Goal: Transaction & Acquisition: Purchase product/service

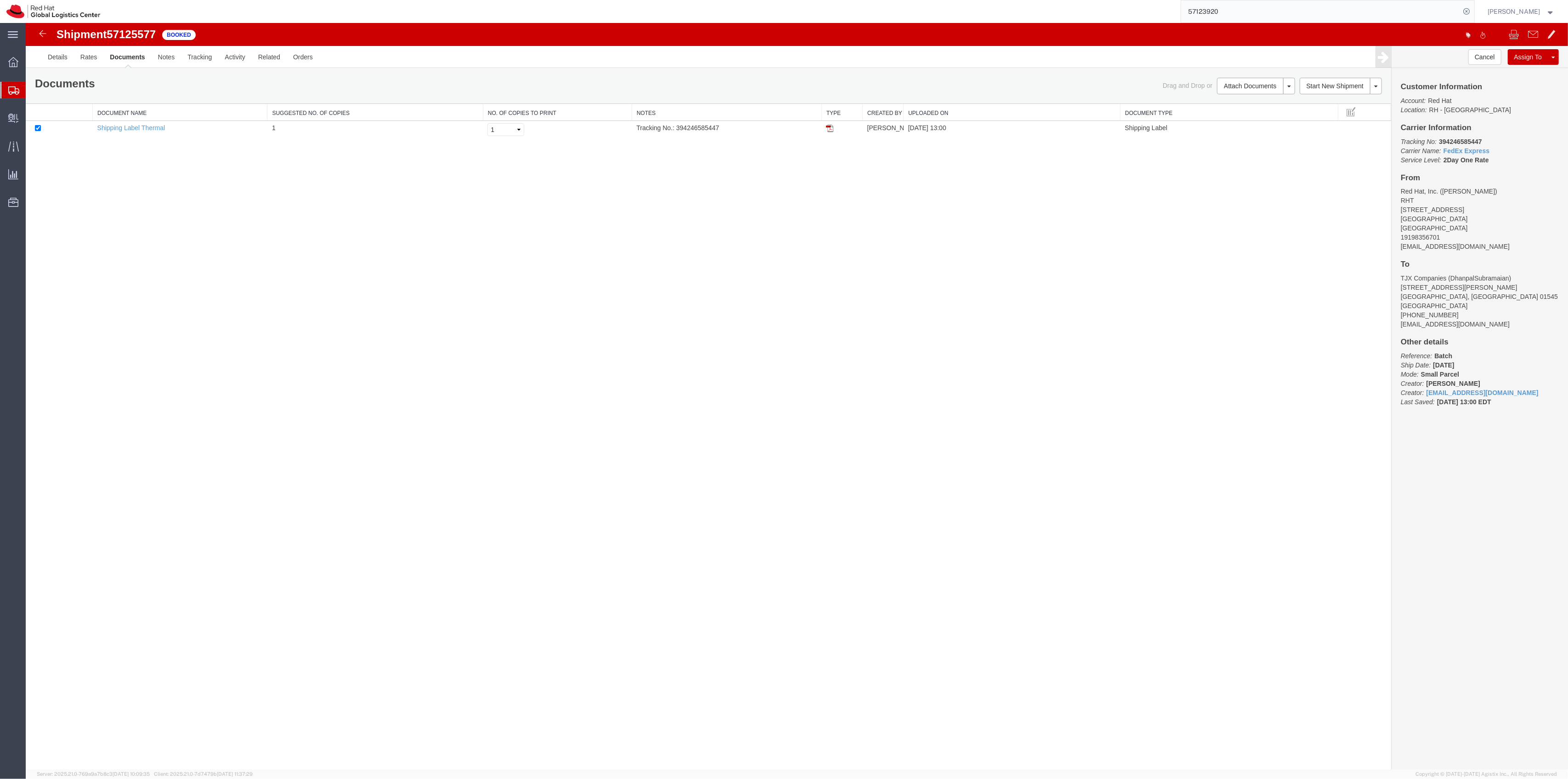
click at [0, 0] on span "Create Shipment" at bounding box center [0, 0] width 0 height 0
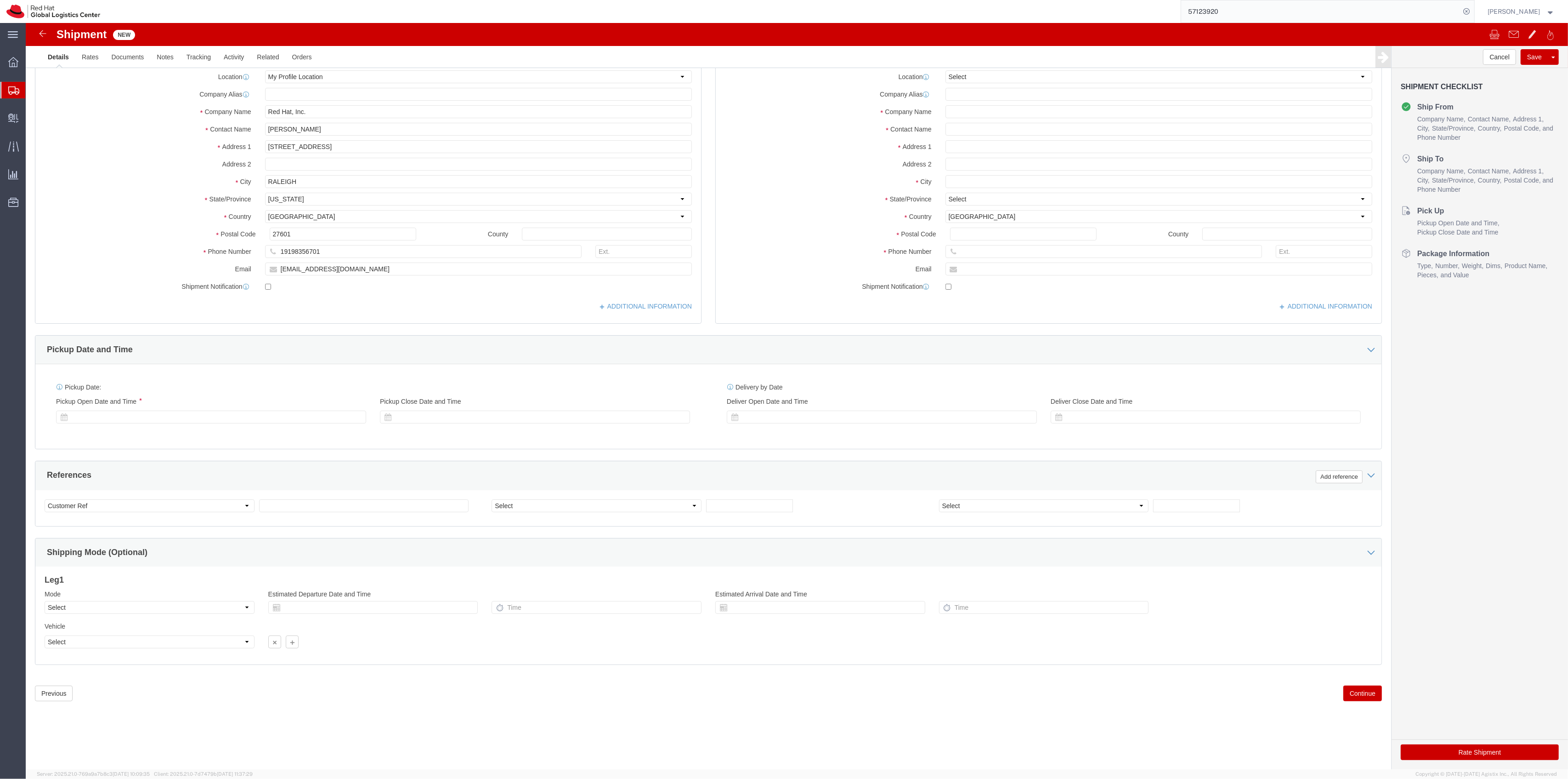
select select "MYPROFILE"
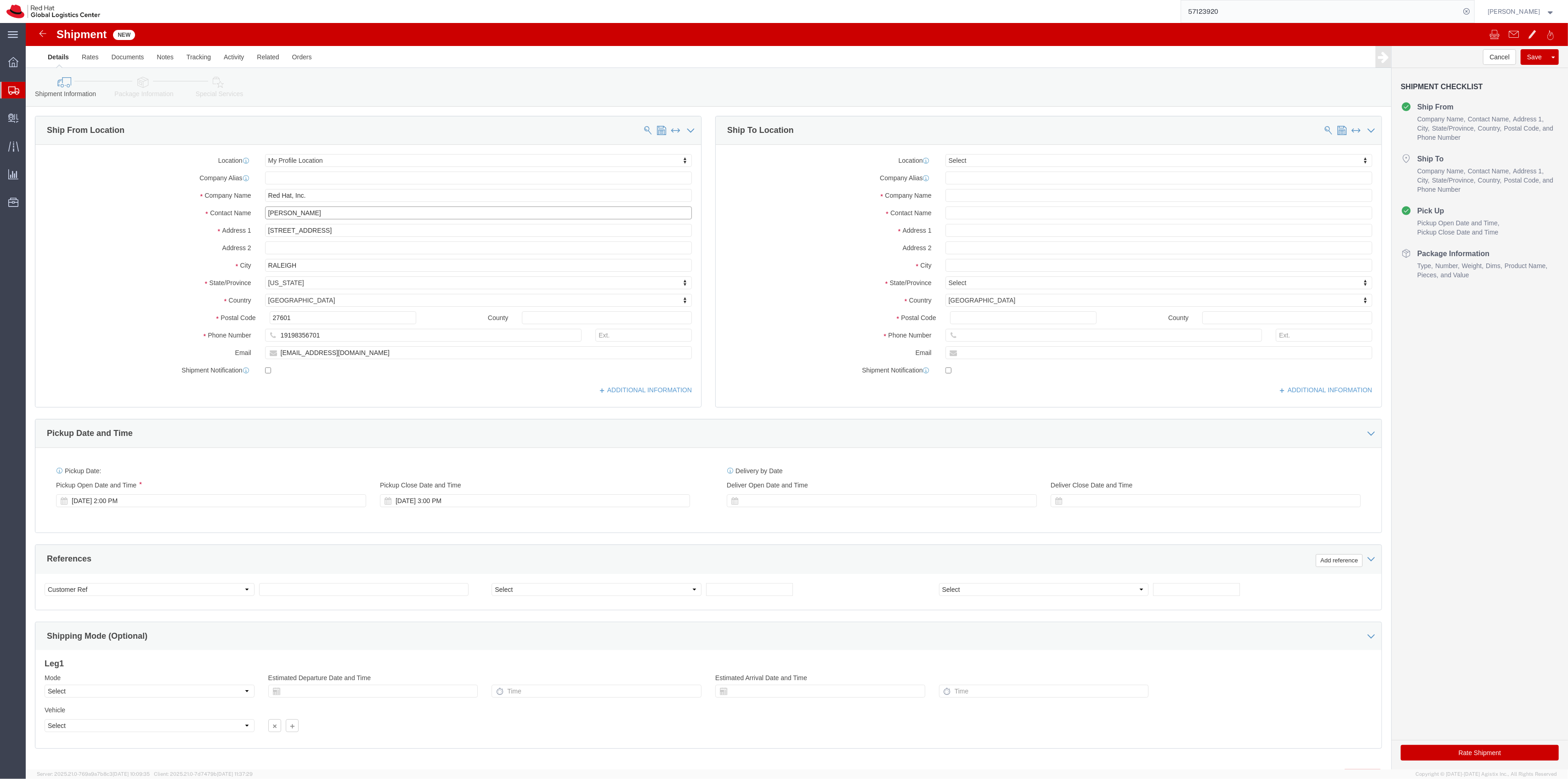
drag, startPoint x: 310, startPoint y: 187, endPoint x: 219, endPoint y: 172, distance: 92.2
click div "Location My Profile Location Select My Profile Location [GEOGRAPHIC_DATA] - [GE…"
type input "V"
type input "RH Cares"
click input "[EMAIL_ADDRESS][DOMAIN_NAME]"
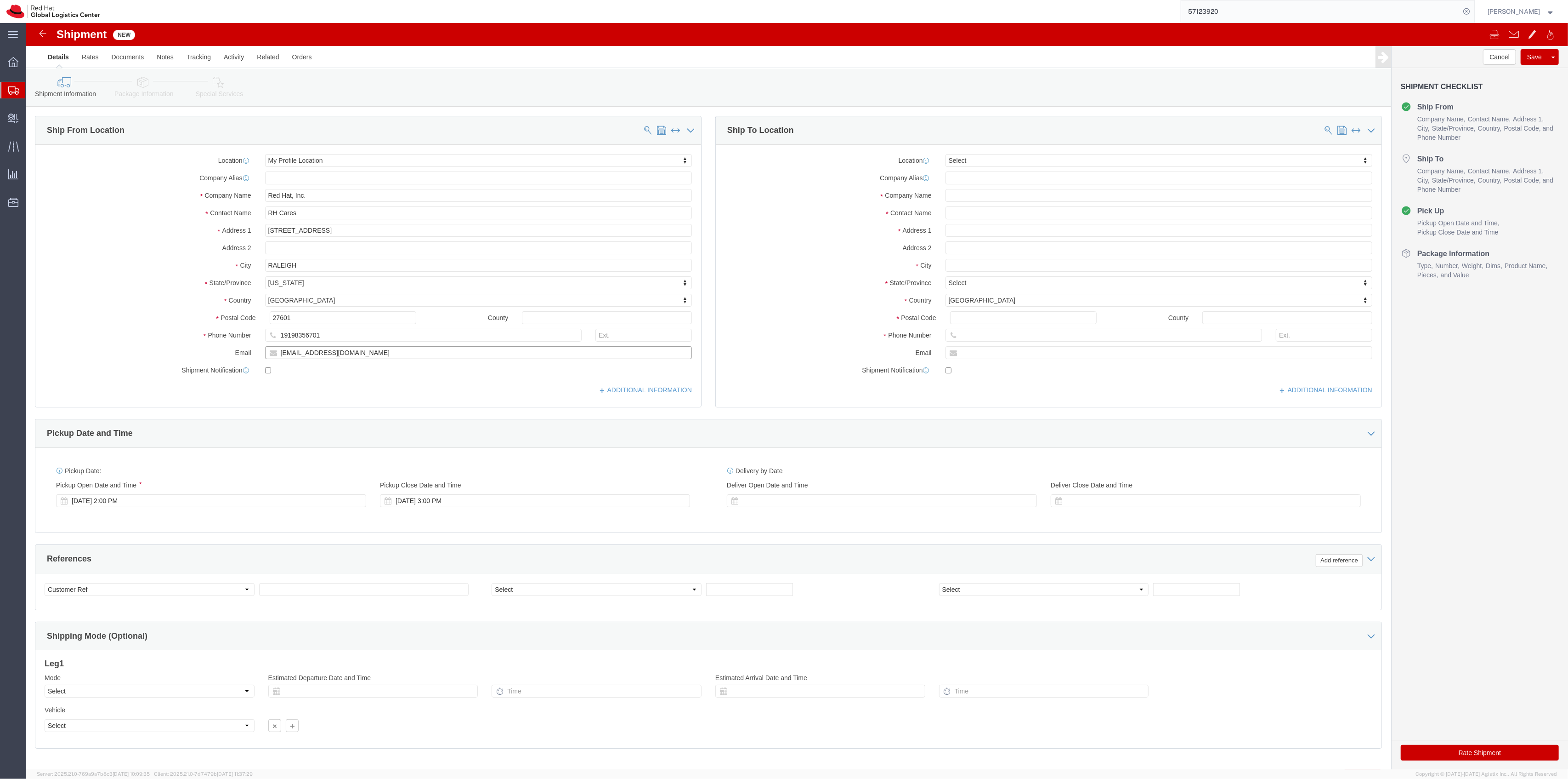
drag, startPoint x: 317, startPoint y: 333, endPoint x: 341, endPoint y: 333, distance: 24.0
click input "[EMAIL_ADDRESS][DOMAIN_NAME]"
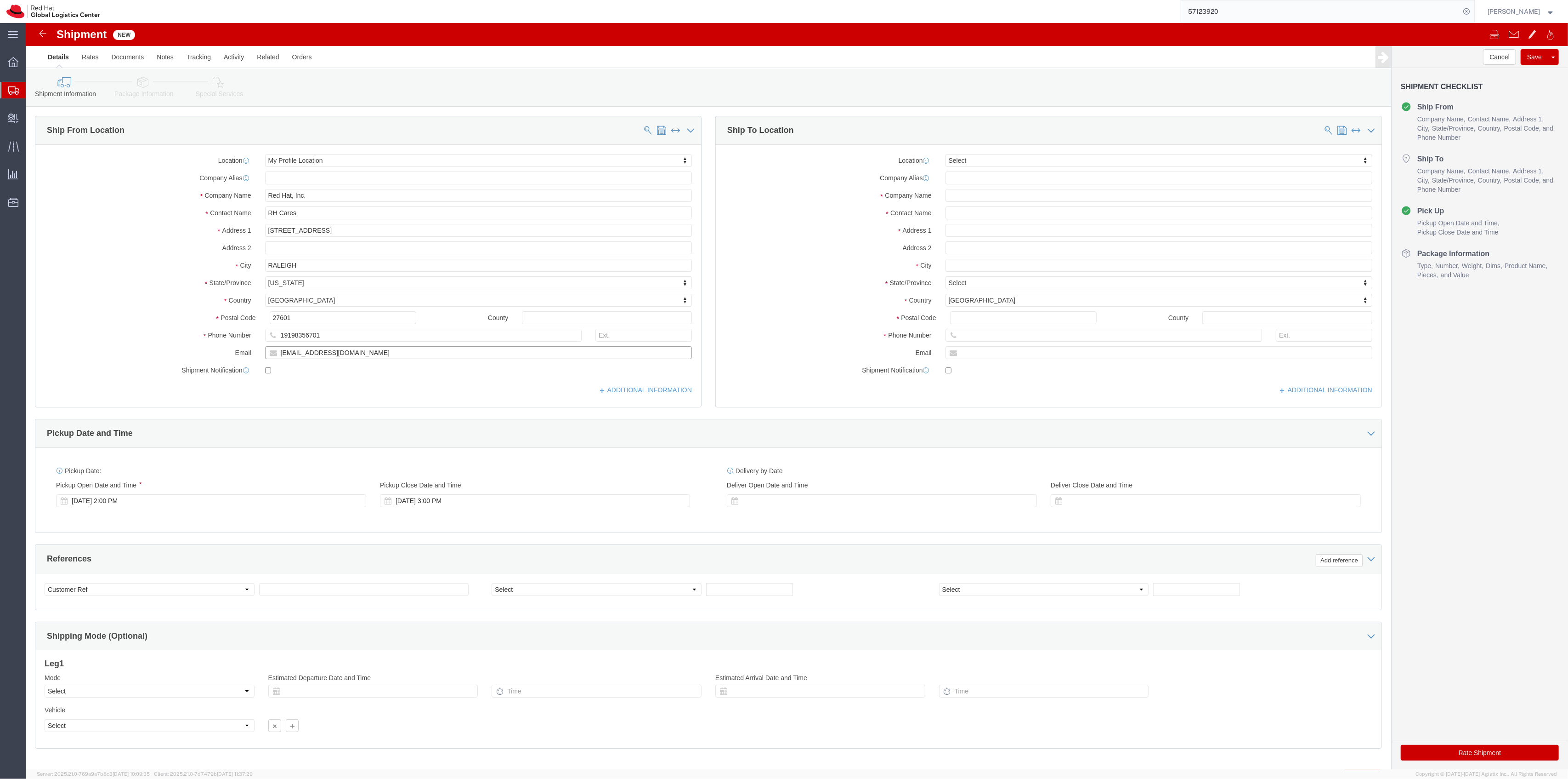
paste input "parane"
type input "[EMAIL_ADDRESS][DOMAIN_NAME]"
checkbox input "true"
click input "text"
type input "[PERSON_NAME]"
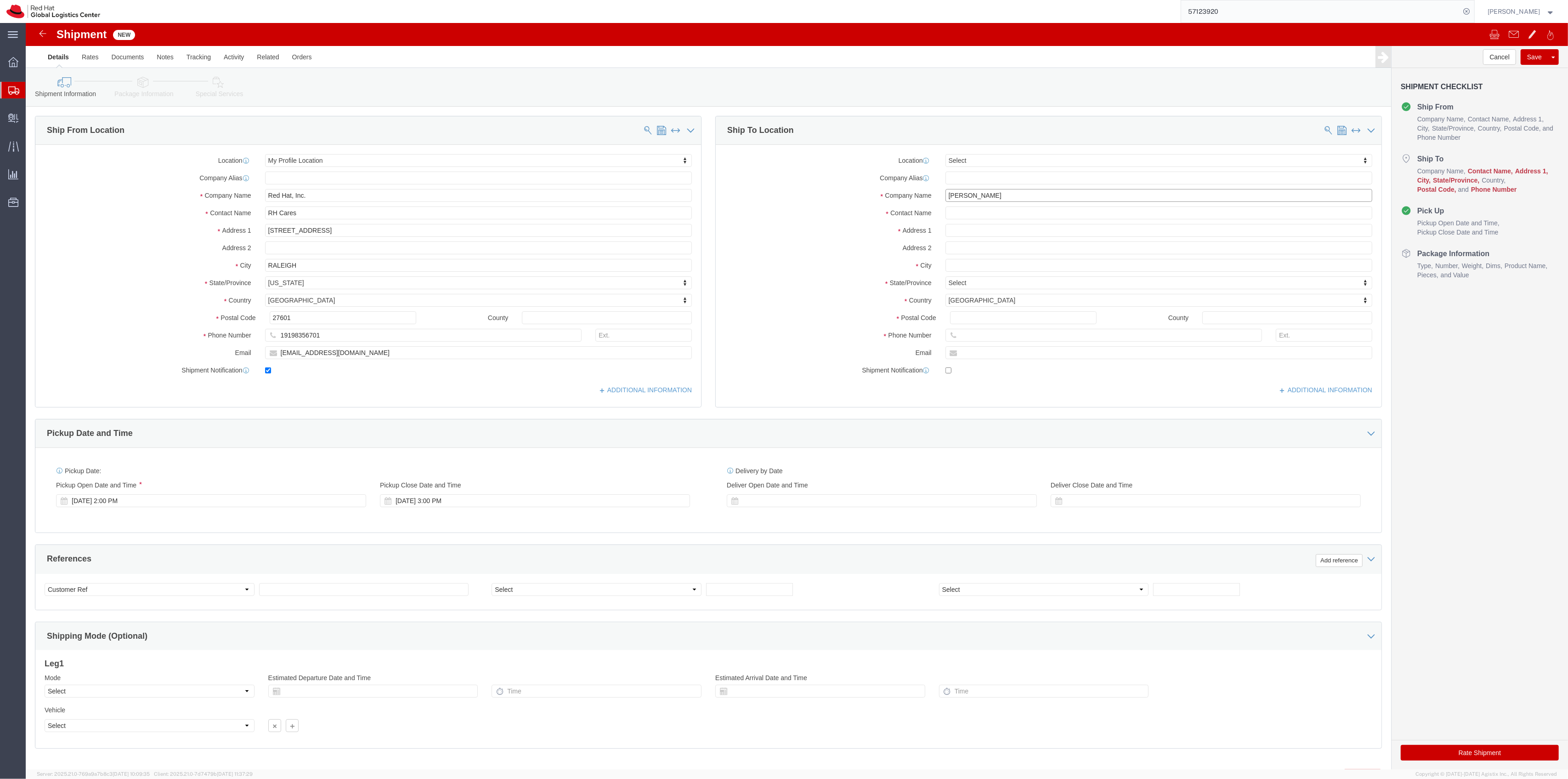
click input "[PERSON_NAME]"
click input "text"
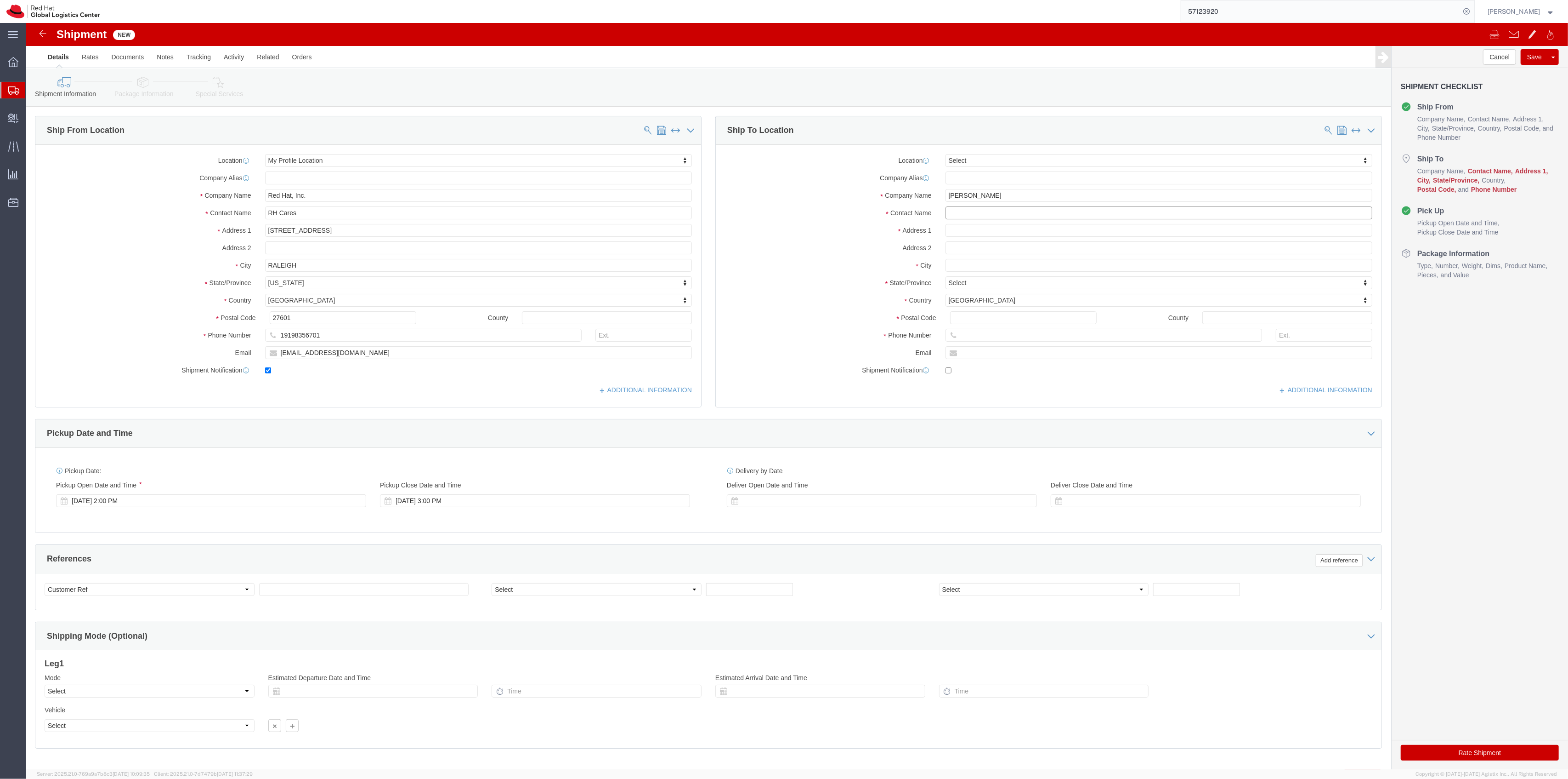
paste input "[PERSON_NAME]"
type input "[PERSON_NAME]"
click input "text"
paste input "[PHONE_NUMBER]"
drag, startPoint x: 955, startPoint y: 314, endPoint x: 975, endPoint y: 312, distance: 20.1
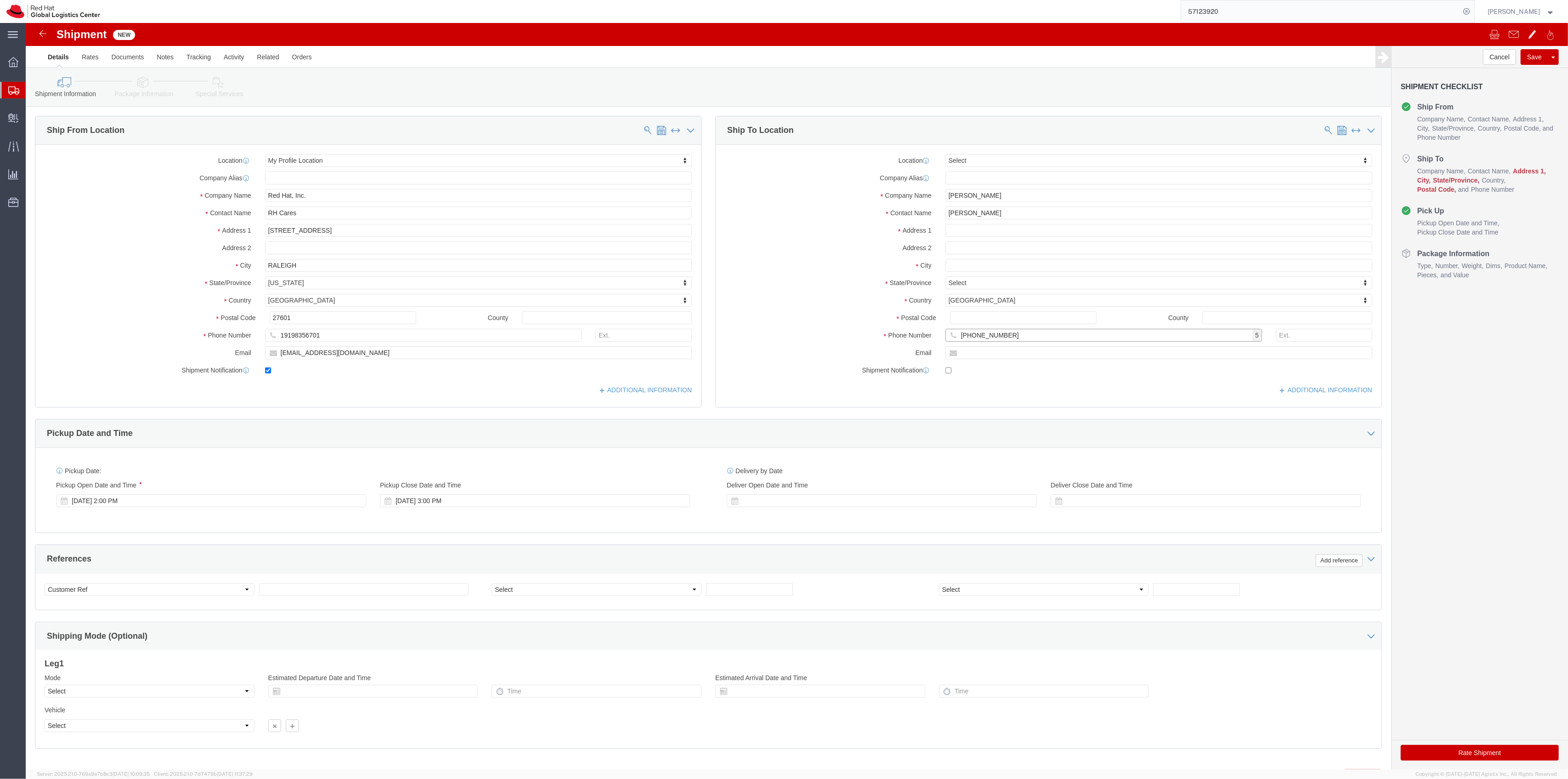
click input "[PHONE_NUMBER]"
type input "573155933771"
click input "text"
paste input "[EMAIL_ADDRESS]"
type input "[EMAIL_ADDRESS]"
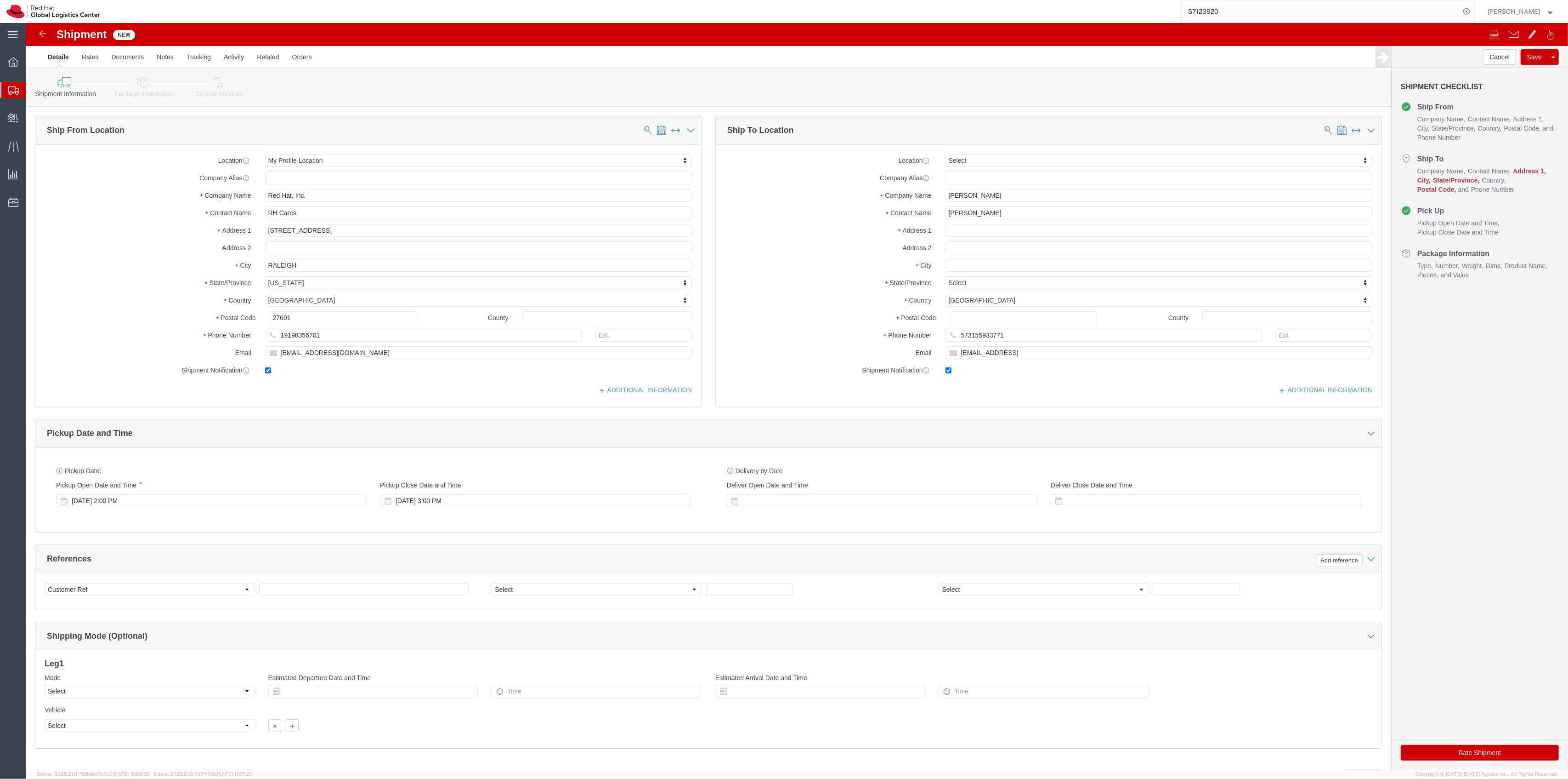
checkbox input "true"
drag, startPoint x: 951, startPoint y: 170, endPoint x: 887, endPoint y: 165, distance: 64.2
click div "Company Name [PERSON_NAME]"
paste input "[PERSON_NAME]"
type input "[PERSON_NAME]"
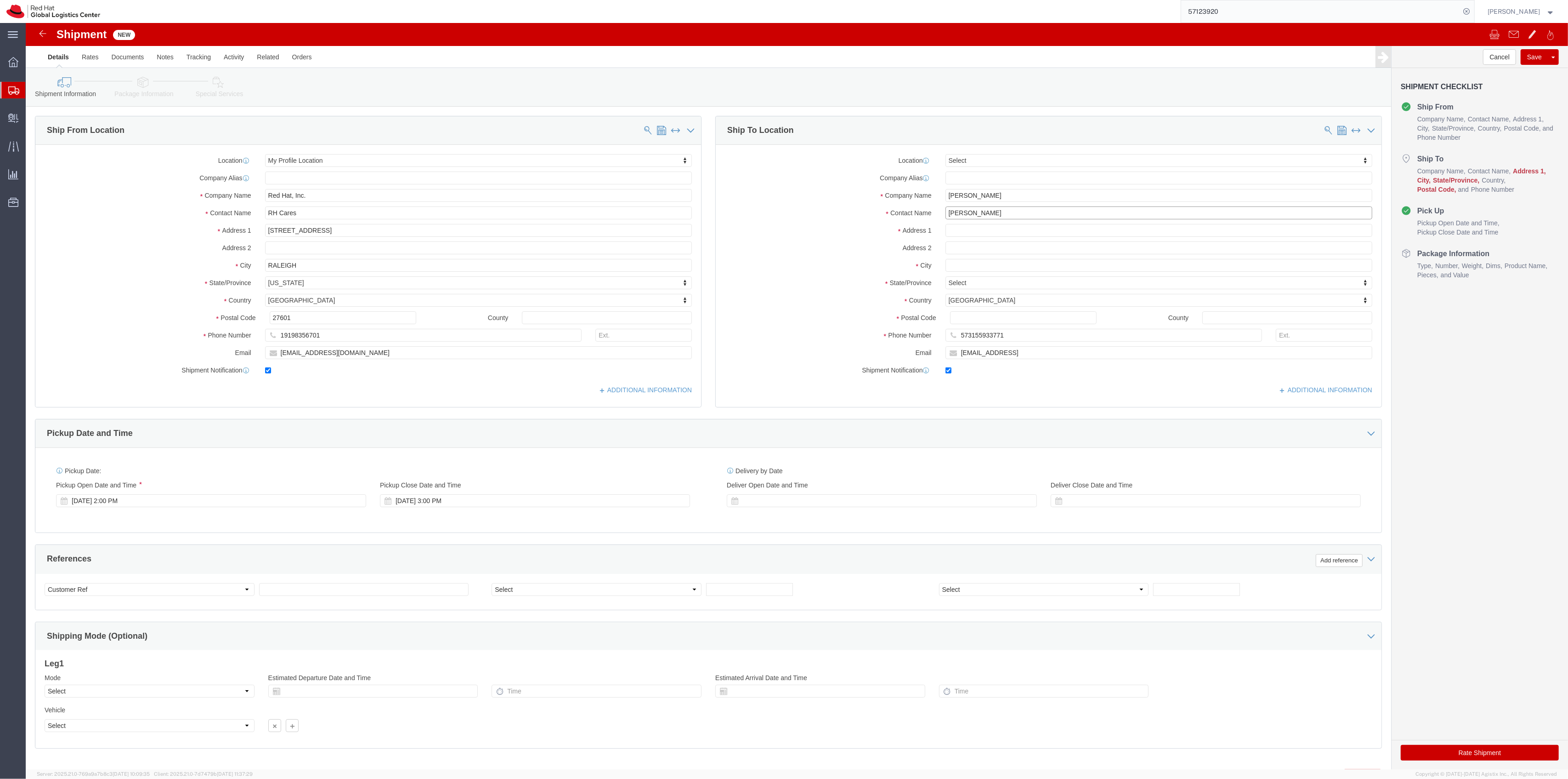
drag, startPoint x: 965, startPoint y: 189, endPoint x: 860, endPoint y: 187, distance: 105.0
click div "Contact Name [PERSON_NAME]"
paste input "[PERSON_NAME]"
type input "[PERSON_NAME]"
drag, startPoint x: 987, startPoint y: 311, endPoint x: 867, endPoint y: 306, distance: 120.1
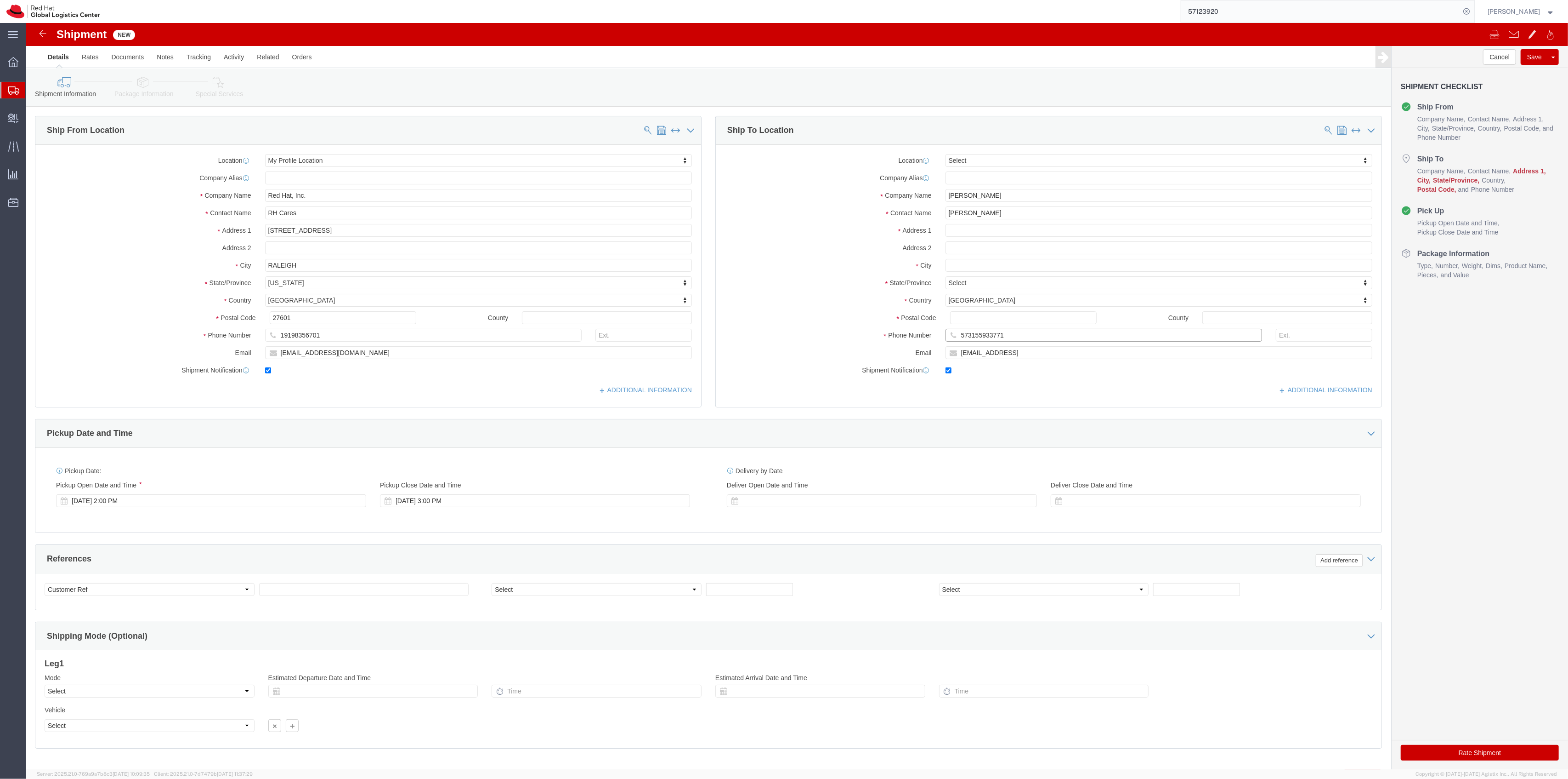
click div "Phone Number [PHONE_NUMBER]"
paste input "[PHONE_NUMBER]"
click input "[PHONE_NUMBER]"
type input "19199309990"
drag, startPoint x: 1006, startPoint y: 334, endPoint x: 897, endPoint y: 322, distance: 109.7
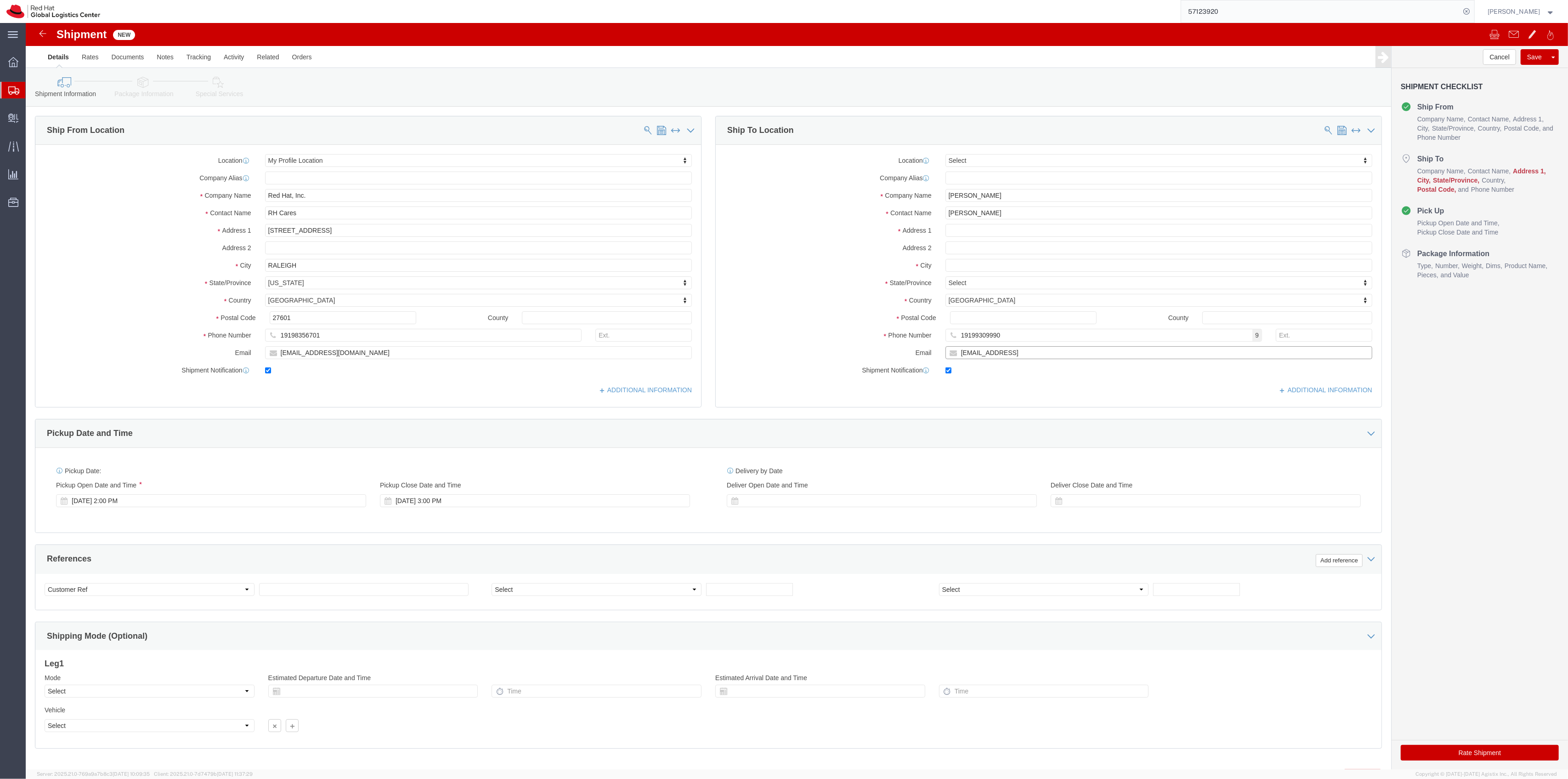
click div "Location Select Select My Profile Location [GEOGRAPHIC_DATA] - [GEOGRAPHIC_DATA…"
paste input "[EMAIL_ADDRESS][DOMAIN_NAME]"
type input "[EMAIL_ADDRESS][DOMAIN_NAME]"
drag, startPoint x: 959, startPoint y: 210, endPoint x: 963, endPoint y: 206, distance: 5.7
click input "text"
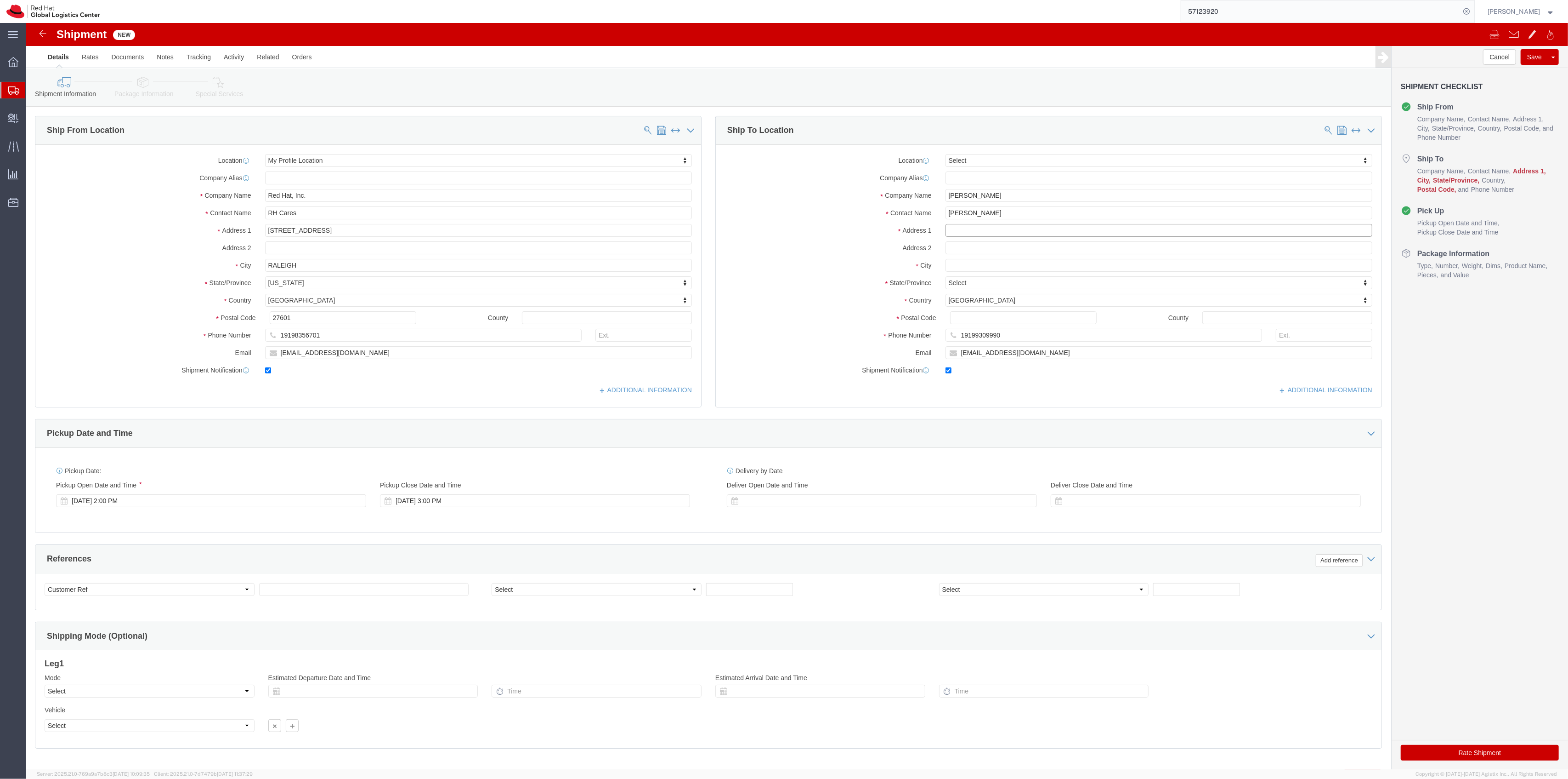
paste input "1001 Contessa Dr"
type input "1001 Contessa Dr"
click input "text"
type input "[PERSON_NAME]"
type input "north"
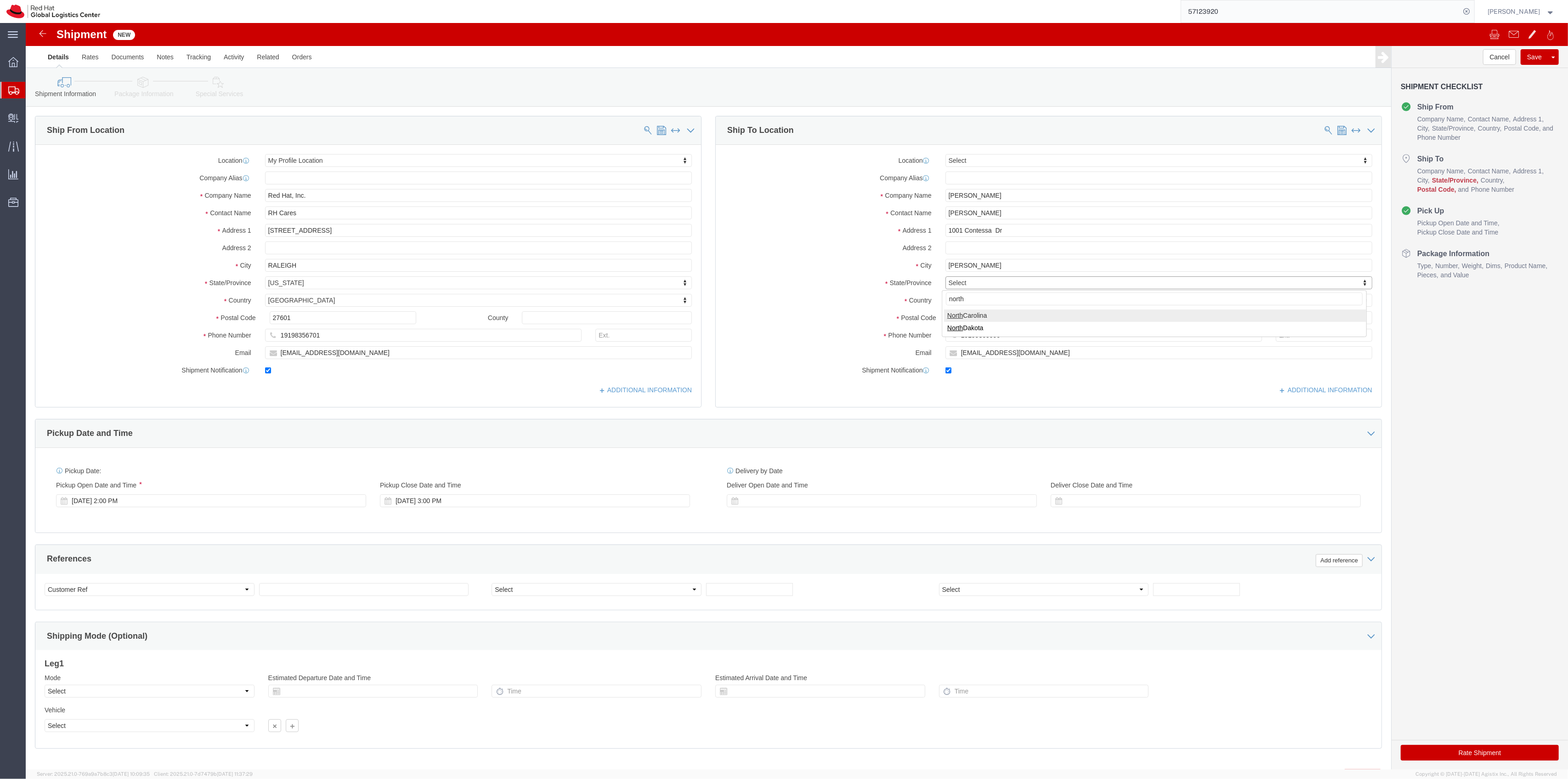
select select "NC"
click input "Postal Code"
type input "27513"
click link "Package Information"
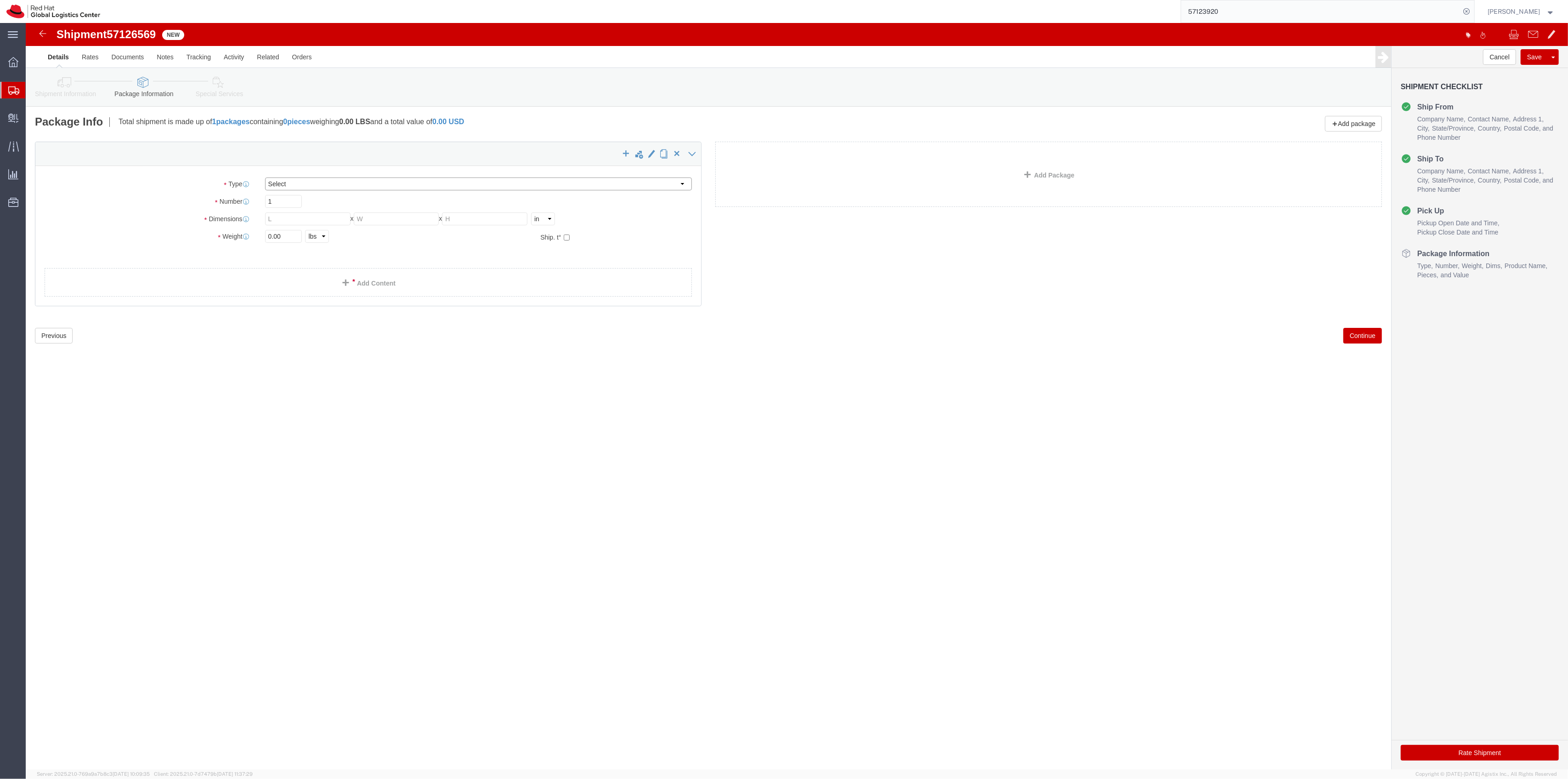
click select "Select Case(s) Crate(s) Envelope Large Box Medium Box PAK Skid(s) Small Box Sma…"
select select "ENV"
click select "Select Case(s) Crate(s) Envelope Large Box Medium Box PAK Skid(s) Small Box Sma…"
type input "9.50"
type input "12.50"
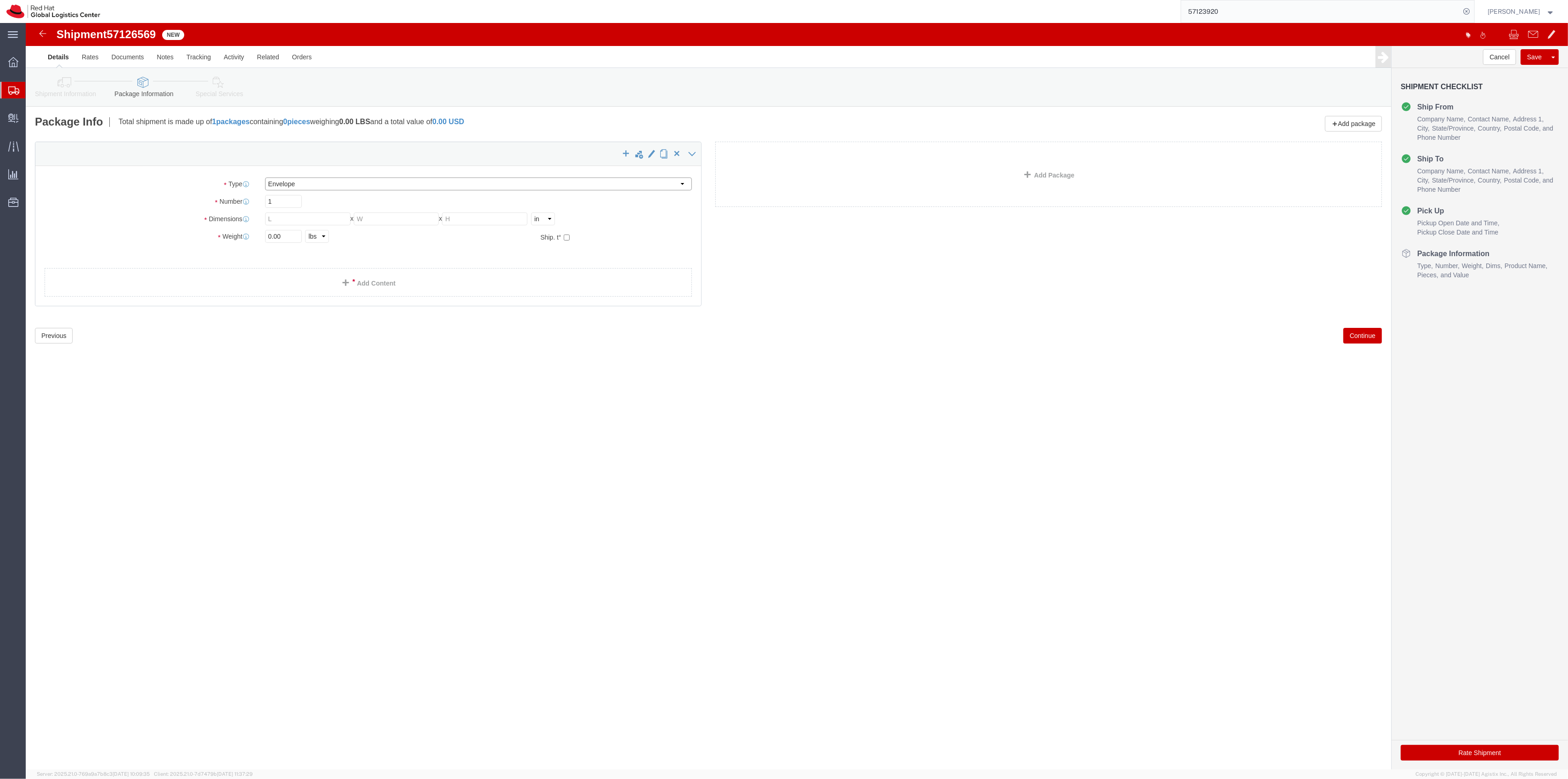
type input "0.25"
type input "1"
click link "Add Content"
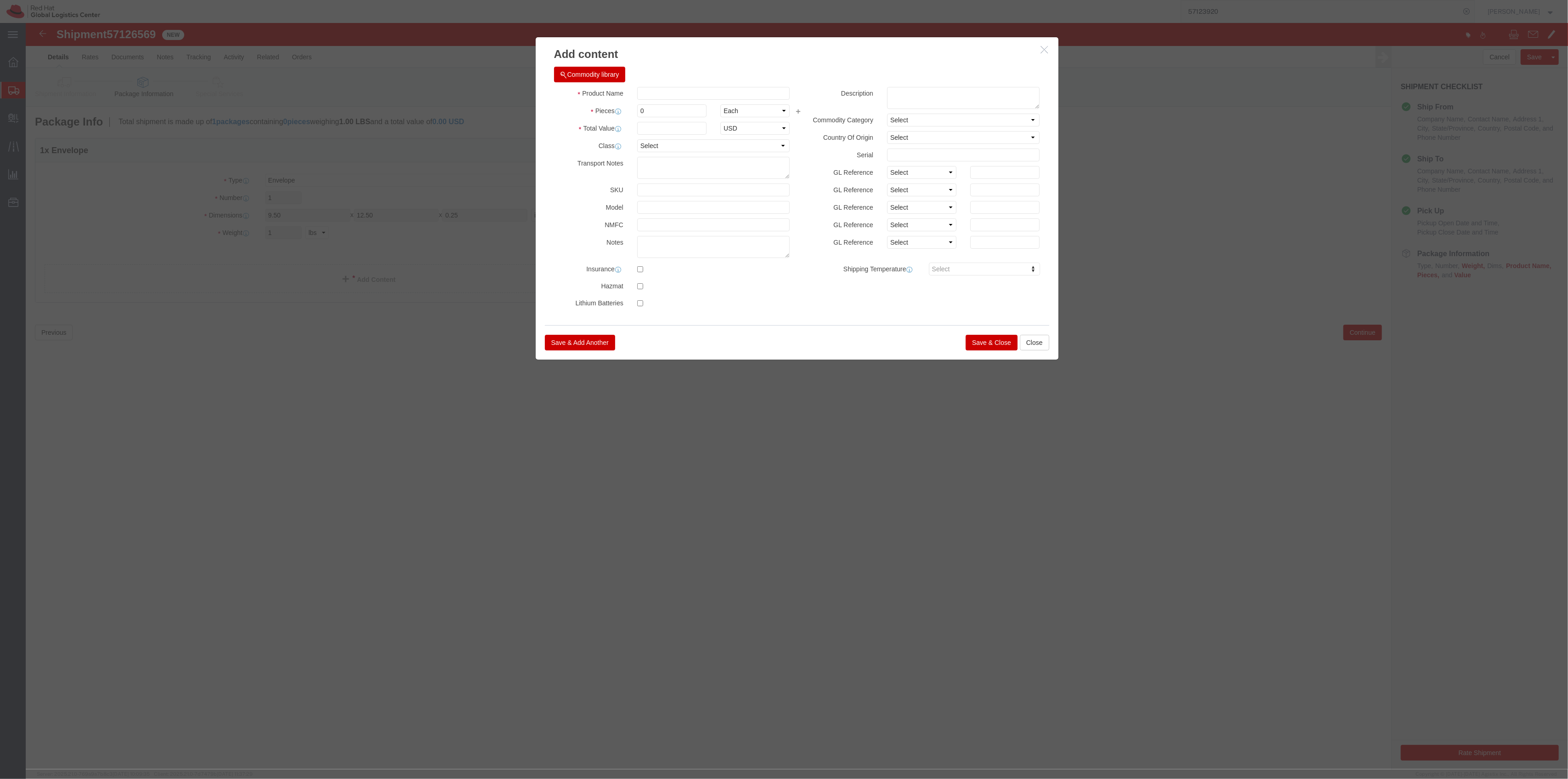
click div "Product Name Pieces 0 Select Bag Barrels 100Board Feet Bottle Box Blister Pack …"
click input "text"
type input "T-Shirt"
type input "1"
type input "8.25"
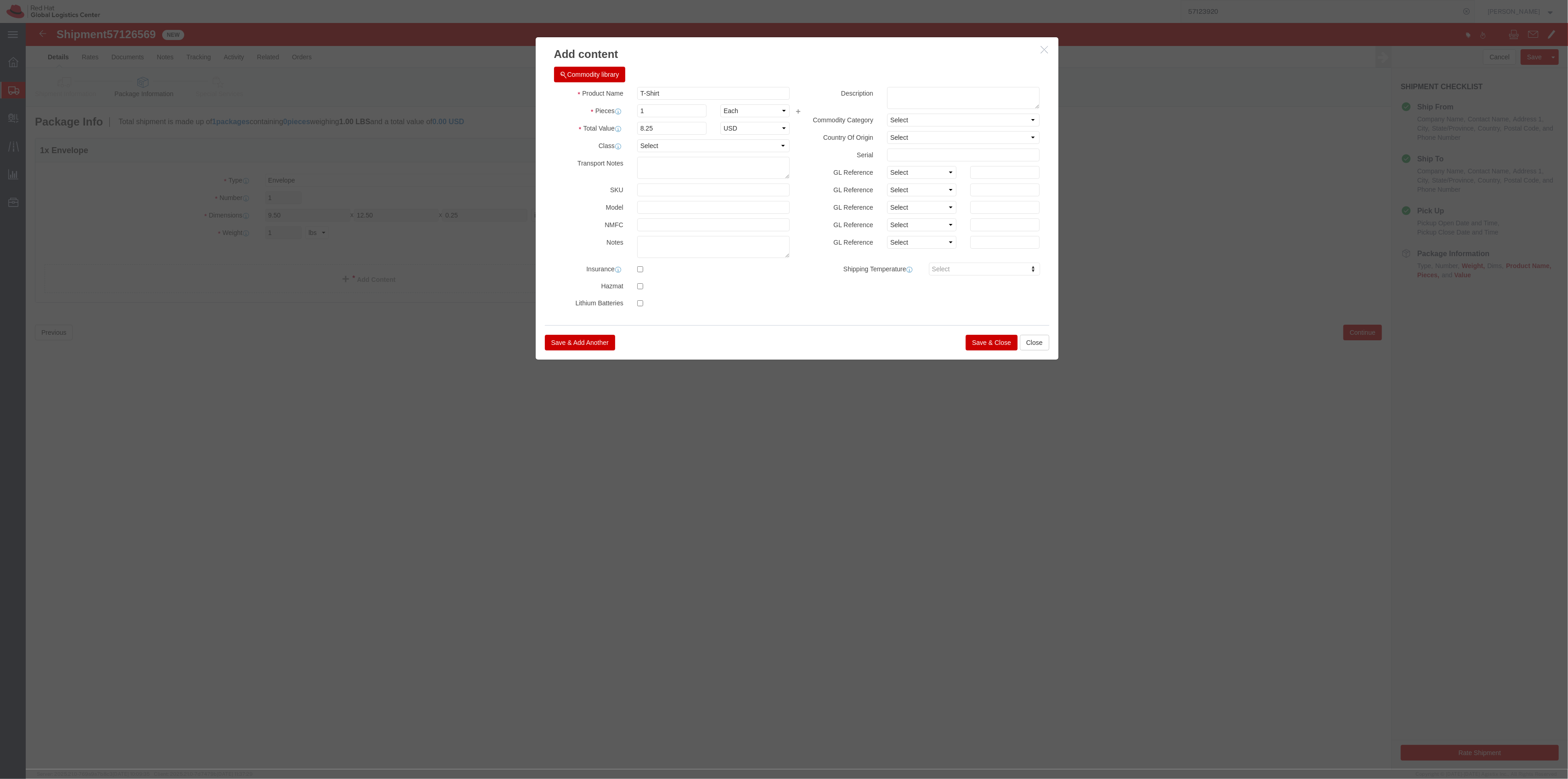
click button "Save & Close"
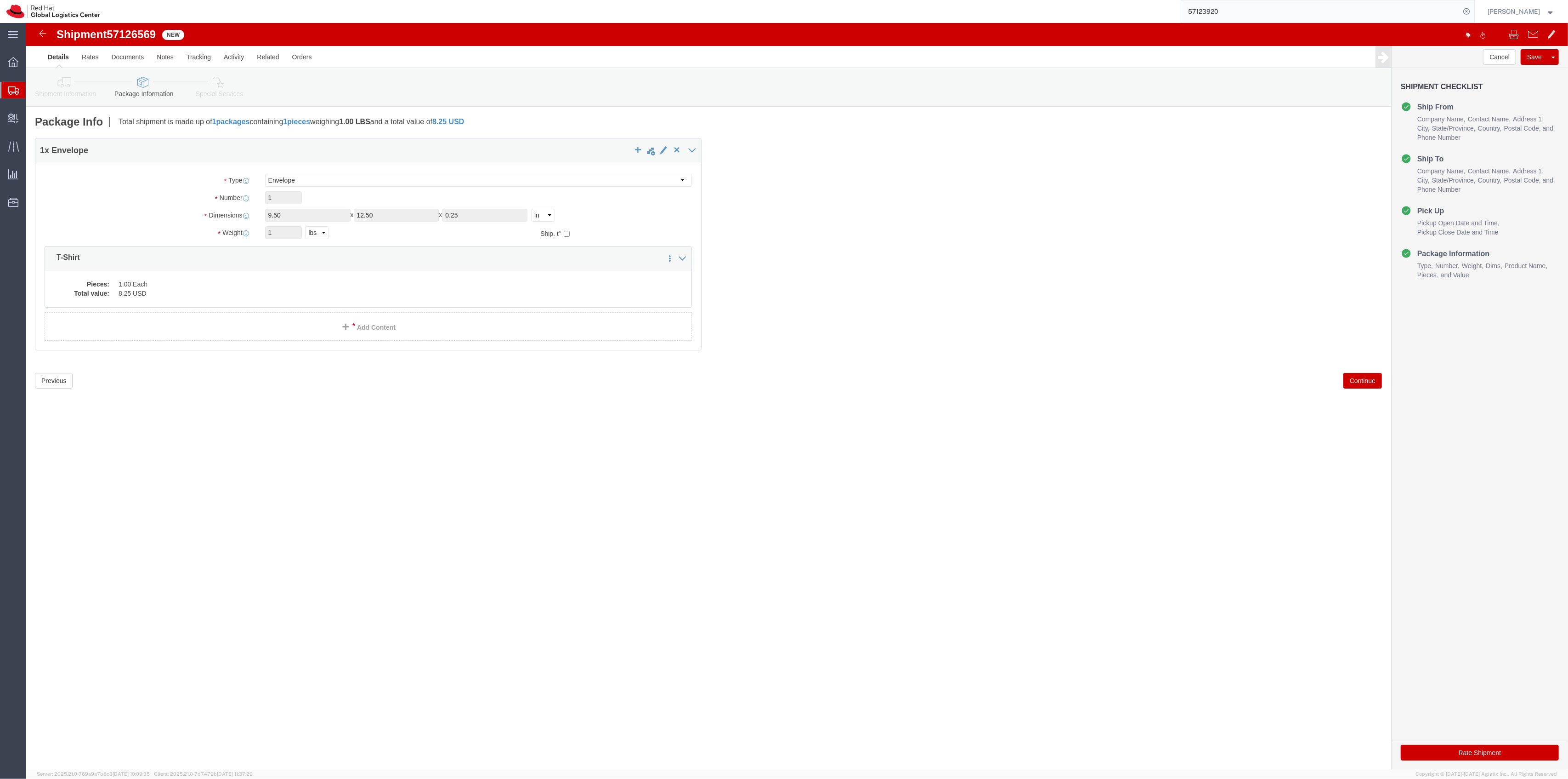
drag, startPoint x: 199, startPoint y: 73, endPoint x: 229, endPoint y: 84, distance: 32.0
click link "Special Services"
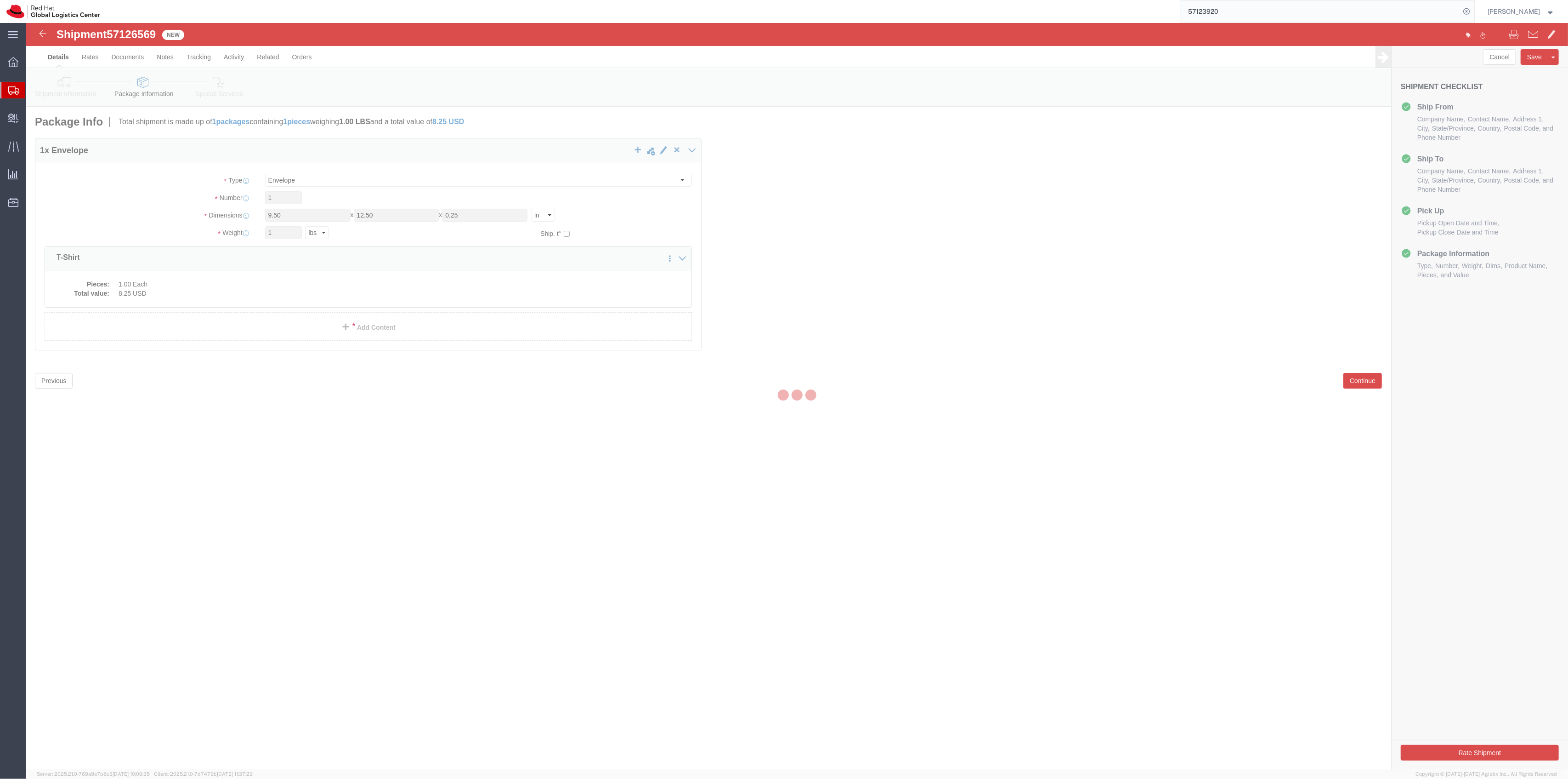
select select
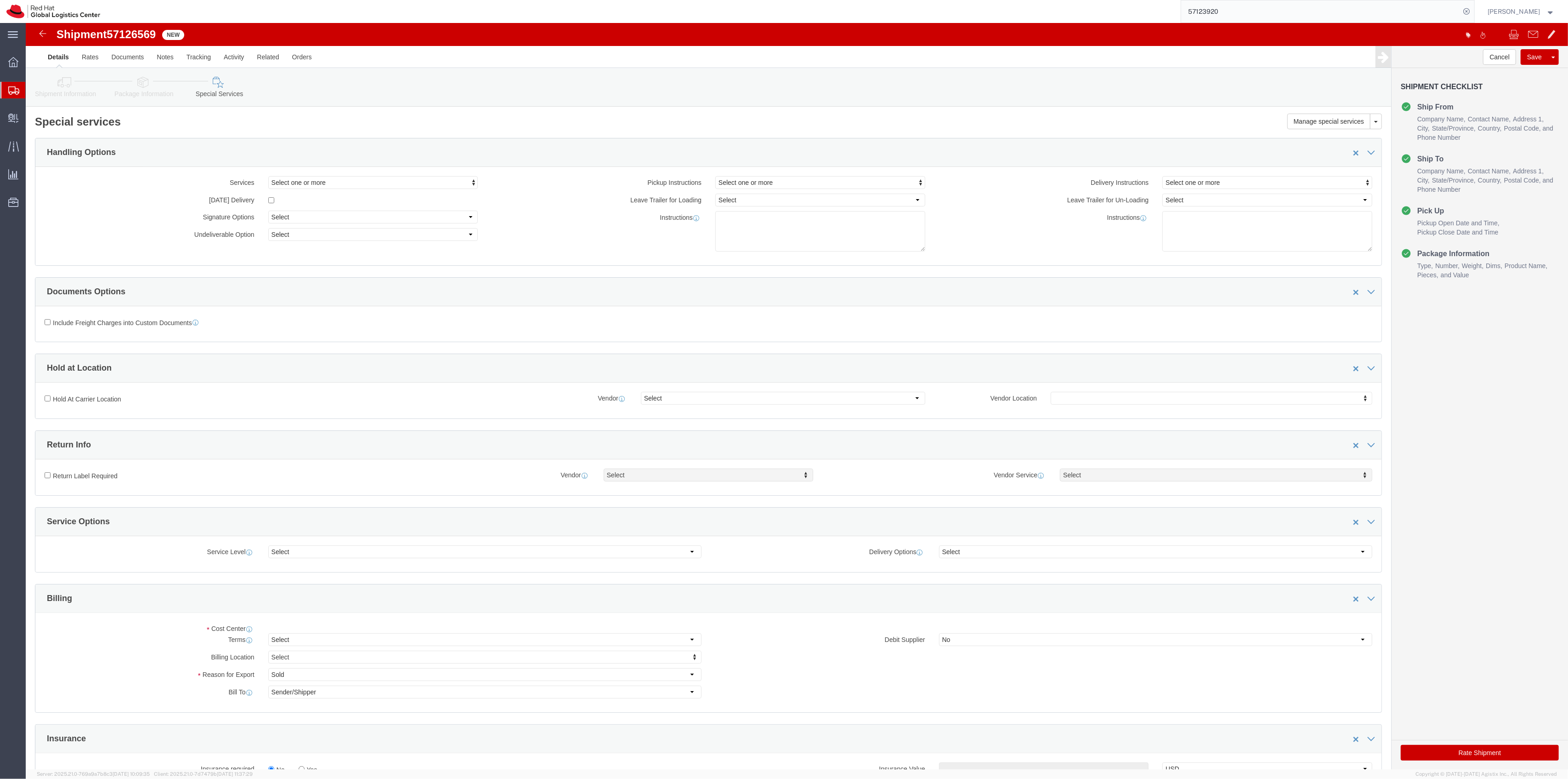
select select "COSTCENTER"
click input "text"
type input "821"
click button "Rate Shipment"
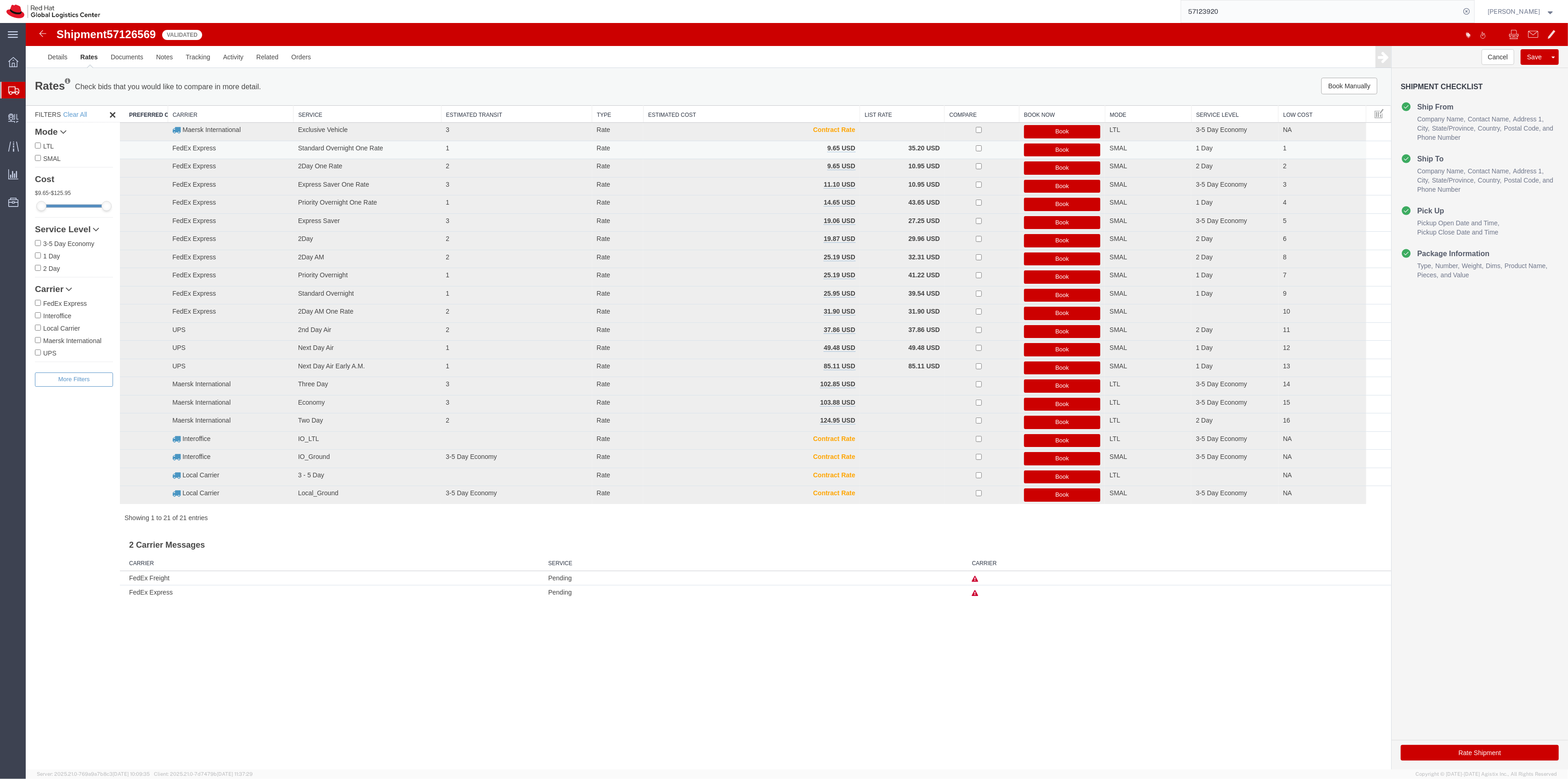
click at [1064, 149] on button "Book" at bounding box center [1063, 149] width 76 height 13
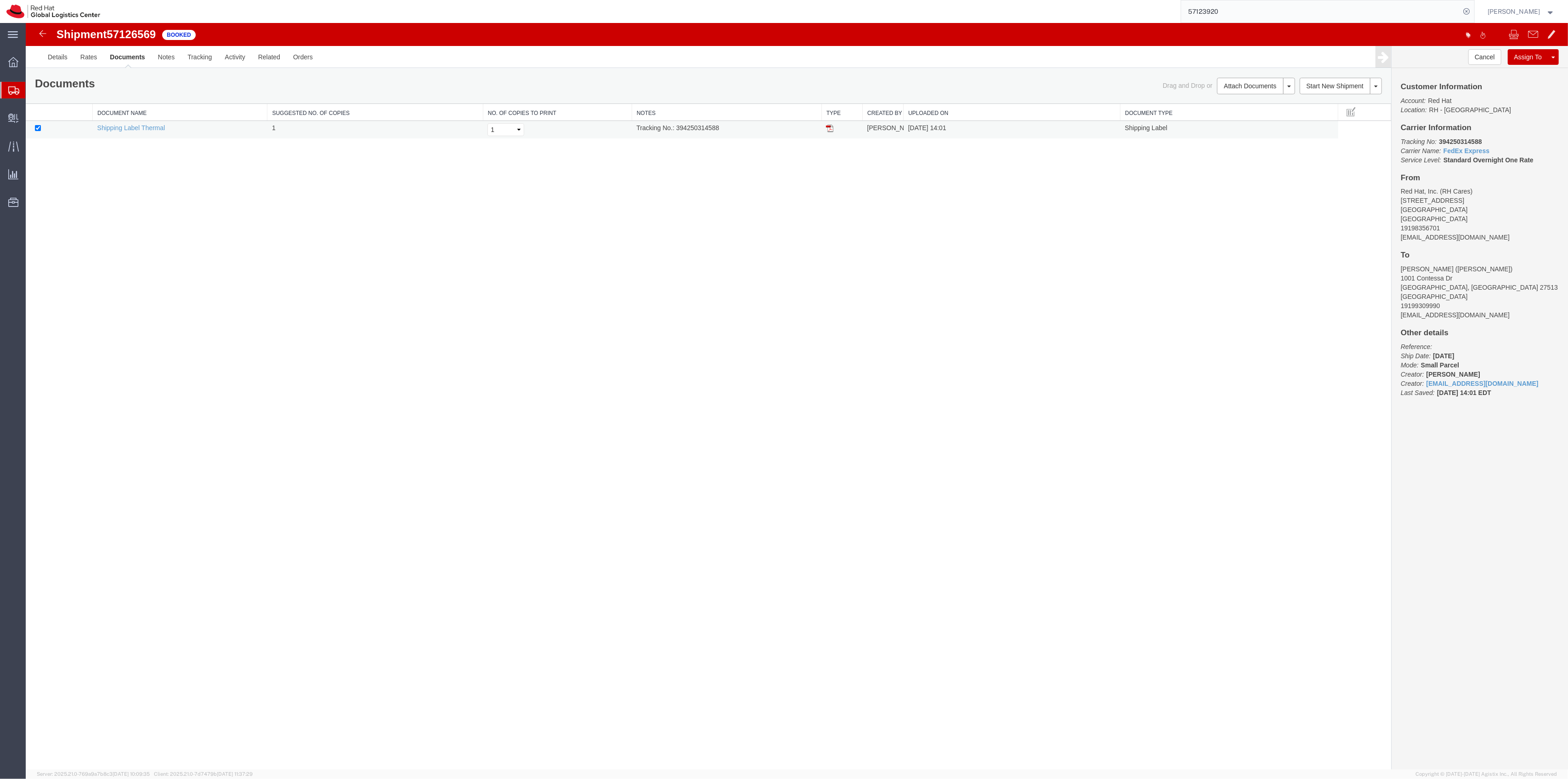
click at [712, 131] on td "Tracking No.: 394250314588" at bounding box center [727, 130] width 190 height 18
click at [712, 131] on td "Tracking No.: 394250314588" at bounding box center [727, 130] width 190 height 18
click at [835, 127] on td at bounding box center [842, 130] width 41 height 18
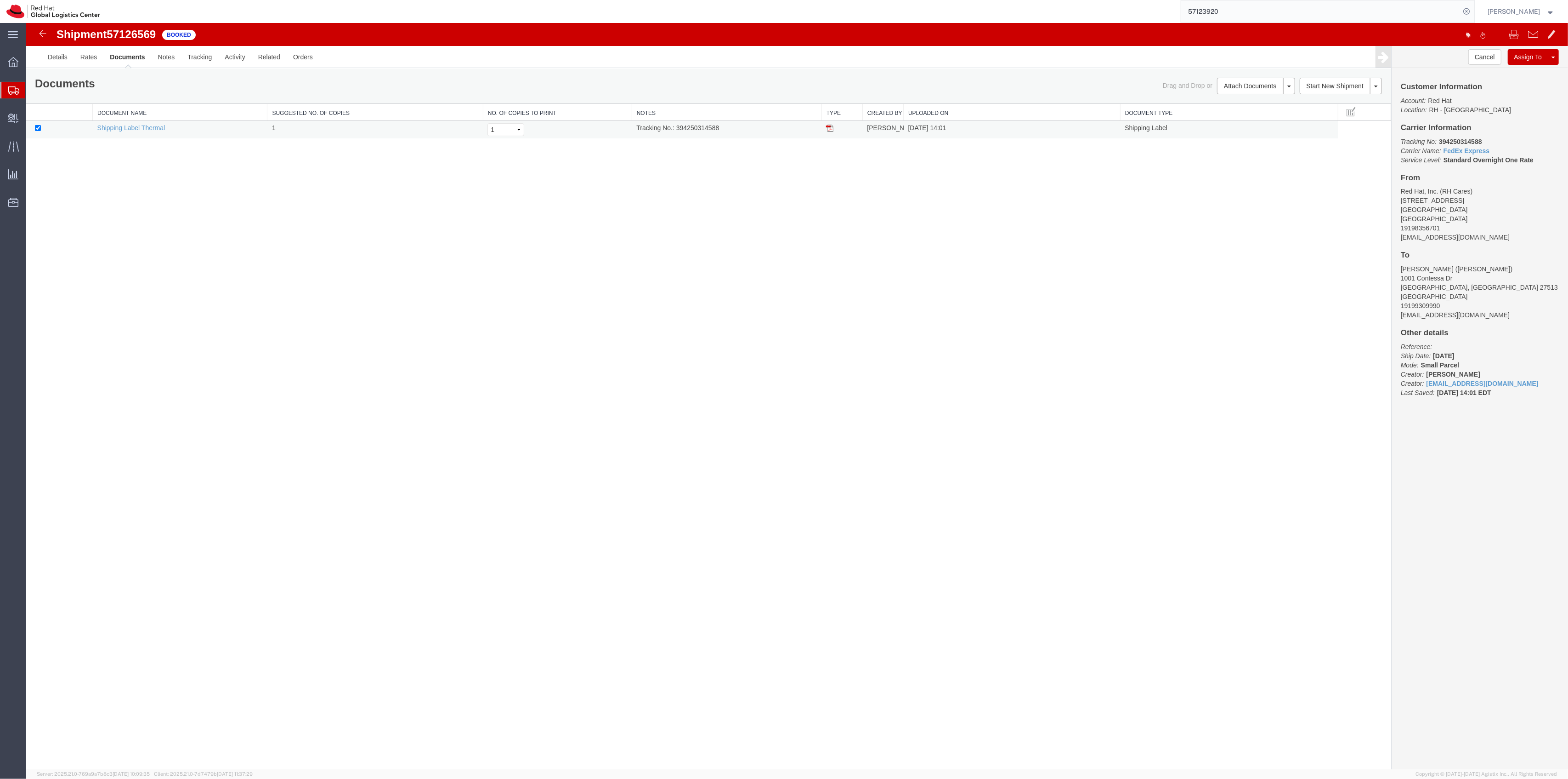
click at [833, 127] on img at bounding box center [830, 128] width 7 height 7
click at [707, 129] on td "Tracking No.: 394250314588" at bounding box center [727, 130] width 190 height 18
copy td "394250314588"
click at [1519, 72] on link "Clone Shipment" at bounding box center [1519, 72] width 80 height 14
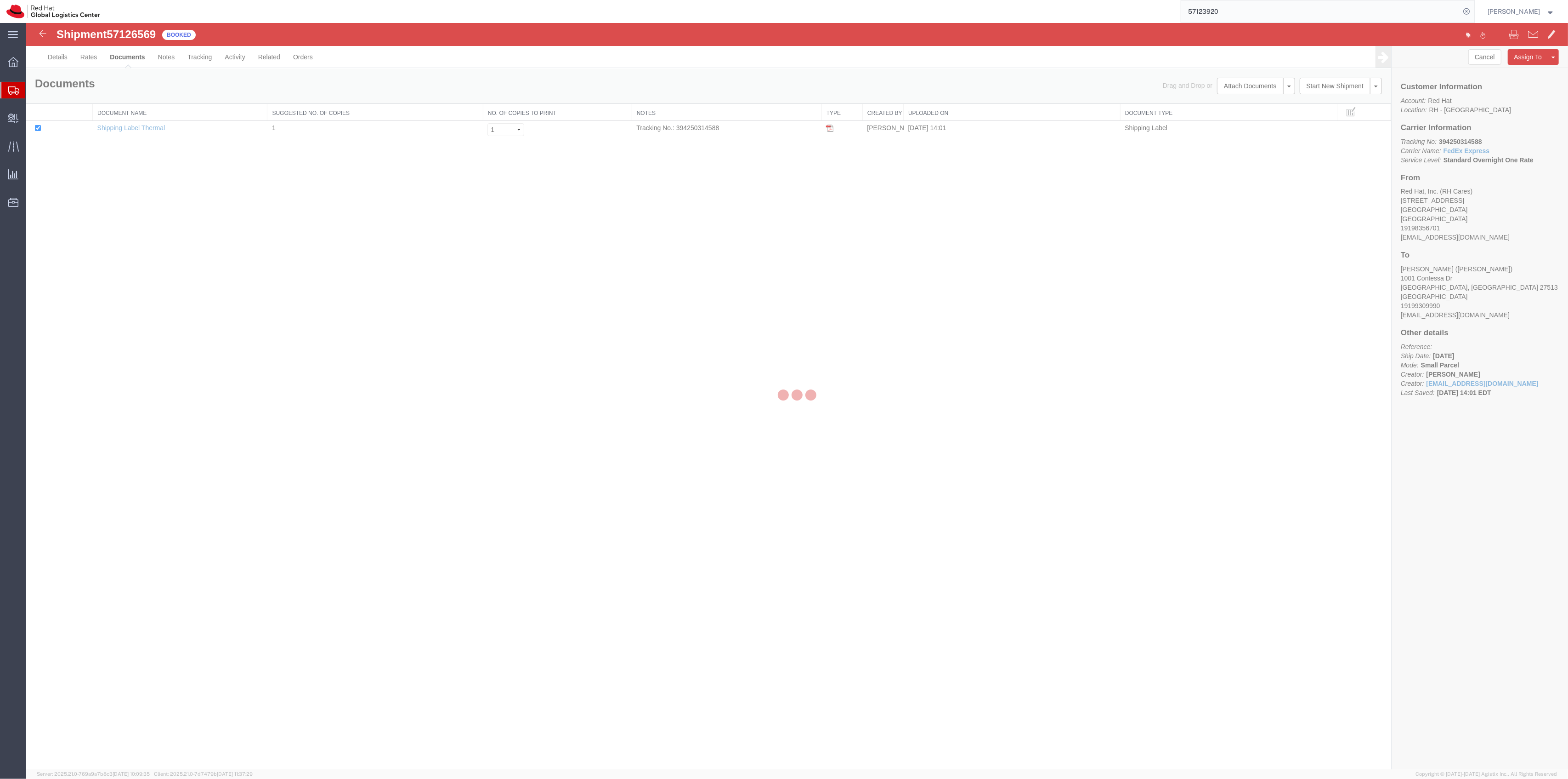
select select "38014"
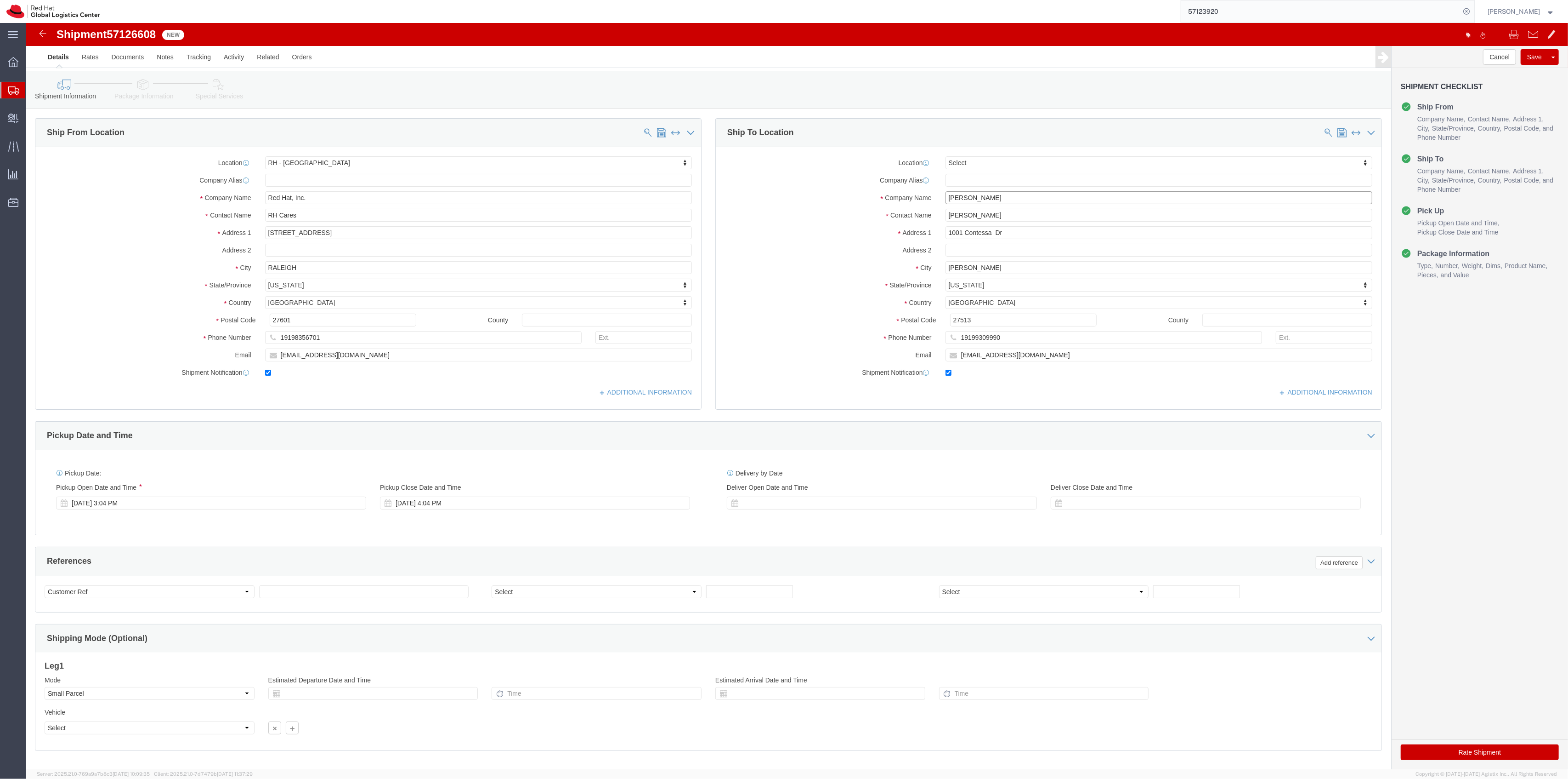
drag, startPoint x: 967, startPoint y: 173, endPoint x: 857, endPoint y: 175, distance: 110.0
click div "Company Name [PERSON_NAME]"
paste input "Yona Refaella First"
type input "Yona Refaella First"
drag, startPoint x: 962, startPoint y: 188, endPoint x: 894, endPoint y: 189, distance: 68.0
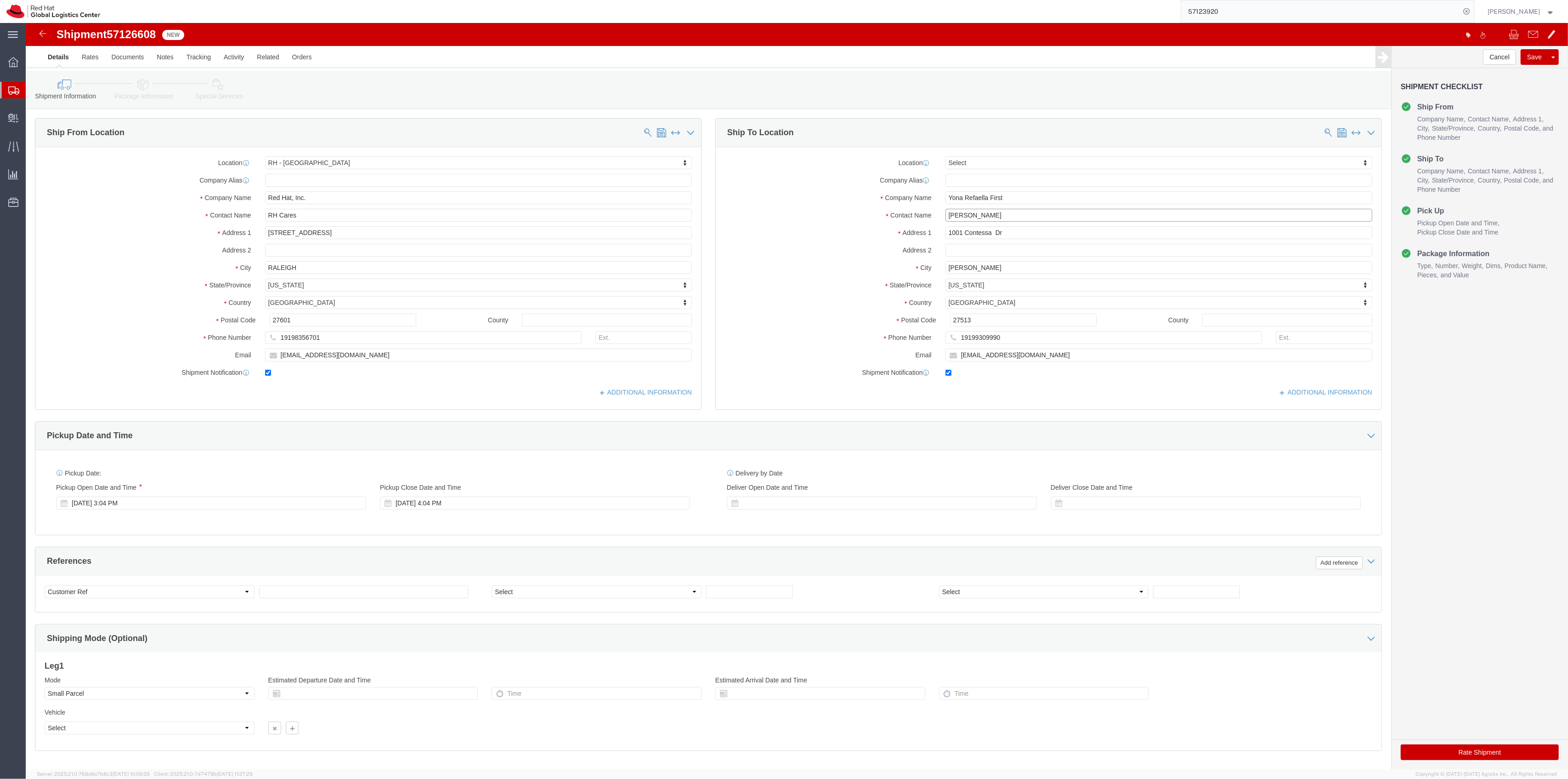
click div "Contact Name [PERSON_NAME]"
paste input "Yona Refaella First"
type input "Yona Refaella First"
drag, startPoint x: 988, startPoint y: 320, endPoint x: 883, endPoint y: 318, distance: 105.0
click div "Phone Number [PHONE_NUMBER]"
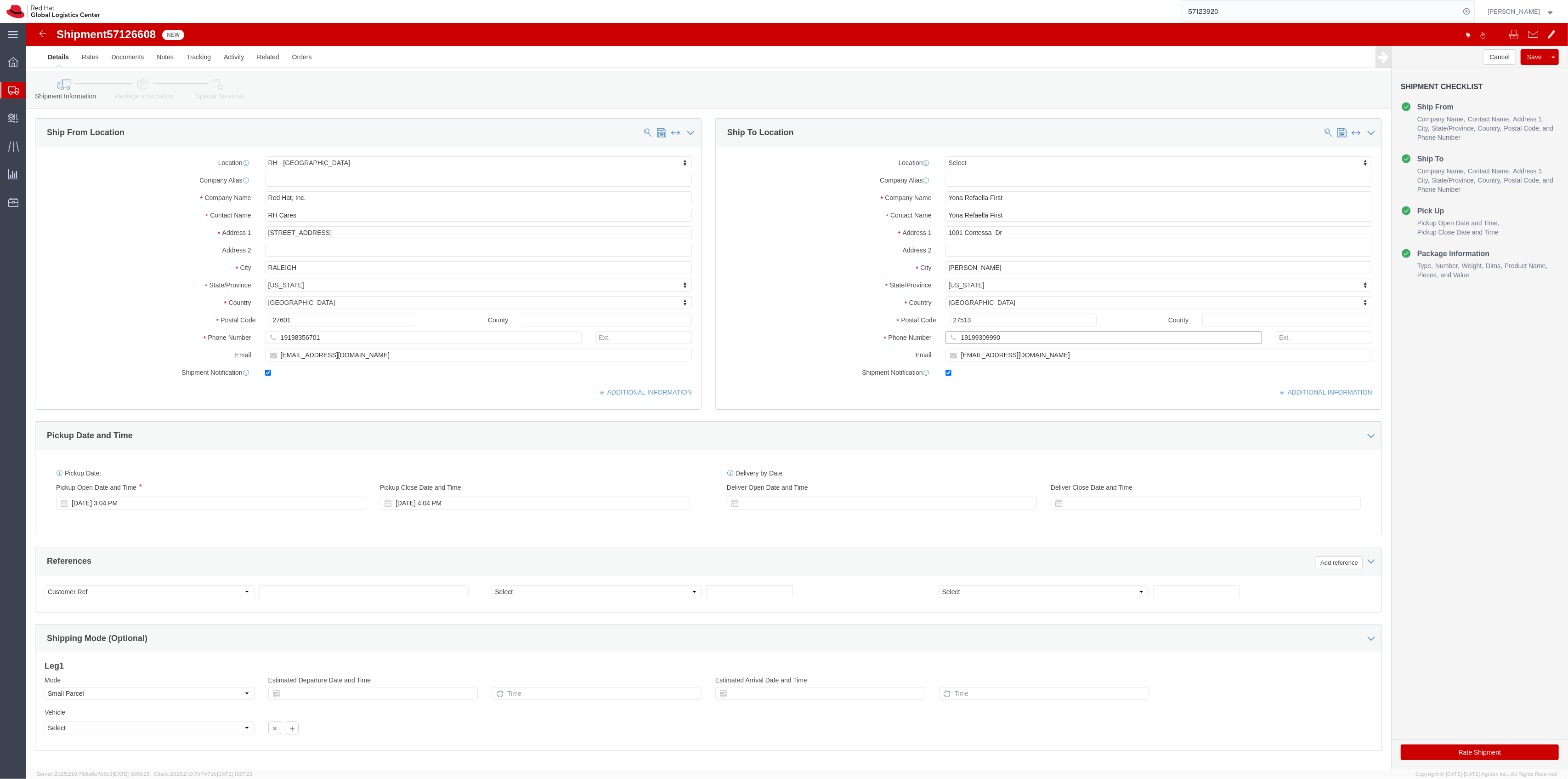
paste input "[PHONE_NUMBER]"
click input "[PHONE_NUMBER]"
click input "1617780-4866"
type input "16177804866"
drag, startPoint x: 1002, startPoint y: 335, endPoint x: 764, endPoint y: 329, distance: 238.1
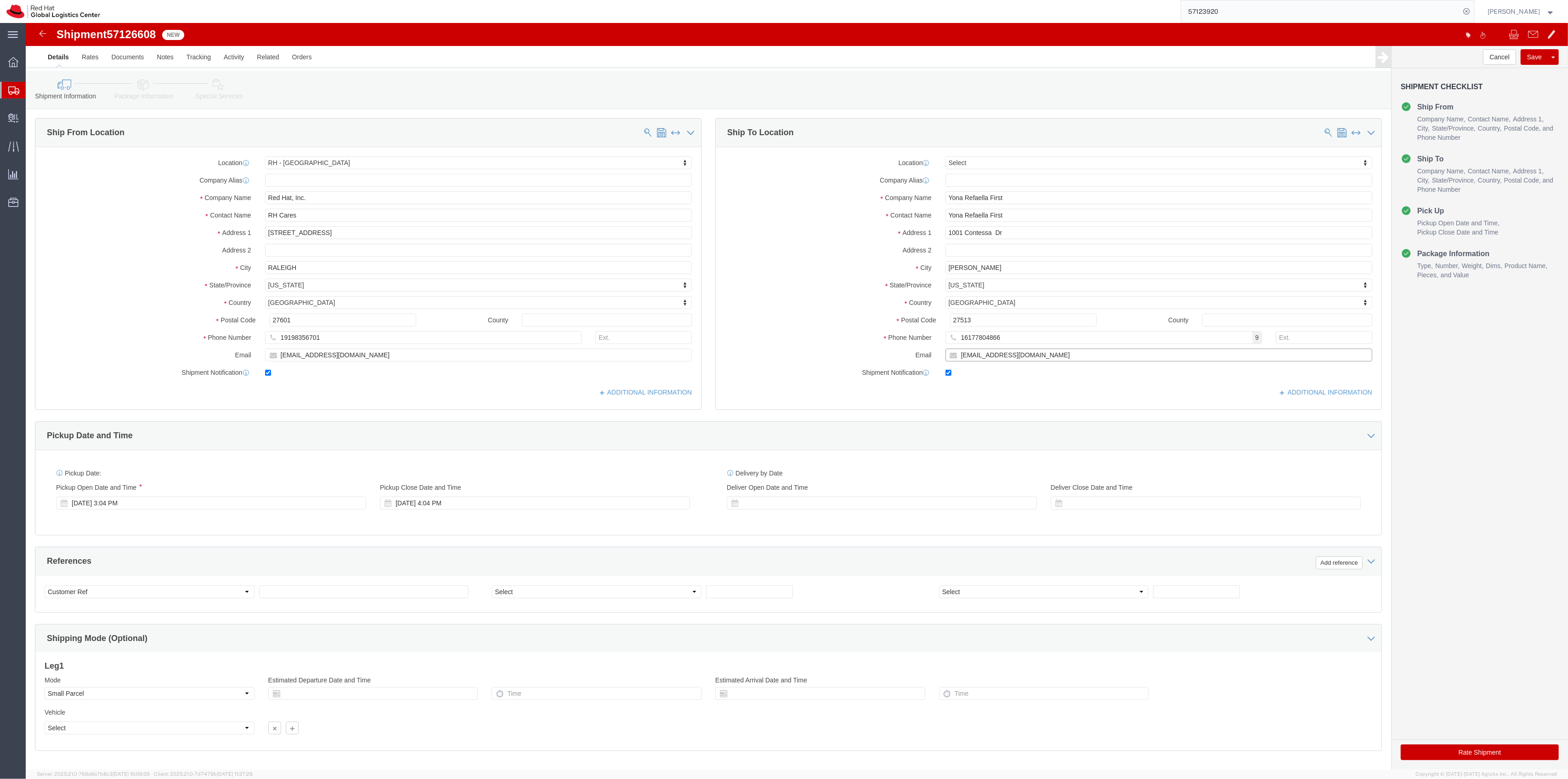
click div "Email [EMAIL_ADDRESS][DOMAIN_NAME]"
paste input "yfirst"
type input "[EMAIL_ADDRESS][DOMAIN_NAME]"
drag, startPoint x: 949, startPoint y: 211, endPoint x: 788, endPoint y: 187, distance: 162.8
click div "Location Select Select My Profile Location [GEOGRAPHIC_DATA] - [GEOGRAPHIC_DATA…"
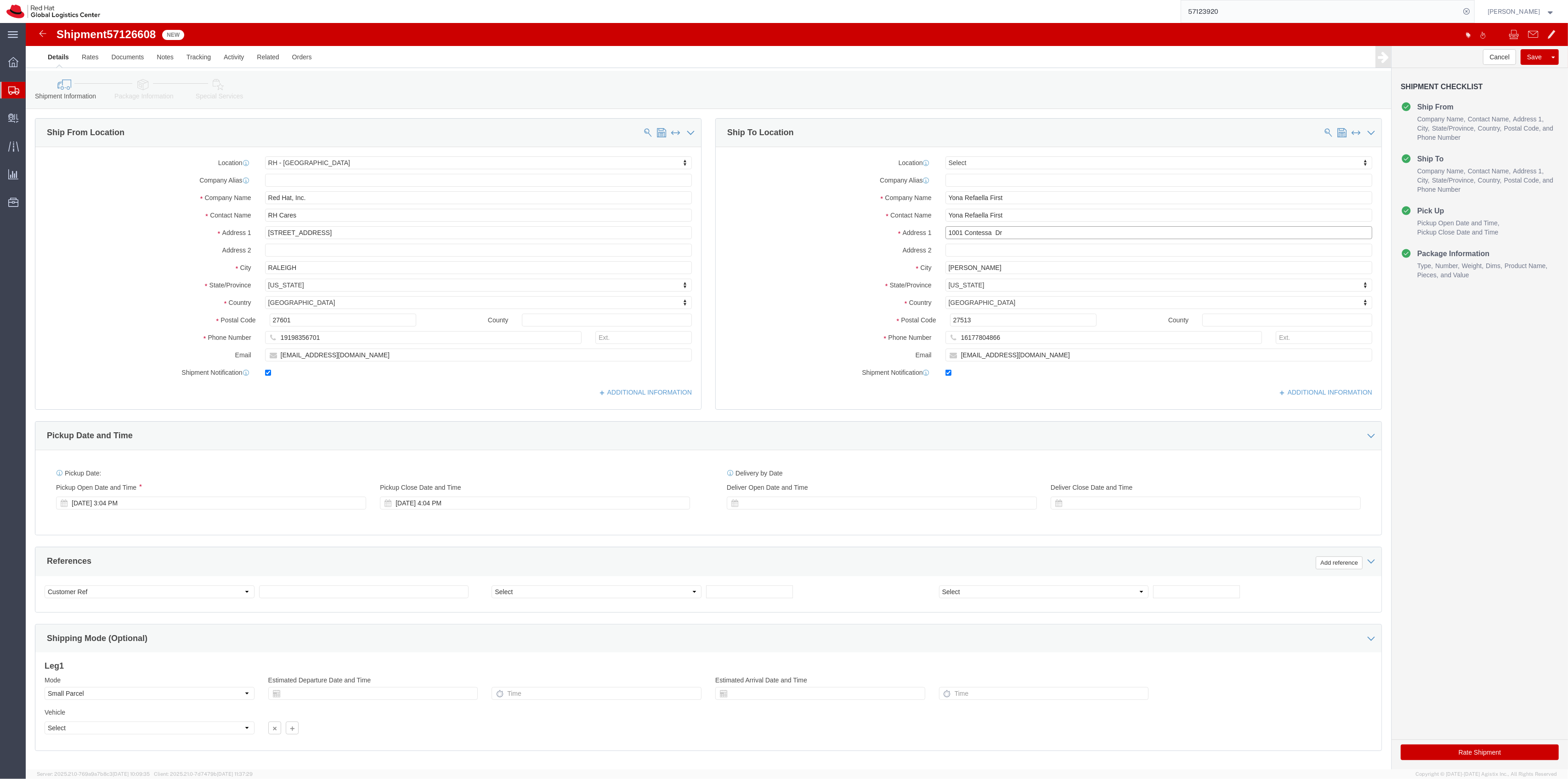
paste input "[STREET_ADDRESS][PERSON_NAME]"
type input "[STREET_ADDRESS][PERSON_NAME]"
click input "text"
paste input "Apt 207"
type input "Apt 207"
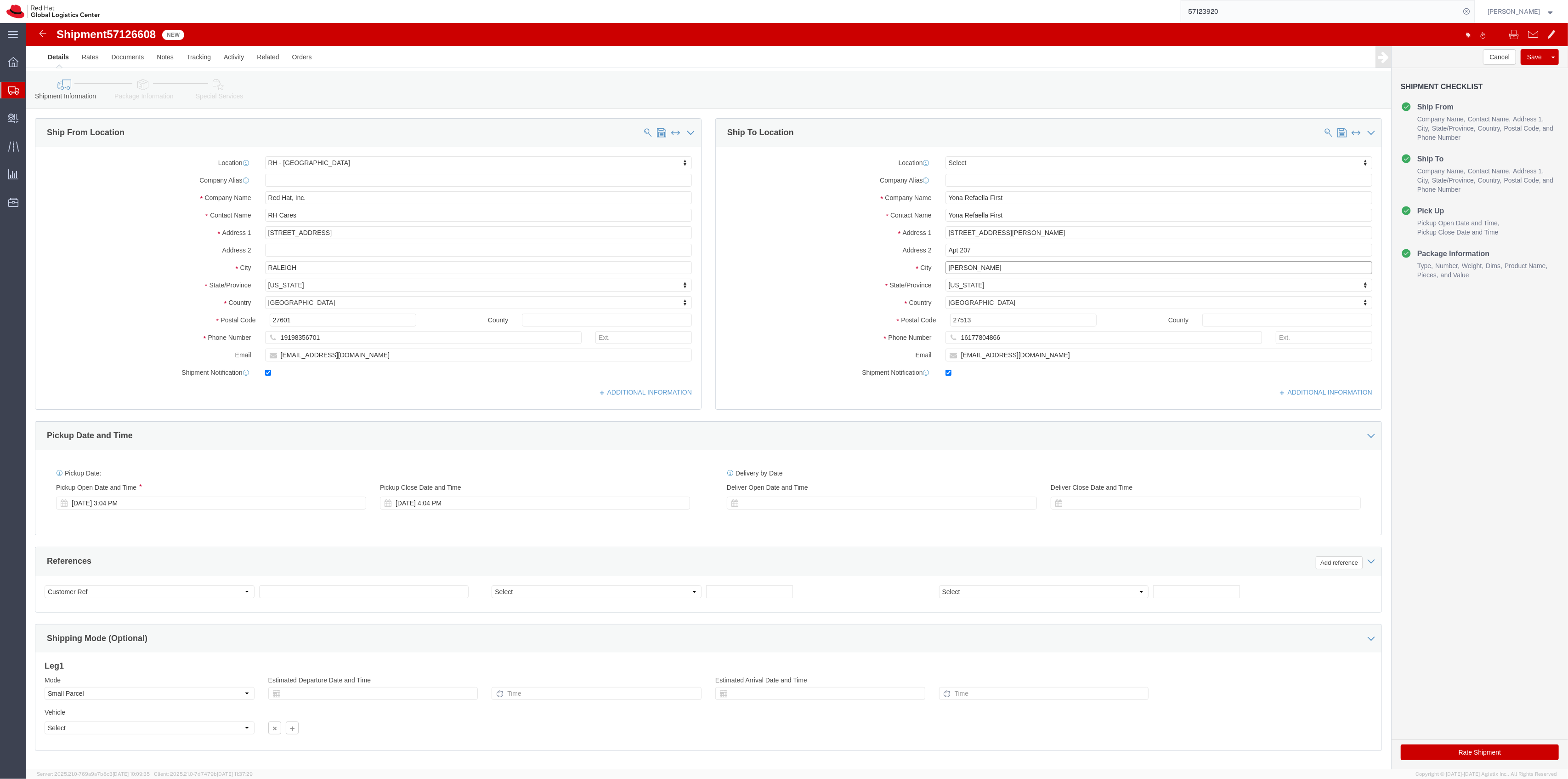
click div "City [PERSON_NAME]"
paste input "Brookline"
type input "Brookline"
click div "Location Select Select My Profile Location [GEOGRAPHIC_DATA] - [GEOGRAPHIC_DATA…"
type input "Mass"
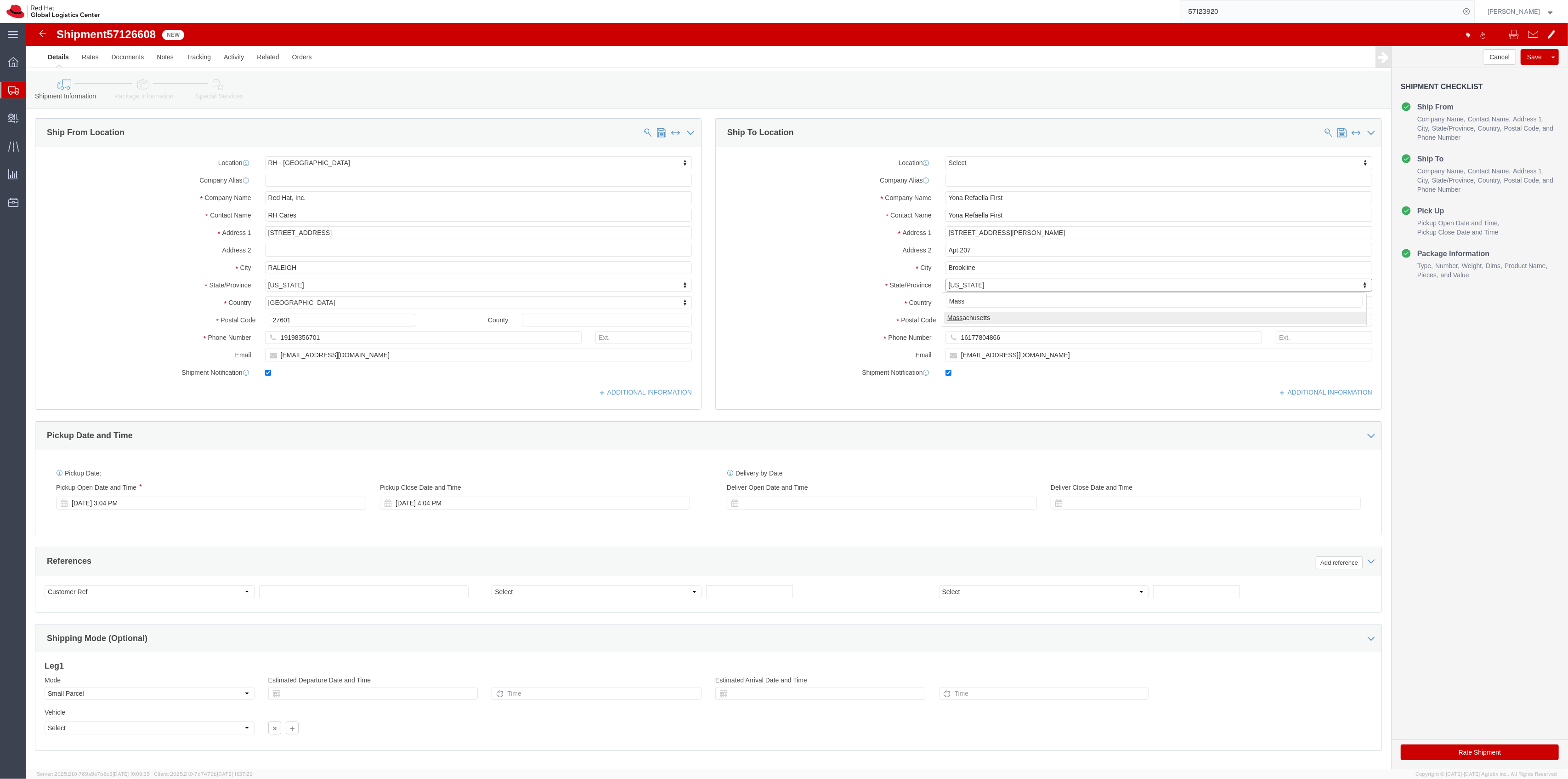
select select "MA"
click div "Postal Code 27513"
type input "02446"
click div "Rate Shipment"
click button "Rate Shipment"
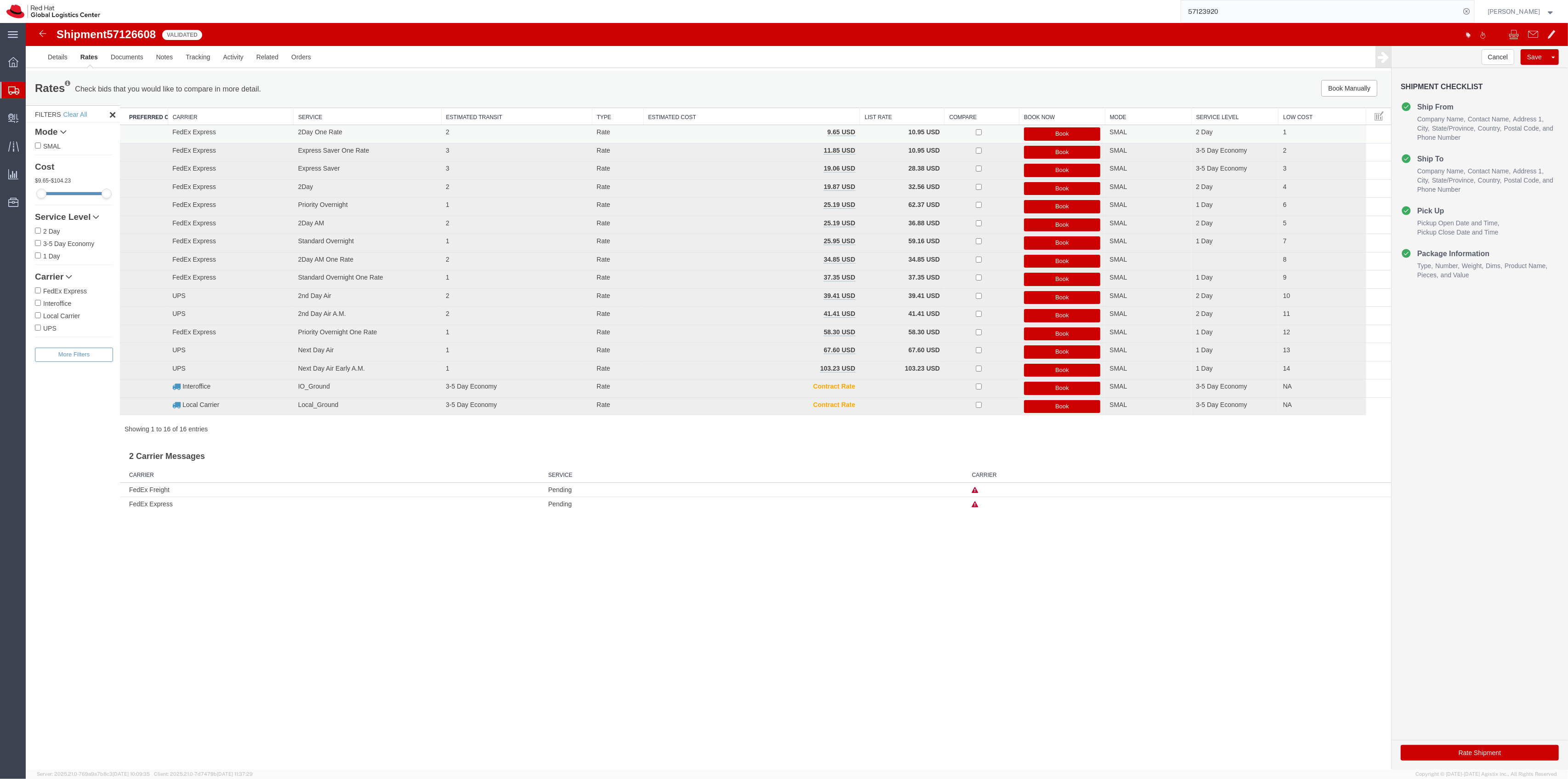
click at [1028, 133] on button "Book" at bounding box center [1063, 133] width 76 height 13
click at [1032, 130] on button "Book" at bounding box center [1063, 133] width 76 height 13
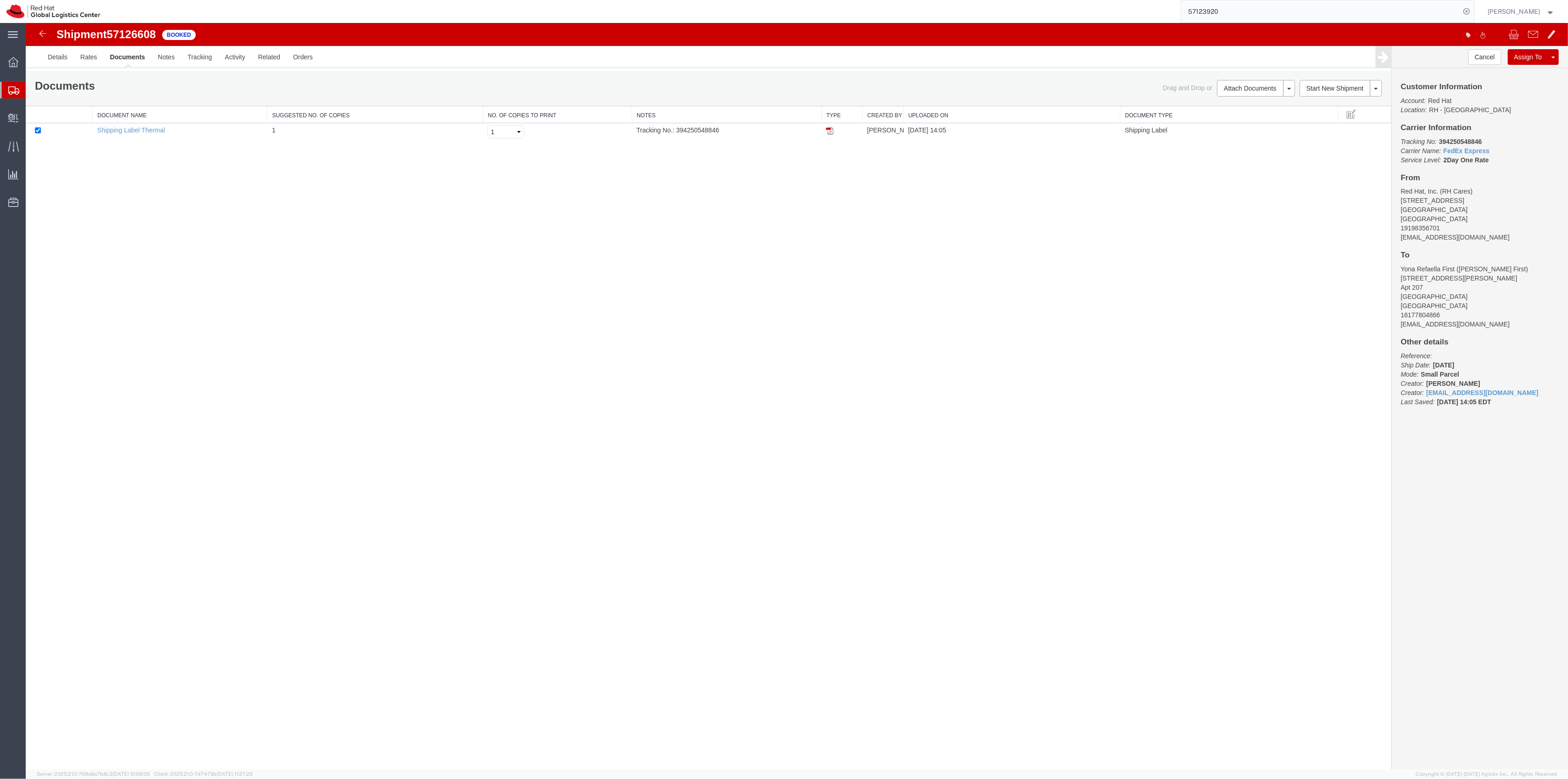
drag, startPoint x: 827, startPoint y: 135, endPoint x: 1433, endPoint y: 70, distance: 609.5
click at [827, 134] on img at bounding box center [830, 131] width 7 height 7
click at [685, 134] on td "Tracking No.: 394250548846" at bounding box center [727, 132] width 190 height 18
copy td "394250548846"
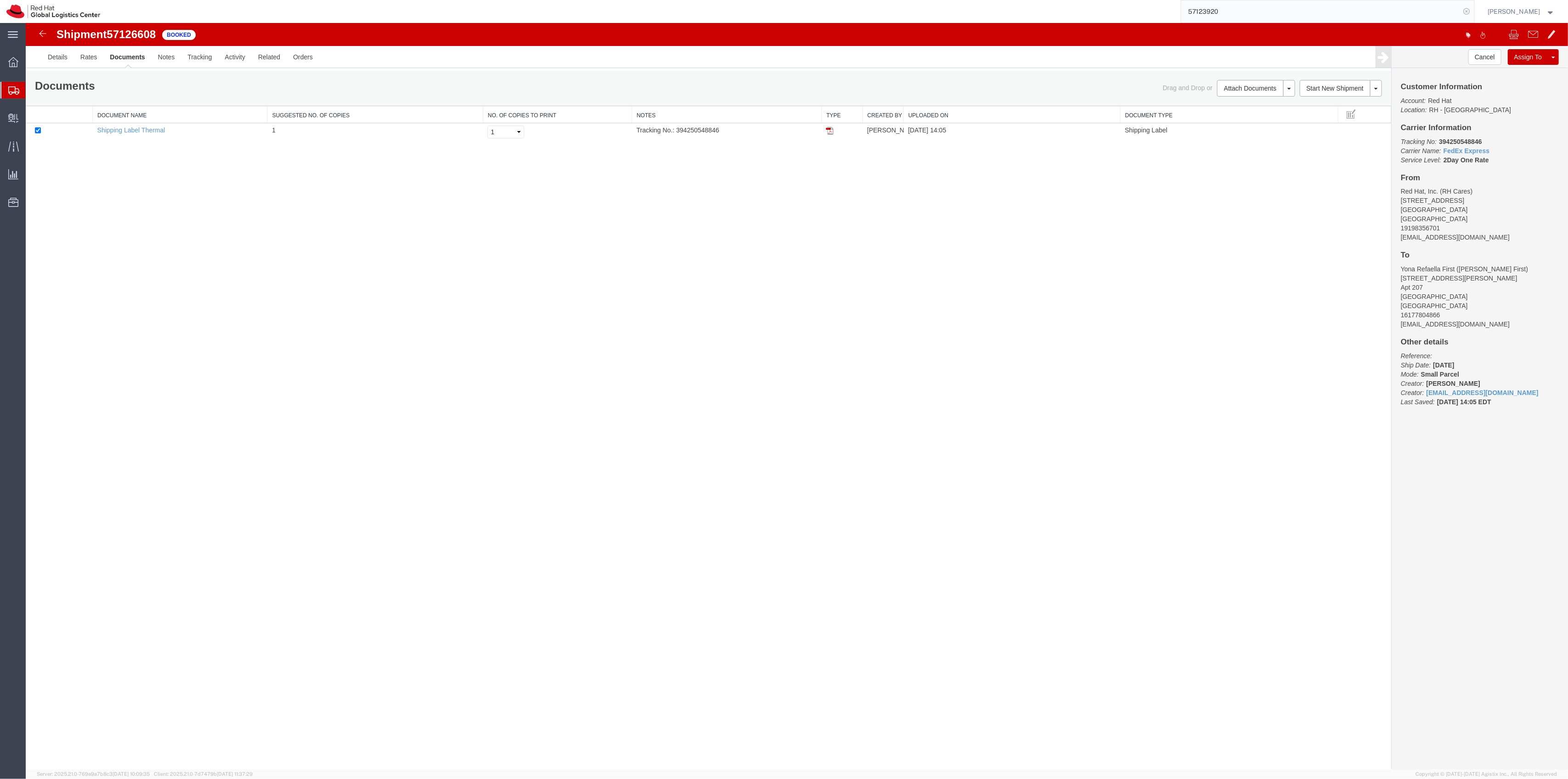
click at [1474, 11] on icon at bounding box center [1467, 12] width 12 height 12
click at [1512, 72] on link "Clone Shipment" at bounding box center [1519, 72] width 80 height 14
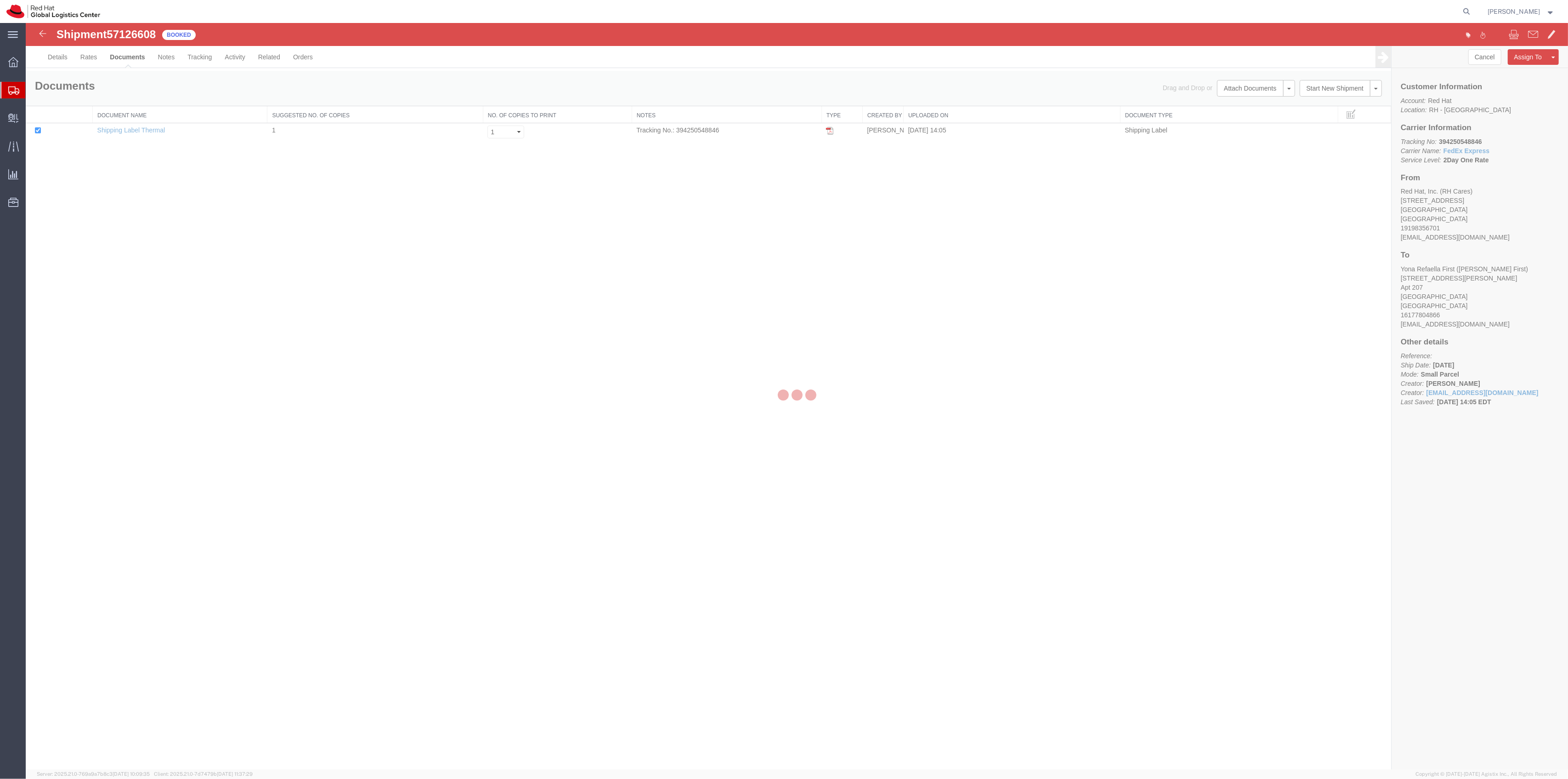
select select "38014"
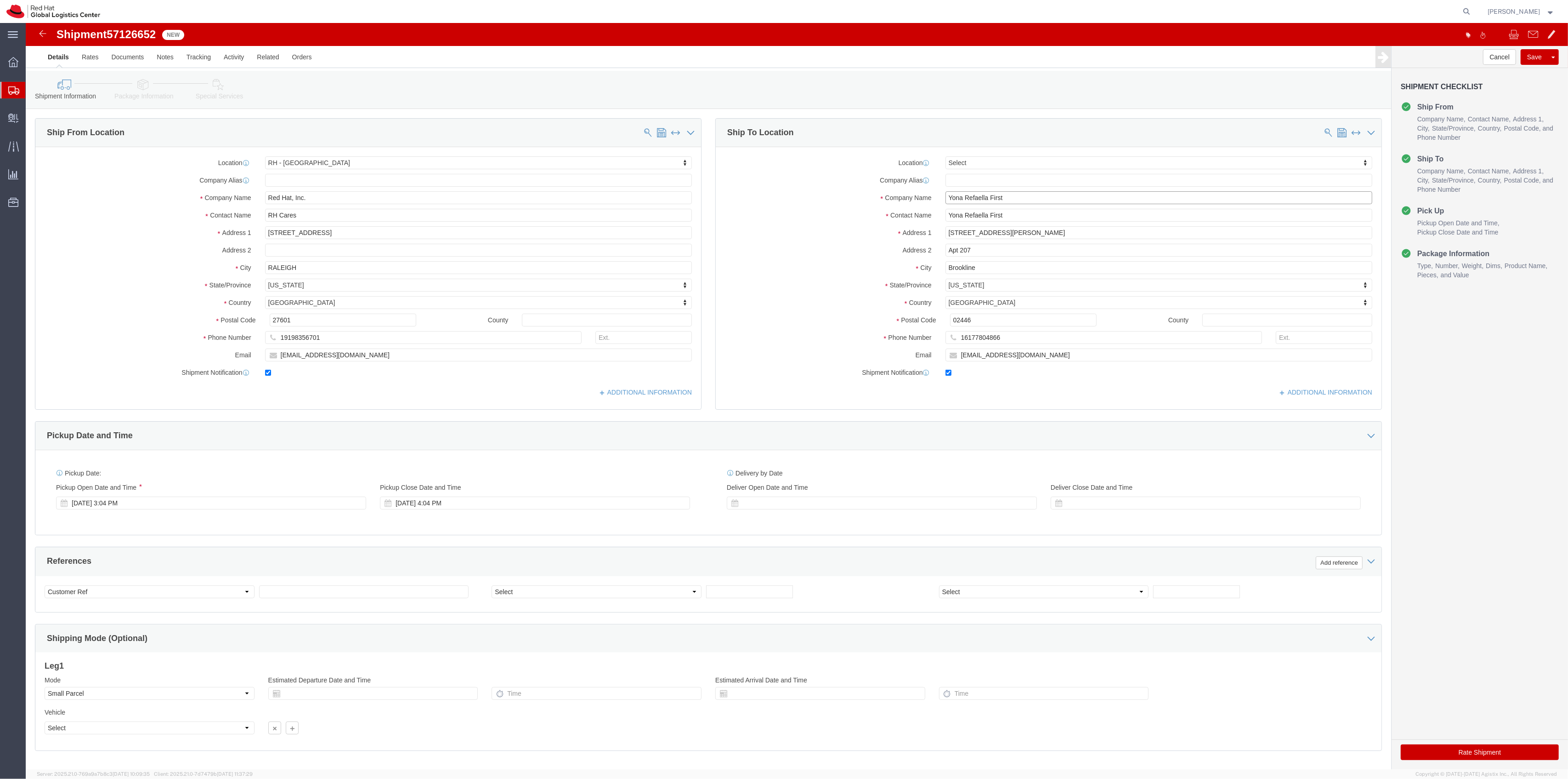
drag, startPoint x: 982, startPoint y: 172, endPoint x: 832, endPoint y: 160, distance: 150.5
click div "Location Select Select My Profile Location [GEOGRAPHIC_DATA] - [GEOGRAPHIC_DATA…"
paste input "[PERSON_NAME]"
type input "[PERSON_NAME]"
drag, startPoint x: 983, startPoint y: 193, endPoint x: 813, endPoint y: 179, distance: 170.6
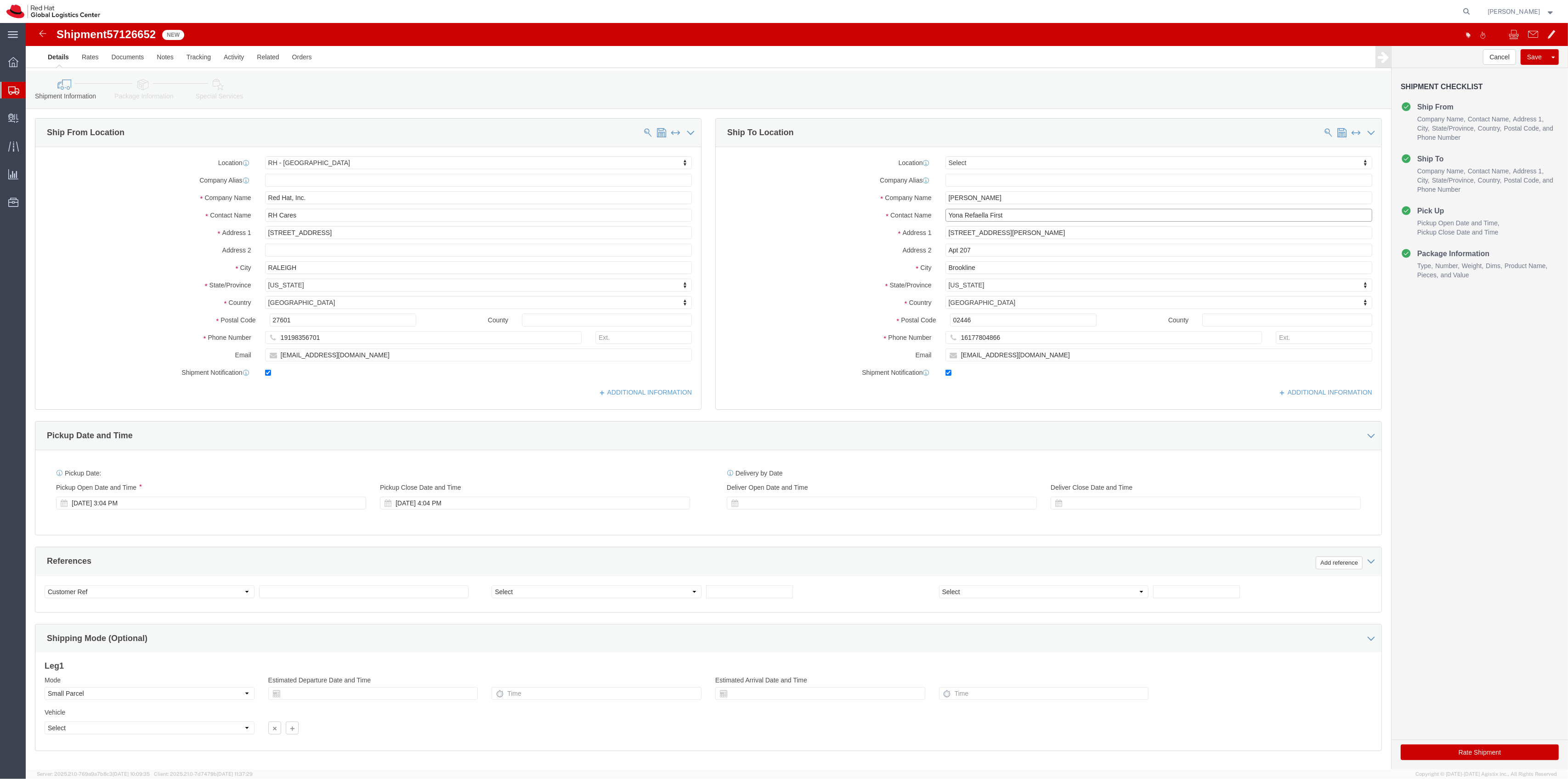
click div "Location Select Select My Profile Location [GEOGRAPHIC_DATA] - [GEOGRAPHIC_DATA…"
paste input "[PERSON_NAME]"
type input "[PERSON_NAME]"
drag, startPoint x: 992, startPoint y: 315, endPoint x: 863, endPoint y: 310, distance: 129.1
click div "Phone Number [PHONE_NUMBER]"
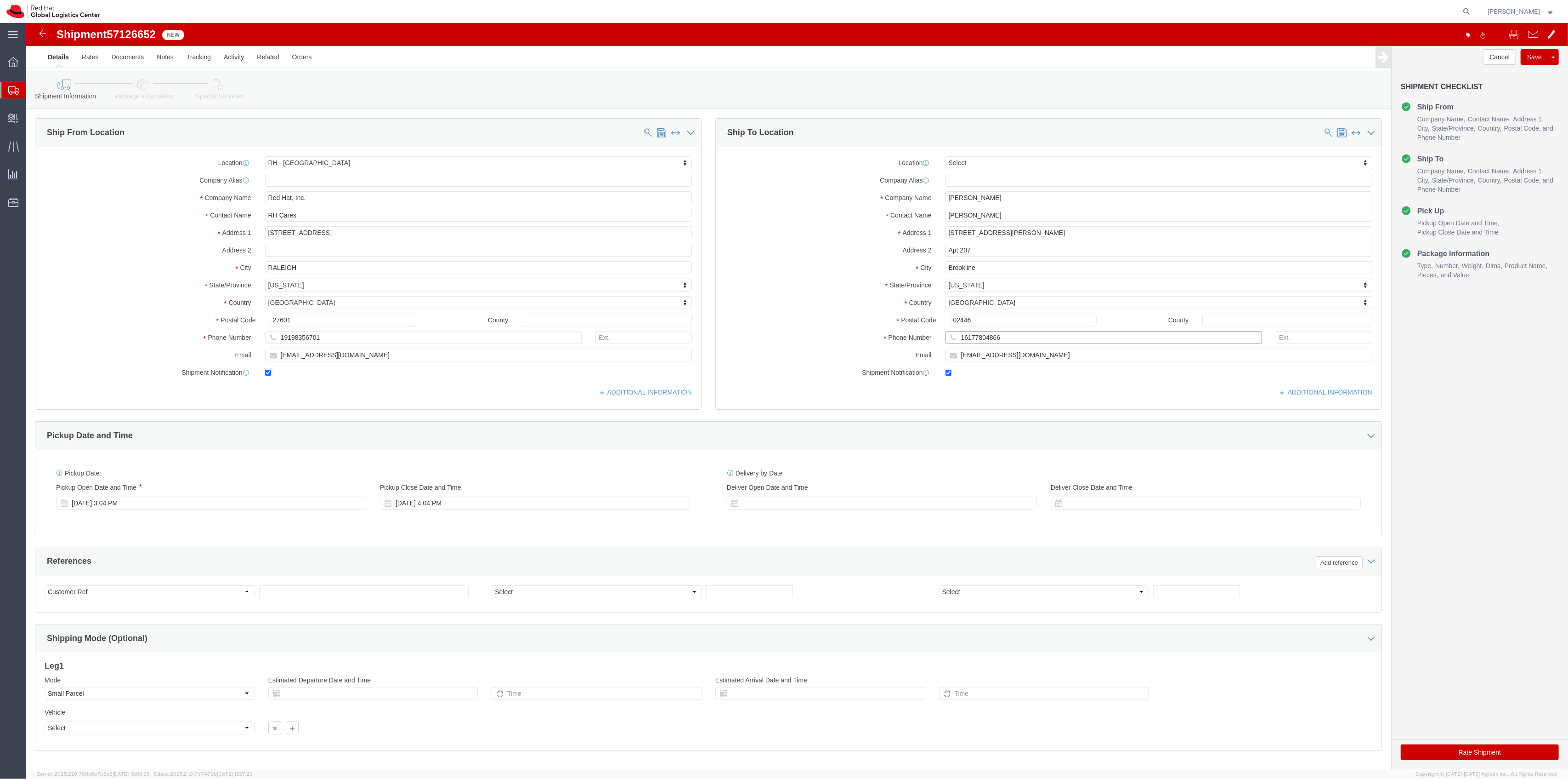
paste input "[PHONE_NUMBER]"
click input "[PHONE_NUMBER]"
type input "[PHONE_NUMBER]"
drag, startPoint x: 999, startPoint y: 333, endPoint x: 867, endPoint y: 329, distance: 132.1
click div "Email [EMAIL_ADDRESS][DOMAIN_NAME]"
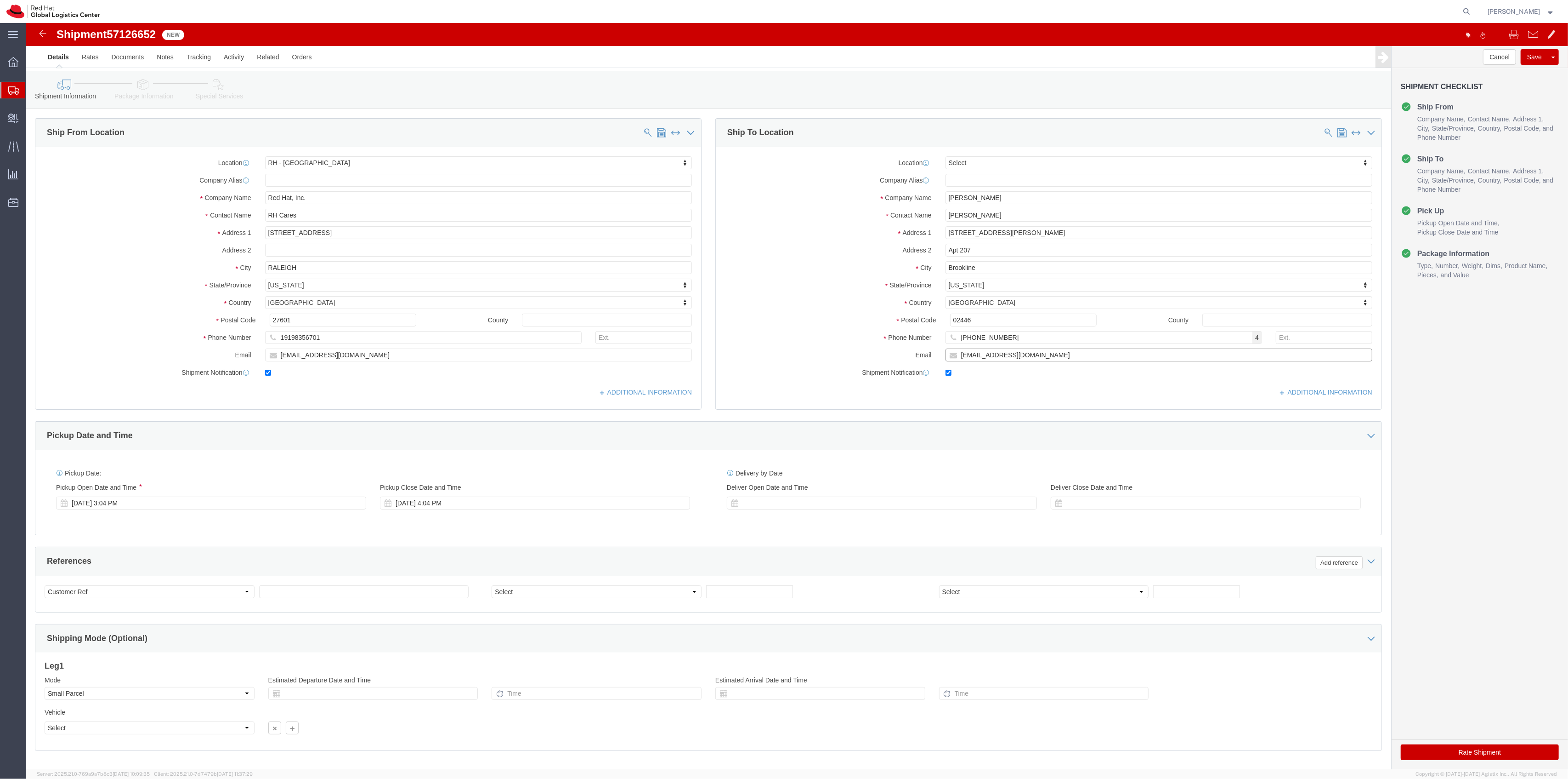
paste input "bringo"
type input "[EMAIL_ADDRESS][DOMAIN_NAME]"
drag, startPoint x: 968, startPoint y: 214, endPoint x: 850, endPoint y: 215, distance: 118.0
click div "Address [STREET_ADDRESS][PERSON_NAME]"
paste input "[STREET_ADDRESS]"
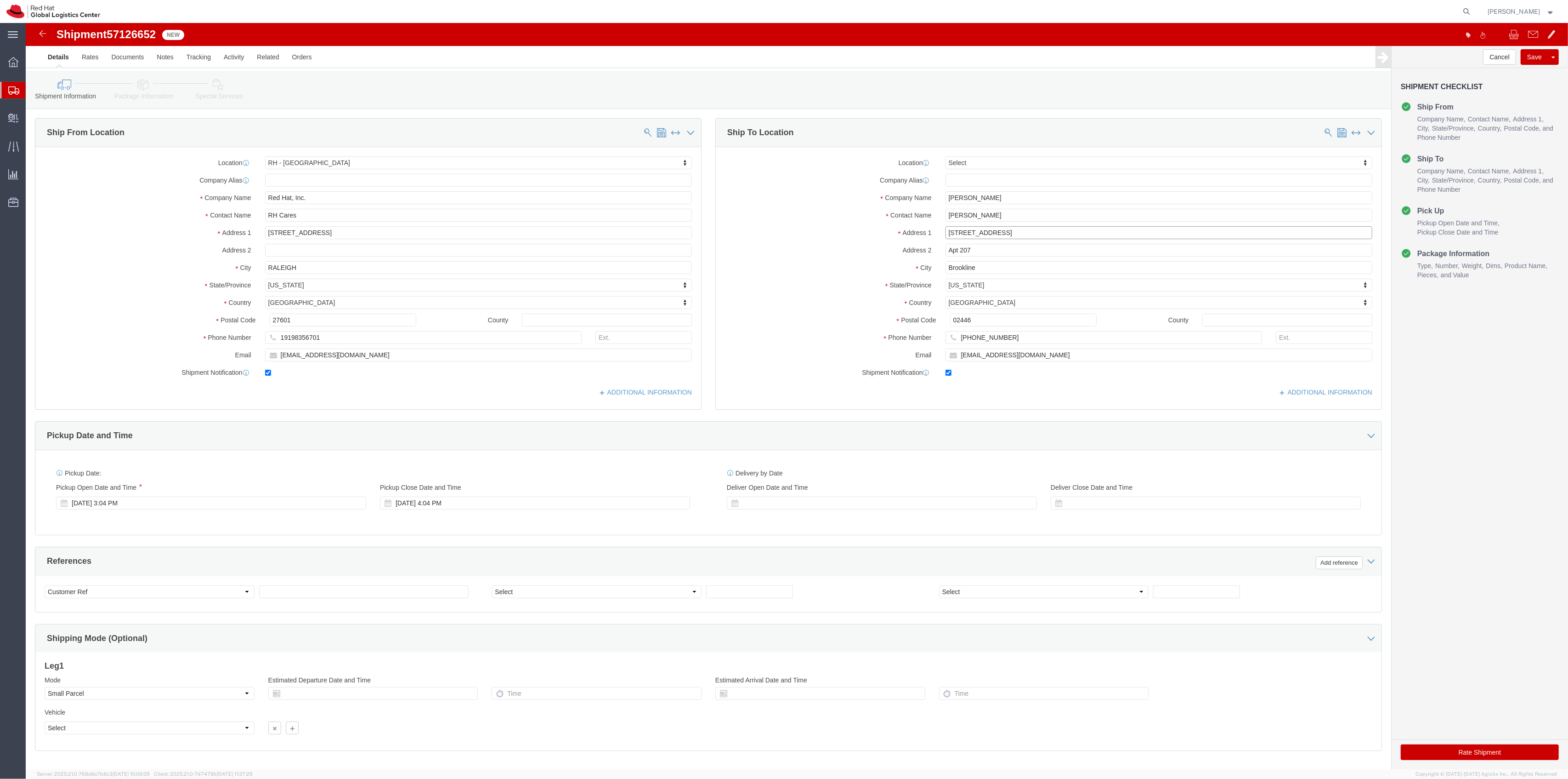
type input "[STREET_ADDRESS]"
drag, startPoint x: 955, startPoint y: 231, endPoint x: 894, endPoint y: 223, distance: 61.5
click div "Address [STREET_ADDRESS]"
drag, startPoint x: 957, startPoint y: 242, endPoint x: 875, endPoint y: 226, distance: 83.5
click div "Location Select Select My Profile Location [GEOGRAPHIC_DATA] - [GEOGRAPHIC_DATA…"
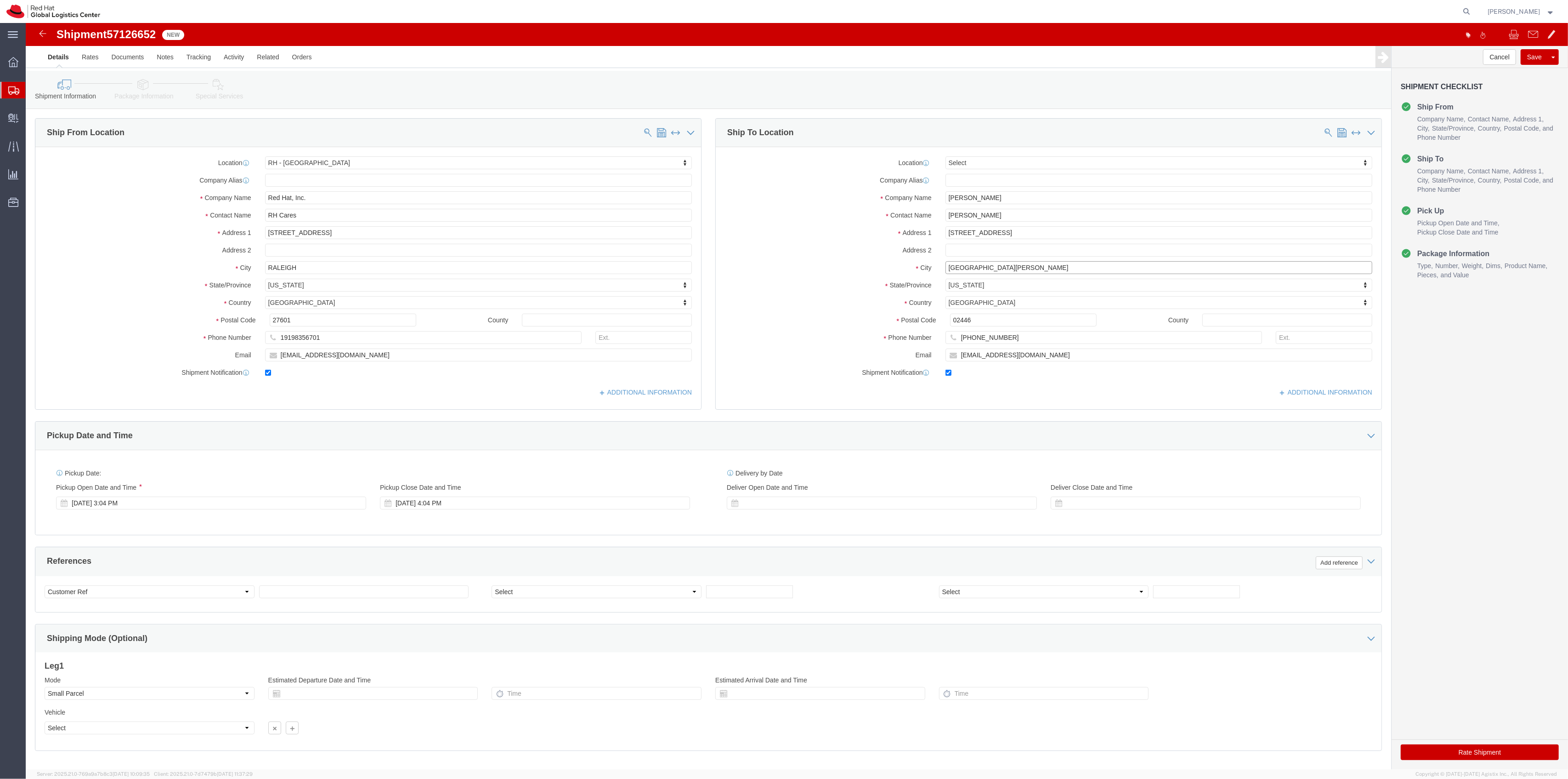
type input "[GEOGRAPHIC_DATA][PERSON_NAME]"
type input "c"
type input "ca"
type input "cal"
select select "CA"
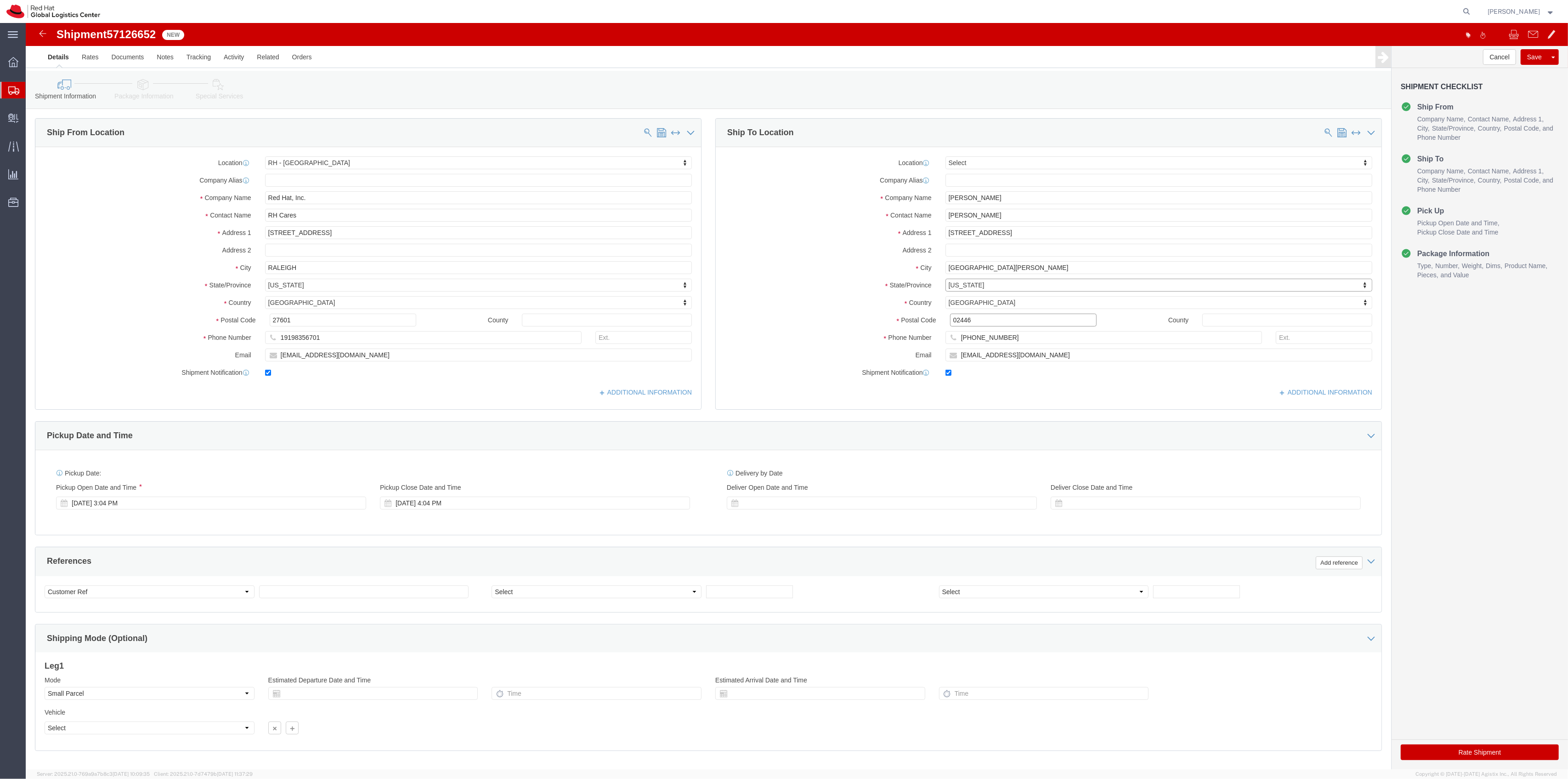
drag, startPoint x: 945, startPoint y: 296, endPoint x: 886, endPoint y: 288, distance: 59.5
click div "Location Select Select My Profile Location [GEOGRAPHIC_DATA] - [GEOGRAPHIC_DATA…"
type input "95123"
click button "Rate Shipment"
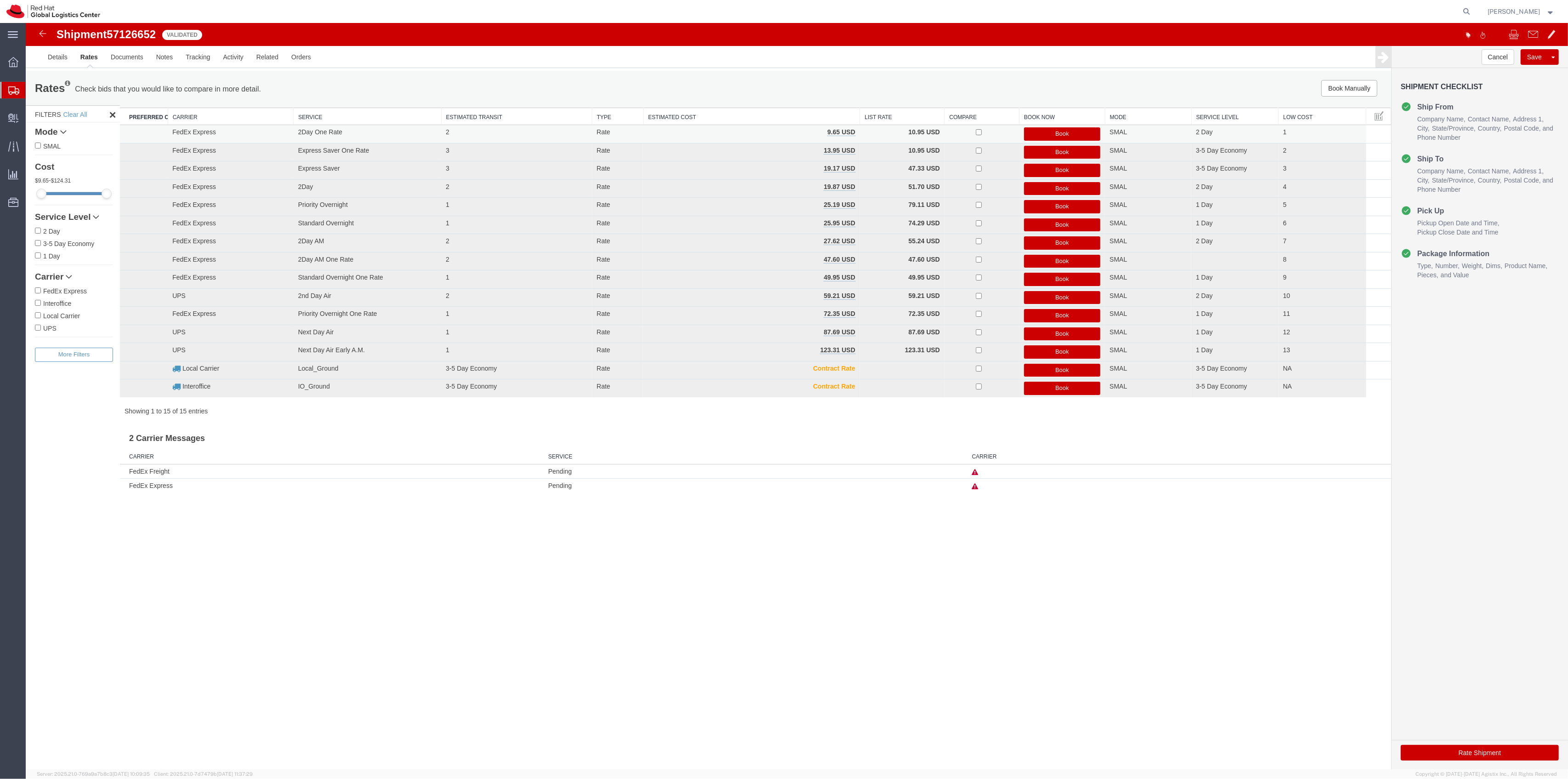
click at [1082, 131] on button "Book" at bounding box center [1063, 133] width 76 height 13
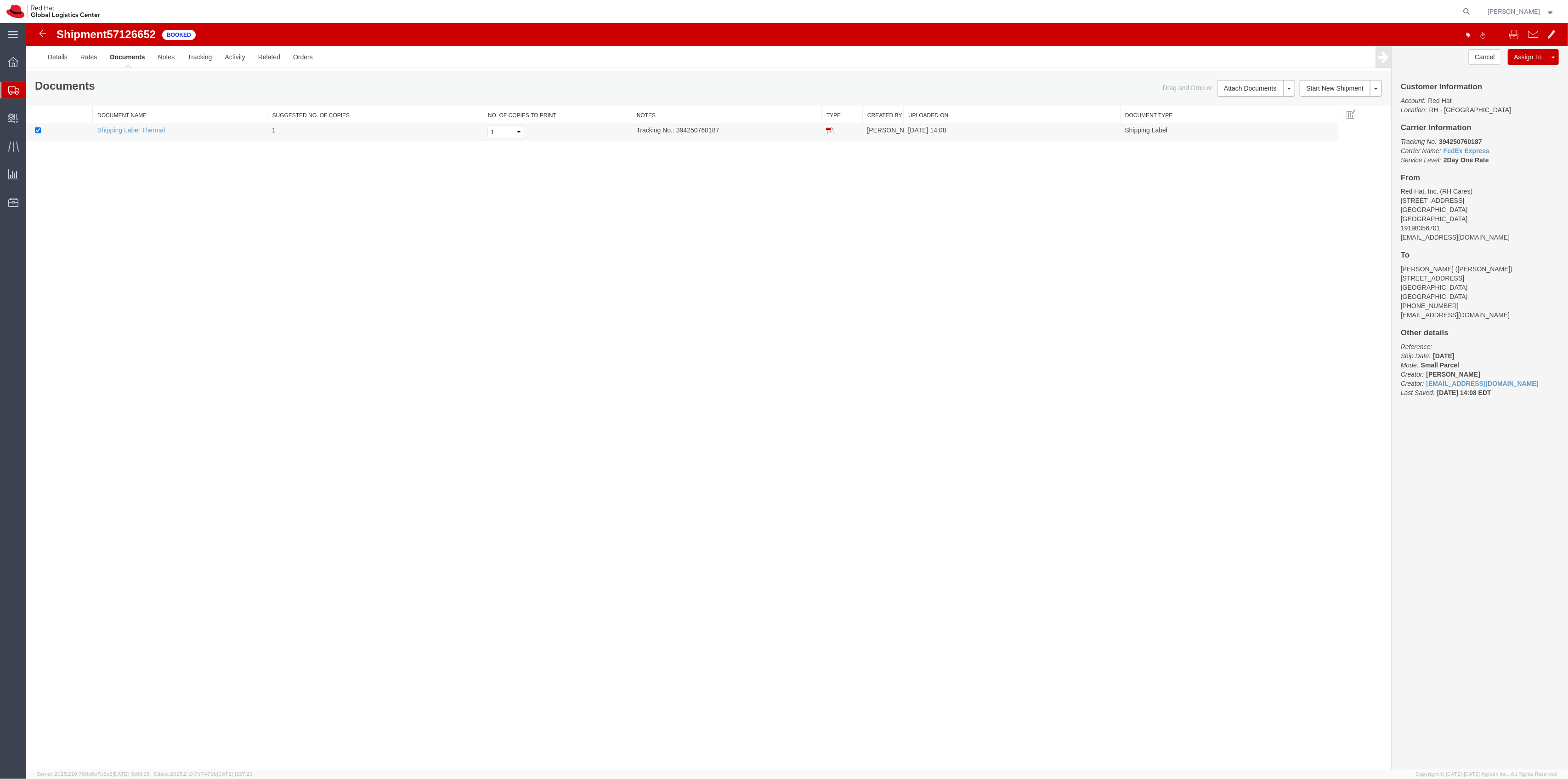
click at [704, 131] on td "Tracking No.: 394250760187" at bounding box center [727, 132] width 190 height 18
copy td "394250760187"
click at [833, 131] on img at bounding box center [830, 131] width 7 height 7
click at [26, 23] on link "Clone Shipment" at bounding box center [26, 23] width 0 height 0
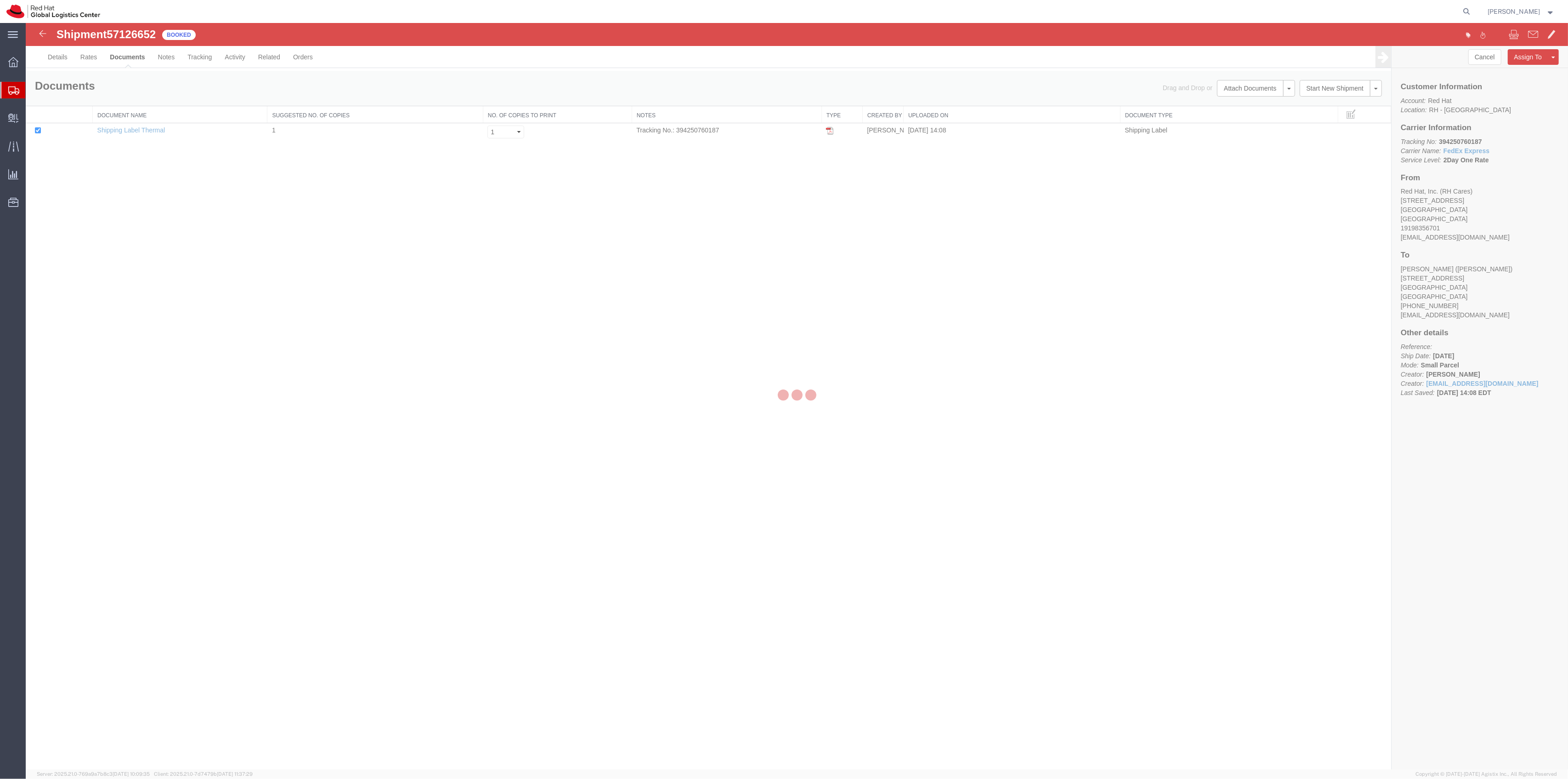
select select "38014"
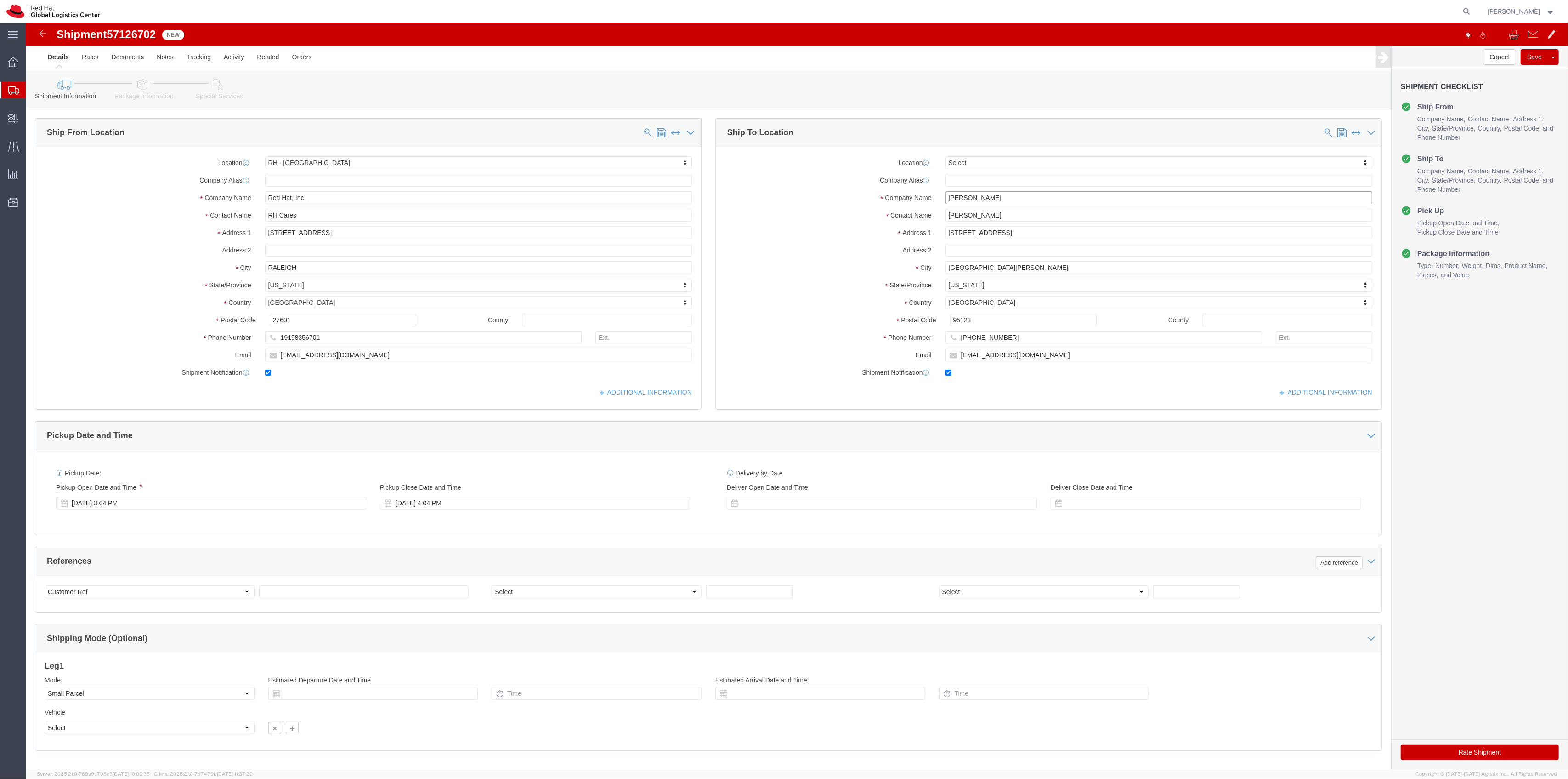
drag, startPoint x: 912, startPoint y: 178, endPoint x: 869, endPoint y: 176, distance: 43.0
click div "Company Name [PERSON_NAME]"
paste input "[PERSON_NAME]"
type input "[PERSON_NAME]"
drag, startPoint x: 963, startPoint y: 189, endPoint x: 912, endPoint y: 189, distance: 51.0
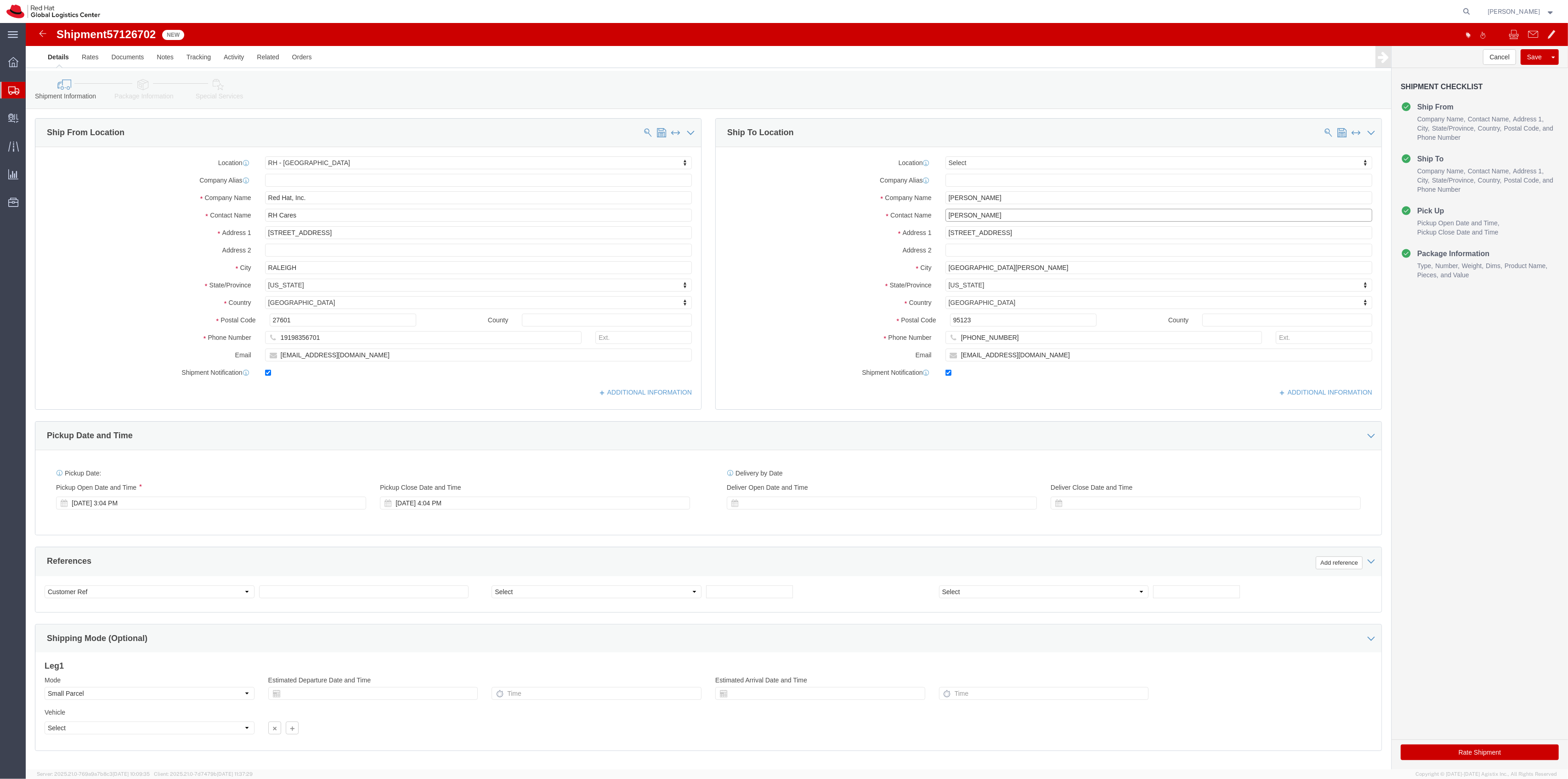
click div "[PERSON_NAME]"
paste input "[PERSON_NAME]"
type input "[PERSON_NAME]"
drag, startPoint x: 991, startPoint y: 320, endPoint x: 841, endPoint y: 308, distance: 150.5
click div "Phone Number [PHONE_NUMBER]"
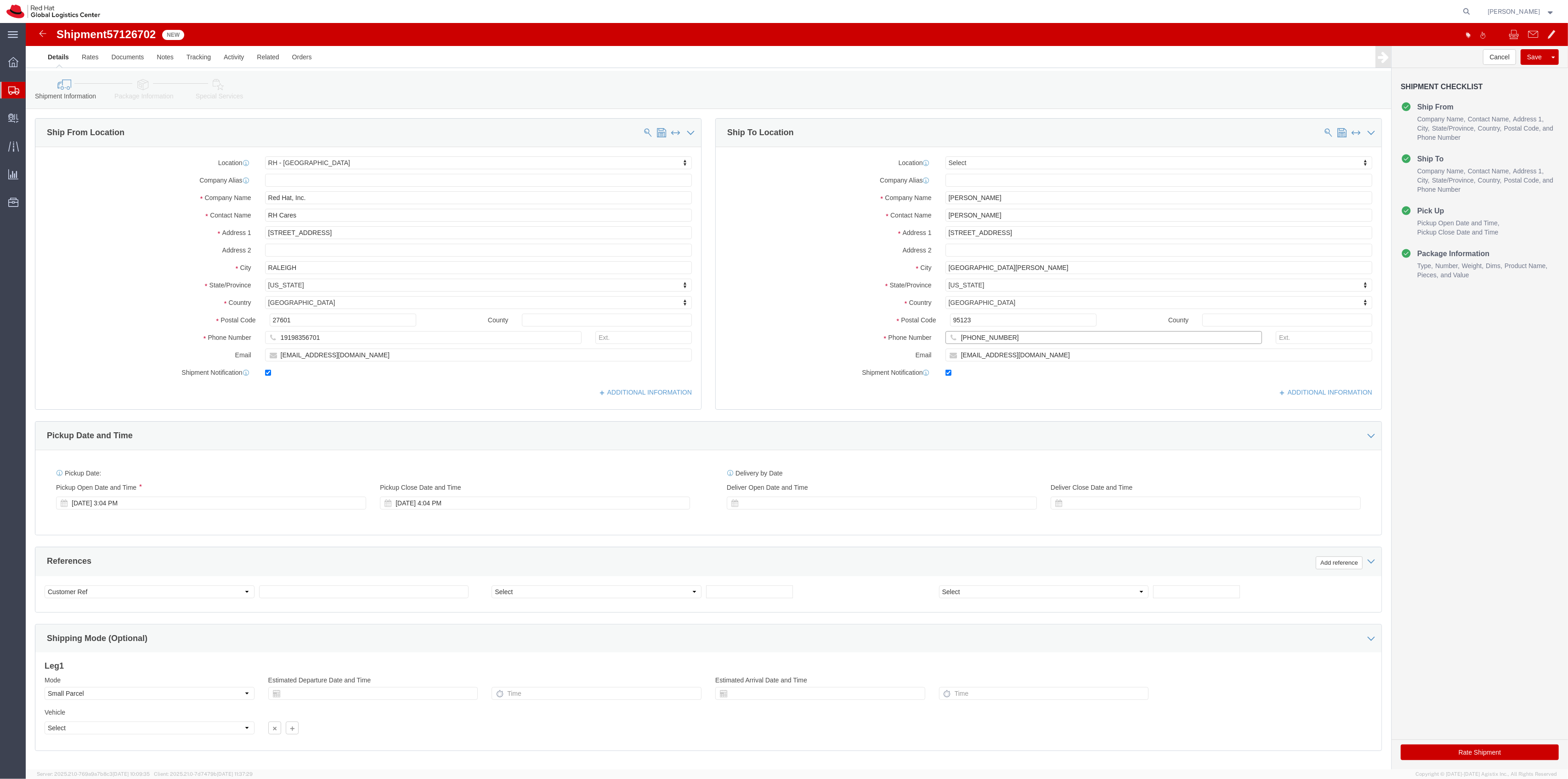
paste input "[PHONE_NUMBER]"
type input "[PHONE_NUMBER]"
drag, startPoint x: 996, startPoint y: 334, endPoint x: 927, endPoint y: 332, distance: 69.0
click input "[EMAIL_ADDRESS][DOMAIN_NAME]"
paste input "kday"
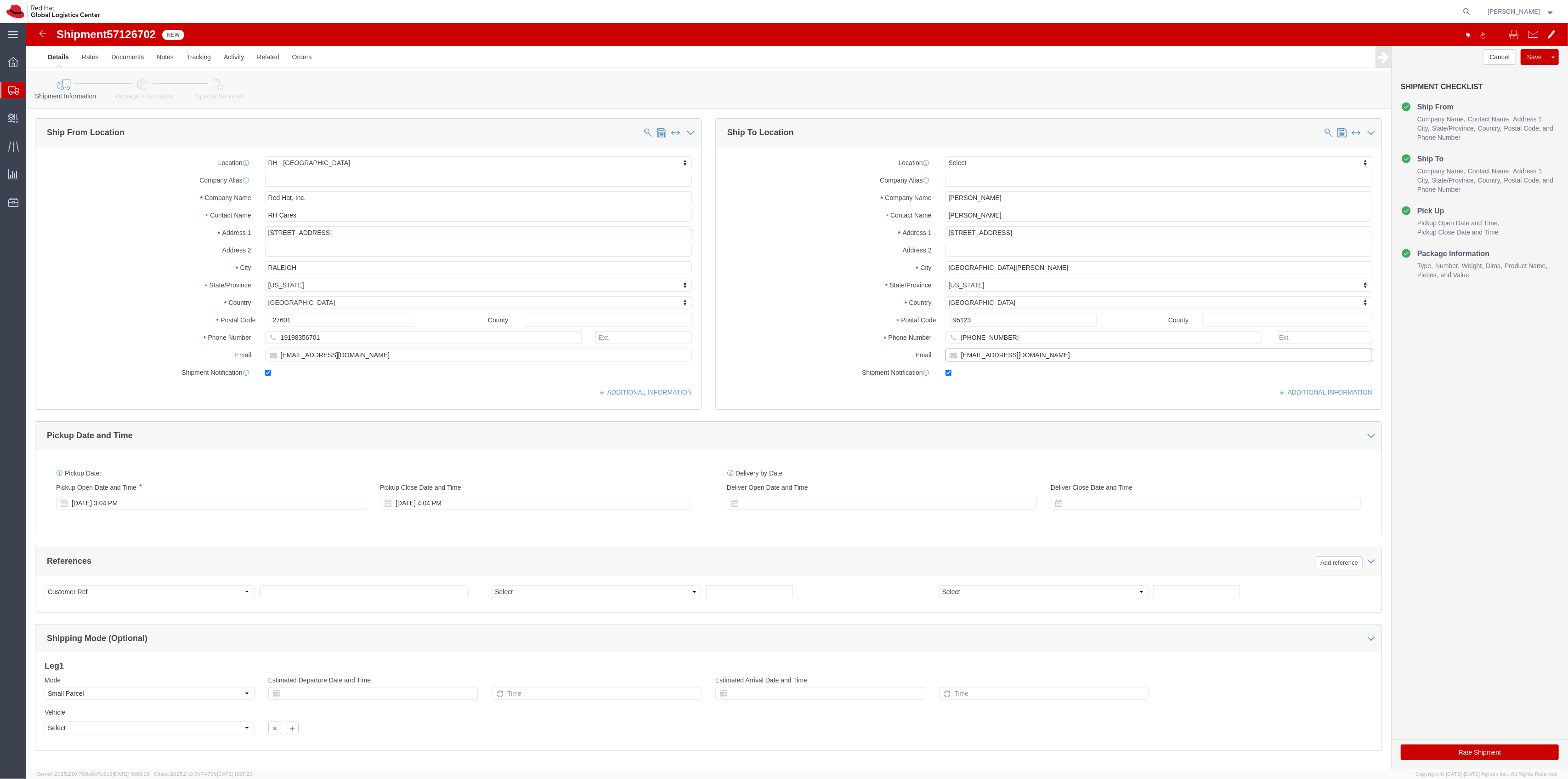
type input "[EMAIL_ADDRESS][DOMAIN_NAME]"
drag, startPoint x: 936, startPoint y: 213, endPoint x: 852, endPoint y: 201, distance: 84.9
click div "Location Select Select My Profile Location [GEOGRAPHIC_DATA] - [GEOGRAPHIC_DATA…"
paste input "[STREET_ADDRESS][PERSON_NAME]"
type input "[STREET_ADDRESS][PERSON_NAME]"
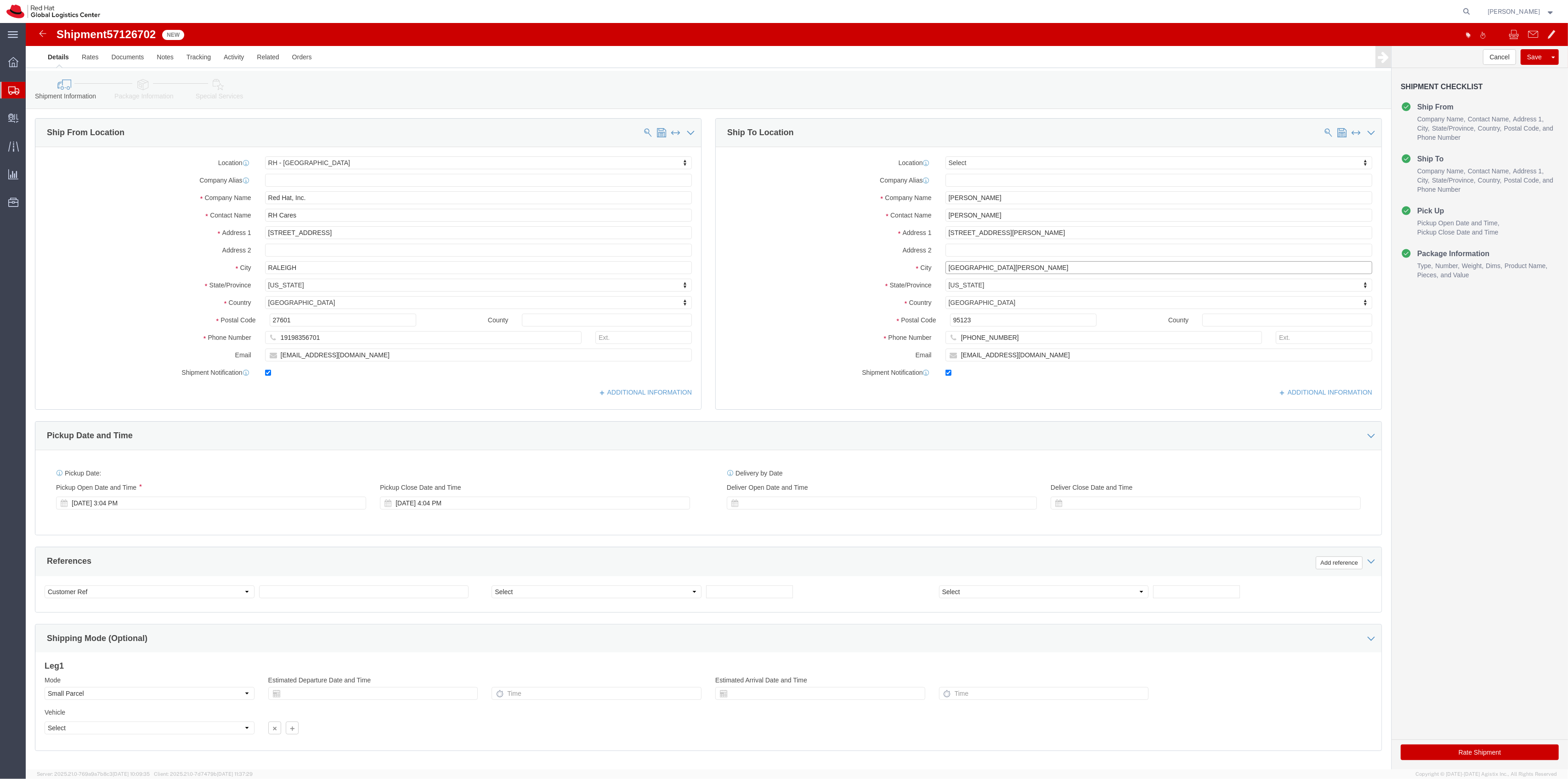
click div "Location Select Select My Profile Location [GEOGRAPHIC_DATA] - [GEOGRAPHIC_DATA…"
type input "[GEOGRAPHIC_DATA]"
type input "T"
type input "[US_STATE]"
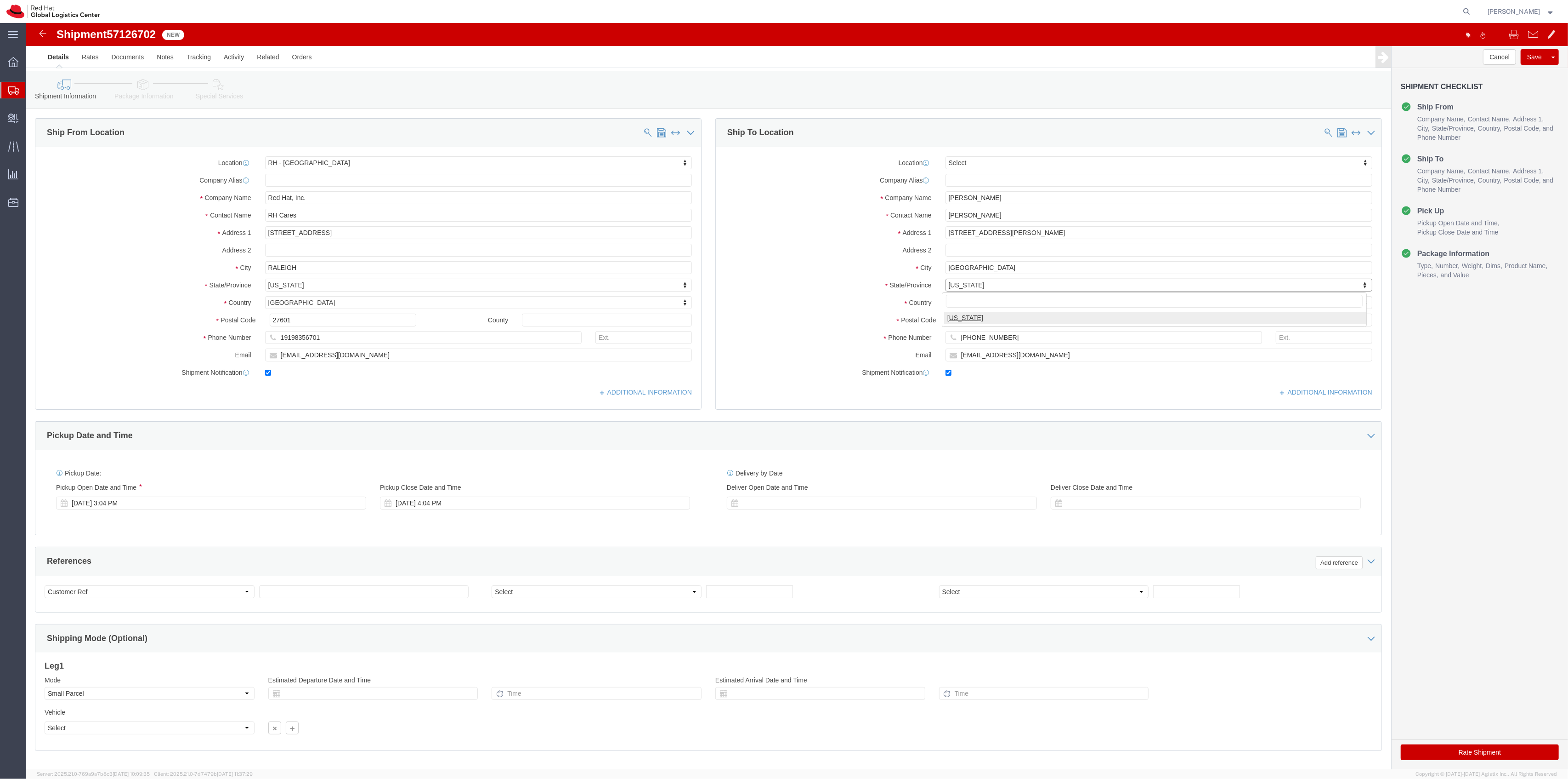
select select "[GEOGRAPHIC_DATA]"
drag, startPoint x: 927, startPoint y: 286, endPoint x: 891, endPoint y: 267, distance: 40.7
click div "Location Select Select My Profile Location [GEOGRAPHIC_DATA] - [GEOGRAPHIC_DATA…"
type input "77024"
click button "Rate Shipment"
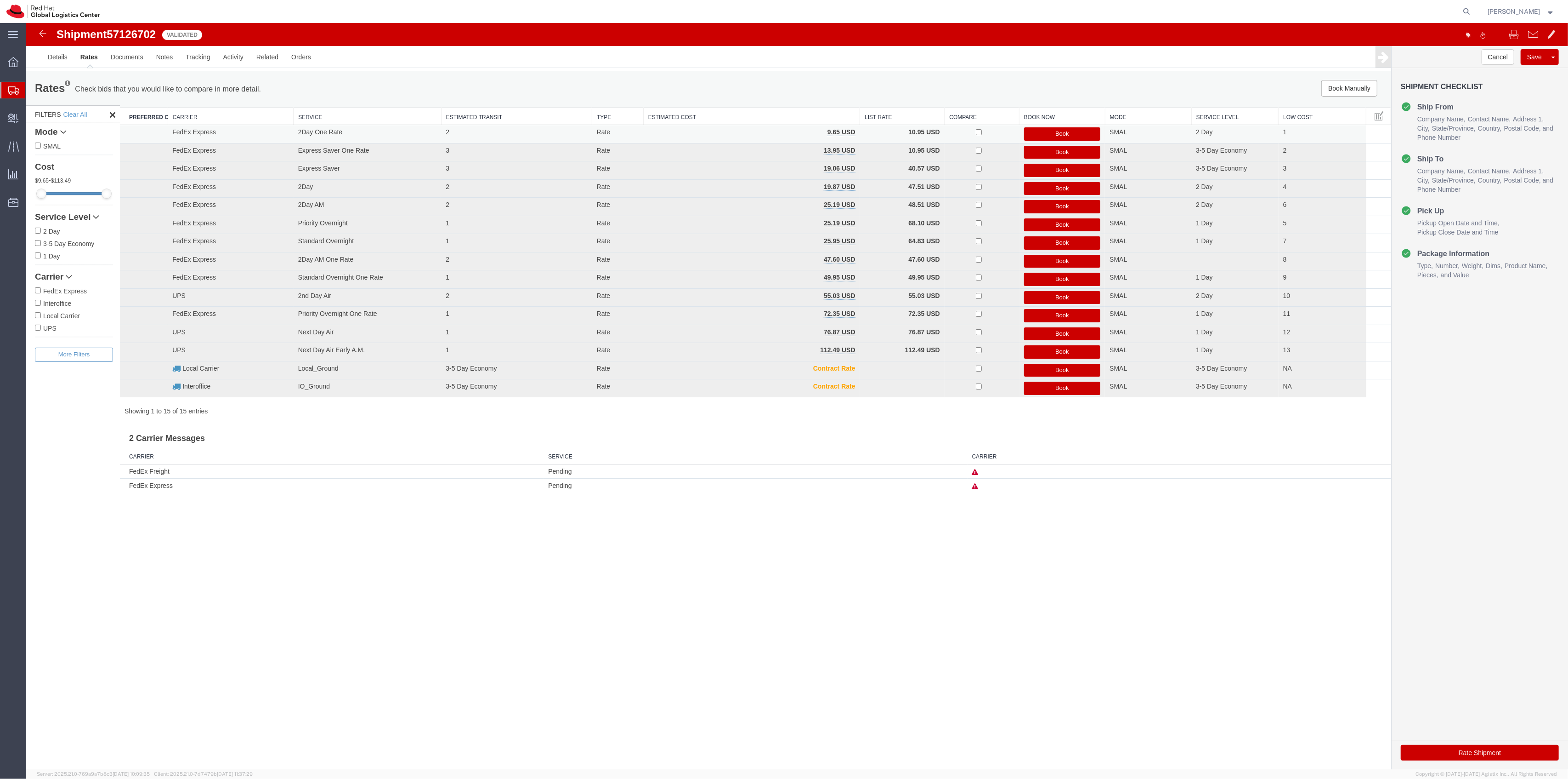
click at [1041, 131] on button "Book" at bounding box center [1063, 133] width 76 height 13
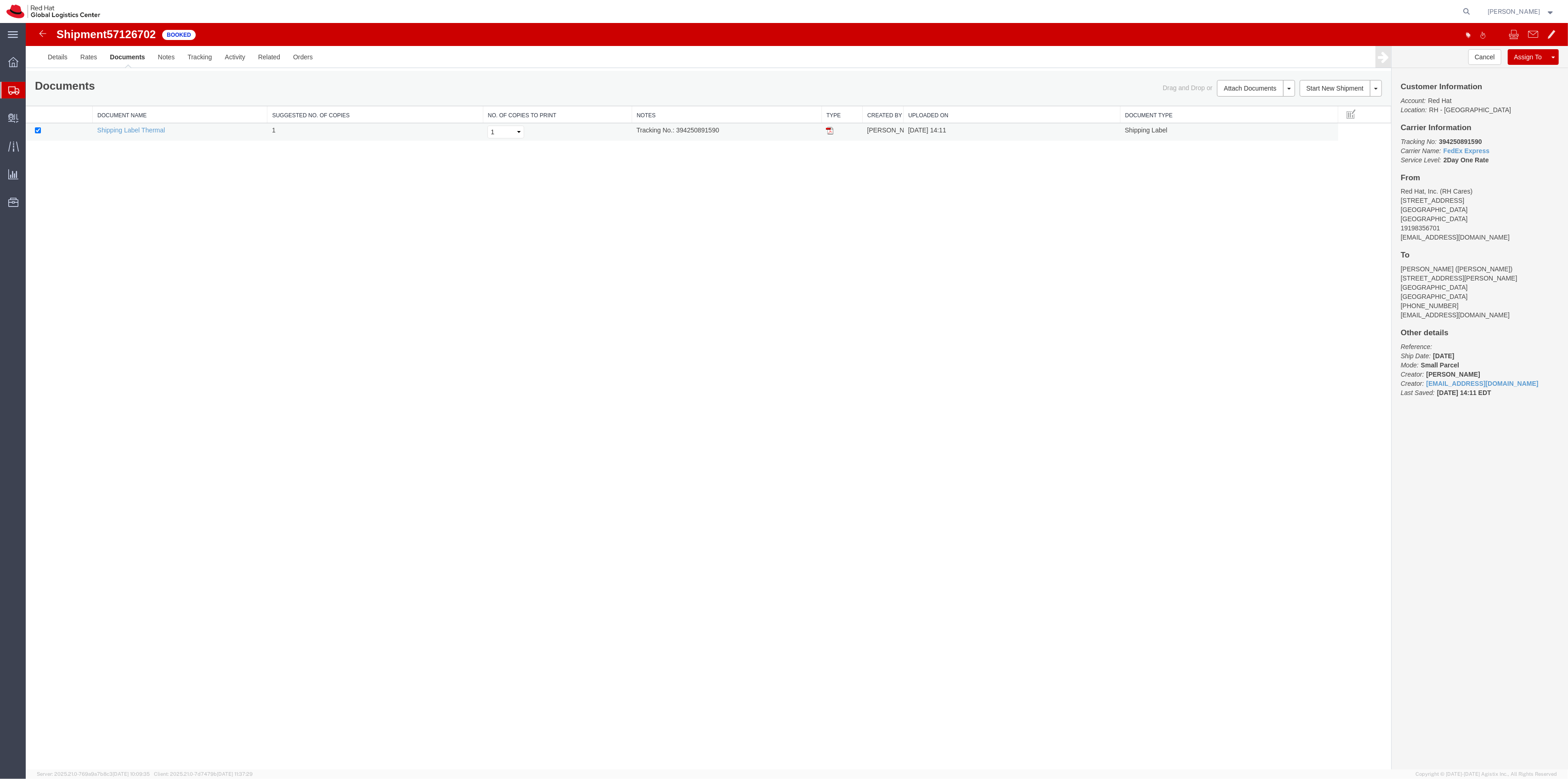
click at [832, 133] on img at bounding box center [830, 131] width 7 height 7
click at [707, 131] on td "Tracking No.: 394250891590" at bounding box center [727, 132] width 190 height 18
copy td "394250891590"
click at [1530, 73] on link "Clone Shipment" at bounding box center [1519, 72] width 80 height 14
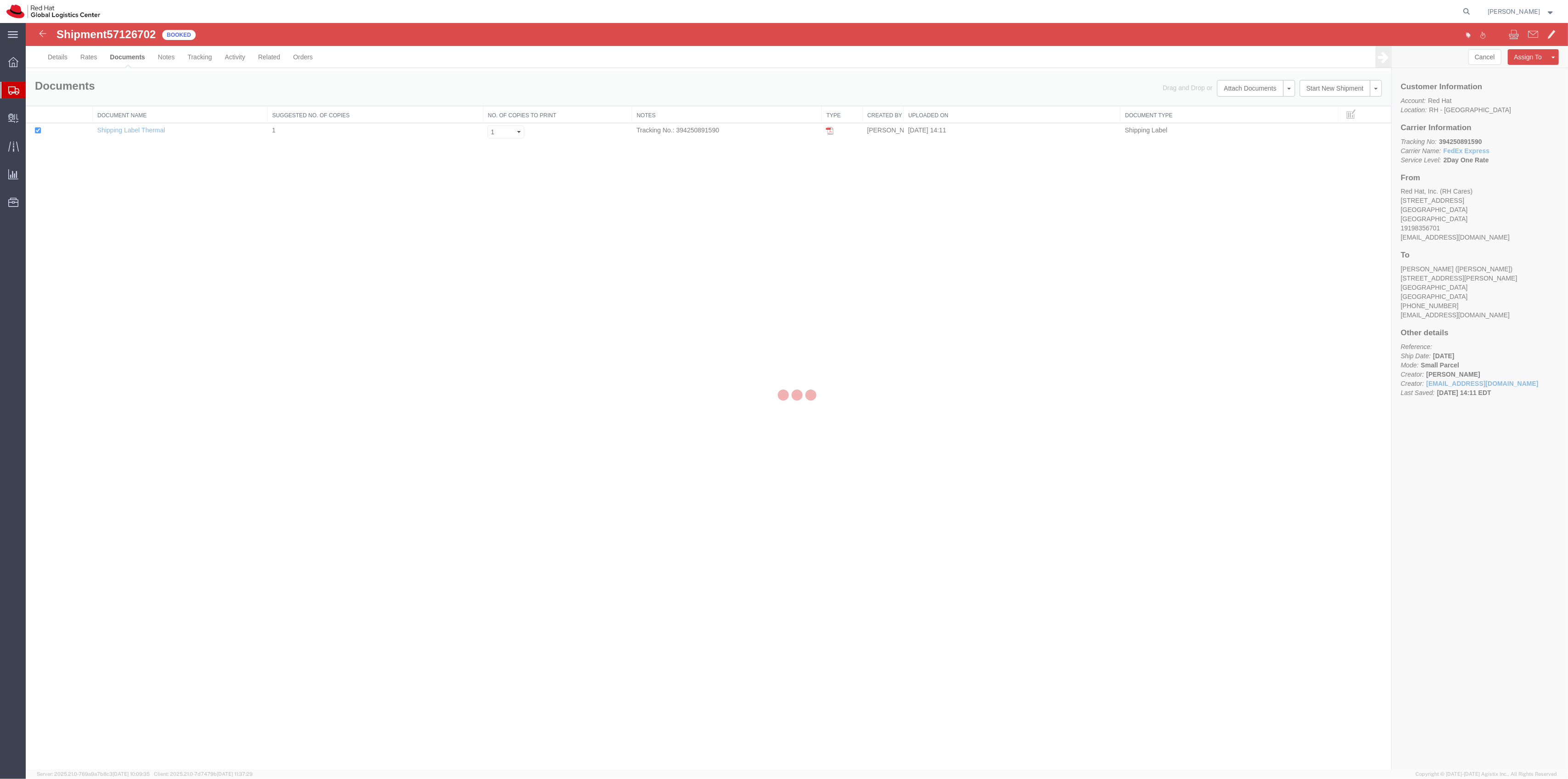
select select "38014"
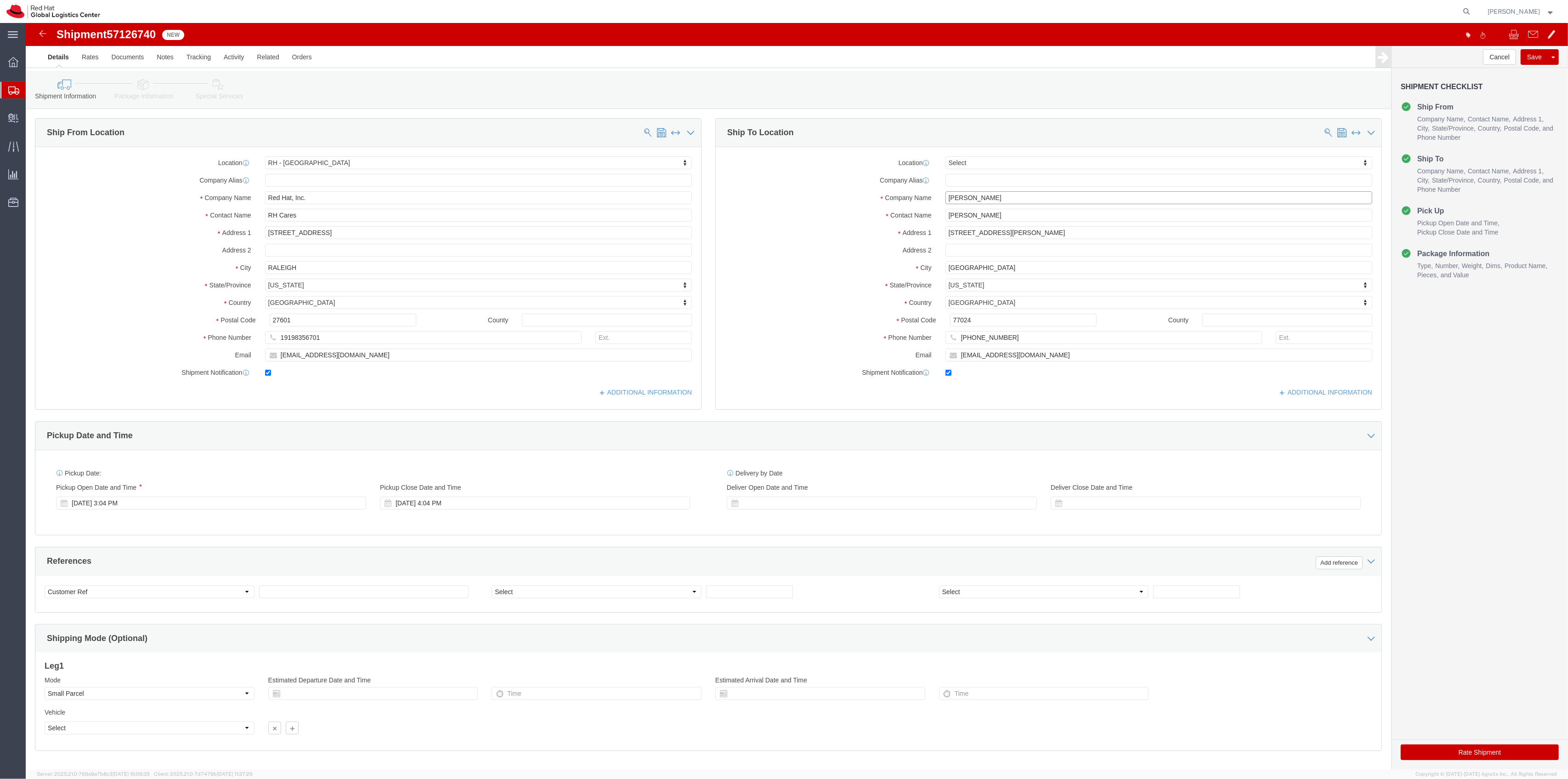
drag, startPoint x: 953, startPoint y: 172, endPoint x: 861, endPoint y: 173, distance: 92.0
click div "Company Name [PERSON_NAME]"
paste input "[PERSON_NAME]"
type input "[PERSON_NAME]"
drag, startPoint x: 962, startPoint y: 195, endPoint x: 868, endPoint y: 195, distance: 94.0
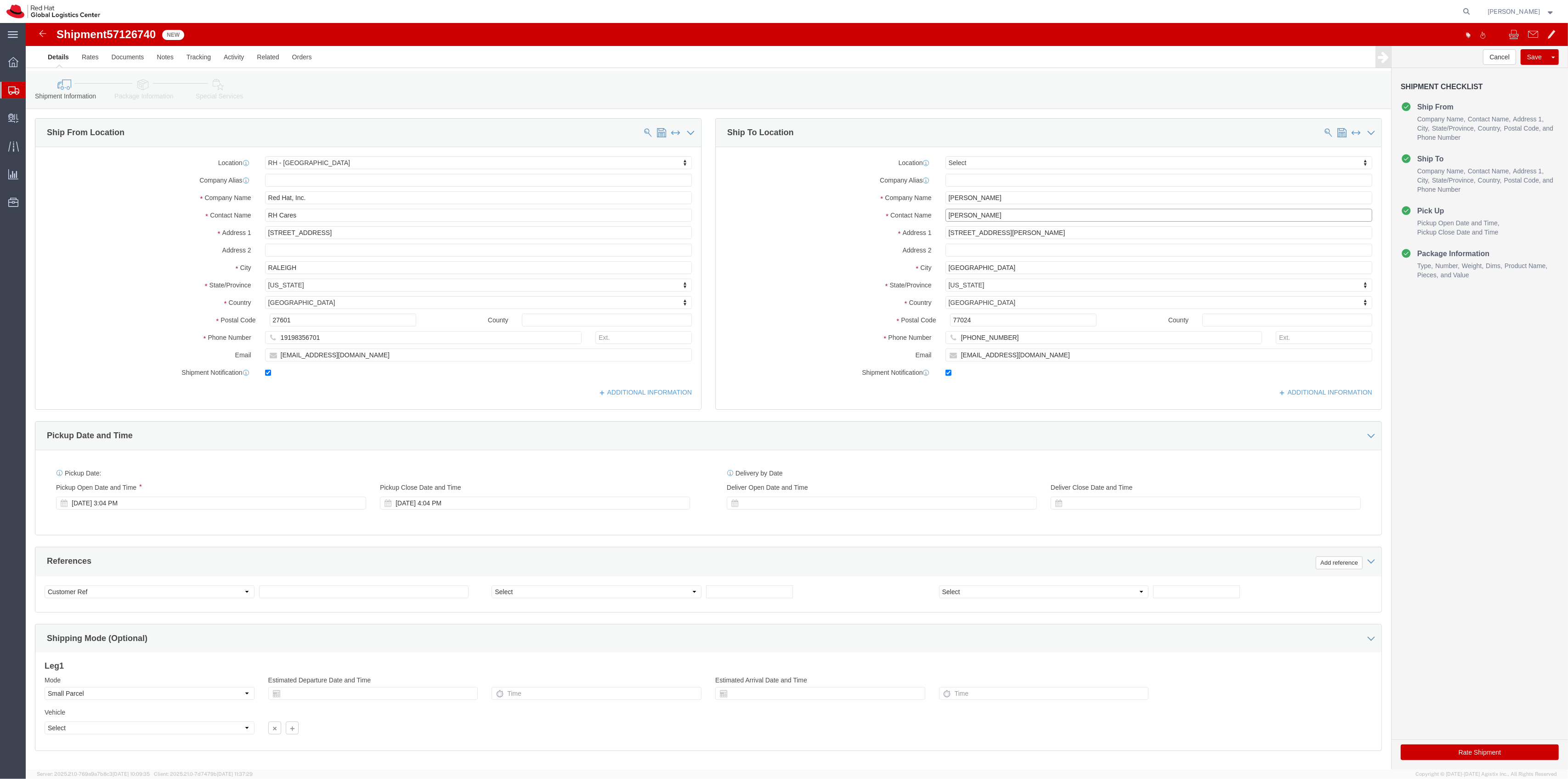
click div "Contact Name [PERSON_NAME]"
paste input "[PERSON_NAME]"
type input "[PERSON_NAME]"
drag, startPoint x: 993, startPoint y: 314, endPoint x: 894, endPoint y: 314, distance: 99.0
click div "Phone Number [PHONE_NUMBER]"
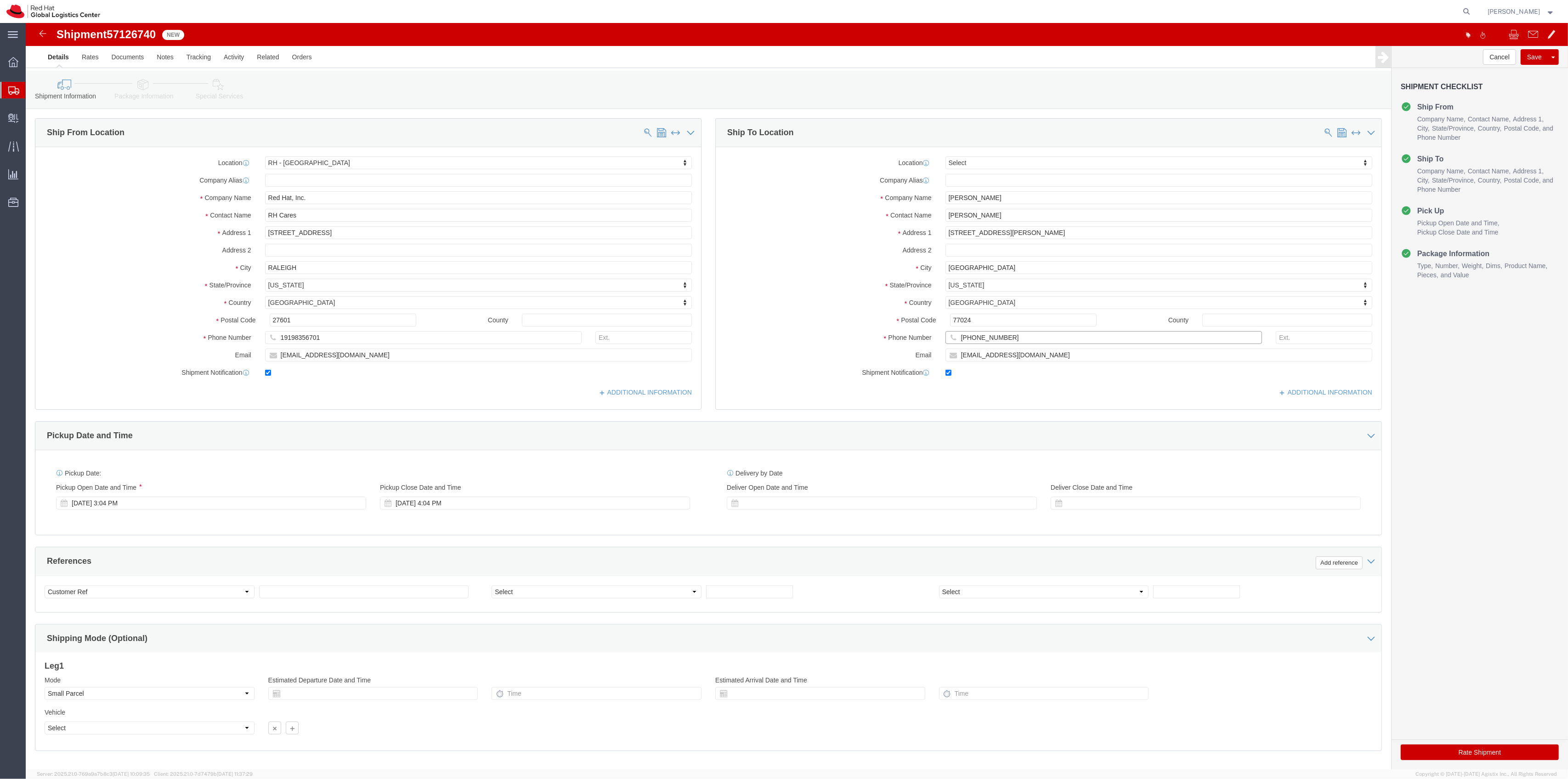
paste input "617) 380-9633"
type input "[PHONE_NUMBER]"
drag, startPoint x: 991, startPoint y: 336, endPoint x: 819, endPoint y: 335, distance: 172.0
click div "Email [EMAIL_ADDRESS][DOMAIN_NAME]"
paste input "dcantrell"
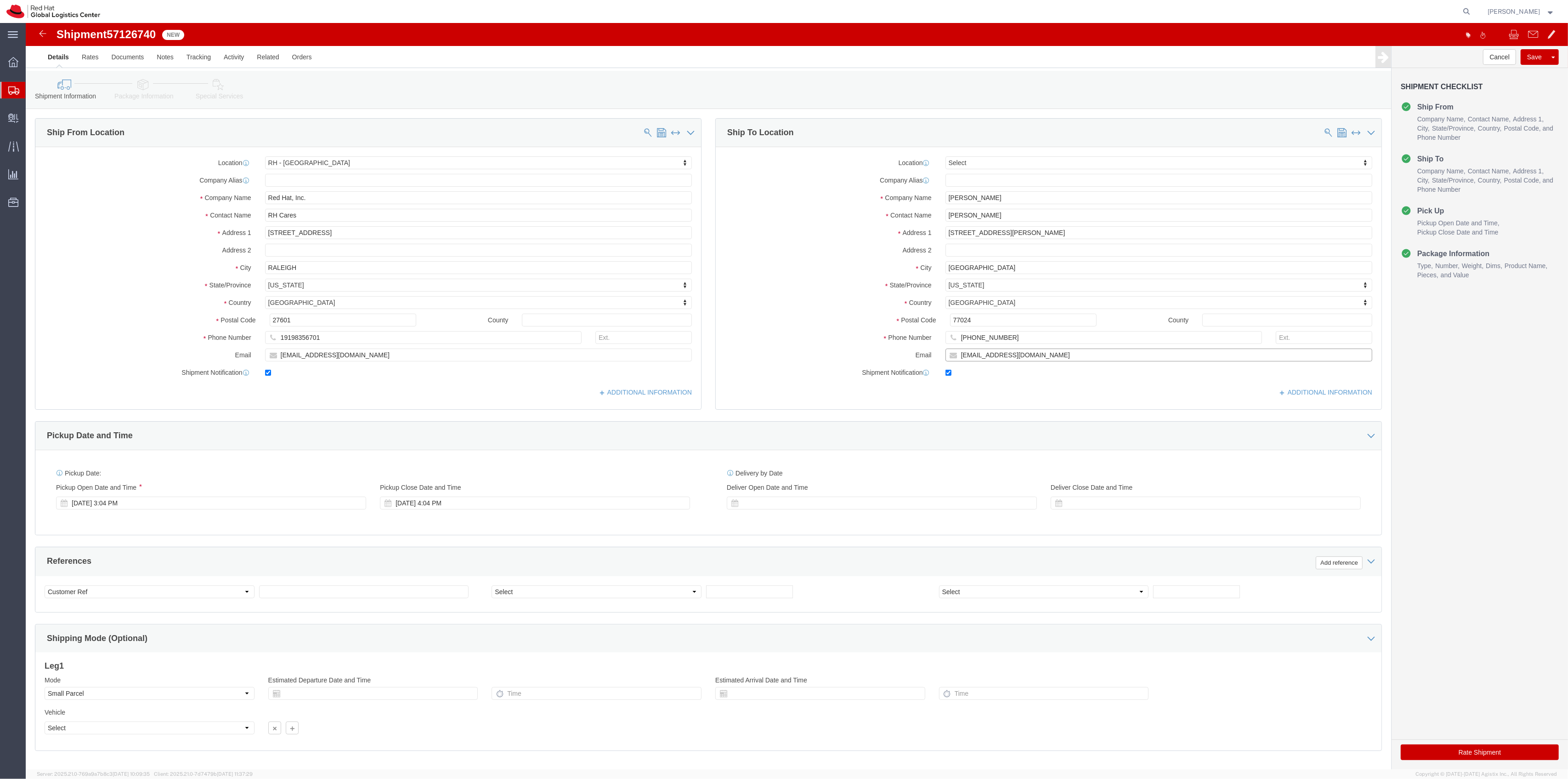
type input "[EMAIL_ADDRESS][DOMAIN_NAME]"
drag, startPoint x: 984, startPoint y: 206, endPoint x: 853, endPoint y: 203, distance: 131.0
click div "Address [STREET_ADDRESS]"
paste input "[STREET_ADDRESS]"
type input "[STREET_ADDRESS]"
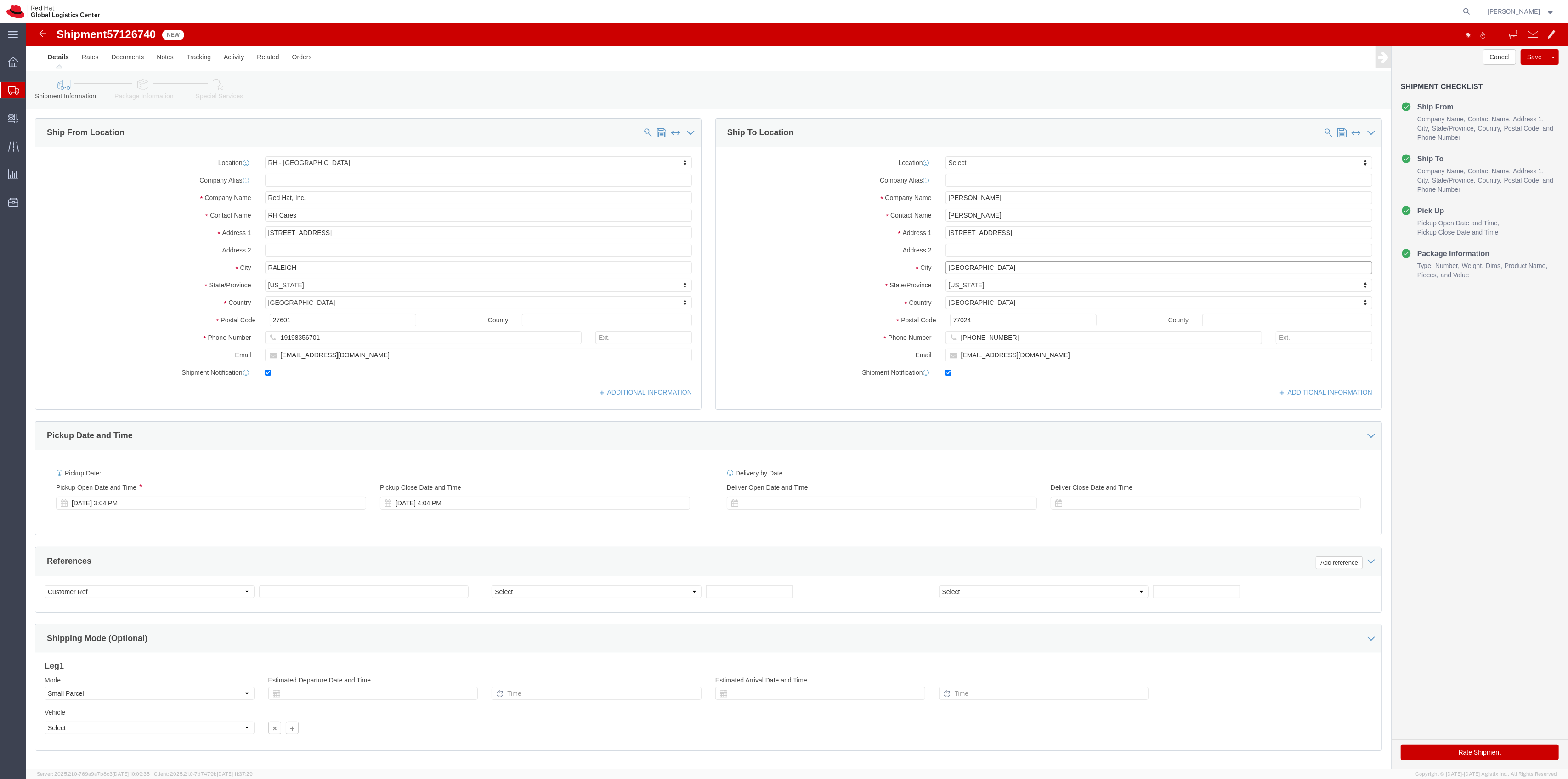
drag, startPoint x: 959, startPoint y: 243, endPoint x: 874, endPoint y: 236, distance: 85.3
click div "Location Select Select My Profile Location [GEOGRAPHIC_DATA] - [GEOGRAPHIC_DATA…"
type input "Medford"
type input "m"
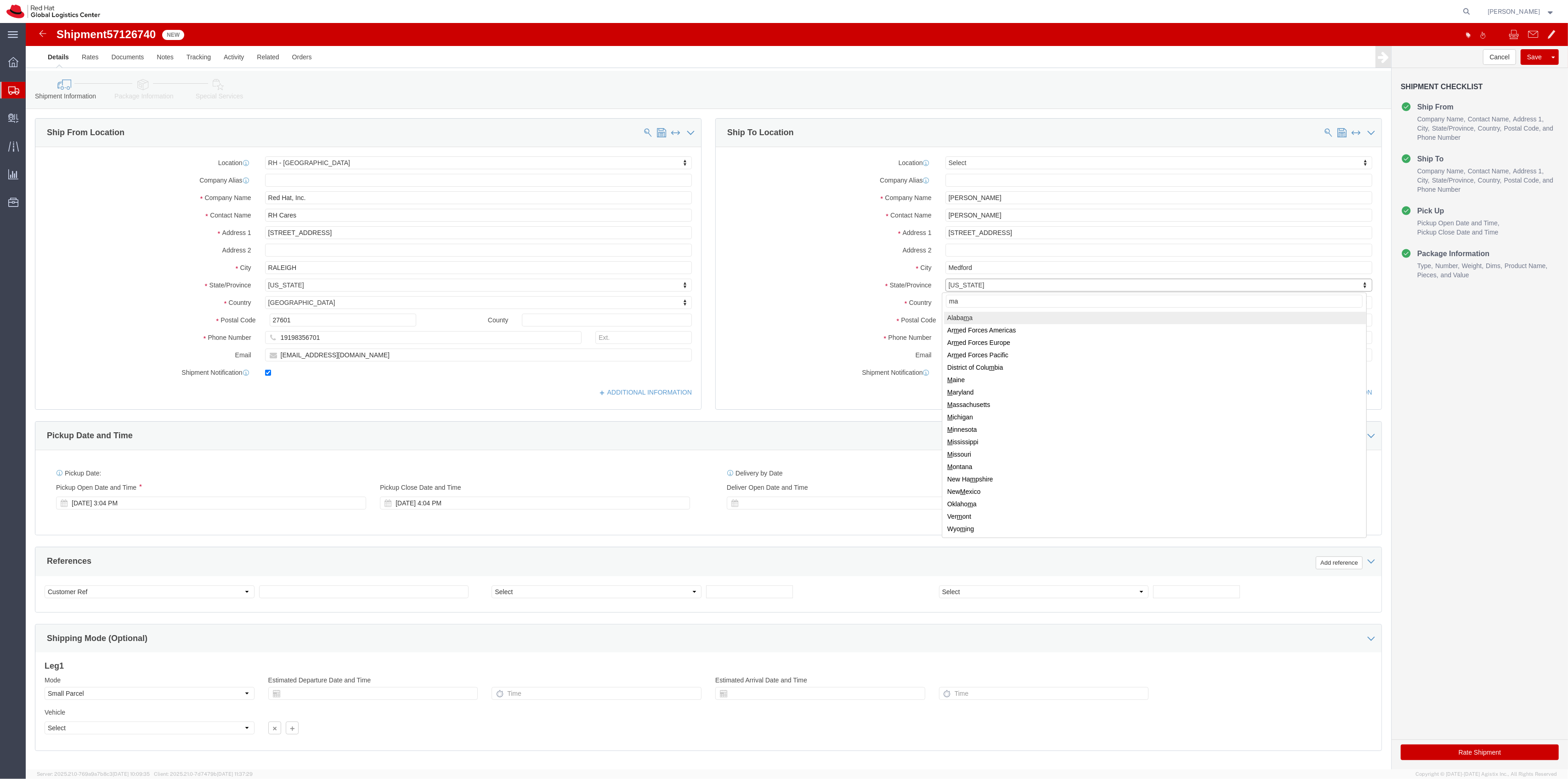
type input "mas"
select select "MA"
type input "02155"
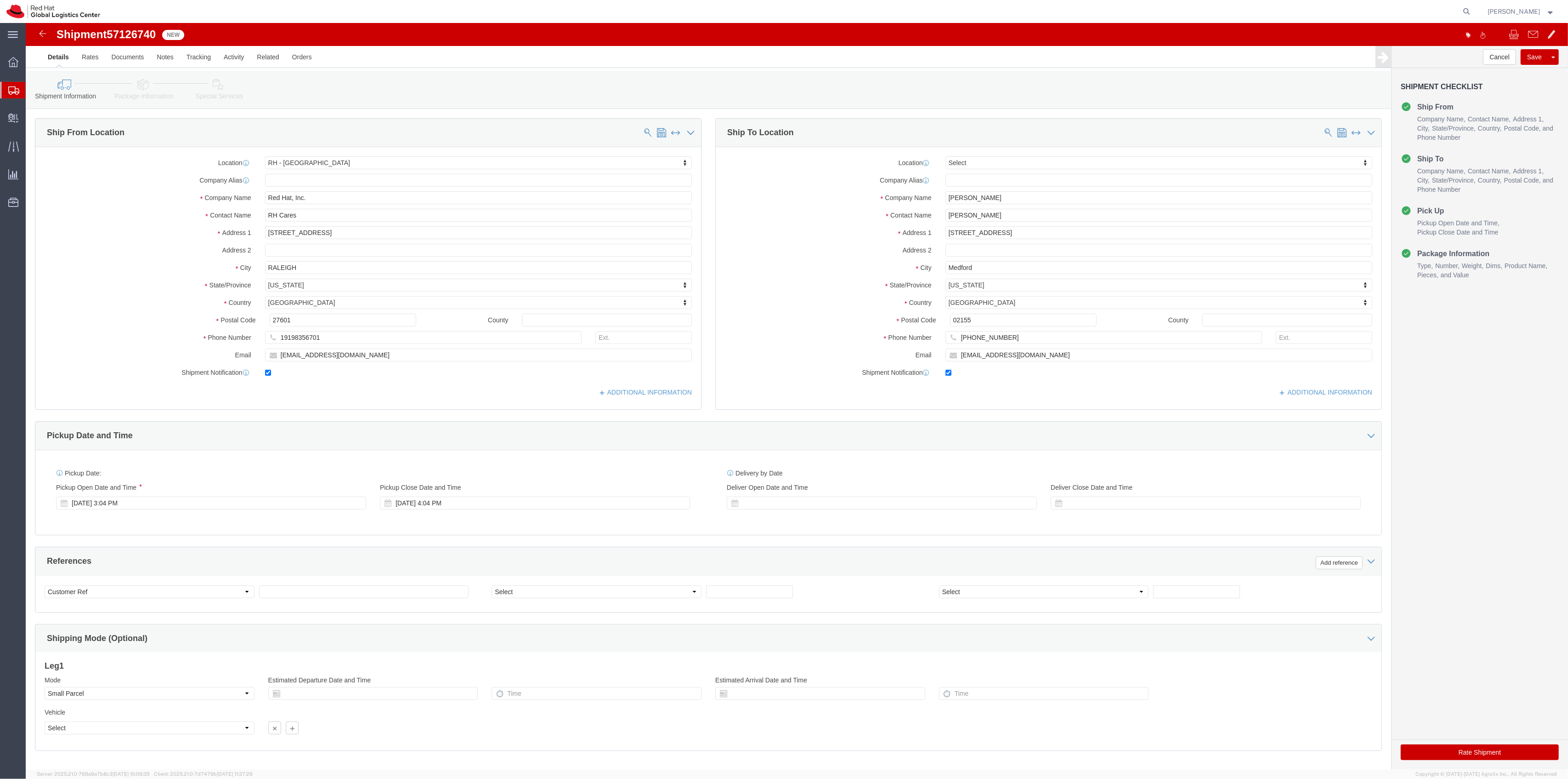
click button "Rate Shipment"
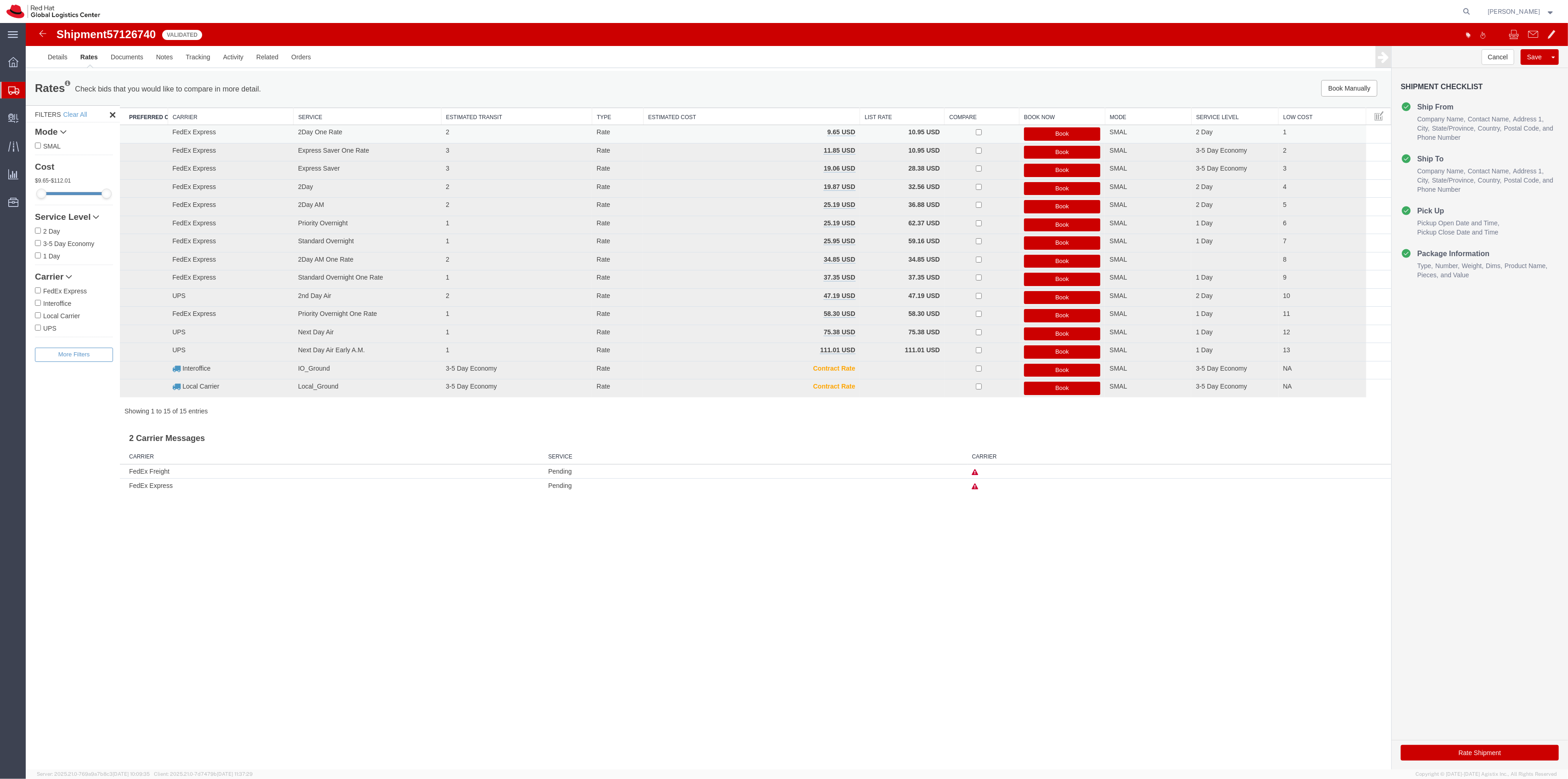
click at [1066, 131] on button "Book" at bounding box center [1063, 133] width 76 height 13
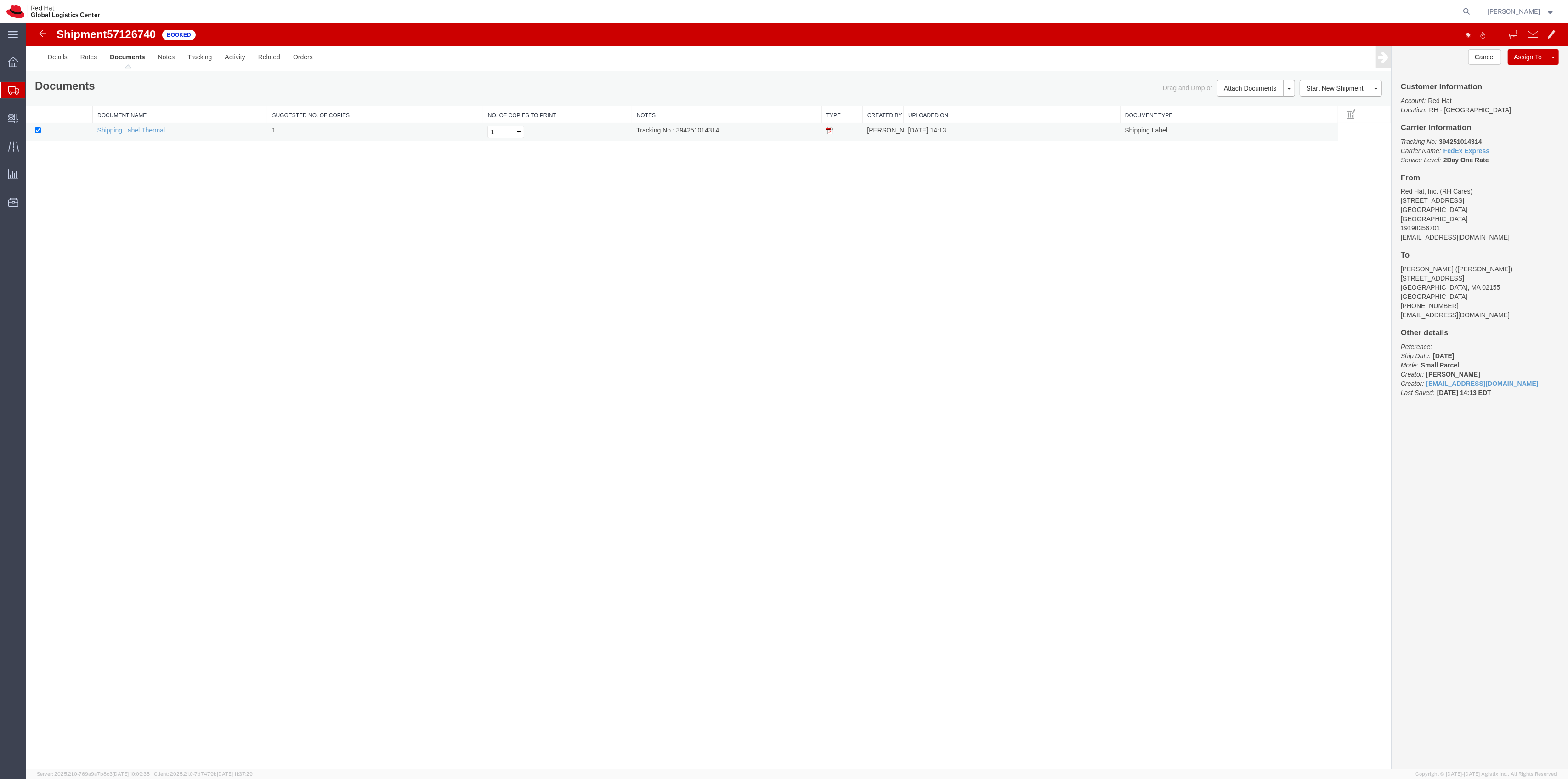
click at [704, 129] on td "Tracking No.: 394251014314" at bounding box center [727, 132] width 190 height 18
copy td "394251014314"
click at [835, 131] on td at bounding box center [842, 132] width 41 height 18
drag, startPoint x: 832, startPoint y: 131, endPoint x: 1068, endPoint y: 175, distance: 240.1
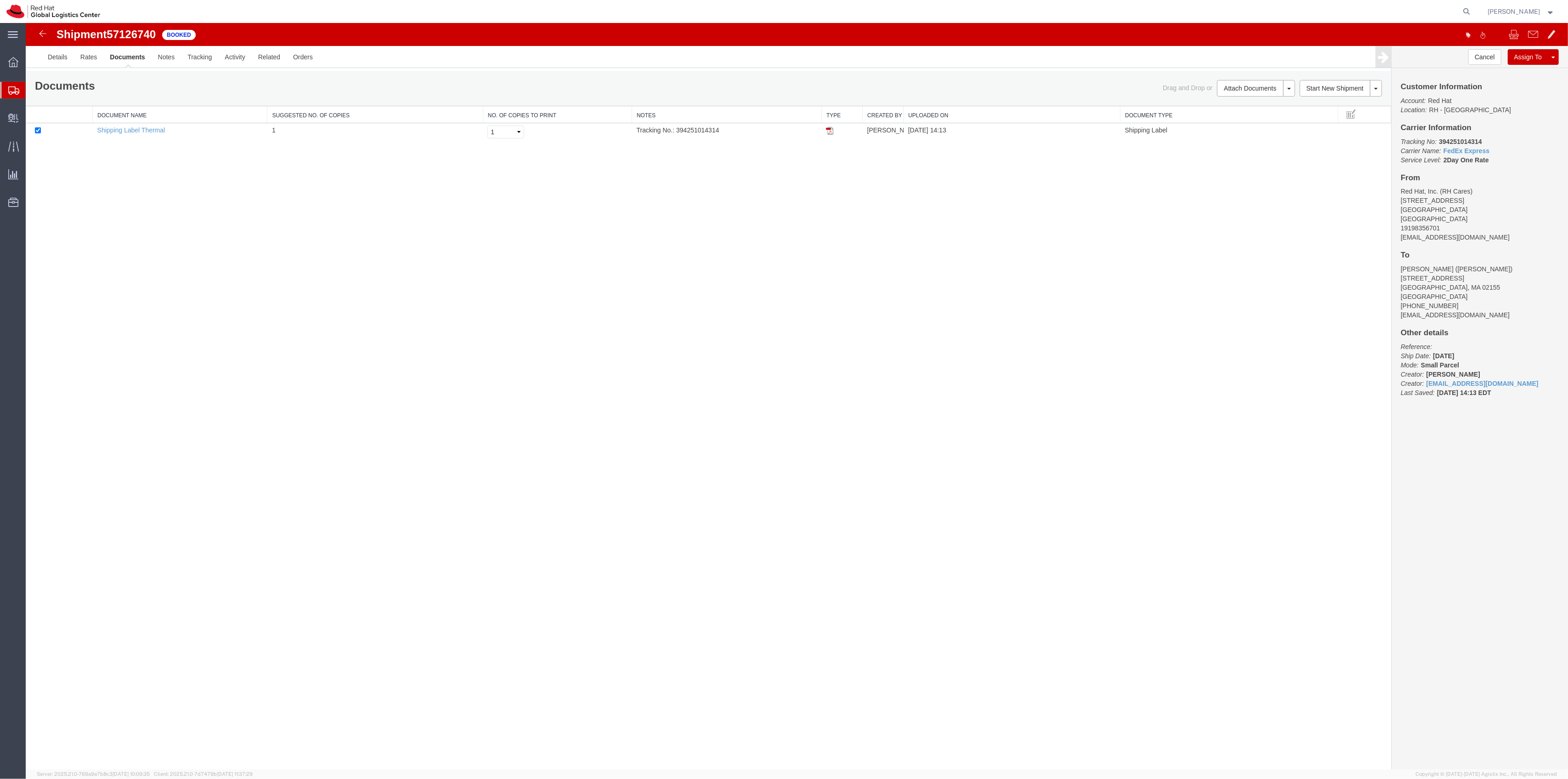
click at [832, 131] on img at bounding box center [830, 131] width 7 height 7
click at [1534, 69] on link "Clone Shipment" at bounding box center [1519, 72] width 80 height 14
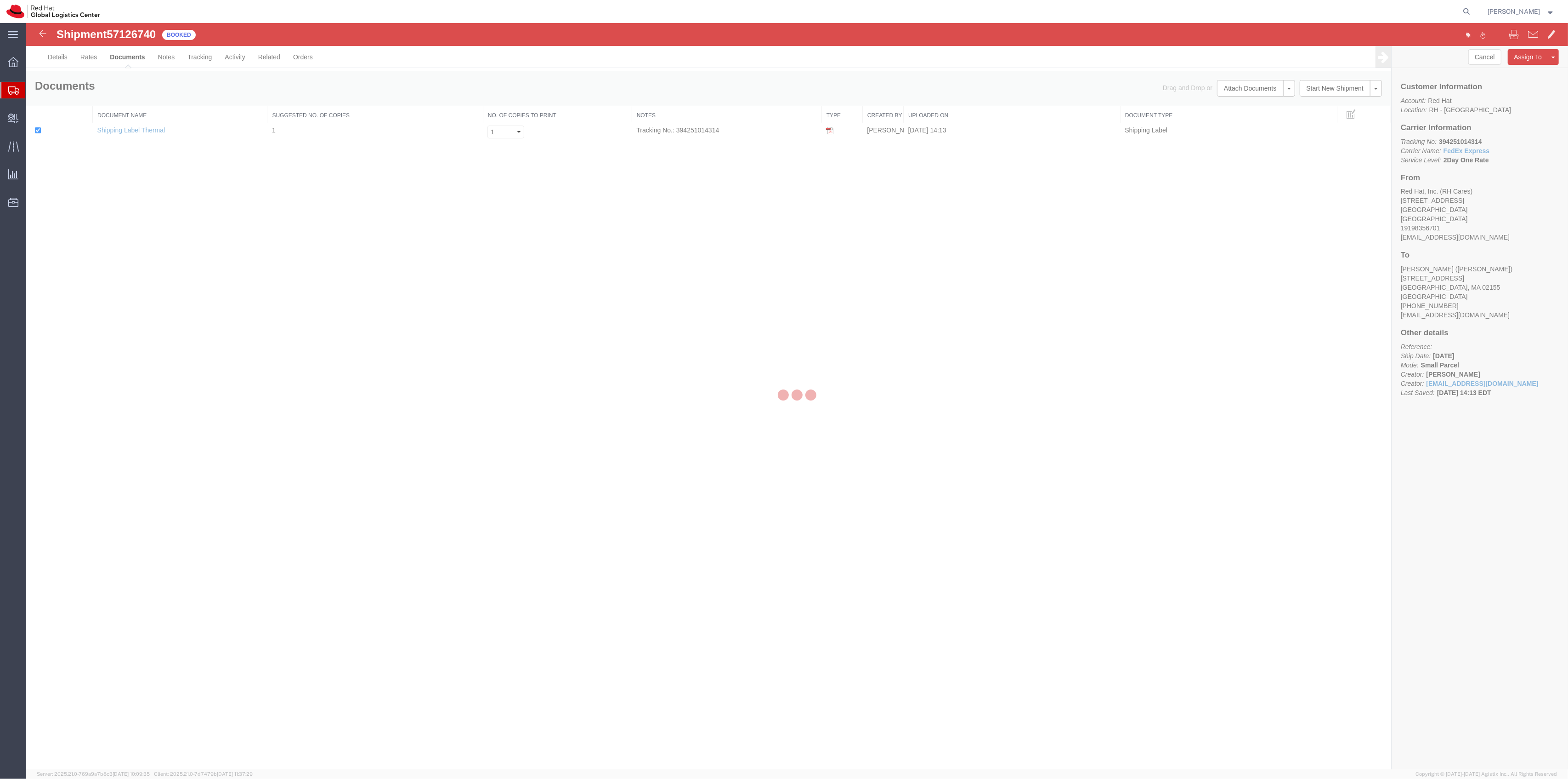
select select "38014"
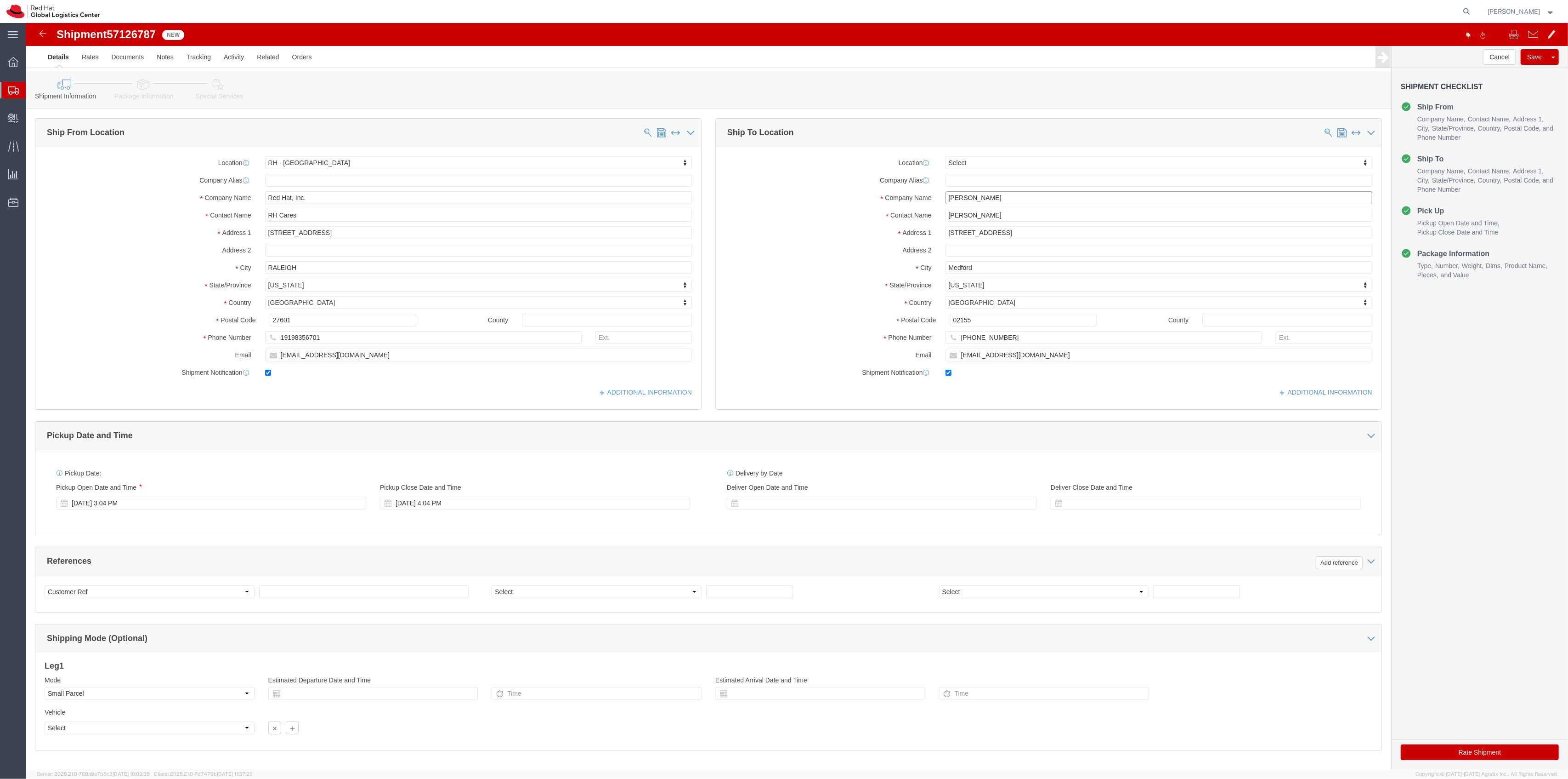
drag, startPoint x: 965, startPoint y: 177, endPoint x: 899, endPoint y: 172, distance: 66.2
click div "Company Name [PERSON_NAME]"
paste input "[GEOGRAPHIC_DATA]"
type input "[GEOGRAPHIC_DATA]"
drag, startPoint x: 978, startPoint y: 188, endPoint x: 894, endPoint y: 191, distance: 84.1
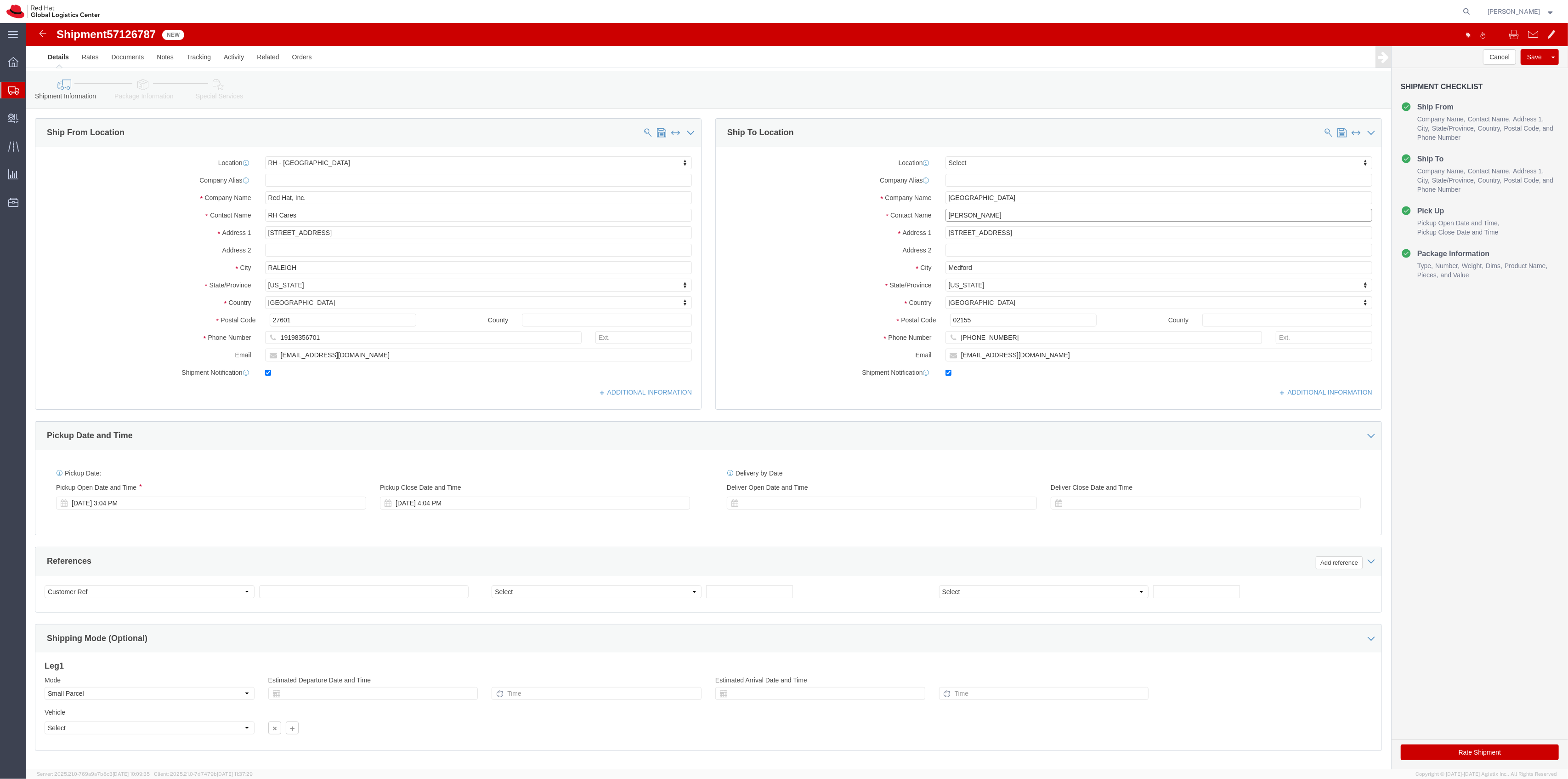
click div "Contact Name [PERSON_NAME]"
paste input "[GEOGRAPHIC_DATA]"
type input "[GEOGRAPHIC_DATA]"
drag, startPoint x: 995, startPoint y: 314, endPoint x: 788, endPoint y: 299, distance: 207.5
click div "Location Select Select My Profile Location [GEOGRAPHIC_DATA] - [GEOGRAPHIC_DATA…"
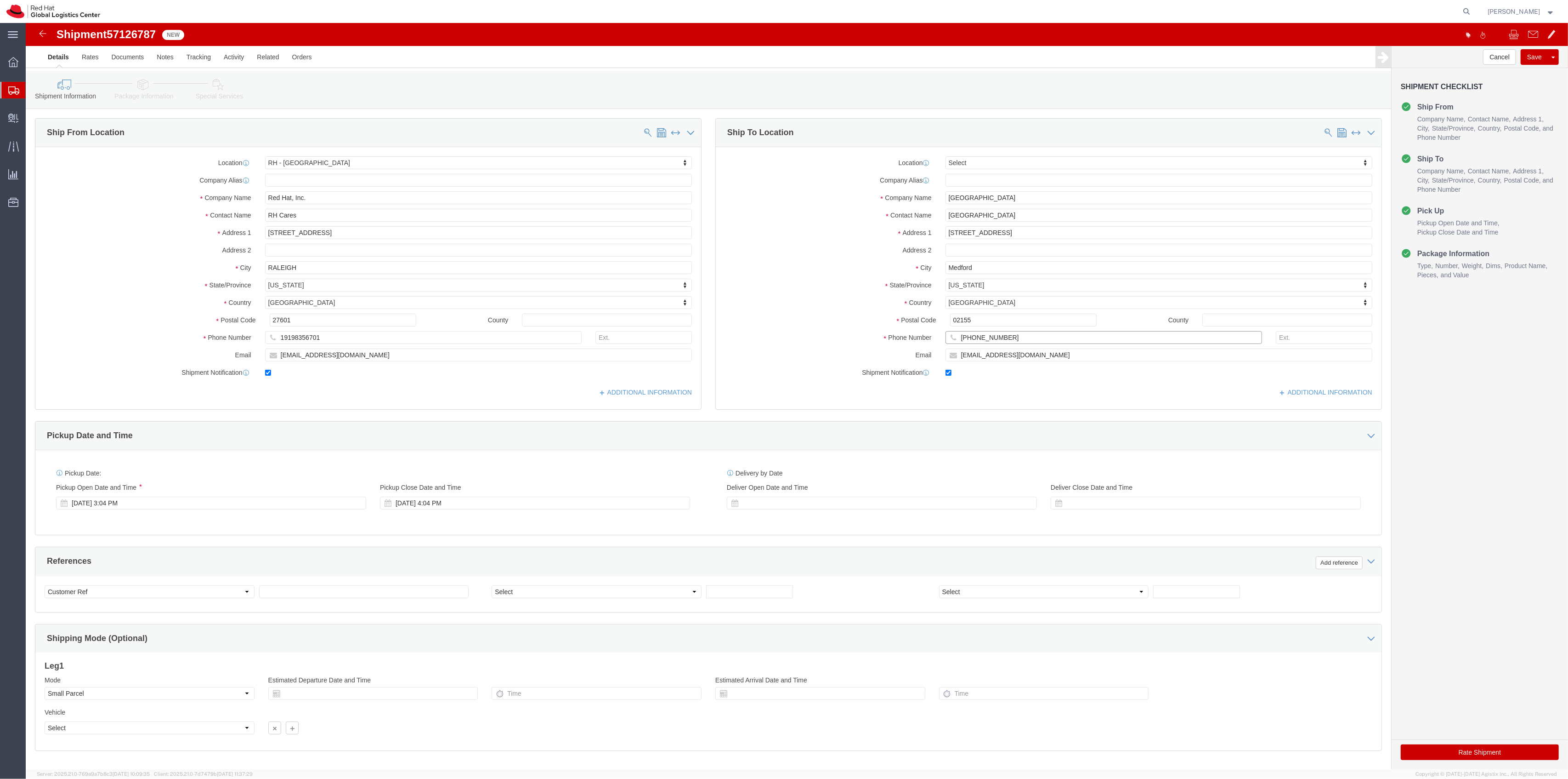
paste input "201) 220-6445"
type input "[PHONE_NUMBER]"
drag, startPoint x: 1002, startPoint y: 338, endPoint x: 834, endPoint y: 325, distance: 168.5
click div "Location Select Select My Profile Location [GEOGRAPHIC_DATA] - [GEOGRAPHIC_DATA…"
paste input "ymanor"
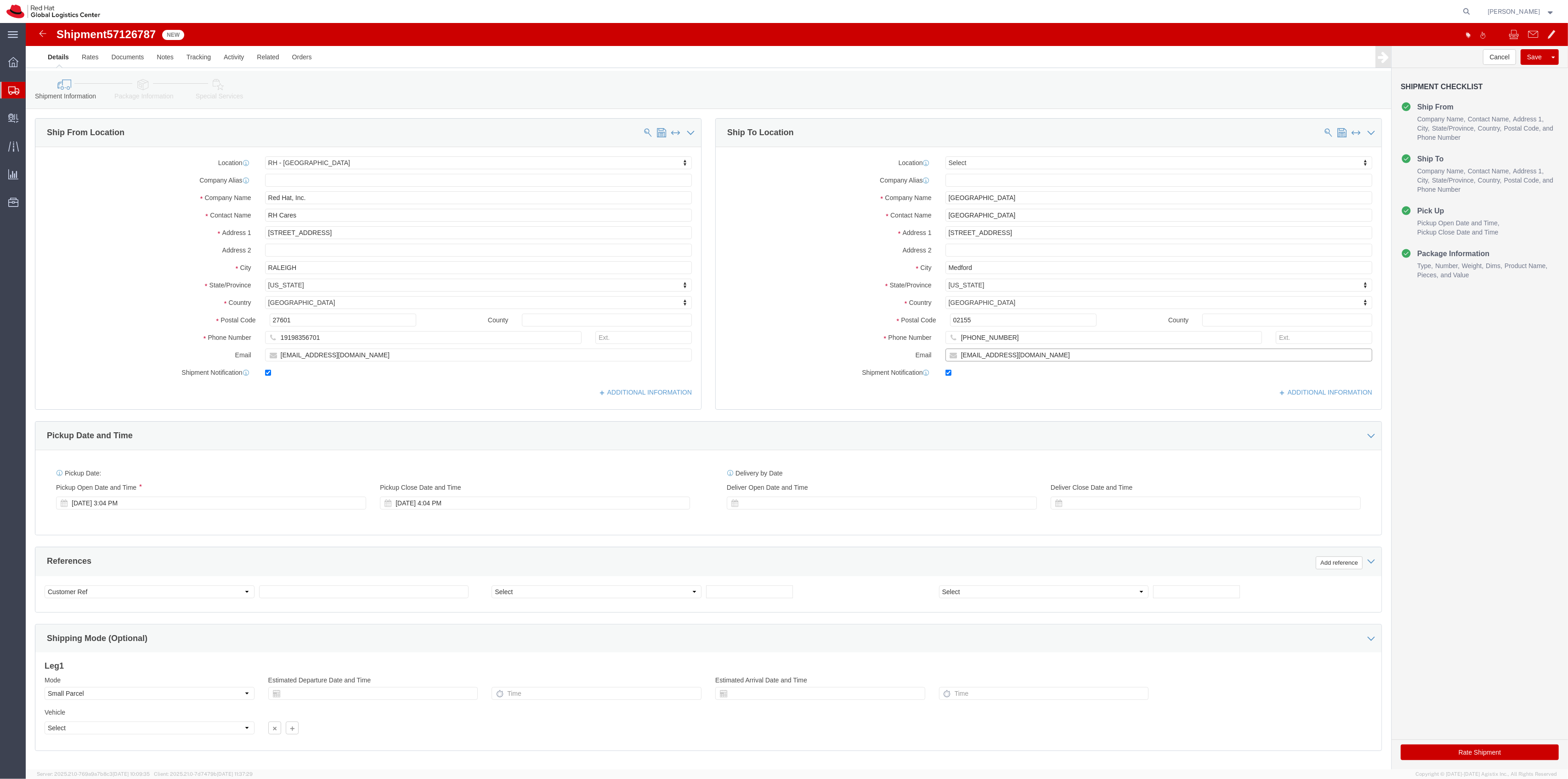
type input "[EMAIL_ADDRESS][DOMAIN_NAME]"
drag, startPoint x: 873, startPoint y: 203, endPoint x: 826, endPoint y: 201, distance: 47.0
click div "Location Select Select My Profile Location [GEOGRAPHIC_DATA] - [GEOGRAPHIC_DATA…"
paste input "[STREET_ADDRESS]"
type input "[STREET_ADDRESS]"
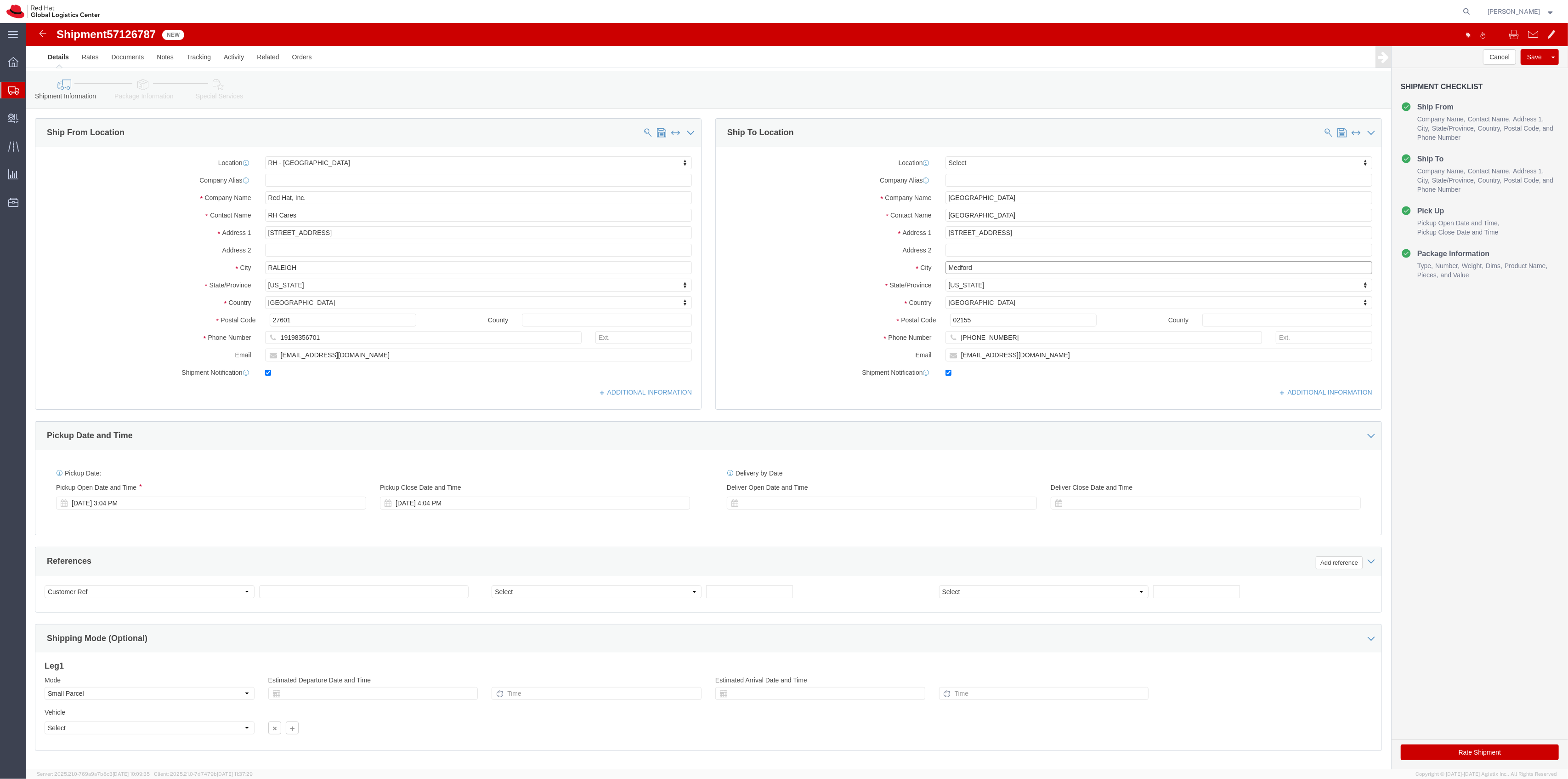
drag, startPoint x: 953, startPoint y: 242, endPoint x: 774, endPoint y: 219, distance: 180.5
click div "Location Select Select My Profile Location [GEOGRAPHIC_DATA] - [GEOGRAPHIC_DATA…"
type input "[GEOGRAPHIC_DATA]"
type input "02210"
click button "Rate Shipment"
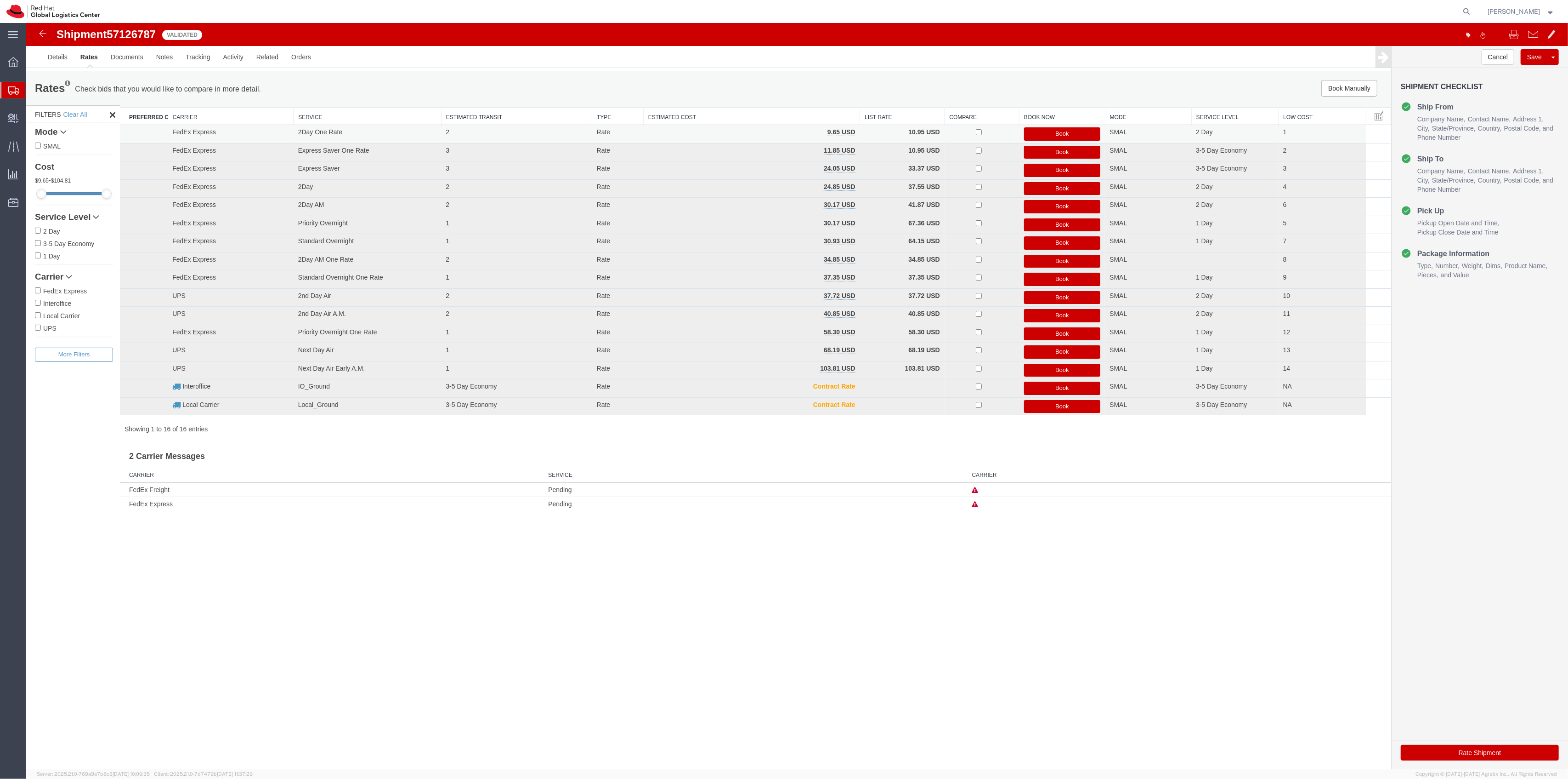
click at [1054, 132] on button "Book" at bounding box center [1063, 133] width 76 height 13
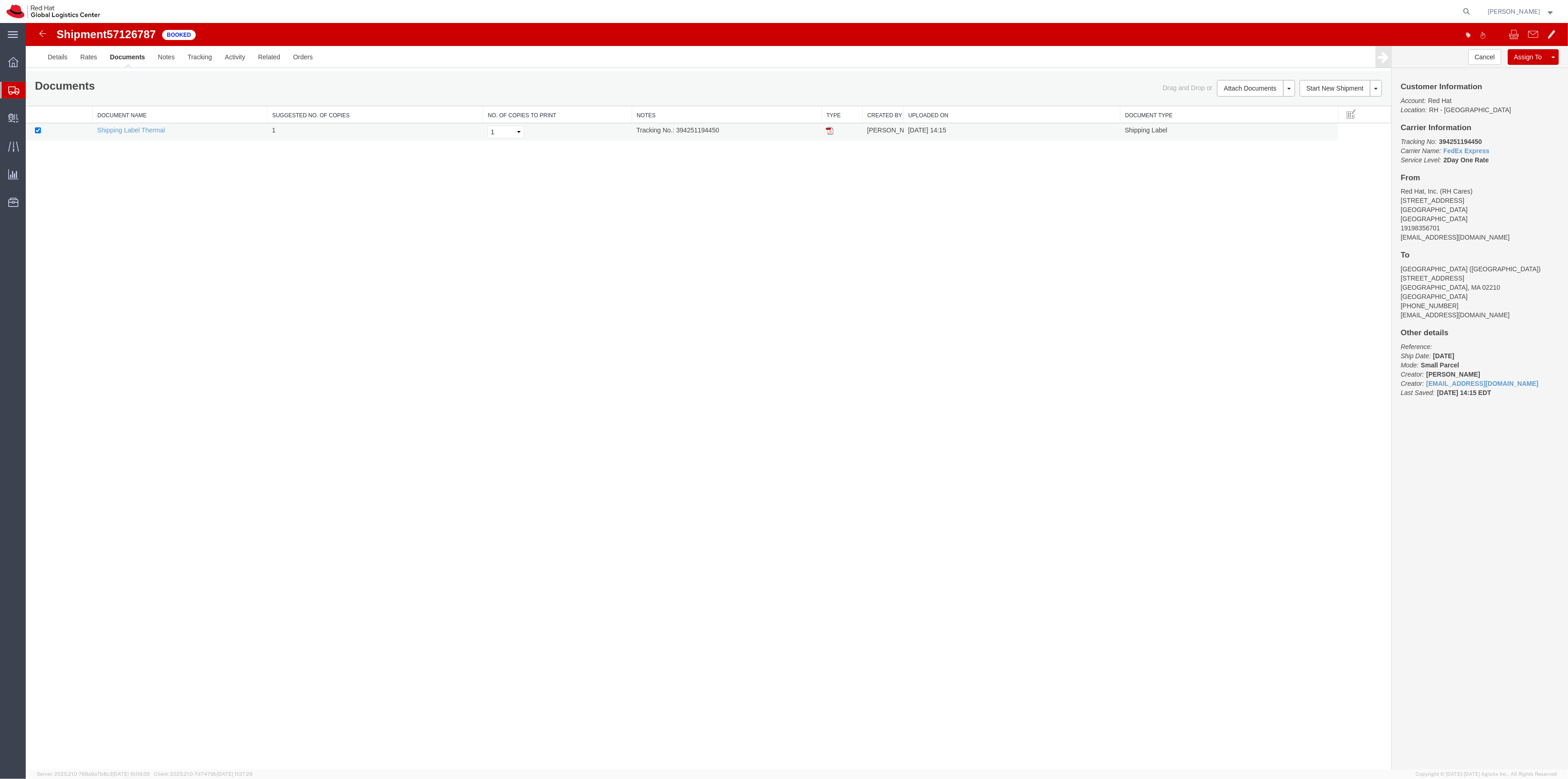
click at [717, 129] on td "Tracking No.: 394251194450" at bounding box center [727, 132] width 190 height 18
click at [717, 129] on td "Tracking No.: 394251194450" at bounding box center [727, 132] width 190 height 18
copy td "394251194450"
drag, startPoint x: 828, startPoint y: 129, endPoint x: 1487, endPoint y: 161, distance: 659.8
click at [828, 129] on img at bounding box center [830, 131] width 7 height 7
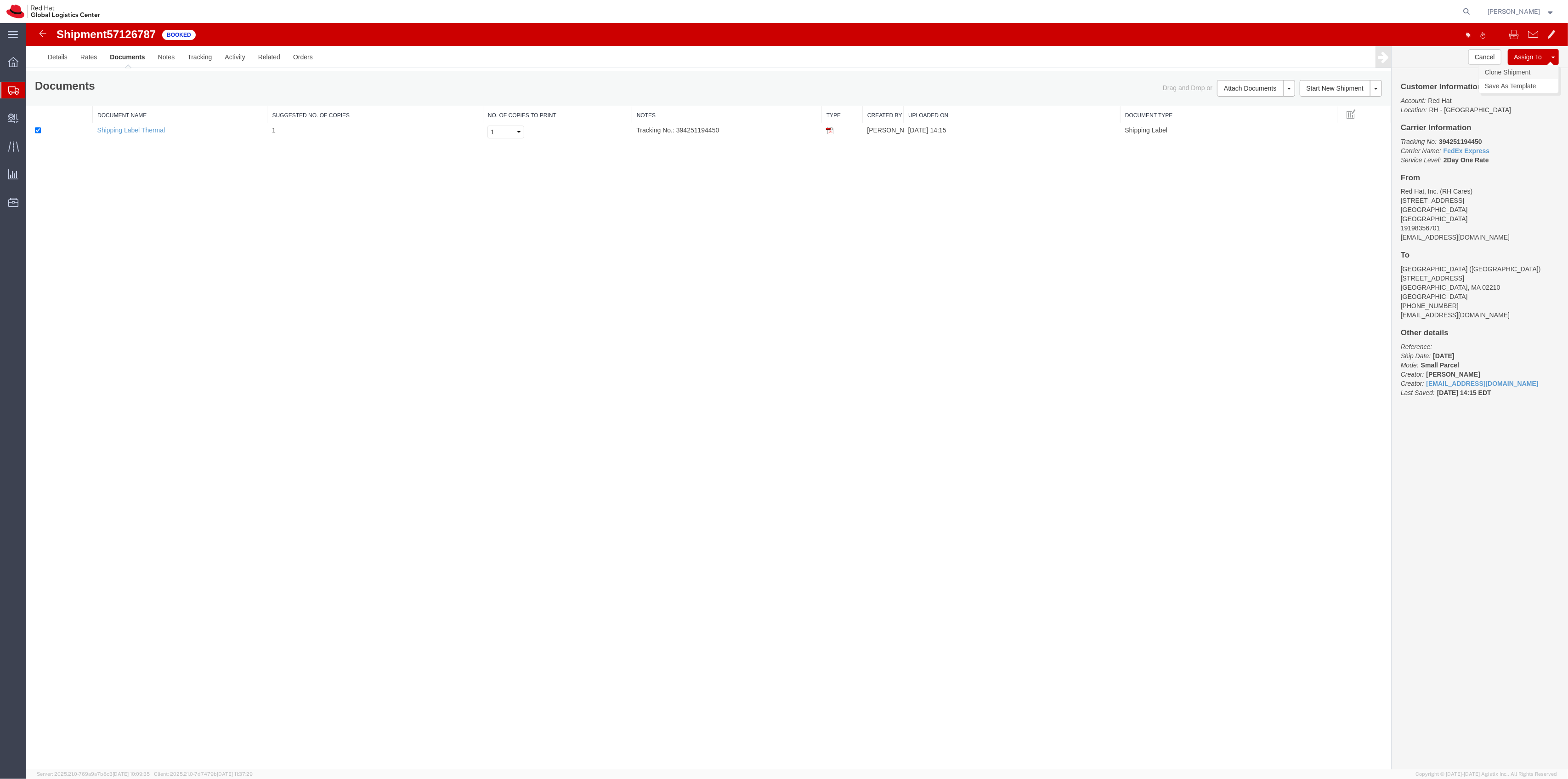
click at [1519, 69] on link "Clone Shipment" at bounding box center [1519, 72] width 80 height 14
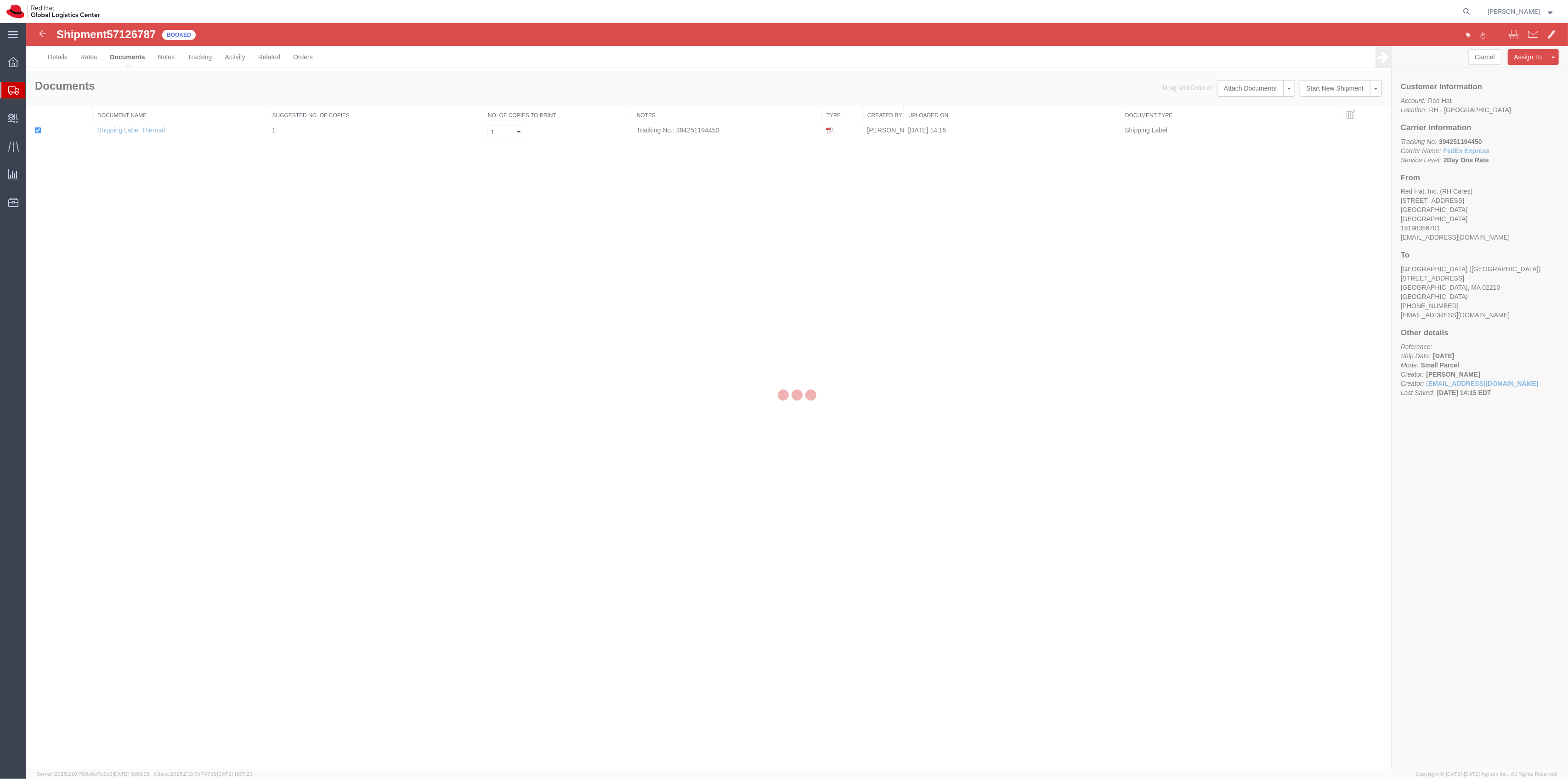
select select "38014"
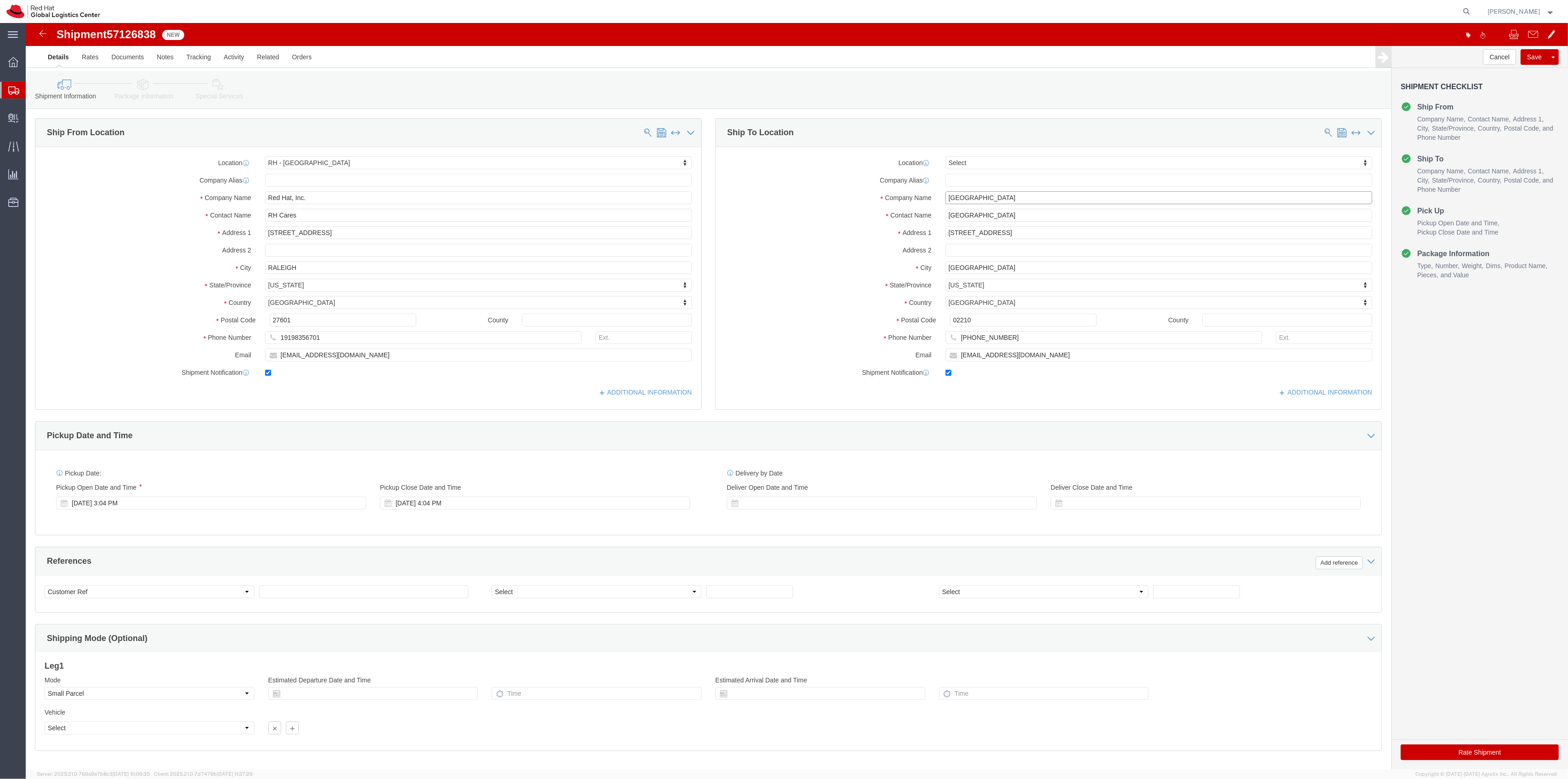
drag, startPoint x: 984, startPoint y: 179, endPoint x: 870, endPoint y: 169, distance: 114.4
click div "Company Name [GEOGRAPHIC_DATA]"
paste input "[PERSON_NAME]"
type input "[PERSON_NAME]"
drag, startPoint x: 967, startPoint y: 195, endPoint x: 839, endPoint y: 197, distance: 128.0
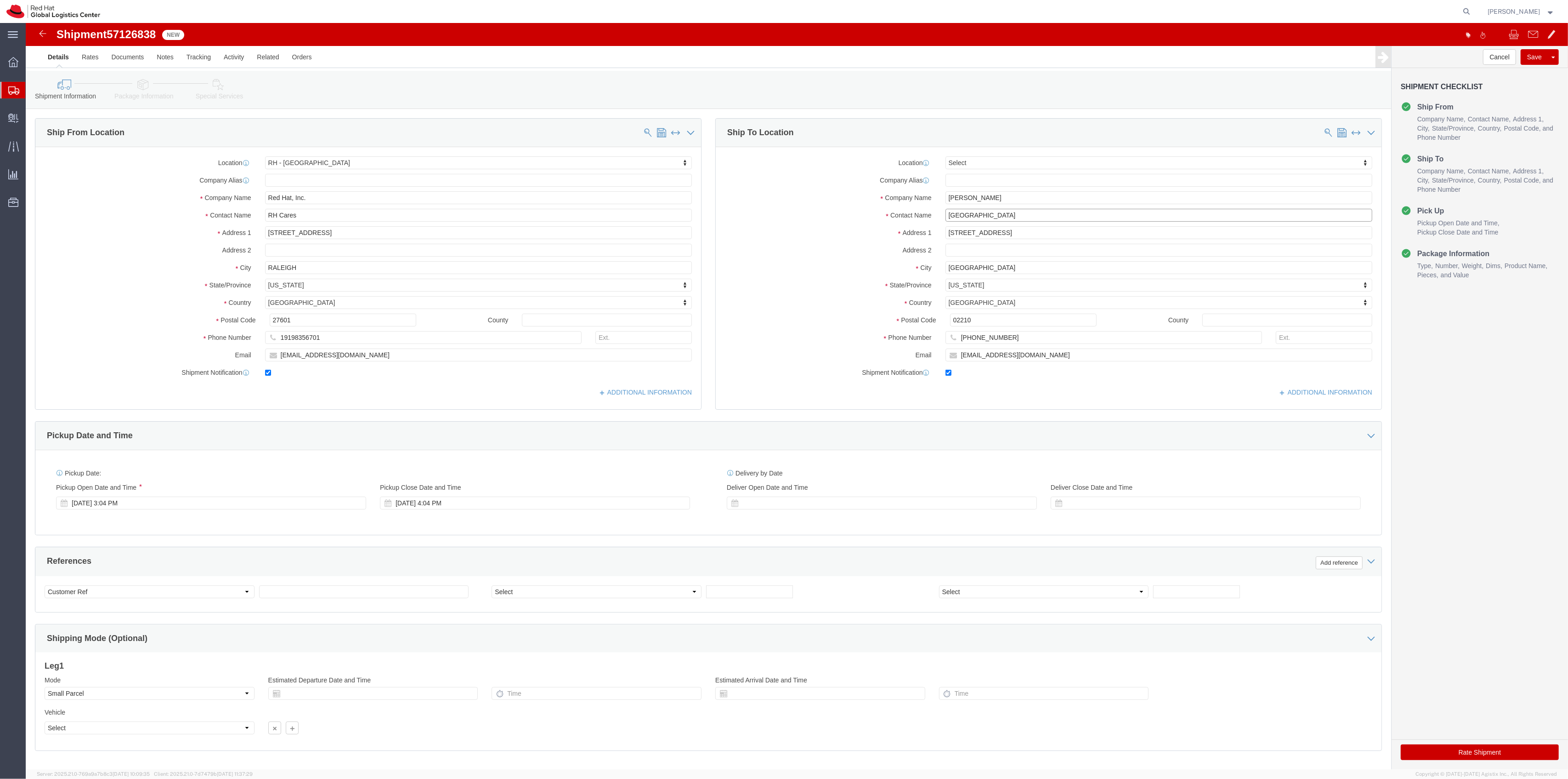
click div "Contact Name [GEOGRAPHIC_DATA]"
paste input "[PERSON_NAME]"
type input "[PERSON_NAME]"
drag, startPoint x: 987, startPoint y: 314, endPoint x: 884, endPoint y: 304, distance: 103.5
click div "Location Select Select My Profile Location [GEOGRAPHIC_DATA] - [GEOGRAPHIC_DATA…"
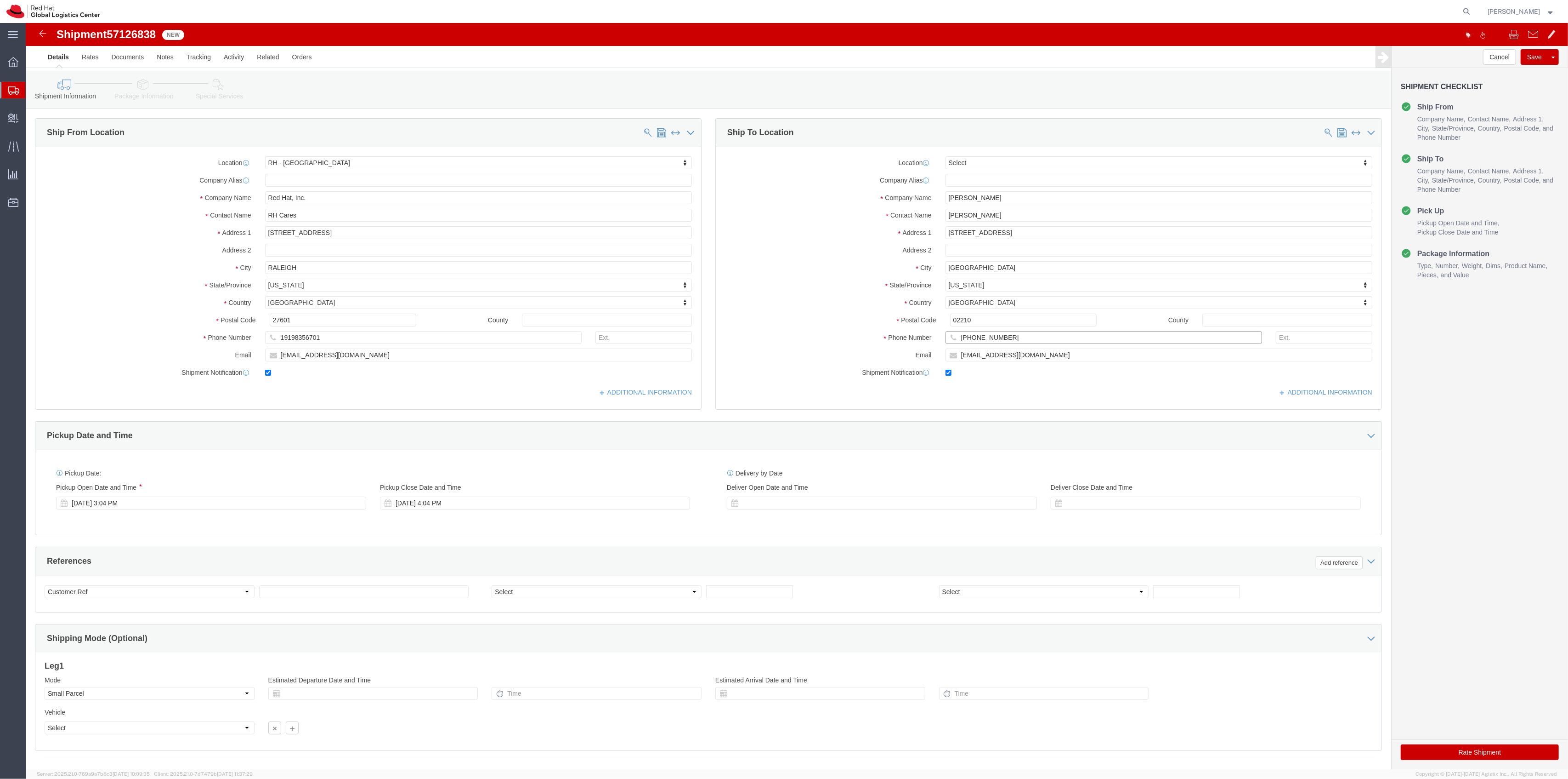
paste input "40) 259-1898"
type input "[PHONE_NUMBER]"
drag, startPoint x: 998, startPoint y: 334, endPoint x: 812, endPoint y: 323, distance: 186.3
click div "Location Select Select My Profile Location [GEOGRAPHIC_DATA] - [GEOGRAPHIC_DATA…"
paste input "akottuva"
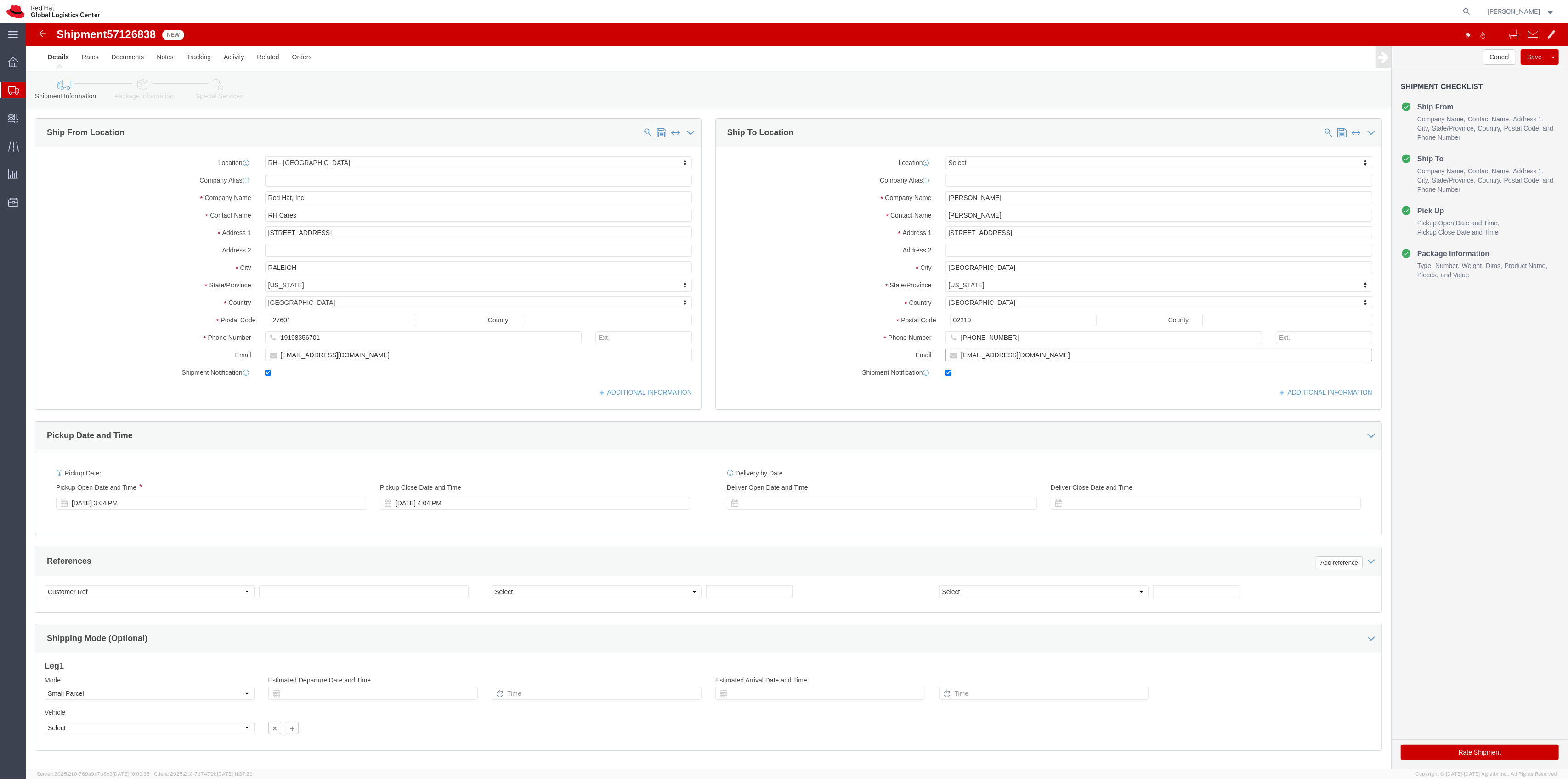
type input "[EMAIL_ADDRESS][DOMAIN_NAME]"
drag, startPoint x: 958, startPoint y: 205, endPoint x: 820, endPoint y: 203, distance: 138.0
click div "Address [STREET_ADDRESS]"
paste input "695 S [PERSON_NAME] Dr"
type input "695 S [PERSON_NAME] Dr"
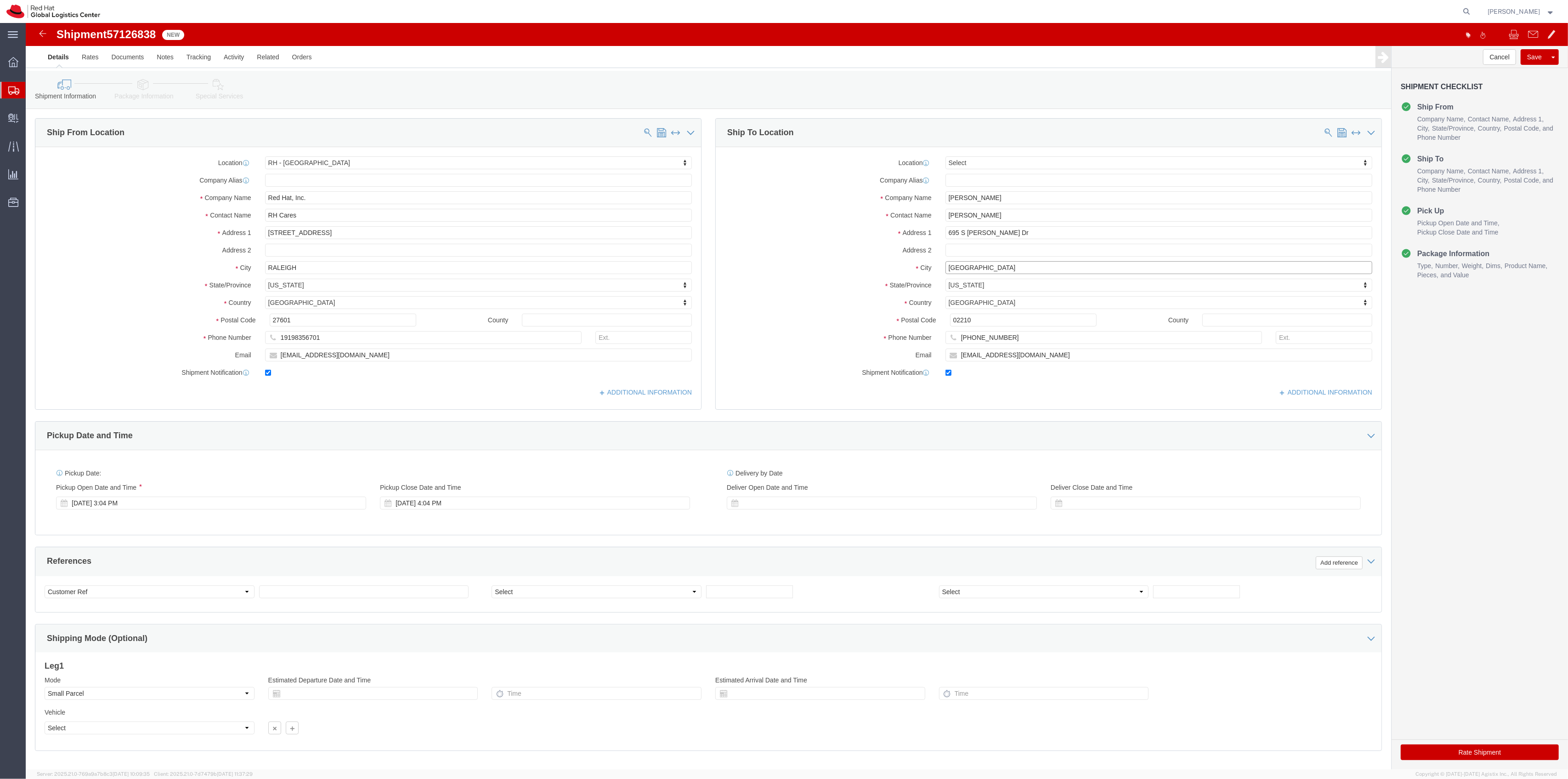
drag, startPoint x: 868, startPoint y: 246, endPoint x: 848, endPoint y: 242, distance: 20.4
click div "City [GEOGRAPHIC_DATA]"
type input "Sunnyvale"
type input "c"
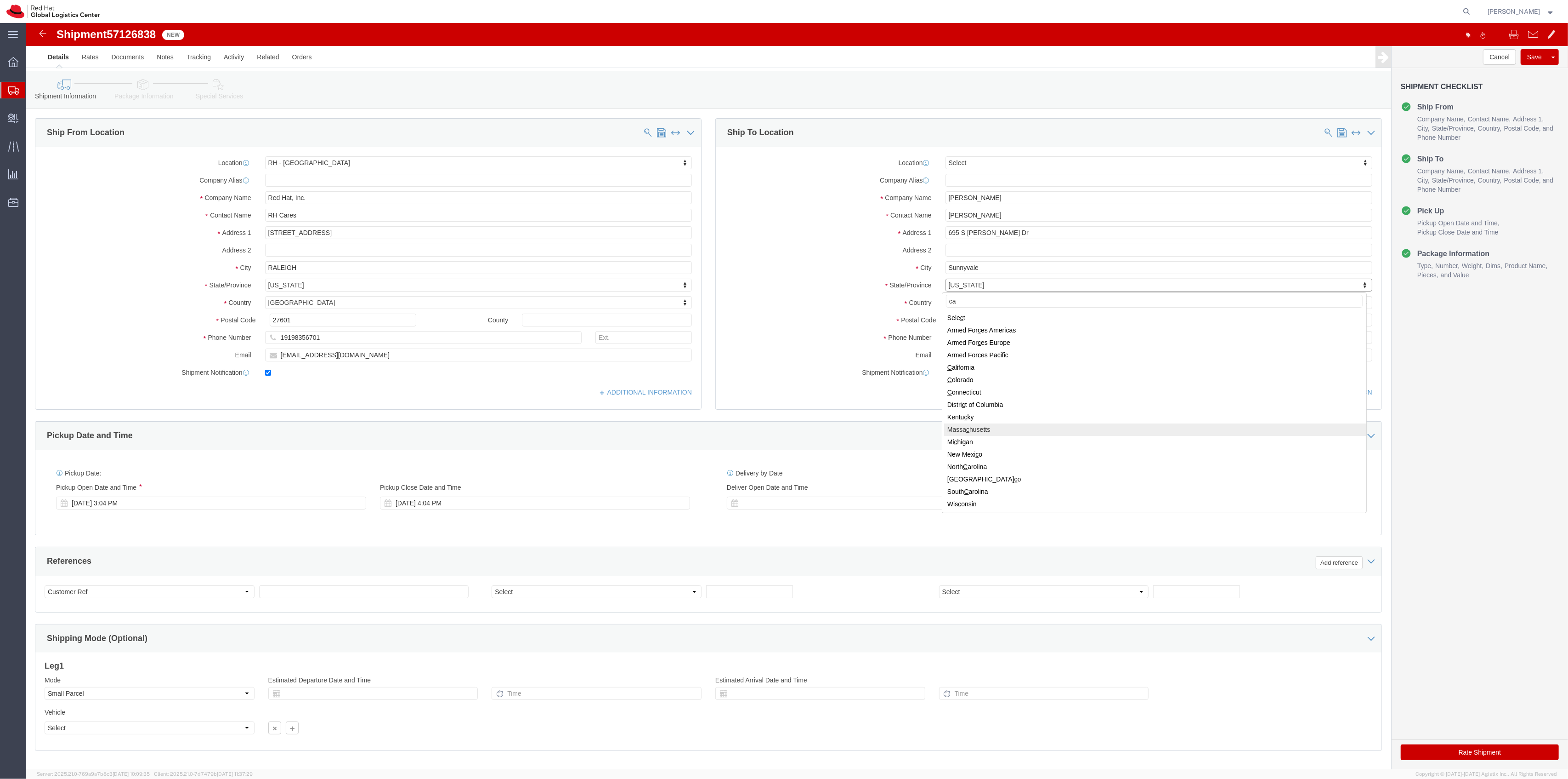
type input "cal"
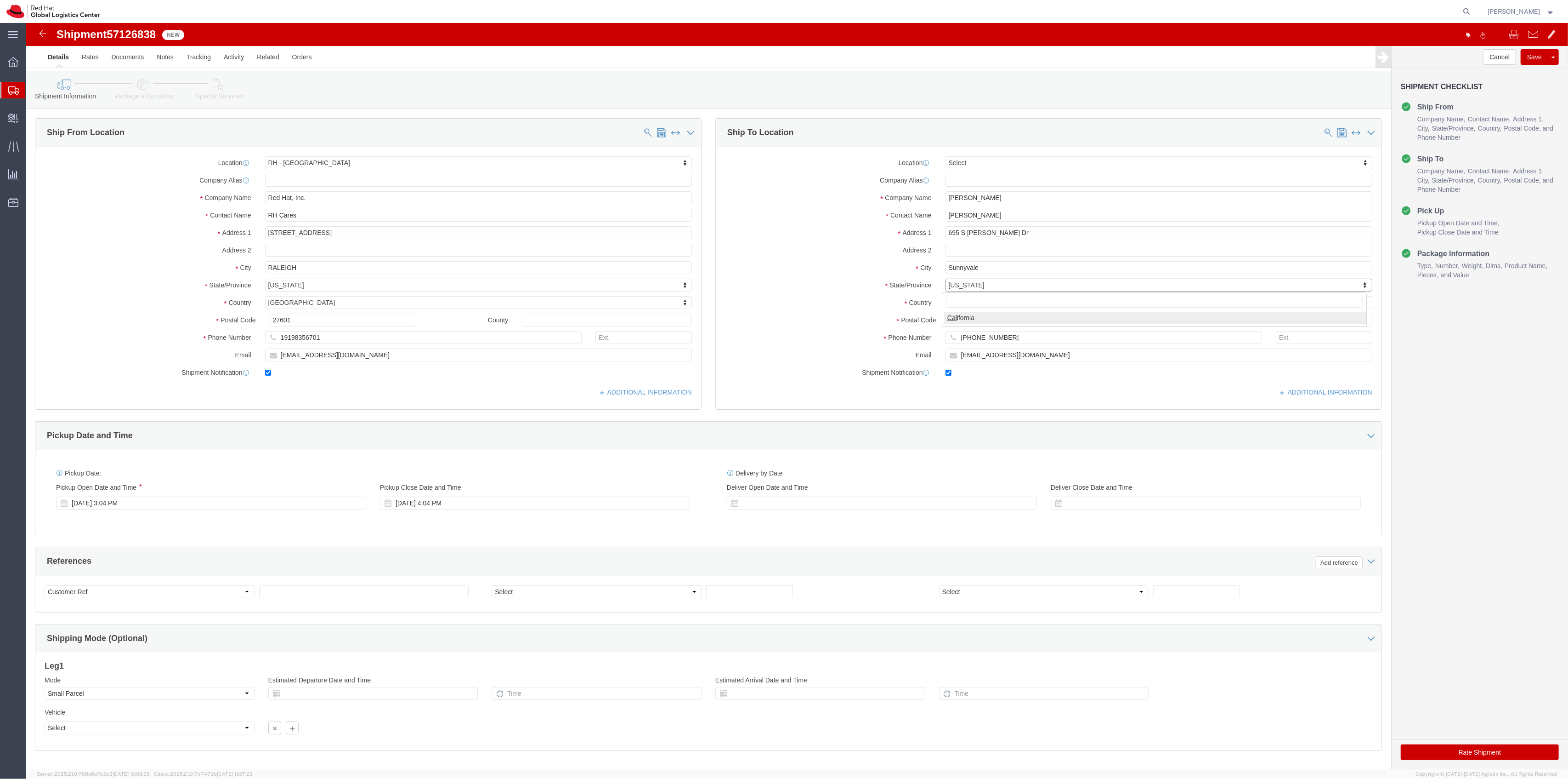
select select "CA"
type input "94087"
click button "Rate Shipment"
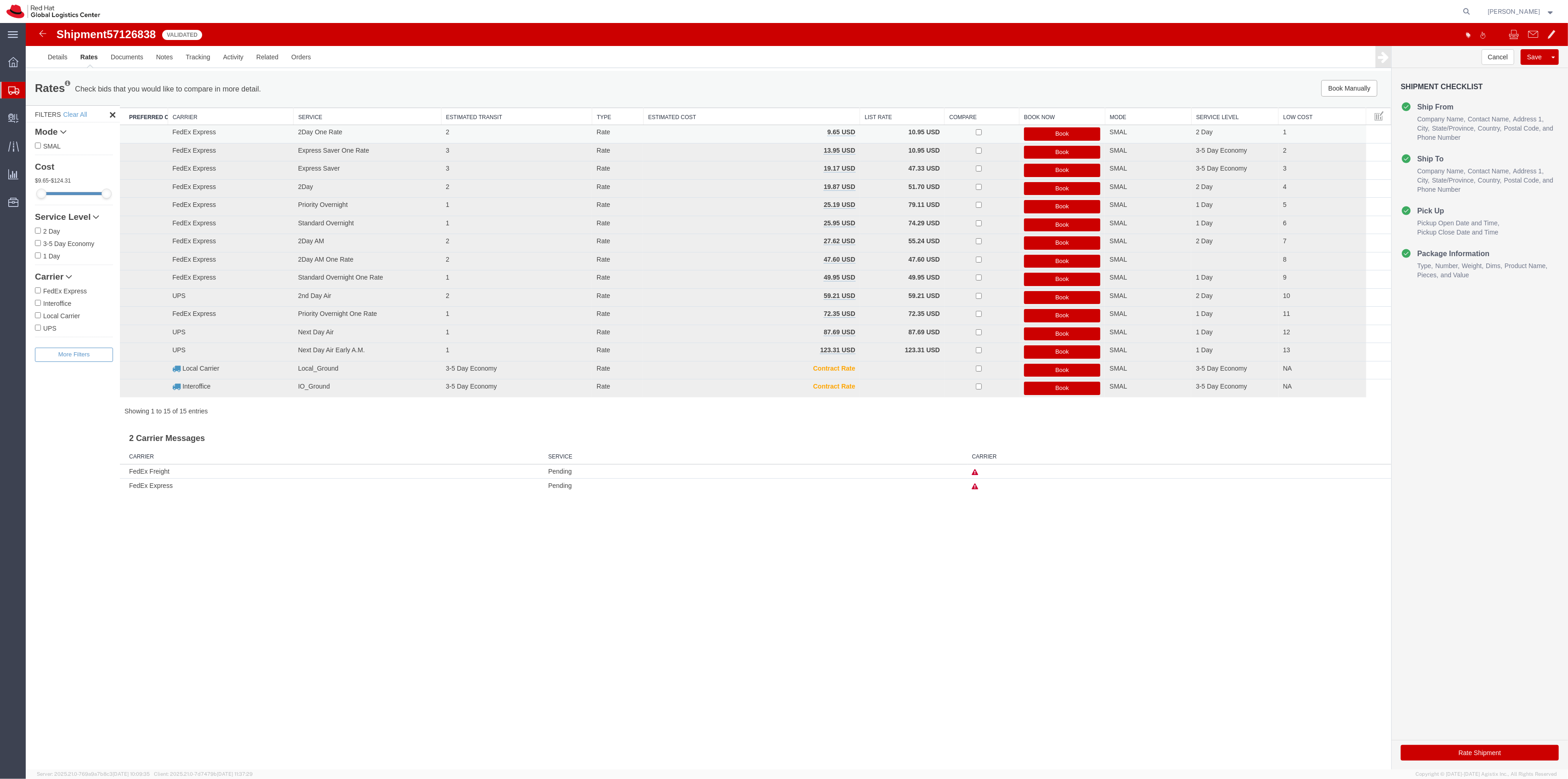
click at [1052, 133] on button "Book" at bounding box center [1063, 133] width 76 height 13
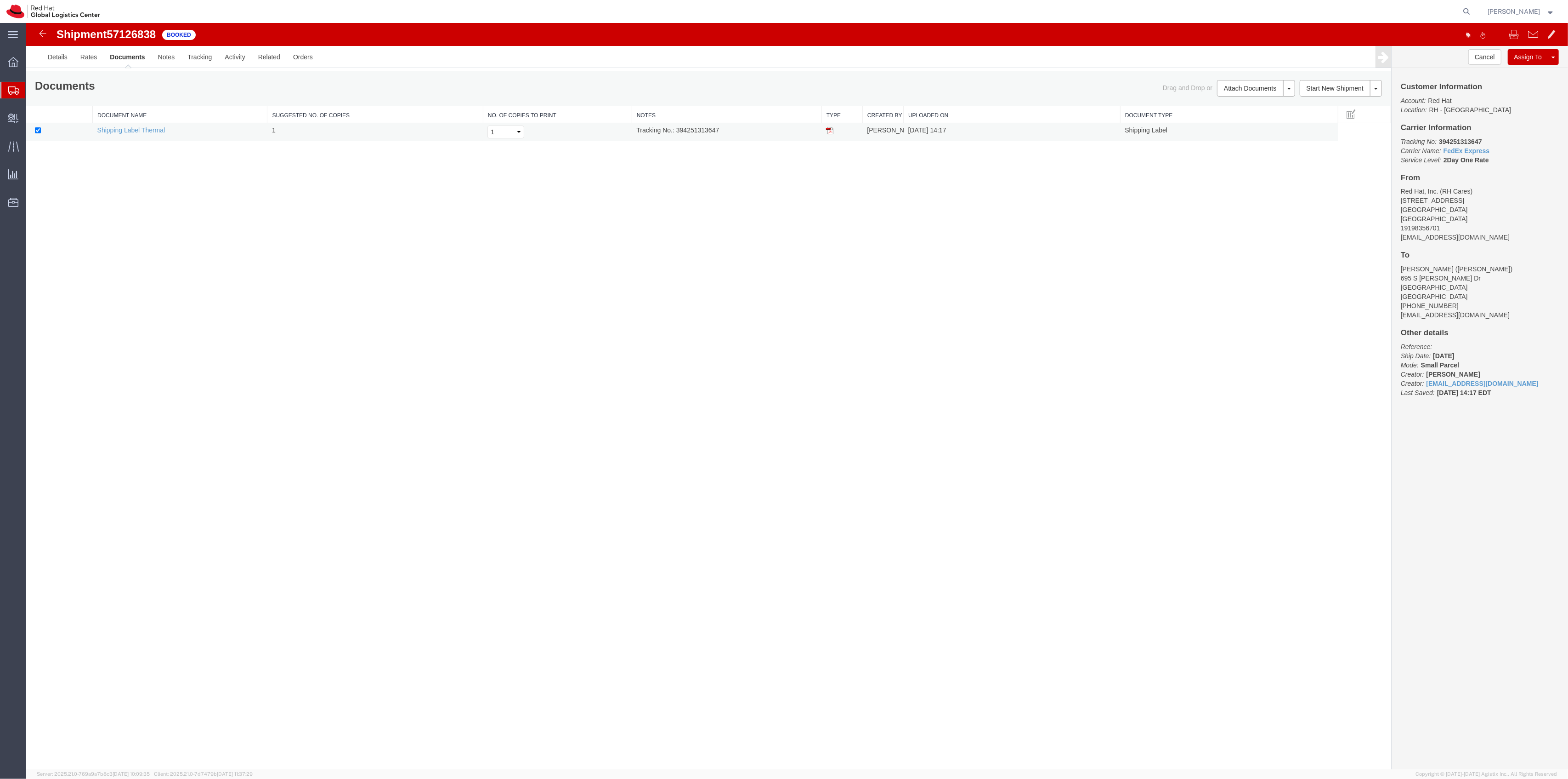
click at [706, 131] on td "Tracking No.: 394251313647" at bounding box center [727, 132] width 190 height 18
copy td "394251313647"
click at [824, 135] on td at bounding box center [842, 132] width 41 height 18
click at [829, 133] on img at bounding box center [830, 131] width 7 height 7
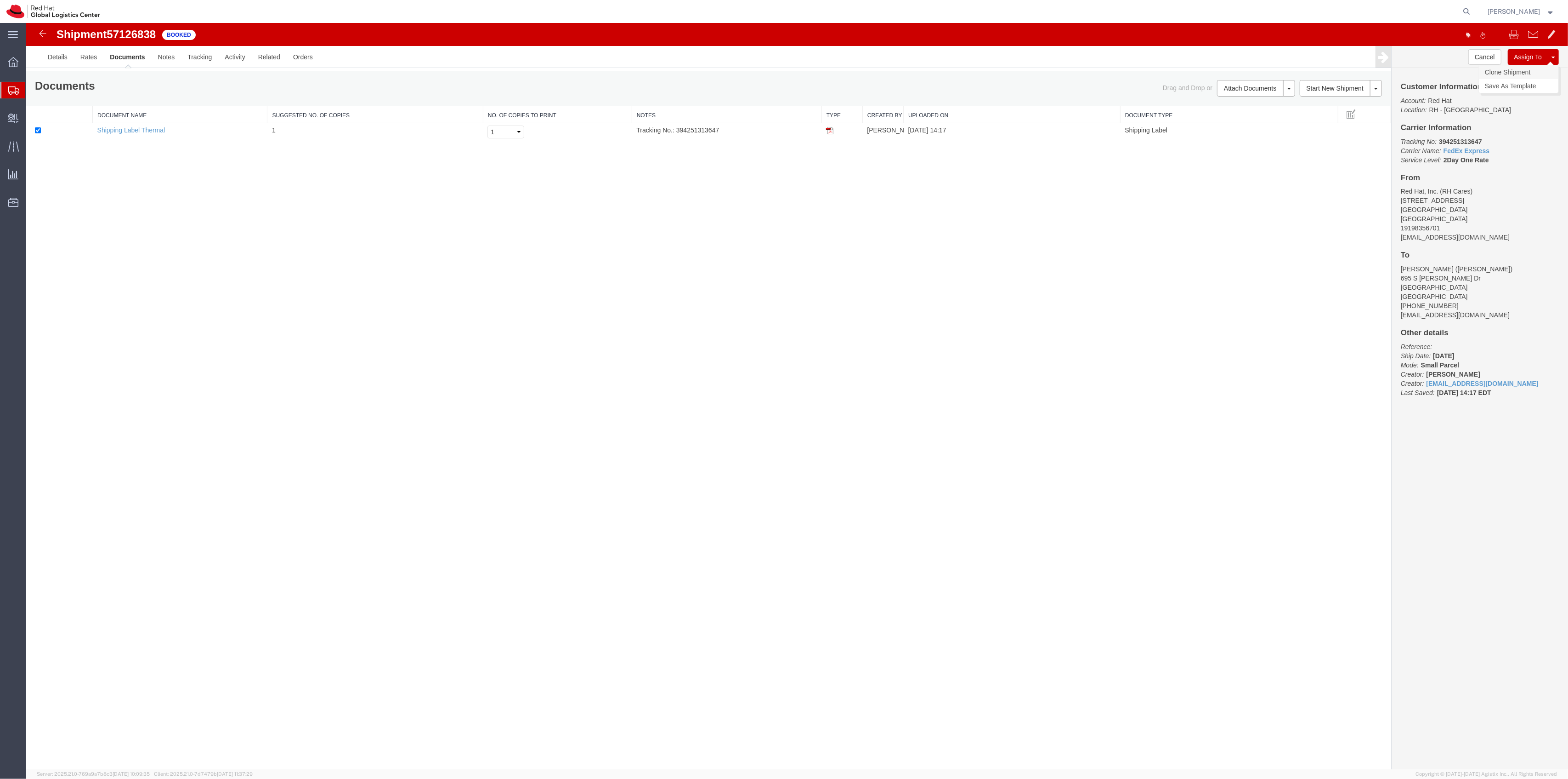
click at [1520, 71] on link "Clone Shipment" at bounding box center [1519, 72] width 80 height 14
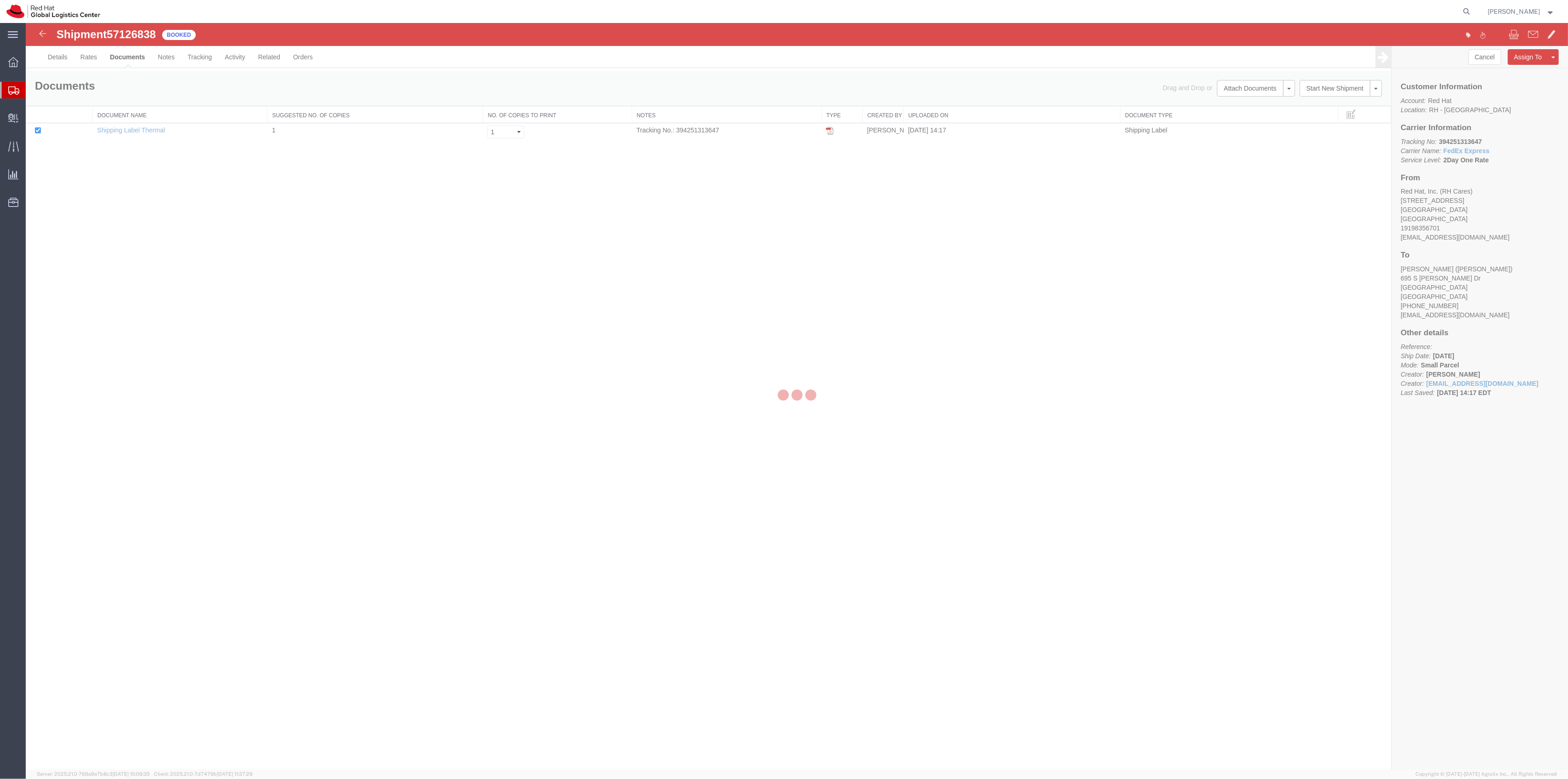
select select "38014"
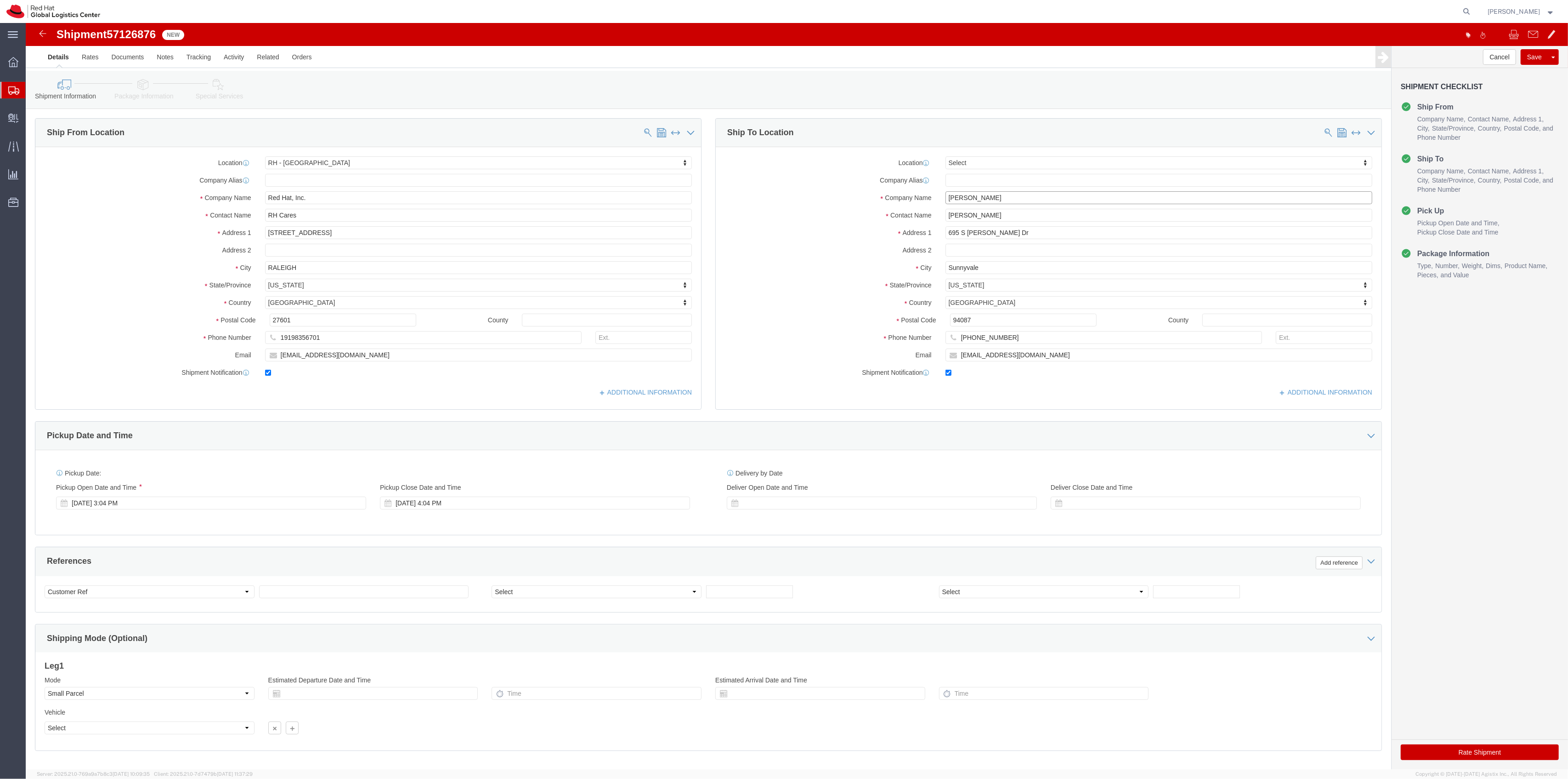
drag, startPoint x: 984, startPoint y: 173, endPoint x: 879, endPoint y: 172, distance: 105.0
click div "Company Name [PERSON_NAME]"
paste input "ndrew Donheiser"
type input "[PERSON_NAME]"
drag, startPoint x: 977, startPoint y: 189, endPoint x: 857, endPoint y: 178, distance: 120.5
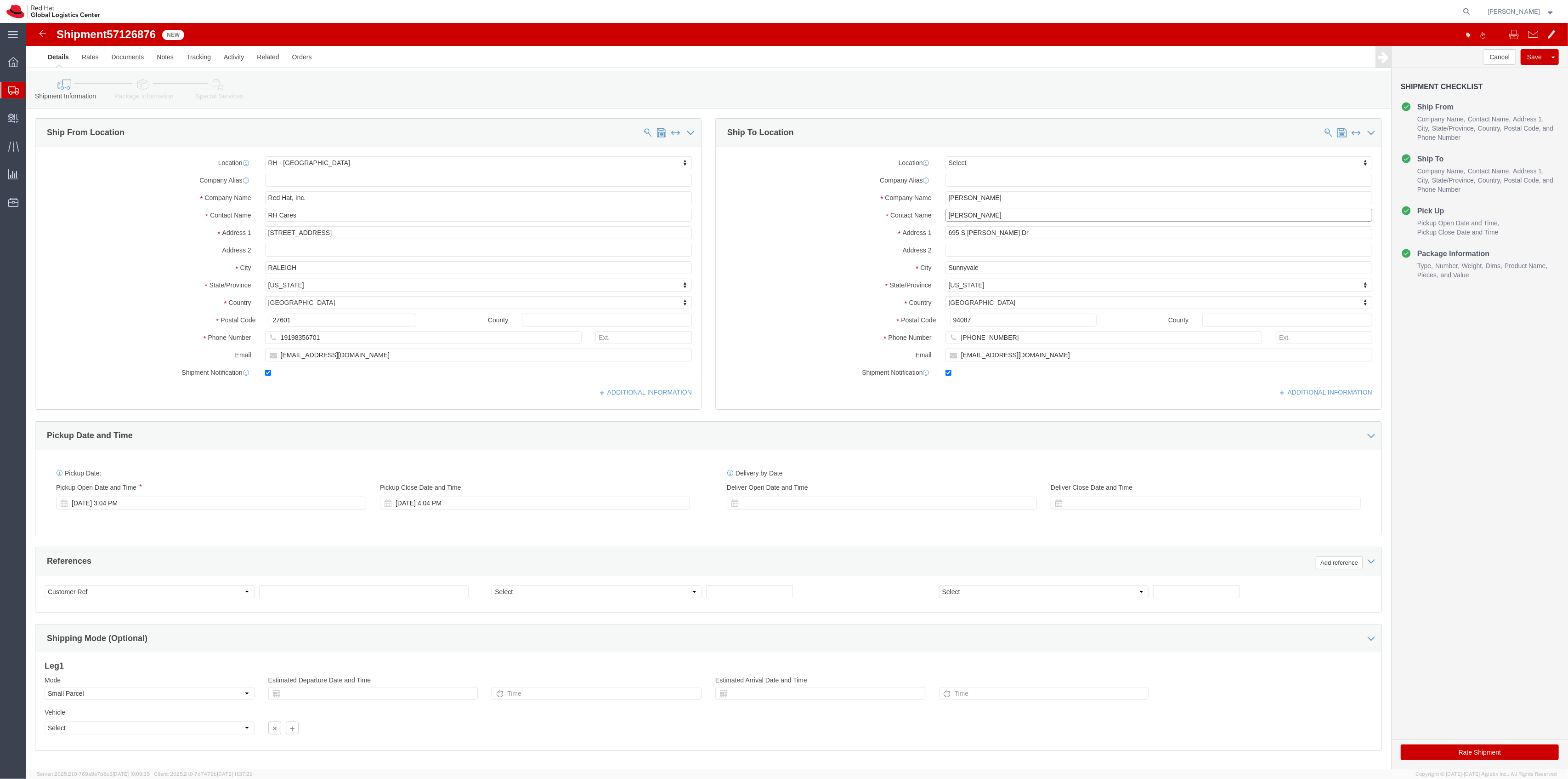
click div "Location Select Select My Profile Location [GEOGRAPHIC_DATA] - [GEOGRAPHIC_DATA…"
paste input "ndrew Donheiser"
type input "[PERSON_NAME]"
drag, startPoint x: 993, startPoint y: 318, endPoint x: 925, endPoint y: 312, distance: 68.3
click div "[PHONE_NUMBER]"
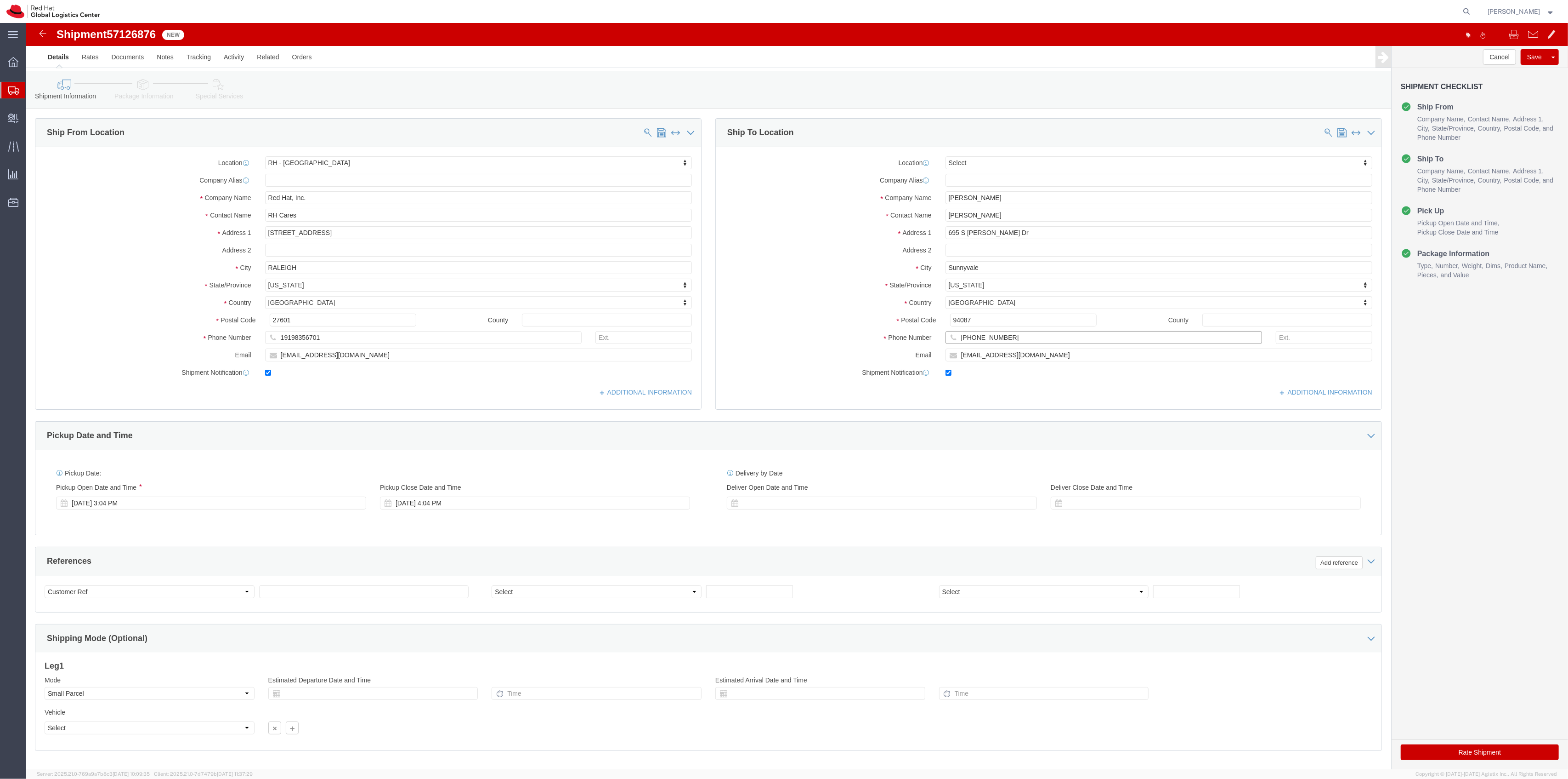
paste input "781) 859-9095"
type input "[PHONE_NUMBER]"
drag, startPoint x: 1004, startPoint y: 329, endPoint x: 845, endPoint y: 330, distance: 159.0
click div "Email [EMAIL_ADDRESS][DOMAIN_NAME]"
paste input "donheis"
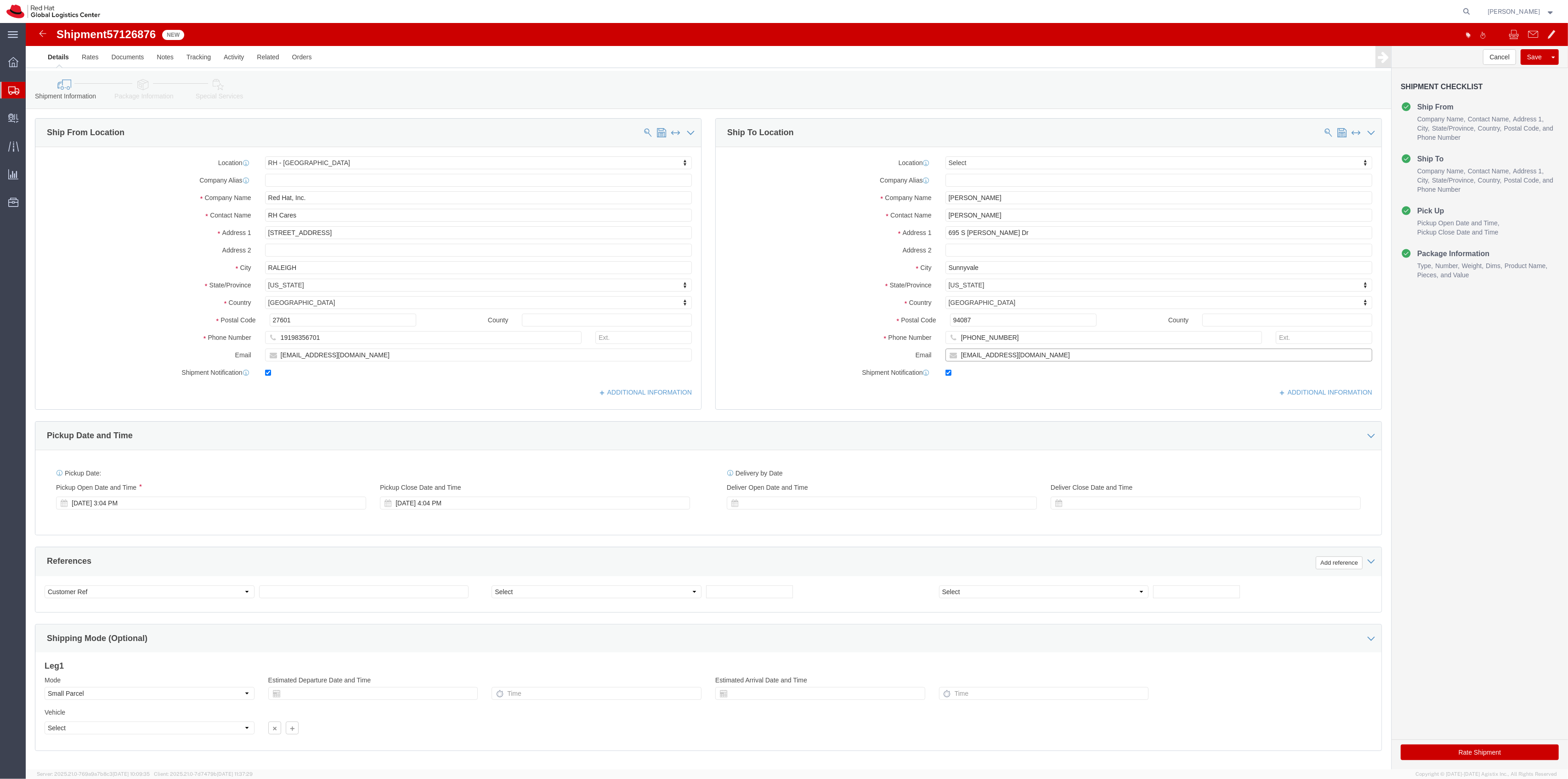
type input "[EMAIL_ADDRESS][DOMAIN_NAME]"
drag, startPoint x: 975, startPoint y: 211, endPoint x: 872, endPoint y: 195, distance: 104.2
click div "Location Select Select My Profile Location [GEOGRAPHIC_DATA] - [GEOGRAPHIC_DATA…"
paste input "[STREET_ADDRESS][PERSON_NAME]"
type input "[STREET_ADDRESS][PERSON_NAME]"
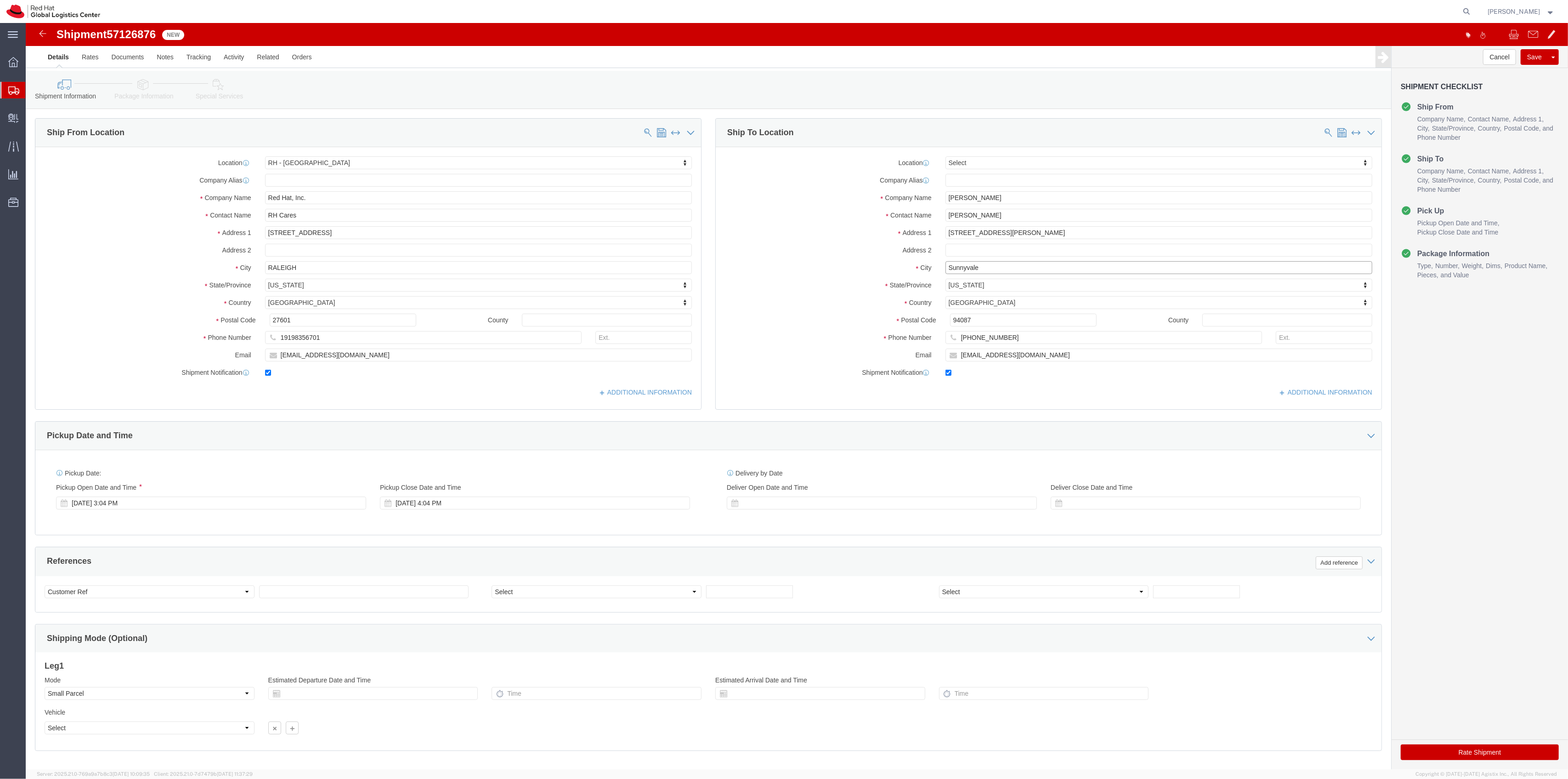
drag, startPoint x: 967, startPoint y: 245, endPoint x: 859, endPoint y: 234, distance: 108.6
click div "Location Select Select My Profile Location [GEOGRAPHIC_DATA] - [GEOGRAPHIC_DATA…"
paste input "omervil"
type input "Somerville"
type input "mas"
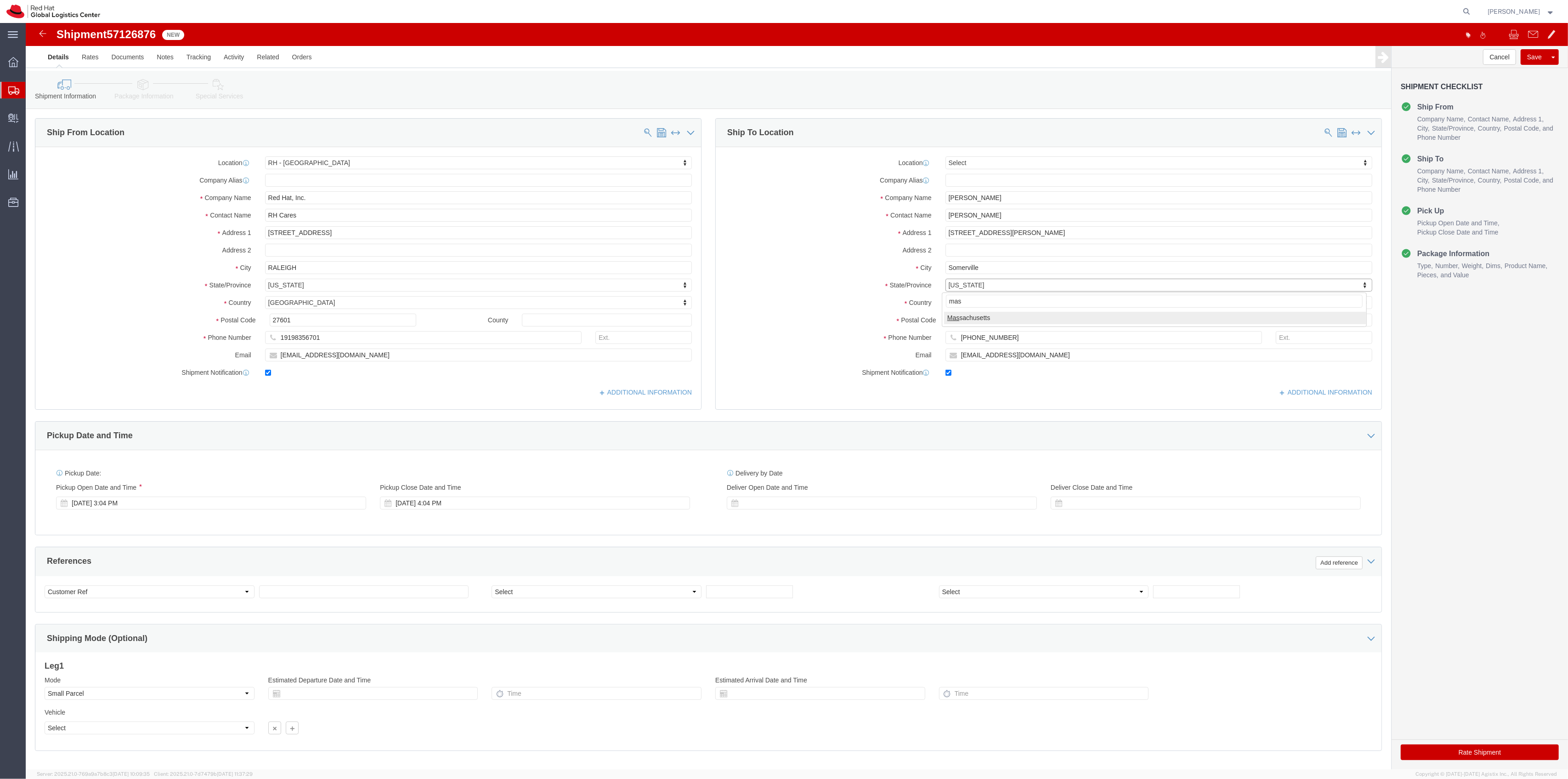
select select "MA"
drag, startPoint x: 949, startPoint y: 289, endPoint x: 931, endPoint y: 290, distance: 18.0
click div "Location Select Select My Profile Location [GEOGRAPHIC_DATA] - [GEOGRAPHIC_DATA…"
drag, startPoint x: 938, startPoint y: 299, endPoint x: 950, endPoint y: 281, distance: 21.6
click div "Location Select Select My Profile Location [GEOGRAPHIC_DATA] - [GEOGRAPHIC_DATA…"
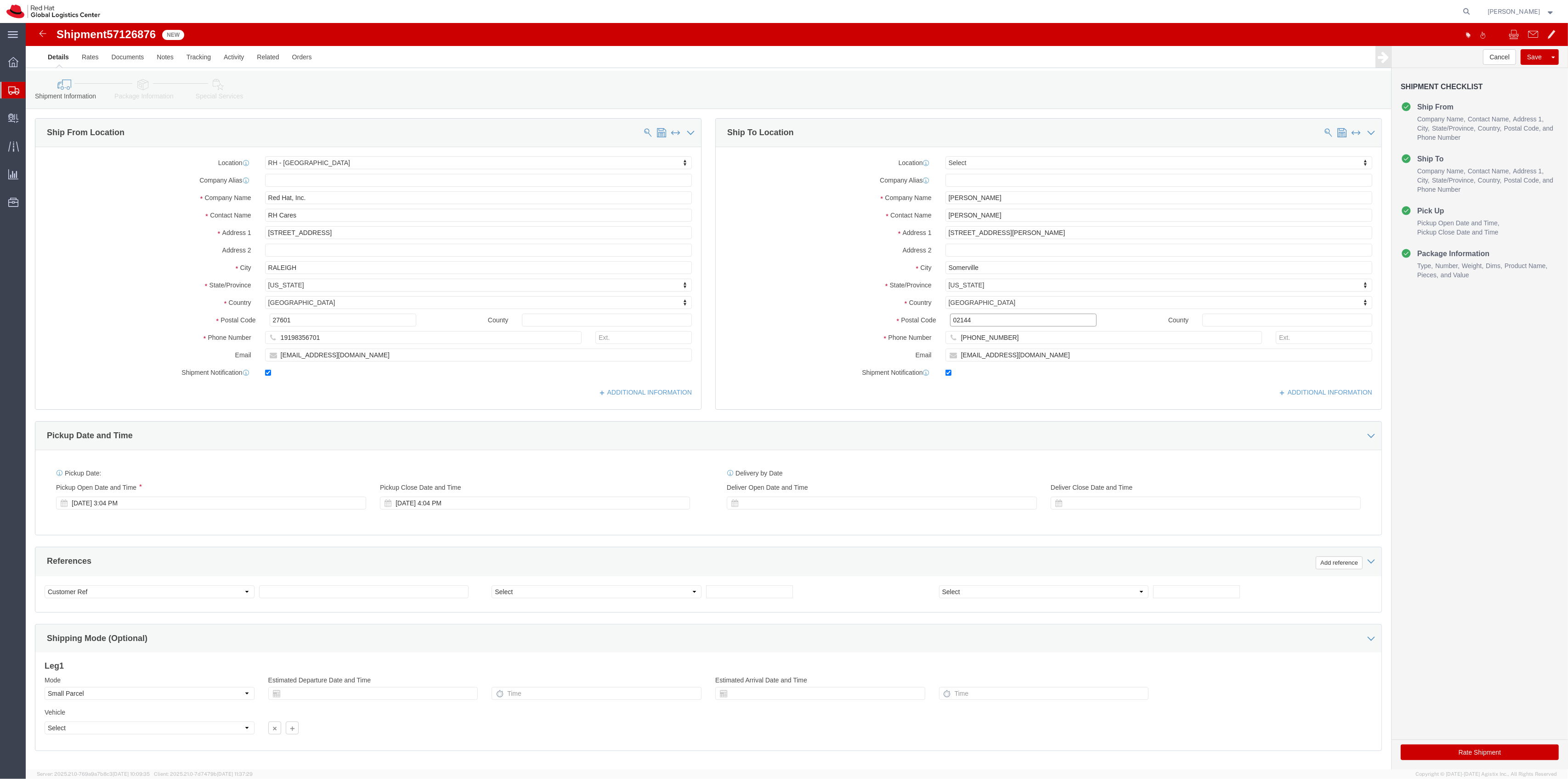
type input "02144"
drag, startPoint x: 1401, startPoint y: 719, endPoint x: 1404, endPoint y: 729, distance: 10.4
click div "Rate Shipment"
click button "Rate Shipment"
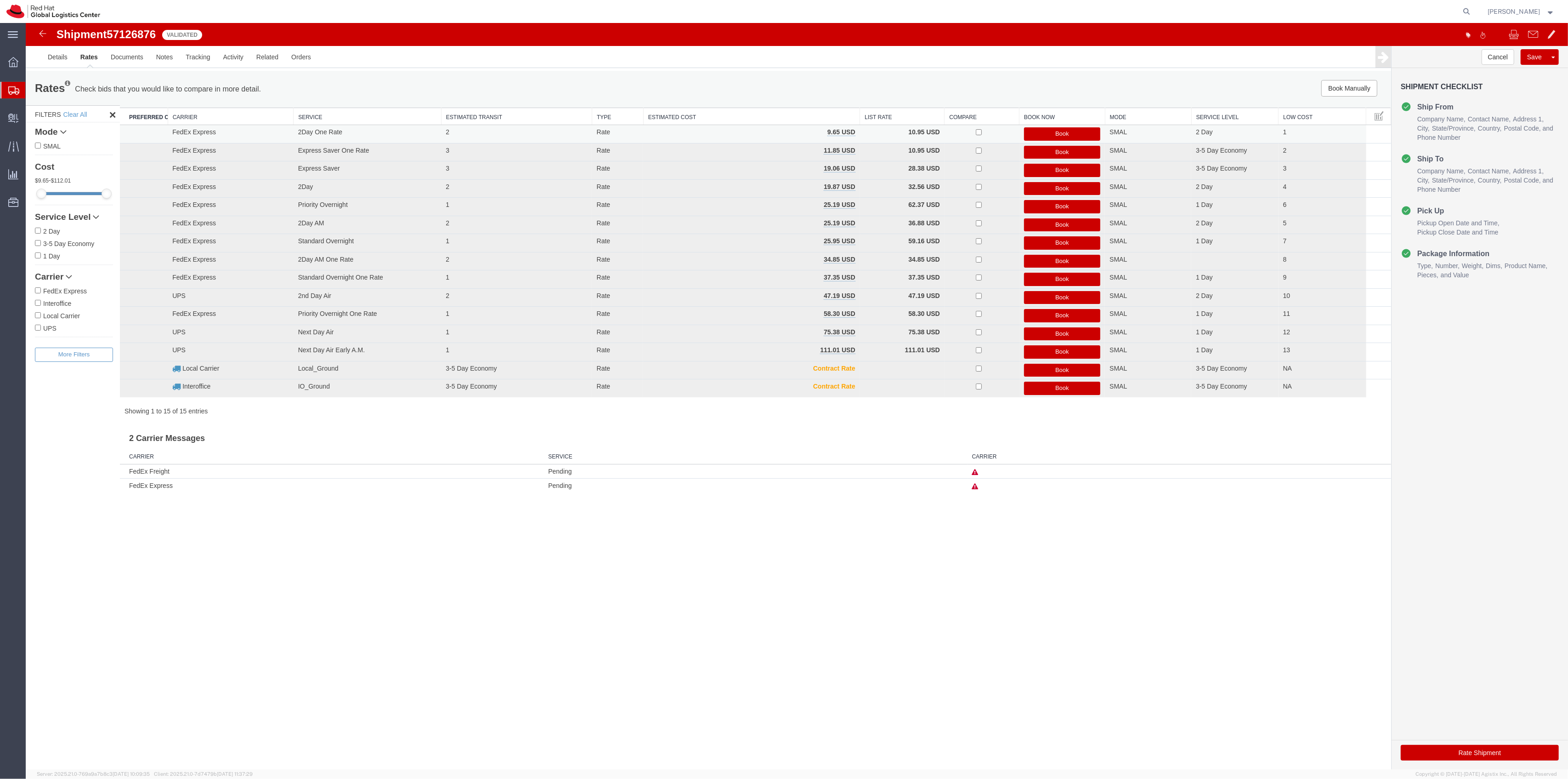
click at [1047, 135] on button "Book" at bounding box center [1063, 133] width 76 height 13
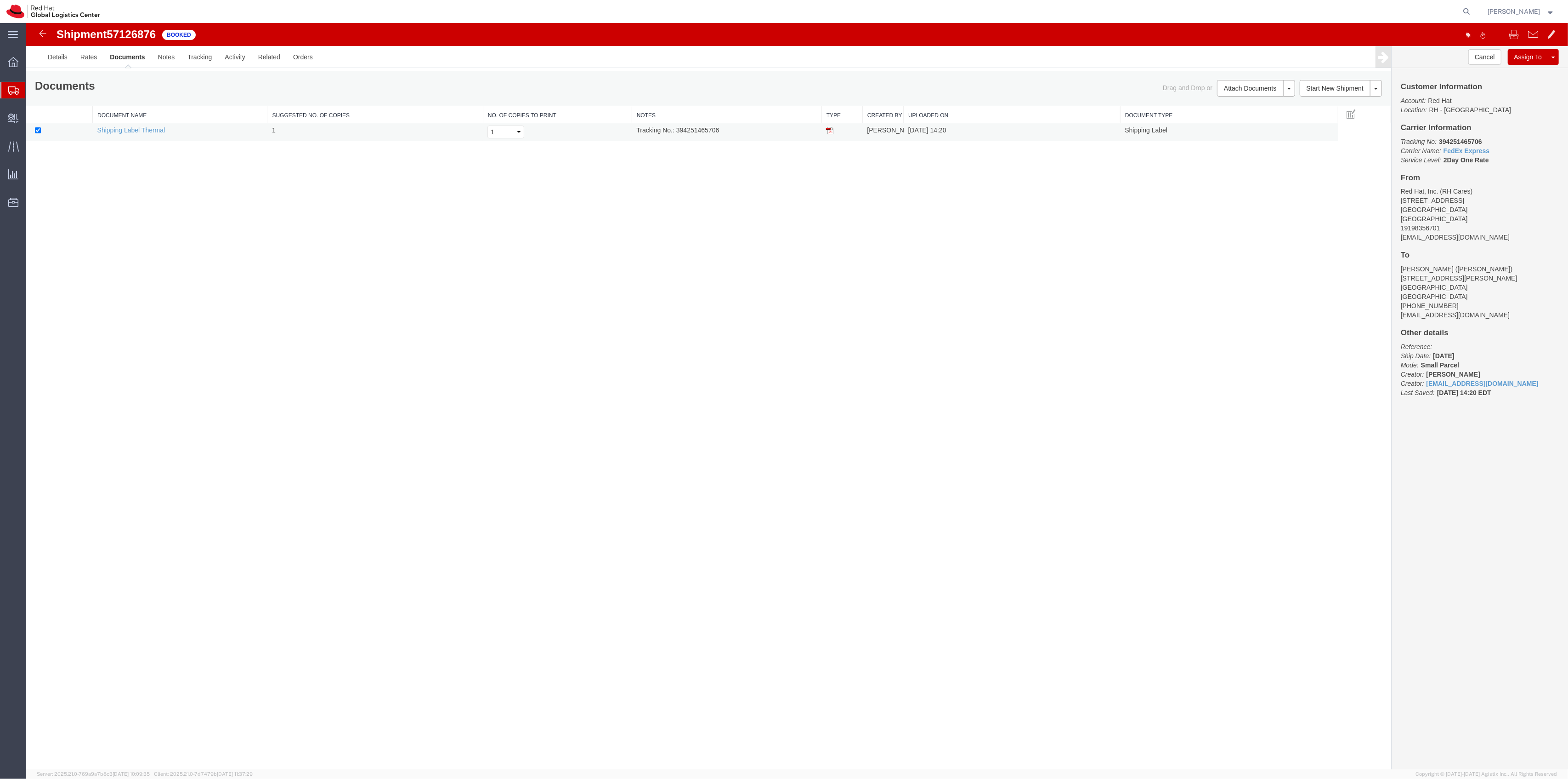
drag, startPoint x: 828, startPoint y: 127, endPoint x: 975, endPoint y: 131, distance: 147.1
click at [828, 127] on link at bounding box center [830, 130] width 7 height 7
click at [698, 129] on td "Tracking No.: 394251465706" at bounding box center [727, 132] width 190 height 18
copy td "394251465706"
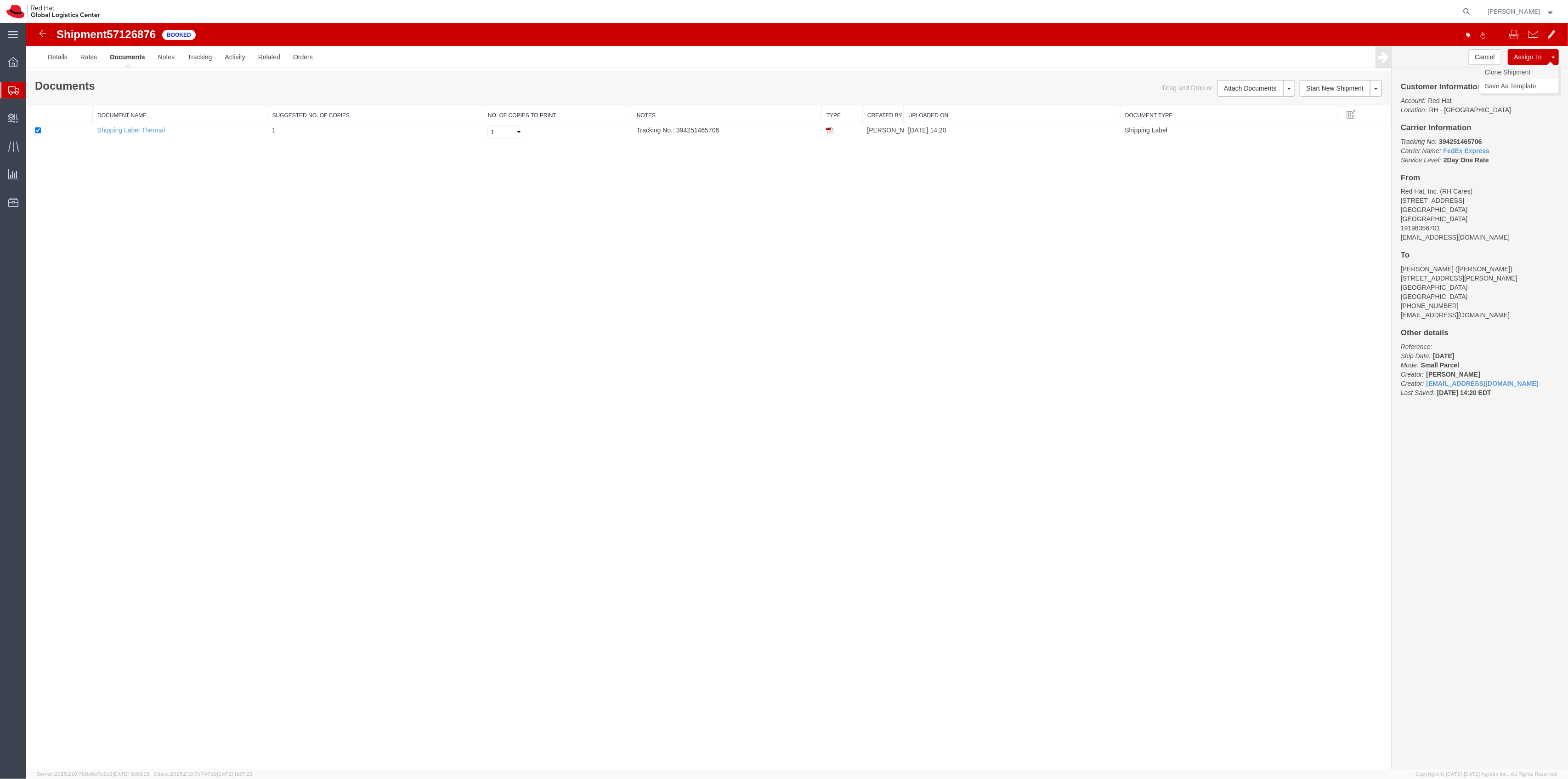
click at [1519, 68] on link "Clone Shipment" at bounding box center [1519, 72] width 80 height 14
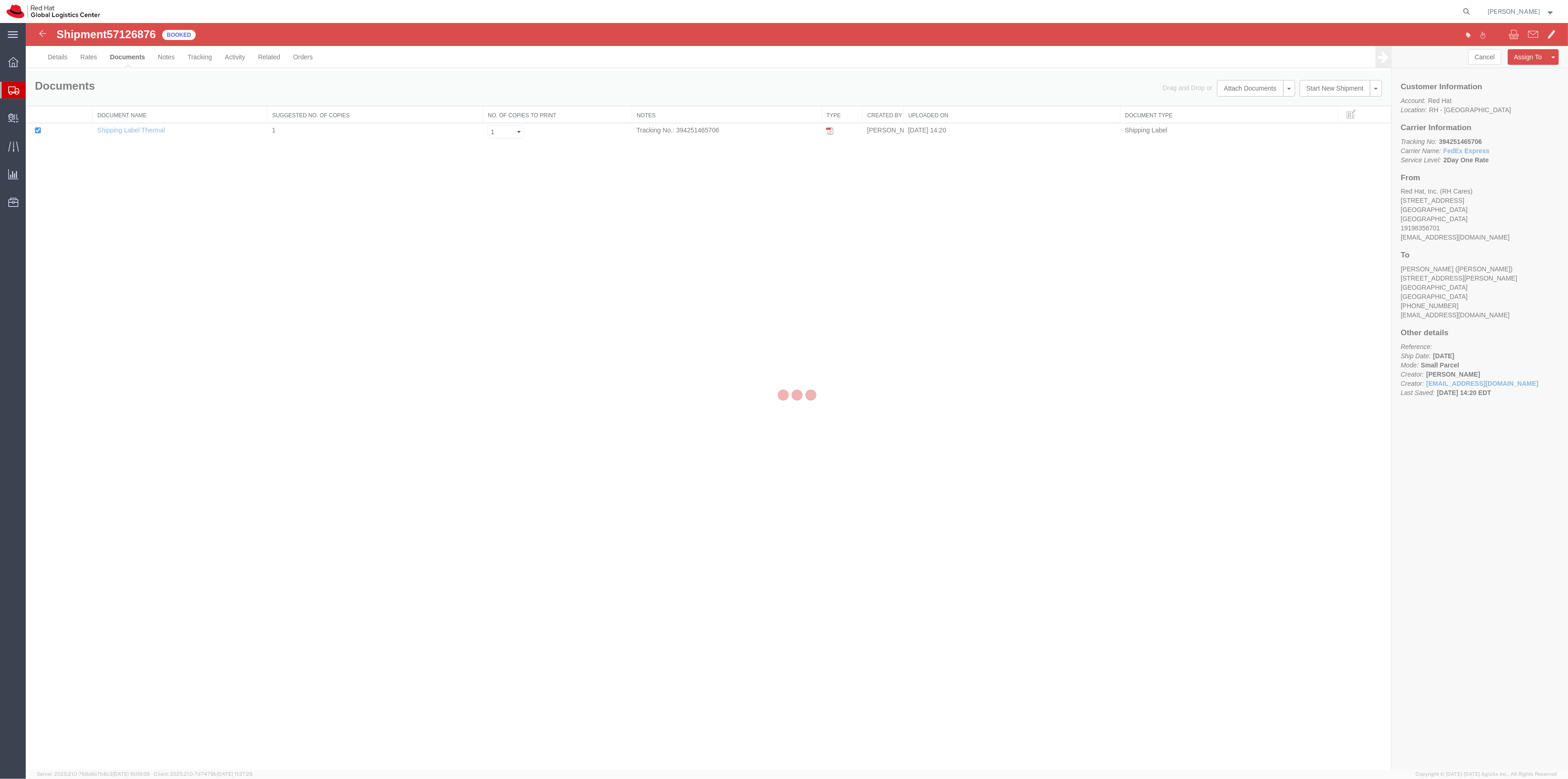
select select "38014"
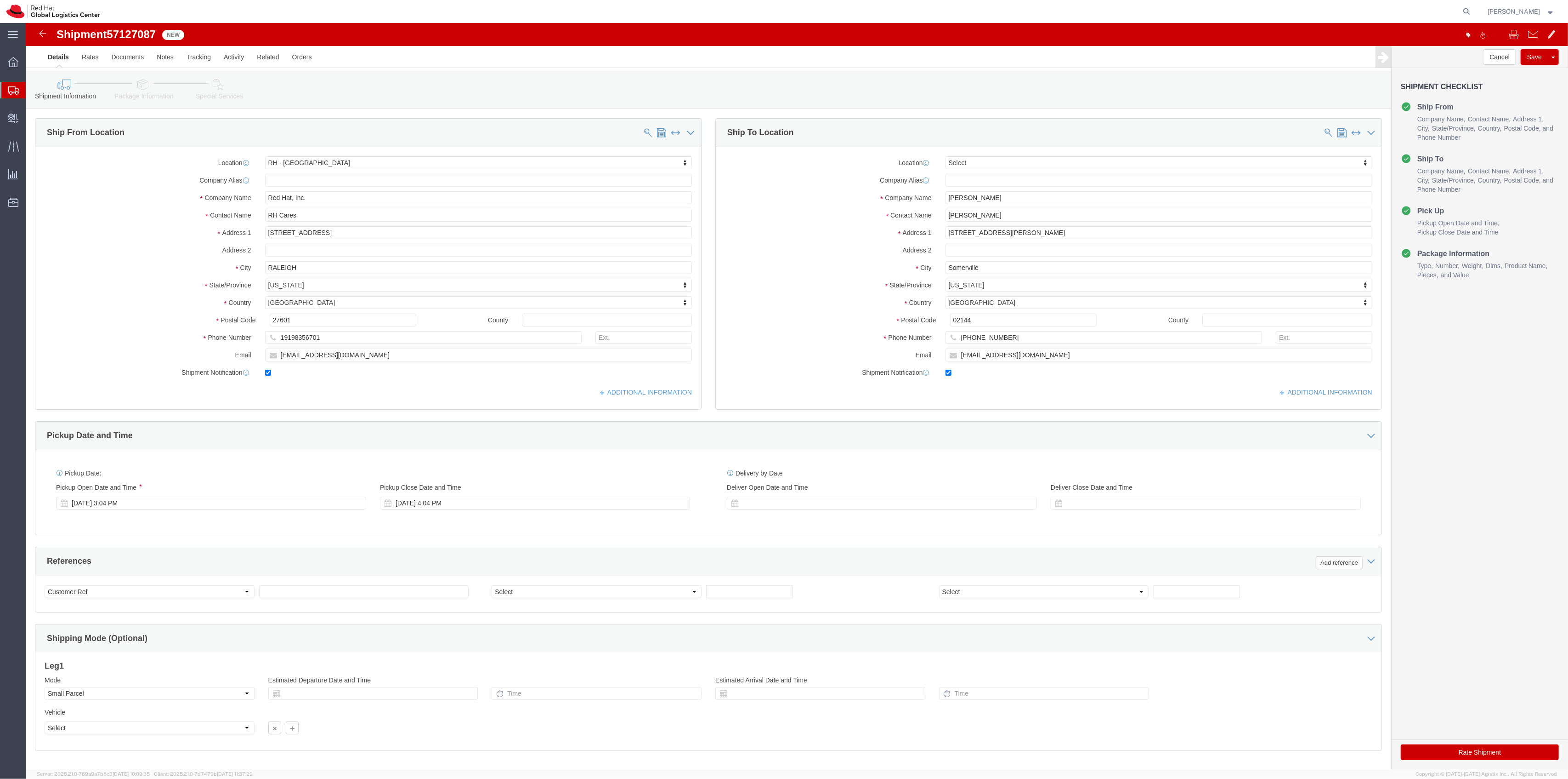
click link "Package Information"
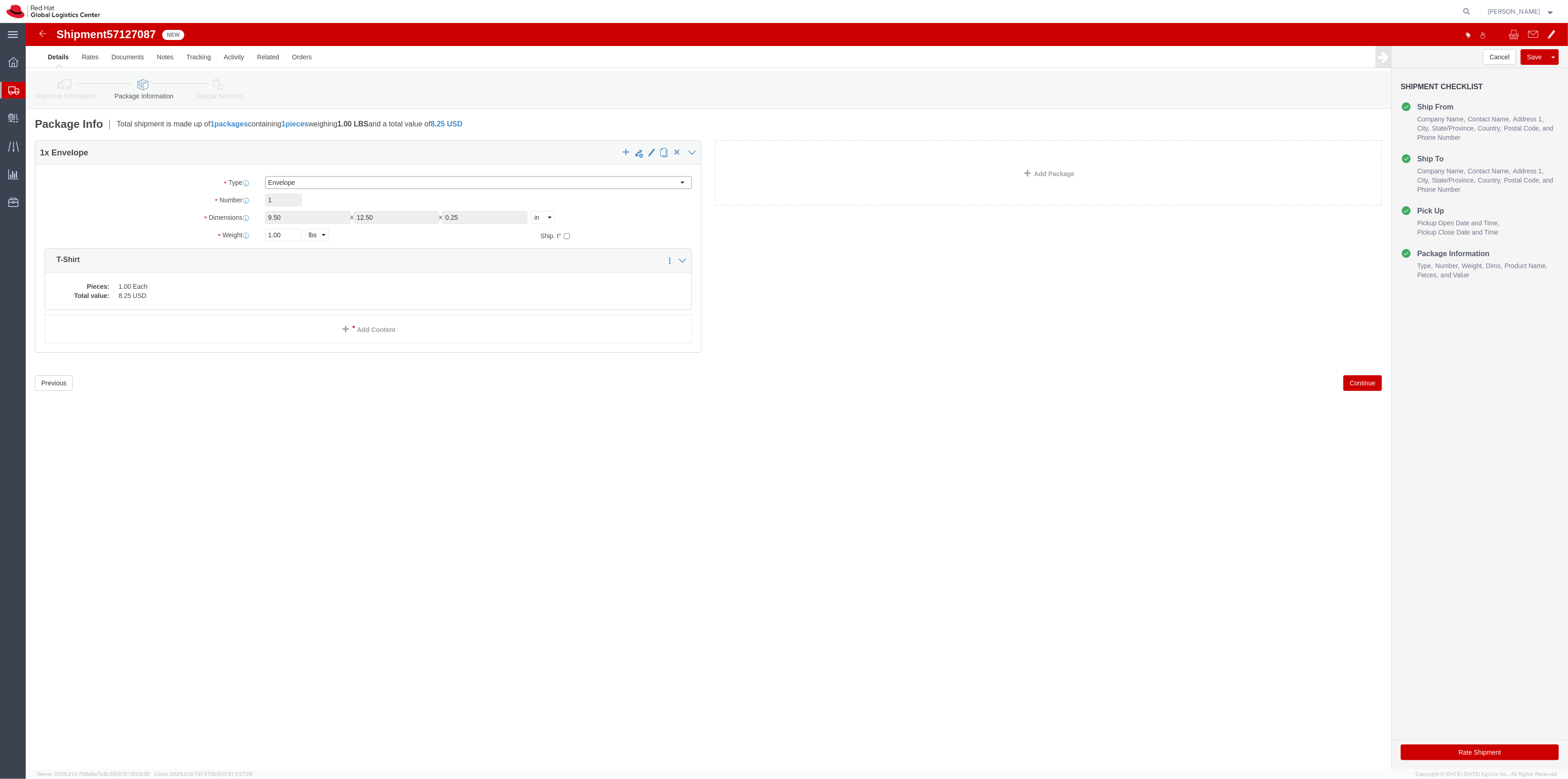
click select "Select Case(s) Crate(s) Envelope Large Box Medium Box PAK Skid(s) Small Box Tub…"
click div "Package Type Select Case(s) Crate(s) Envelope Large Box Medium Box PAK Skid(s) …"
click select "Select Case(s) Crate(s) Envelope Large Box Medium Box PAK Skid(s) Small Box Tub…"
select select "YRPK"
click select "Select Case(s) Crate(s) Envelope Large Box Medium Box PAK Skid(s) Small Box Tub…"
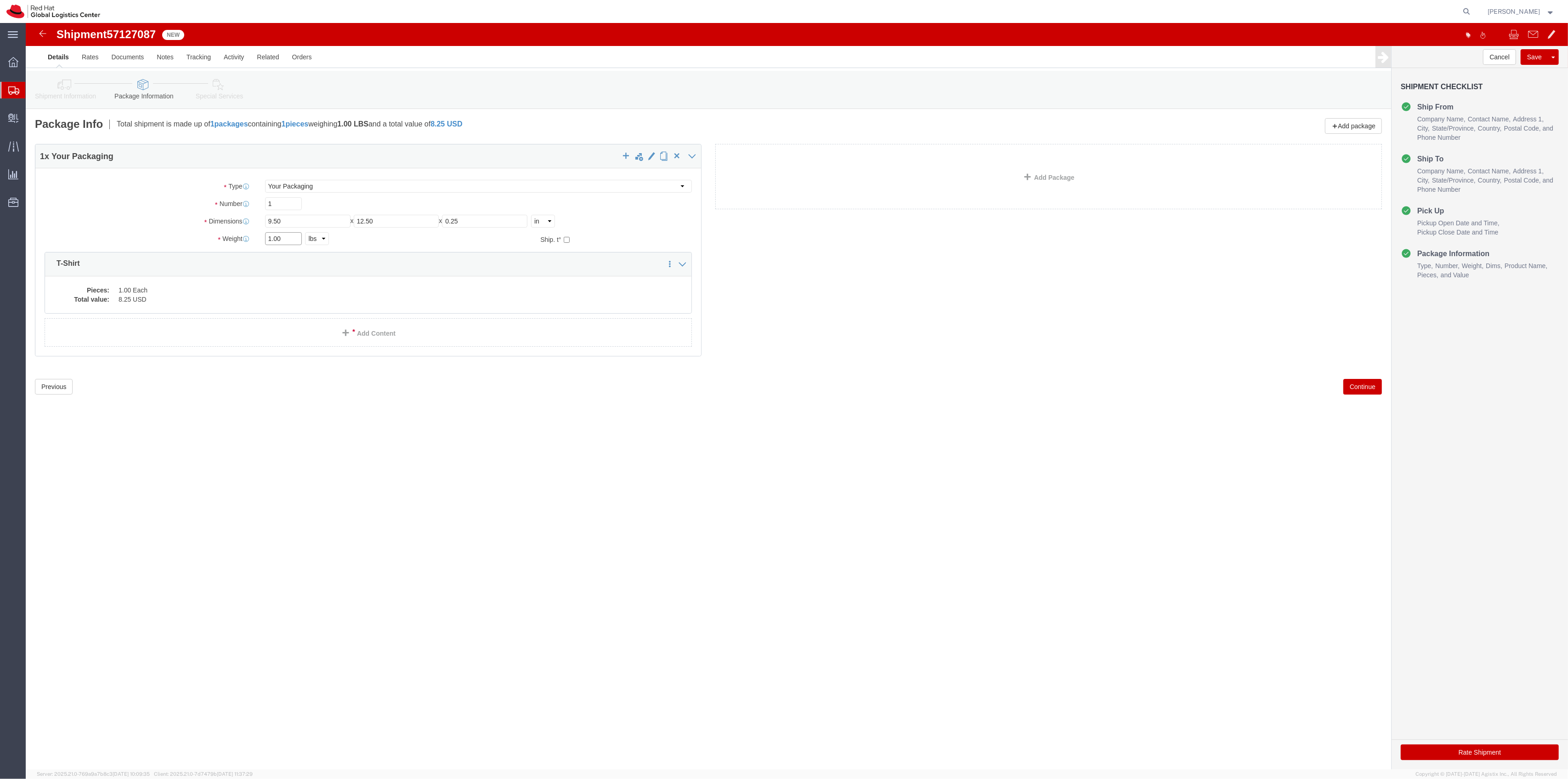
drag, startPoint x: 262, startPoint y: 215, endPoint x: 225, endPoint y: 204, distance: 38.6
click div "Package Type Select Case(s) Crate(s) Envelope Large Box Medium Box PAK Skid(s) …"
type input "19"
drag, startPoint x: 264, startPoint y: 195, endPoint x: 245, endPoint y: 187, distance: 20.6
click div "Package Type Select Case(s) Crate(s) Envelope Large Box Medium Box PAK Skid(s) …"
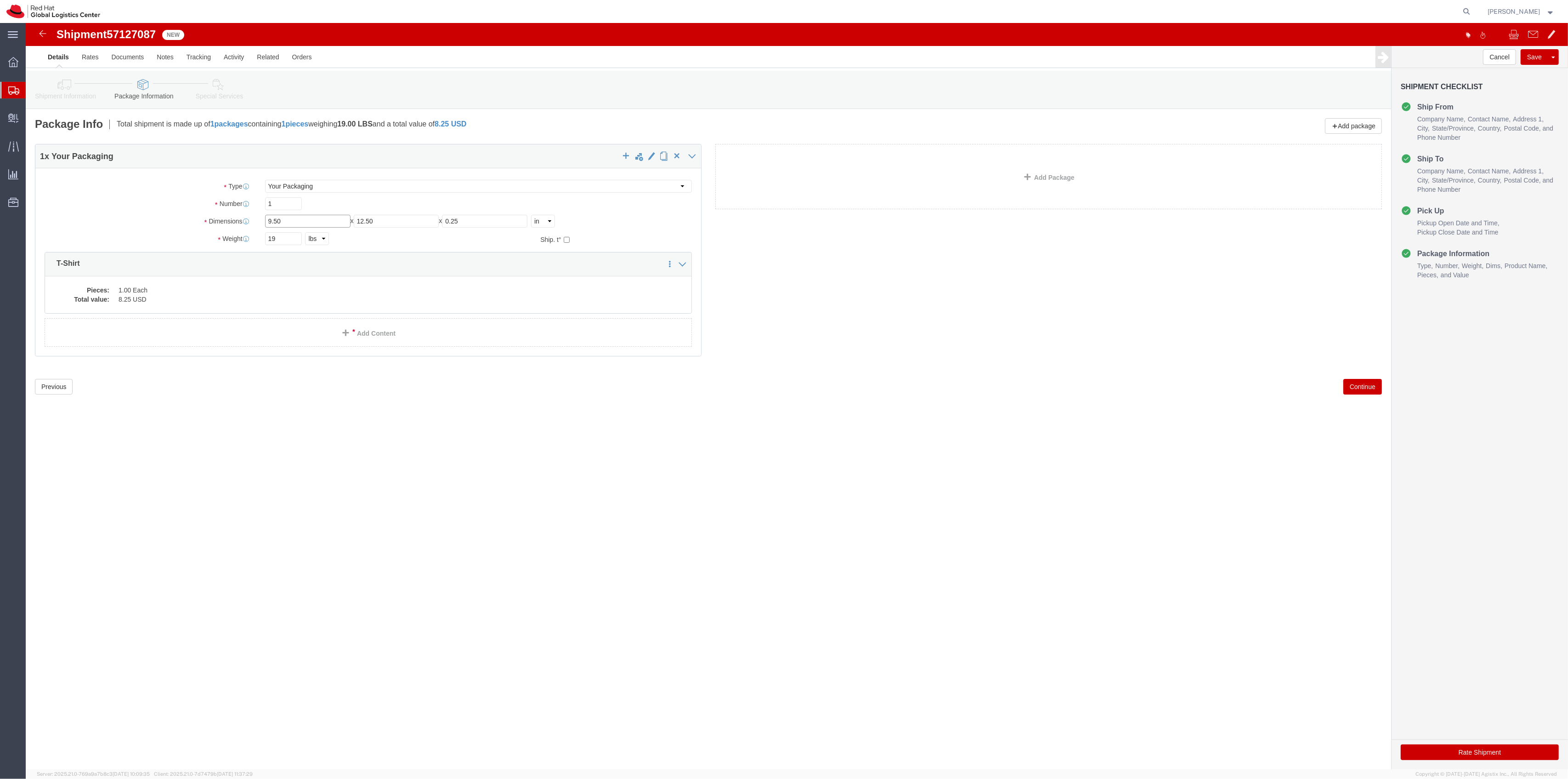
type input "9"
type input "18"
type input "16"
type input "12"
click dd "1.00 Each"
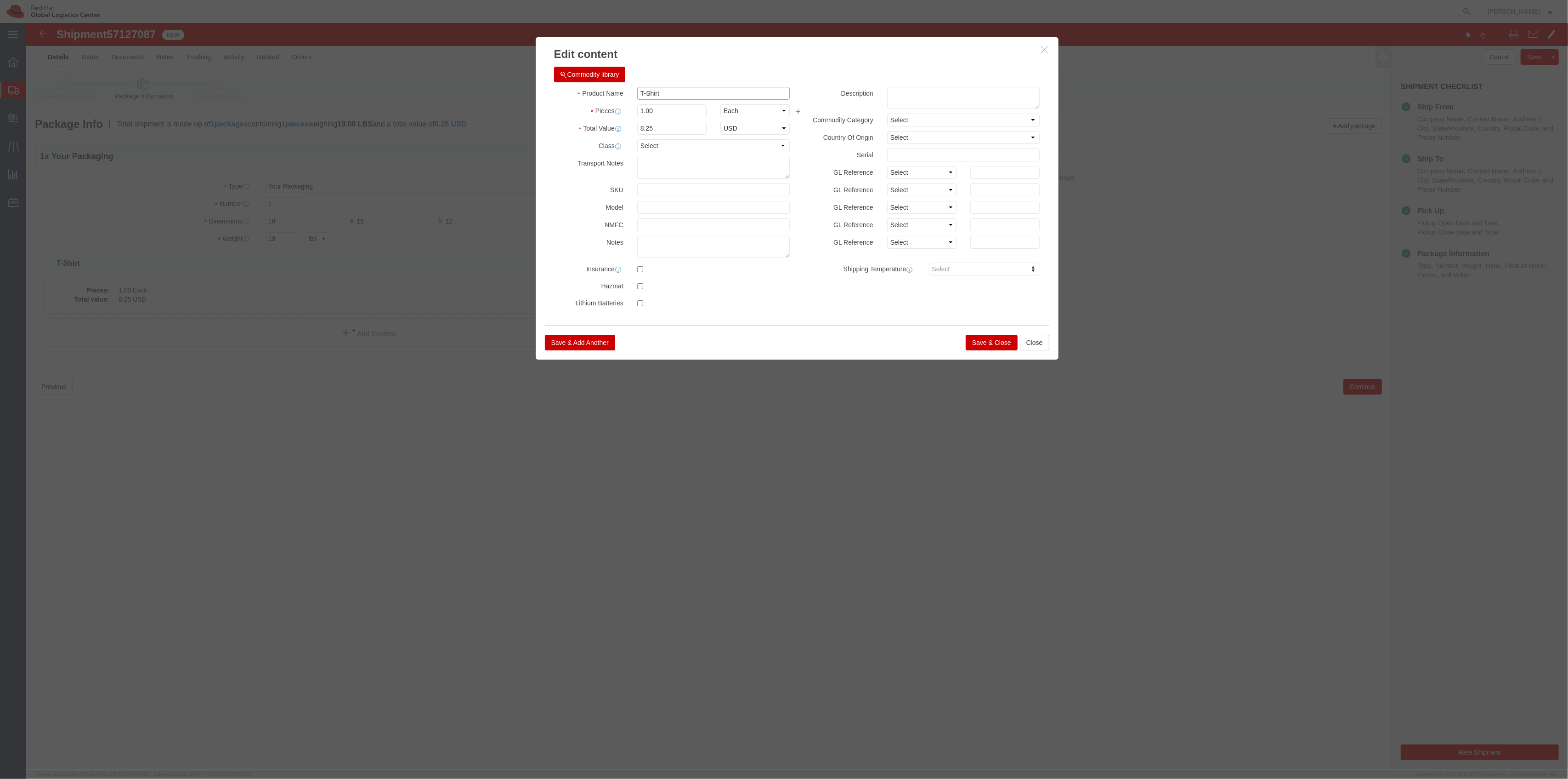
click input "T-Shirt"
type input "T-Shirt - S"
drag, startPoint x: 625, startPoint y: 89, endPoint x: 567, endPoint y: 83, distance: 58.3
click div "Pieces 1.00 Select Bag Barrels 100Board Feet Bottle Box Blister Pack Carats Can…"
type input "6"
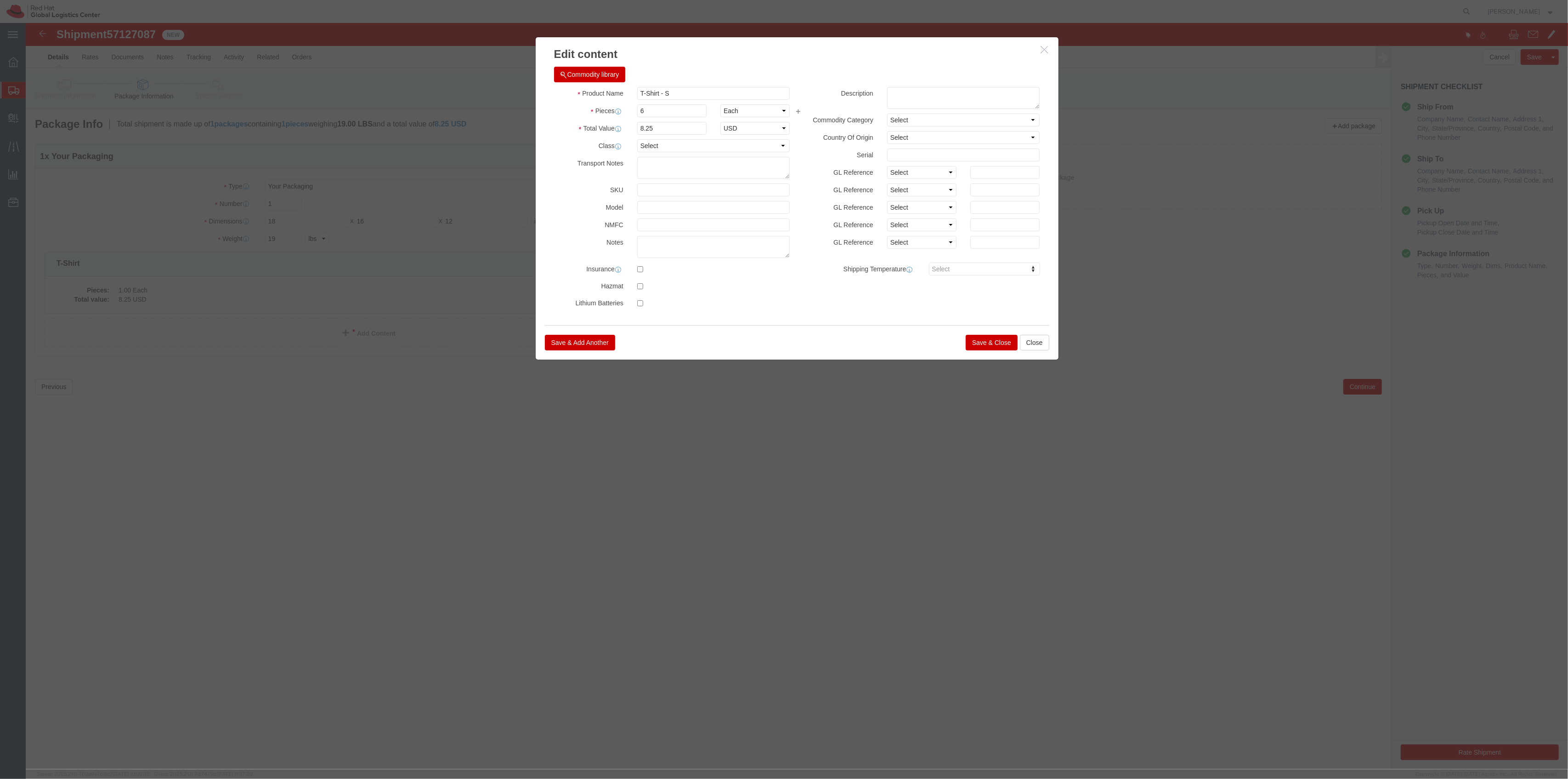
type input "49.5"
click button "Save & Close"
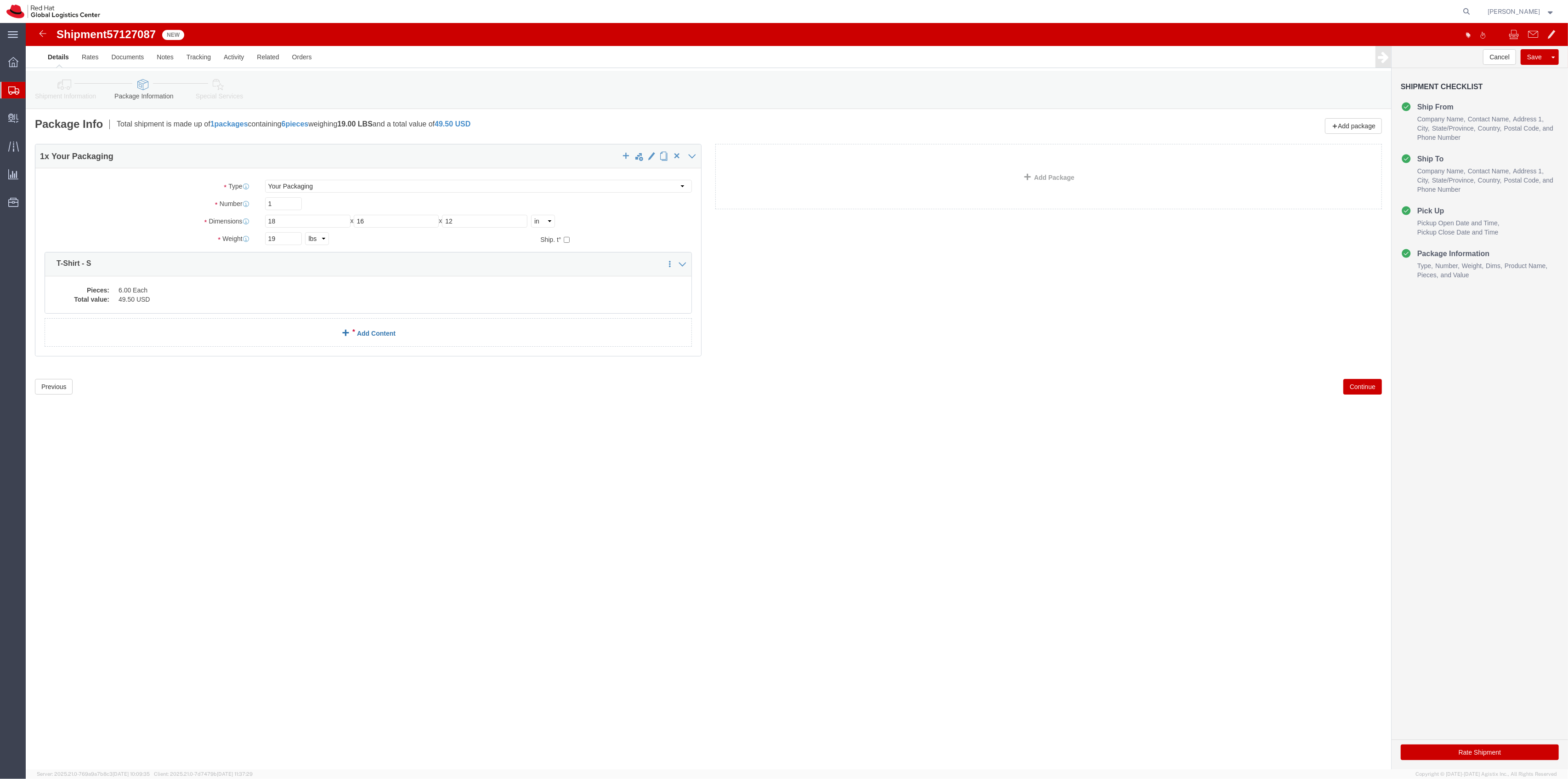
click link "Add Content"
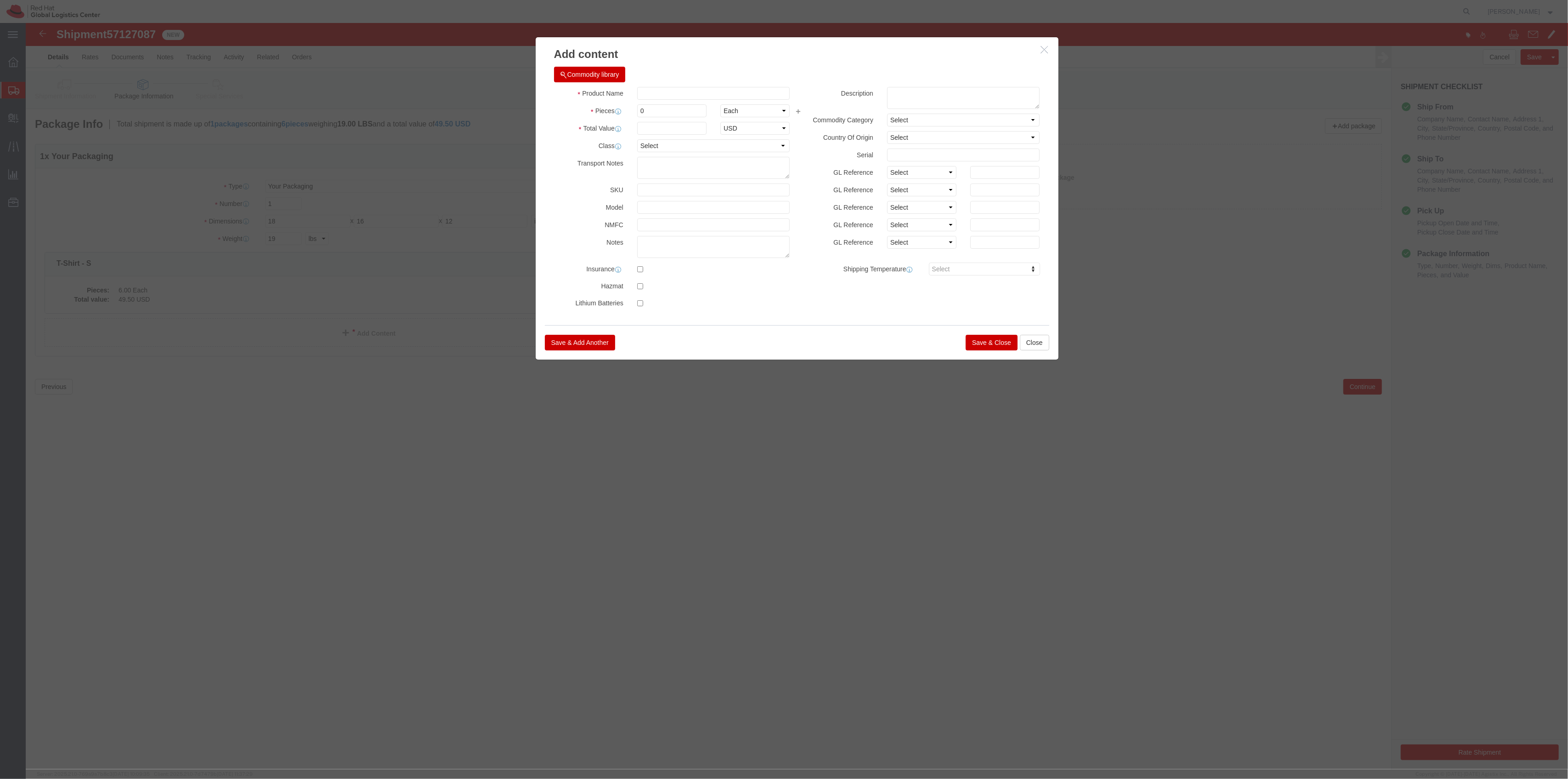
click div
click input "text"
type input "T-Shirt - M"
type input "8"
click input "text"
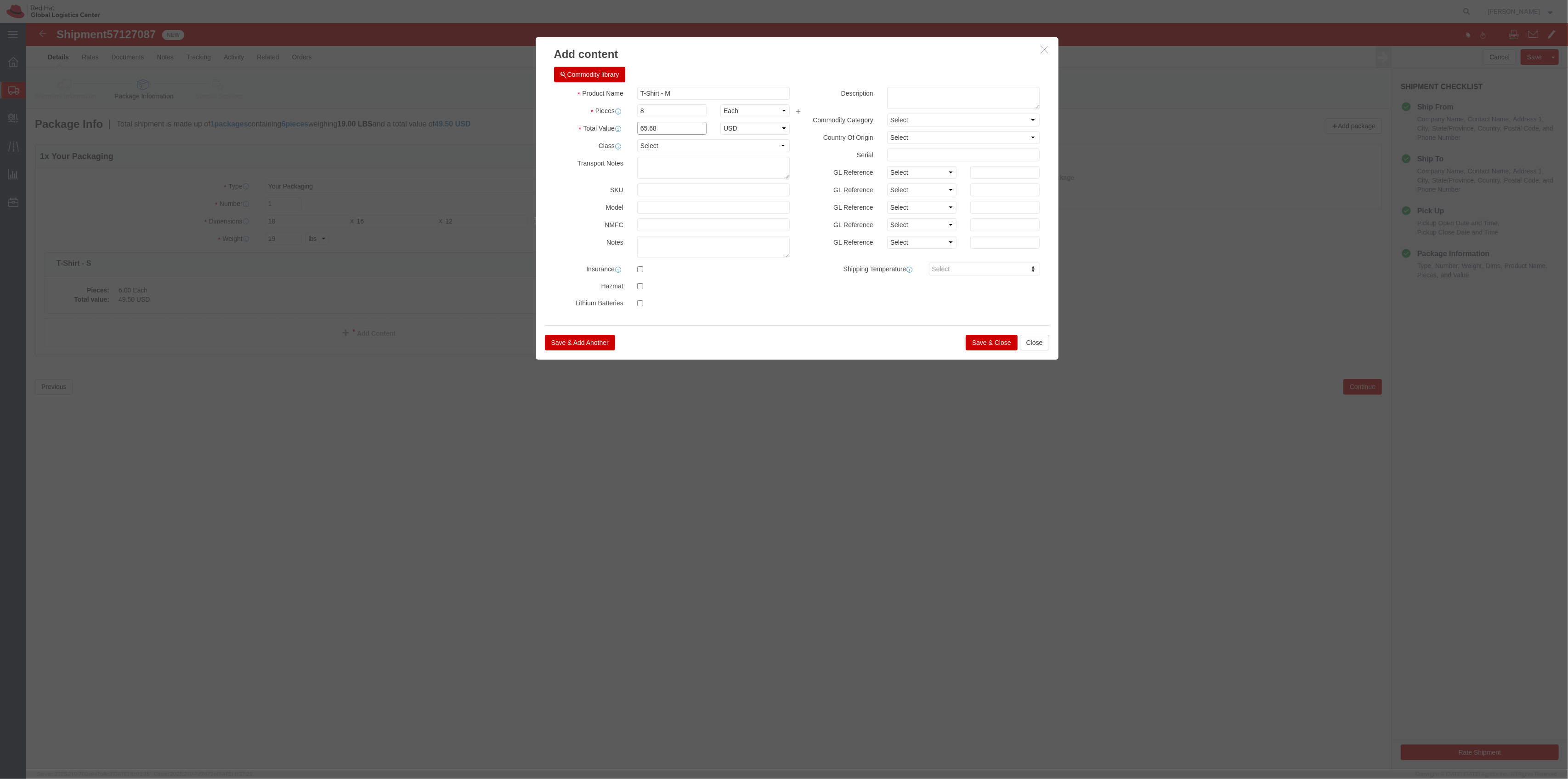
type input "65.68"
click button "Save & Close"
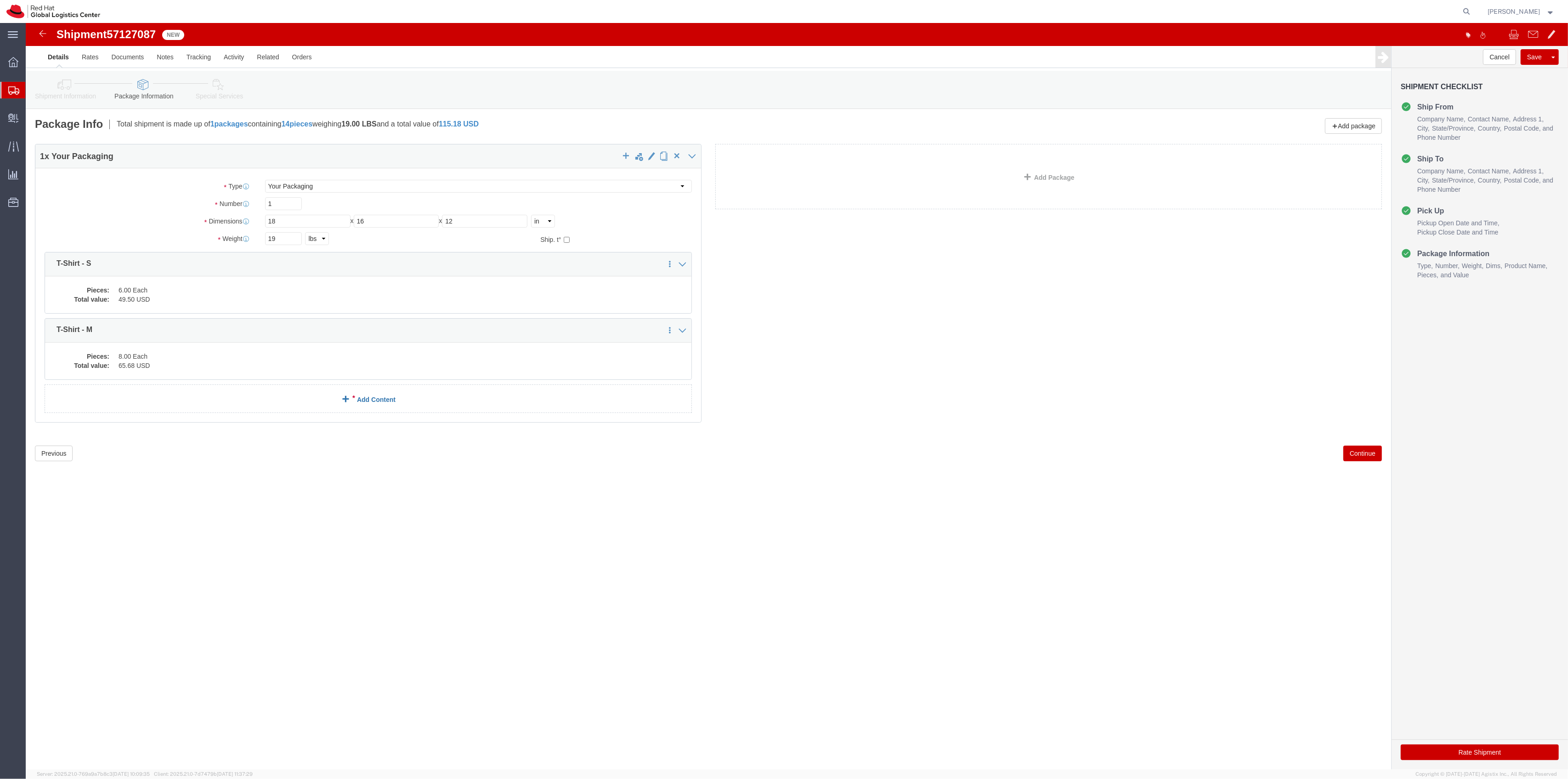
click link "Add Content"
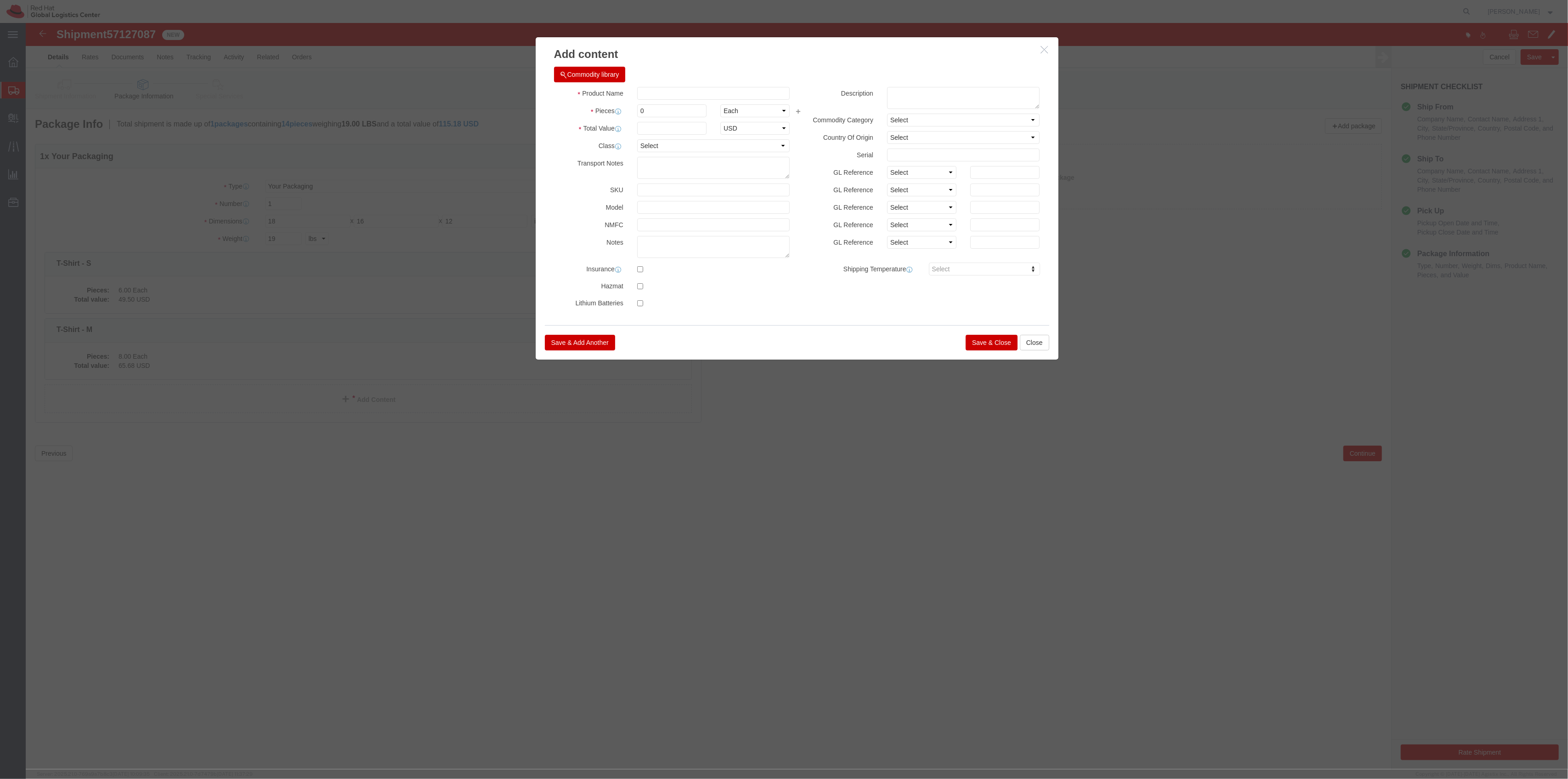
click div "Commodity library"
click input "text"
type input "T-Shirt - L"
drag, startPoint x: 630, startPoint y: 83, endPoint x: 598, endPoint y: 78, distance: 32.4
click div "Product Name T-Shirt - L T Pieces 0 Select Bag Barrels 100Board Feet Bottle Box…"
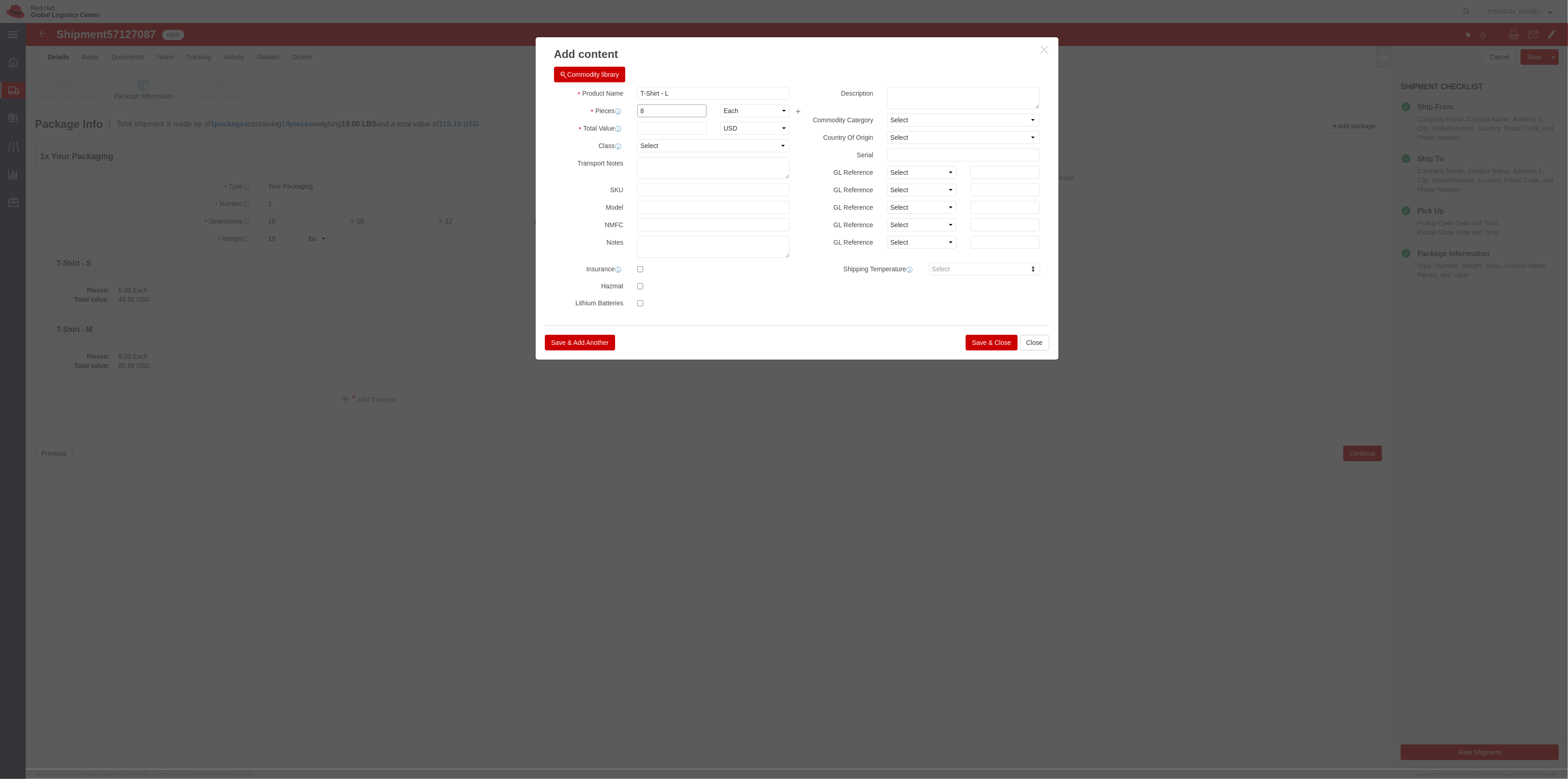
type input "8"
type input "65.68"
click button "Save & Close"
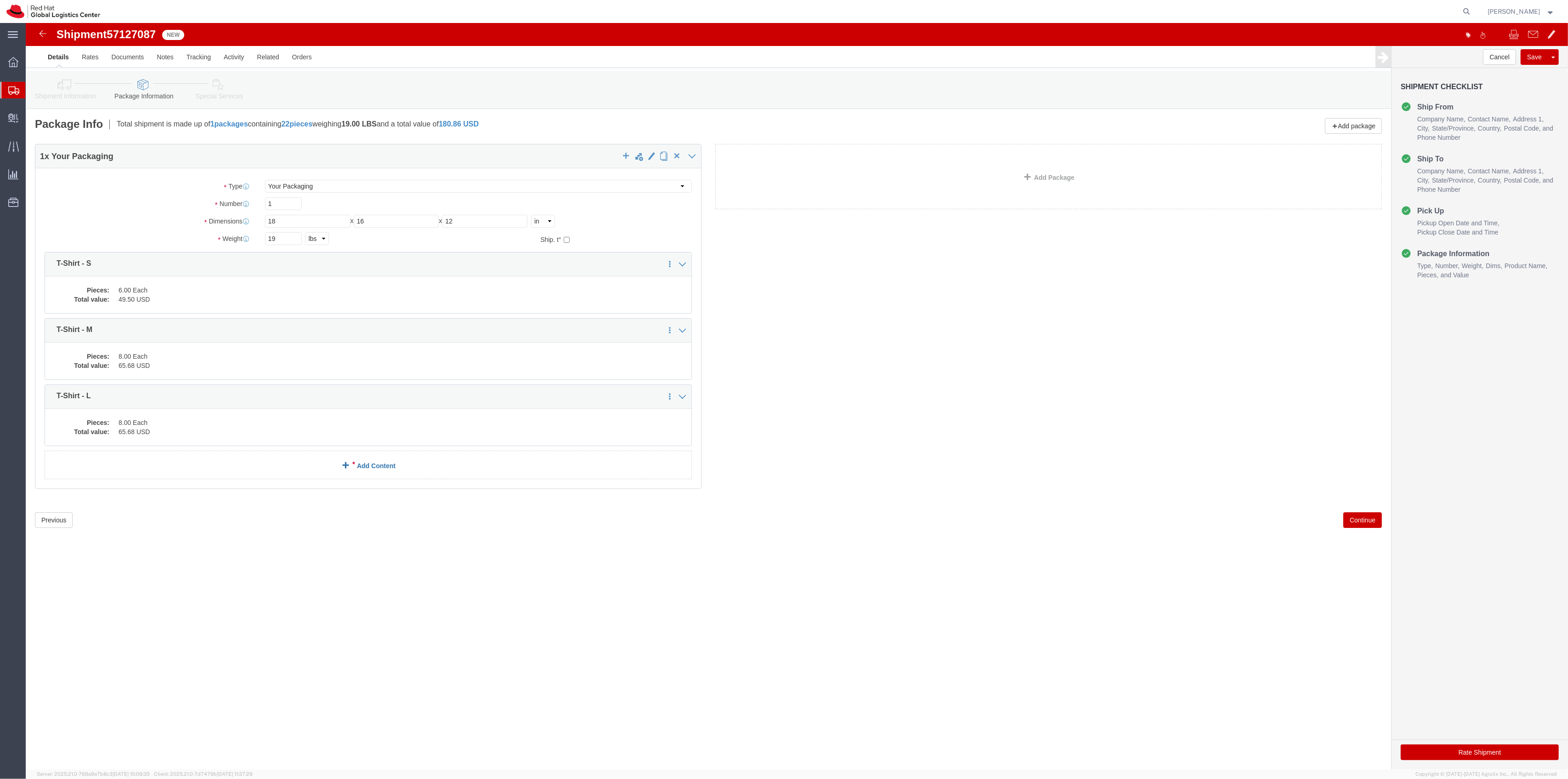
click link "Add Content"
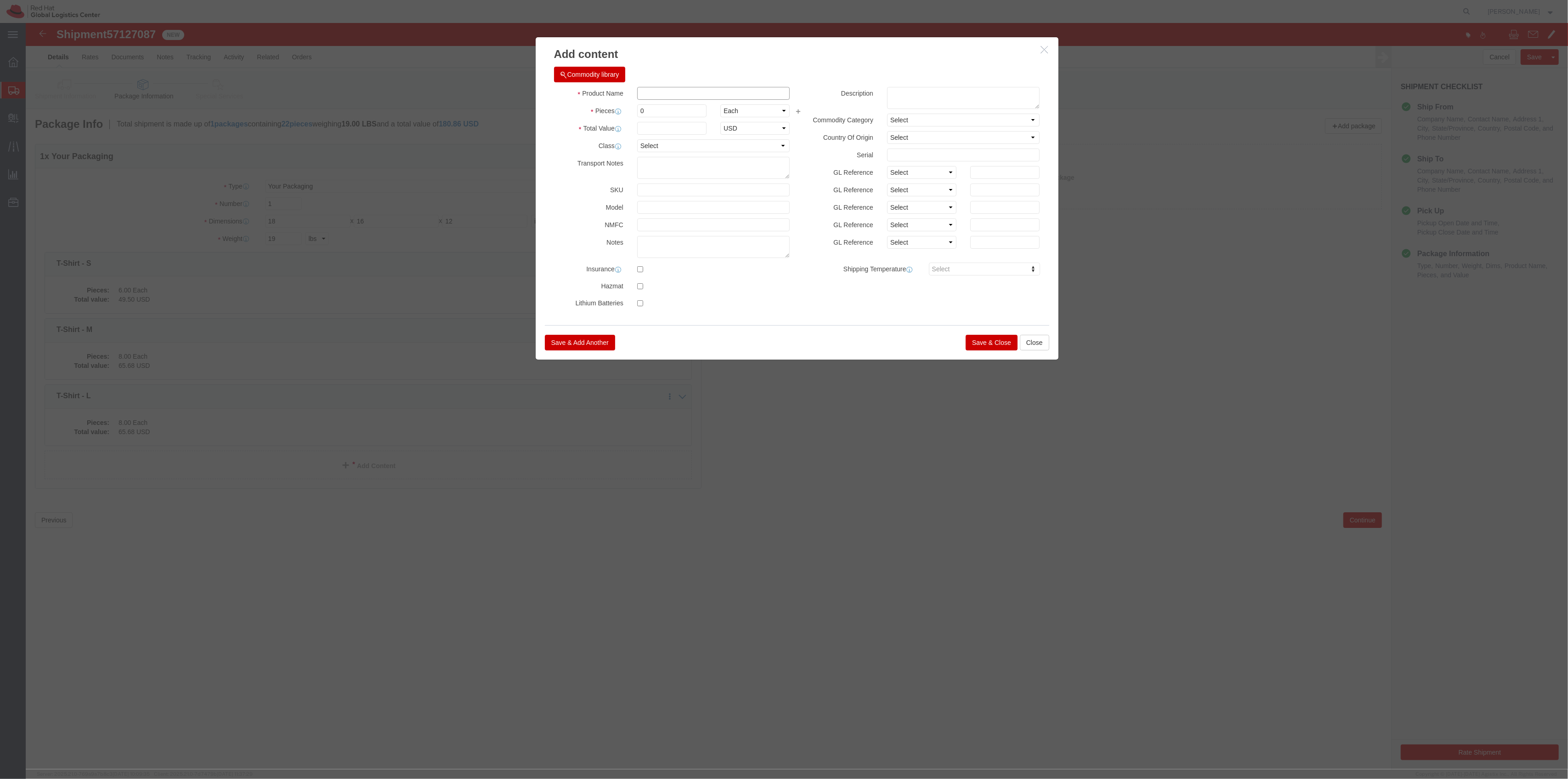
click input "text"
click input "T-Shirt"
drag, startPoint x: 634, startPoint y: 81, endPoint x: 618, endPoint y: 83, distance: 16.1
click input "0"
drag, startPoint x: 635, startPoint y: 85, endPoint x: 608, endPoint y: 80, distance: 27.5
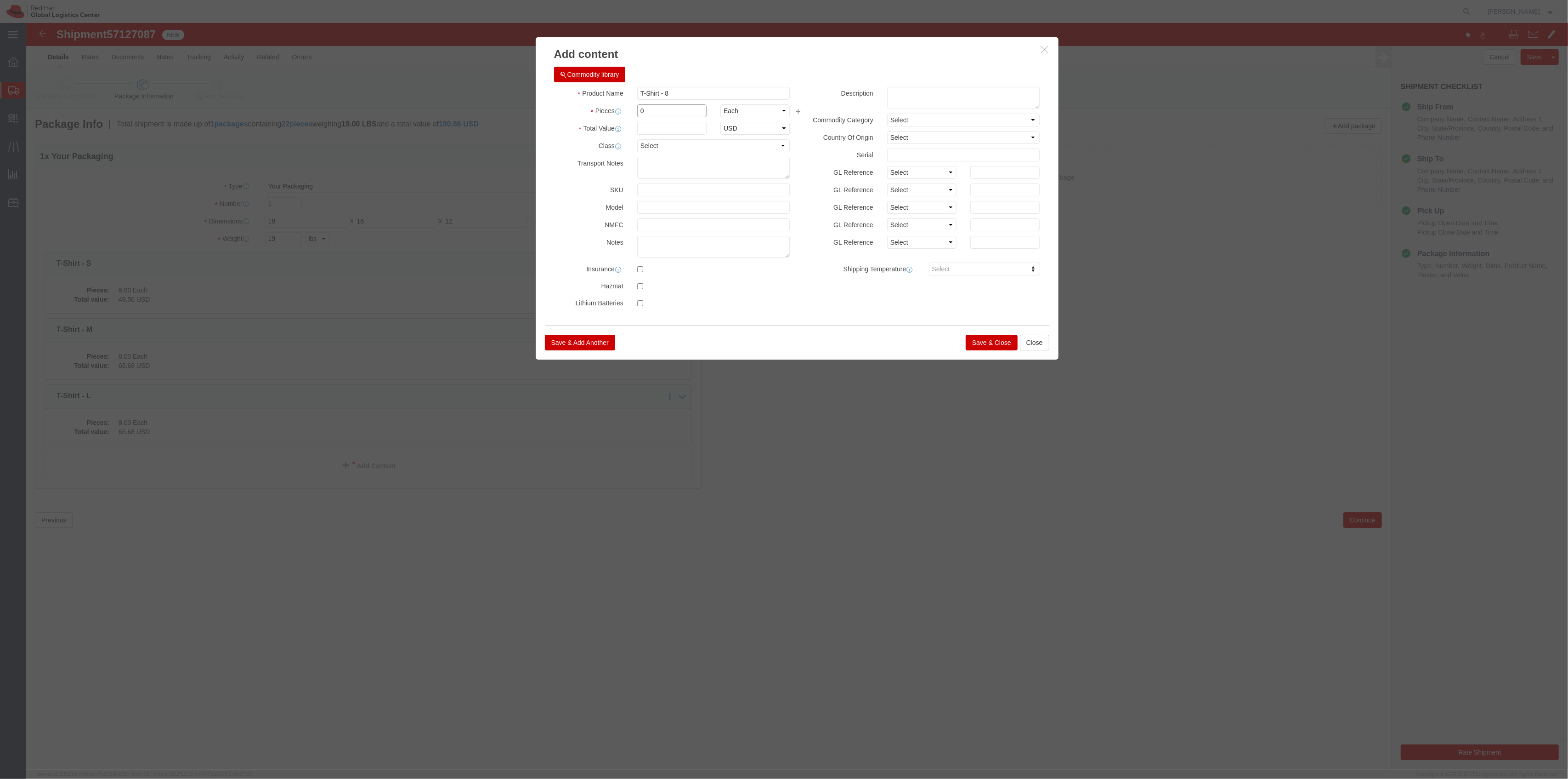
click div "Product Name T-Shirt - 8 T Pieces 0 Select Bag Barrels 100Board Feet Bottle Box…"
click input "T-Shirt - 8"
type input "T-Shirt - XL"
type input "8"
type input "65.68"
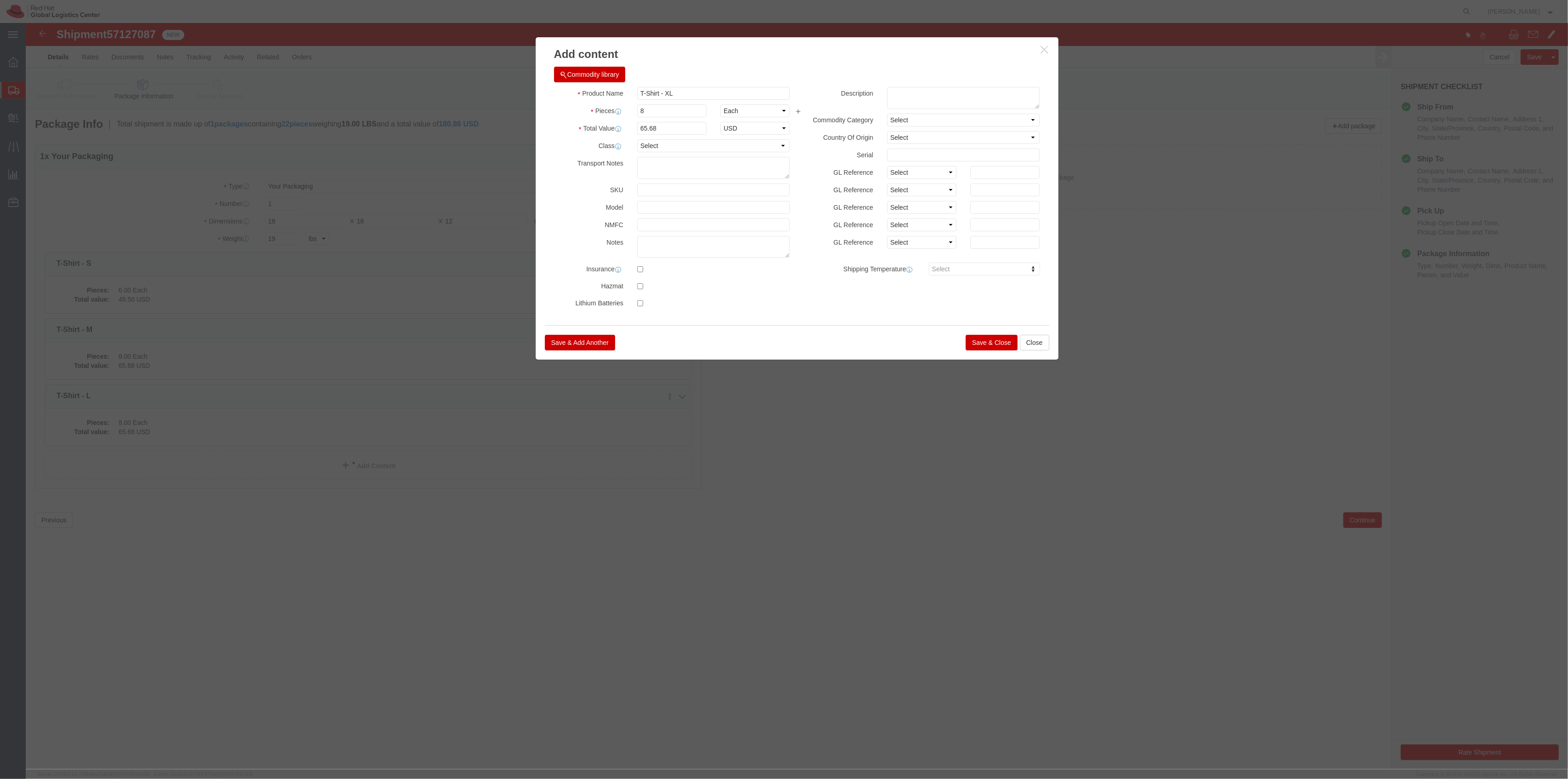
click button "Save & Close"
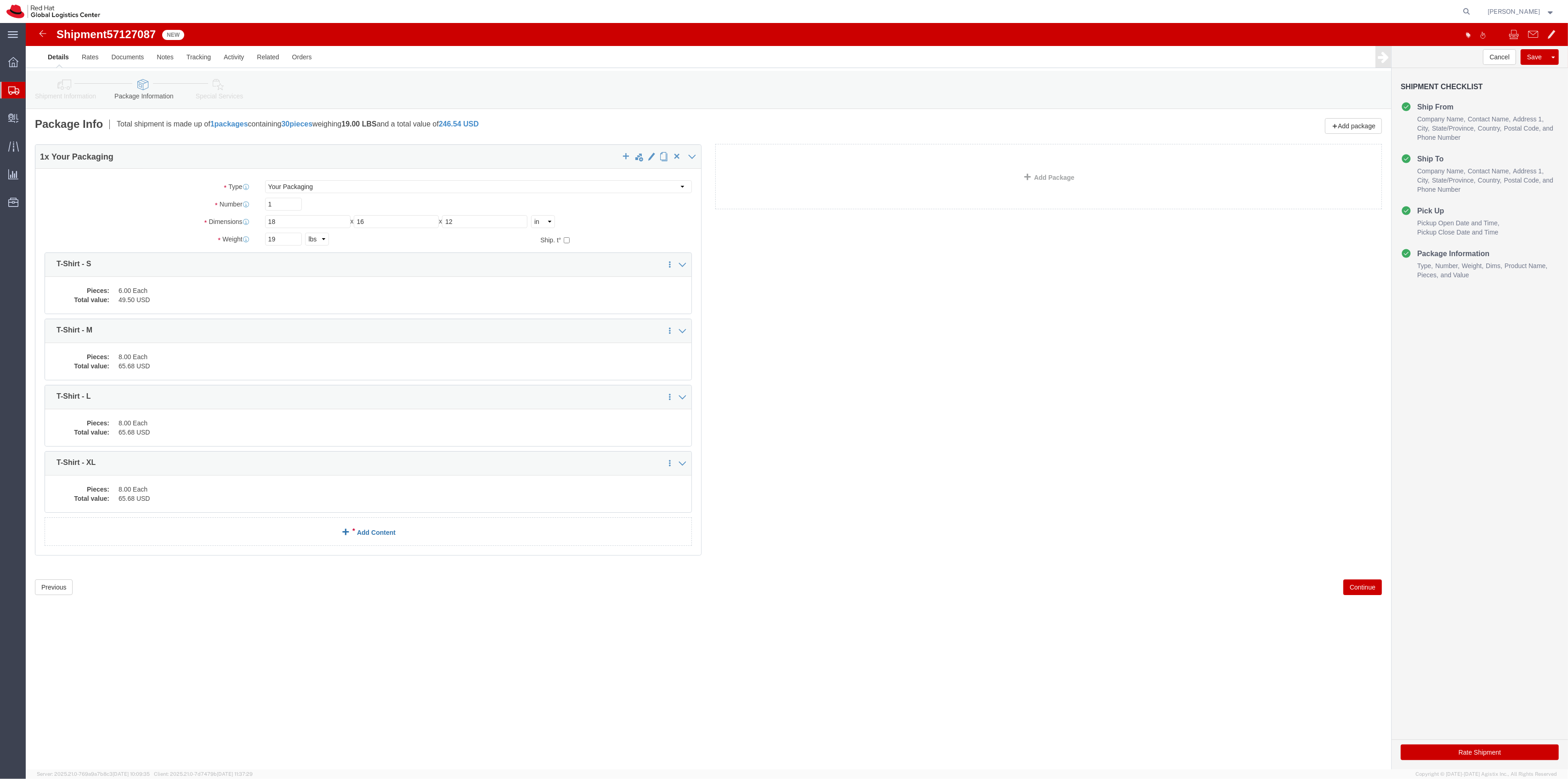
click div "1 x Your Packaging Package Type Select Case(s) Crate(s) Envelope Large Box Medi…"
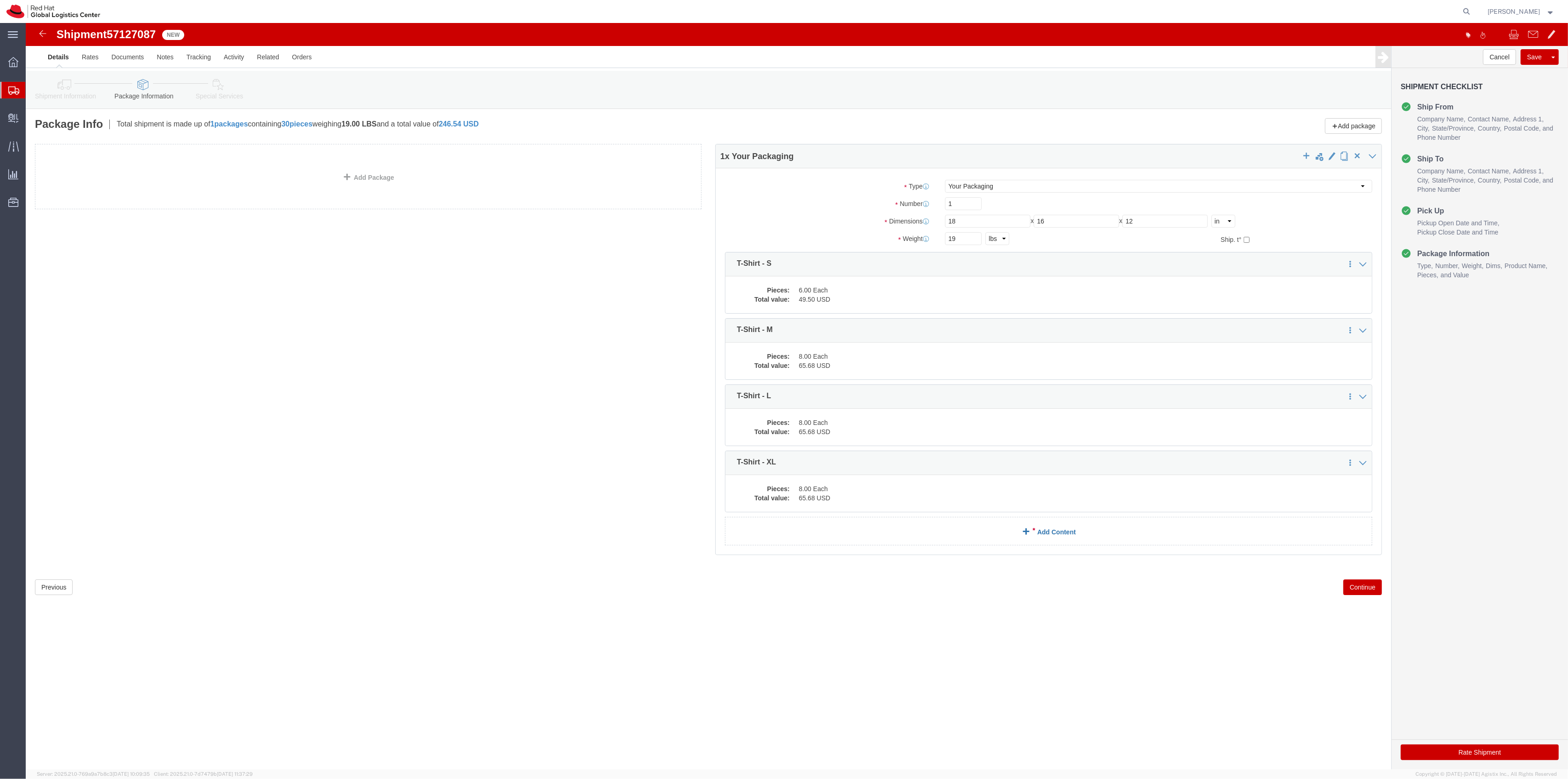
click link "Add Content"
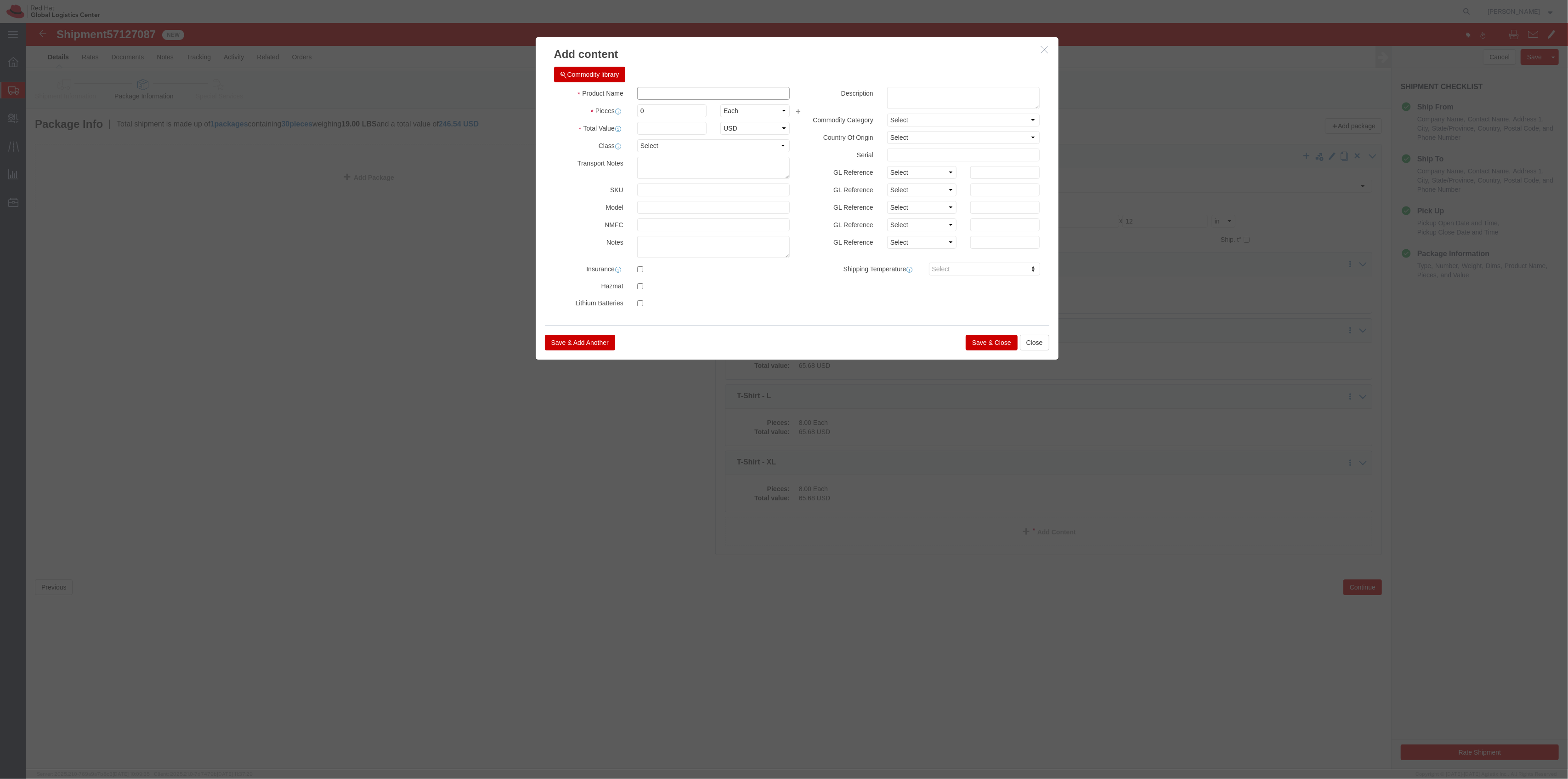
click input "text"
type input "T-Shirt 2XL"
type input "3"
type input "24.63"
click button "Save & Close"
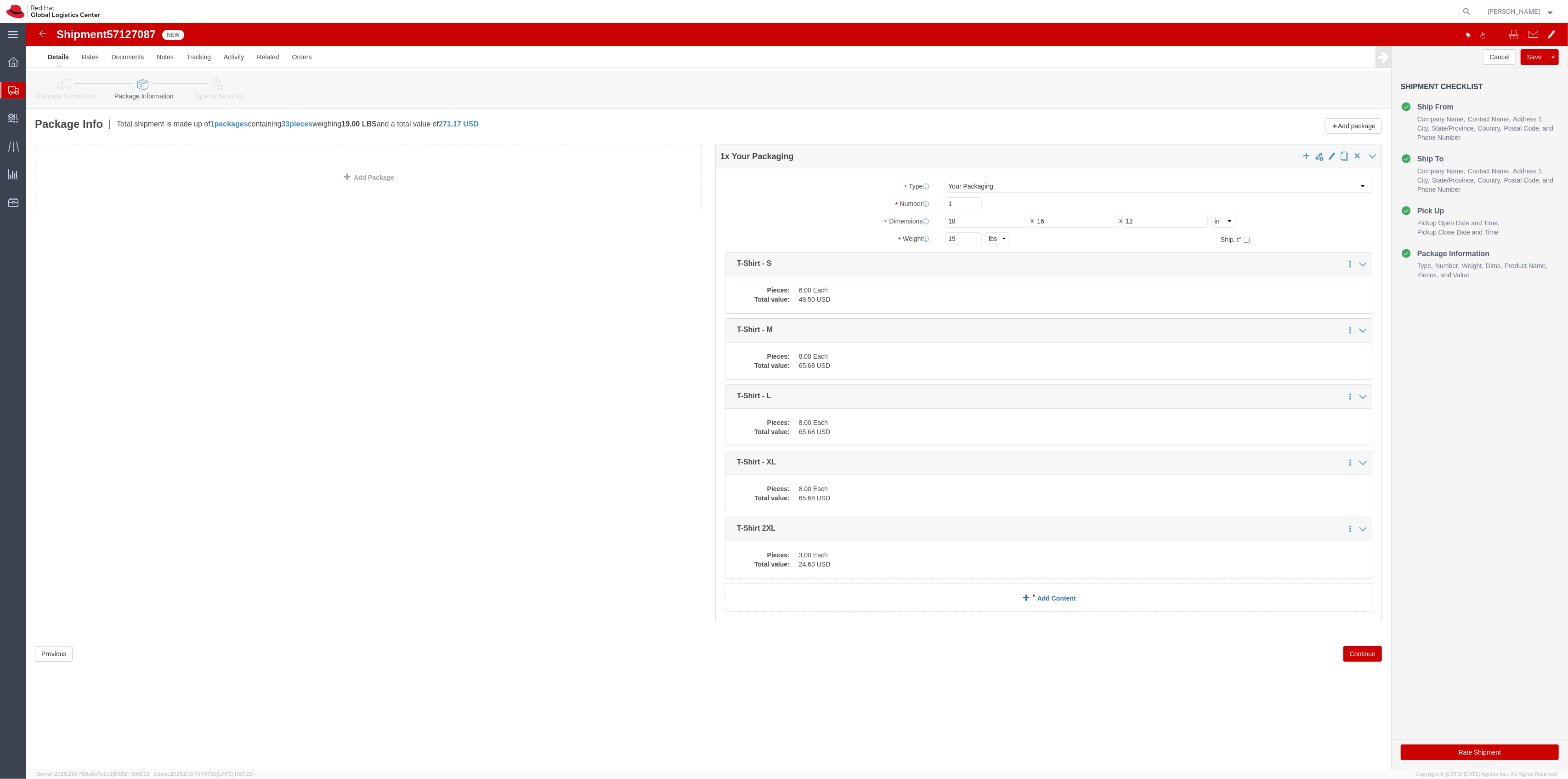
click link "Add Content"
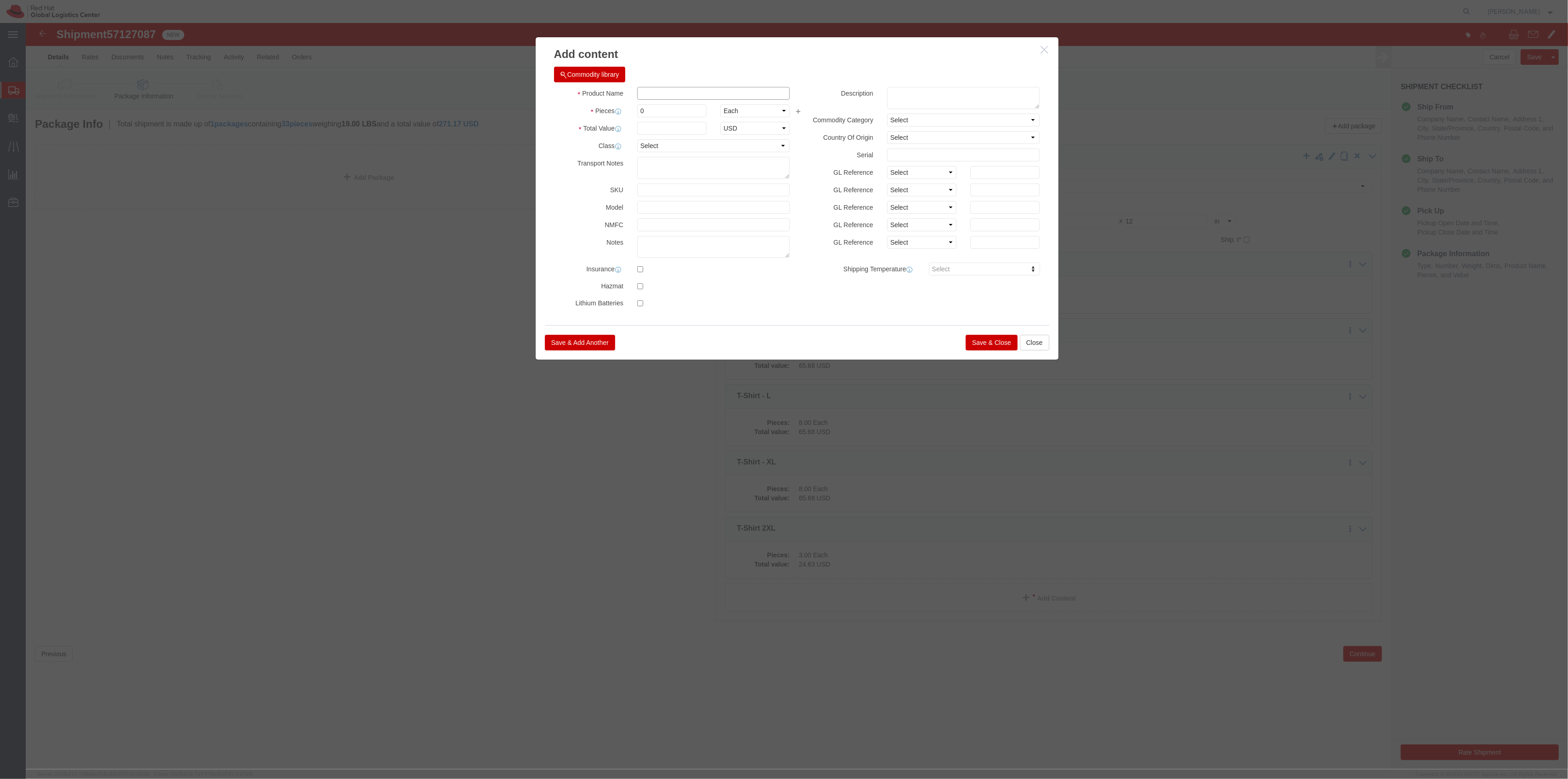
click input "text"
type input "T-Shirt - 3XL"
type input "2"
type input "16.42"
click button "Save & Close"
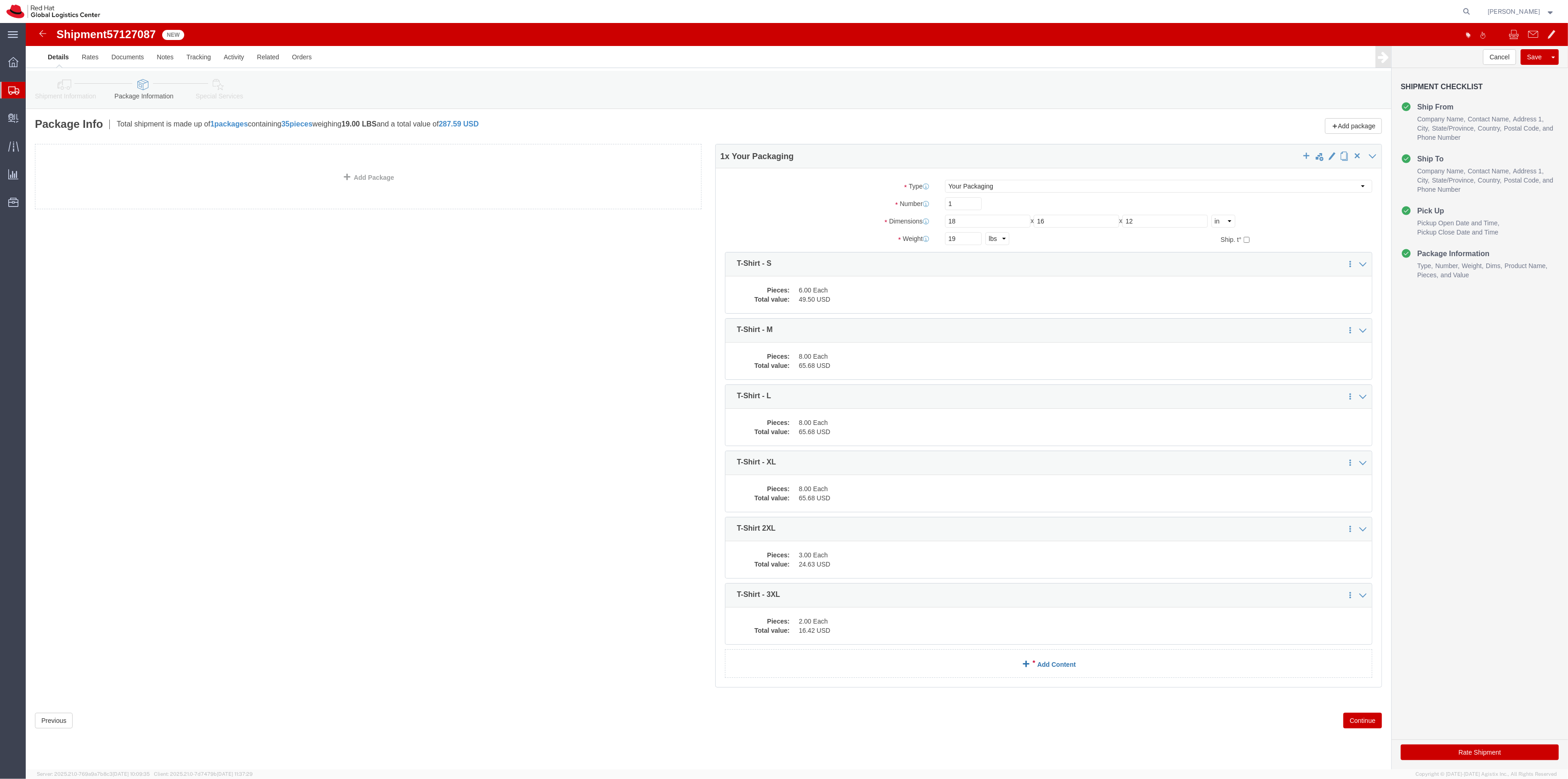
click span
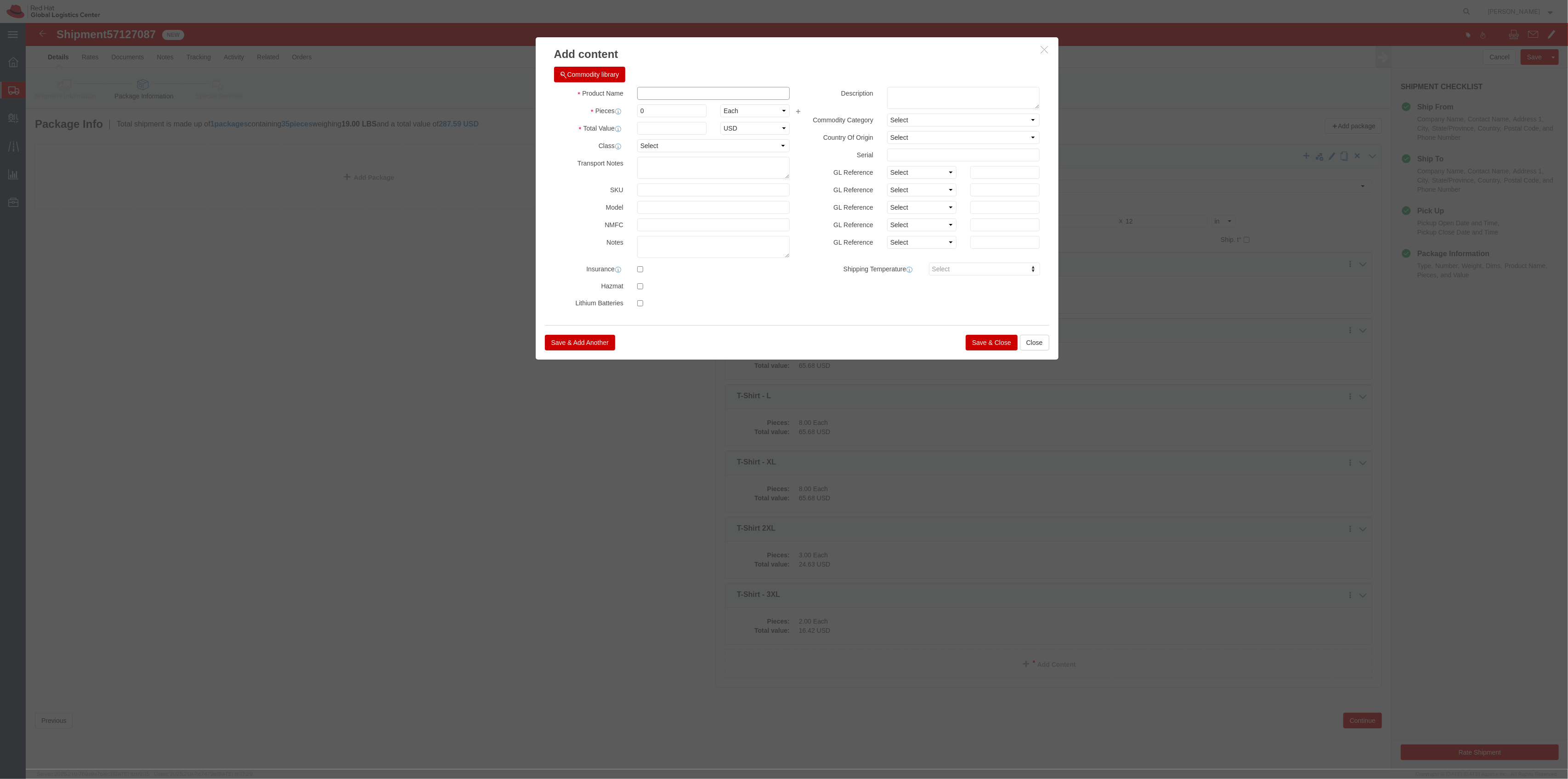
click input "text"
type input "WARHW Puzzles"
type input "1"
click button "Save & Close"
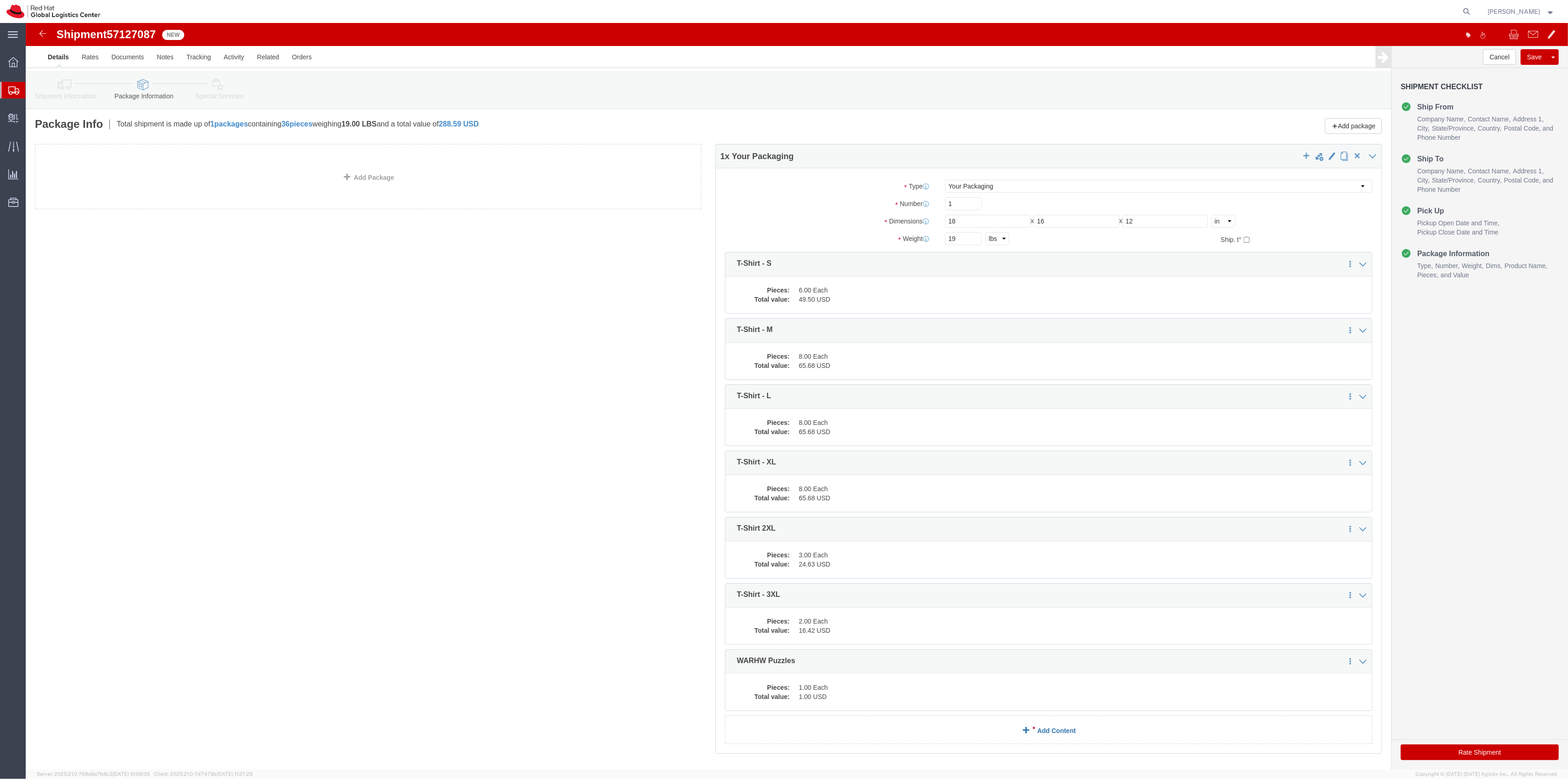
click link "Add Content"
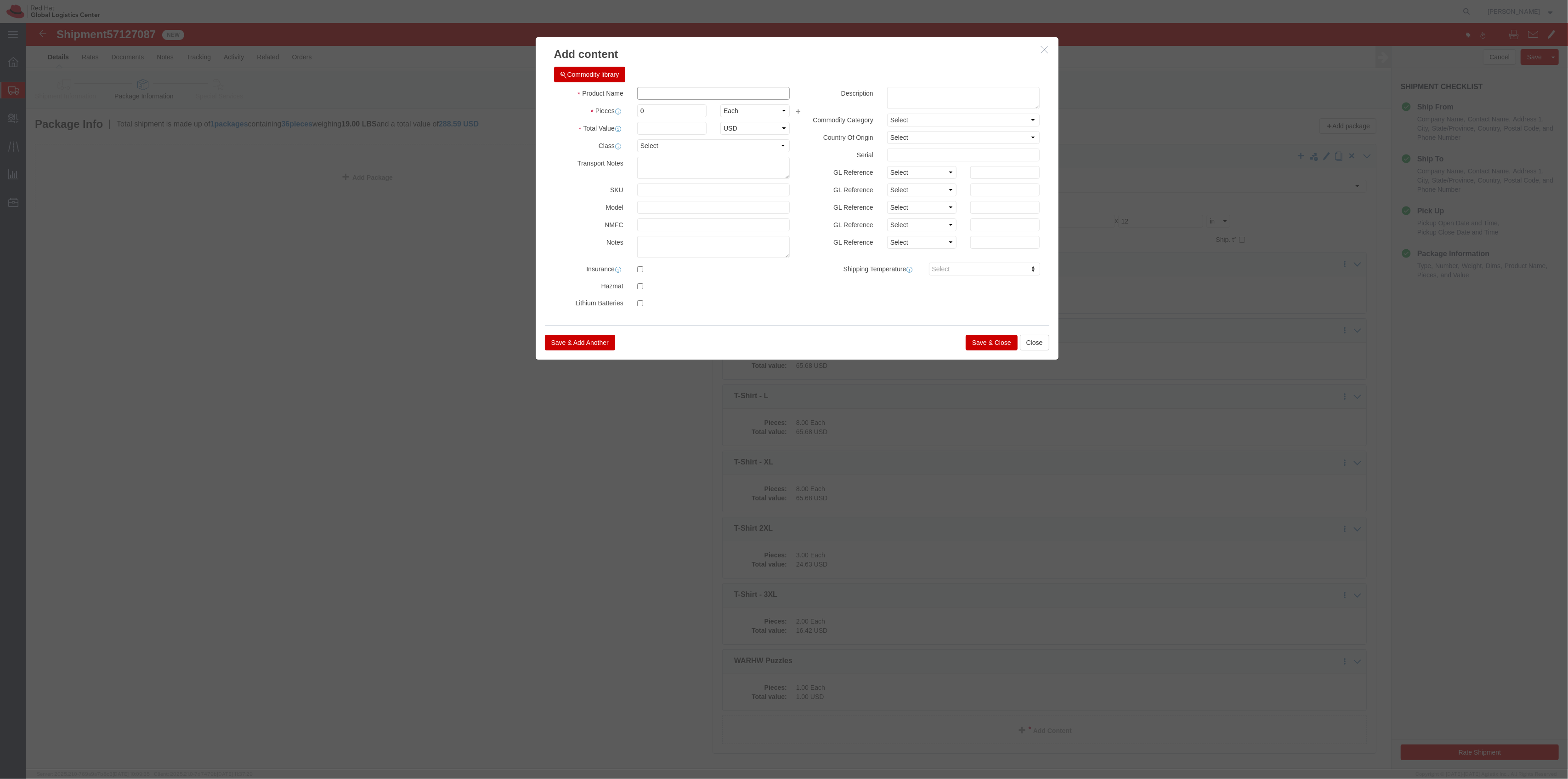
click input "text"
type input "S"
type input "WARHW Stickers"
type input "100"
type input "1"
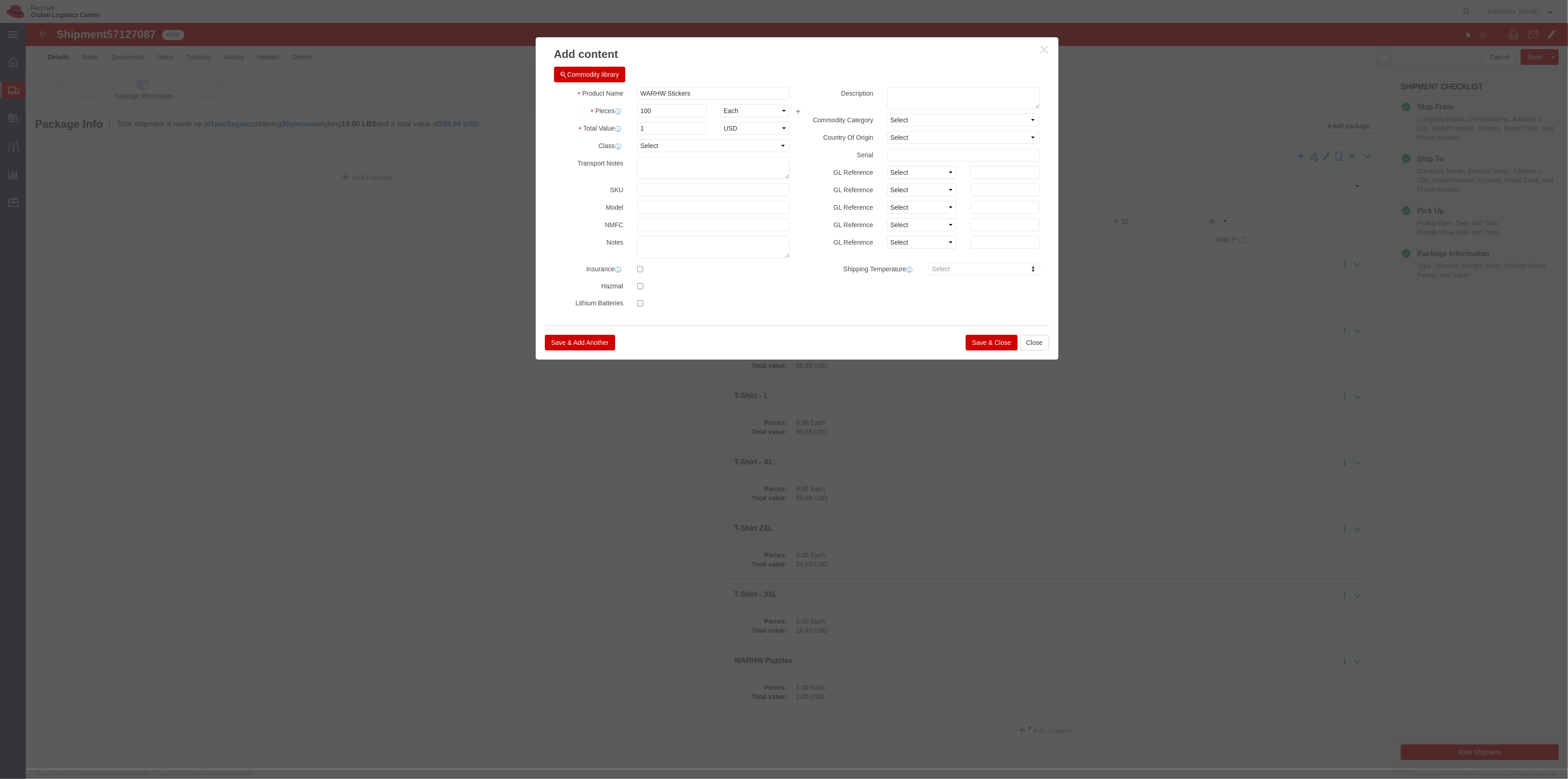
click button "Save & Close"
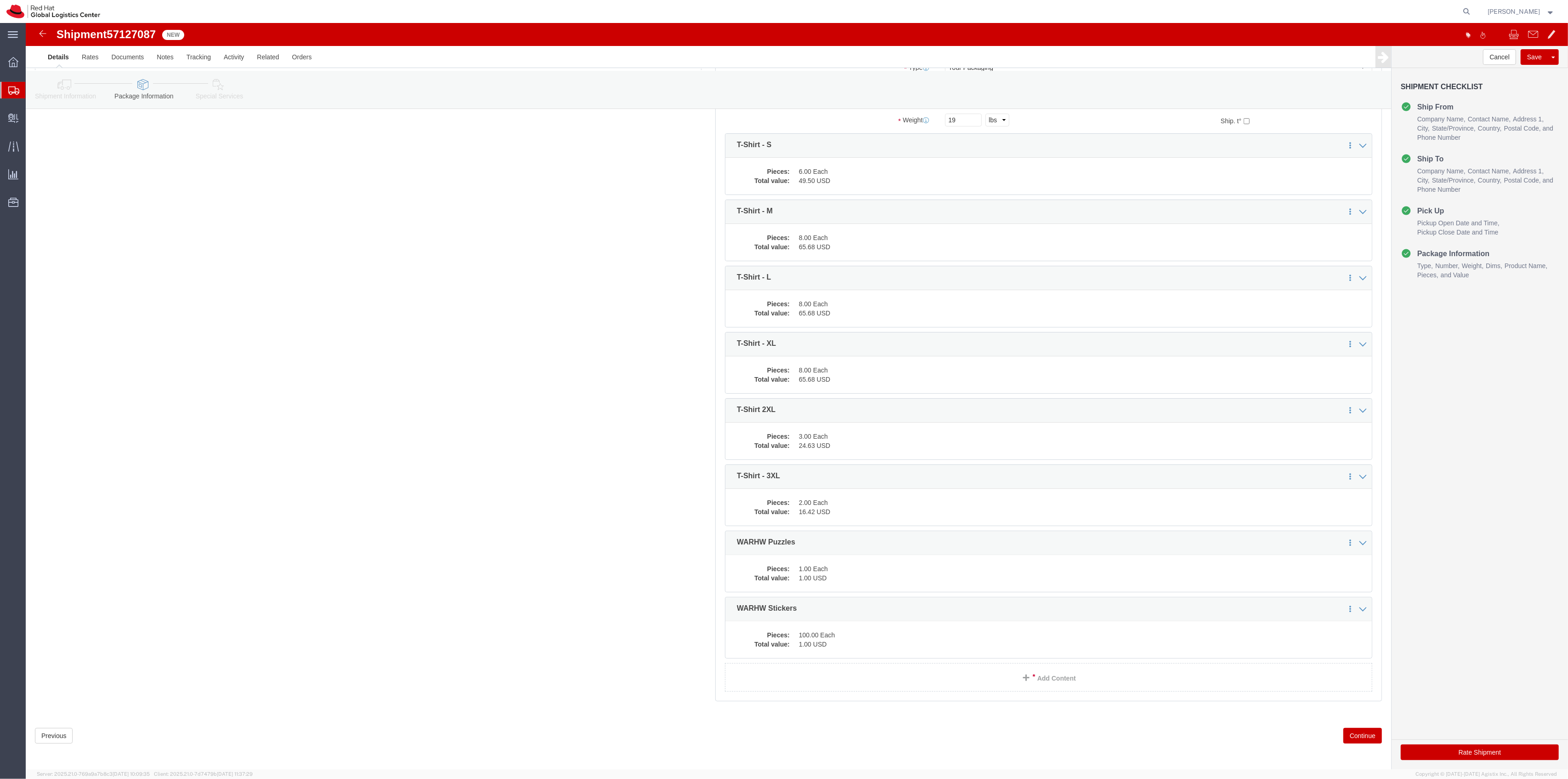
scroll to position [122, 0]
click link "Add Content"
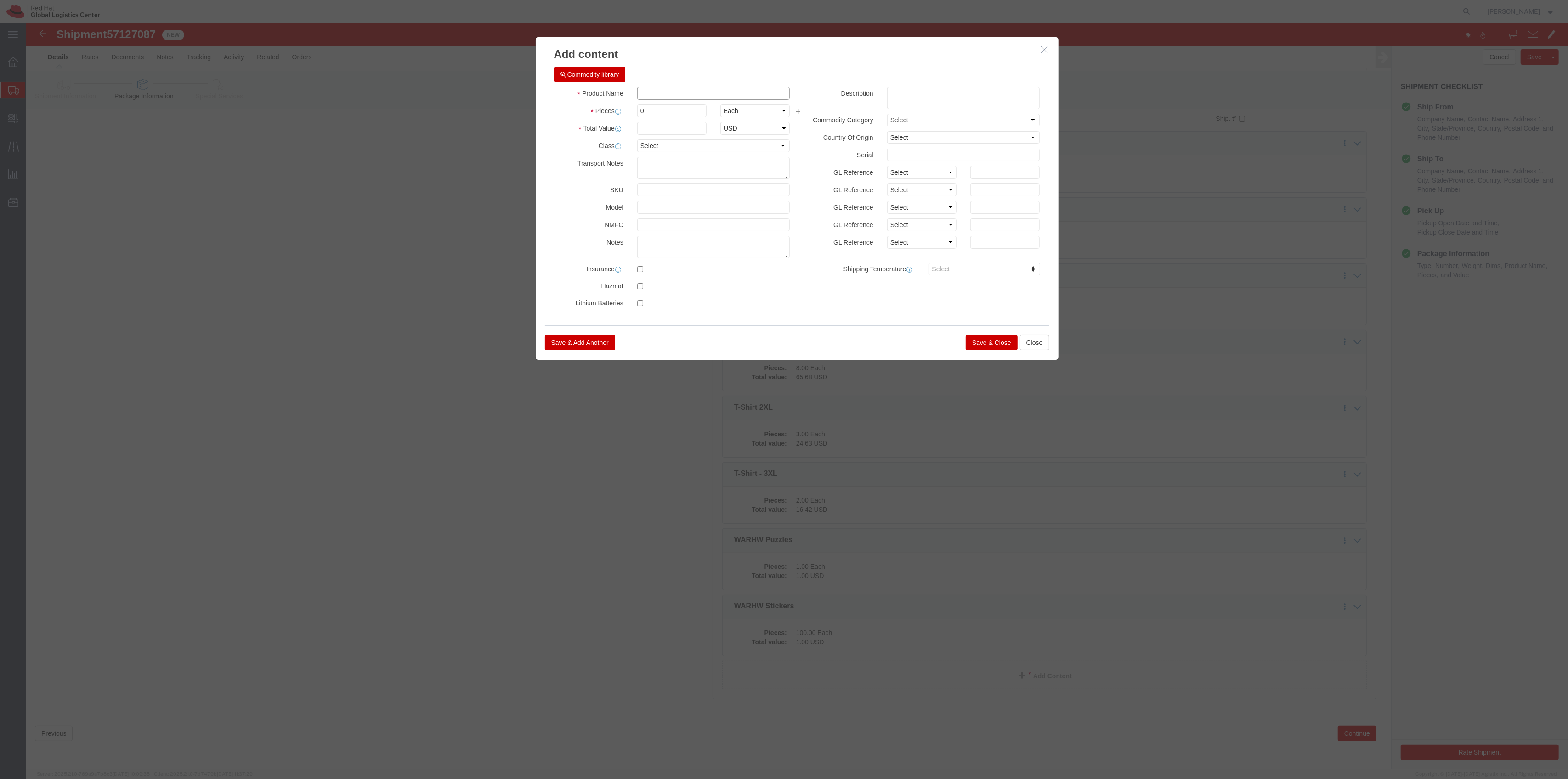
click input "text"
type input "WARHW pins 1 & 2"
type input "200"
type input "1"
click button "Save & Close"
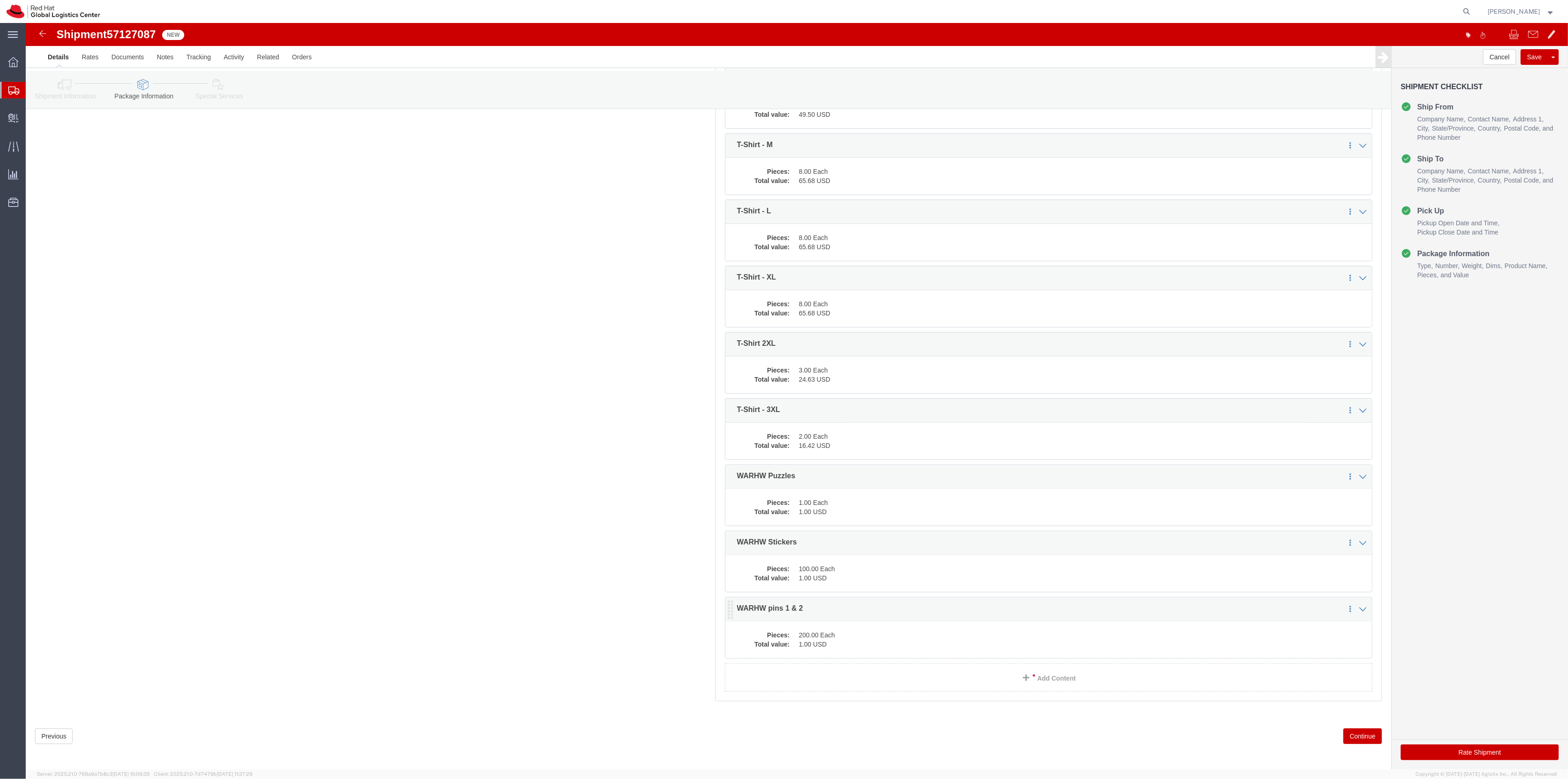
scroll to position [187, 0]
click link "Add Content"
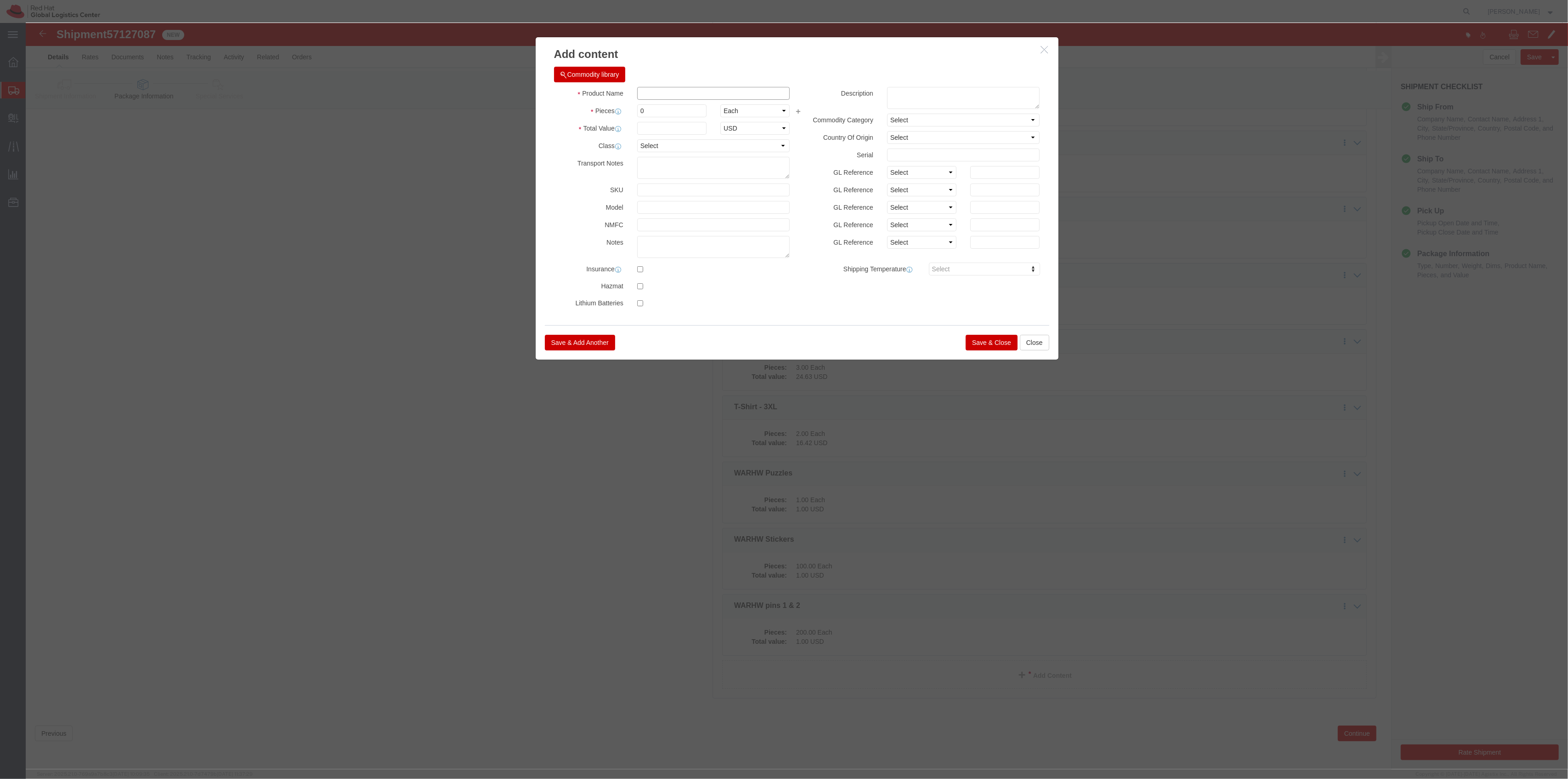
click input "text"
type input "WARHW Shirts"
type input "3"
drag, startPoint x: 645, startPoint y: 102, endPoint x: 733, endPoint y: 141, distance: 96.3
click input "text"
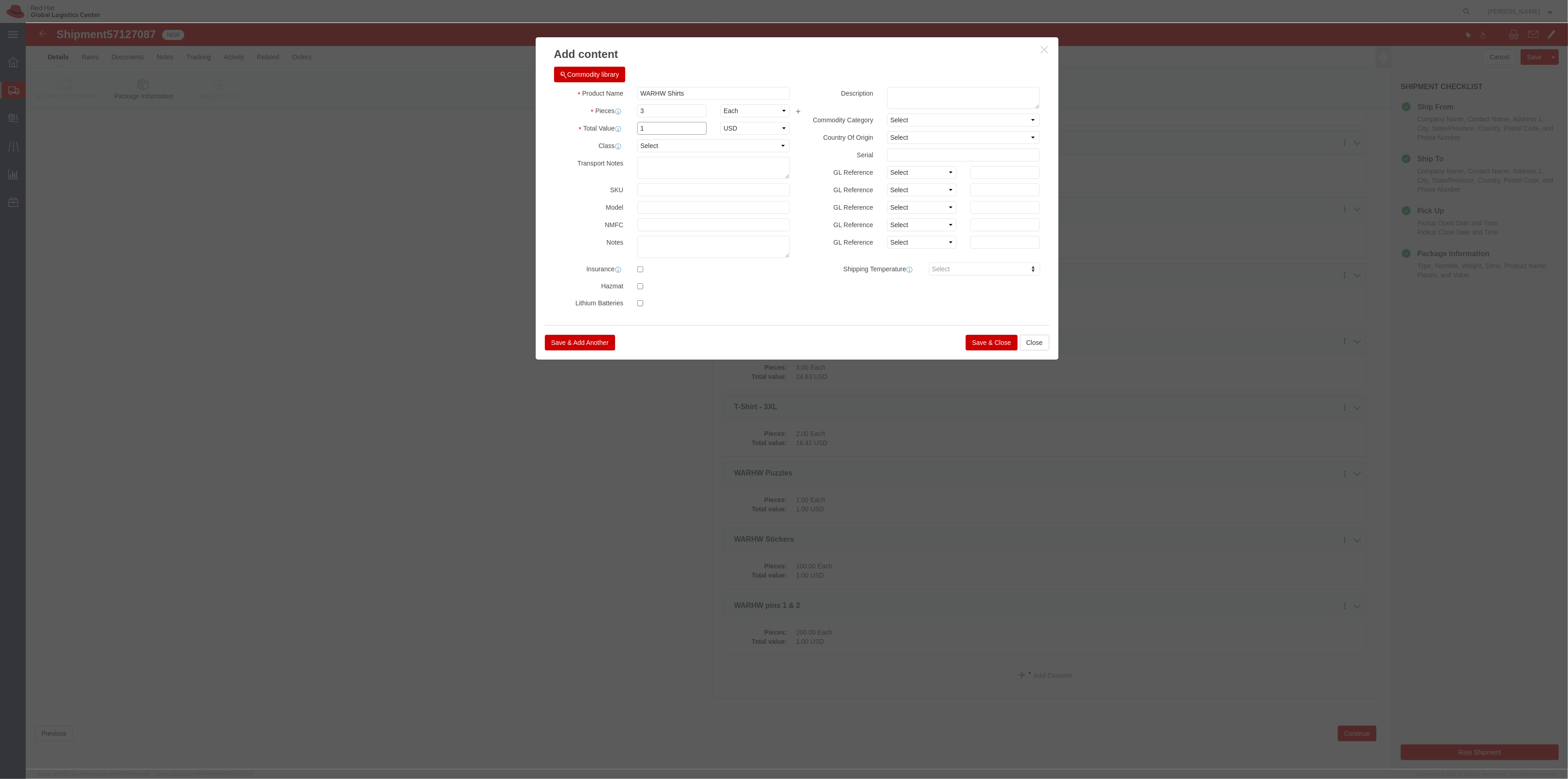
type input "1"
click button "Save & Close"
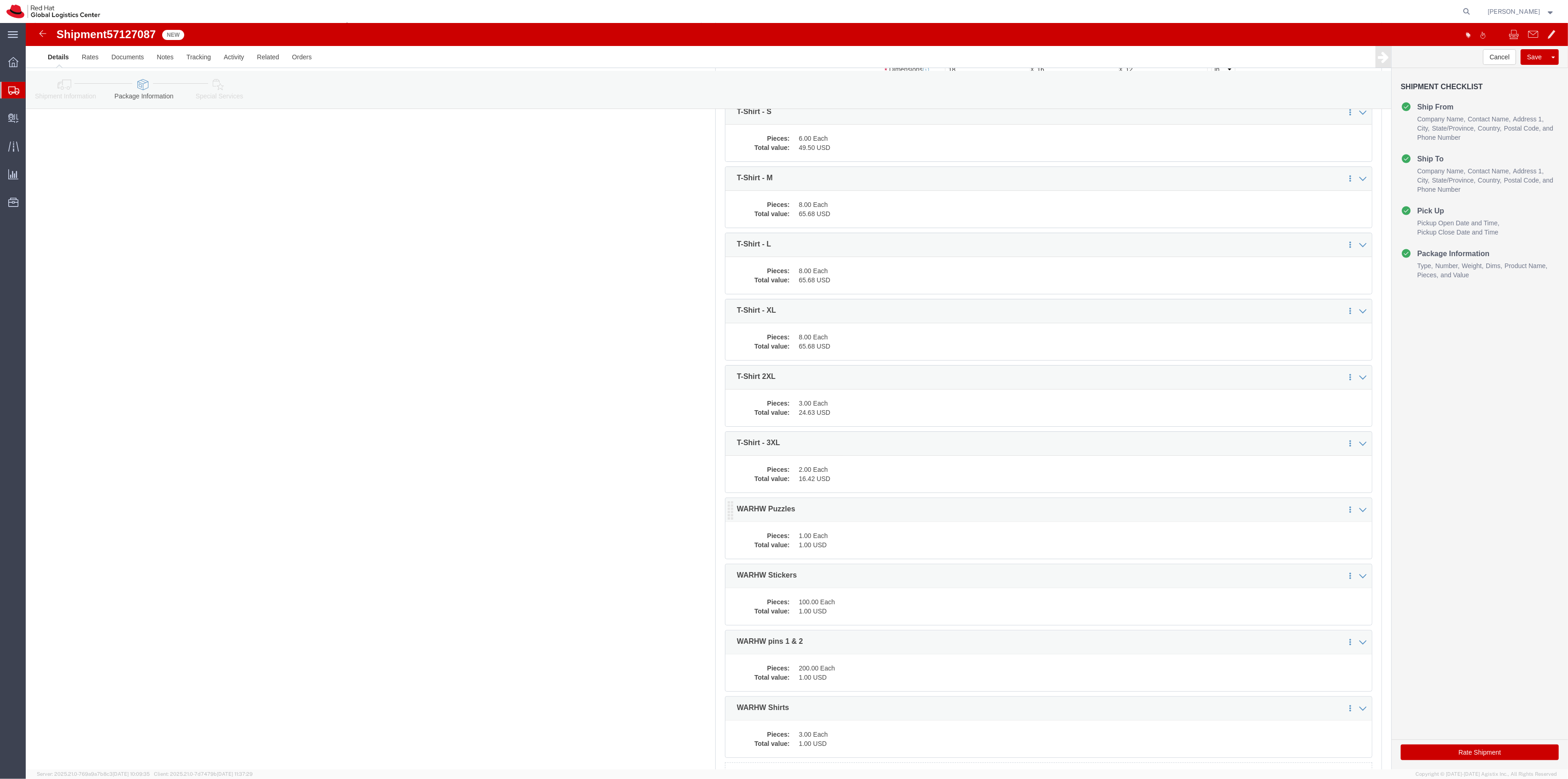
scroll to position [0, 0]
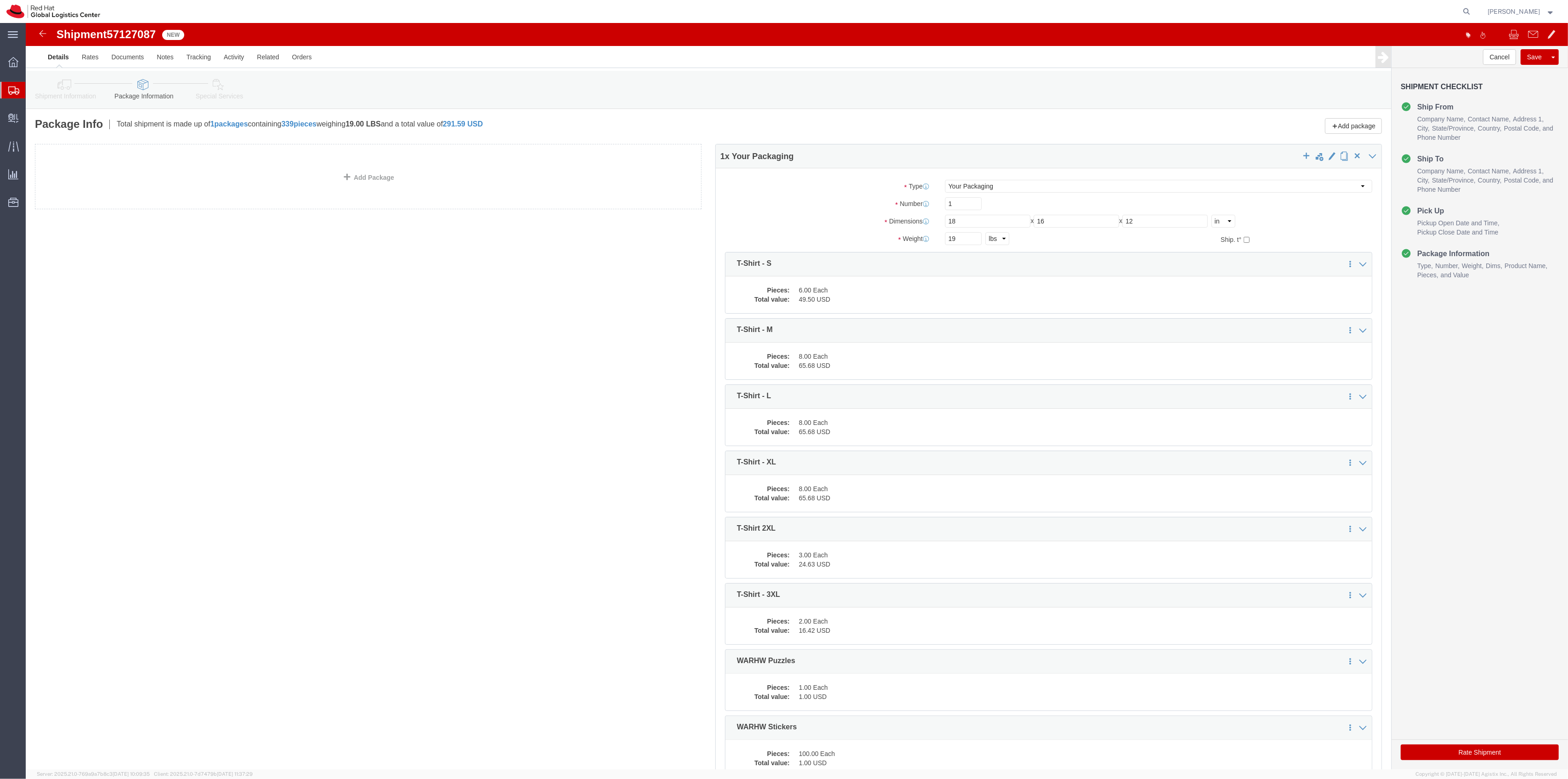
drag, startPoint x: 52, startPoint y: 60, endPoint x: 58, endPoint y: 61, distance: 6.1
click icon
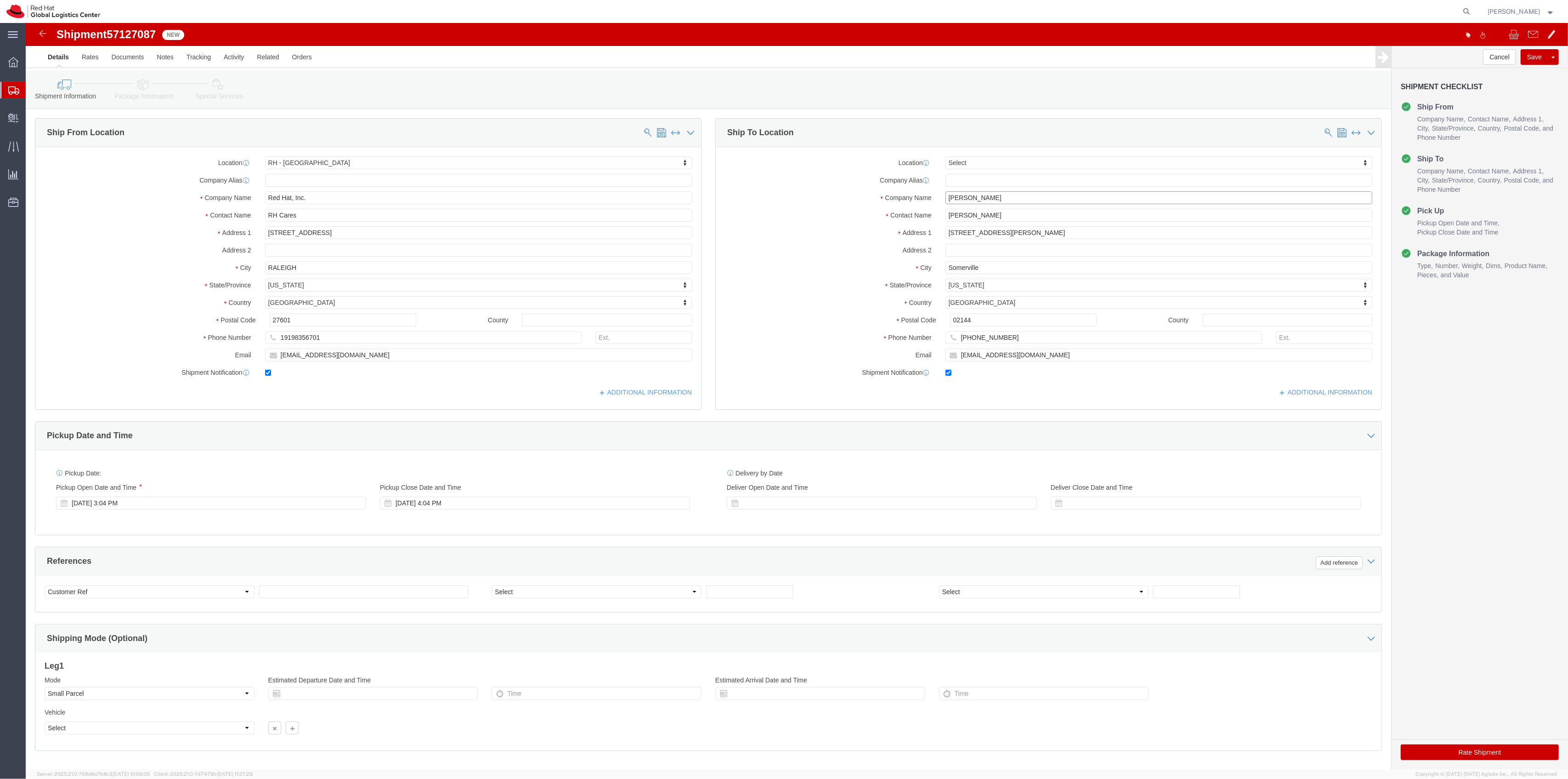
drag, startPoint x: 885, startPoint y: 182, endPoint x: 868, endPoint y: 178, distance: 17.5
click div "Location Select Select My Profile Location [GEOGRAPHIC_DATA] - [GEOGRAPHIC_DATA…"
paste input "[PERSON_NAME]"
type input "[PERSON_NAME]"
drag, startPoint x: 975, startPoint y: 195, endPoint x: 888, endPoint y: 185, distance: 87.6
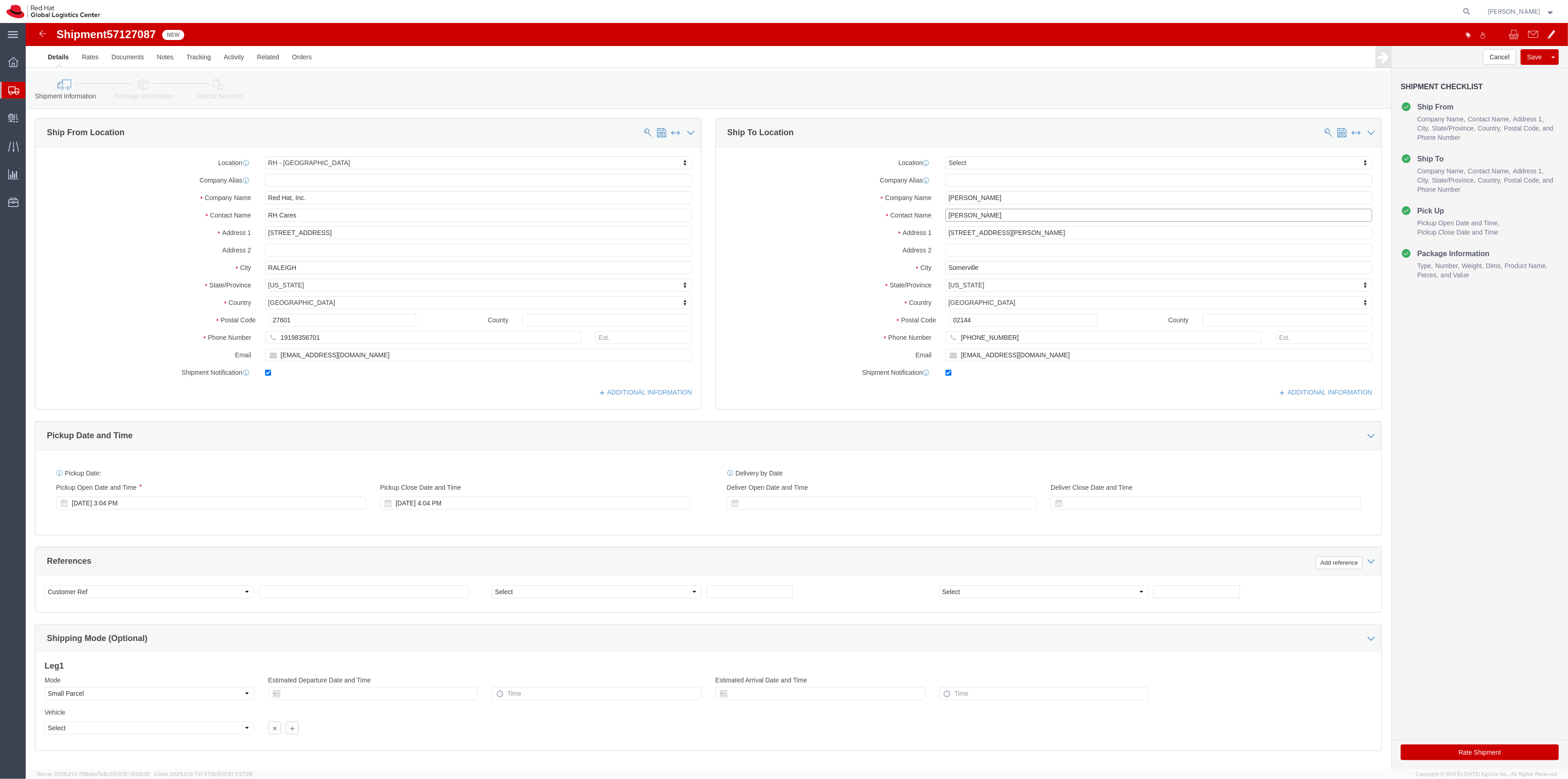
click div "Contact Name [PERSON_NAME]"
paste input "[PERSON_NAME]"
type input "[PERSON_NAME]"
click input "[PERSON_NAME]"
type input "[PERSON_NAME]/[PERSON_NAME]"
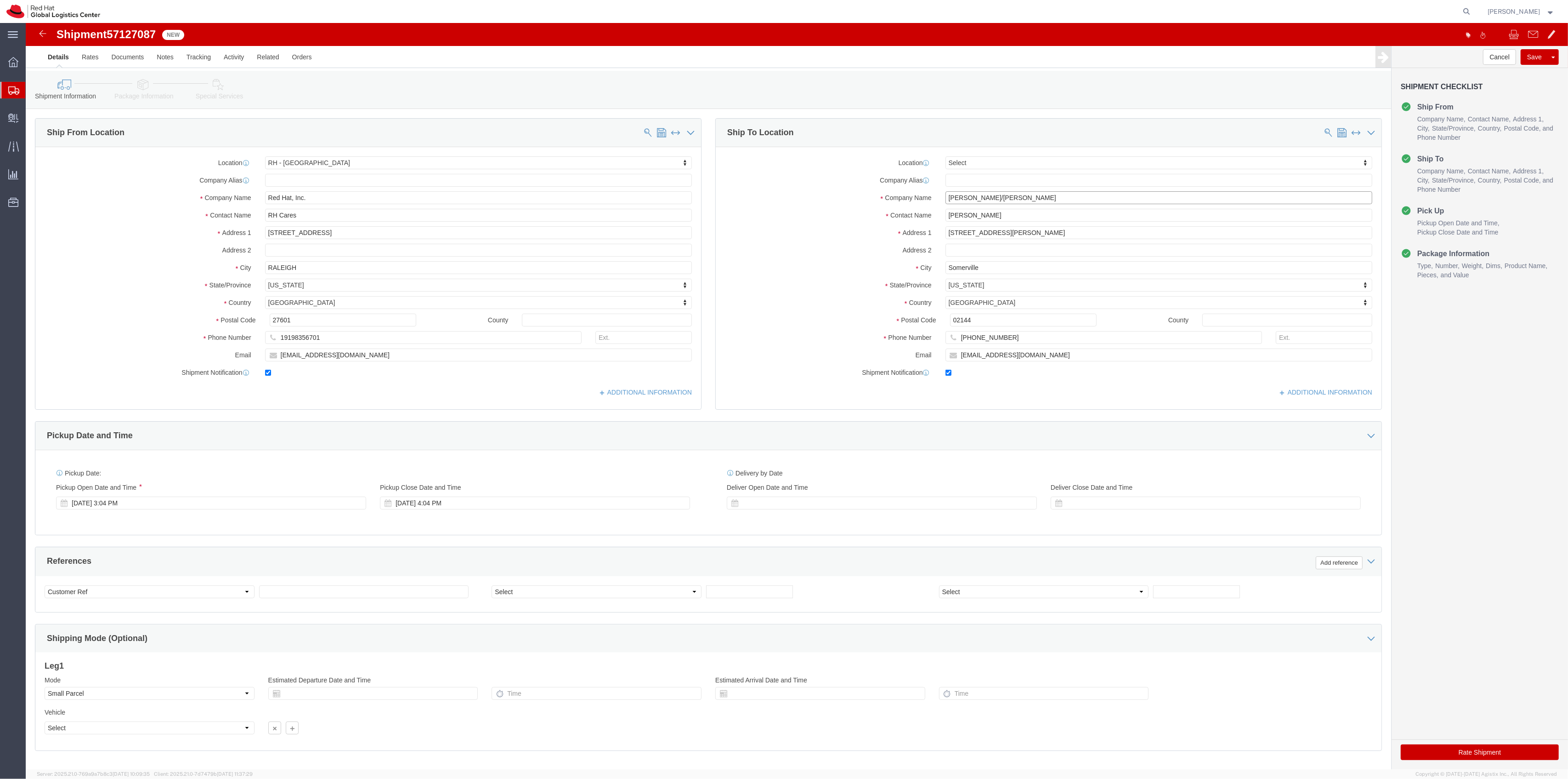
drag, startPoint x: 980, startPoint y: 176, endPoint x: 909, endPoint y: 172, distance: 71.1
click div "[PERSON_NAME]/[PERSON_NAME]"
drag, startPoint x: 962, startPoint y: 193, endPoint x: 867, endPoint y: 187, distance: 95.2
click div "Contact Name [PERSON_NAME]"
paste input "/[PERSON_NAME]"
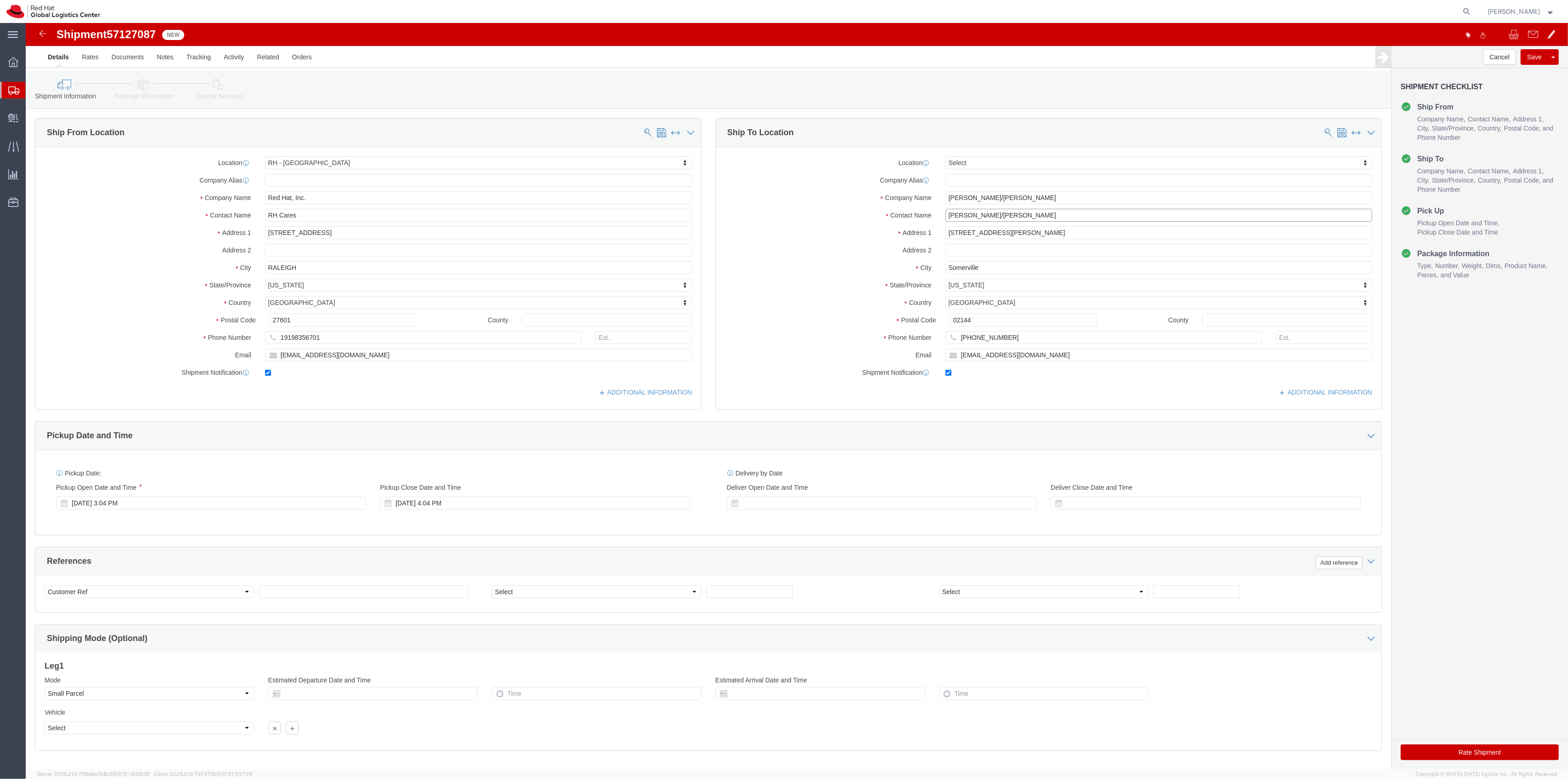
type input "[PERSON_NAME]/[PERSON_NAME]"
type input "tysons"
select select "38038"
type input "TYSONSII"
type input "Red Hat, Inc."
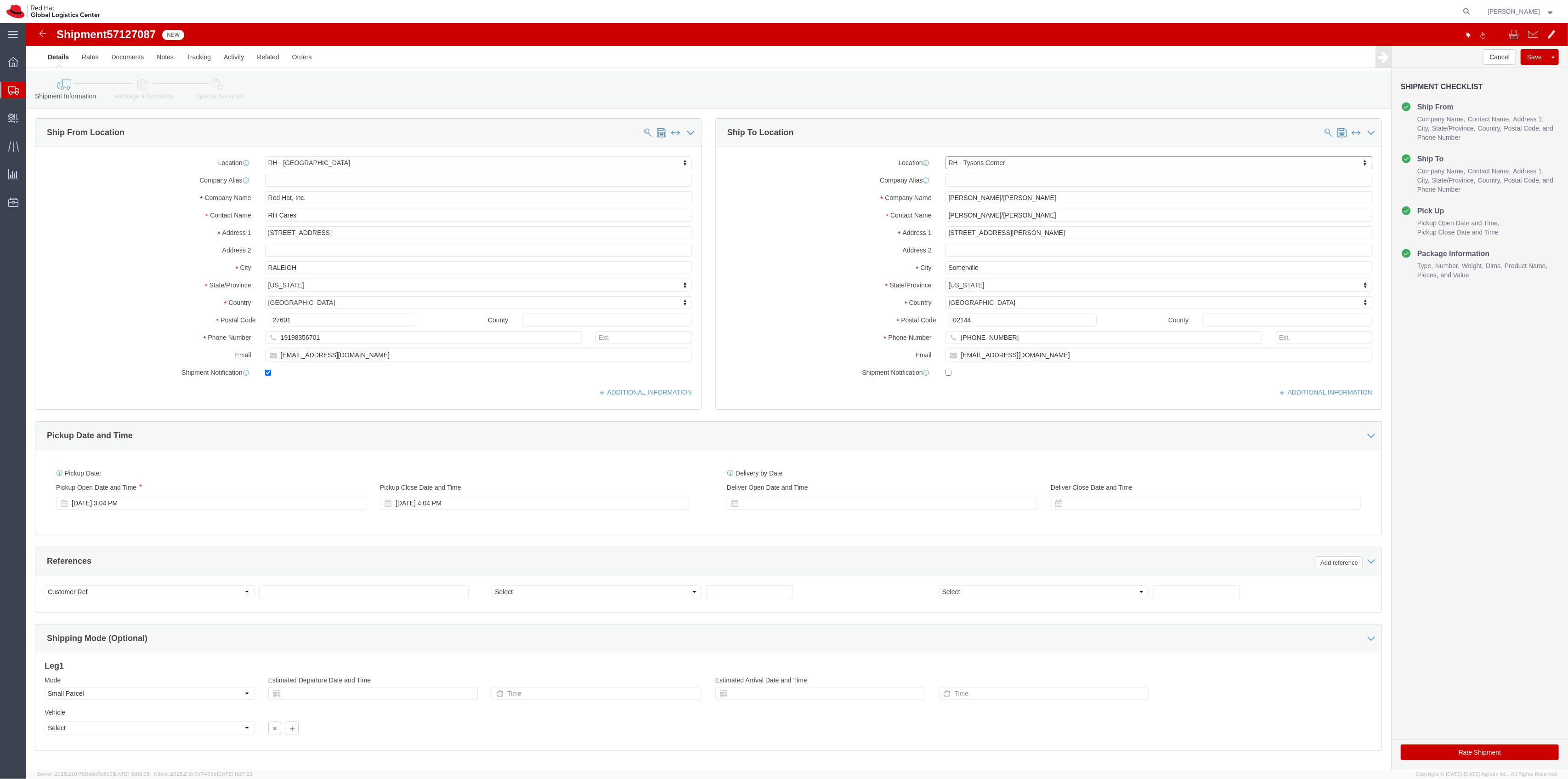
type input "[STREET_ADDRESS]"
type input "Suite 800"
type input "[PERSON_NAME]"
type input "22102"
type input "[PHONE_NUMBER]"
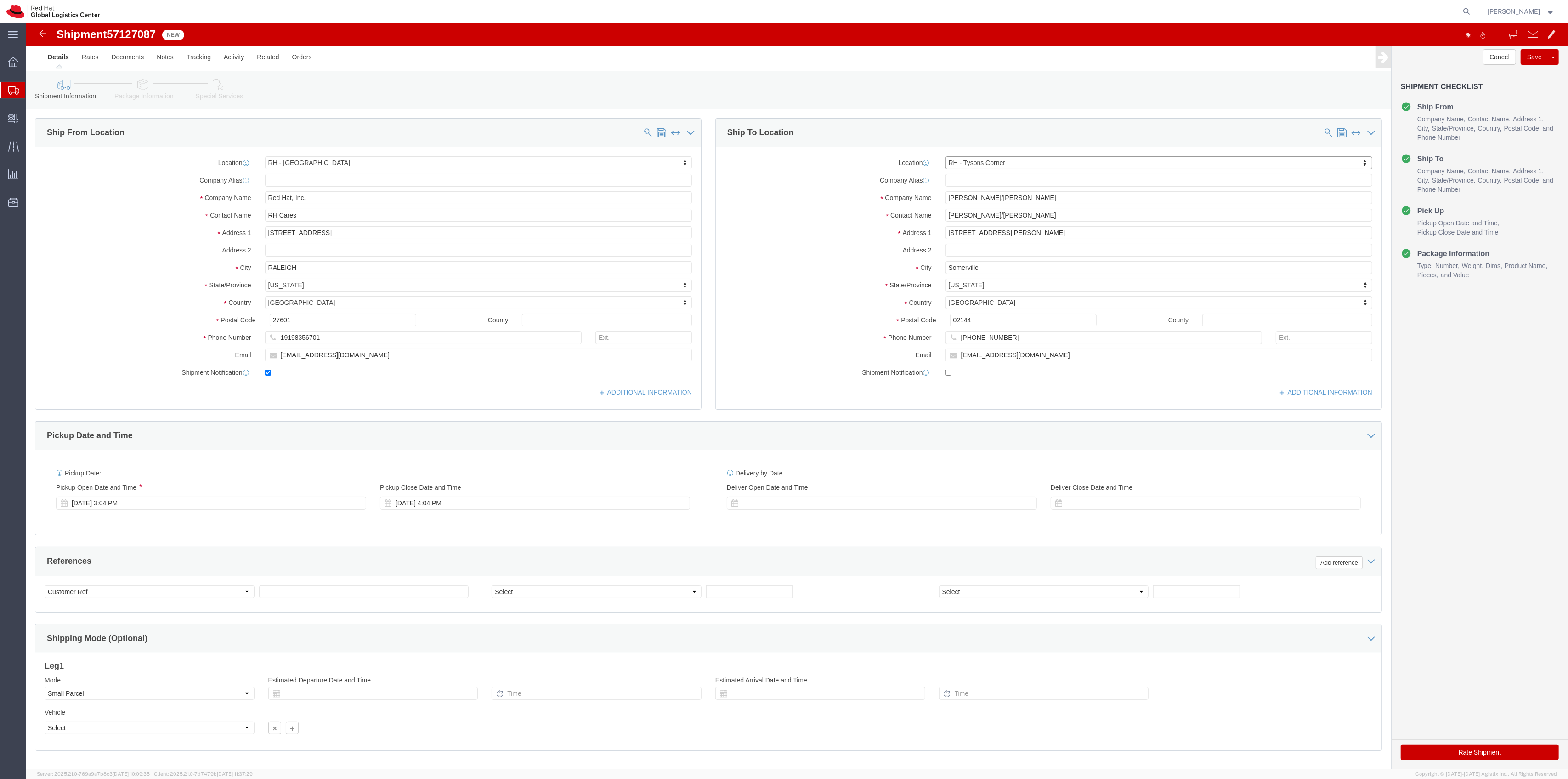
checkbox input "false"
select select "VA"
click input "text"
type input "T"
paste input "[PERSON_NAME]/[PERSON_NAME]"
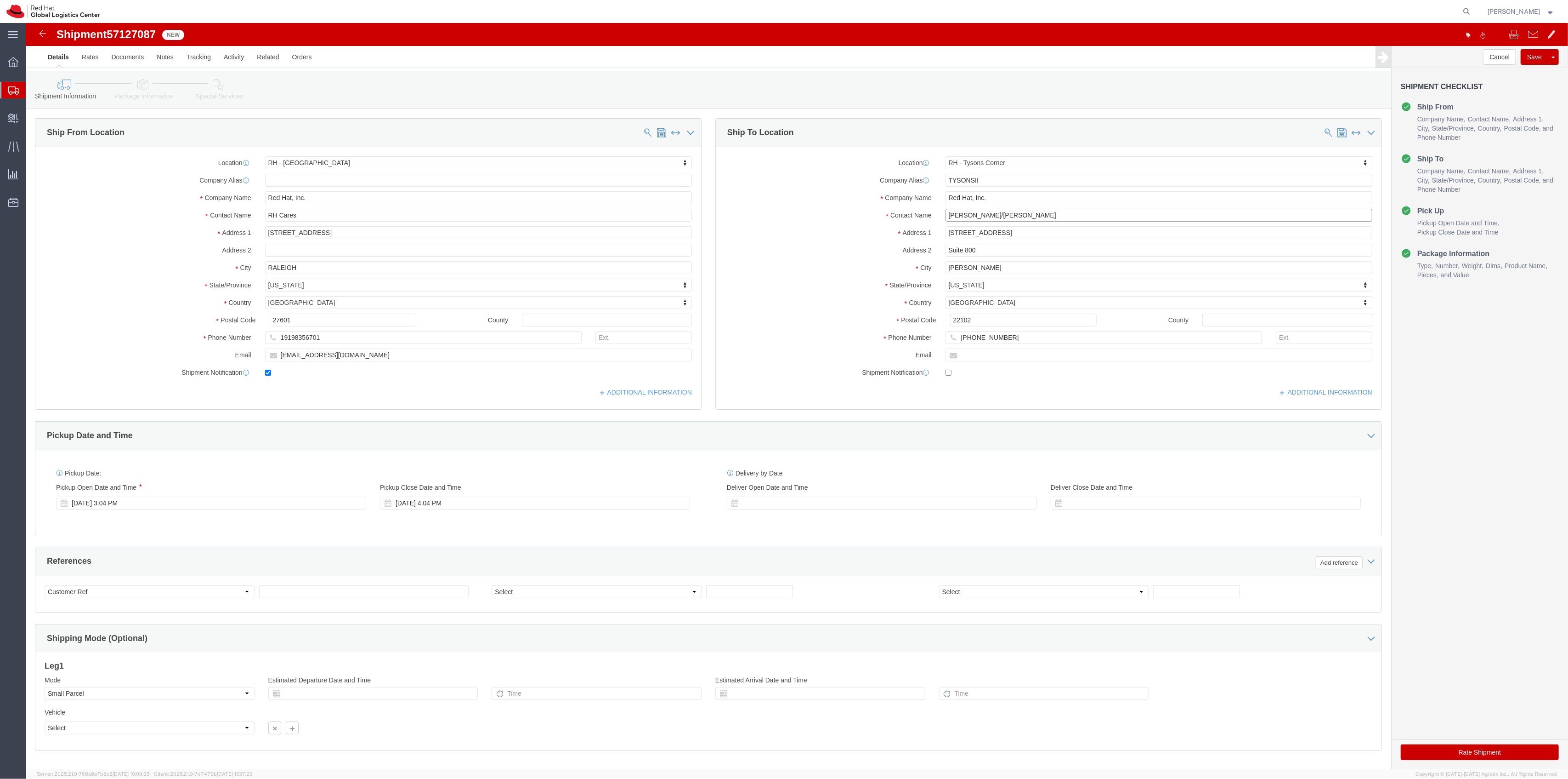
type input "[PERSON_NAME]/[PERSON_NAME]"
click input "text"
paste input "[EMAIL_ADDRESS][DOMAIN_NAME]"
type input "[EMAIL_ADDRESS][DOMAIN_NAME]"
checkbox input "true"
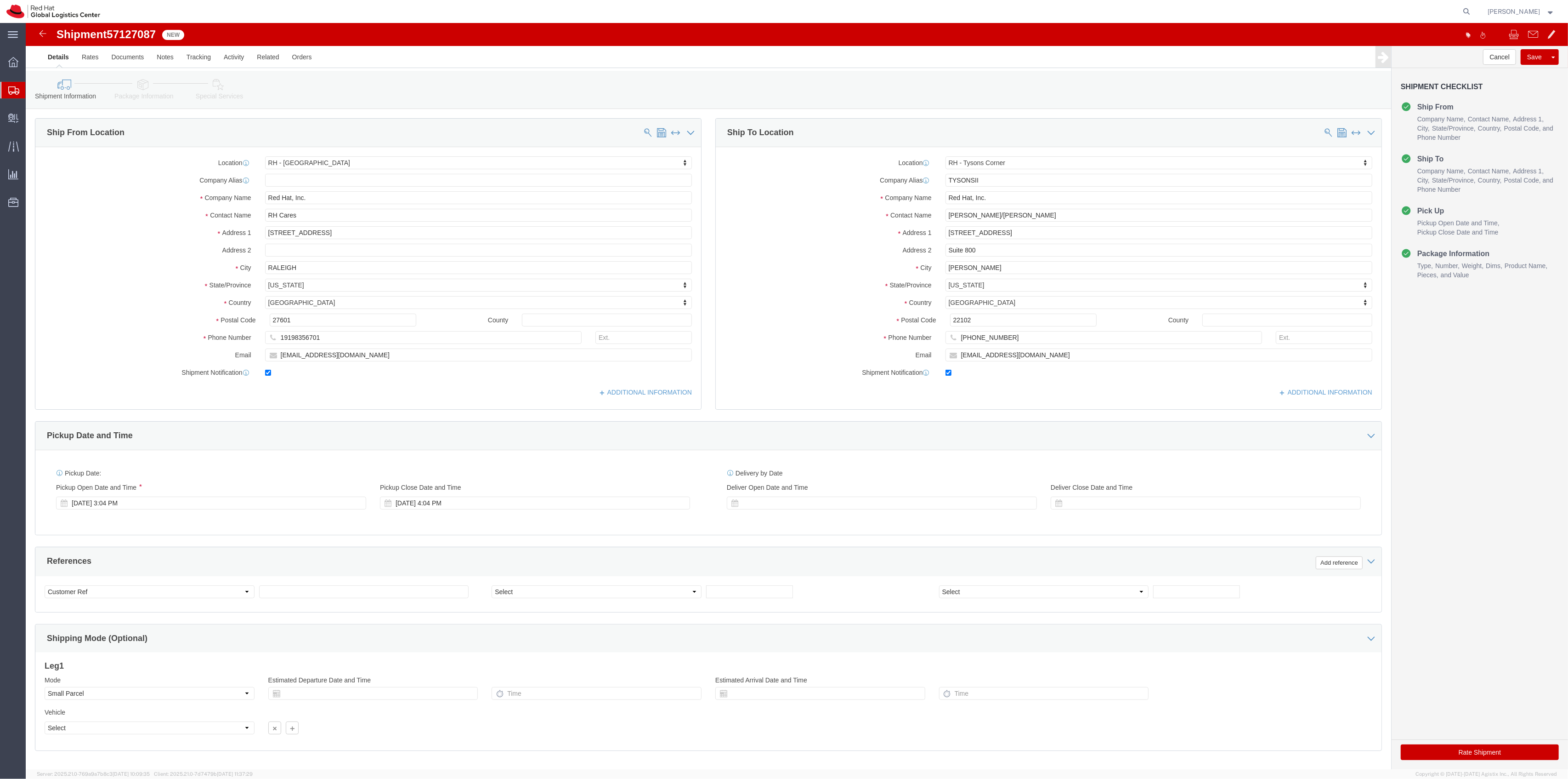
click link "Package Information"
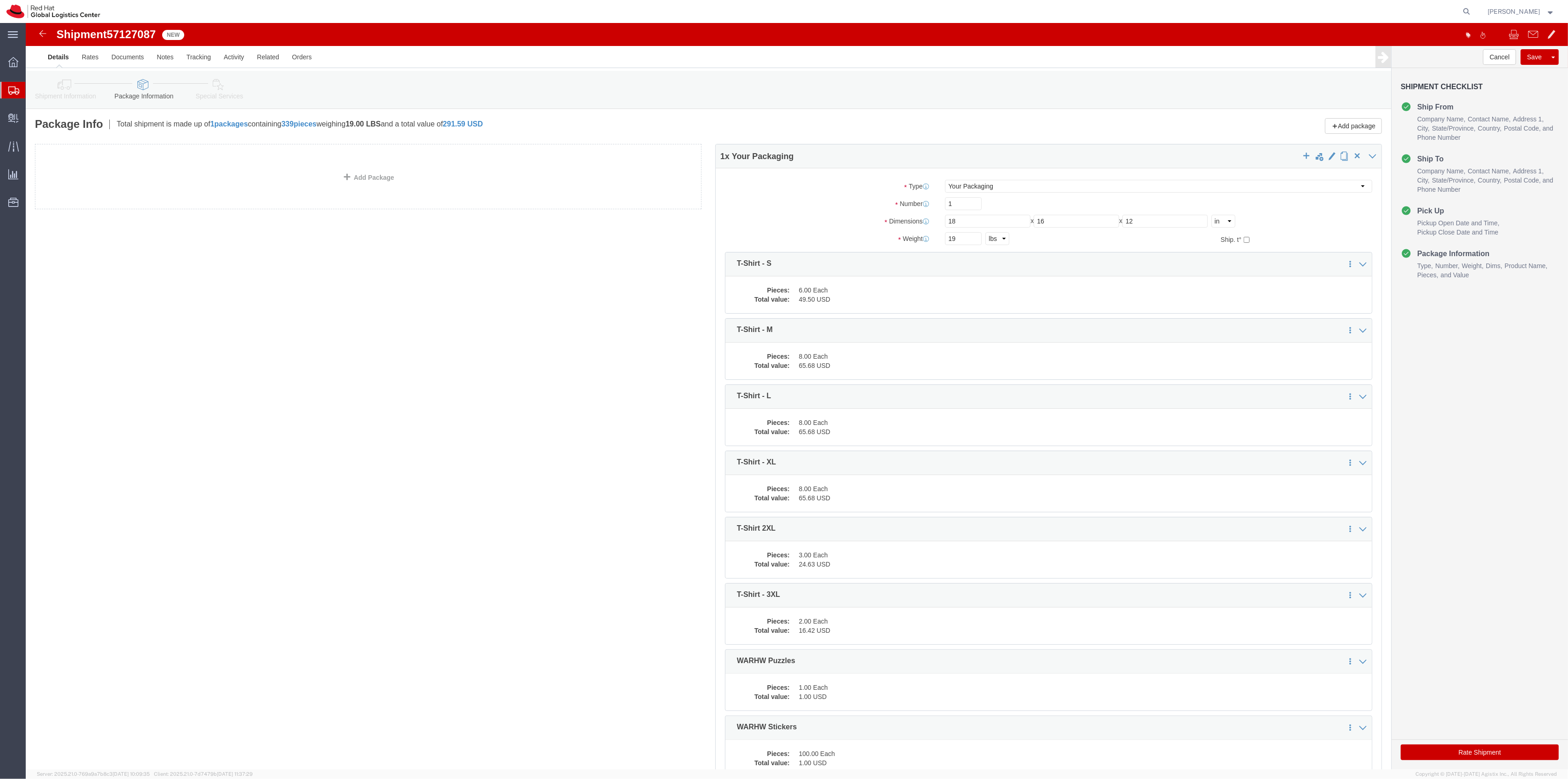
click button "Rate Shipment"
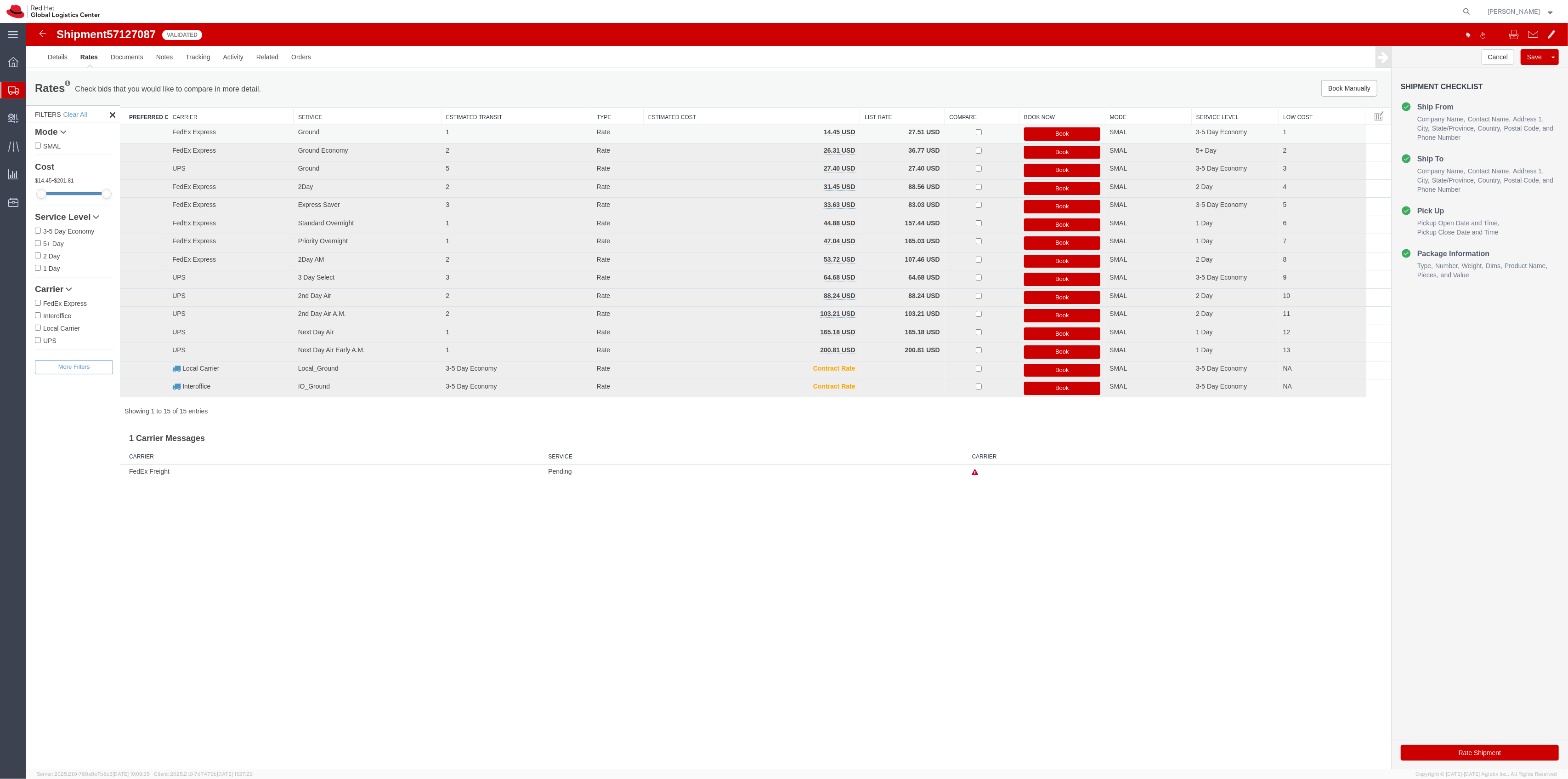
click at [1057, 132] on button "Book" at bounding box center [1063, 133] width 76 height 13
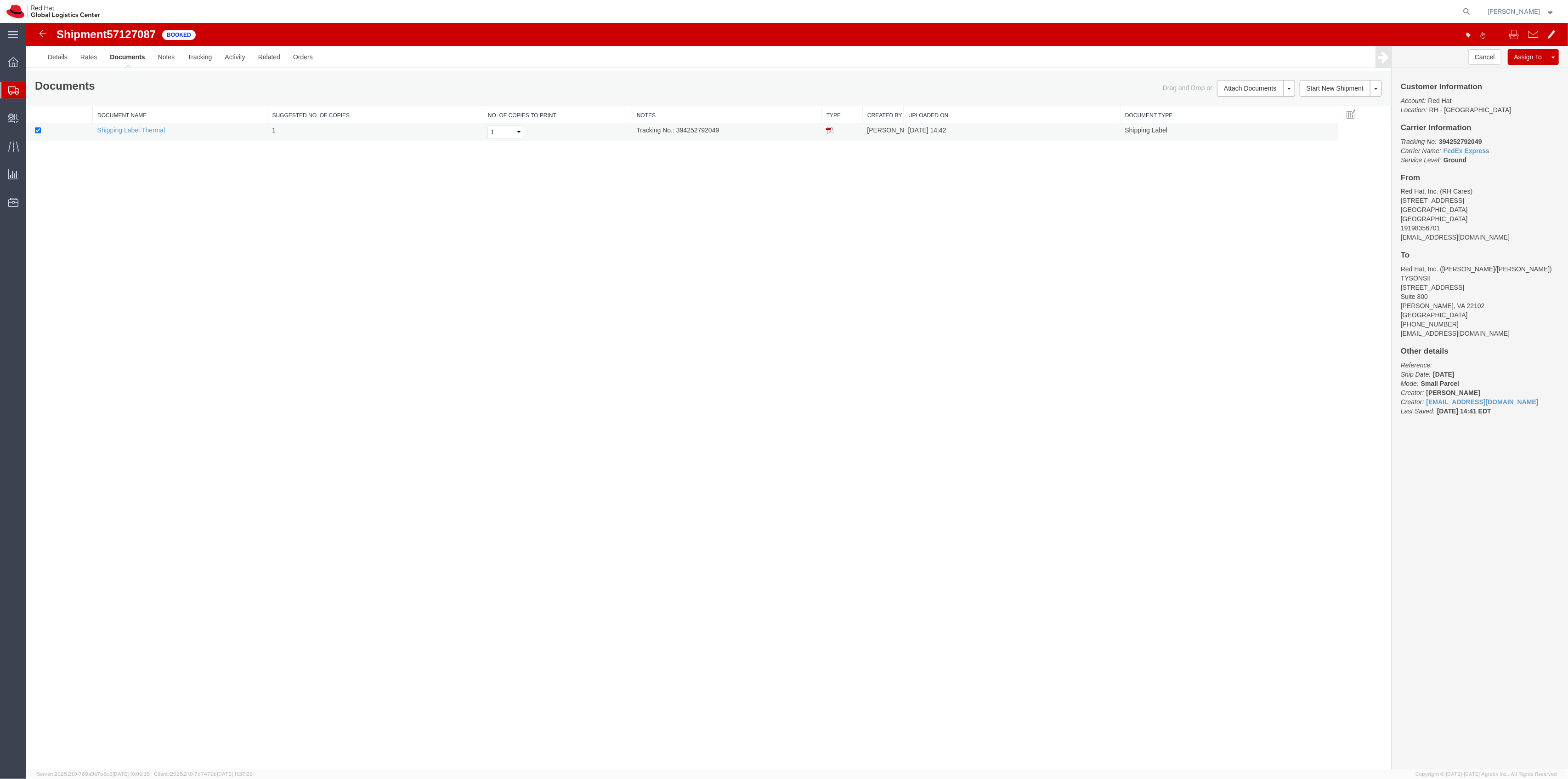
click at [707, 130] on td "Tracking No.: 394252792049" at bounding box center [727, 132] width 190 height 18
copy td "394252792049"
click at [829, 134] on img at bounding box center [830, 131] width 7 height 7
copy td "394252792049"
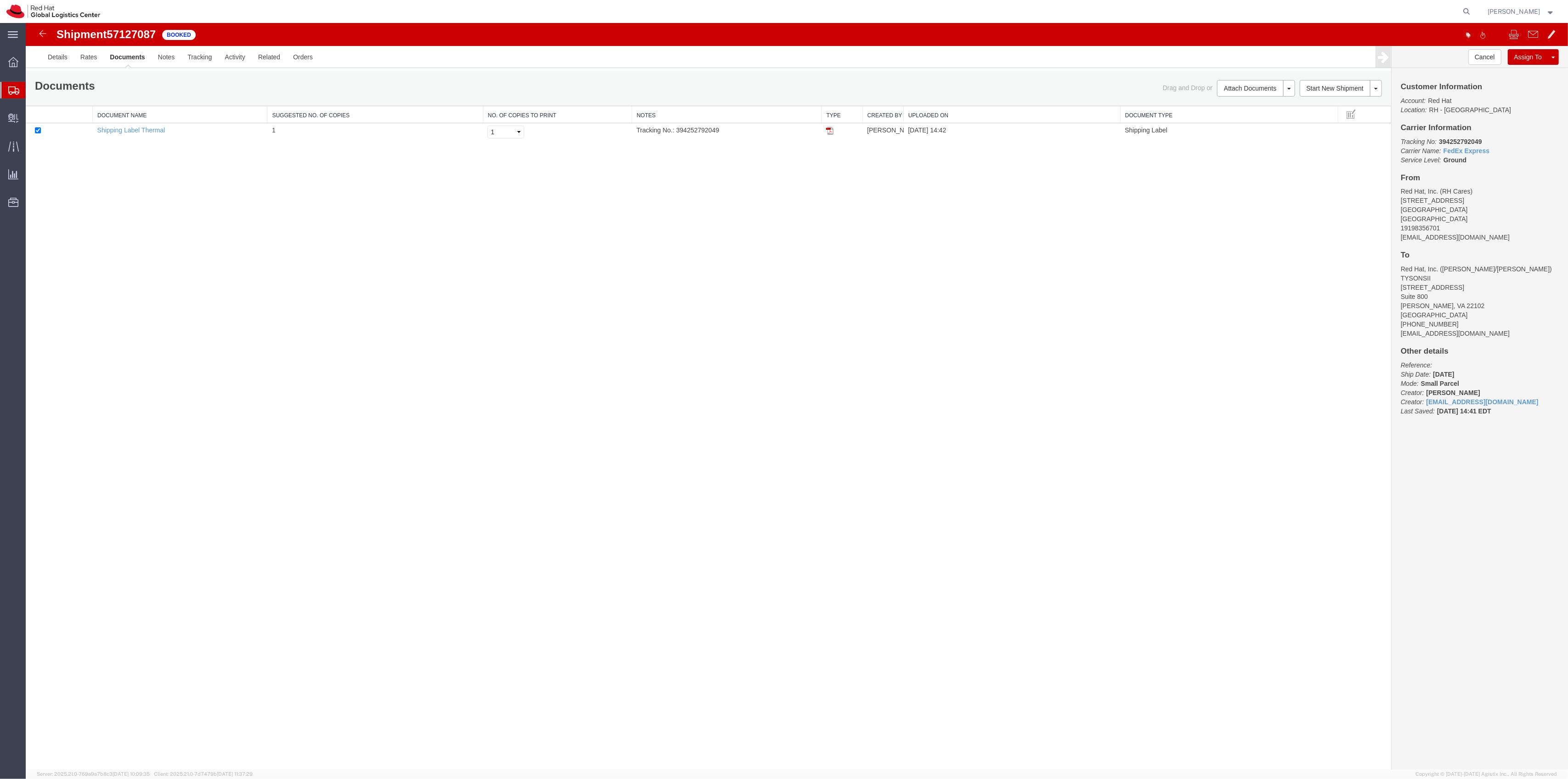
click at [252, 302] on div "Shipment 57127087 1 of 1 Booked Details Rates Documents Notes Tracking Activity…" at bounding box center [796, 396] width 1542 height 747
click at [1524, 65] on link "Clone Shipment" at bounding box center [1519, 72] width 80 height 14
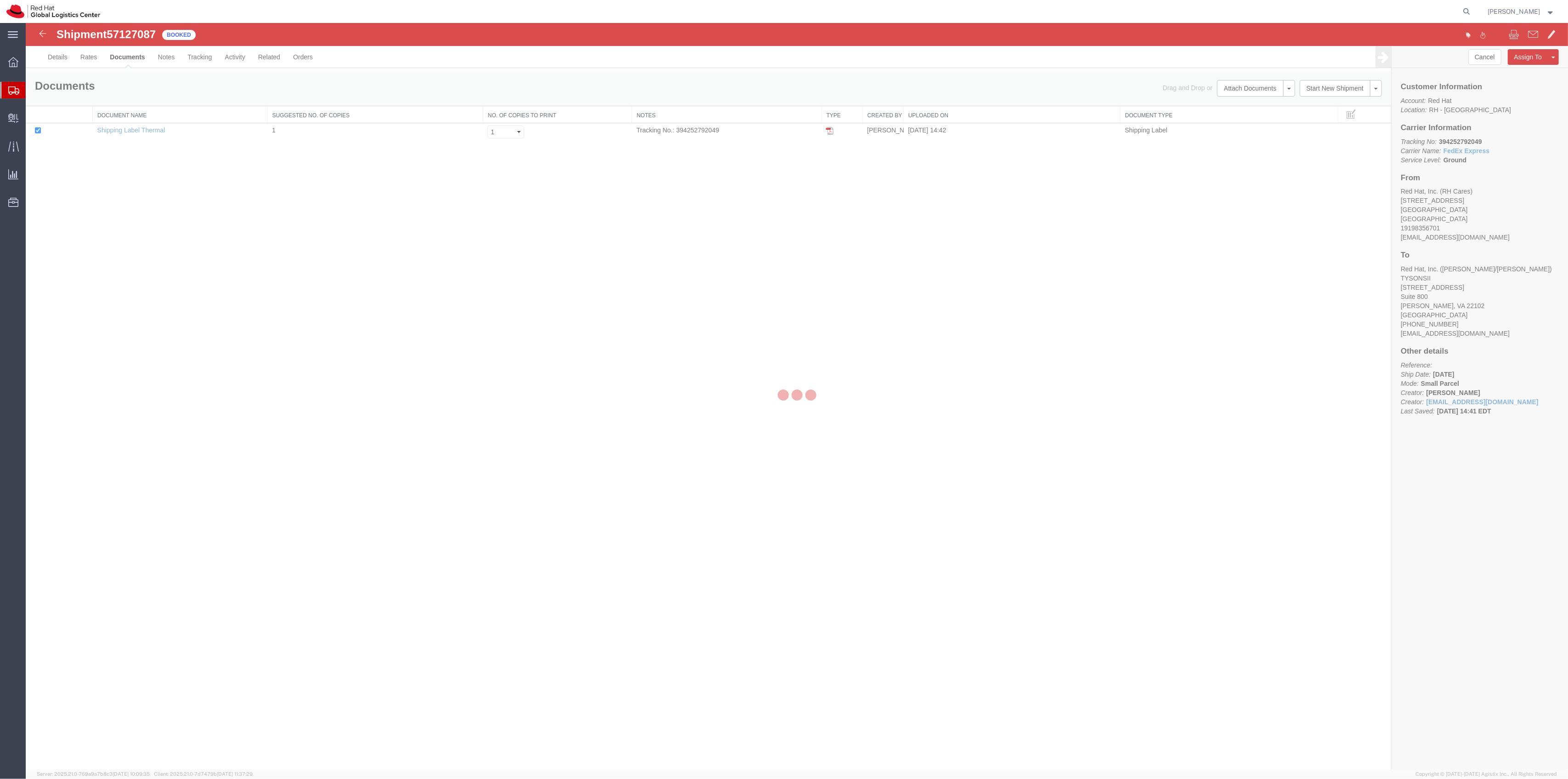
select select "38014"
select select "38038"
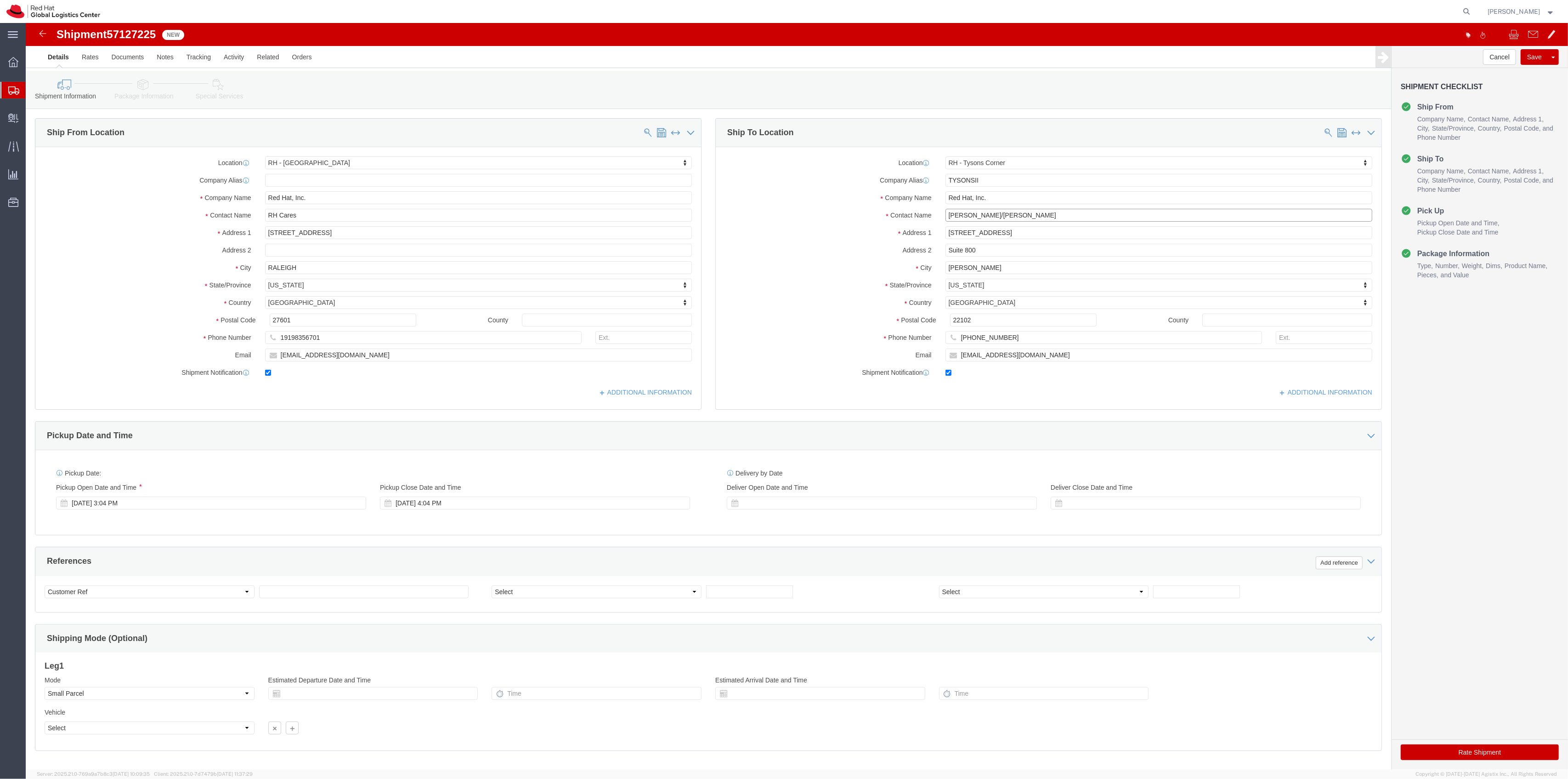
drag, startPoint x: 977, startPoint y: 193, endPoint x: 859, endPoint y: 182, distance: 118.5
click div "Location [GEOGRAPHIC_DATA] - [GEOGRAPHIC_DATA] Select My Profile Location [GEOG…"
type input "[PERSON_NAME]"
click p "- Red Hat Inc. - ([PERSON_NAME]) [STREET_ADDRESS]"
select select "65011"
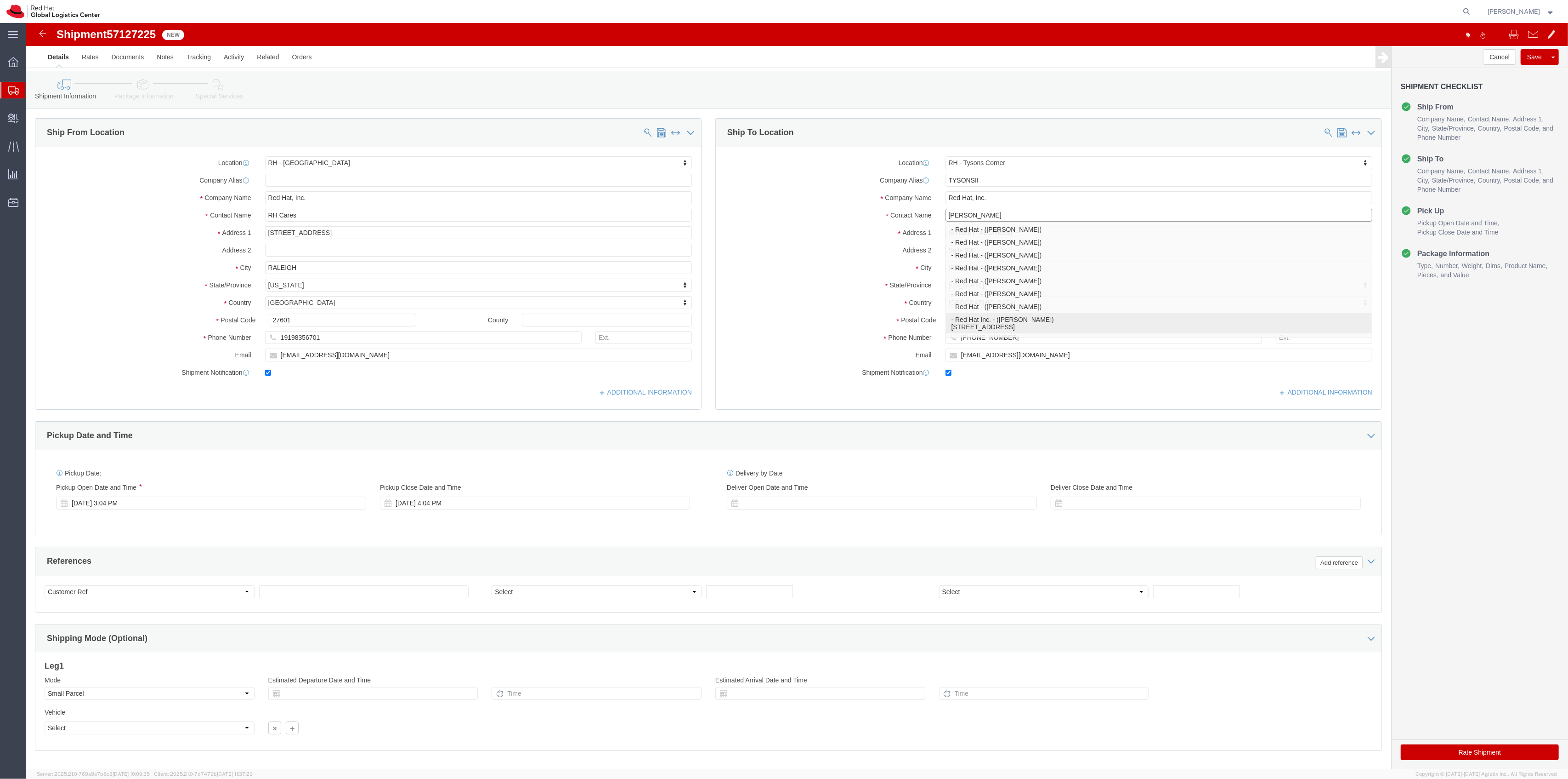
type input "Red Hat Inc."
type input "[PERSON_NAME]"
type input "[STREET_ADDRESS]"
type input "[PERSON_NAME]"
type input "01851"
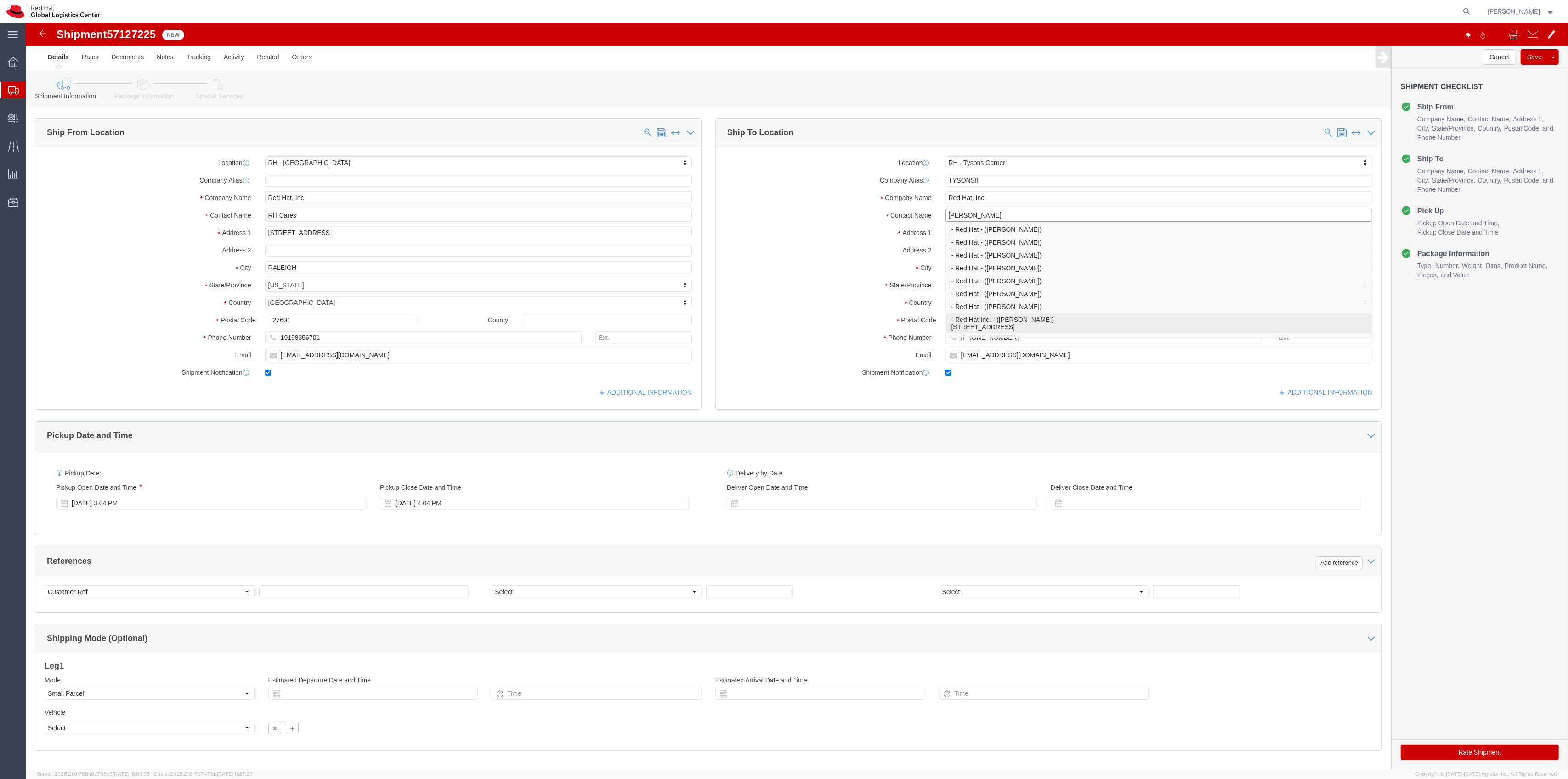
type input "[EMAIL_ADDRESS][DOMAIN_NAME]"
select select "MA"
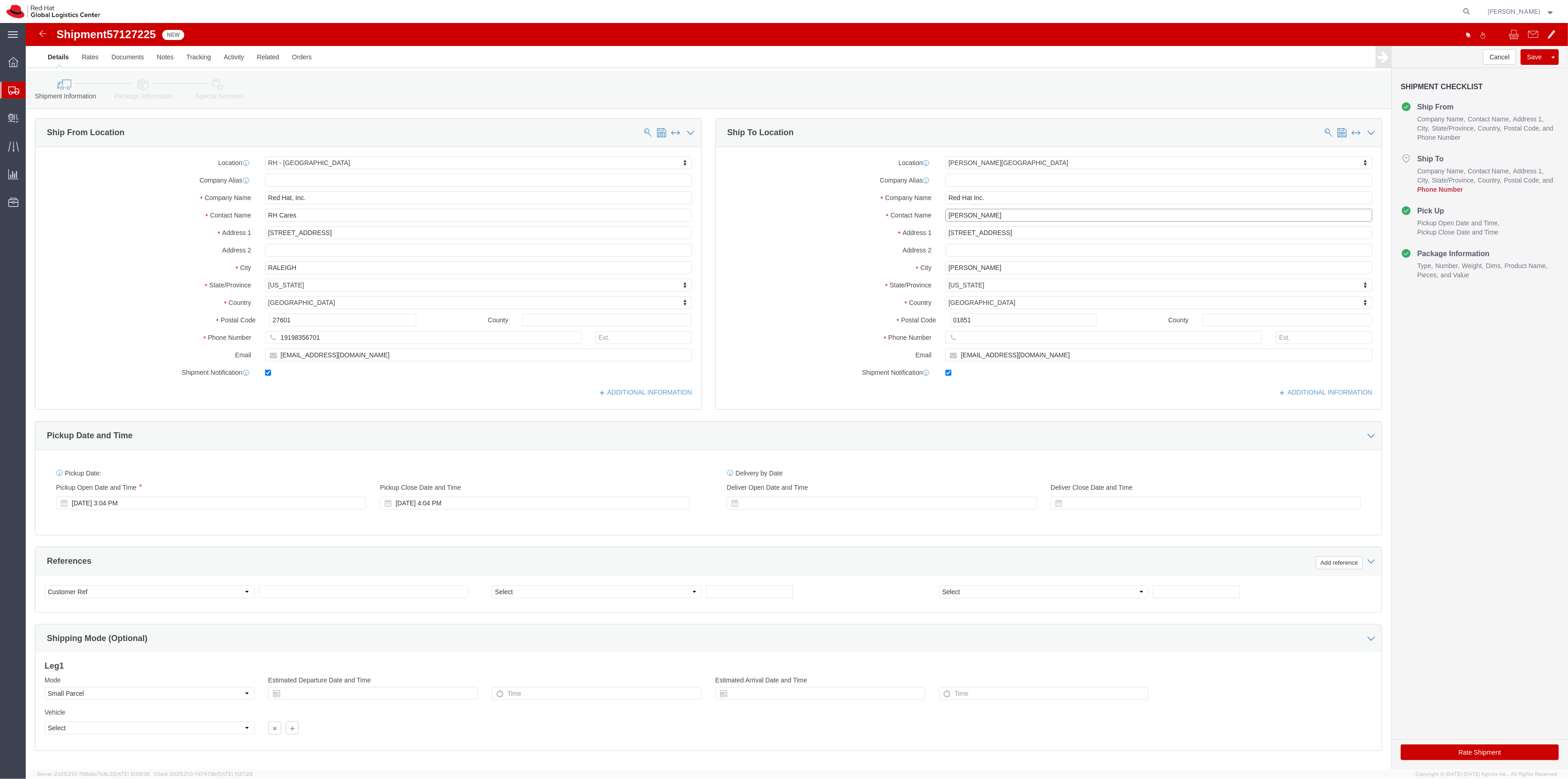
type input "[PERSON_NAME]"
click input "text"
paste input "[PHONE_NUMBER]"
type input "[PHONE_NUMBER]"
click link "Package Information"
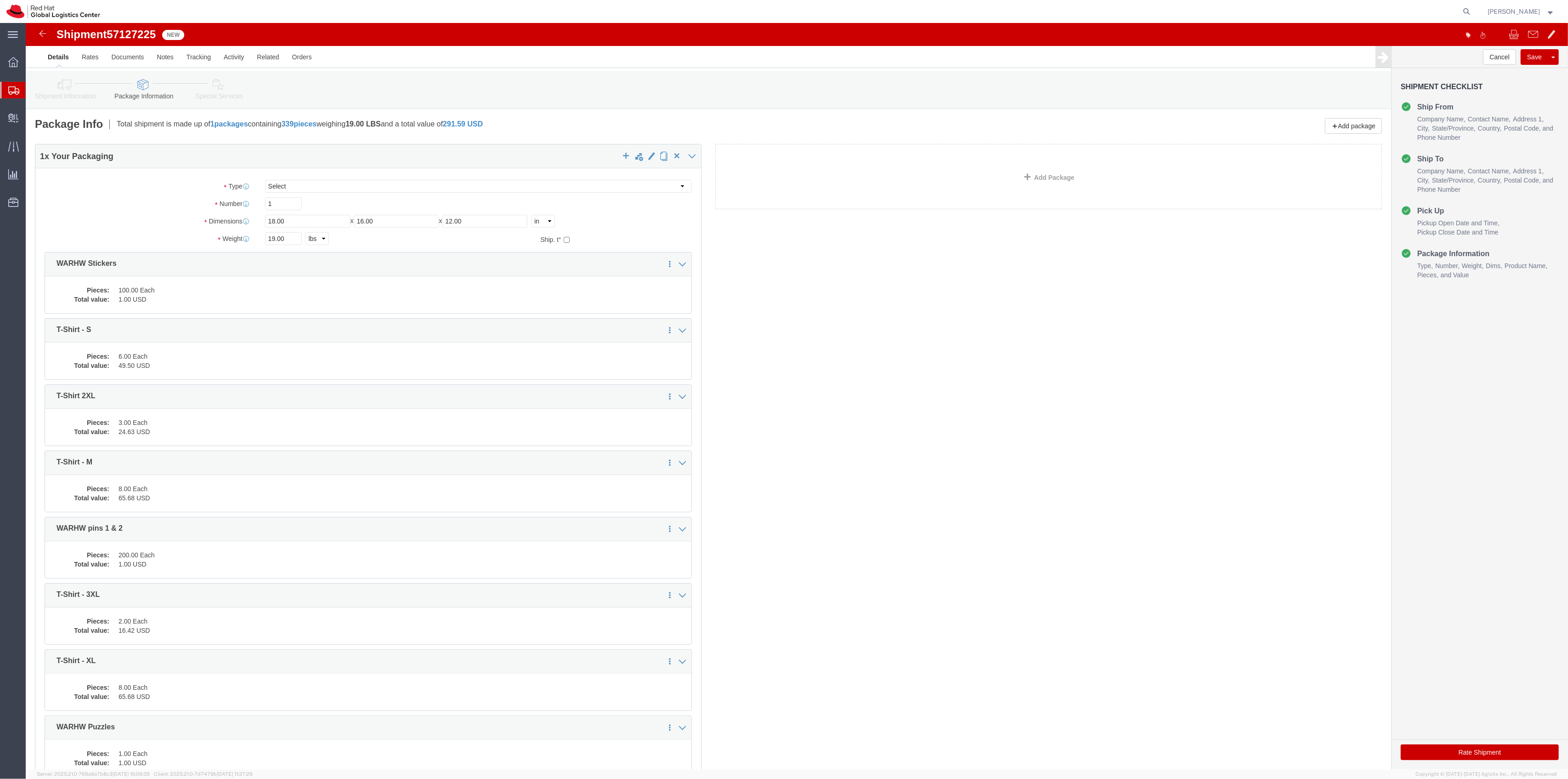
click dd "1.00 USD"
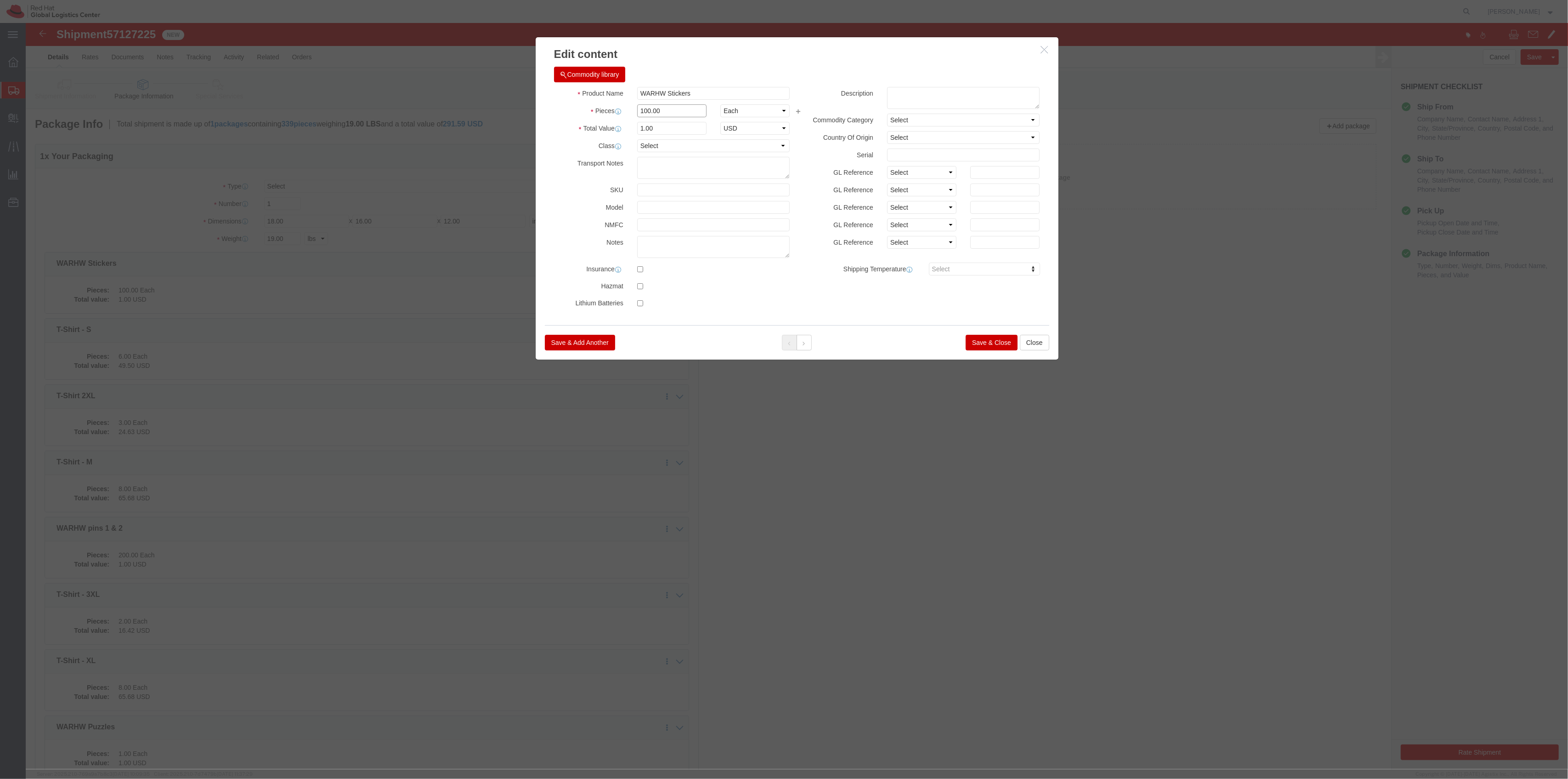
drag, startPoint x: 640, startPoint y: 88, endPoint x: 535, endPoint y: 80, distance: 105.3
click div "Product Name WARHW Stickers Pieces 100.00 Select Bag Barrels 100Board Feet Bott…"
type input "50"
click button "Save & Close"
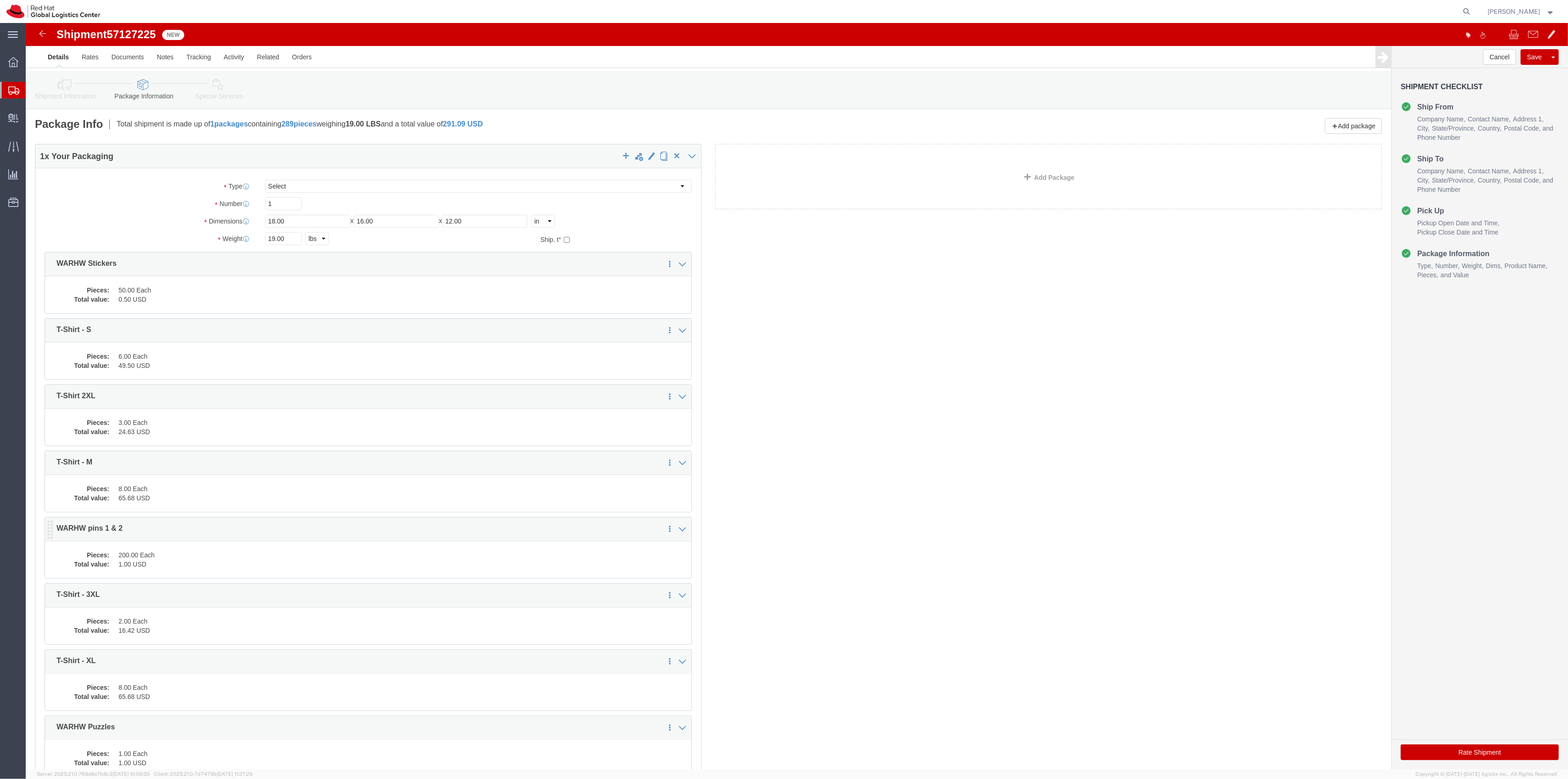
click dd "1.00 USD"
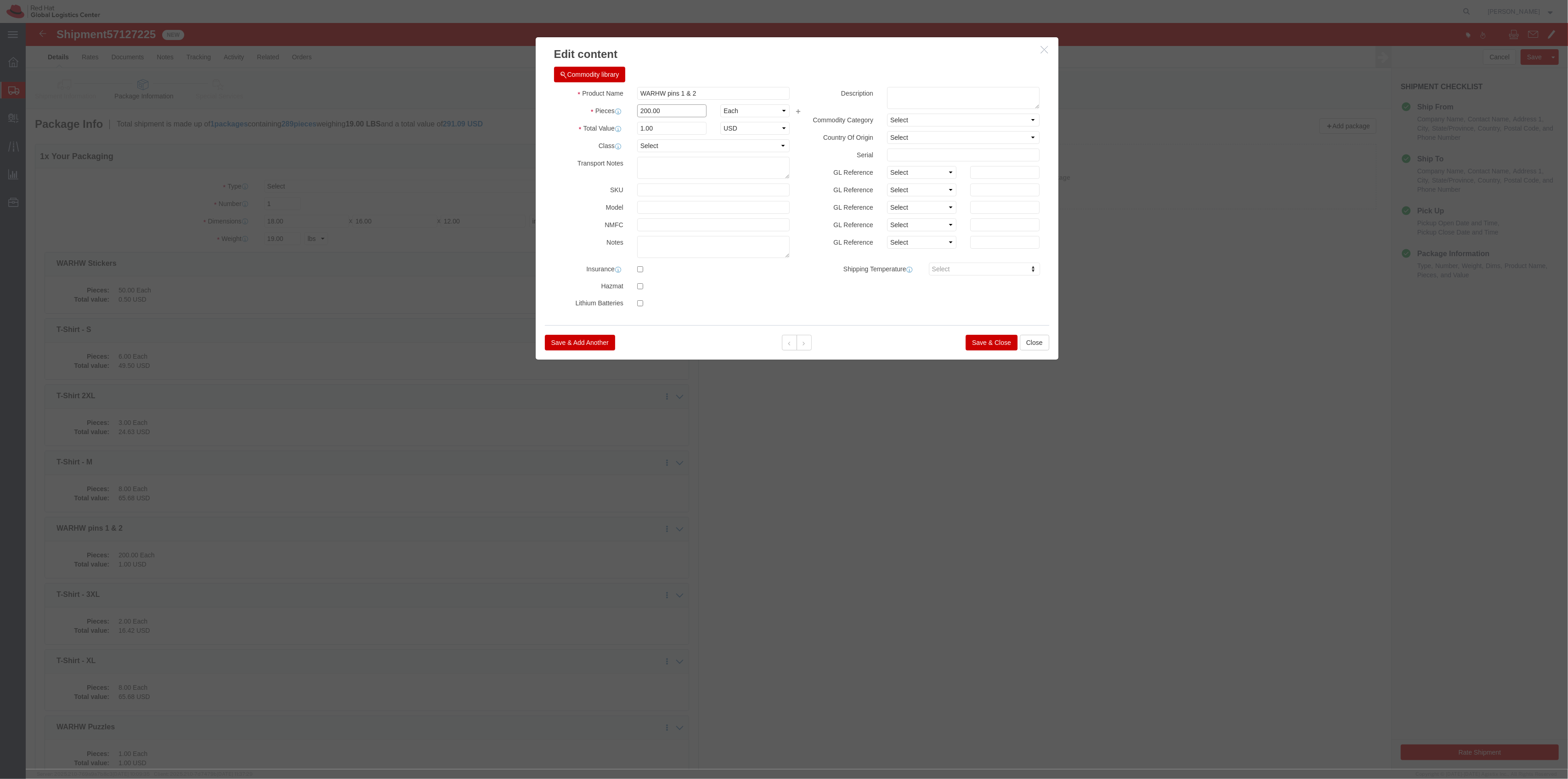
drag, startPoint x: 631, startPoint y: 87, endPoint x: 573, endPoint y: 90, distance: 58.1
click div "Pieces 200.00 Select Bag Barrels 100Board Feet Bottle Box Blister Pack Carats C…"
click button "Save & Close"
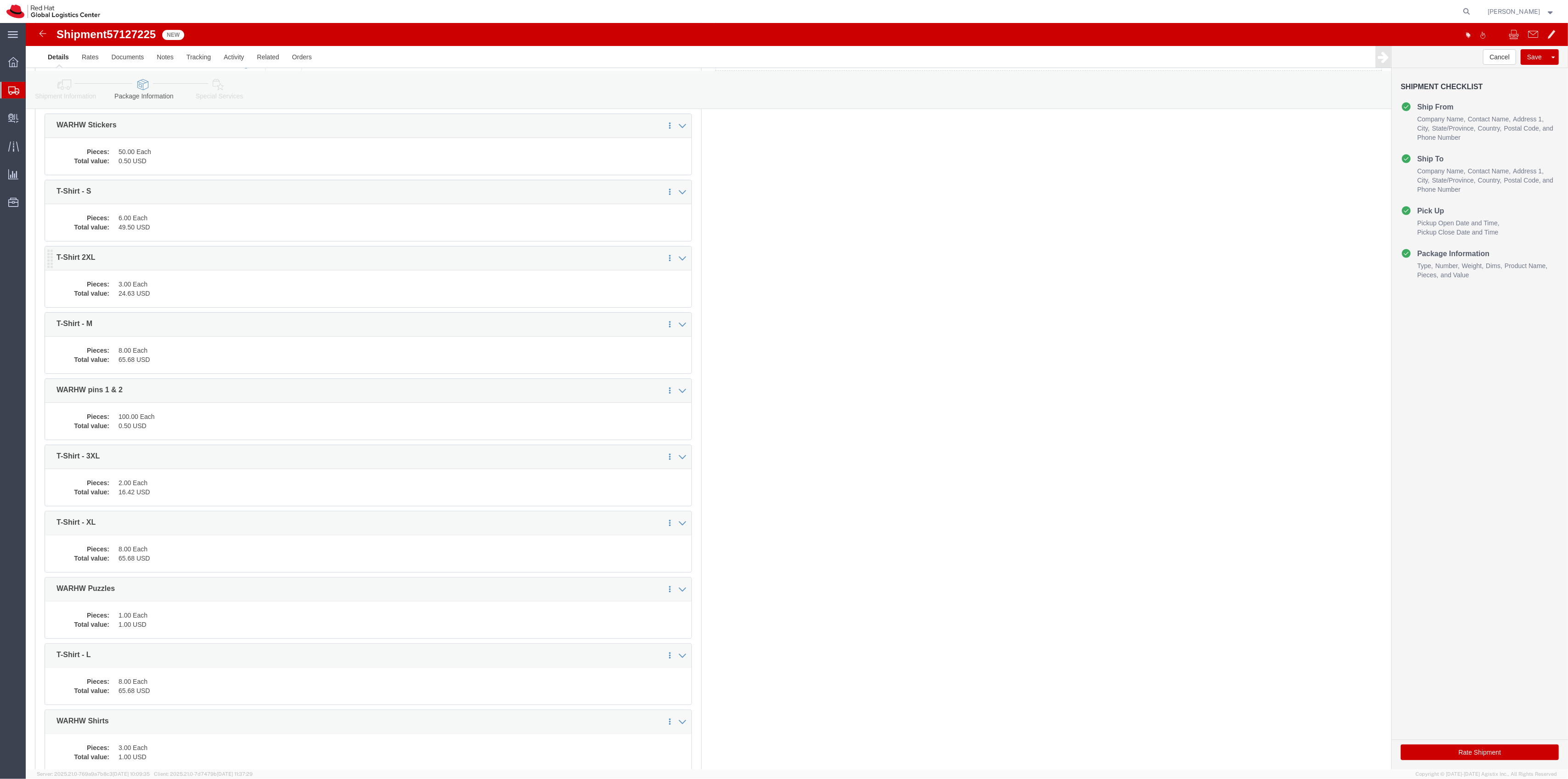
scroll to position [245, 0]
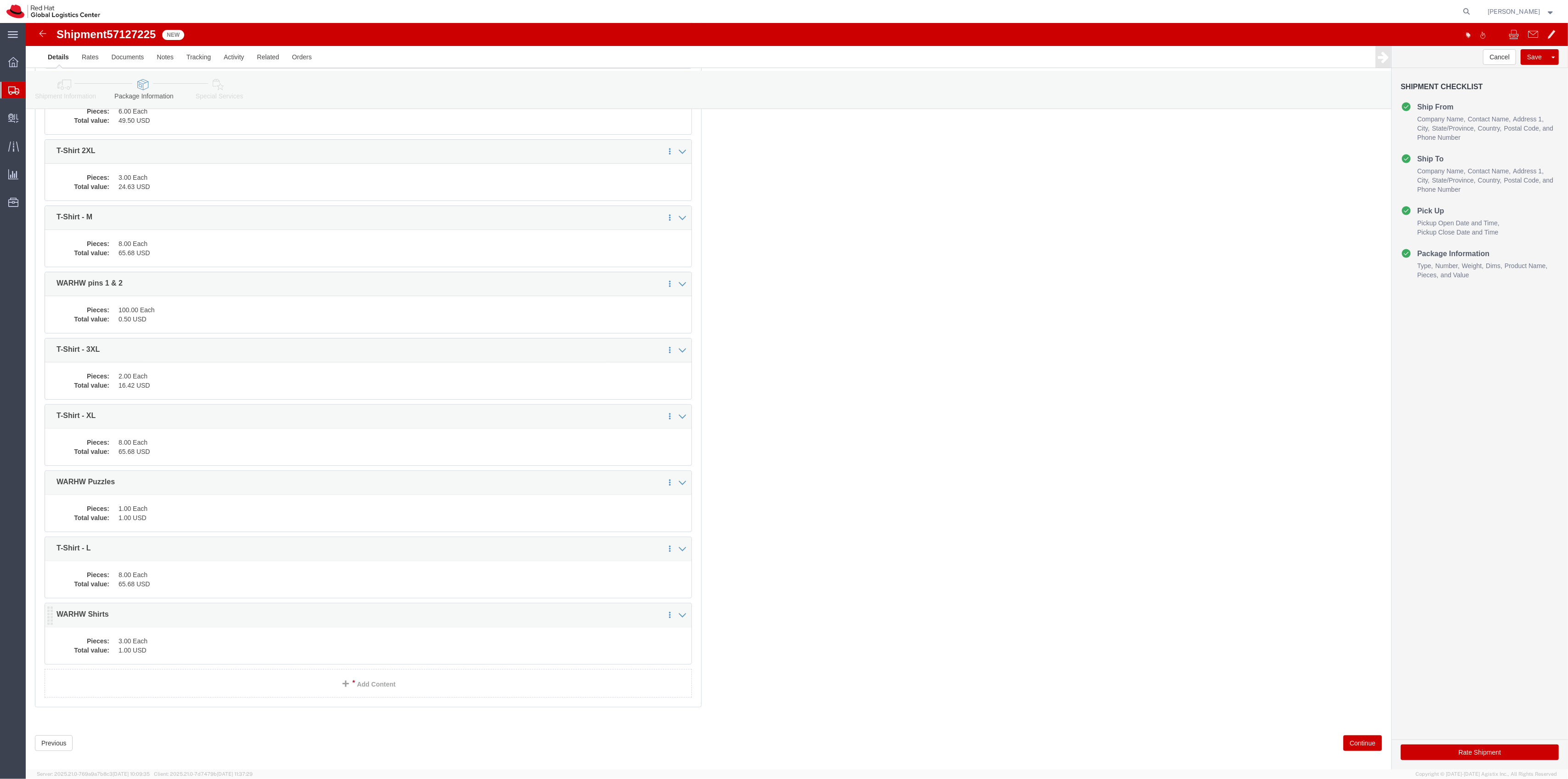
click dd "1.00 USD"
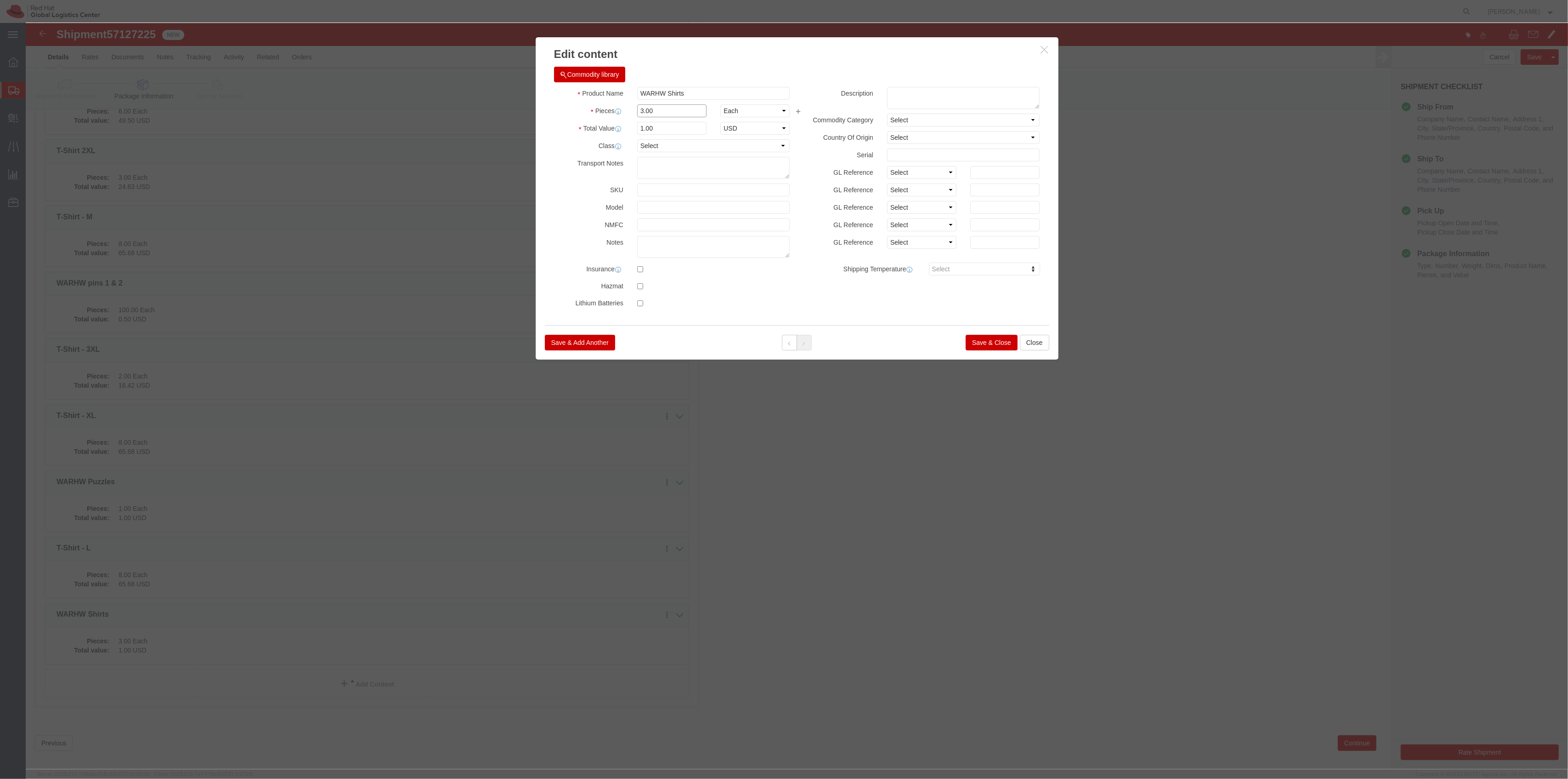
drag, startPoint x: 620, startPoint y: 90, endPoint x: 582, endPoint y: 88, distance: 38.1
click div "Pieces 3.00 Select Bag Barrels 100Board Feet Bottle Box Blister Pack Carats Can…"
click button "Save & Close"
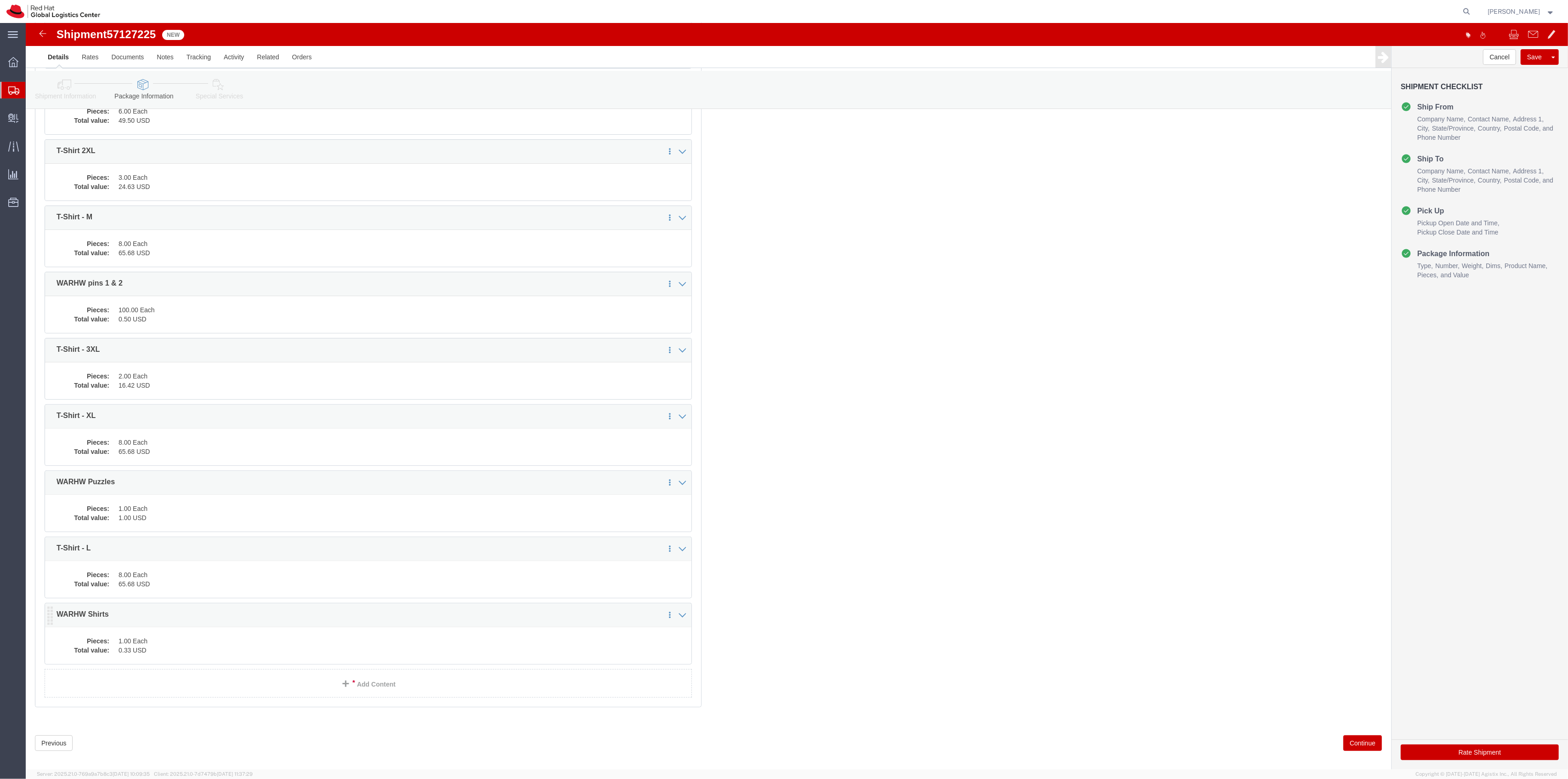
click div "Pieces: 1.00 Each Total value: 0.33 USD"
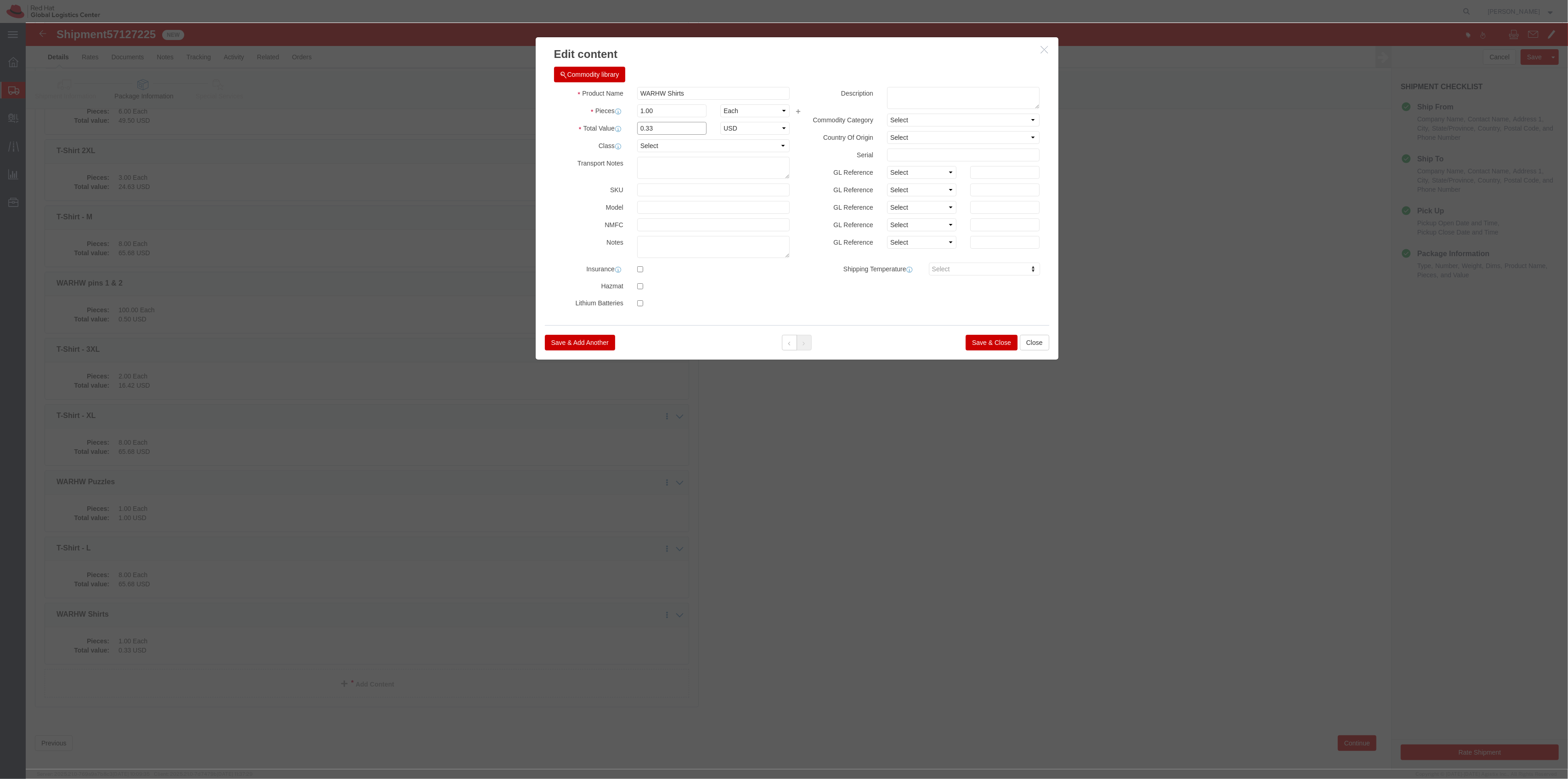
drag, startPoint x: 649, startPoint y: 104, endPoint x: 550, endPoint y: 98, distance: 99.2
click div "Total Value 0.33 Select ADP AED AFN ALL AMD AOA ARS ATS AUD AWG AZN BAM BBD BDT…"
click div "Save & Add Another Save & Close Close"
click button "Save & Close"
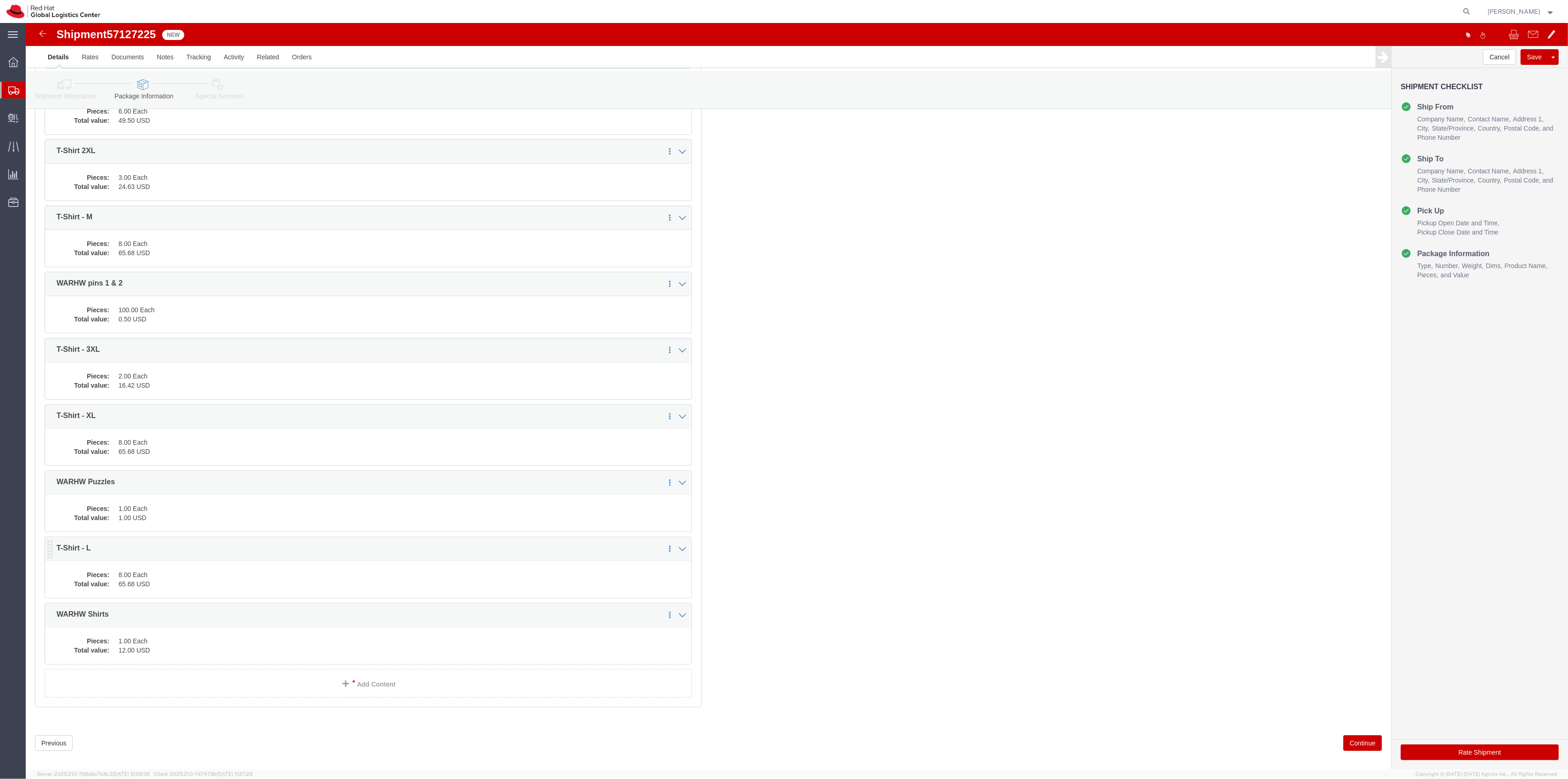
click dd "8.00 Each"
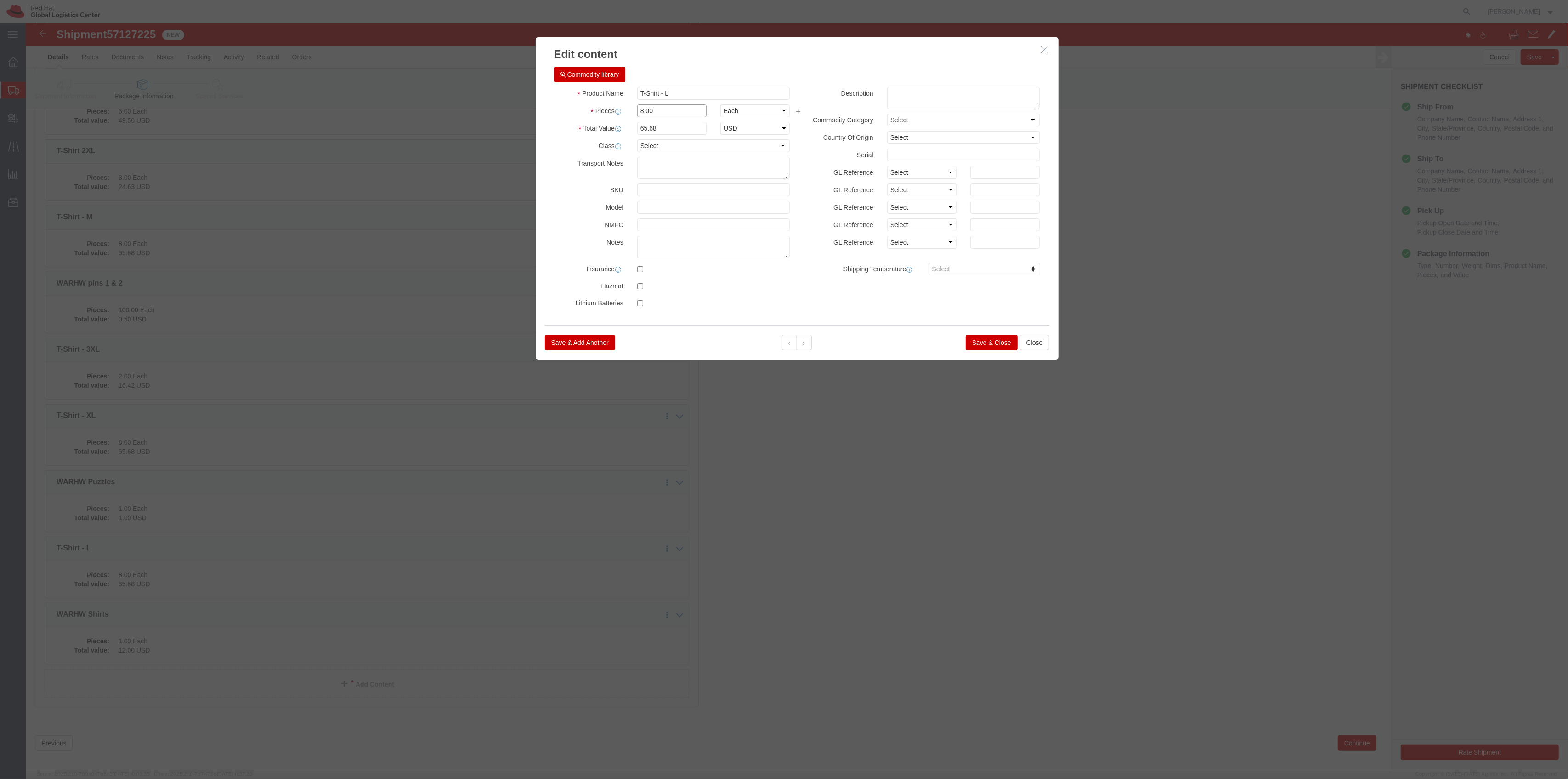
drag, startPoint x: 651, startPoint y: 86, endPoint x: 593, endPoint y: 78, distance: 58.5
click div "Product Name T-Shirt - L Pieces 8.00 Select Bag Barrels 100Board Feet Bottle Bo…"
click label "Class"
click button "Save & Close"
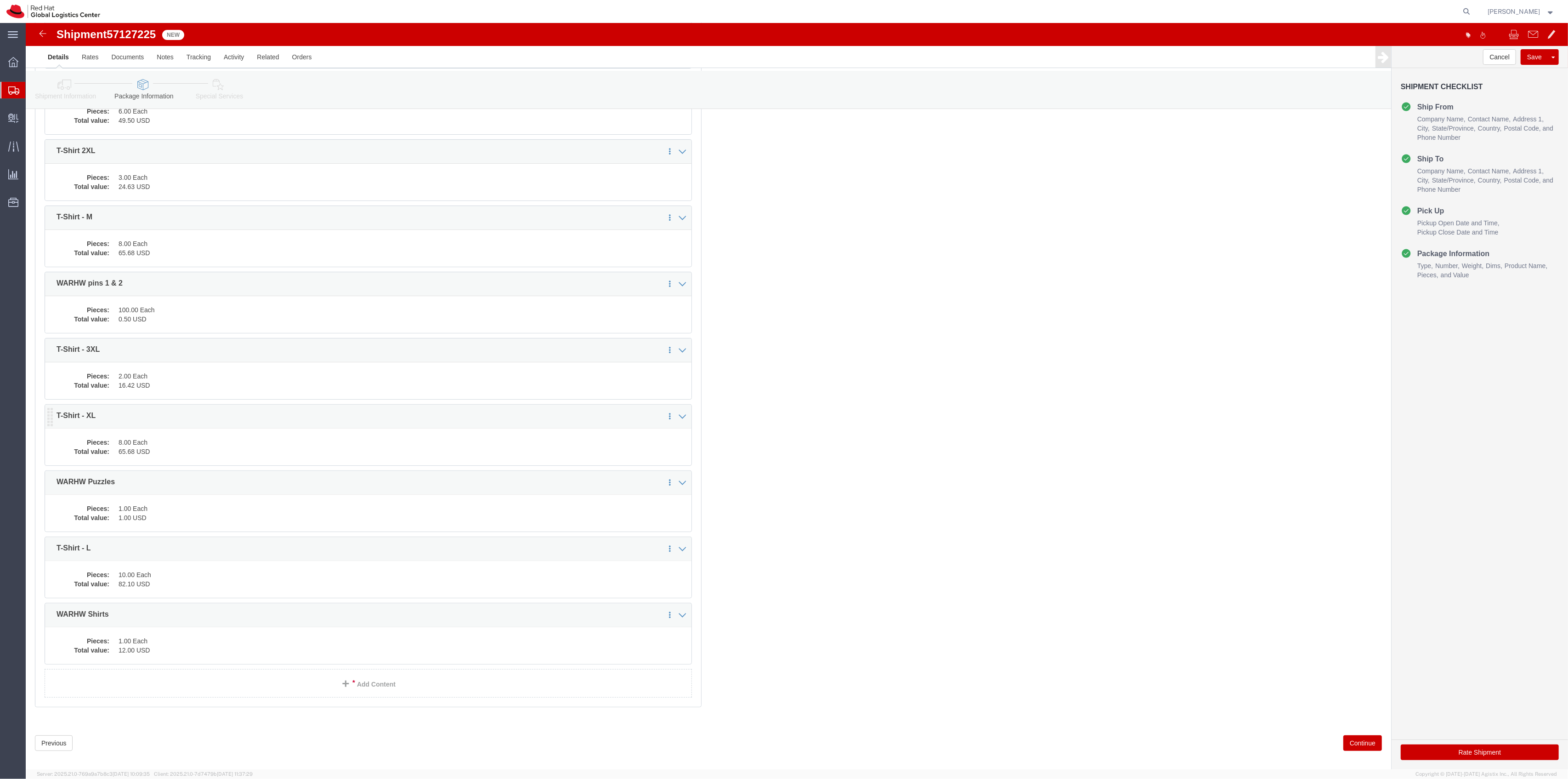
click dd "65.68 USD"
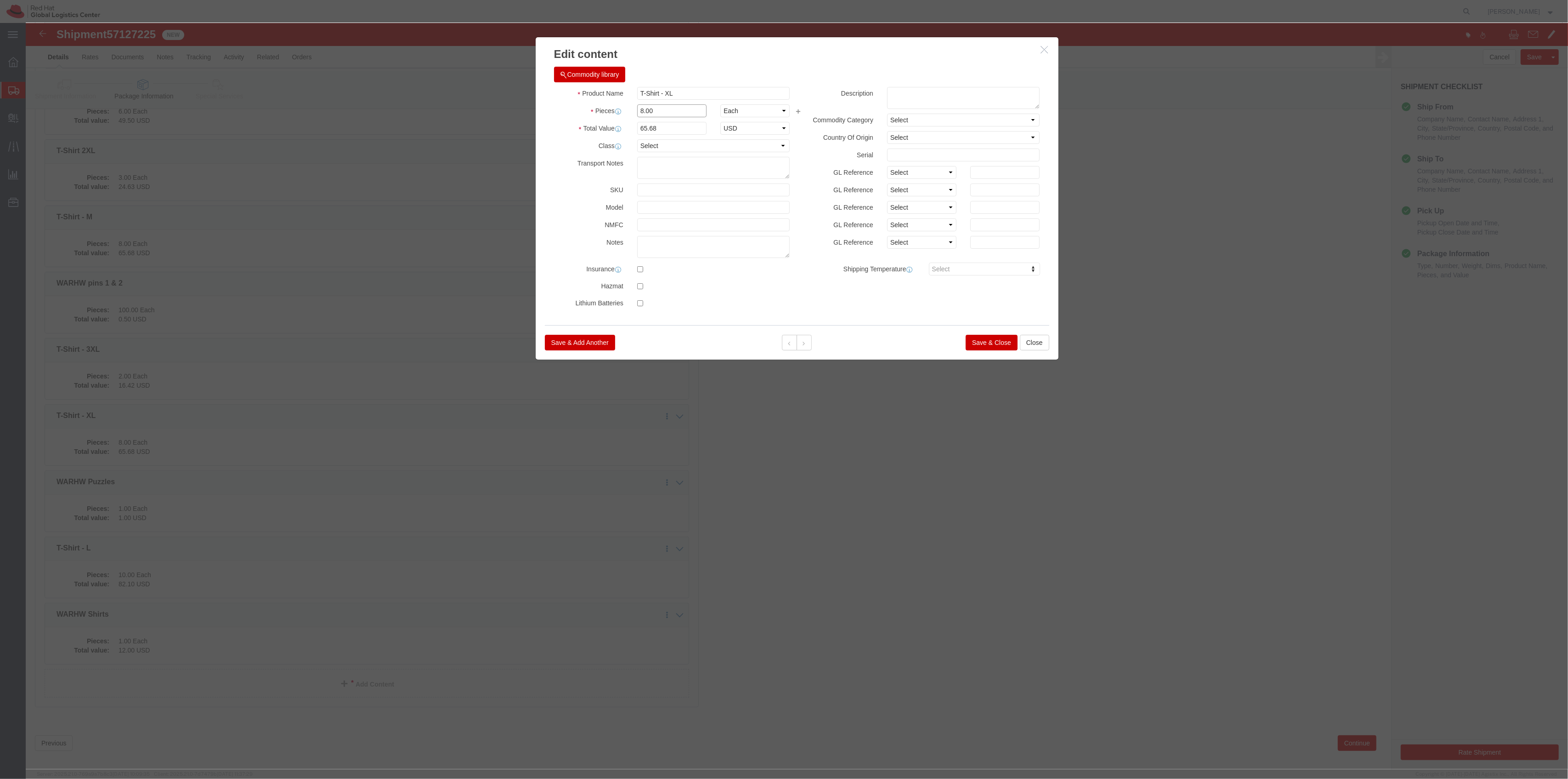
drag, startPoint x: 653, startPoint y: 92, endPoint x: 559, endPoint y: 80, distance: 94.8
click div "Product Name T-Shirt - XL Pieces 8.00 Select Bag Barrels 100Board Feet Bottle B…"
click div "Edit content Commodity library Product Name T-Shirt - XL Pieces 10 Select Bag B…"
click button "Save & Close"
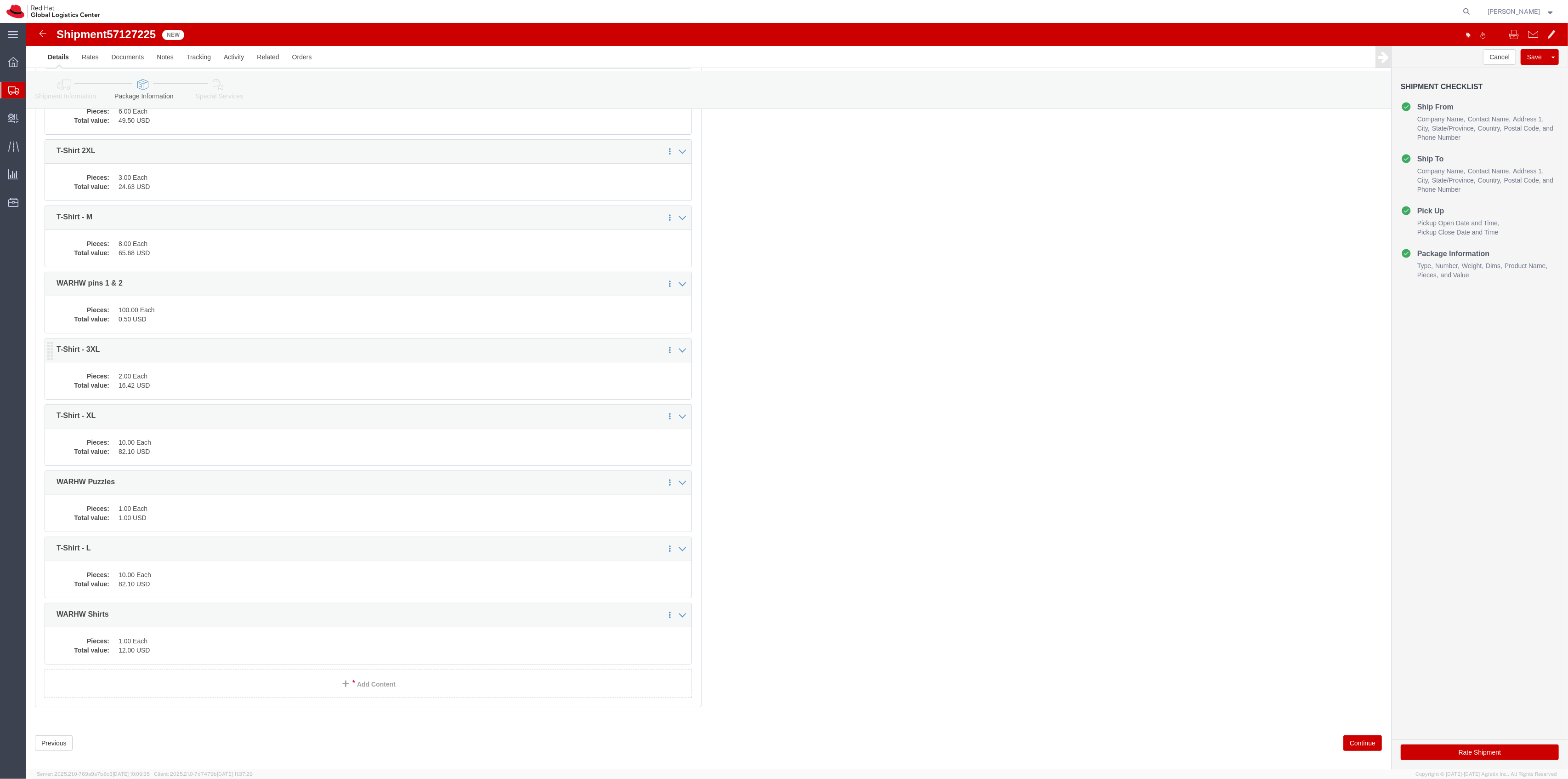
click dd "2.00 Each"
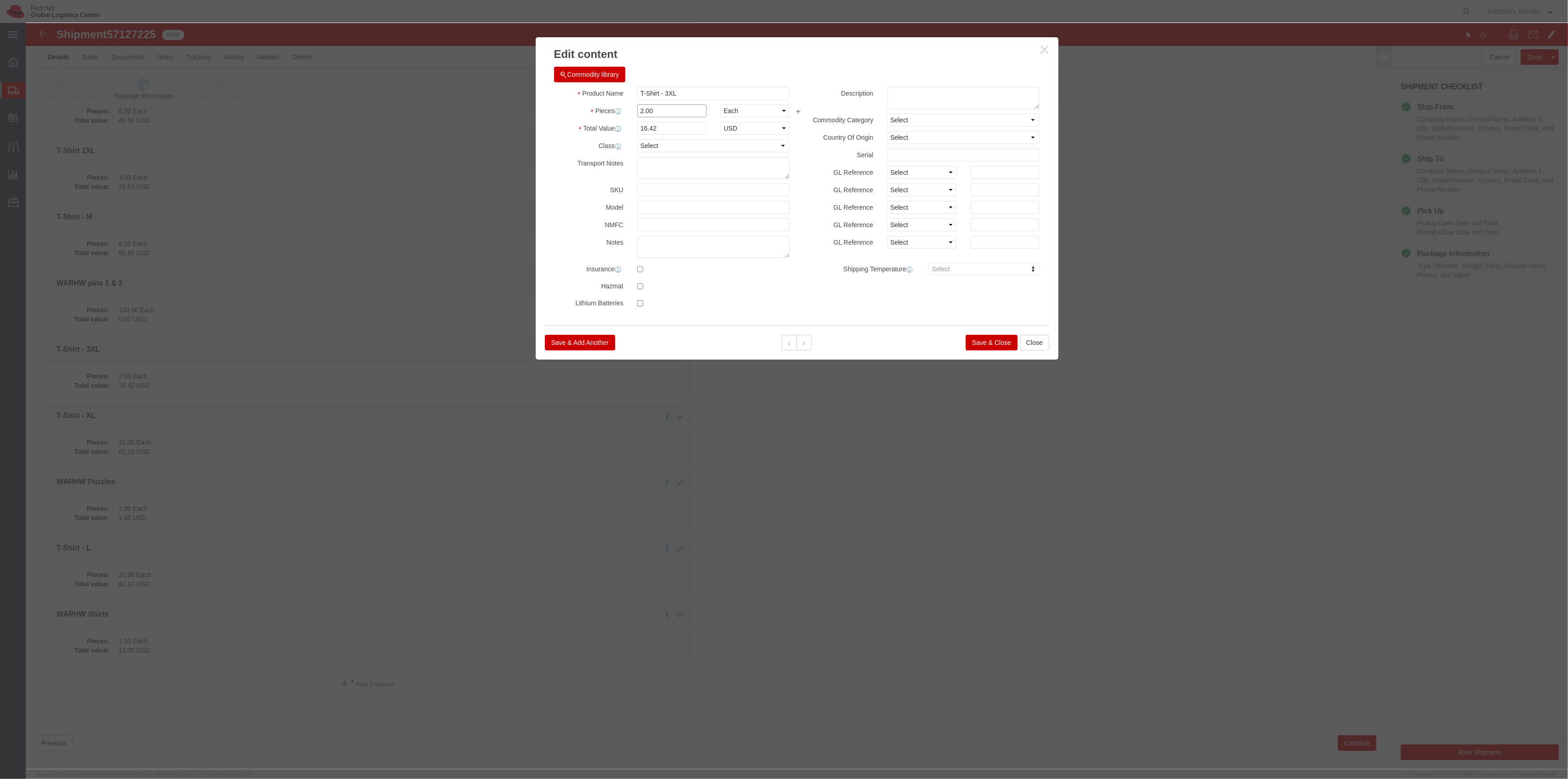
drag, startPoint x: 630, startPoint y: 86, endPoint x: 554, endPoint y: 80, distance: 76.2
click div "Pieces 2.00 Select Bag Barrels 100Board Feet Bottle Box Blister Pack Carats Can…"
drag, startPoint x: 823, startPoint y: 274, endPoint x: 867, endPoint y: 285, distance: 45.4
click div "Product Name T-Shirt - 3XL Pieces 5 Select Bag Barrels 100Board Feet Bottle Box…"
click button "Save & Close"
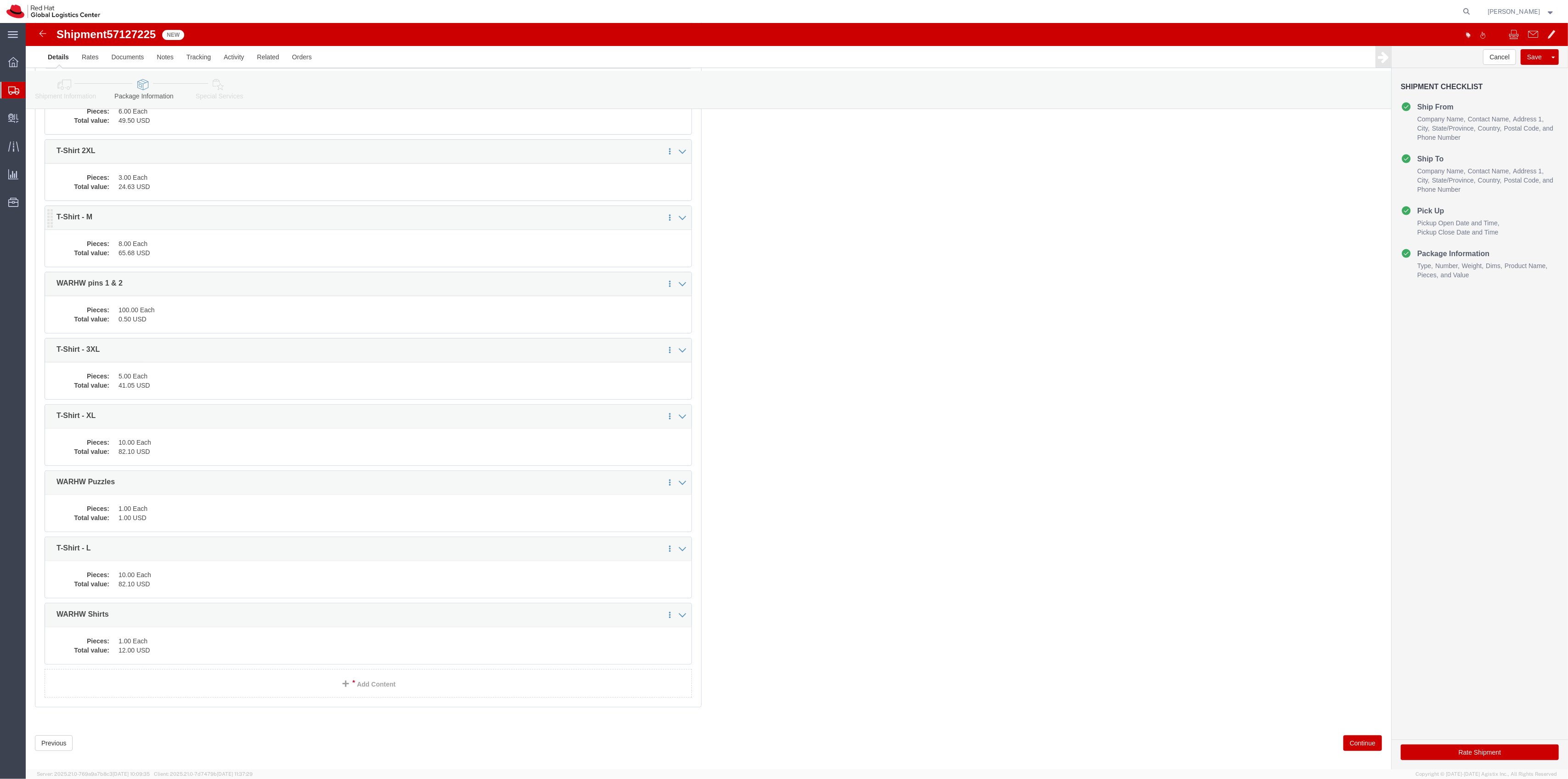
click dd "65.68 USD"
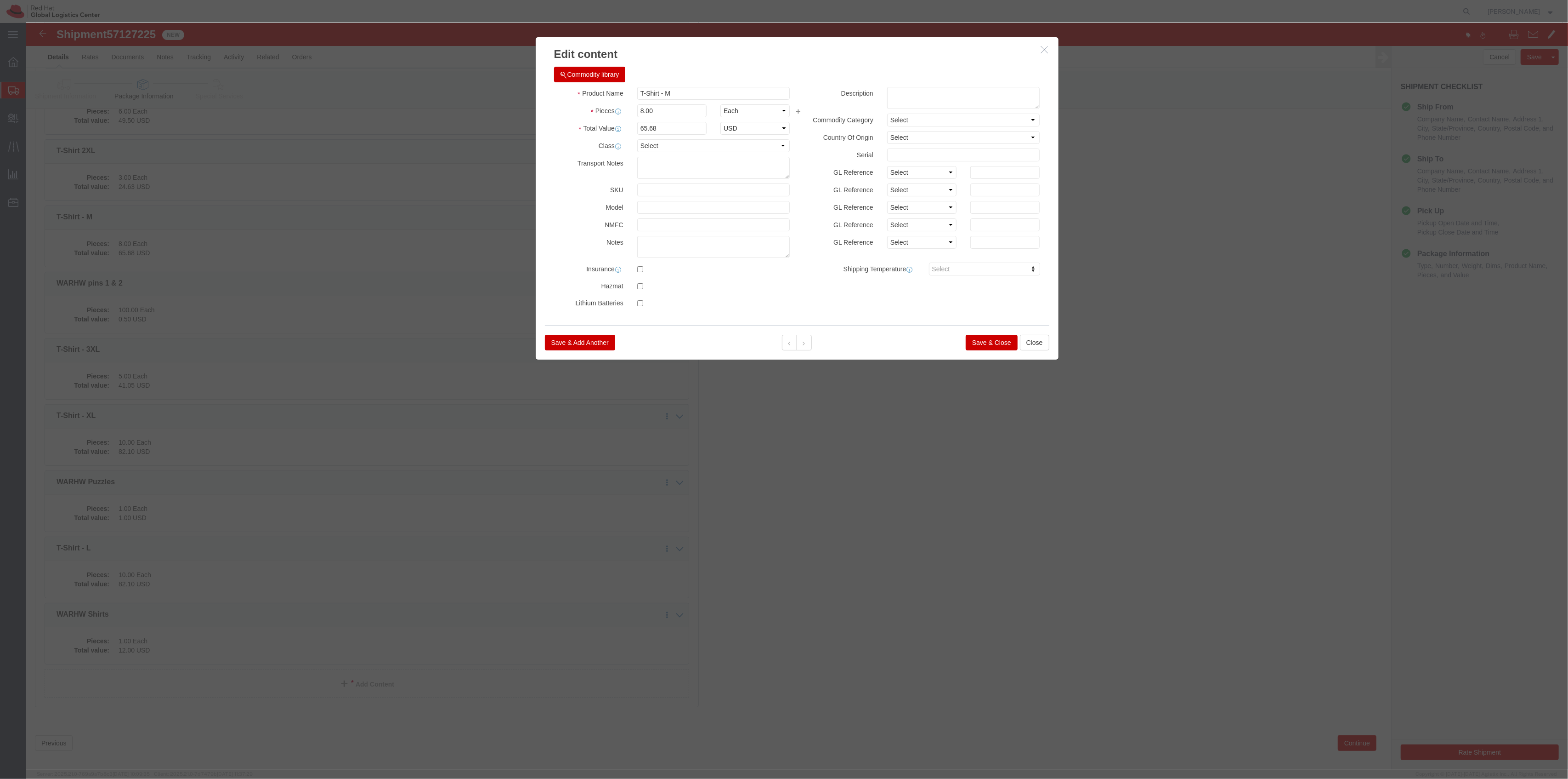
click div "Product Name T-Shirt - M Pieces 8.00 Select Bag Barrels 100Board Feet Bottle Bo…"
drag, startPoint x: 632, startPoint y: 91, endPoint x: 569, endPoint y: 88, distance: 63.1
click div "Pieces 8.00 Select Bag Barrels 100Board Feet Bottle Box Blister Pack Carats Can…"
click label "Pieces"
click div "Save & Add Another Save & Close Close"
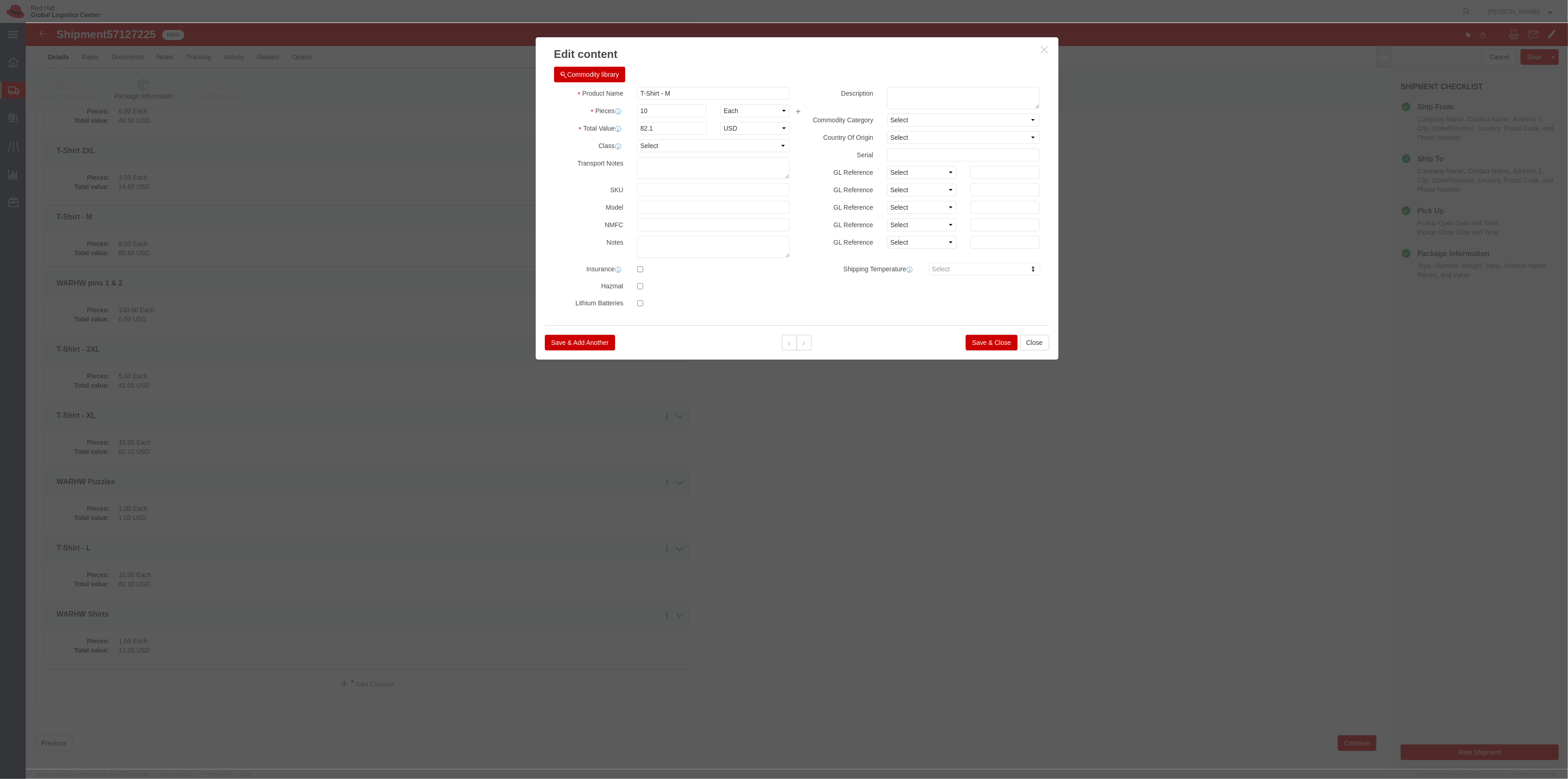
click button "Save & Close"
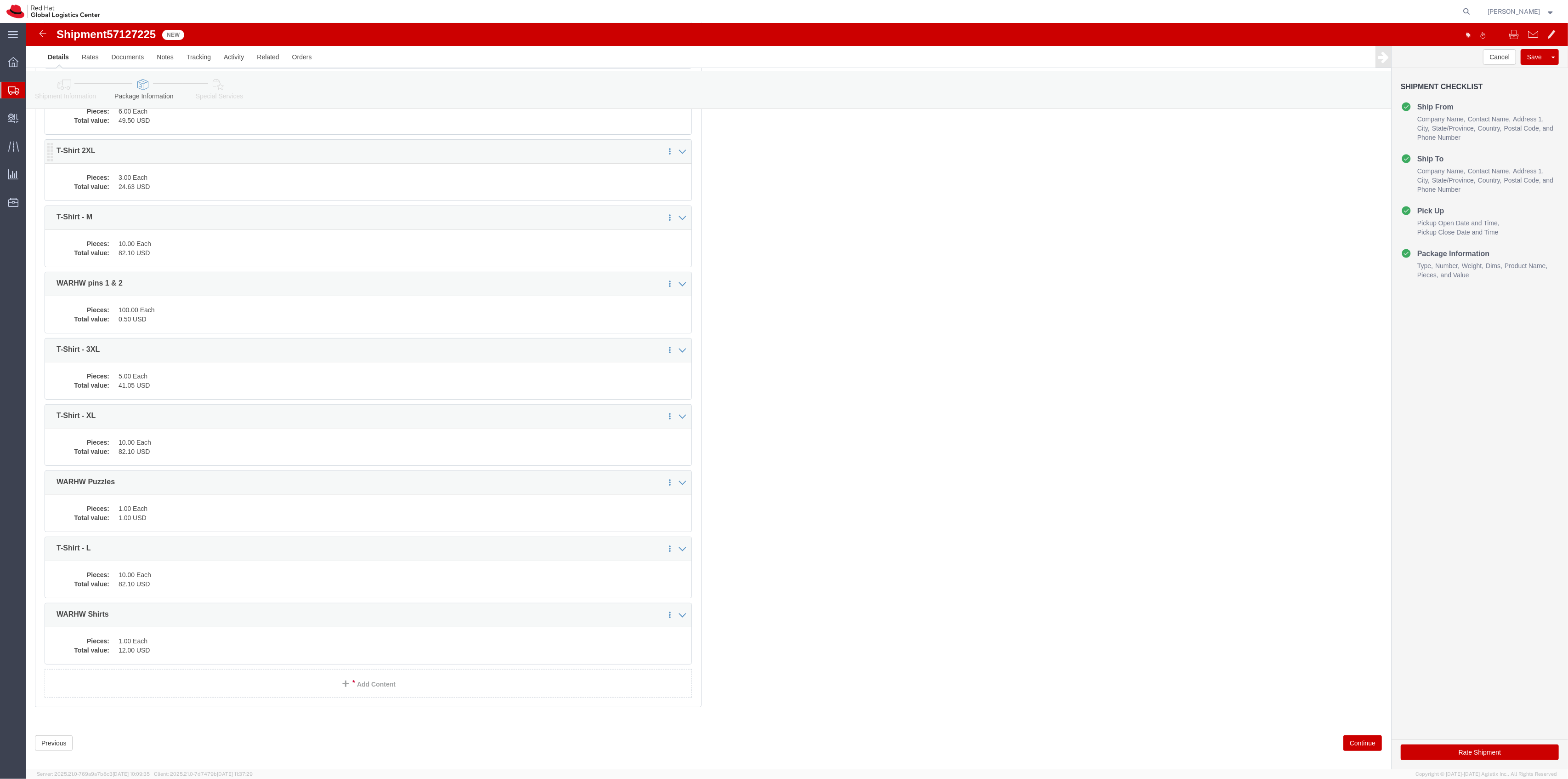
click dd "24.63 USD"
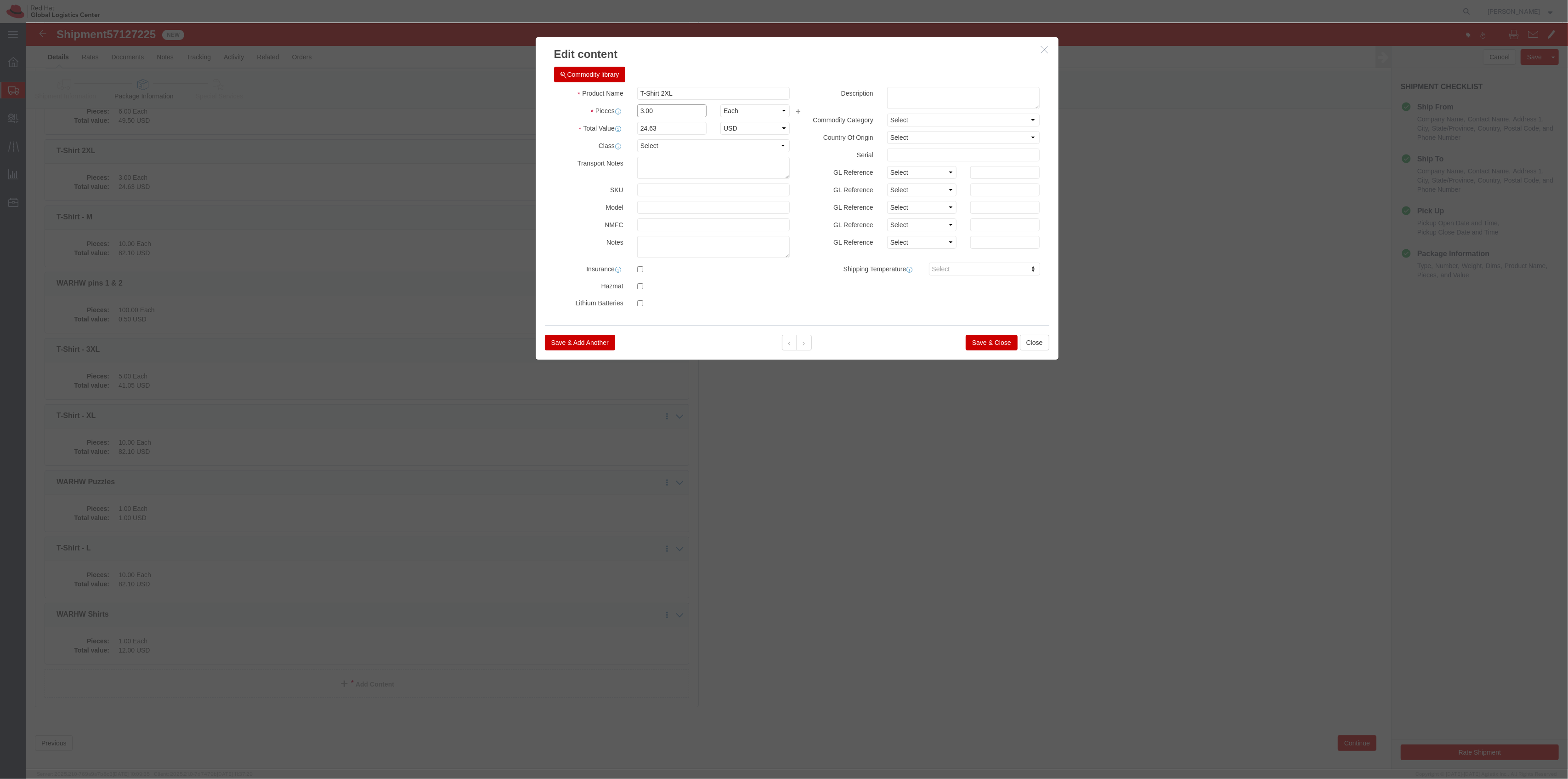
drag, startPoint x: 631, startPoint y: 90, endPoint x: 583, endPoint y: 84, distance: 48.4
click div "Pieces 3.00 Select Bag Barrels 100Board Feet Bottle Box Blister Pack Carats Can…"
click div "Class Select 50 55 60 65 70 85 92.5 100 125 175 250 300 400"
click button "Save & Close"
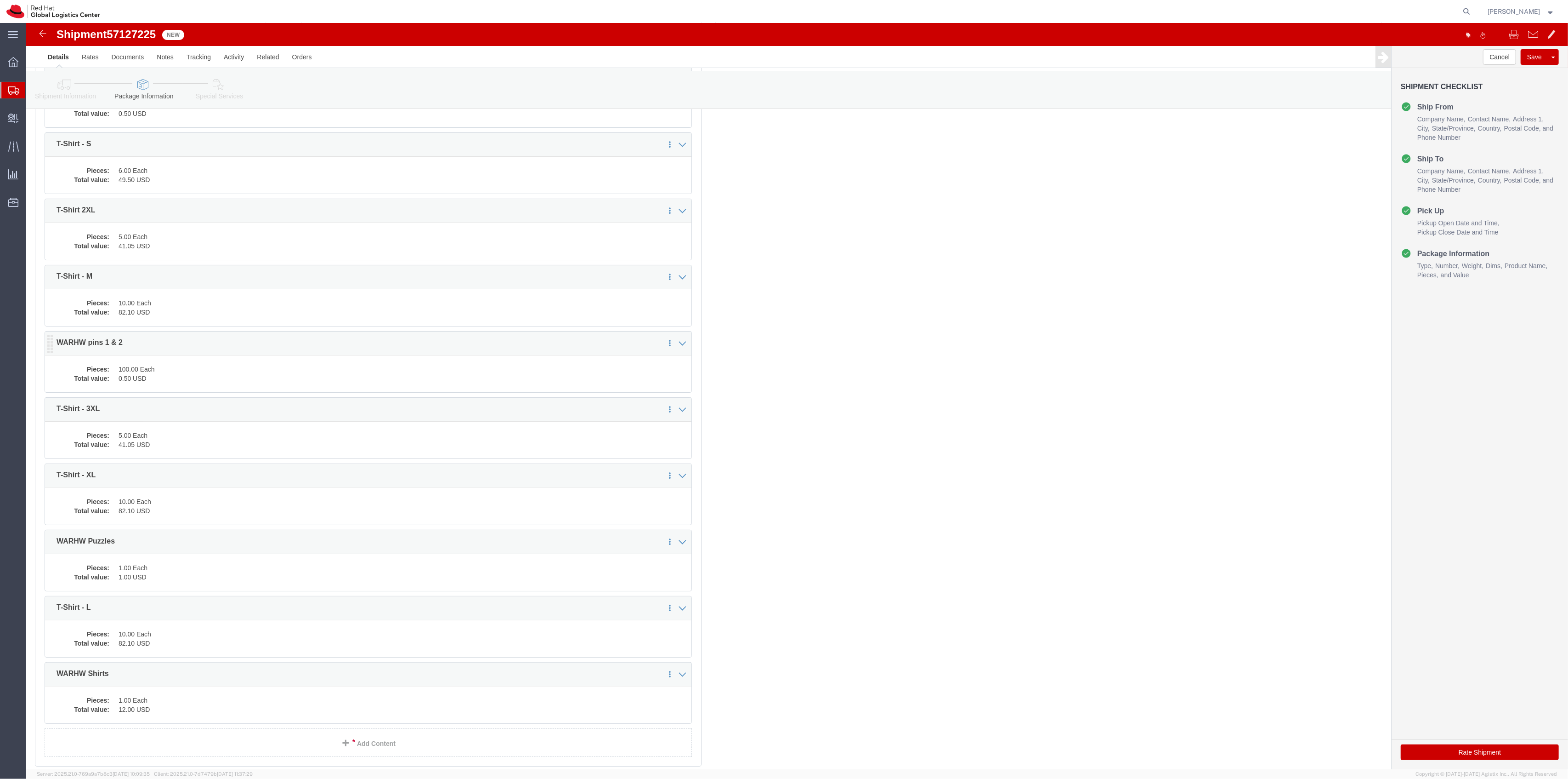
scroll to position [123, 0]
click dd "49.50 USD"
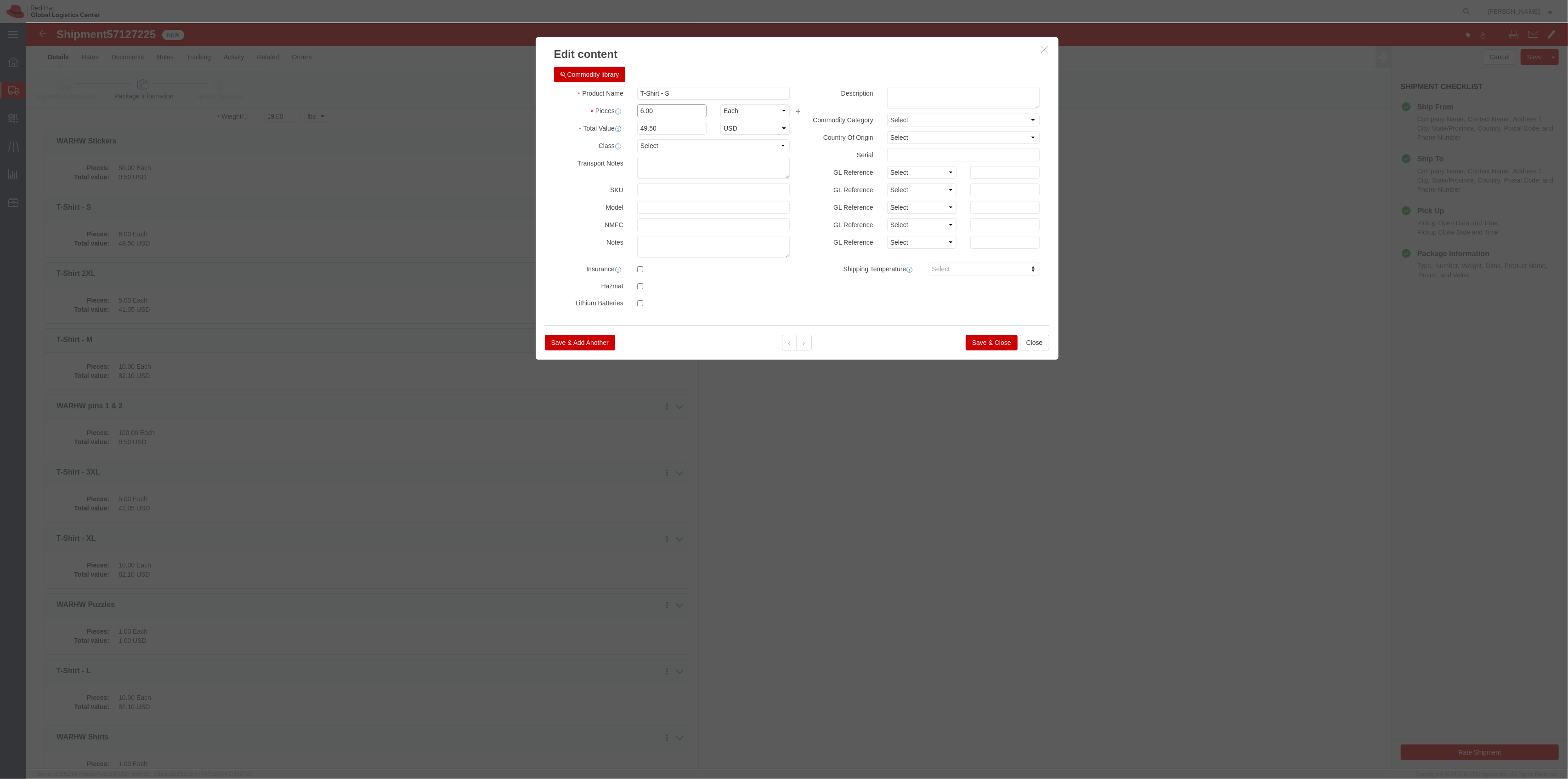
drag, startPoint x: 636, startPoint y: 86, endPoint x: 573, endPoint y: 77, distance: 63.6
click div "Product Name T-Shirt - S Pieces 6.00 Select Bag Barrels 100Board Feet Bottle Bo…"
click div "Save & Add Another Save & Close Close"
click button "Save & Close"
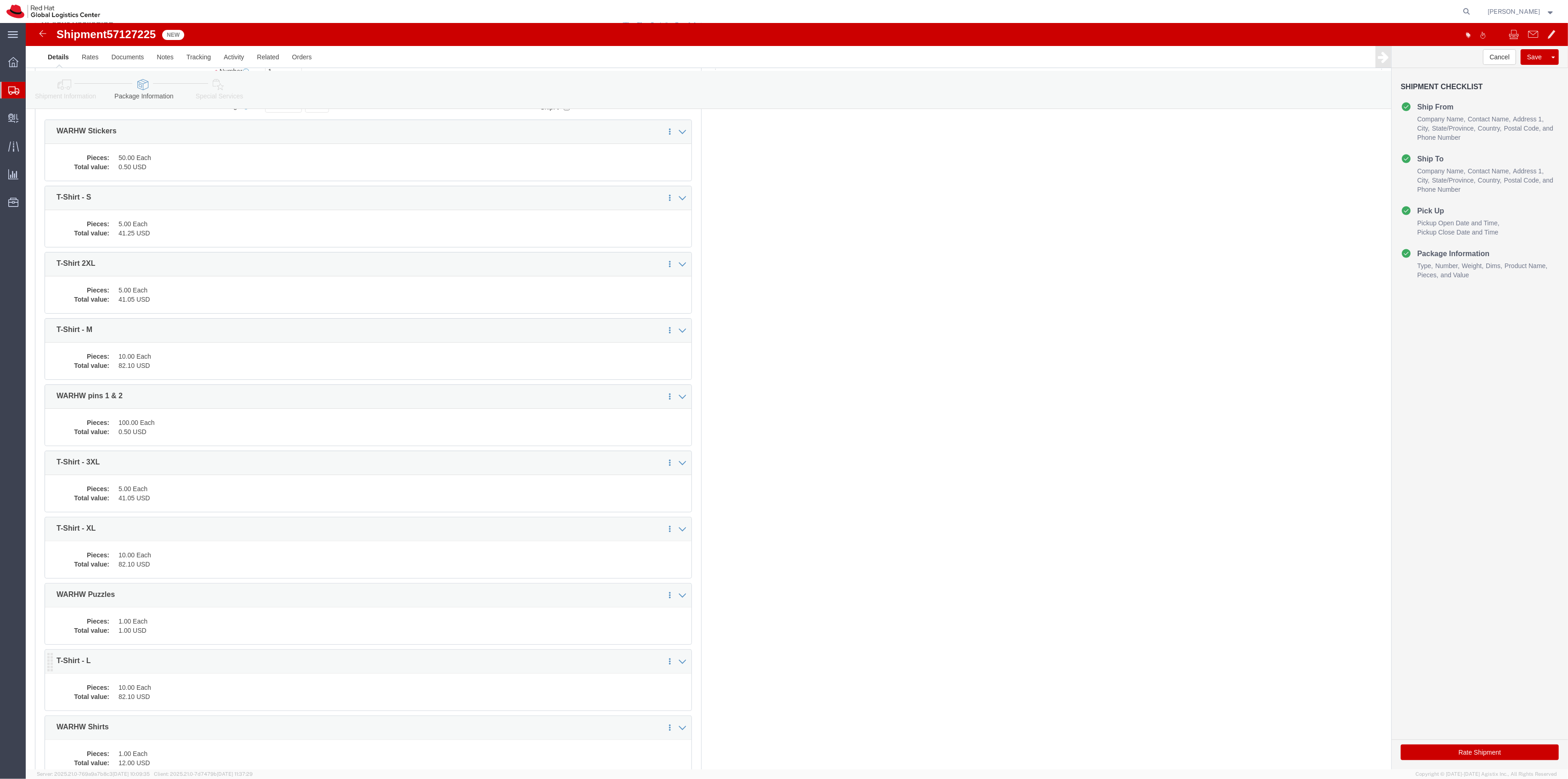
scroll to position [255, 0]
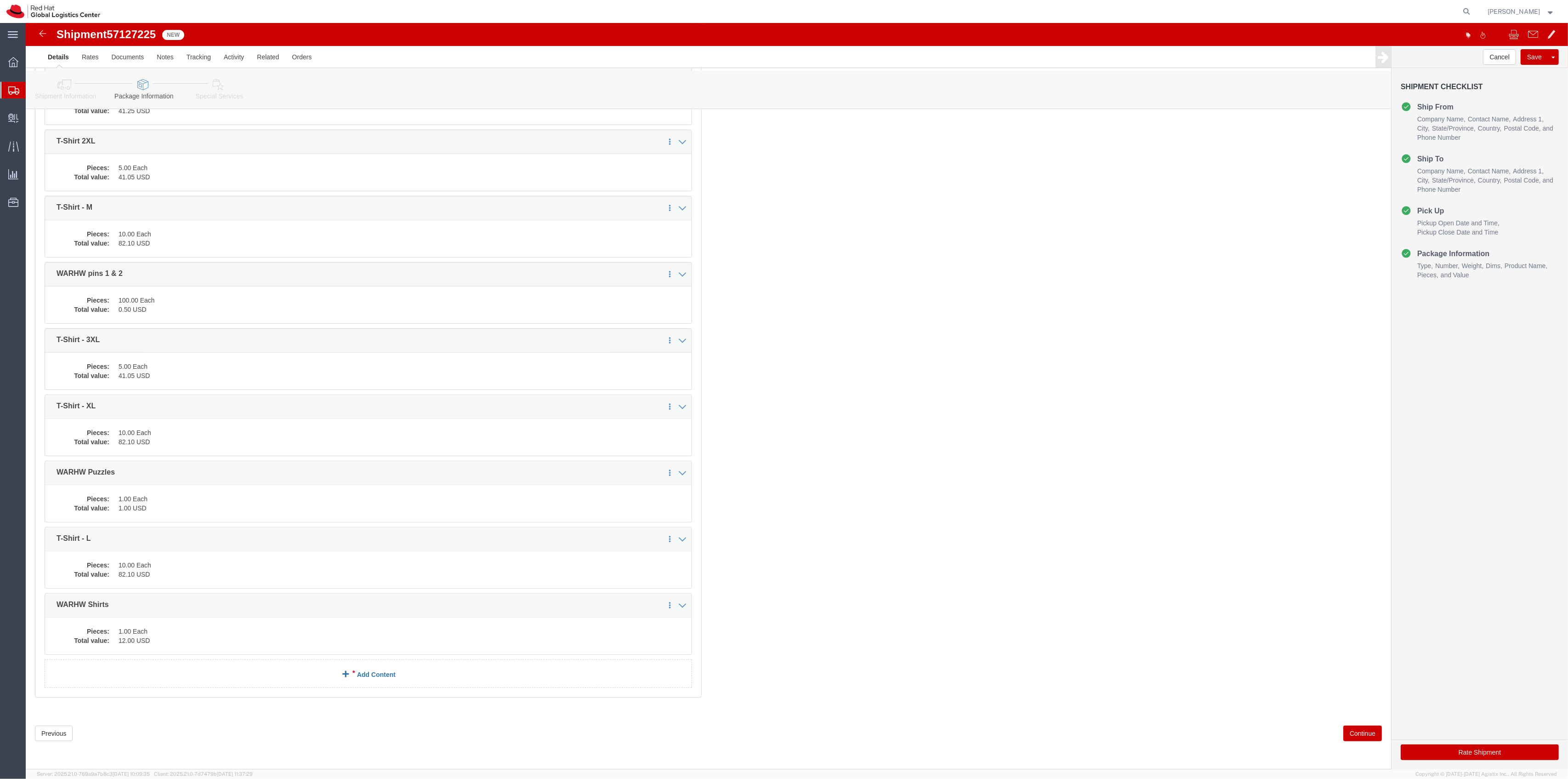
click link "Add Content"
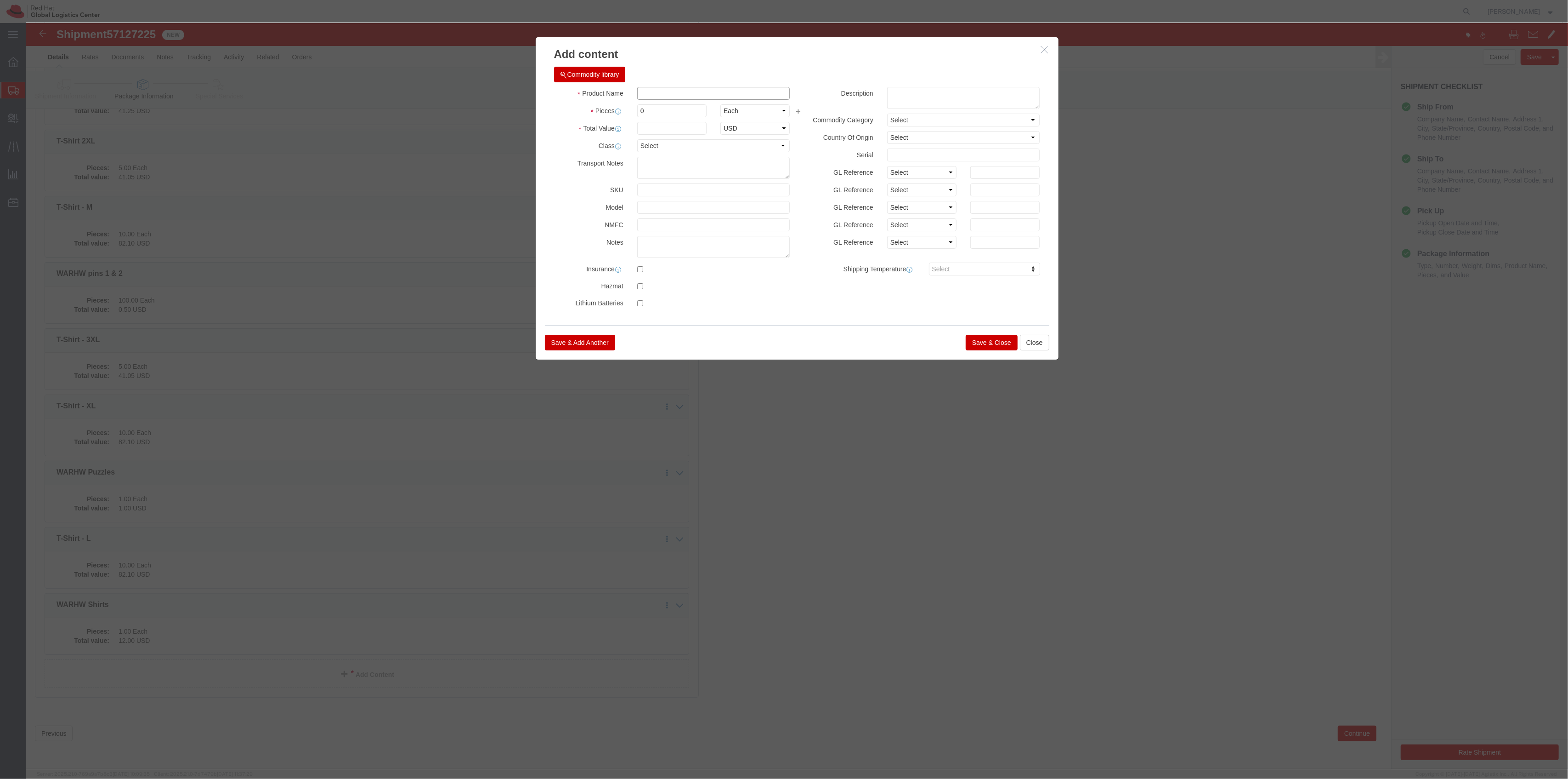
click input "text"
click button "Save & Close"
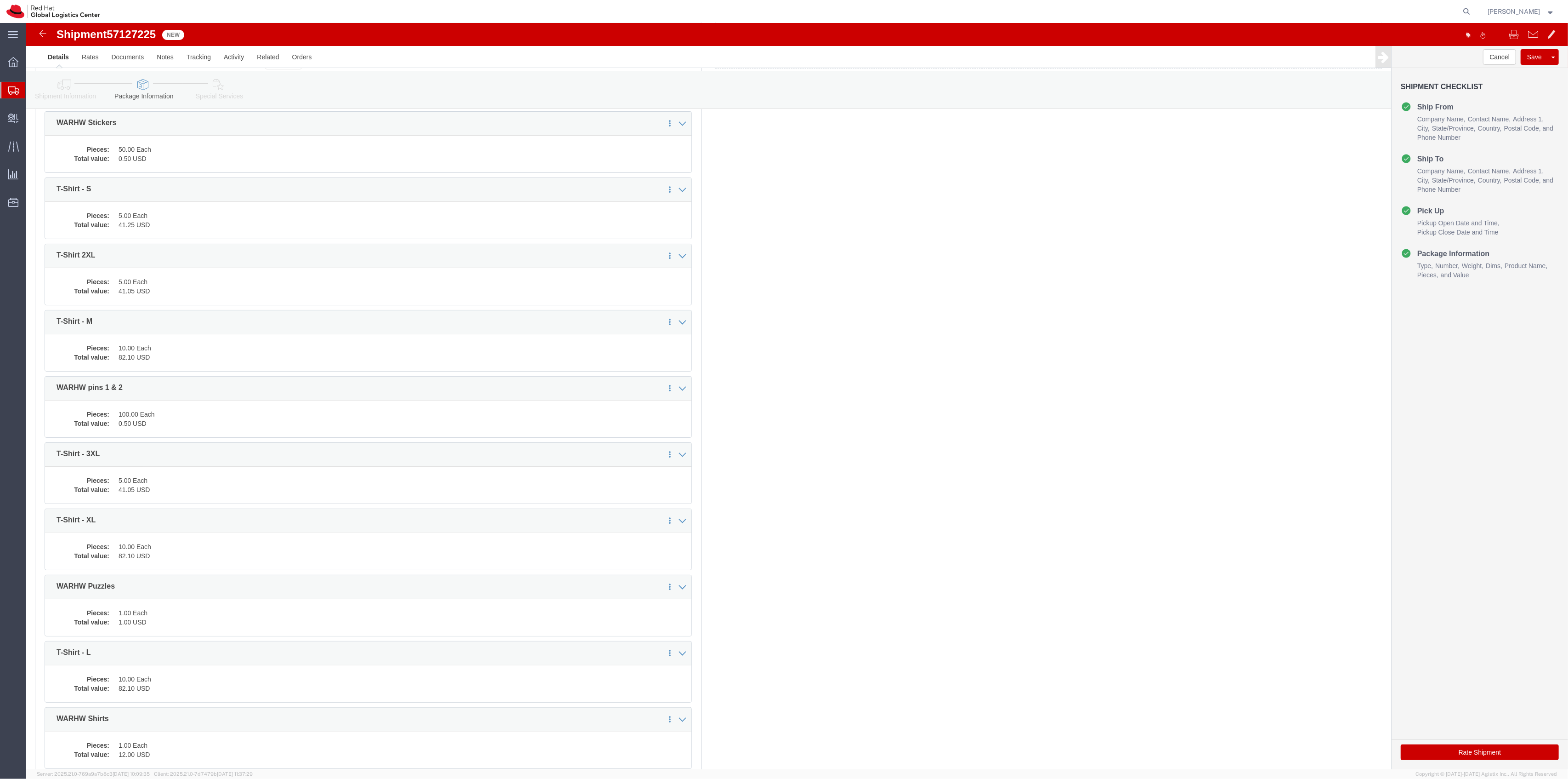
scroll to position [0, 0]
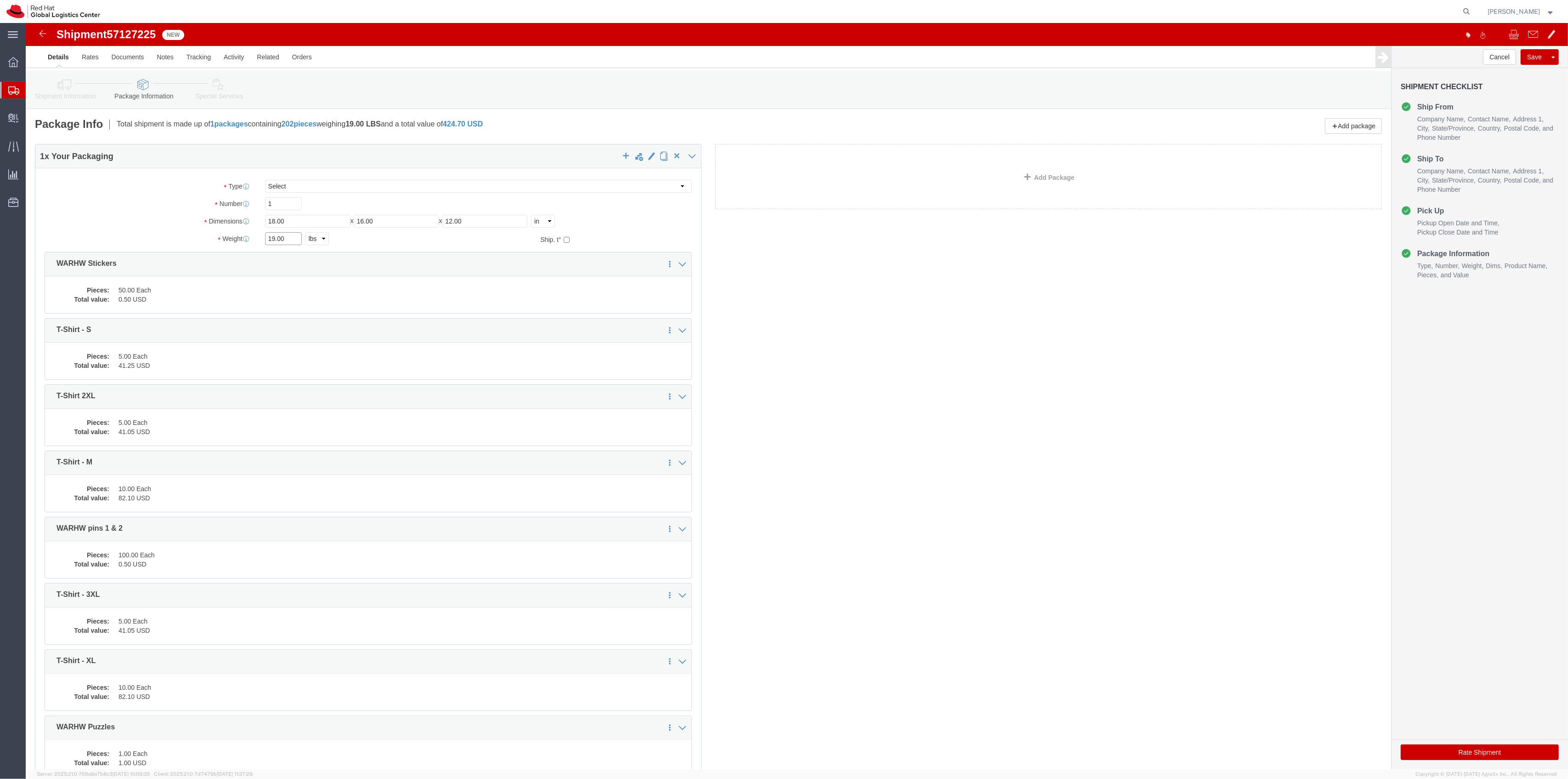
drag, startPoint x: 268, startPoint y: 222, endPoint x: 233, endPoint y: 214, distance: 35.9
click div "19.00 Select kgs lbs"
click div "1 x Your Packaging Package Type Select Case(s) Crate(s) Envelope Large Box Medi…"
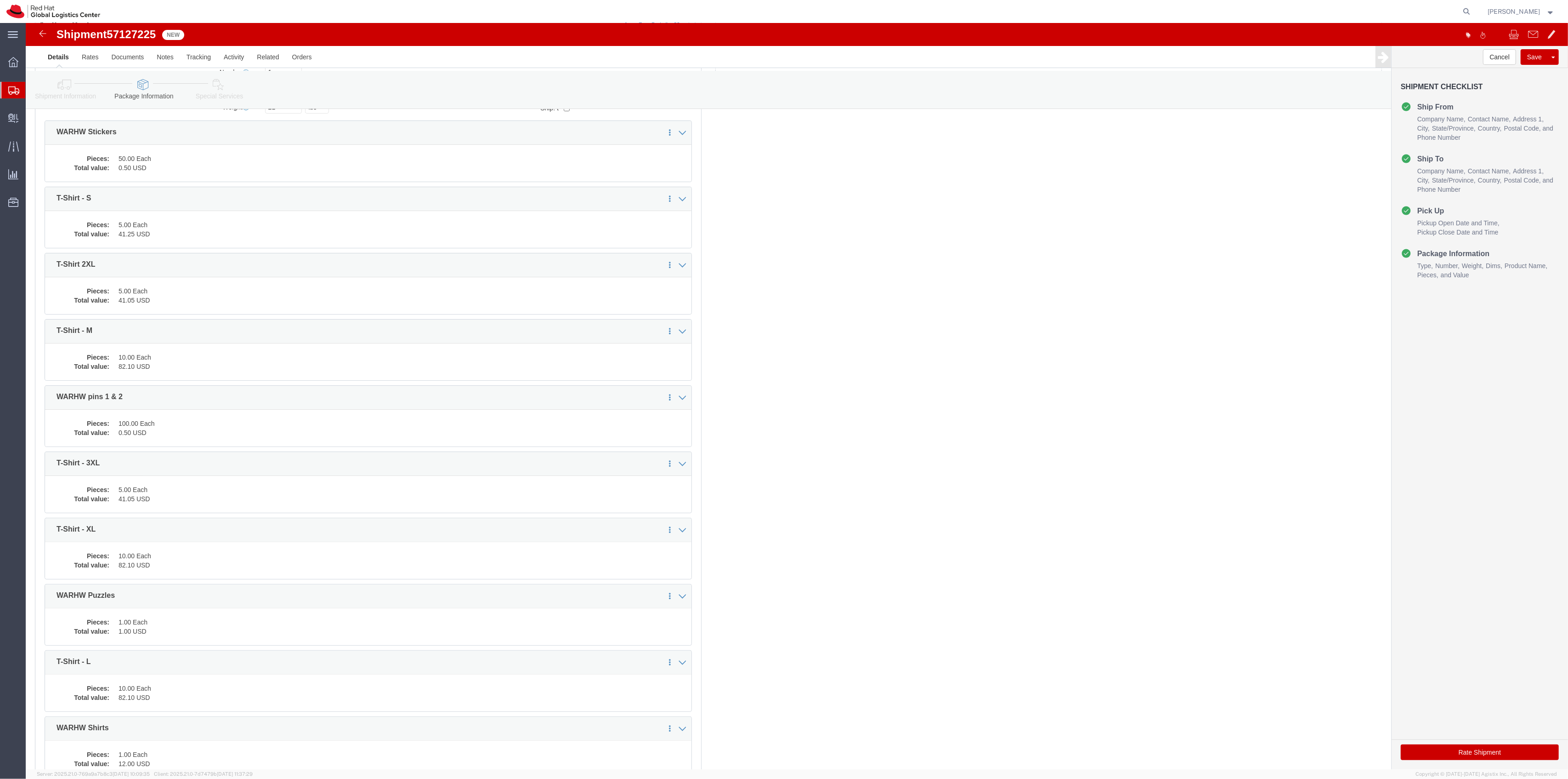
scroll to position [123, 0]
click button "Rate Shipment"
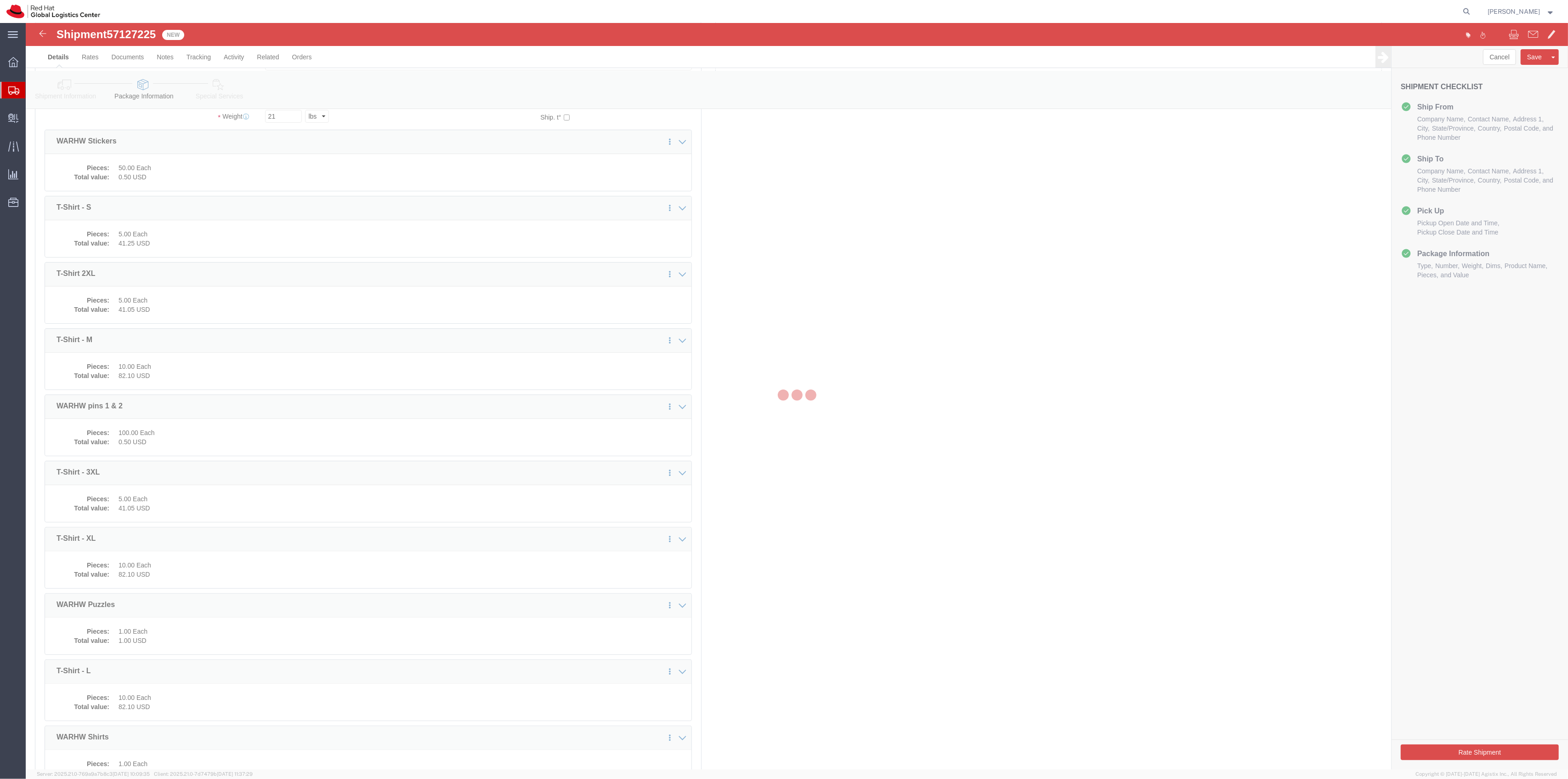
scroll to position [0, 0]
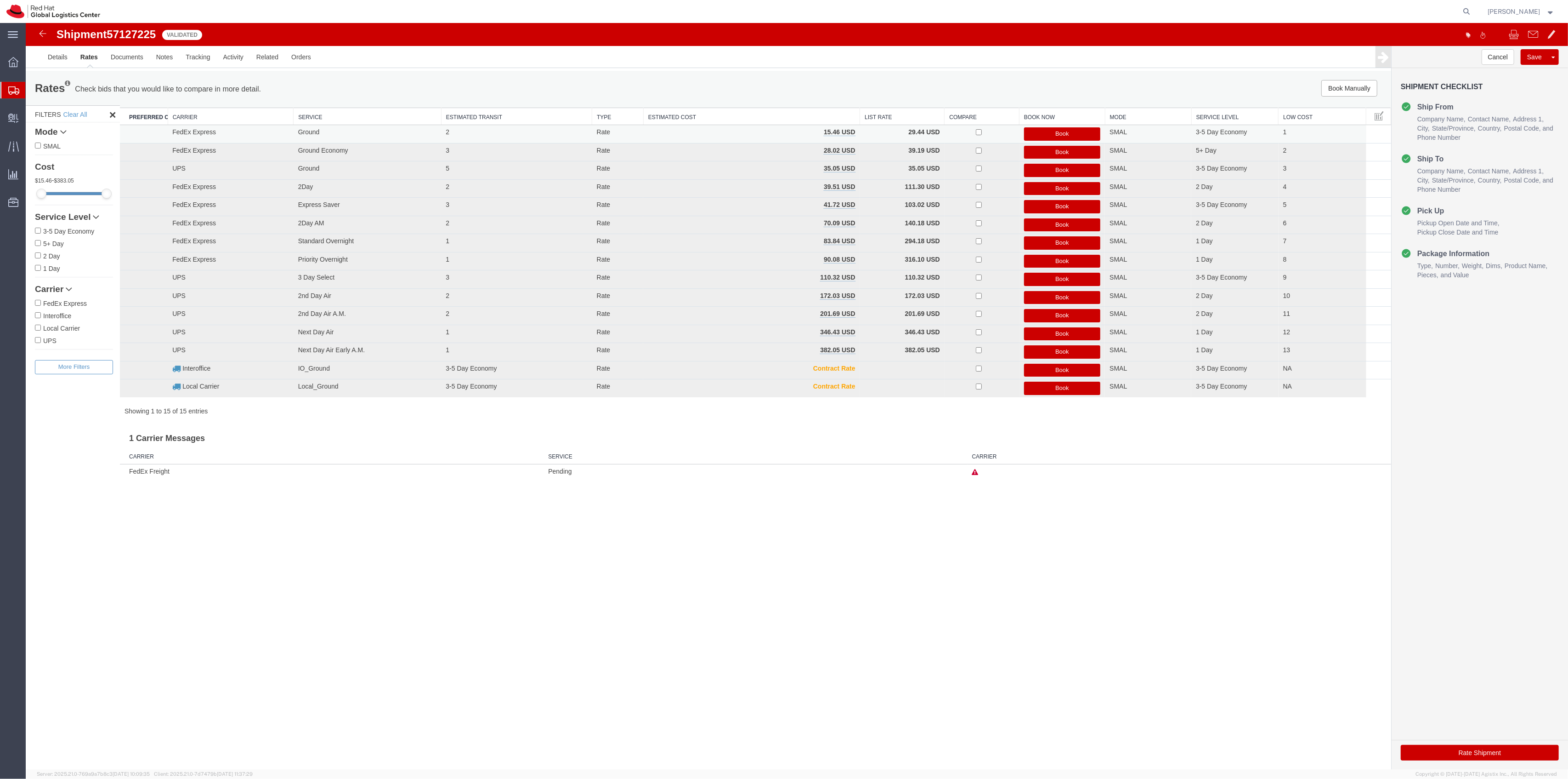
click at [1056, 135] on button "Book" at bounding box center [1063, 133] width 76 height 13
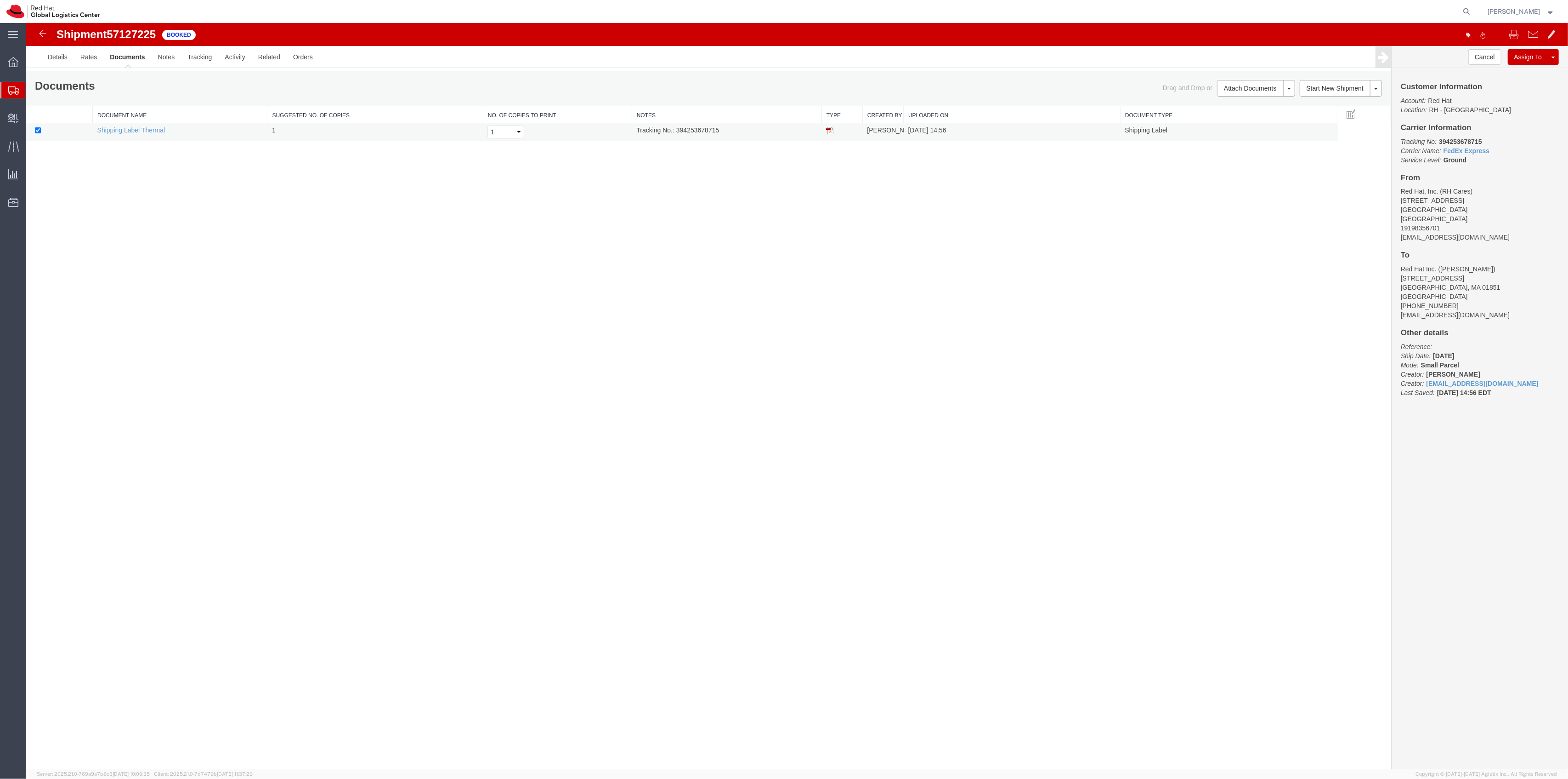
click at [831, 130] on img at bounding box center [830, 131] width 7 height 7
click at [690, 134] on td "Tracking No.: 394253678715" at bounding box center [727, 132] width 190 height 18
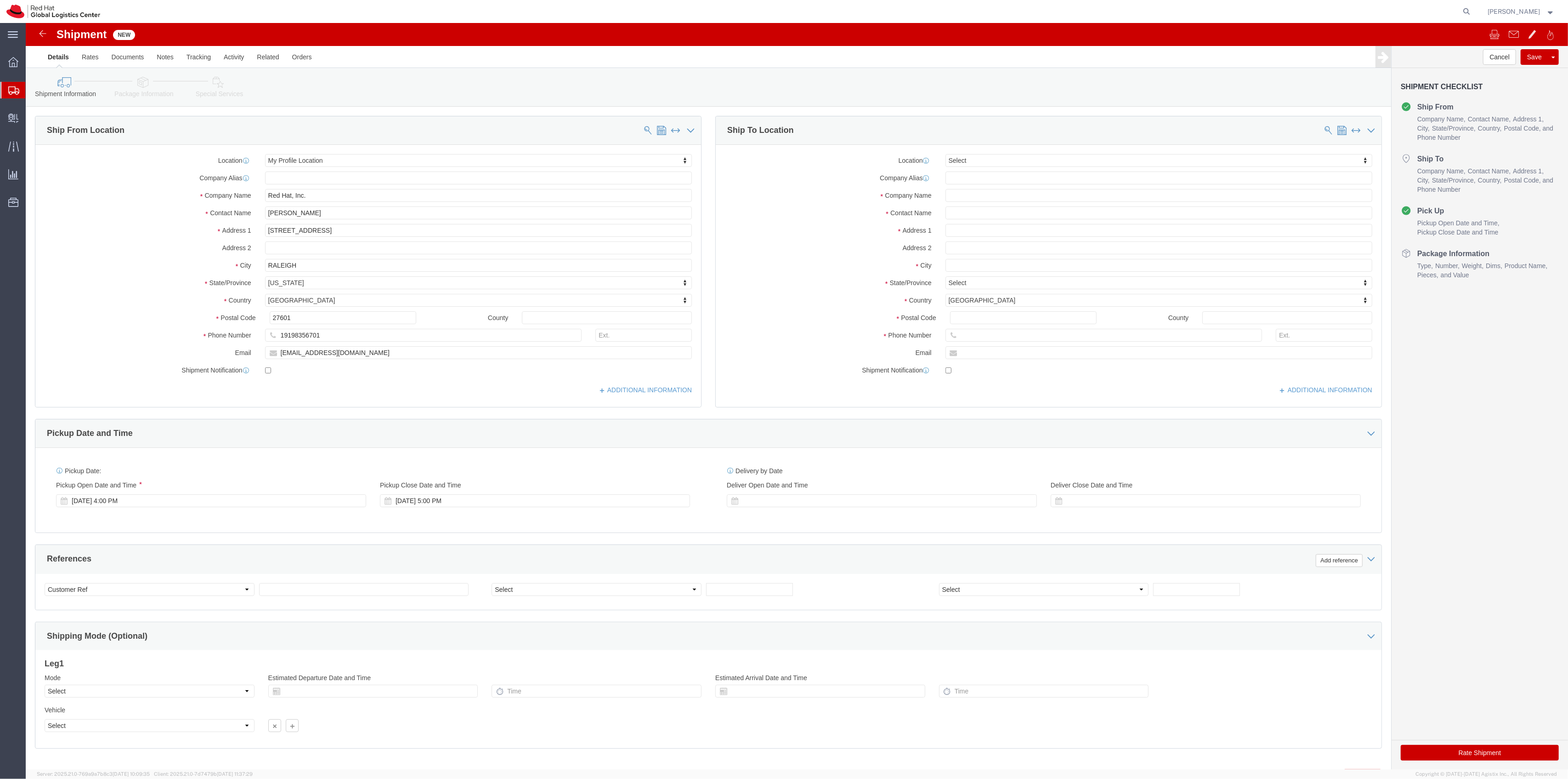
select select
drag, startPoint x: 321, startPoint y: 212, endPoint x: 204, endPoint y: 186, distance: 119.9
click div "Contact Name Robert Lomax"
type input "RH Cares"
click input "[EMAIL_ADDRESS][DOMAIN_NAME]"
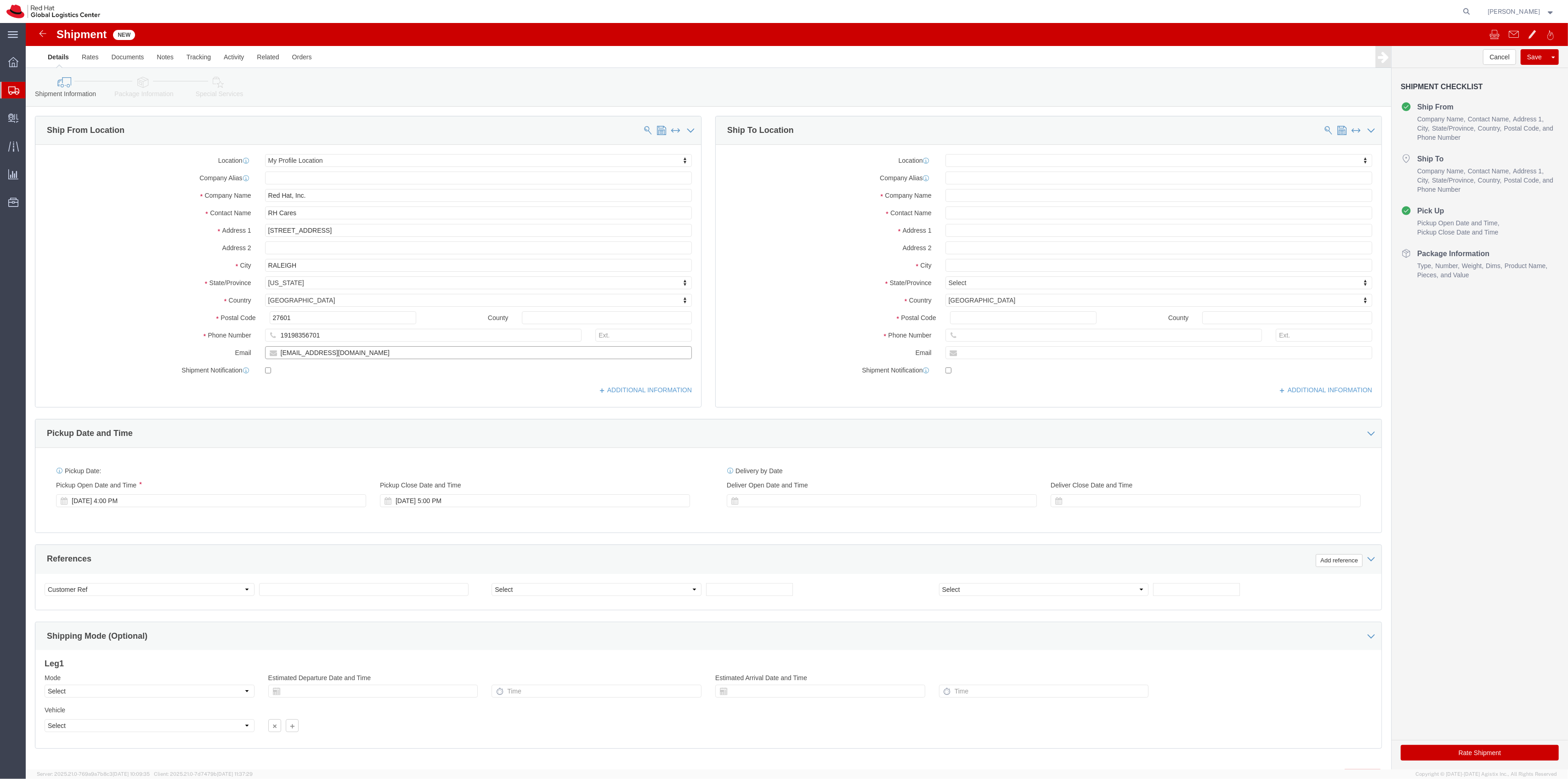
click input "[EMAIL_ADDRESS][DOMAIN_NAME]"
drag, startPoint x: 344, startPoint y: 333, endPoint x: 206, endPoint y: 333, distance: 138.0
click div "Email rlomax@redhat.com"
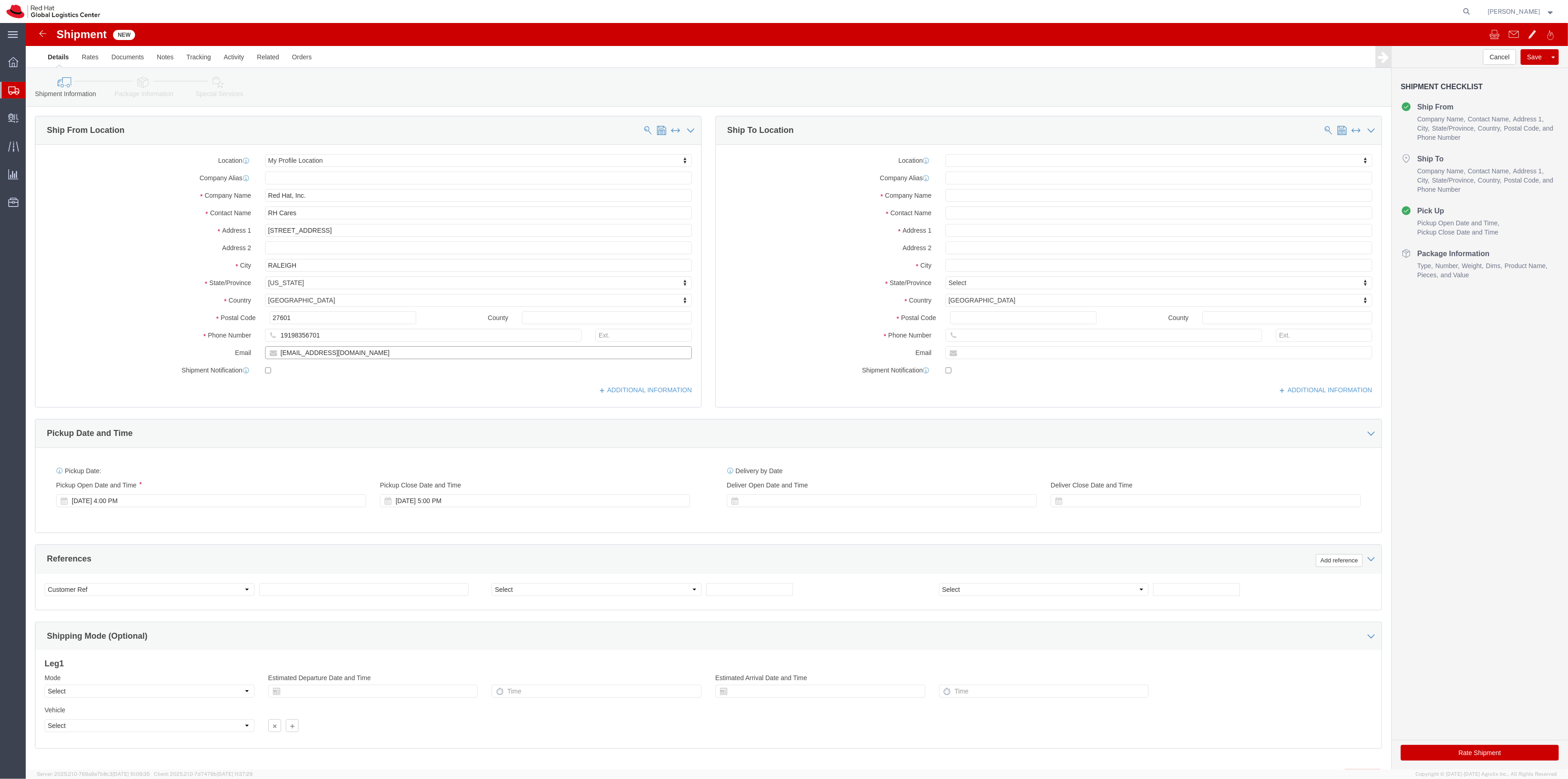
paste input "parane"
type input "[EMAIL_ADDRESS][DOMAIN_NAME]"
checkbox input "true"
click input "text"
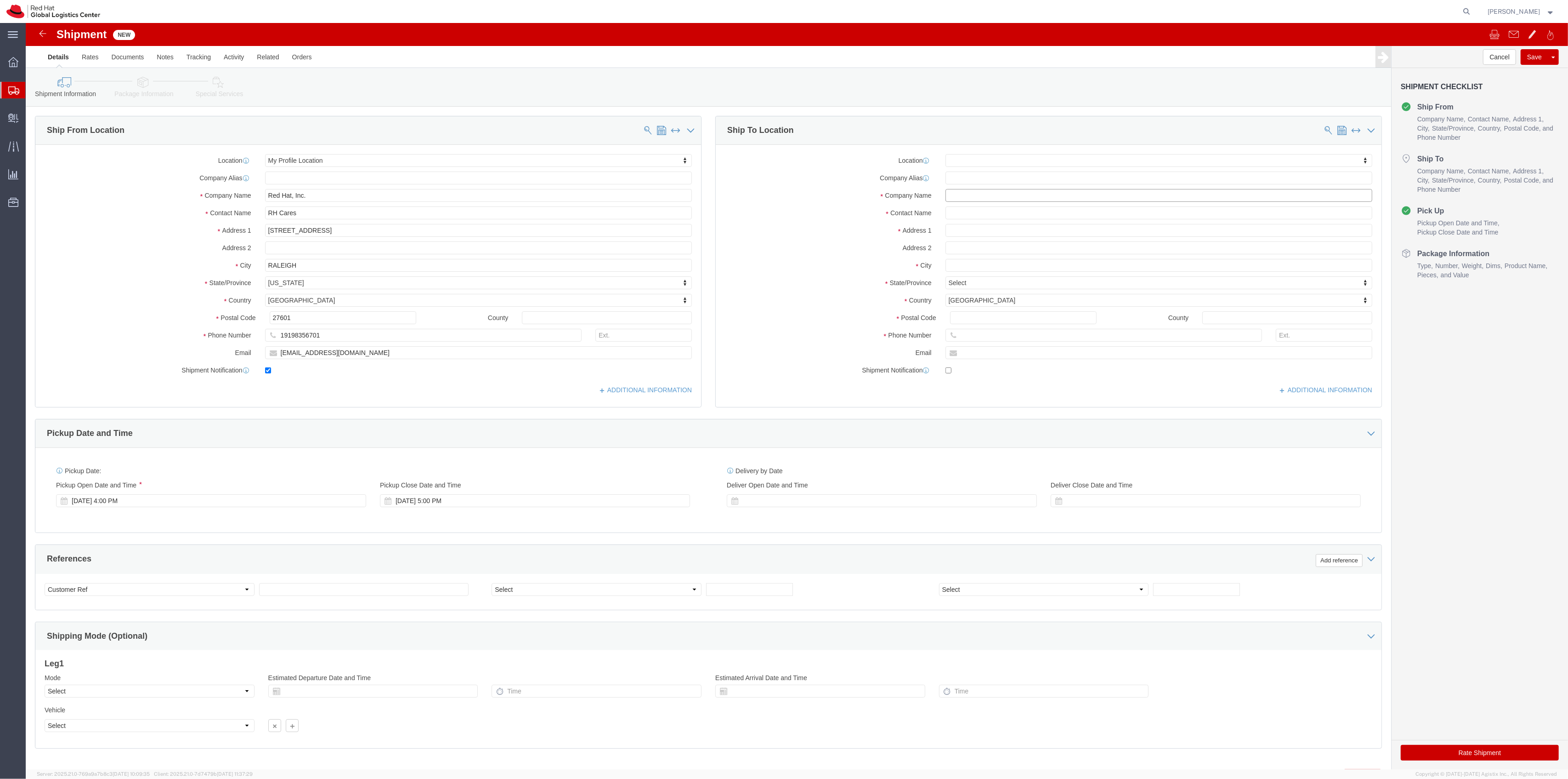
paste input "Susan Roper"
type input "Susan Roper"
click input "text"
paste input "Susan Roper"
type input "Susan Roper"
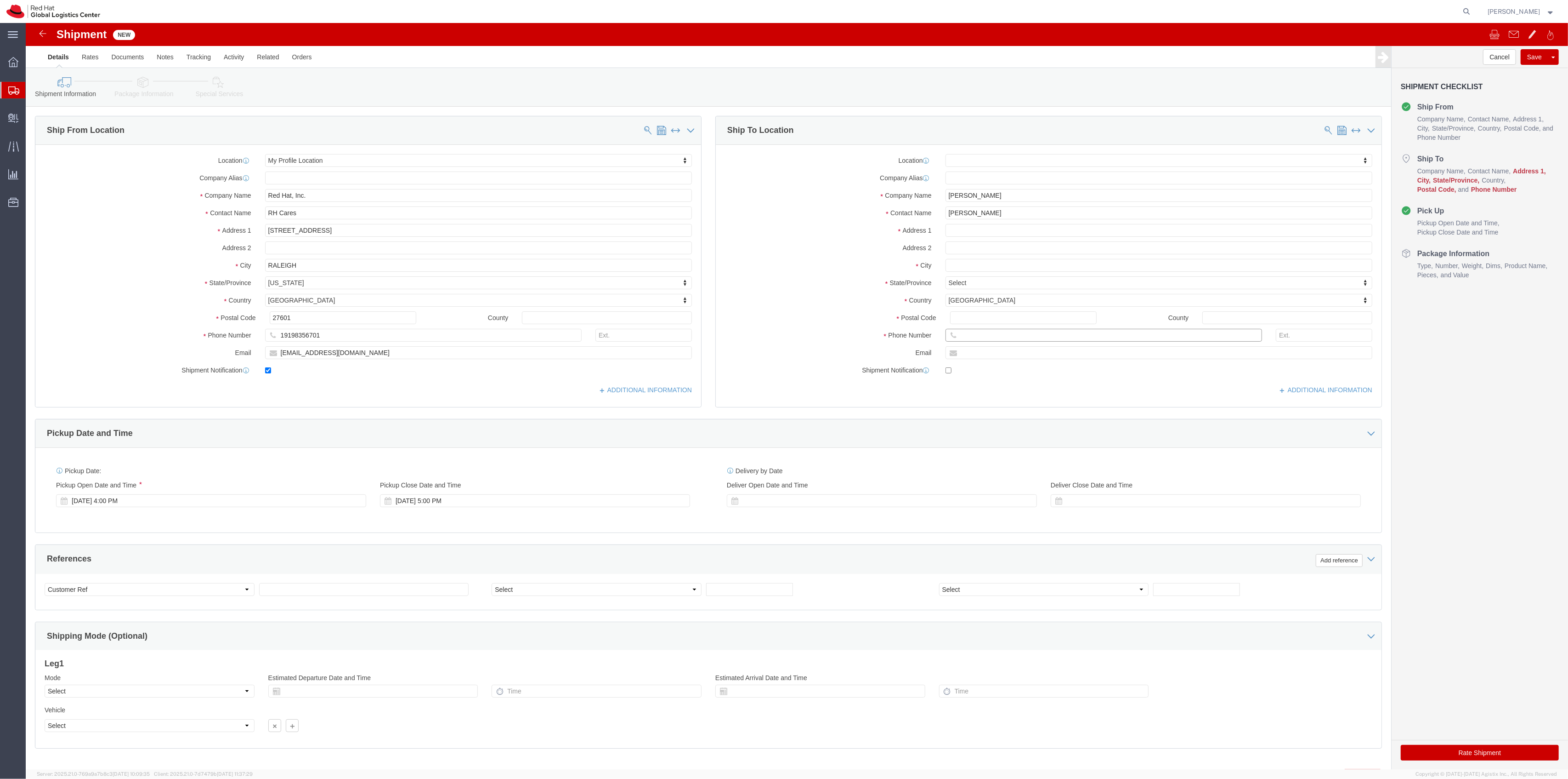
click input "text"
paste input "+1 (614) 204-4171"
type input "+1 (614) 204-4171"
click input "text"
paste input "sroper@redhat.com"
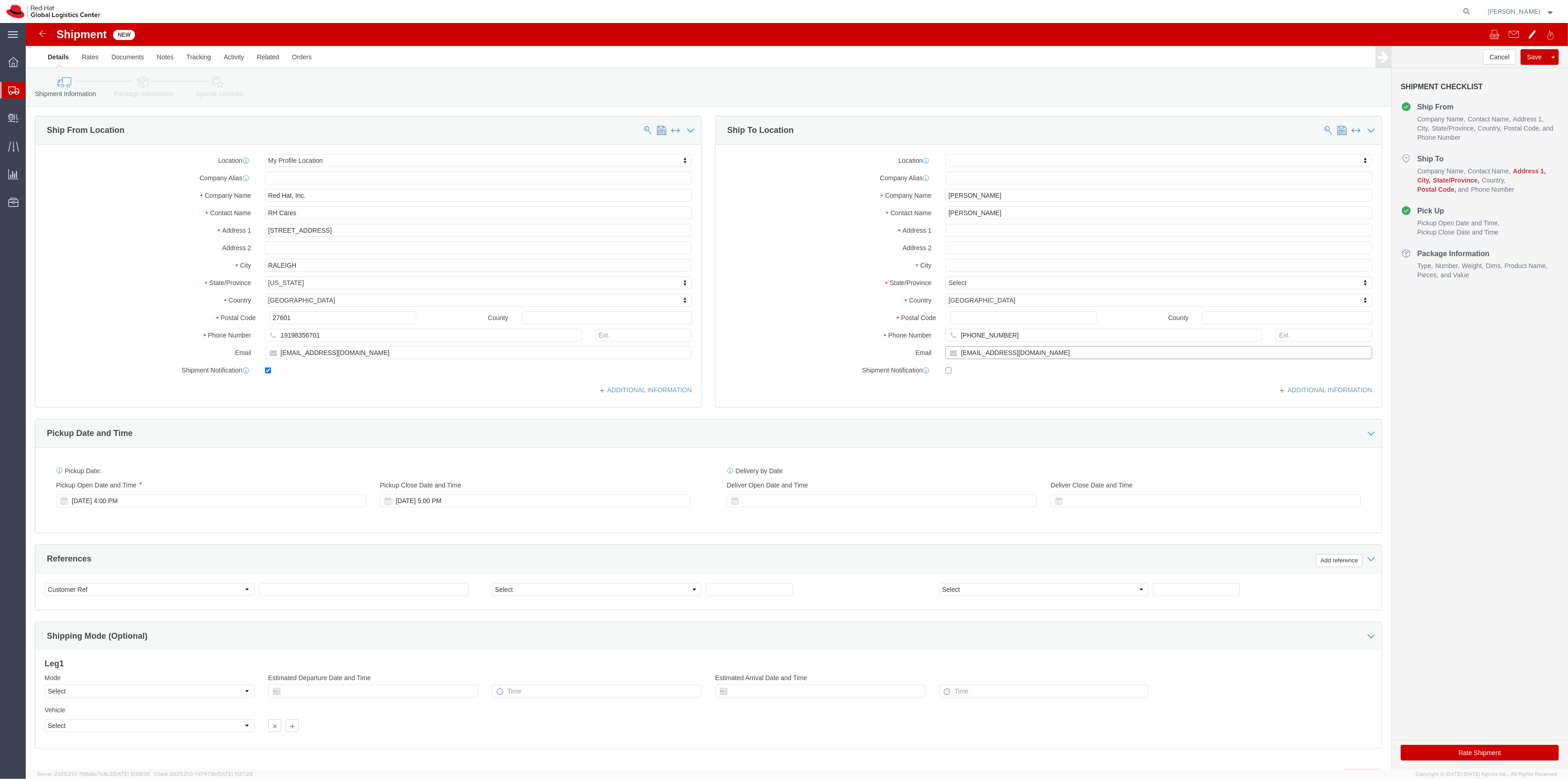
type input "sroper@redhat.com"
checkbox input "true"
click div "Location My Profile Location RH - Amsterdam - MSO RH - Amsterdam Data Center RH…"
click input "text"
paste input "8888 Cornwallis Court"
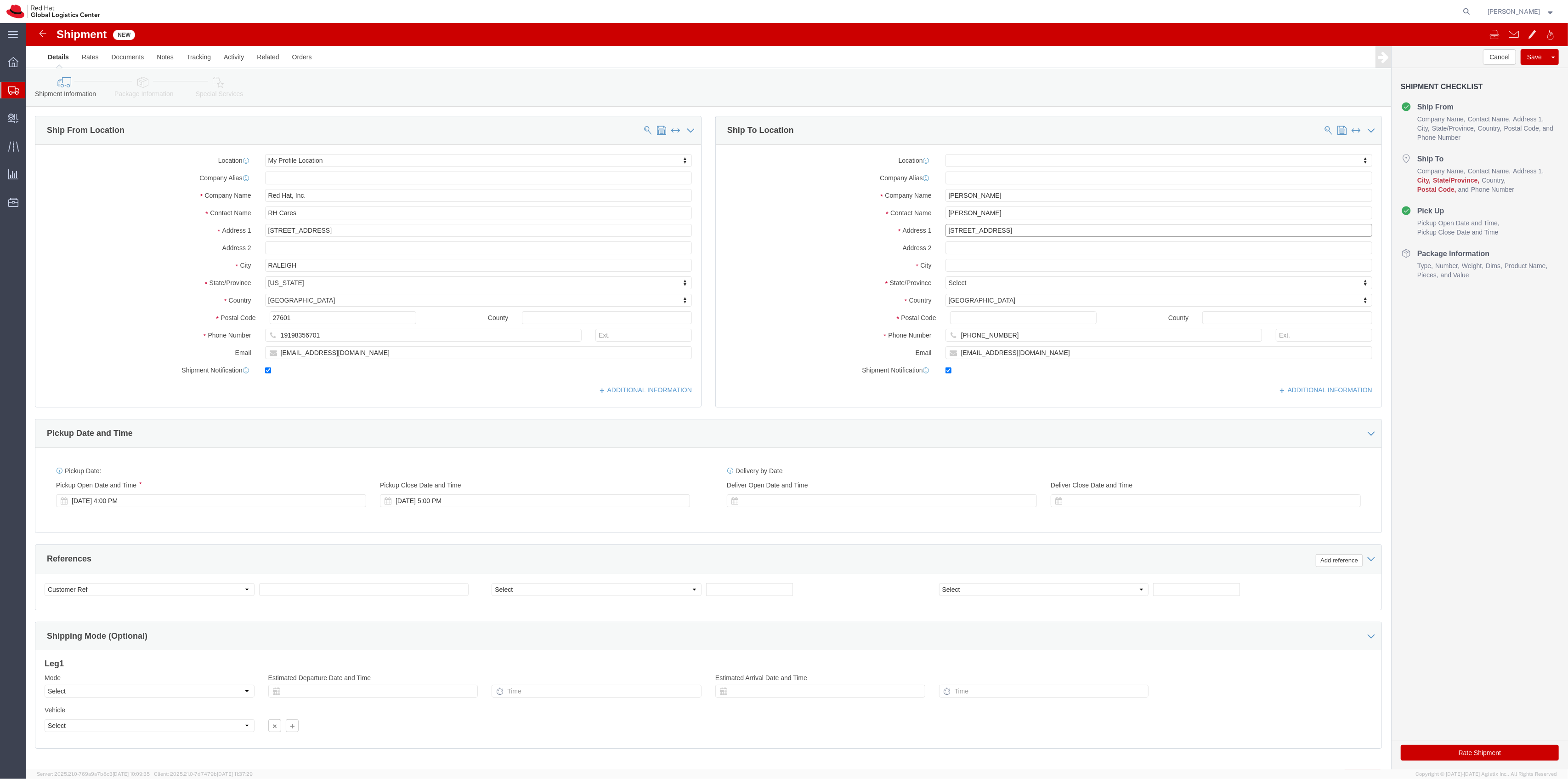
type input "8888 Cornwallis Court"
select select
click input "text"
paste input "Powell"
type input "Powell"
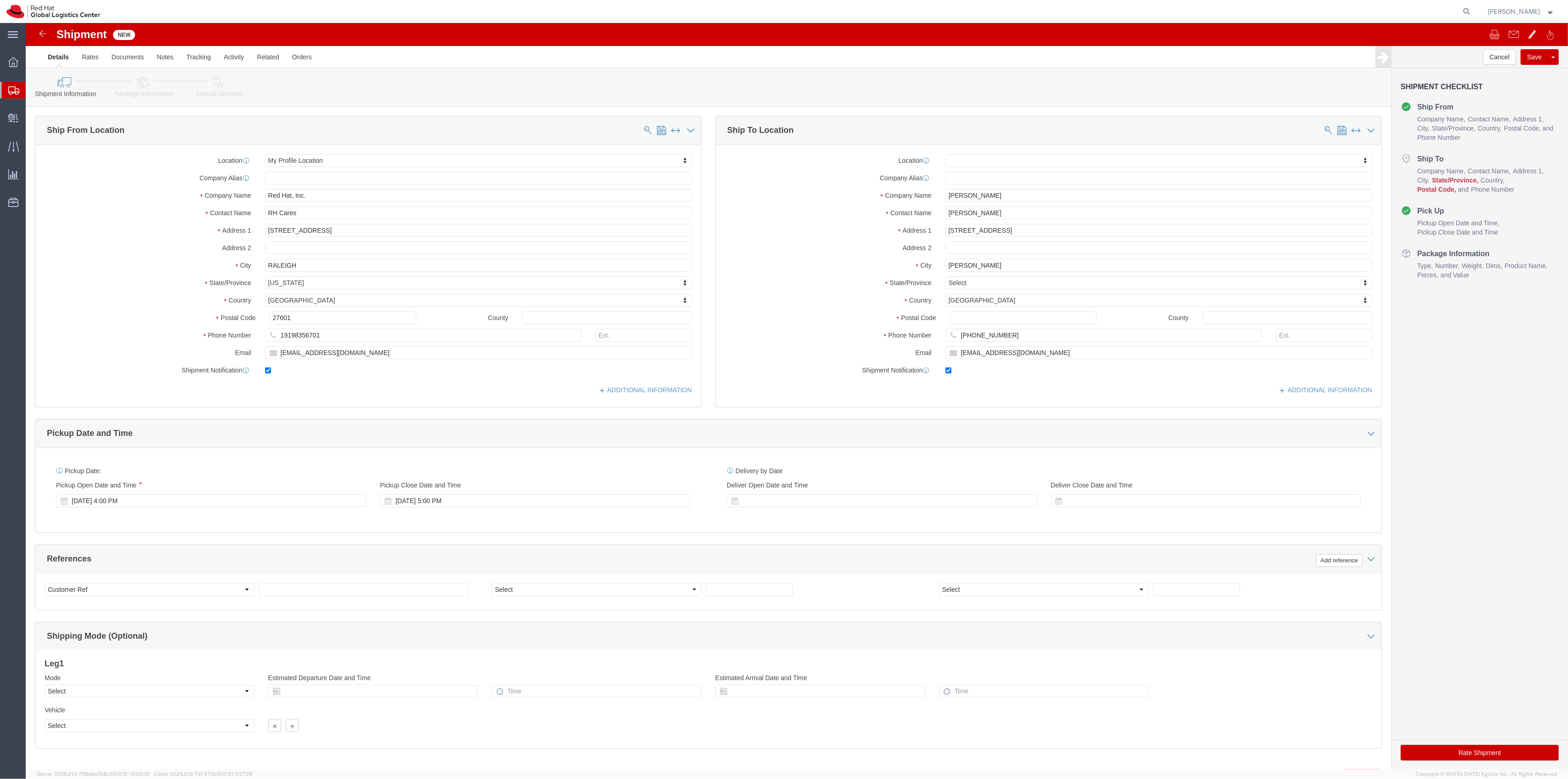
select select
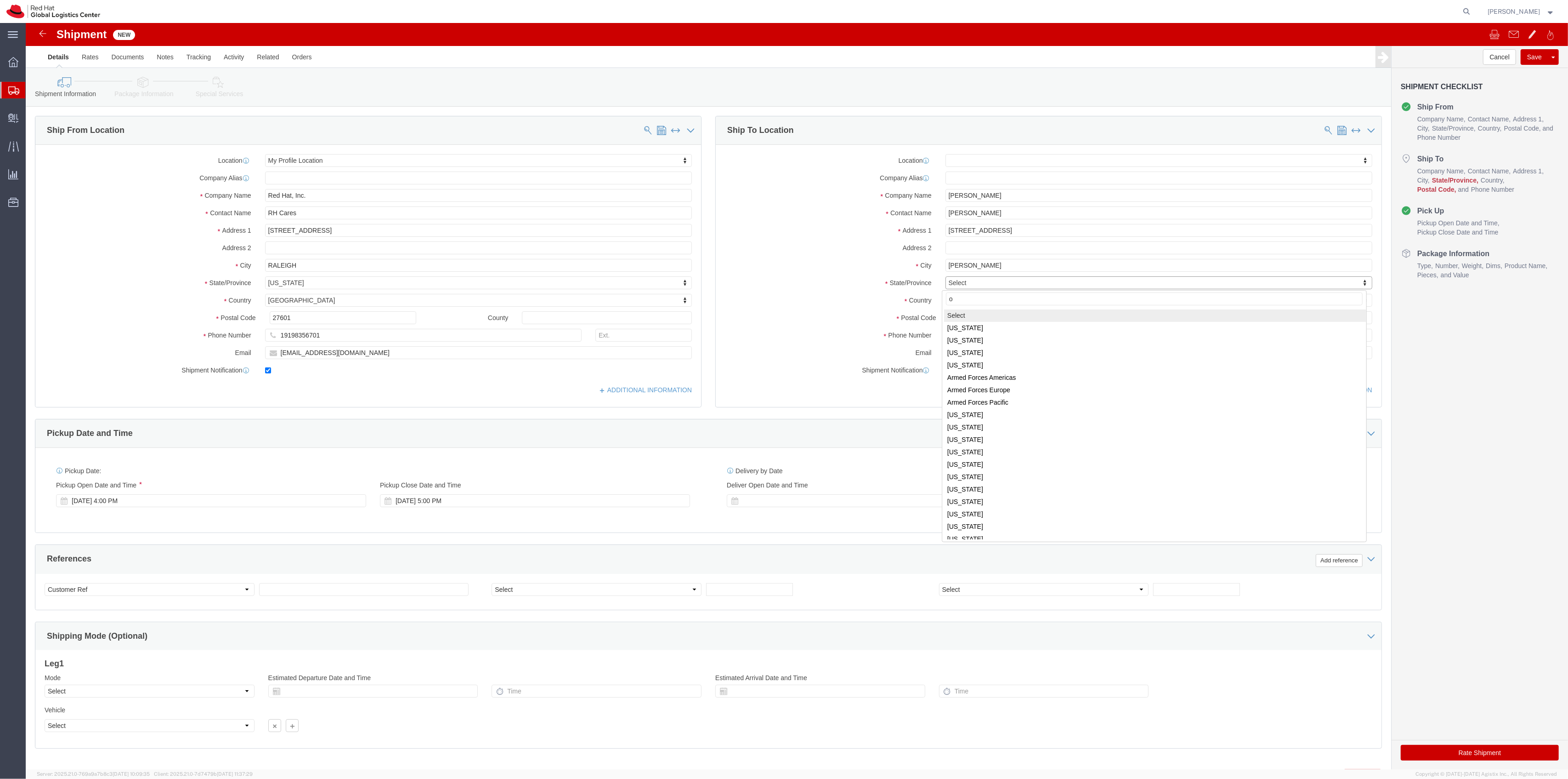
type input "oh"
select select
select select "OH"
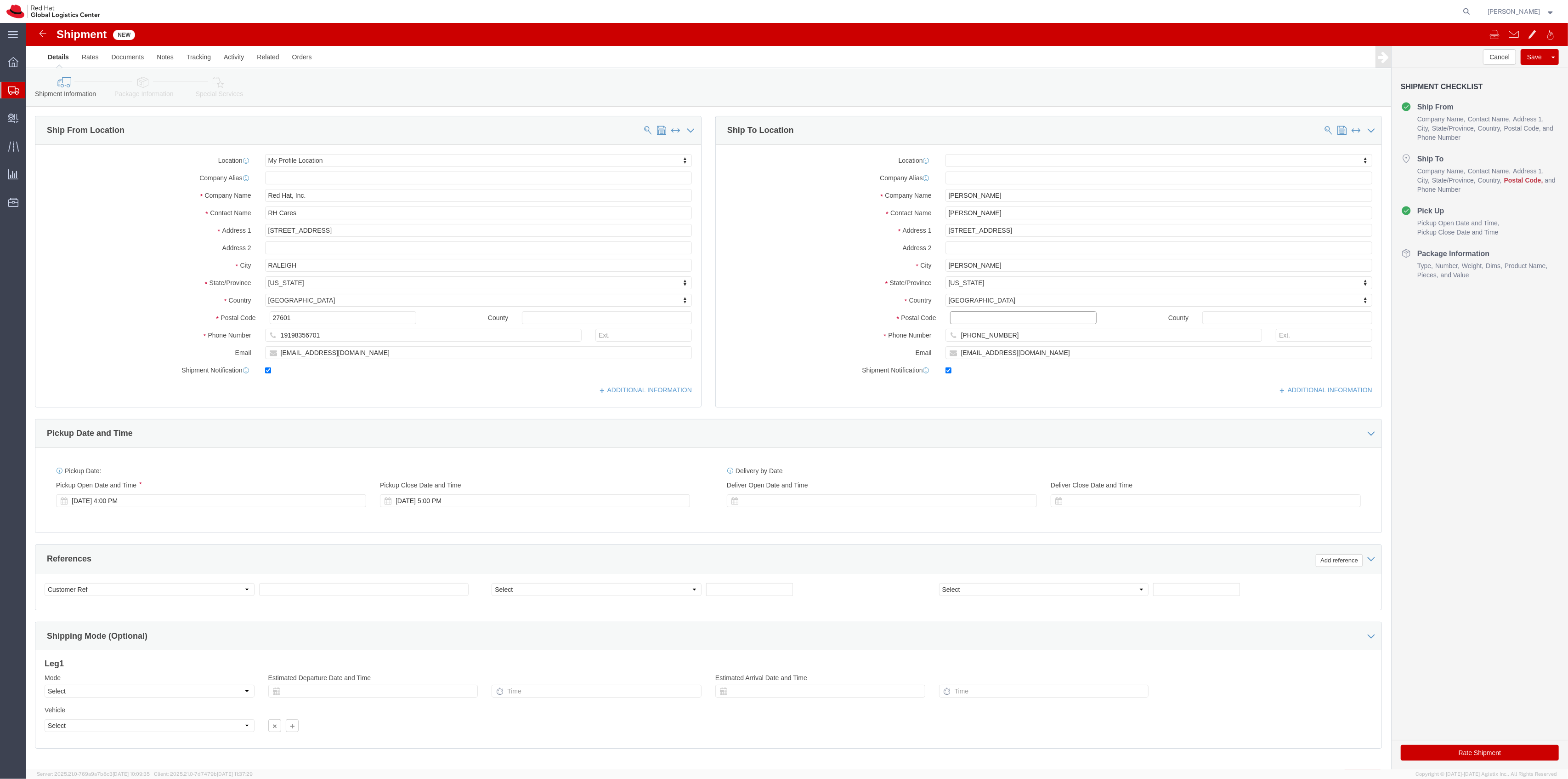
click input "Postal Code"
paste input "43065"
type input "43065"
select select
click link "Package Information"
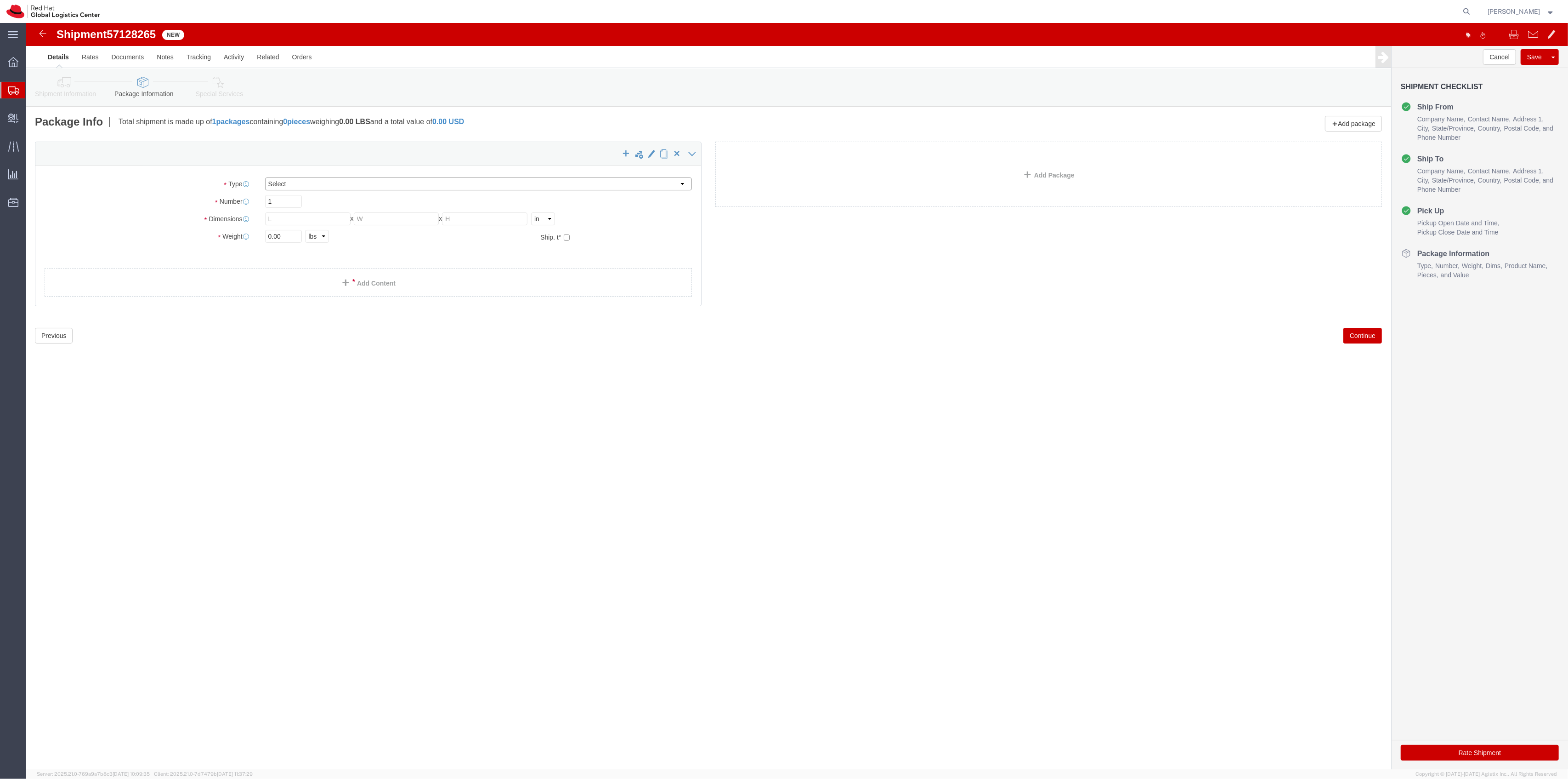
click select "Select Case(s) Crate(s) Envelope Large Box Medium Box PAK Skid(s) Small Box Sma…"
select select "ENV"
click select "Select Case(s) Crate(s) Envelope Large Box Medium Box PAK Skid(s) Small Box Sma…"
type input "9.50"
type input "12.50"
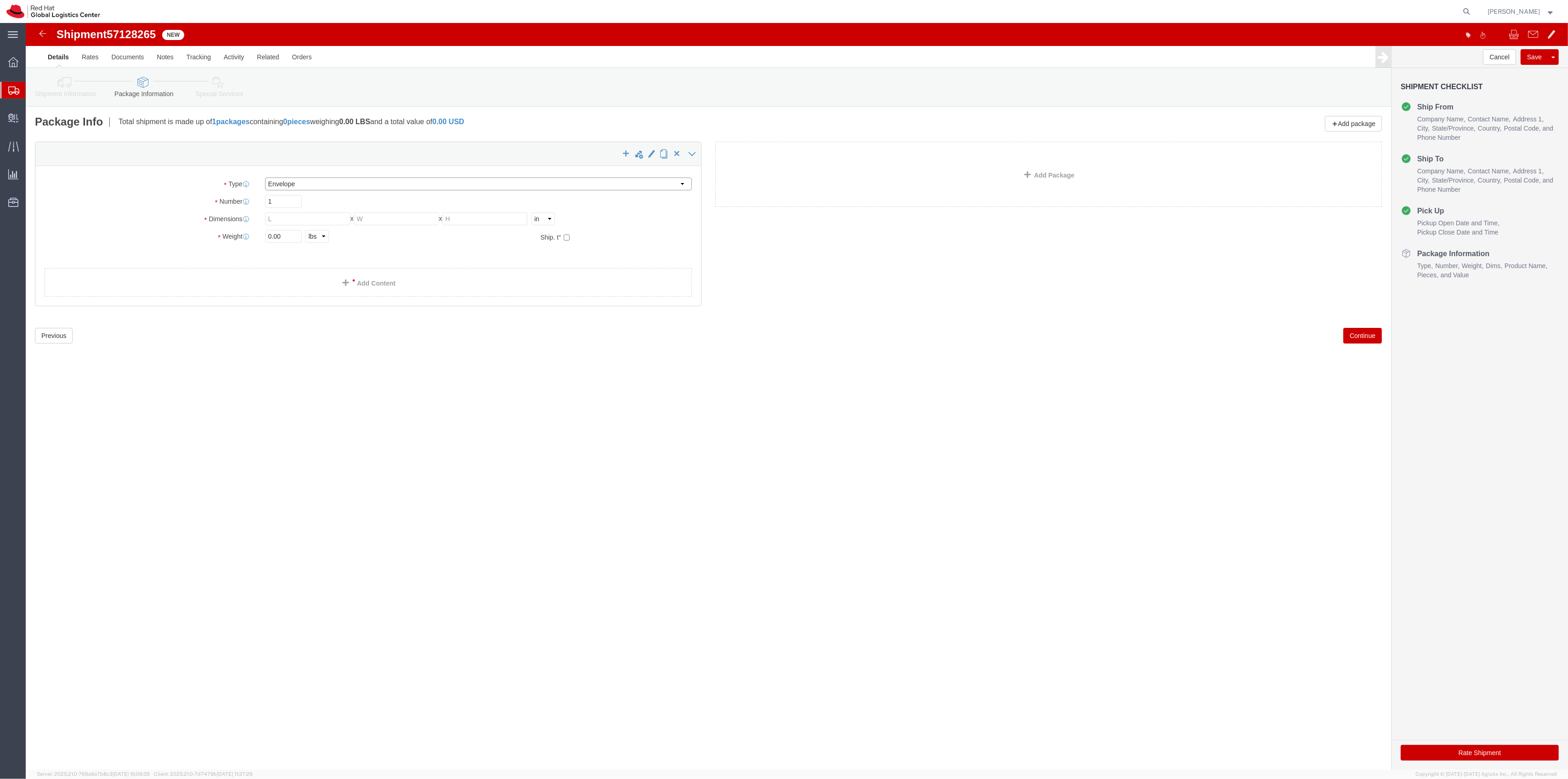
type input "0.25"
type input "1"
click link "Add Content"
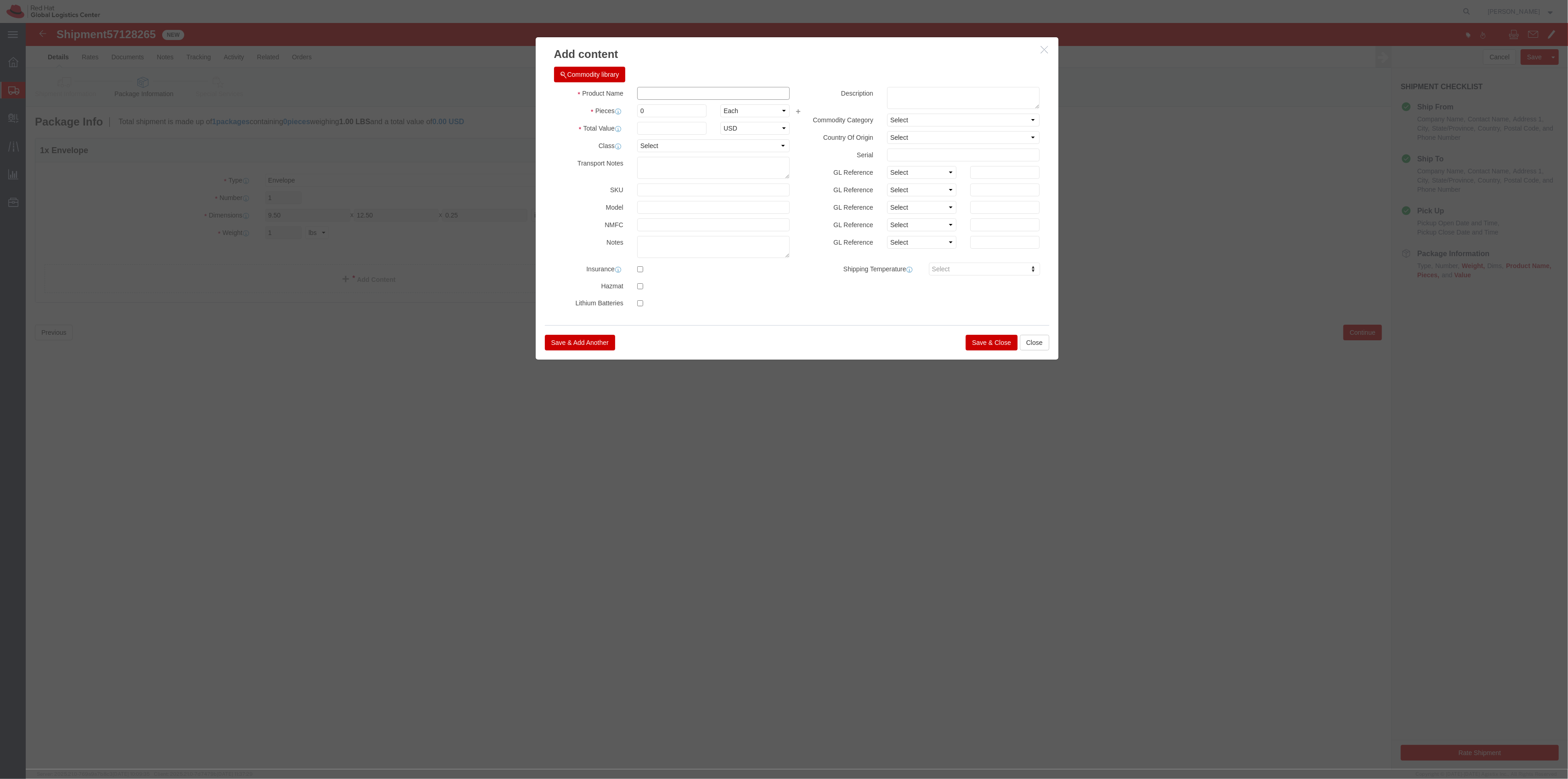
click input "text"
type input "T-Shirt"
type input "1"
type input "8.25"
click button "Save & Close"
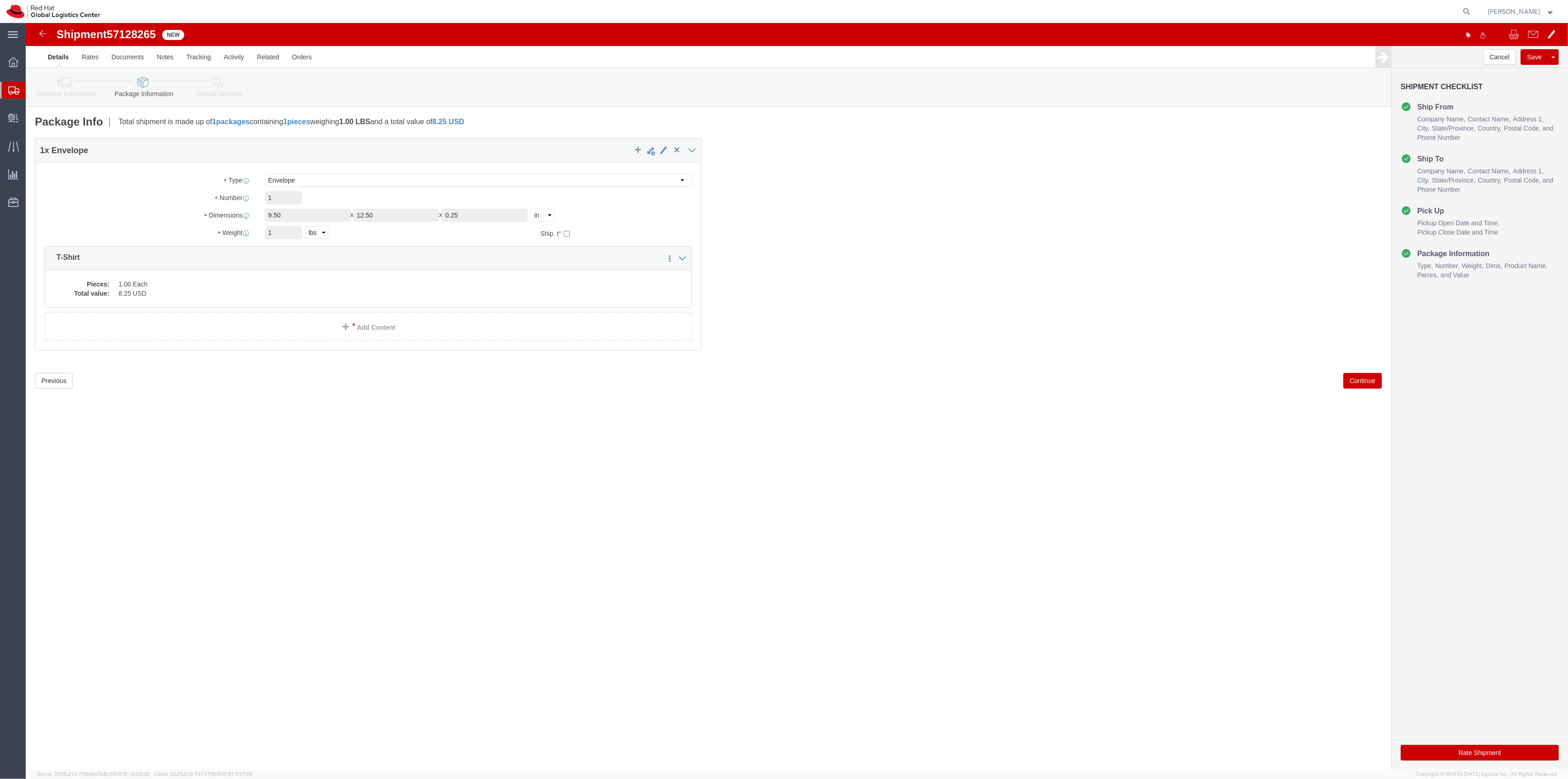
click icon
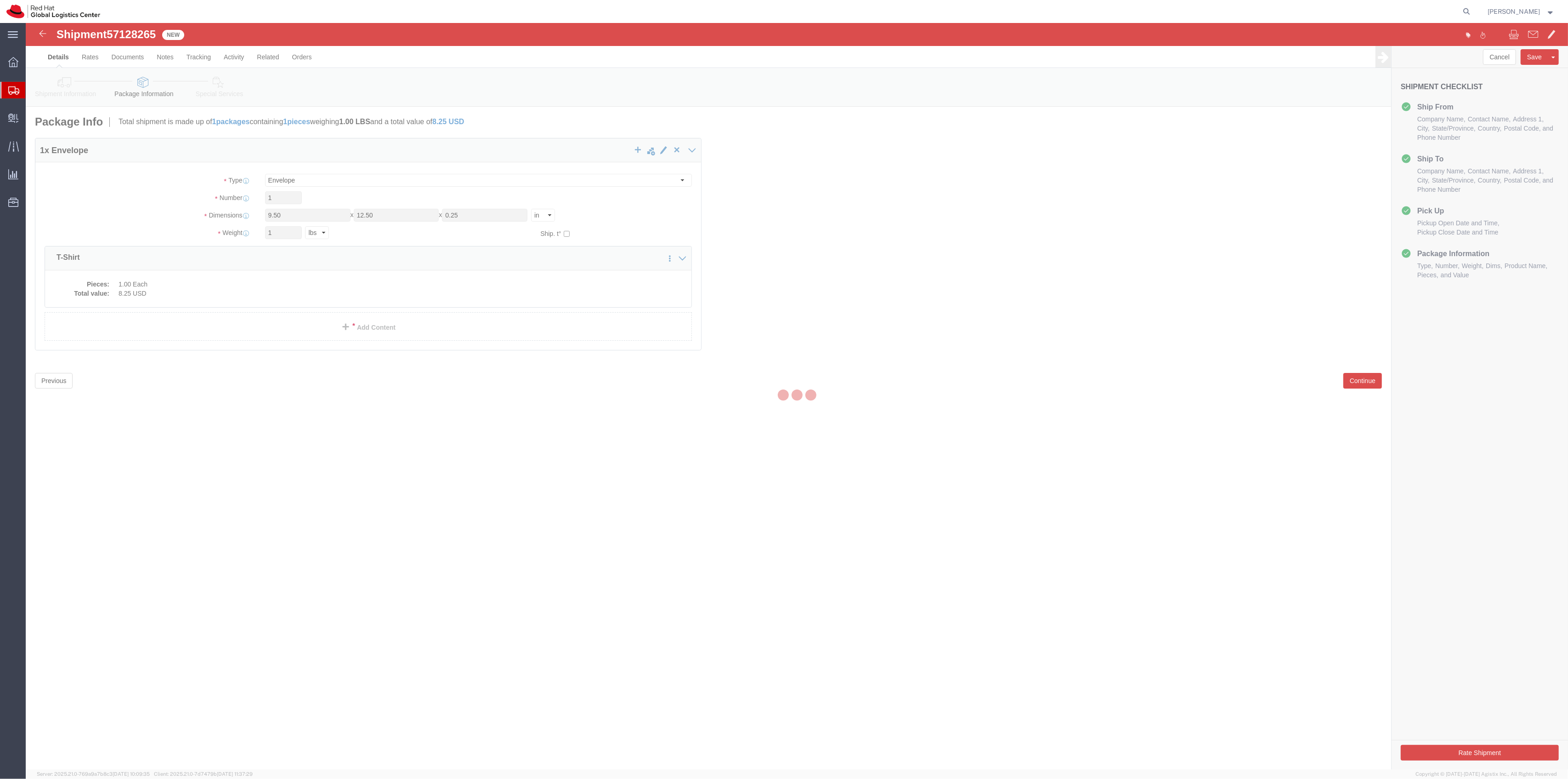
select select
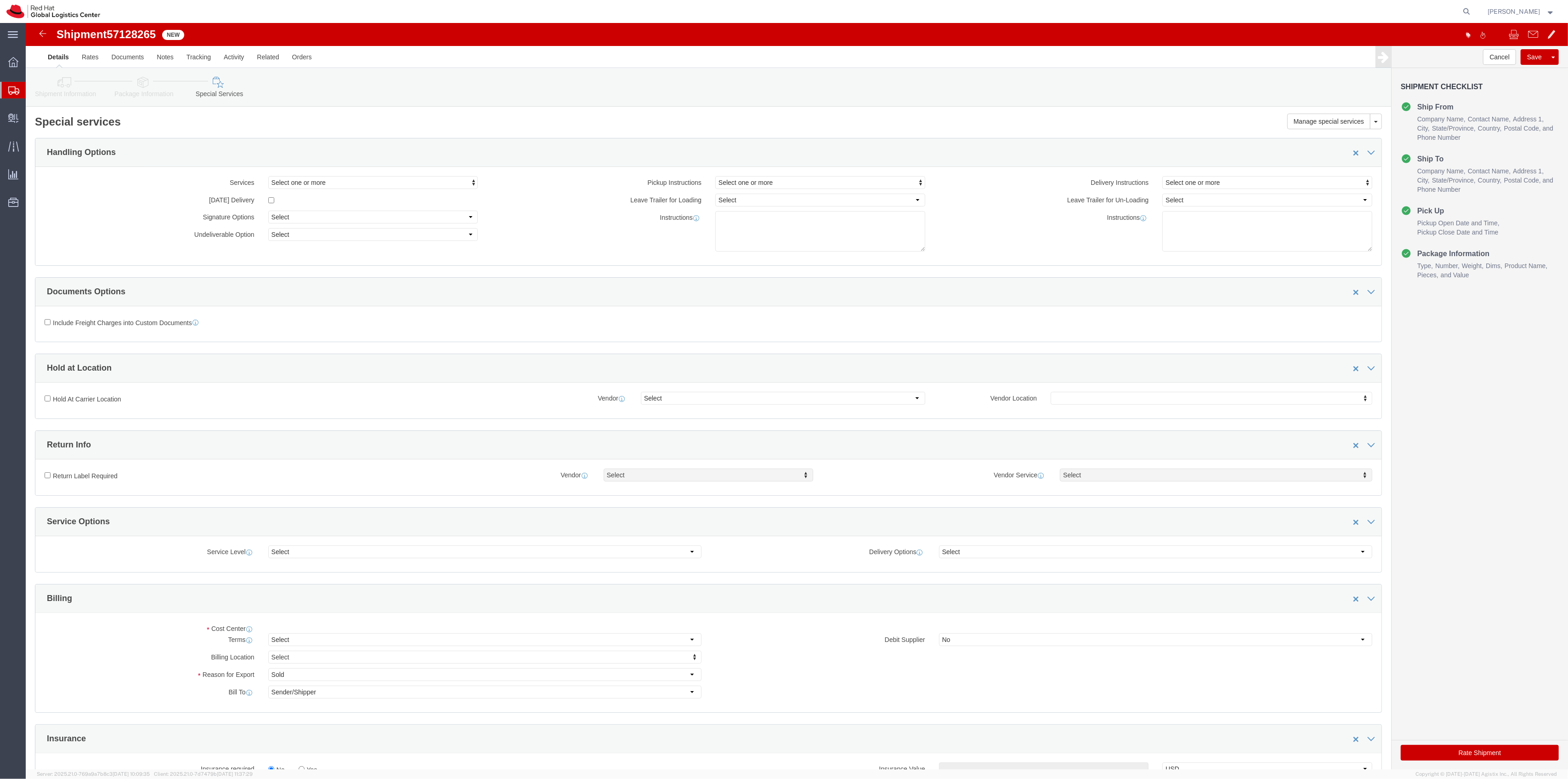
select select "COSTCENTER"
click input "text"
type input "821"
click button "Rate Shipment"
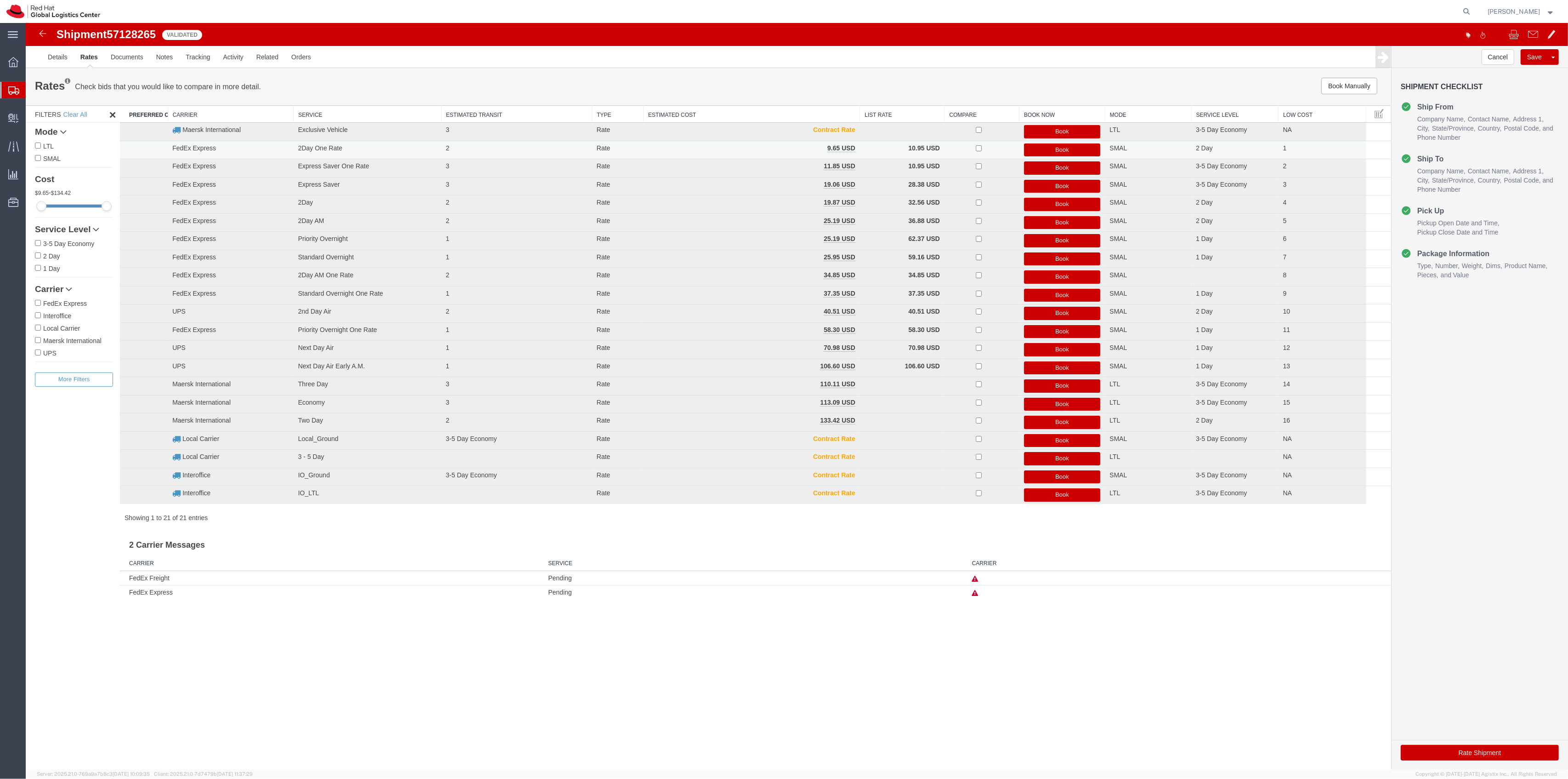
click at [1057, 151] on button "Book" at bounding box center [1063, 149] width 76 height 13
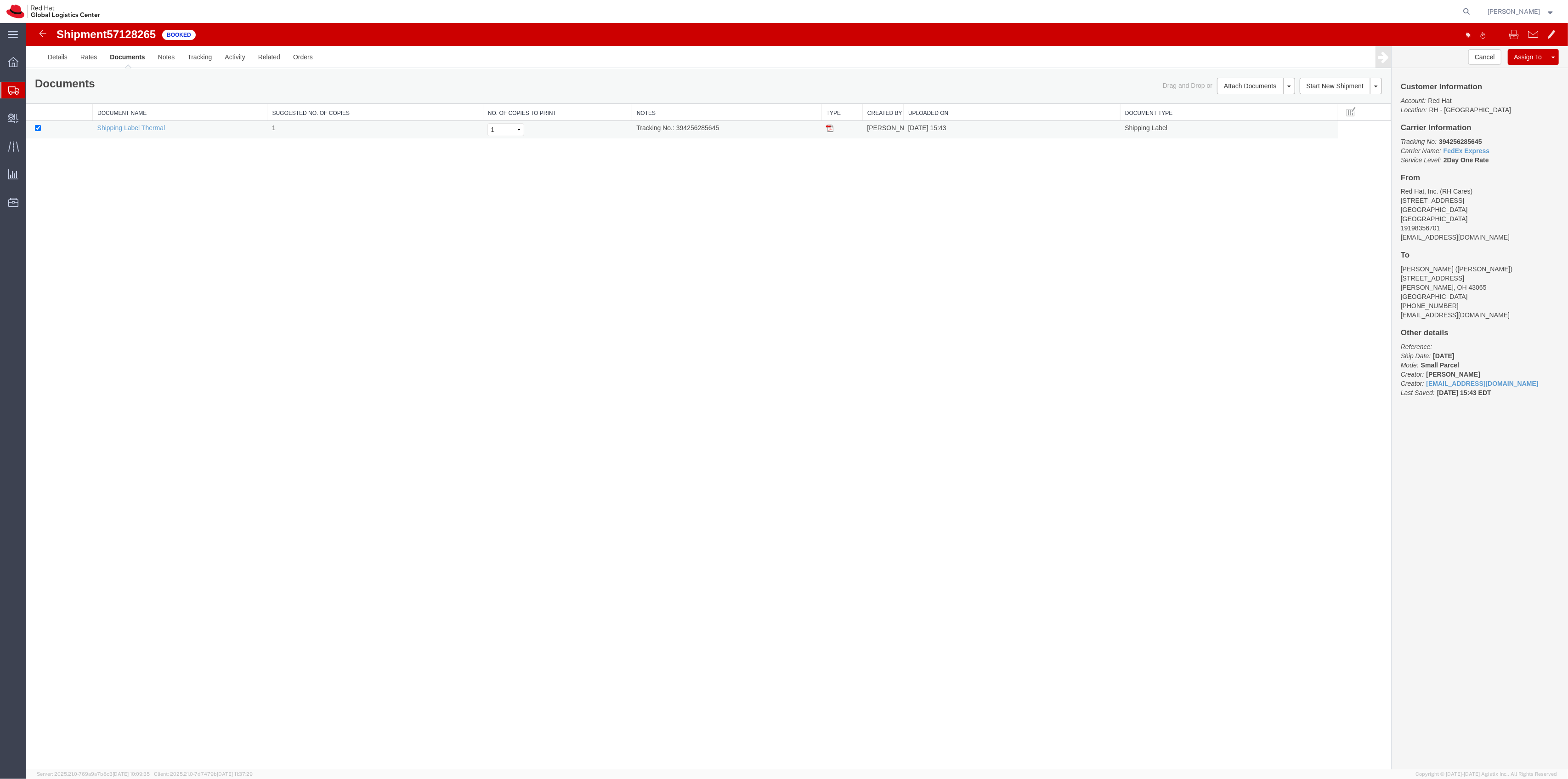
click at [706, 131] on td "Tracking No.: 394256285645" at bounding box center [727, 130] width 190 height 18
copy td "394256285645"
click at [828, 129] on img at bounding box center [830, 128] width 7 height 7
click at [1528, 68] on link "Clone Shipment" at bounding box center [1519, 72] width 80 height 14
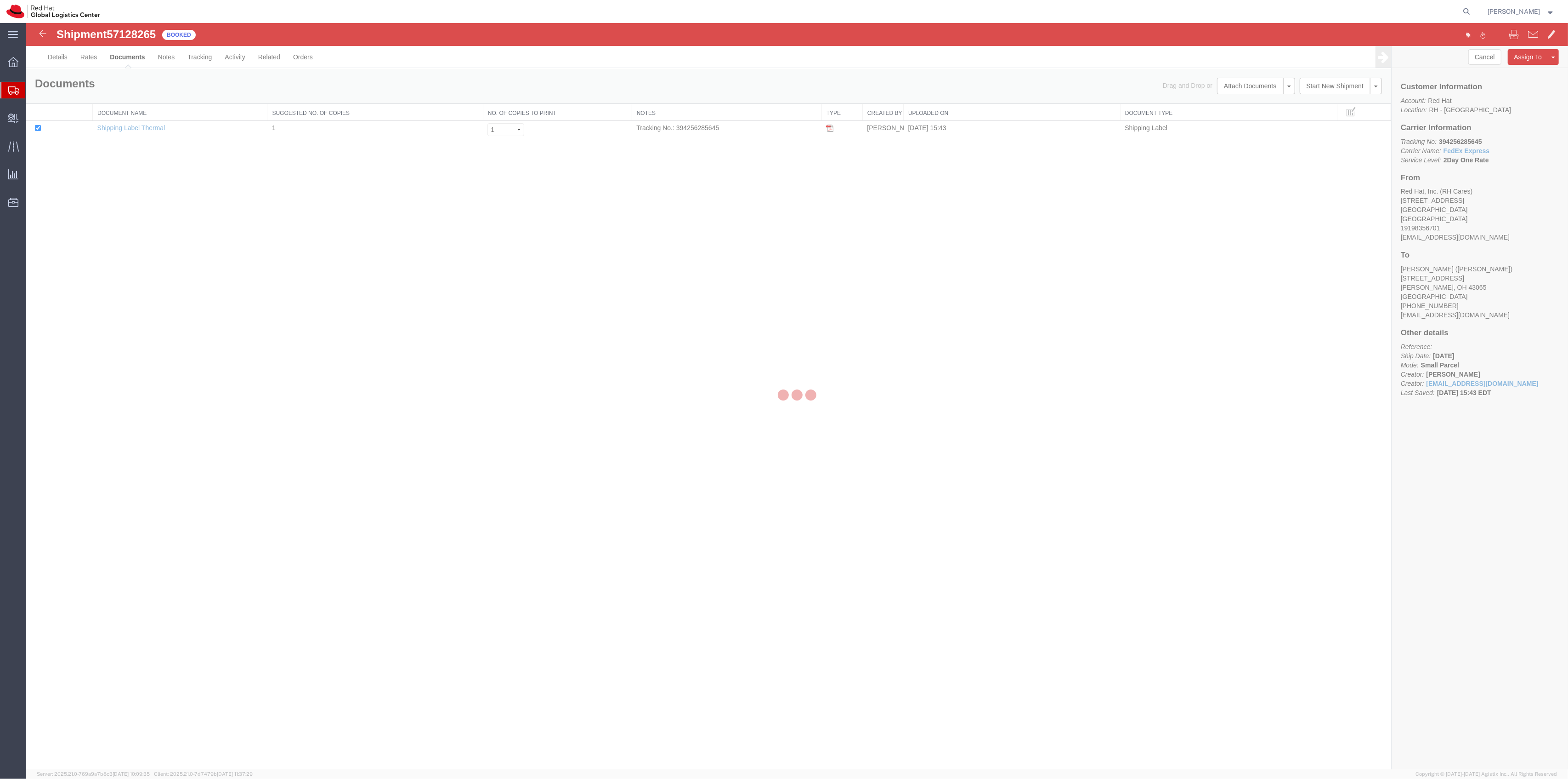
select select "38014"
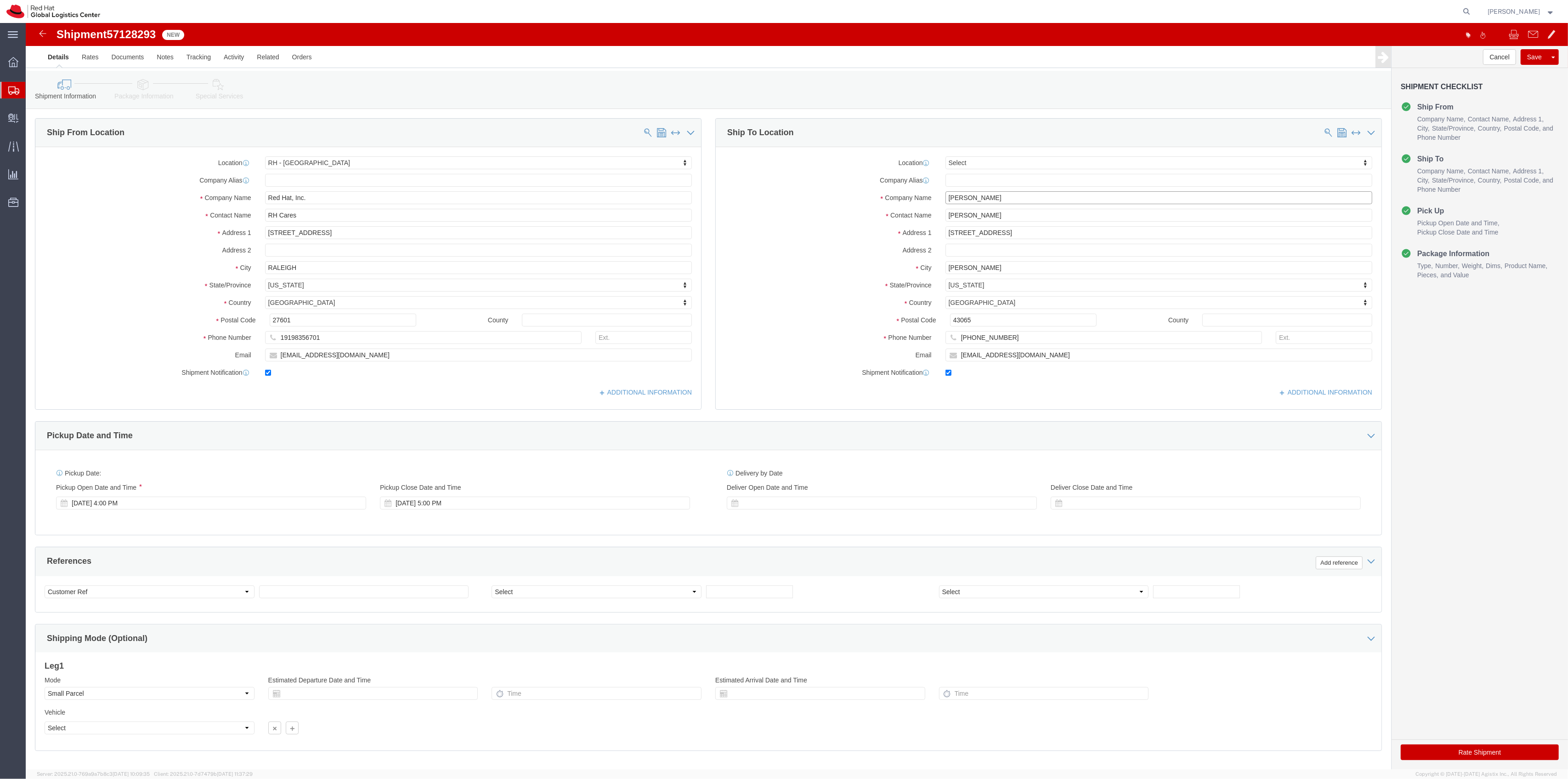
drag, startPoint x: 962, startPoint y: 175, endPoint x: 845, endPoint y: 169, distance: 117.2
click div "Company Name Susan Roper"
paste input "Tom Levine"
type input "Tom Levine"
drag, startPoint x: 888, startPoint y: 171, endPoint x: 851, endPoint y: 169, distance: 37.1
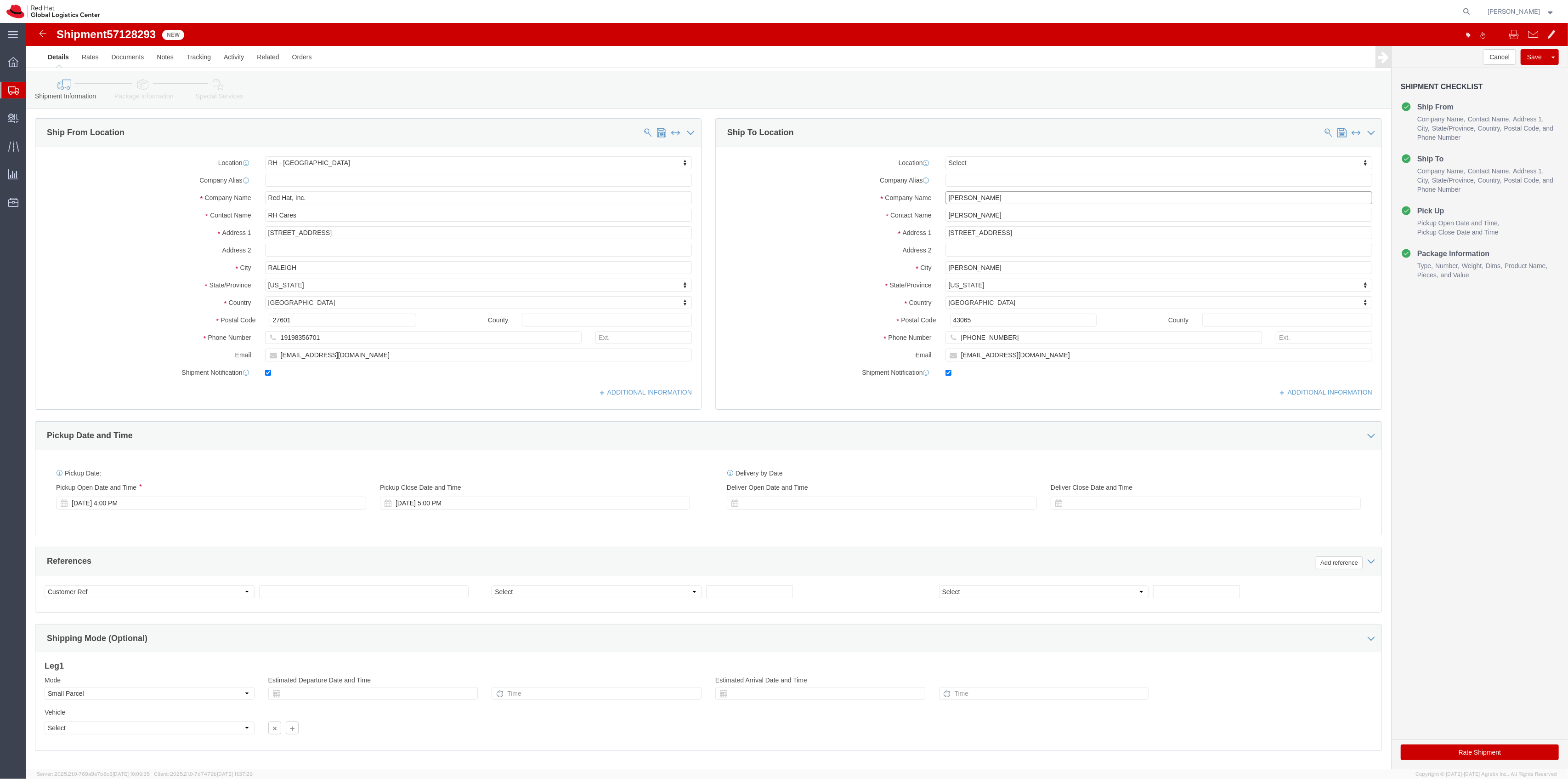
click div "Company Name Tom Levine"
drag, startPoint x: 960, startPoint y: 189, endPoint x: 915, endPoint y: 186, distance: 45.1
click input "Susan Roper"
paste input "Tom Levine"
drag, startPoint x: 962, startPoint y: 189, endPoint x: 883, endPoint y: 187, distance: 79.0
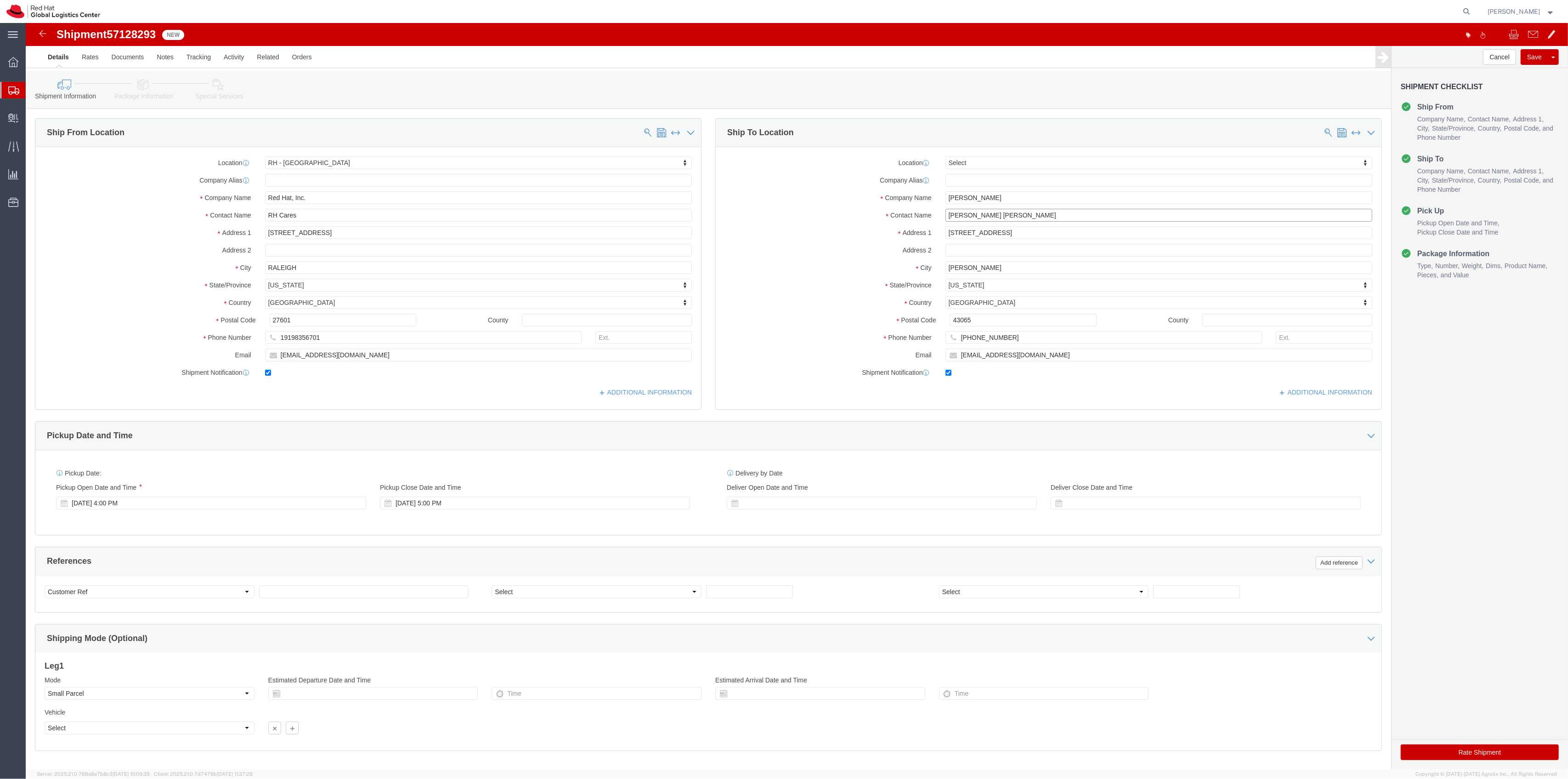
click div "Contact Name STom Levine"
paste input "text"
type input "Tom Levine"
drag, startPoint x: 1001, startPoint y: 315, endPoint x: 869, endPoint y: 315, distance: 132.0
click div "Phone Number +1 (614) 204-4171"
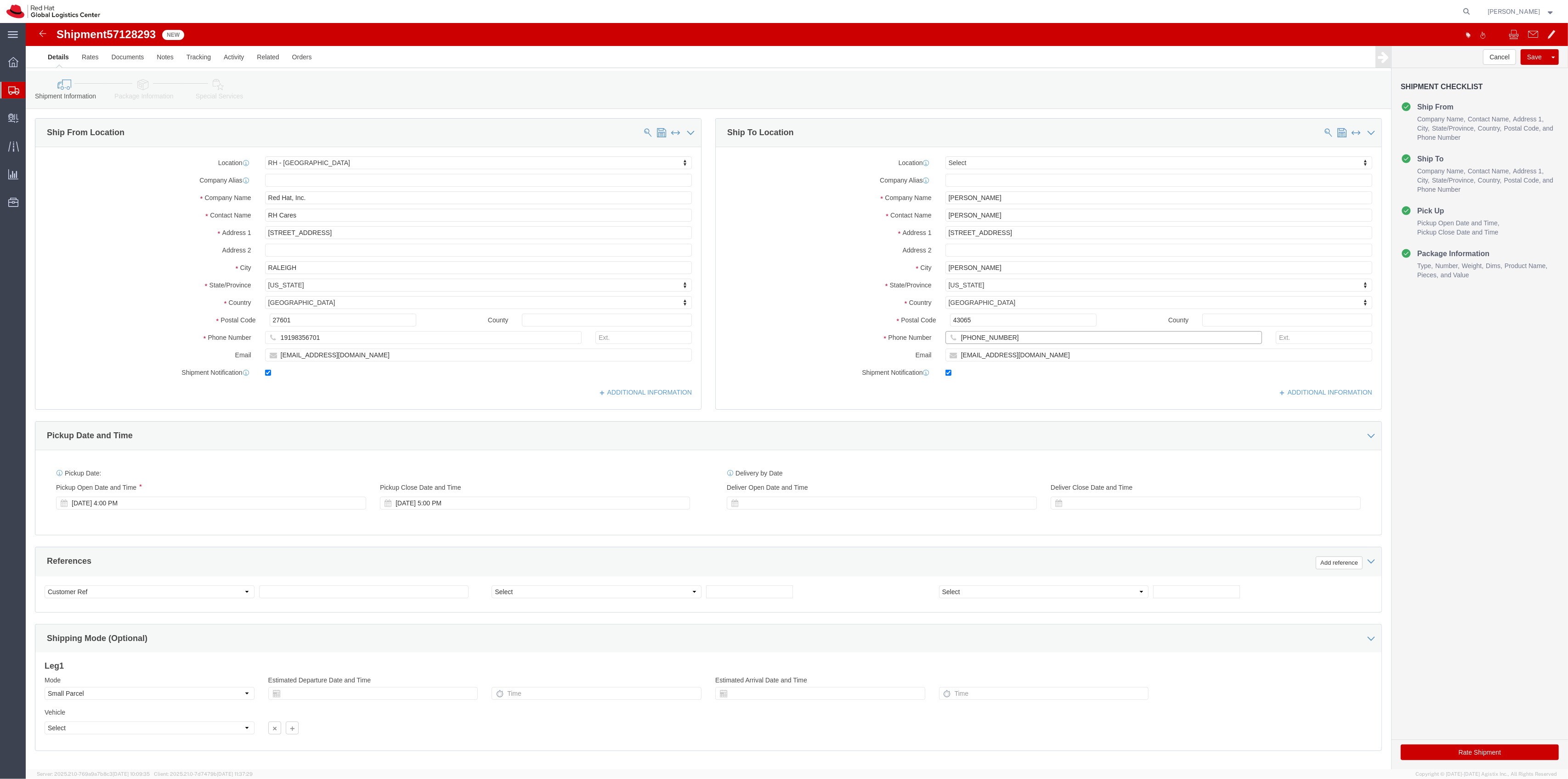
paste input "831) 402-7529"
type input "+1 (831) 402-7529"
drag, startPoint x: 1002, startPoint y: 323, endPoint x: 993, endPoint y: 324, distance: 9.1
click div "+1 (831) 402-7529 3"
drag, startPoint x: 997, startPoint y: 325, endPoint x: 871, endPoint y: 325, distance: 126.0
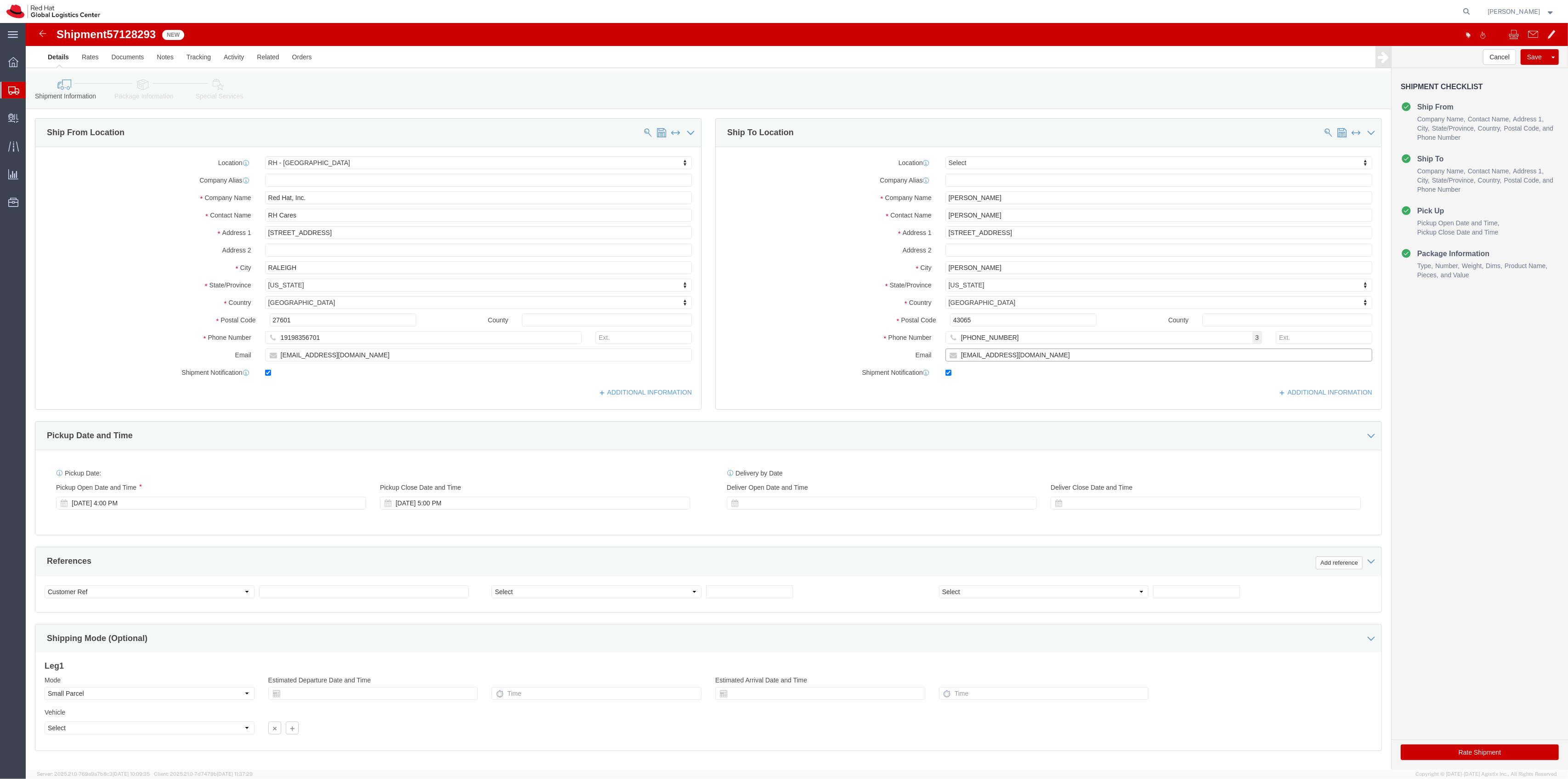
click div "Email sroper@redhat.com"
paste input "tlevine"
type input "tlevine@redhat.com"
drag, startPoint x: 994, startPoint y: 213, endPoint x: 891, endPoint y: 202, distance: 103.6
click div "Location Select Select My Profile Location [GEOGRAPHIC_DATA] - [GEOGRAPHIC_DATA…"
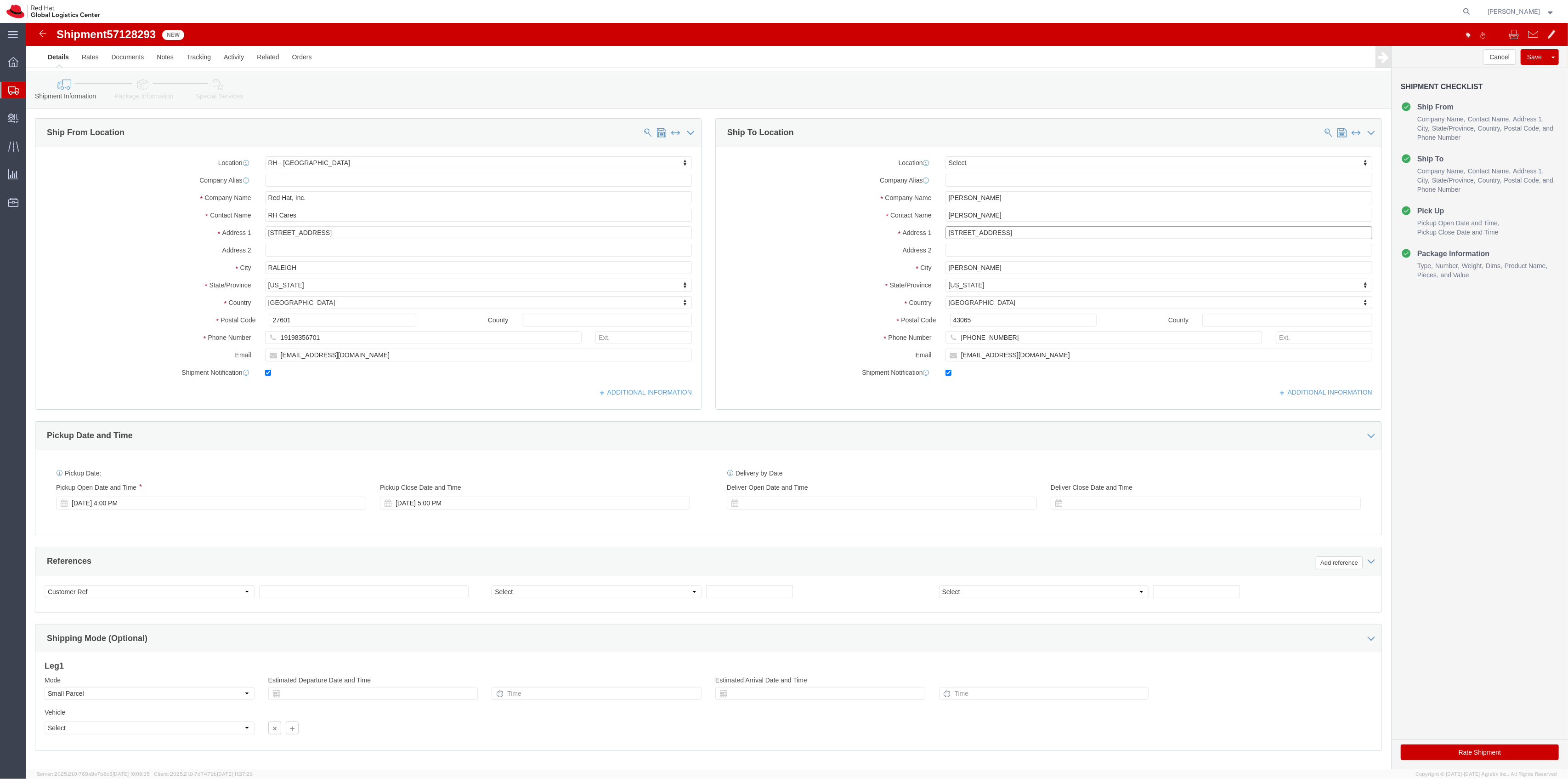
paste input "163 E Empire St."
type input "163 E Empire St."
drag, startPoint x: 951, startPoint y: 244, endPoint x: 886, endPoint y: 237, distance: 65.4
click div "Location Select Select My Profile Location [GEOGRAPHIC_DATA] - [GEOGRAPHIC_DATA…"
type input "[GEOGRAPHIC_DATA][PERSON_NAME]"
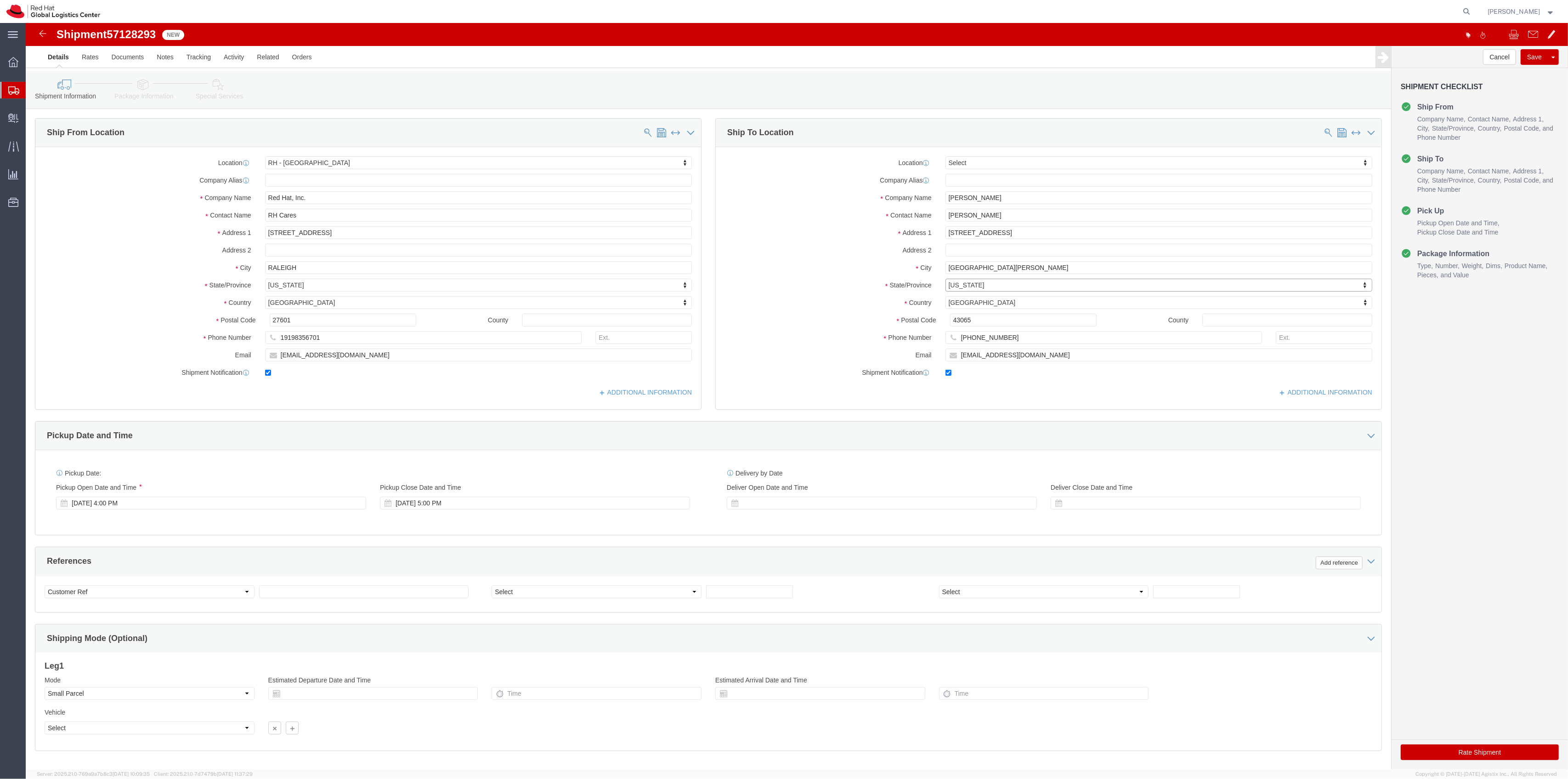
type input "c"
type input "calif"
select select "CA"
drag, startPoint x: 944, startPoint y: 296, endPoint x: 899, endPoint y: 296, distance: 45.0
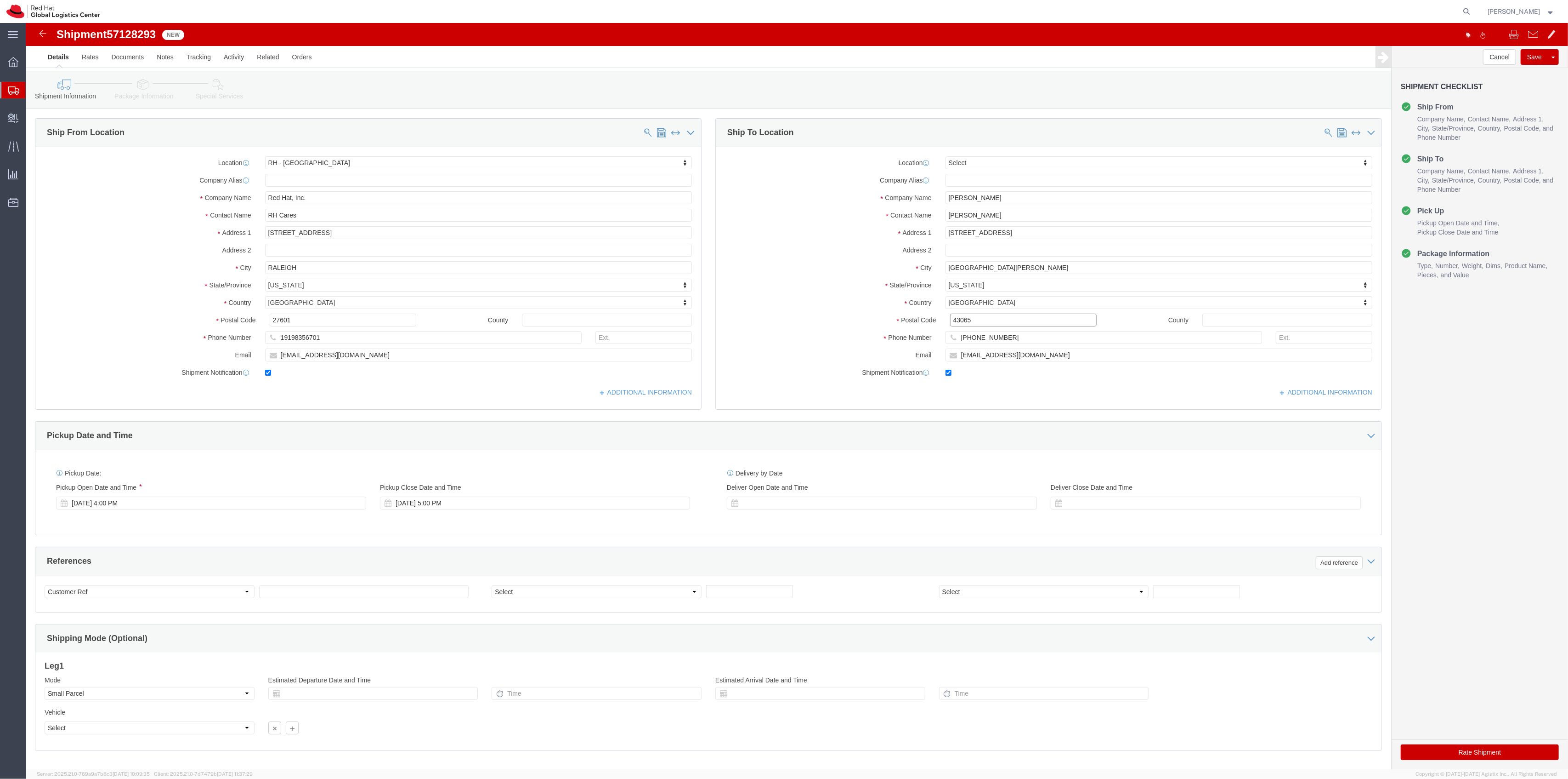
click div "Postal Code 43065"
type input "95112"
click button "Rate Shipment"
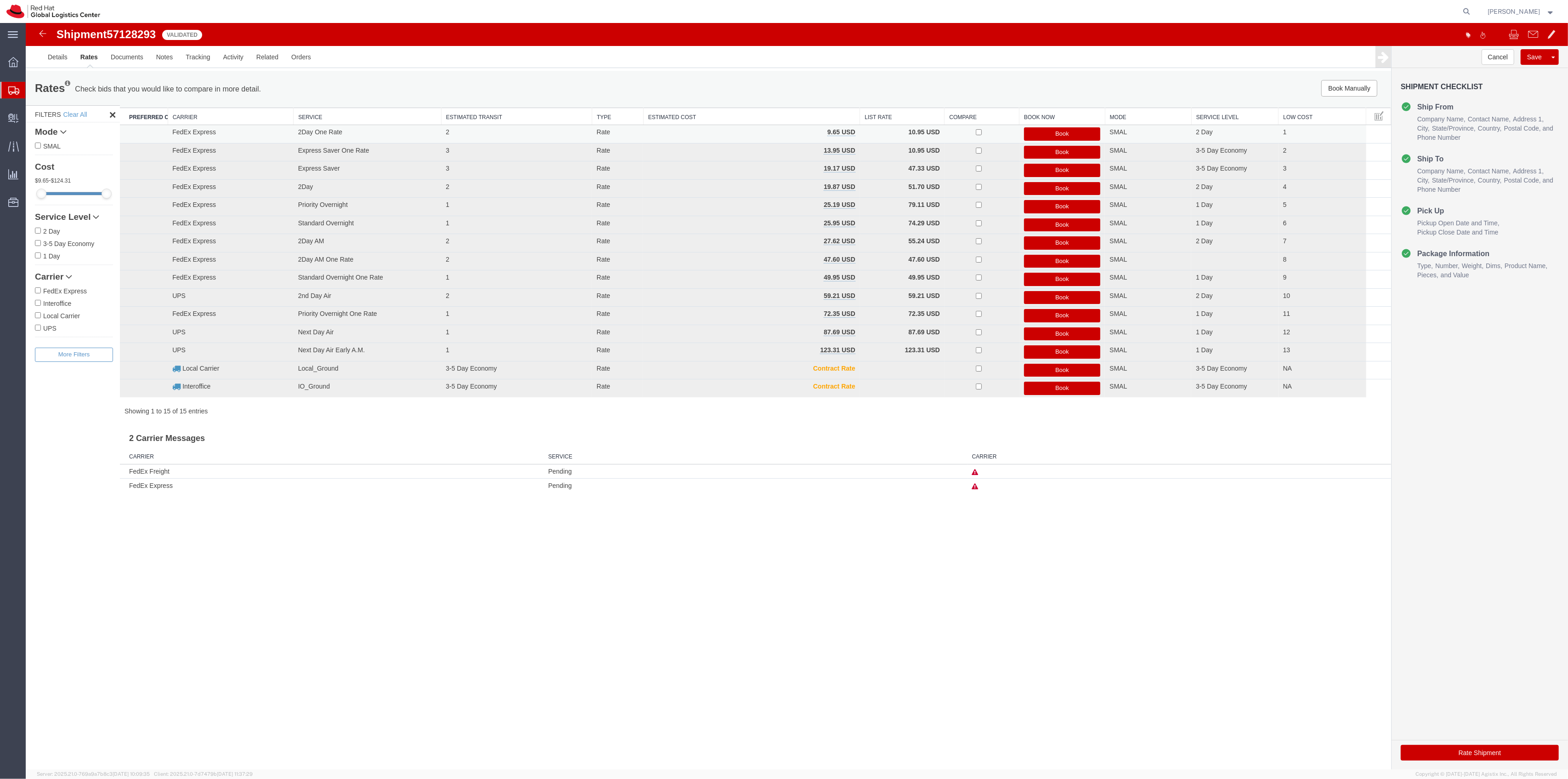
click at [1080, 135] on button "Book" at bounding box center [1063, 133] width 76 height 13
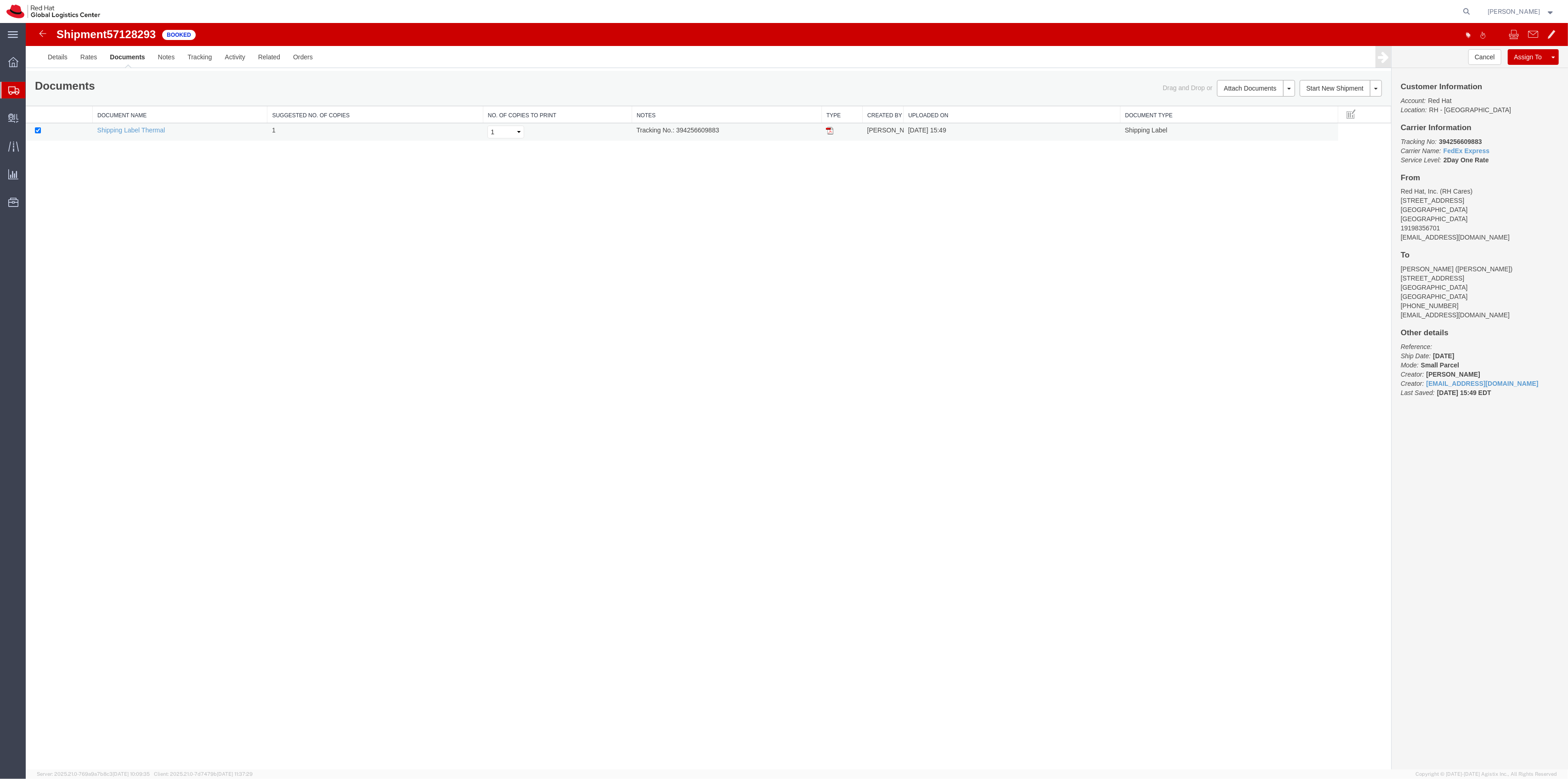
click at [692, 137] on td "Tracking No.: 394256609883" at bounding box center [727, 132] width 190 height 18
copy td "394256609883"
click at [833, 131] on td at bounding box center [842, 132] width 41 height 18
drag, startPoint x: 831, startPoint y: 131, endPoint x: 1165, endPoint y: 199, distance: 340.9
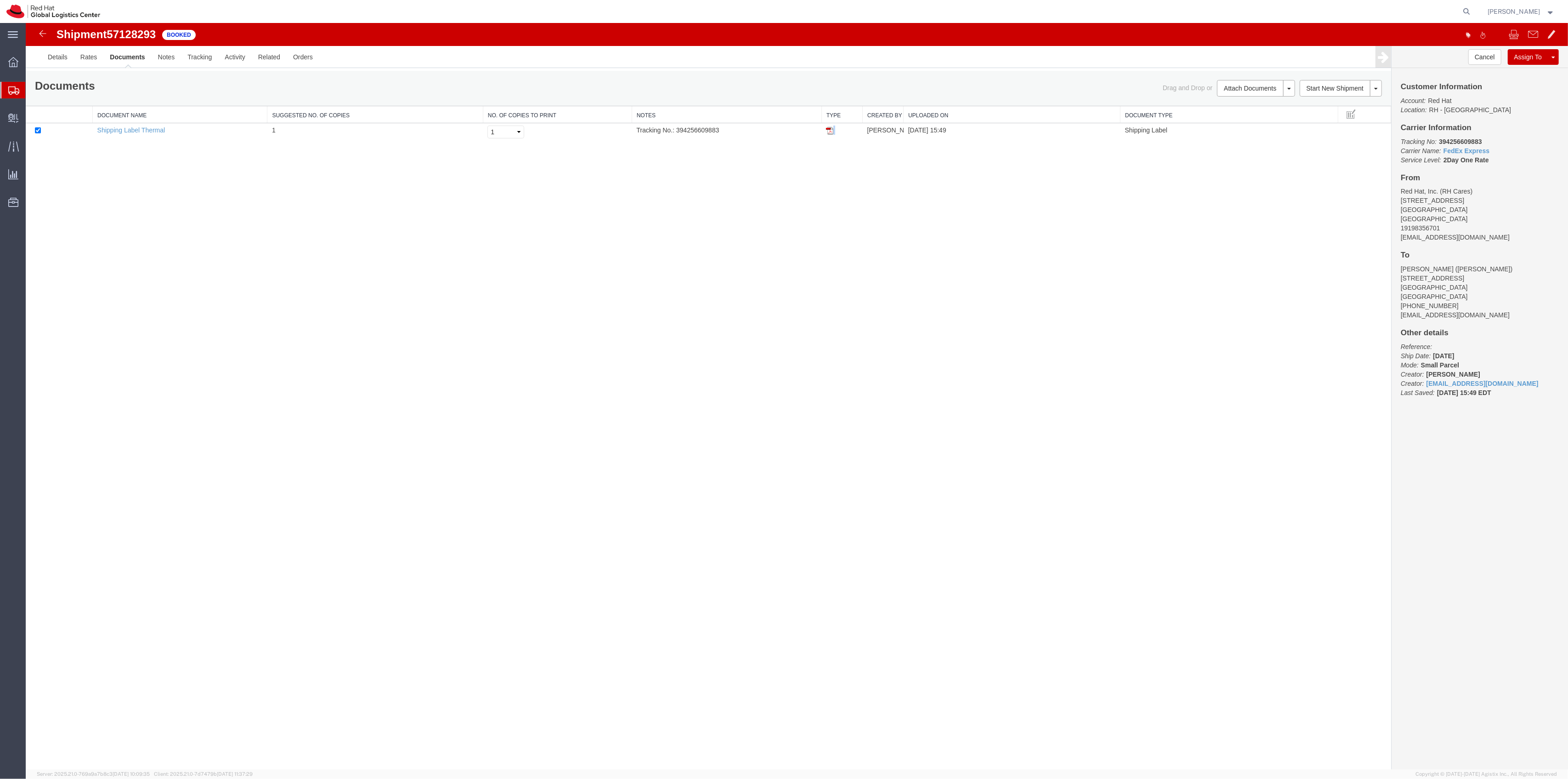
click at [831, 131] on img at bounding box center [830, 131] width 7 height 7
click at [1523, 67] on link "Clone Shipment" at bounding box center [1519, 72] width 80 height 14
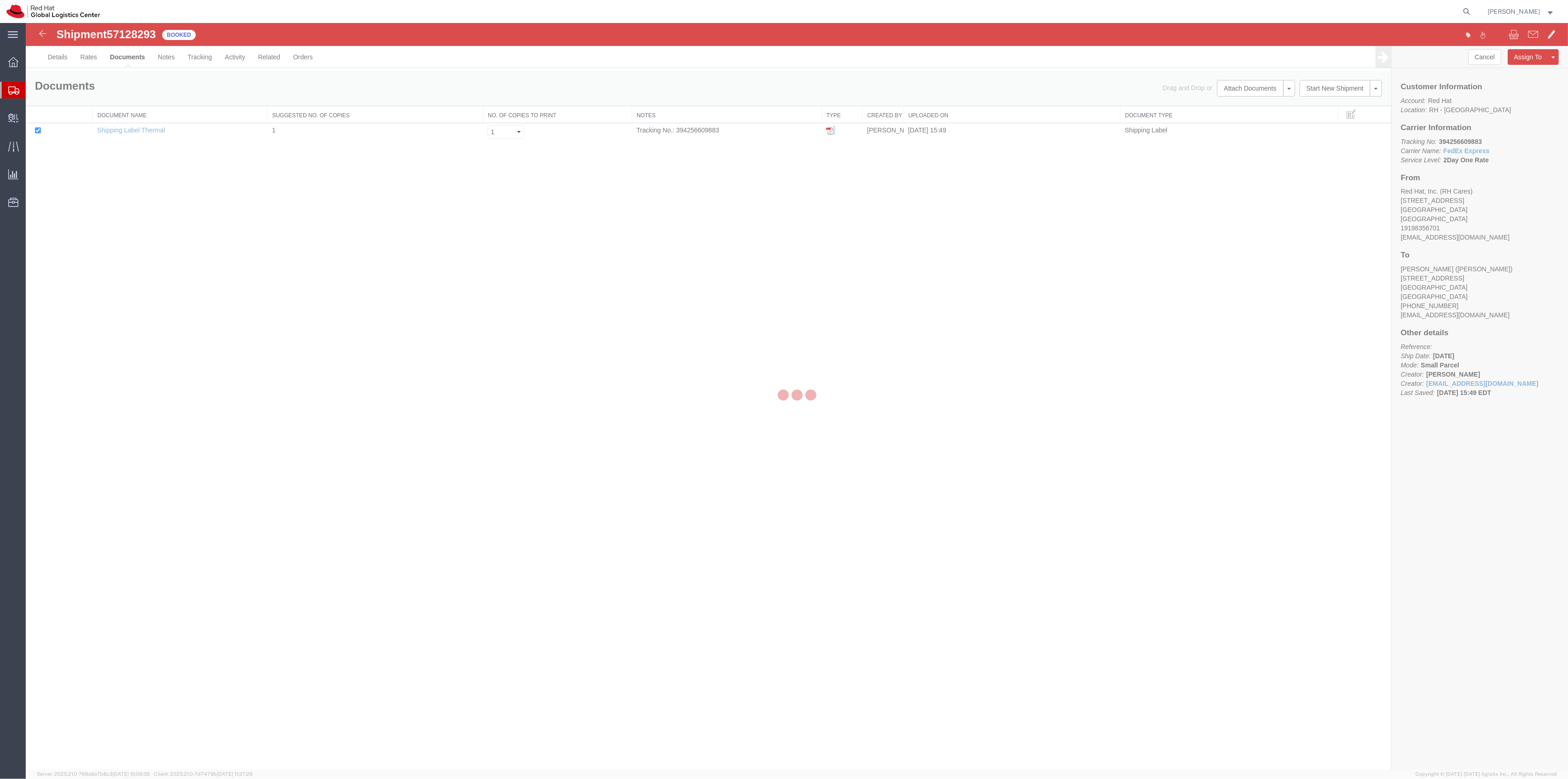
select select "38014"
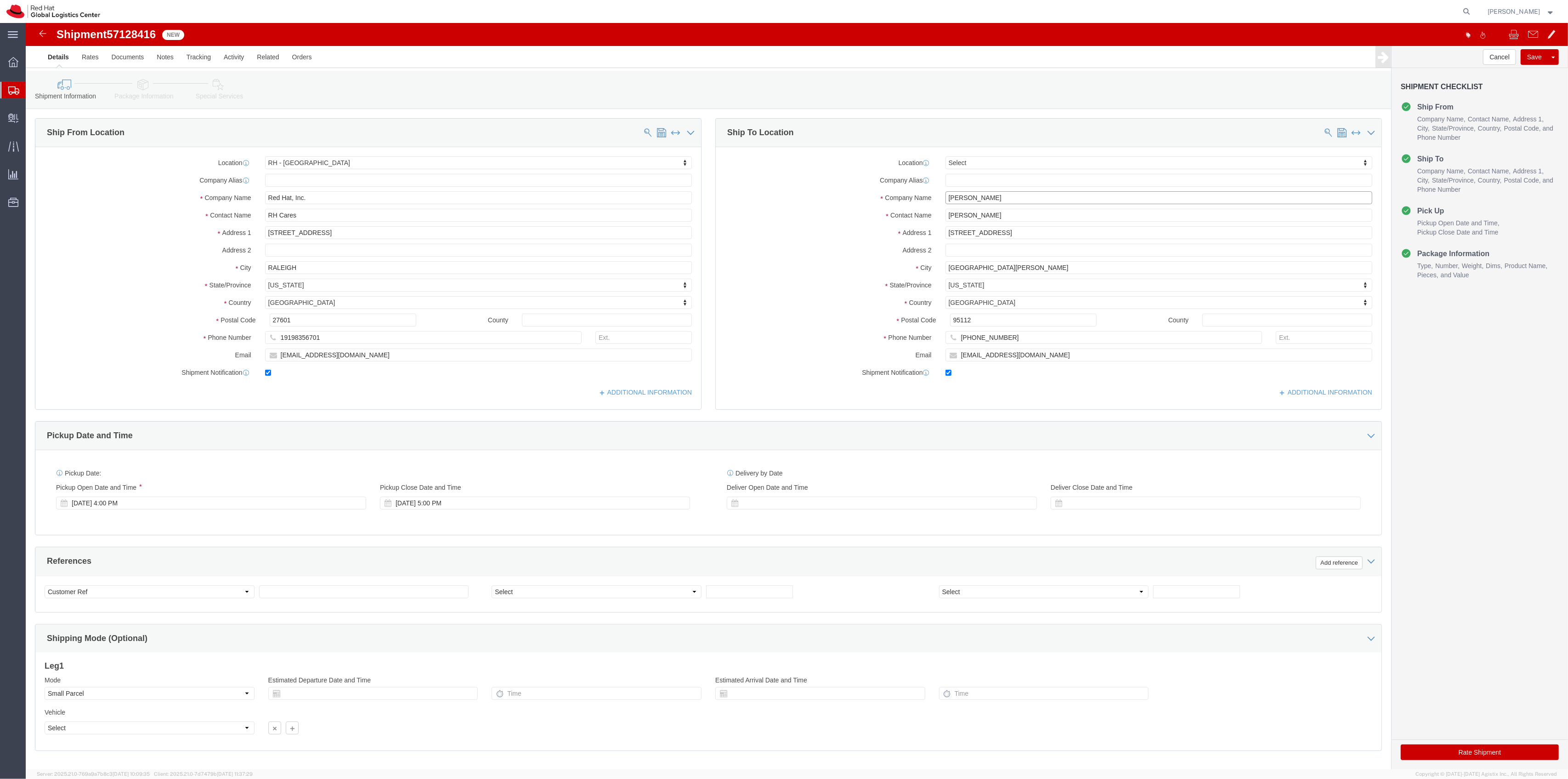
drag, startPoint x: 958, startPoint y: 176, endPoint x: 824, endPoint y: 176, distance: 134.0
click div "Company Name Tom Levine"
drag, startPoint x: 862, startPoint y: 171, endPoint x: 850, endPoint y: 171, distance: 12.0
click div "Company Name Kelley"
paste input "Glynn-Paulsen"
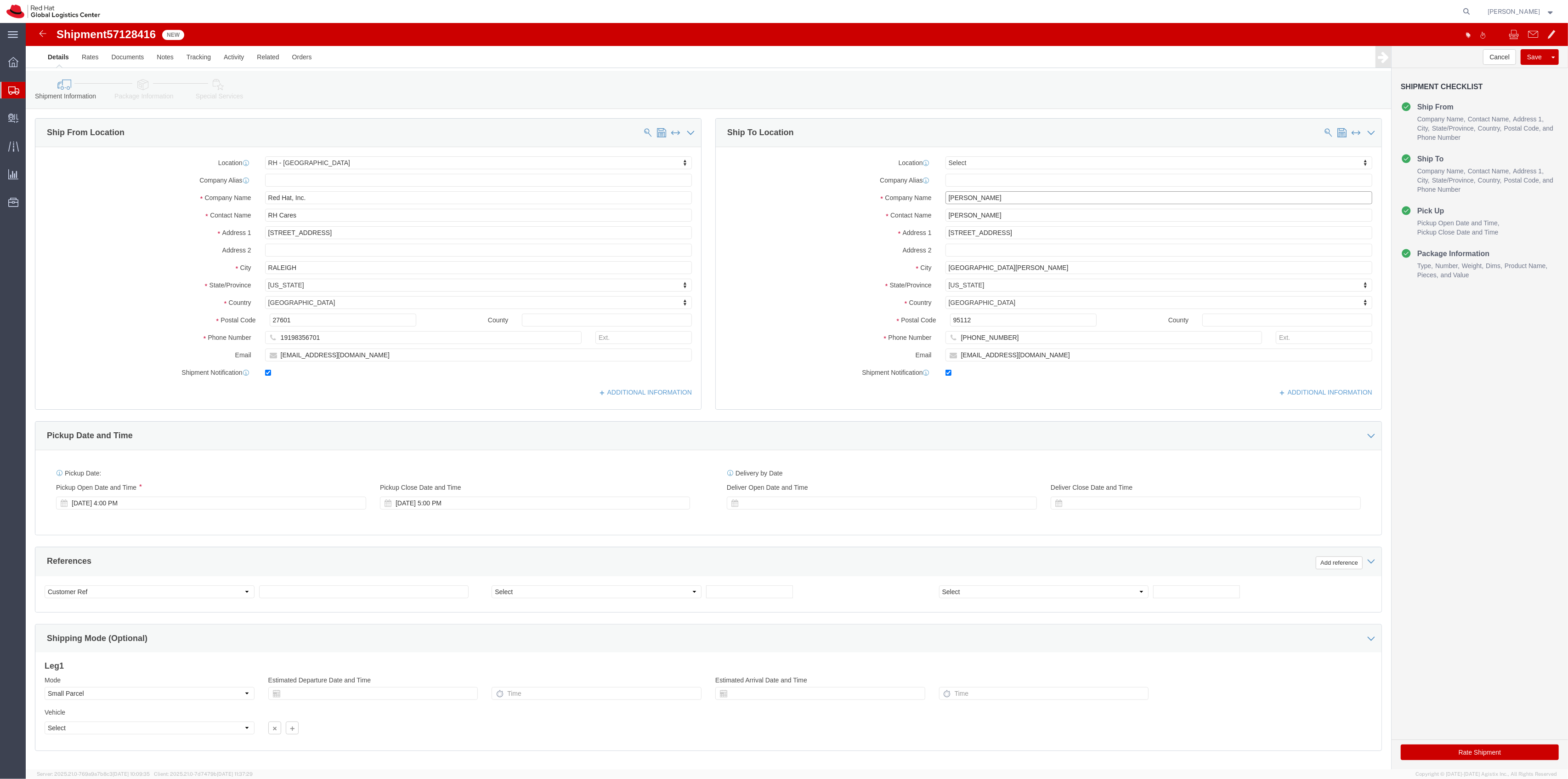
type input "Kelley Glynn-Paulsen"
drag, startPoint x: 958, startPoint y: 189, endPoint x: 829, endPoint y: 176, distance: 129.7
click div "Location Select Select My Profile Location [GEOGRAPHIC_DATA] - [GEOGRAPHIC_DATA…"
paste input "Kelley Glynn-Paulsen"
type input "Kelley Glynn-Paulsen"
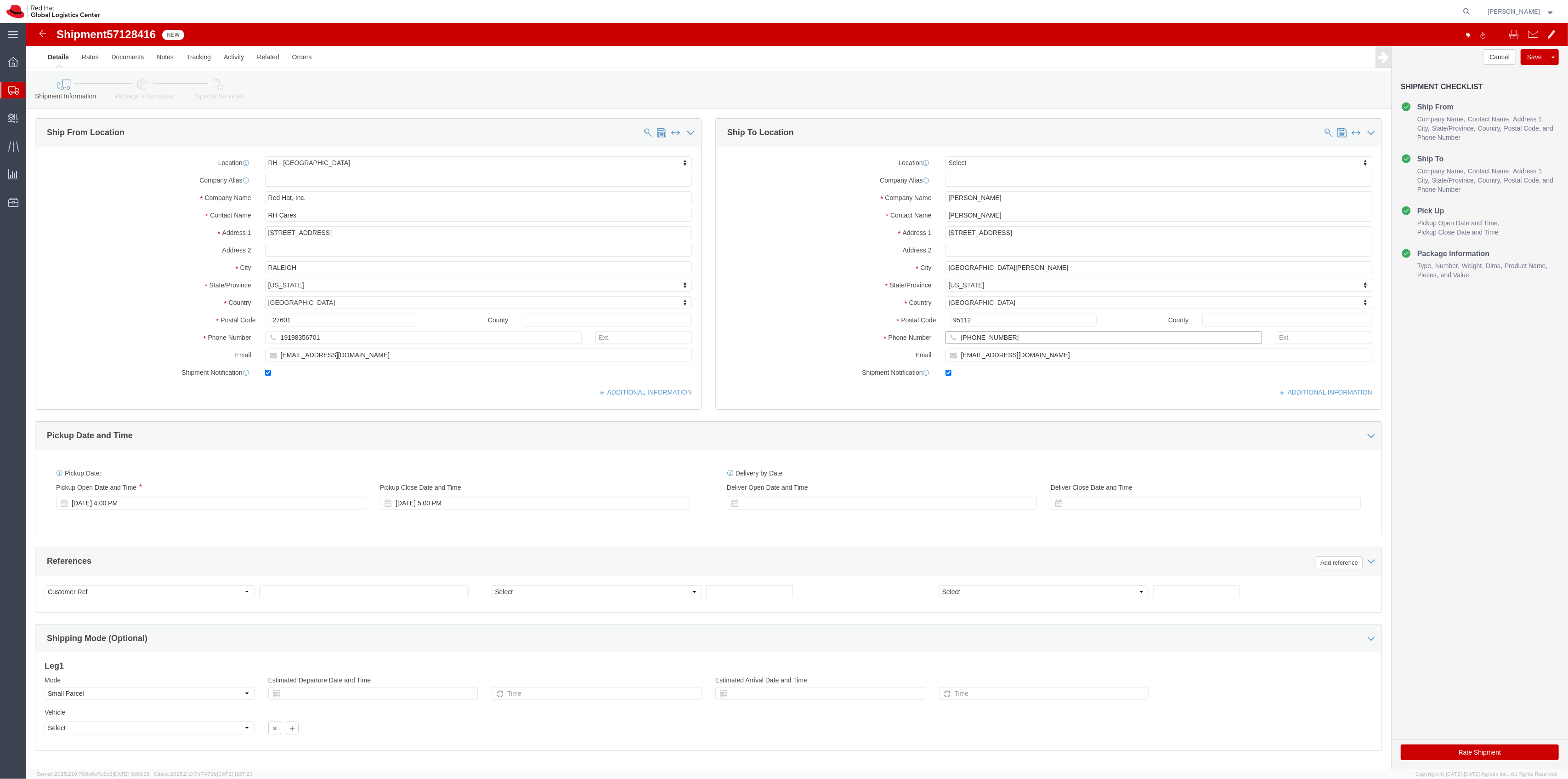
drag, startPoint x: 975, startPoint y: 308, endPoint x: 892, endPoint y: 303, distance: 83.2
click div "Location Select Select My Profile Location [GEOGRAPHIC_DATA] - [GEOGRAPHIC_DATA…"
paste input "508) 599-0025"
type input "[PHONE_NUMBER]"
drag, startPoint x: 1010, startPoint y: 325, endPoint x: 1004, endPoint y: 328, distance: 6.7
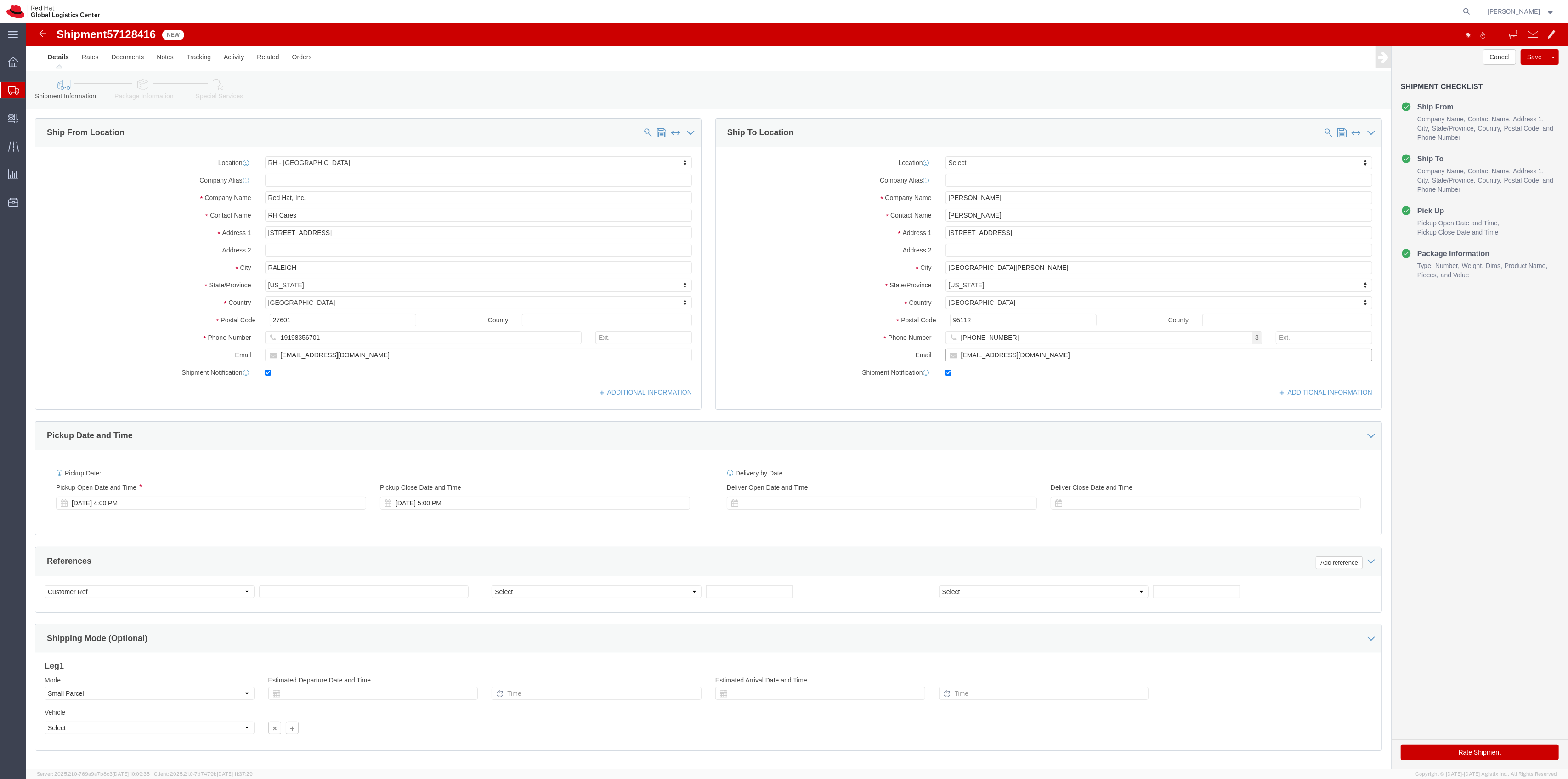
click input "tlevine@redhat.com"
drag, startPoint x: 1003, startPoint y: 328, endPoint x: 803, endPoint y: 324, distance: 200.0
click div "Location Select Select My Profile Location [GEOGRAPHIC_DATA] - [GEOGRAPHIC_DATA…"
paste input "kglynnpa"
type input "[EMAIL_ADDRESS][DOMAIN_NAME]"
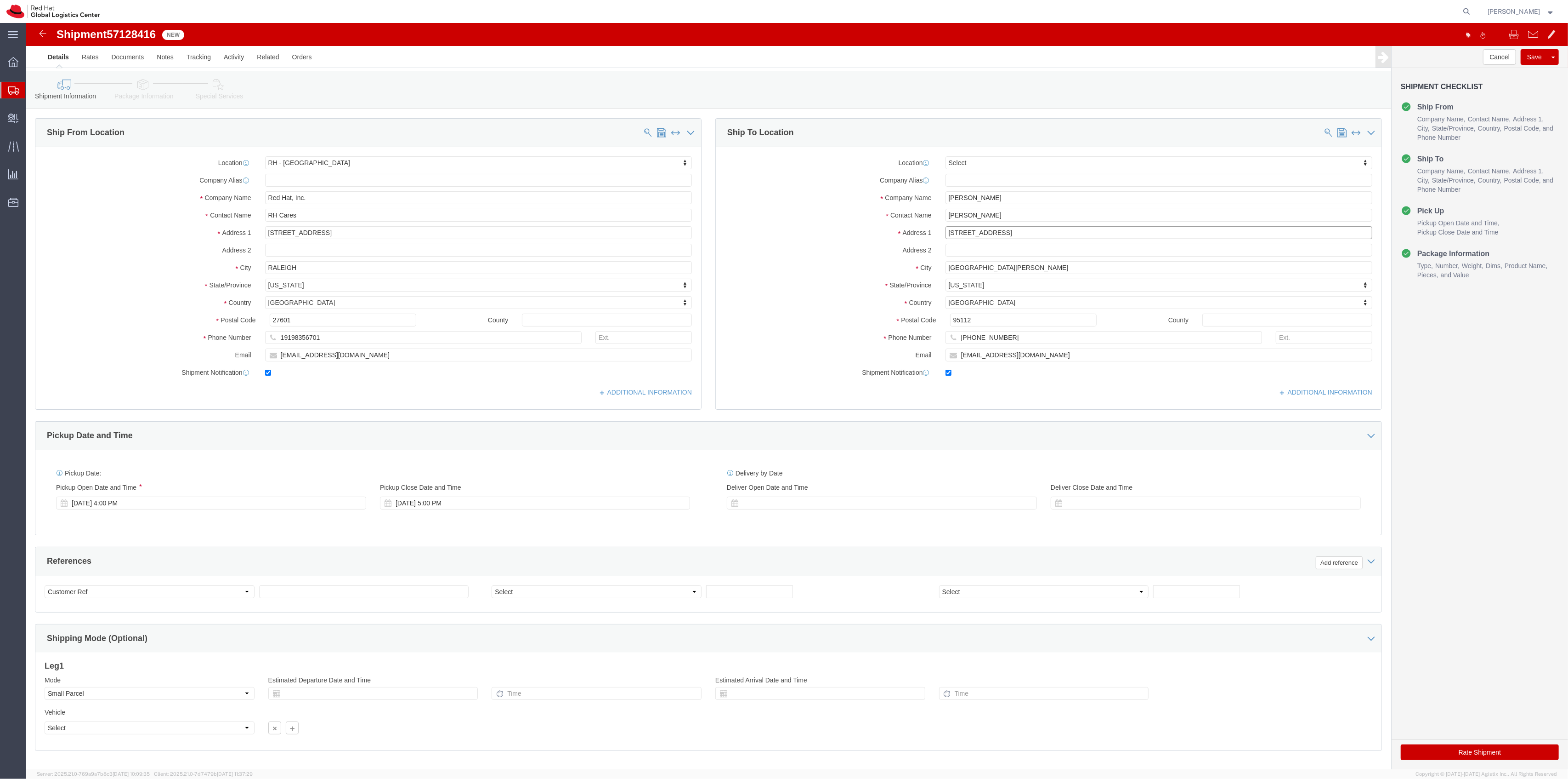
drag, startPoint x: 980, startPoint y: 211, endPoint x: 862, endPoint y: 212, distance: 118.0
click div "Address 1 163 E Empire St."
paste input "[STREET_ADDRESS]"
type input "[STREET_ADDRESS]"
drag, startPoint x: 910, startPoint y: 242, endPoint x: 800, endPoint y: 231, distance: 110.5
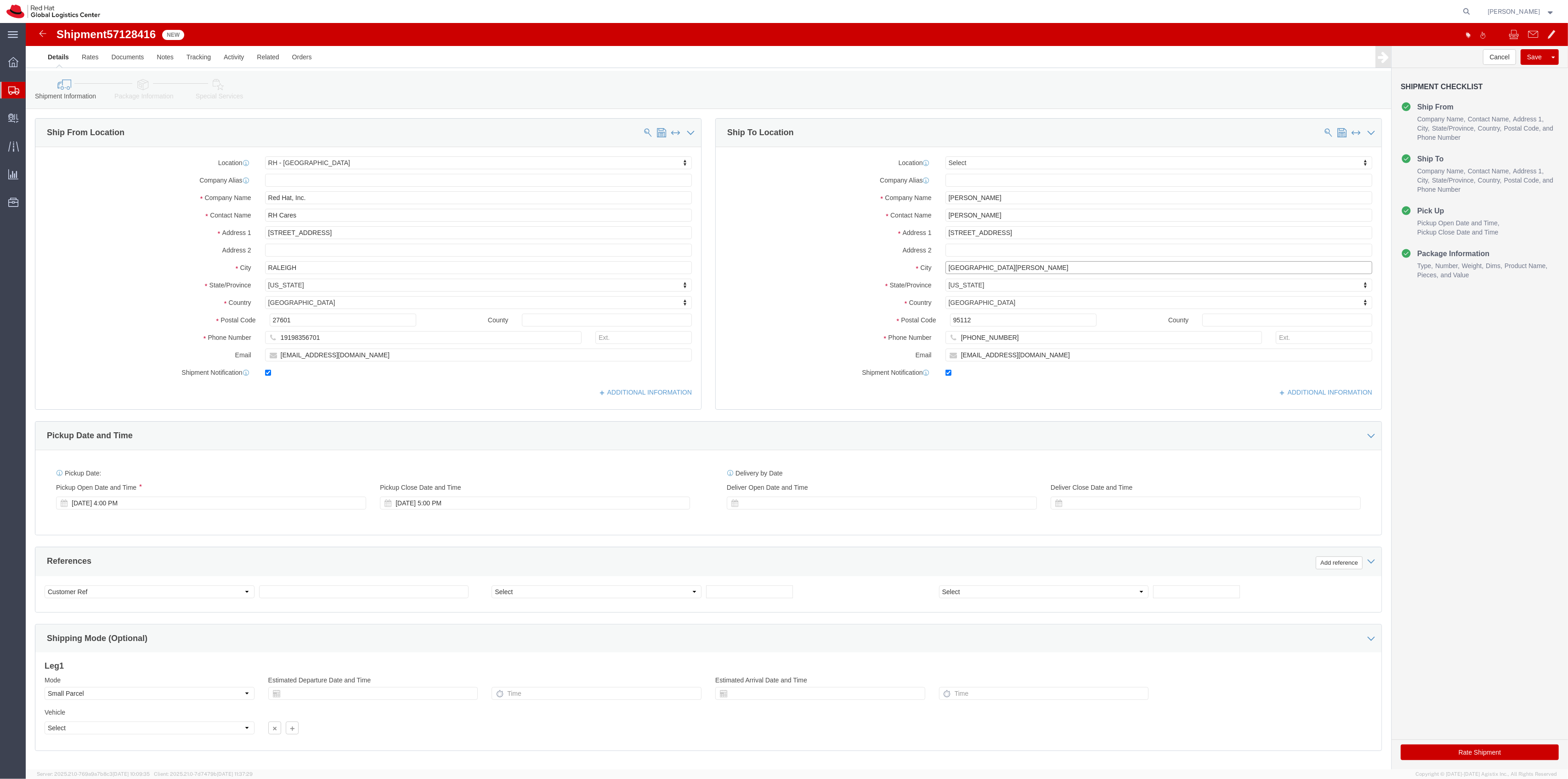
click div "Location Select Select My Profile Location [GEOGRAPHIC_DATA] - [GEOGRAPHIC_DATA…"
type input "Lowell"
type input "m"
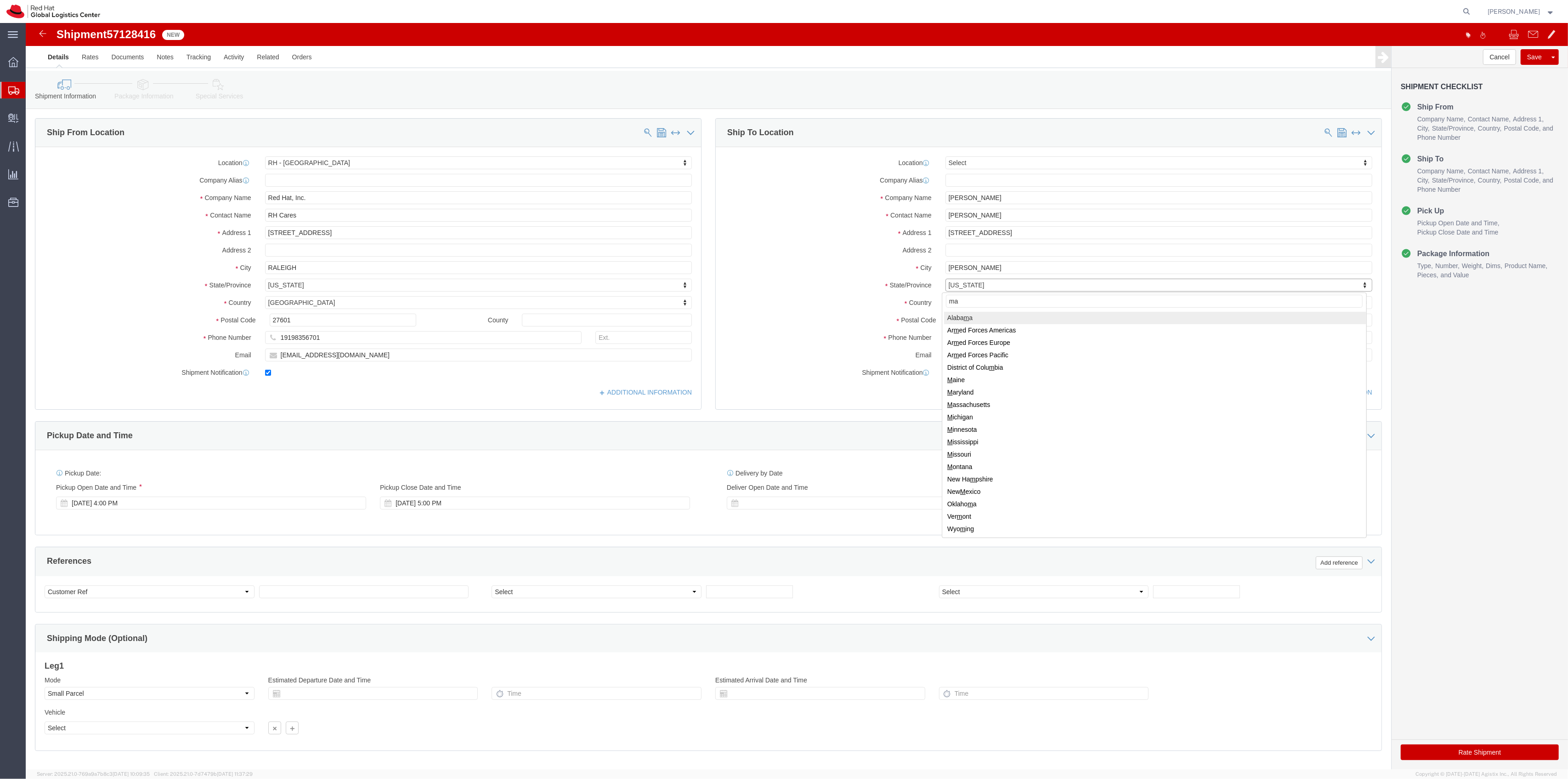
type input "mas"
select select "MA"
type input "01851"
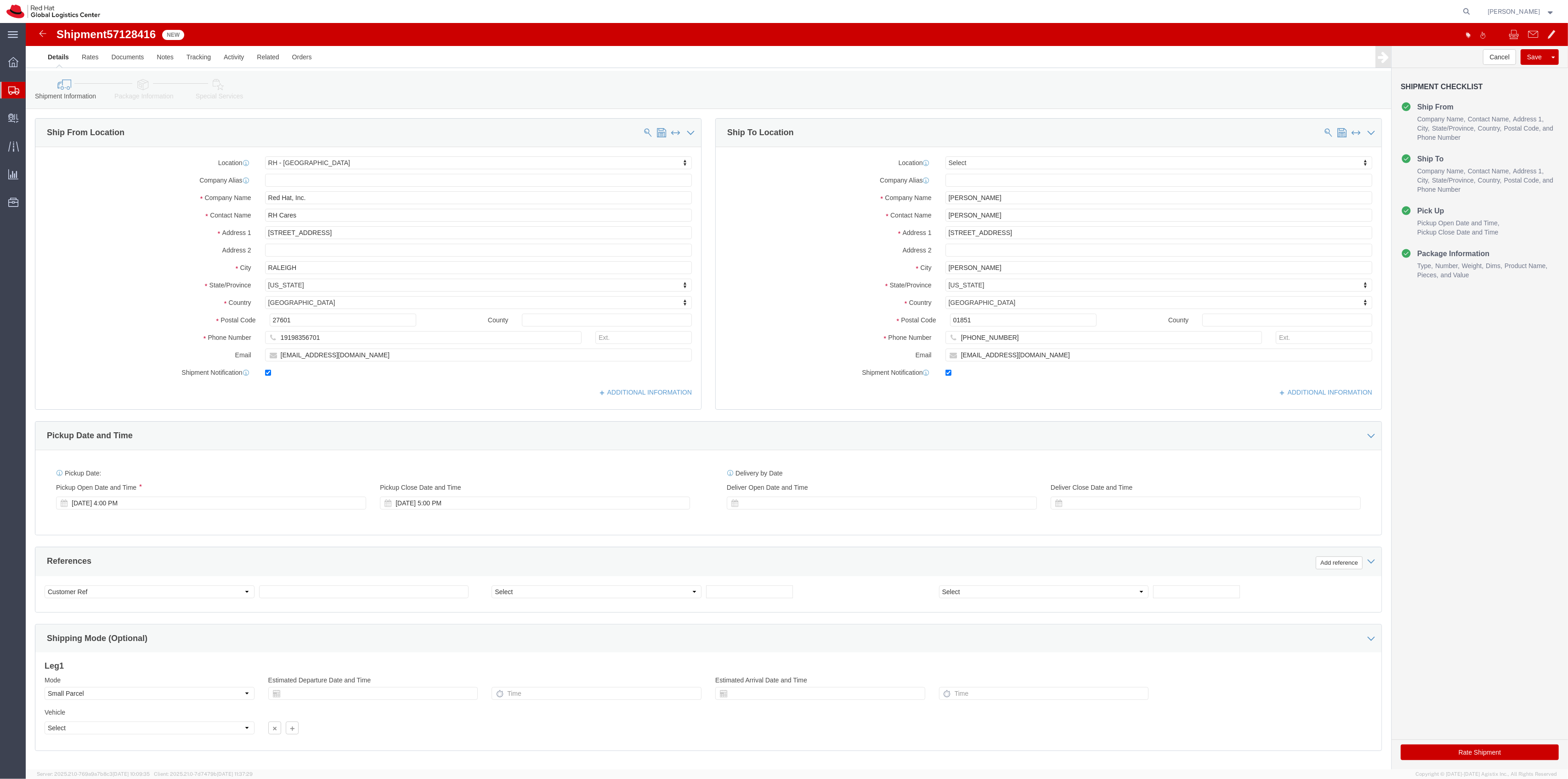
click button "Rate Shipment"
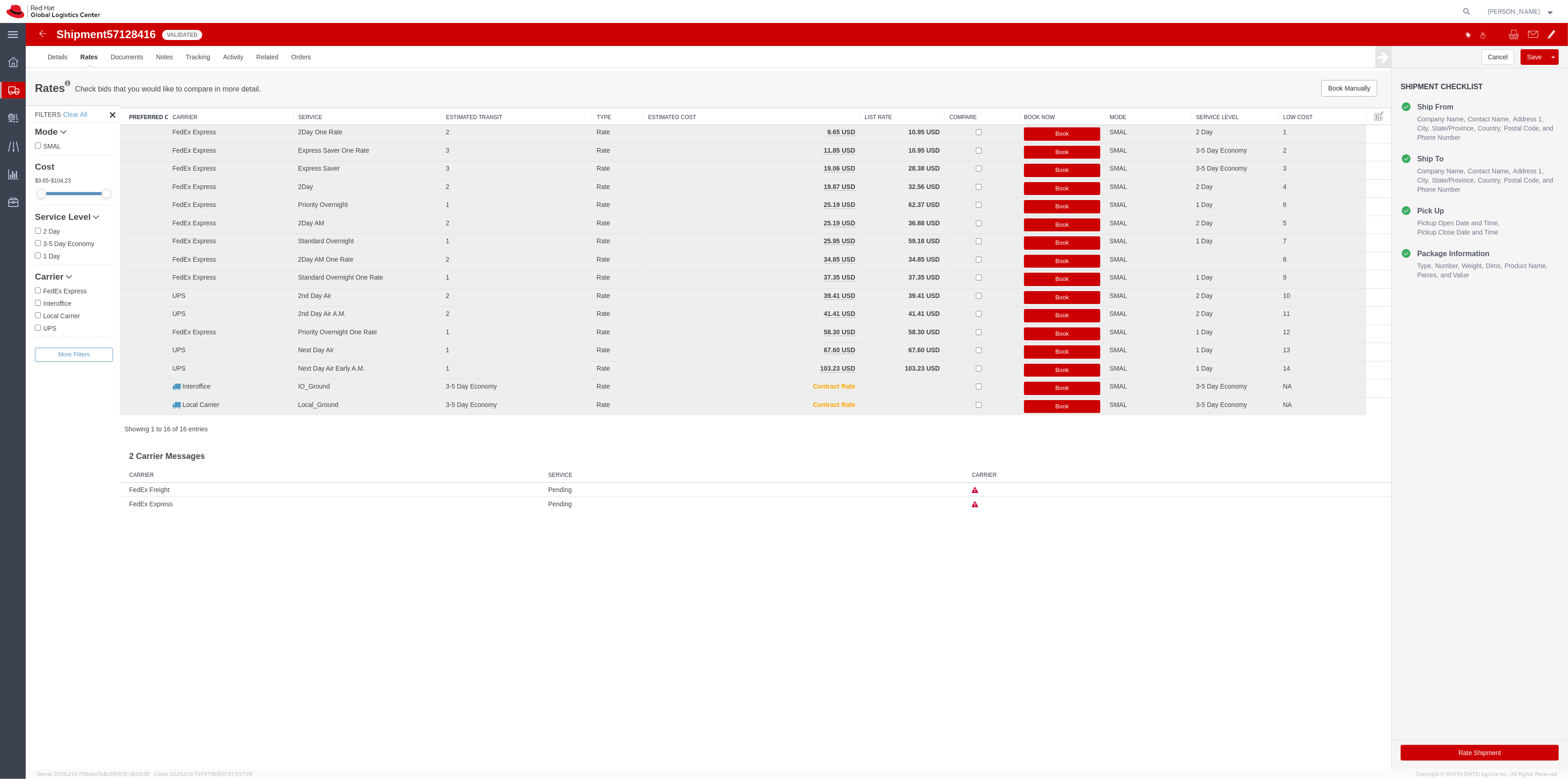
click at [1052, 136] on button "Book" at bounding box center [1063, 133] width 76 height 13
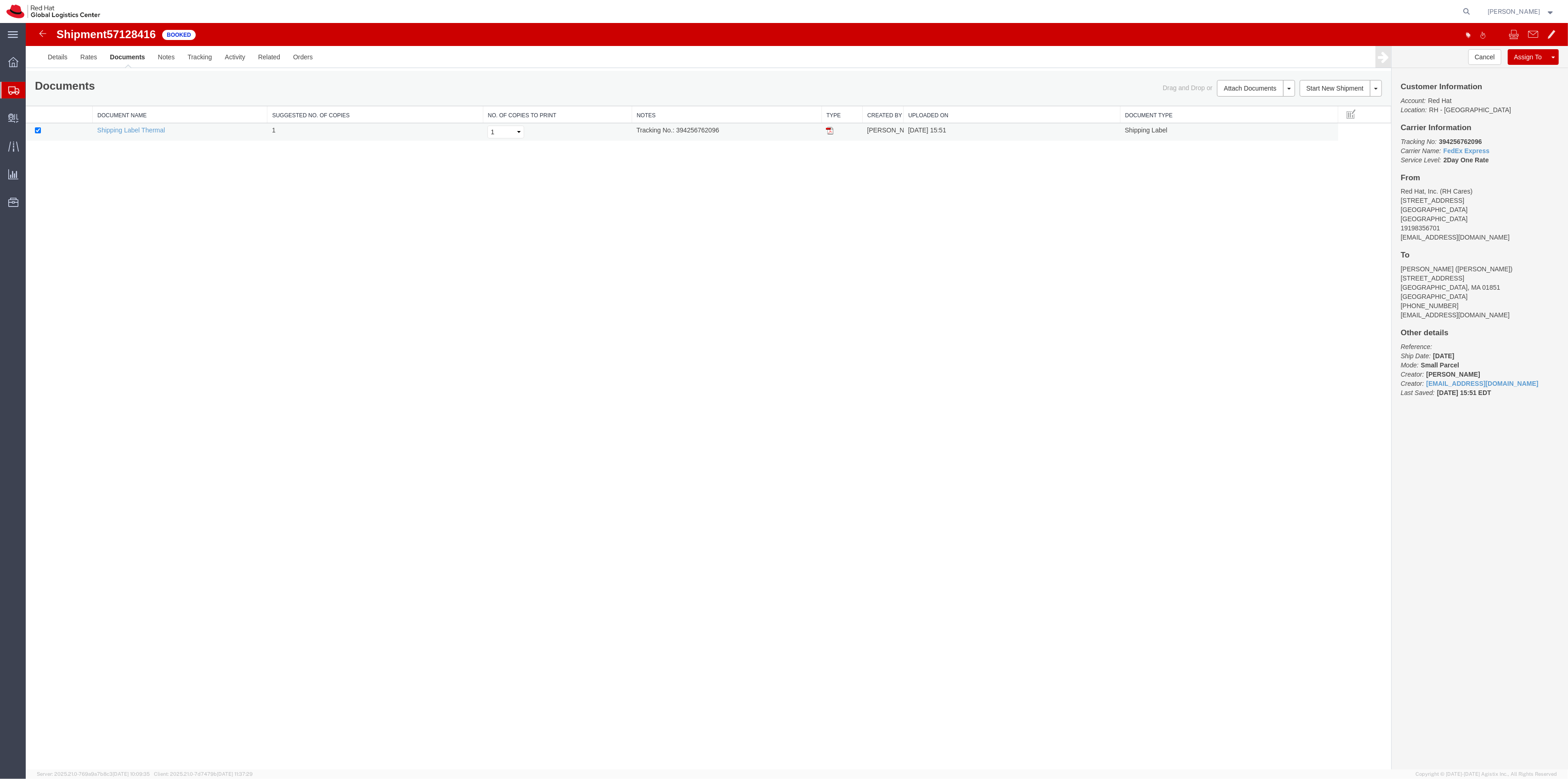
click at [831, 128] on img at bounding box center [830, 131] width 7 height 7
click at [699, 132] on td "Tracking No.: 394256762096" at bounding box center [727, 132] width 190 height 18
click at [698, 131] on td "Tracking No.: 394256762096" at bounding box center [727, 132] width 190 height 18
click at [725, 168] on div "Shipment 57128416 1 of 1 Booked Details Rates Documents Notes Tracking Activity…" at bounding box center [796, 396] width 1542 height 747
click at [709, 132] on td "Tracking No.: 394256762096" at bounding box center [727, 132] width 190 height 18
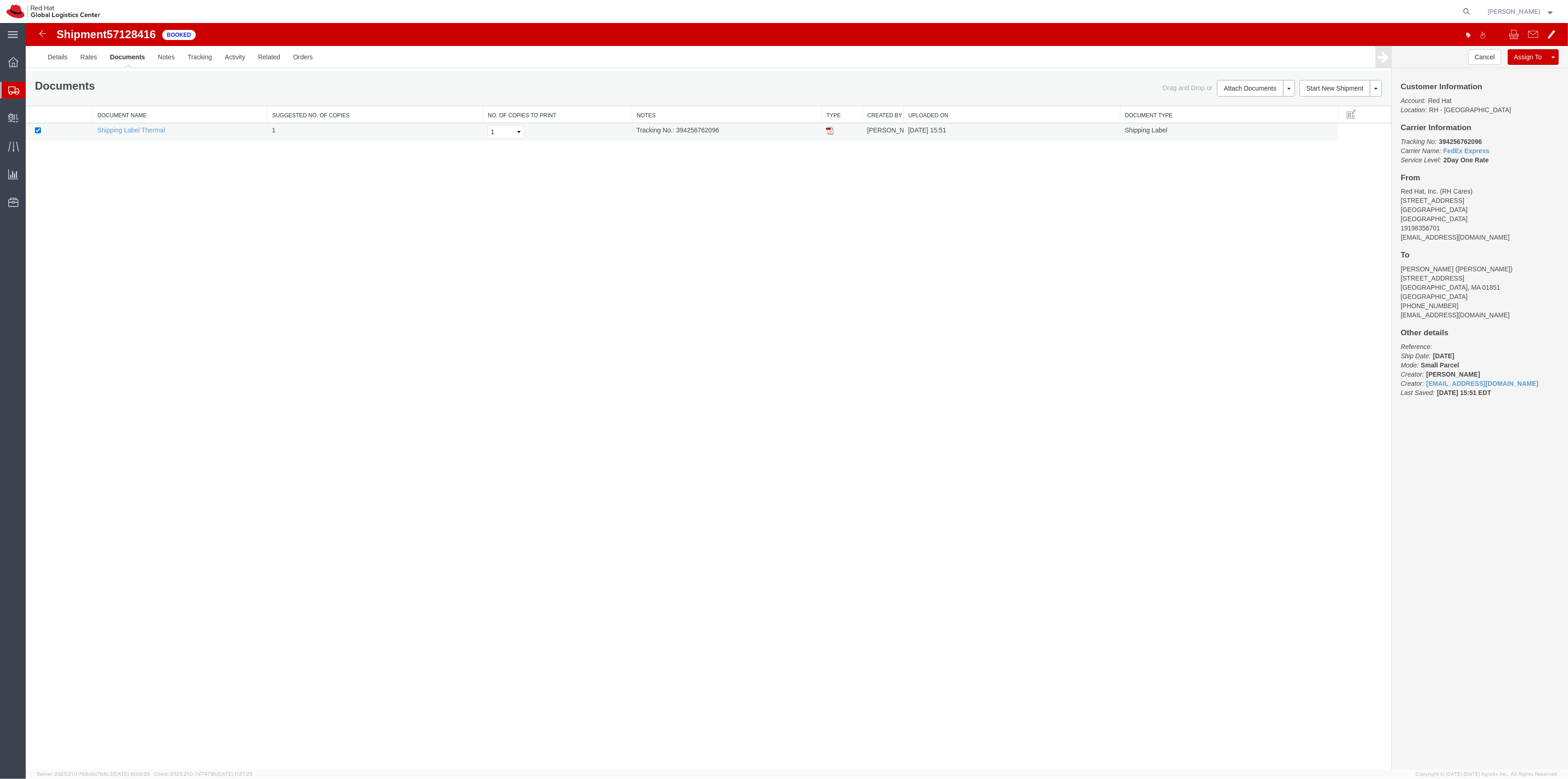
click at [709, 131] on td "Tracking No.: 394256762096" at bounding box center [727, 132] width 190 height 18
copy td "394256762096"
click at [0, 0] on span "Create Delivery" at bounding box center [0, 0] width 0 height 0
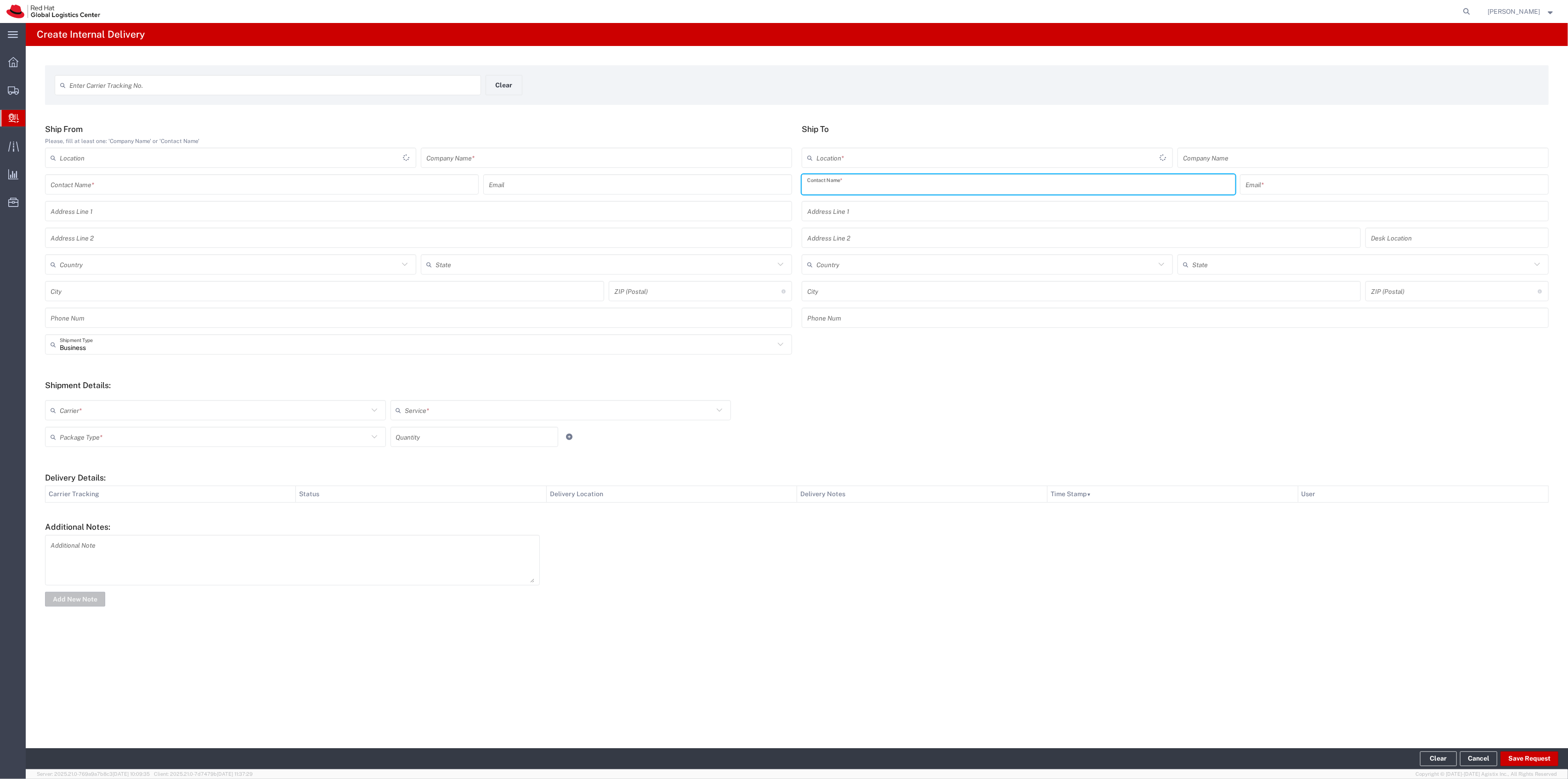
click at [832, 186] on input "text" at bounding box center [1018, 185] width 423 height 16
type input "Deon Gl"
click at [839, 207] on p "Red Hat, Inc. (Deon Glorius), dglorius@redhat.com" at bounding box center [1018, 206] width 422 height 12
type input "RH - [GEOGRAPHIC_DATA]"
type input "Red Hat, Inc."
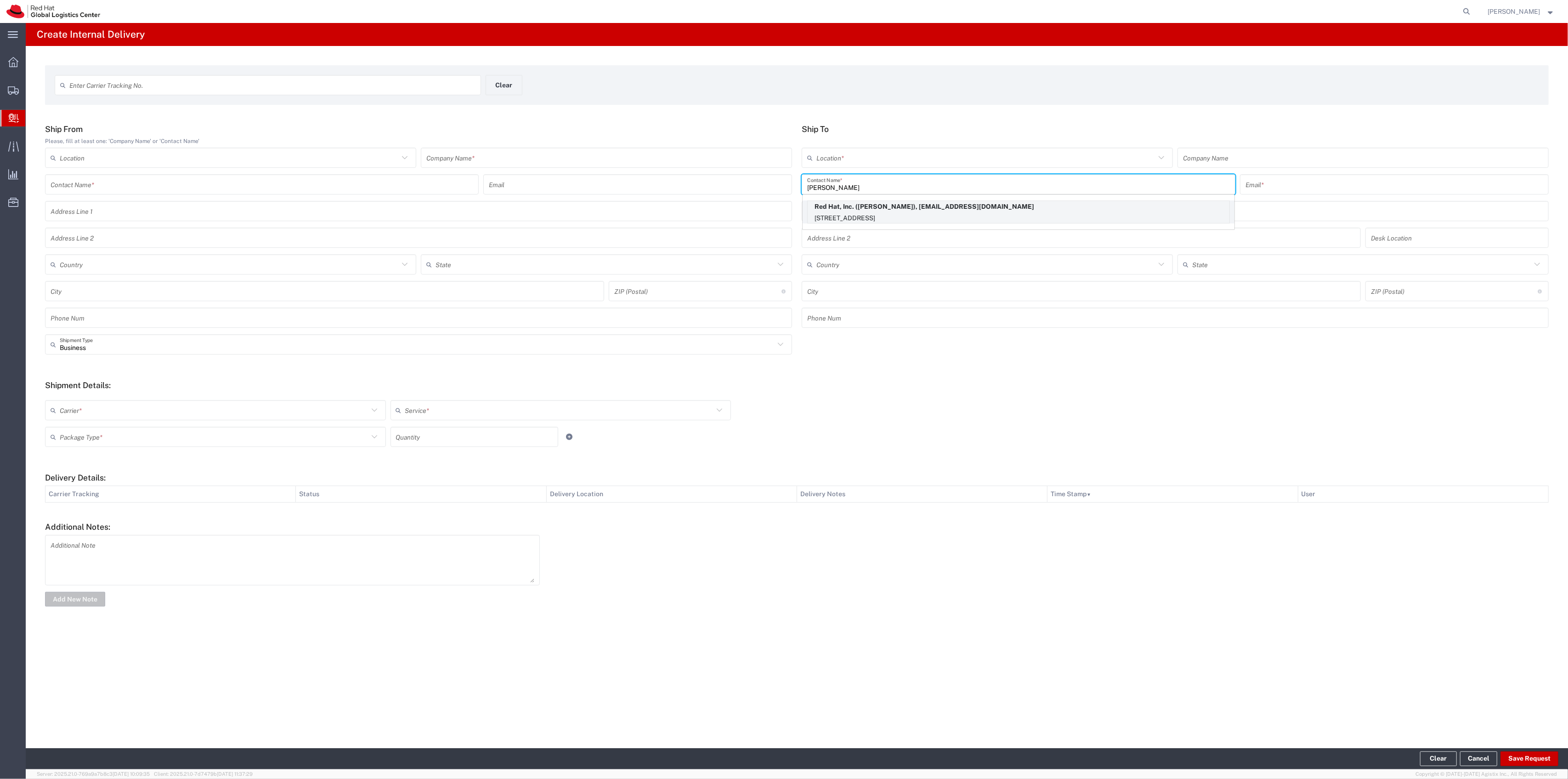
type input "Deon Glorius"
type input "dglorius@redhat.com"
type input "[STREET_ADDRESS]"
type input "FLEX"
type input "[GEOGRAPHIC_DATA]"
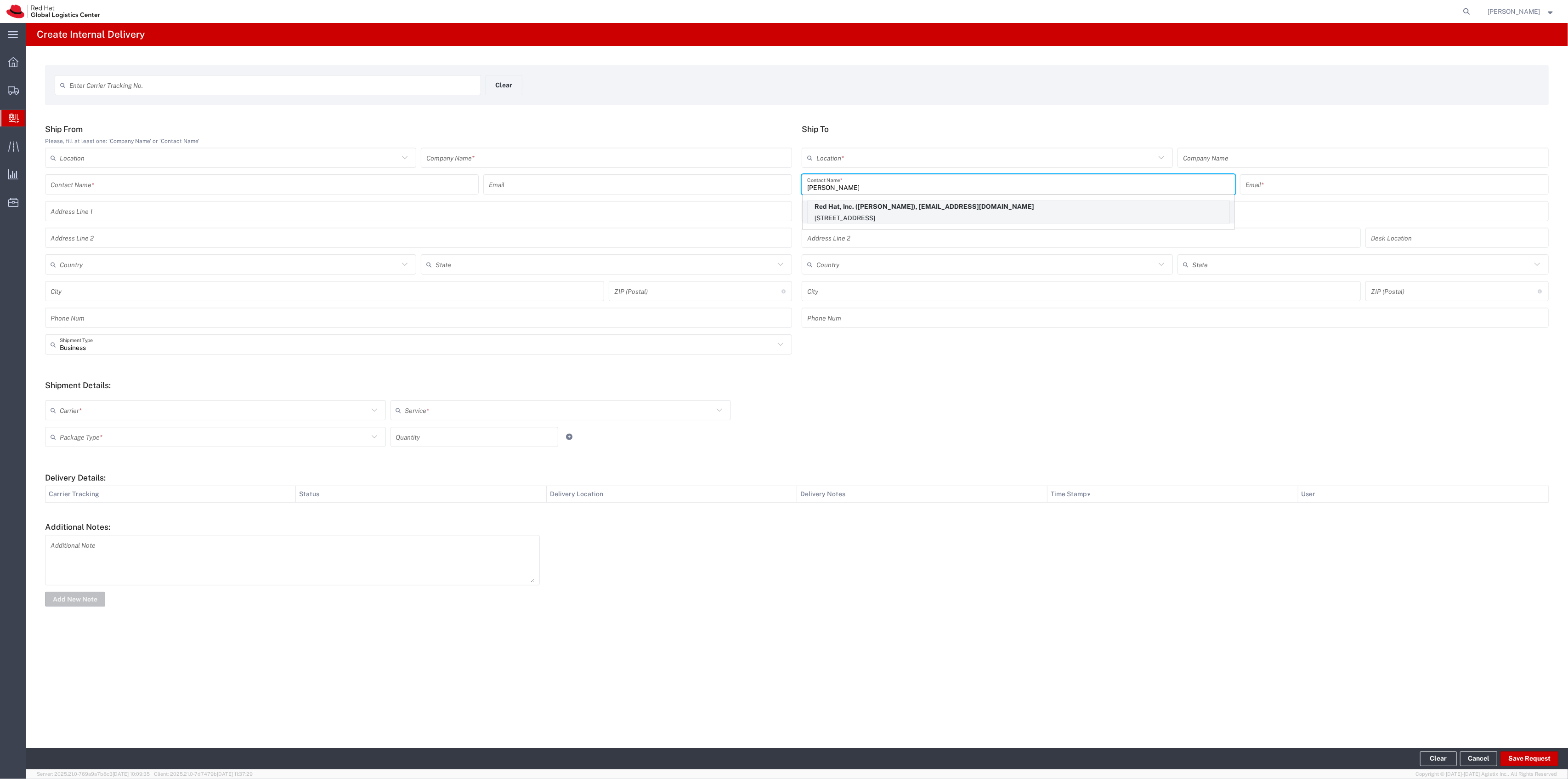
type input "RALEIGH"
type input "27601"
type input "[US_STATE]"
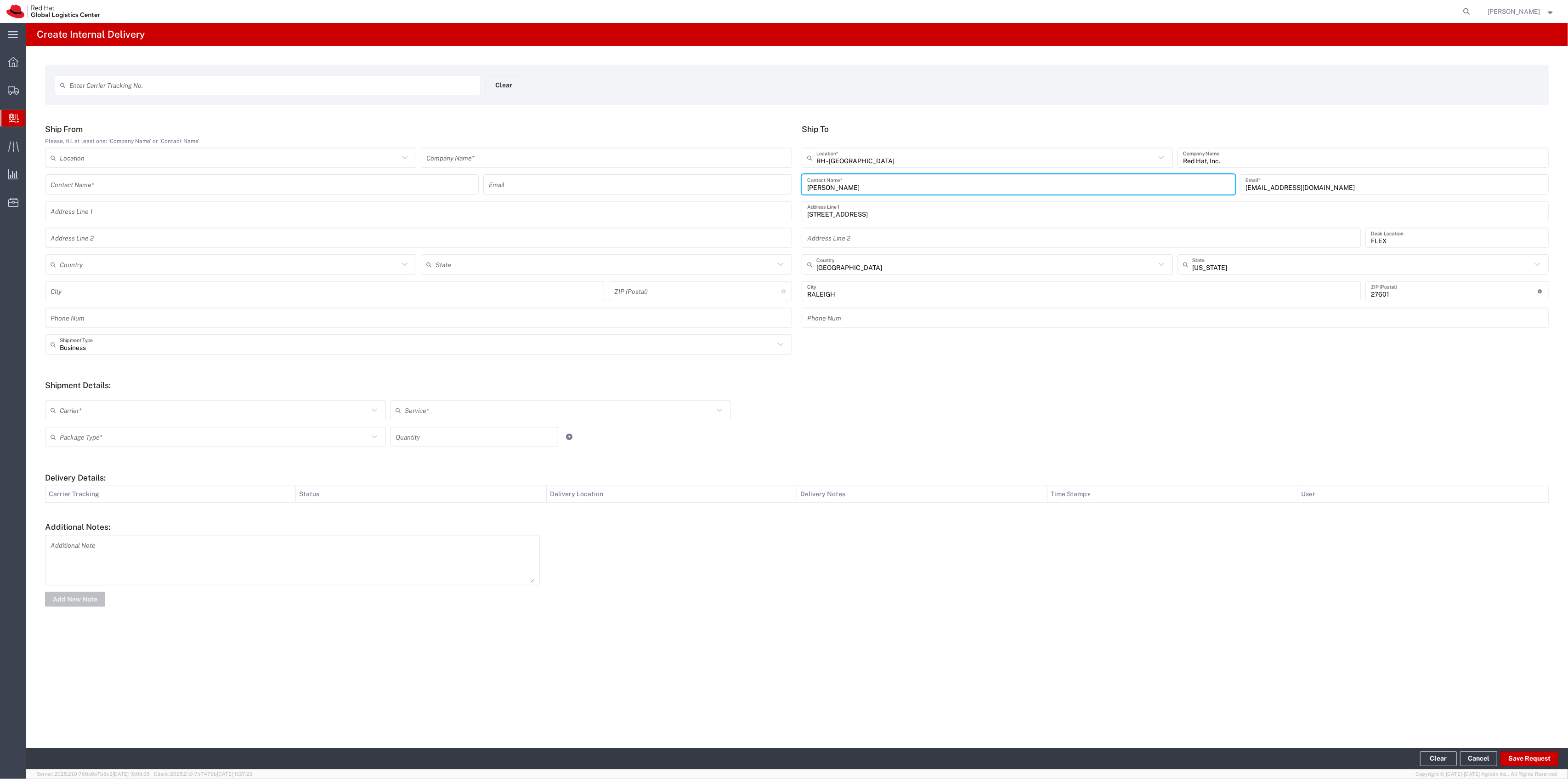
click at [732, 154] on input "text" at bounding box center [606, 158] width 360 height 16
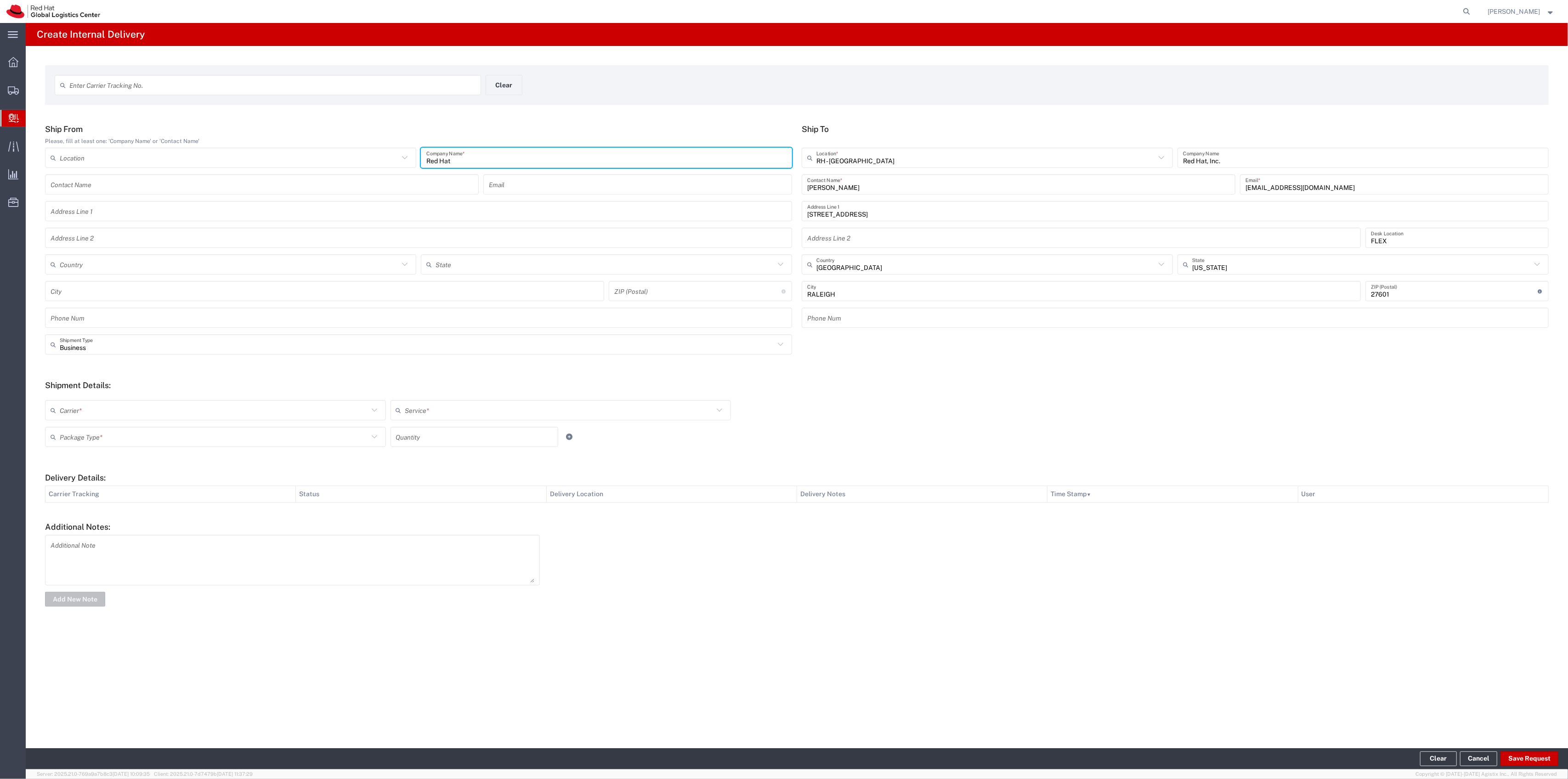
type input "Red Hat"
click at [273, 409] on input "text" at bounding box center [214, 410] width 309 height 16
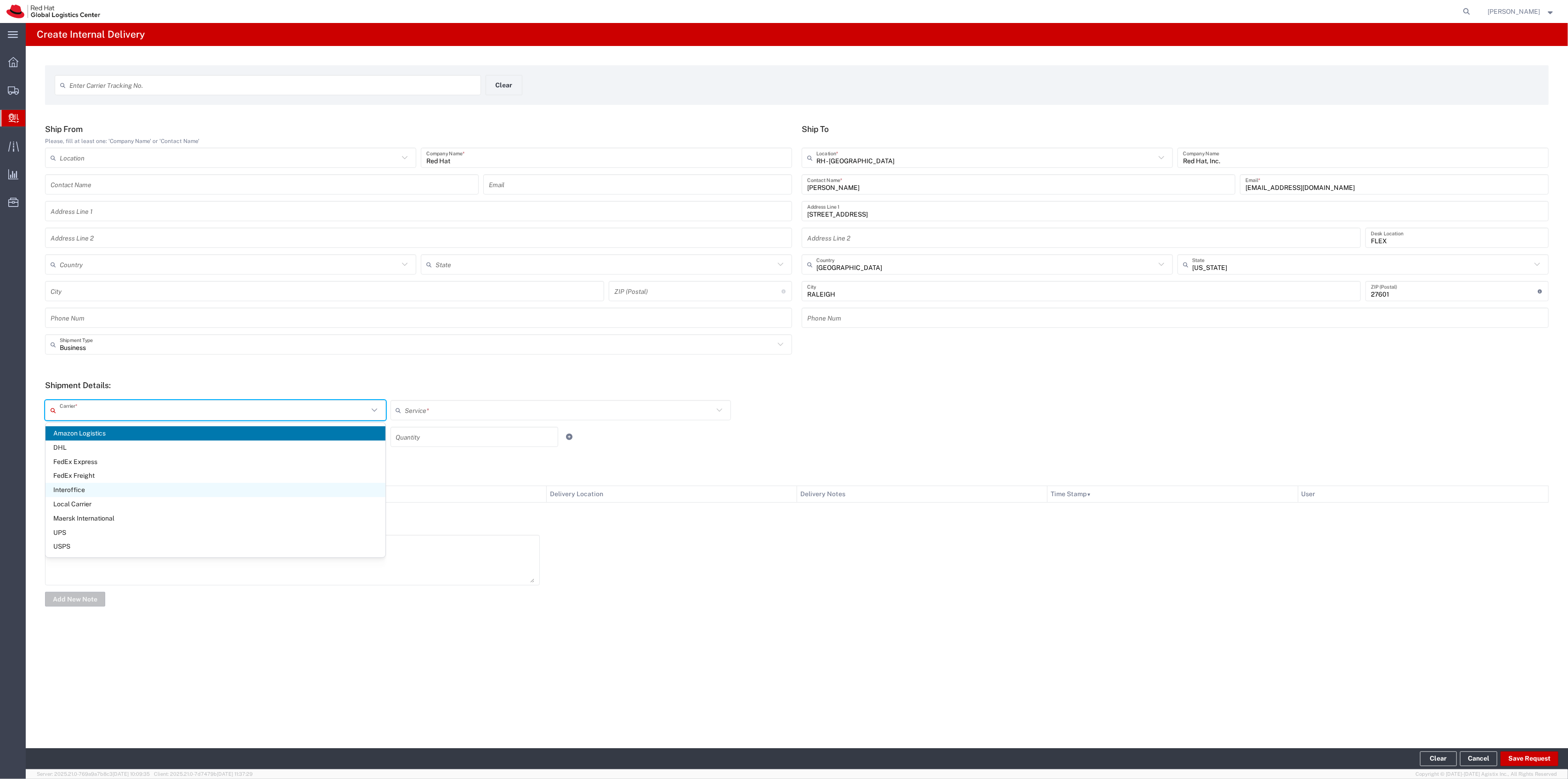
click at [190, 483] on span "Interoffice" at bounding box center [215, 489] width 340 height 14
type input "Interoffice"
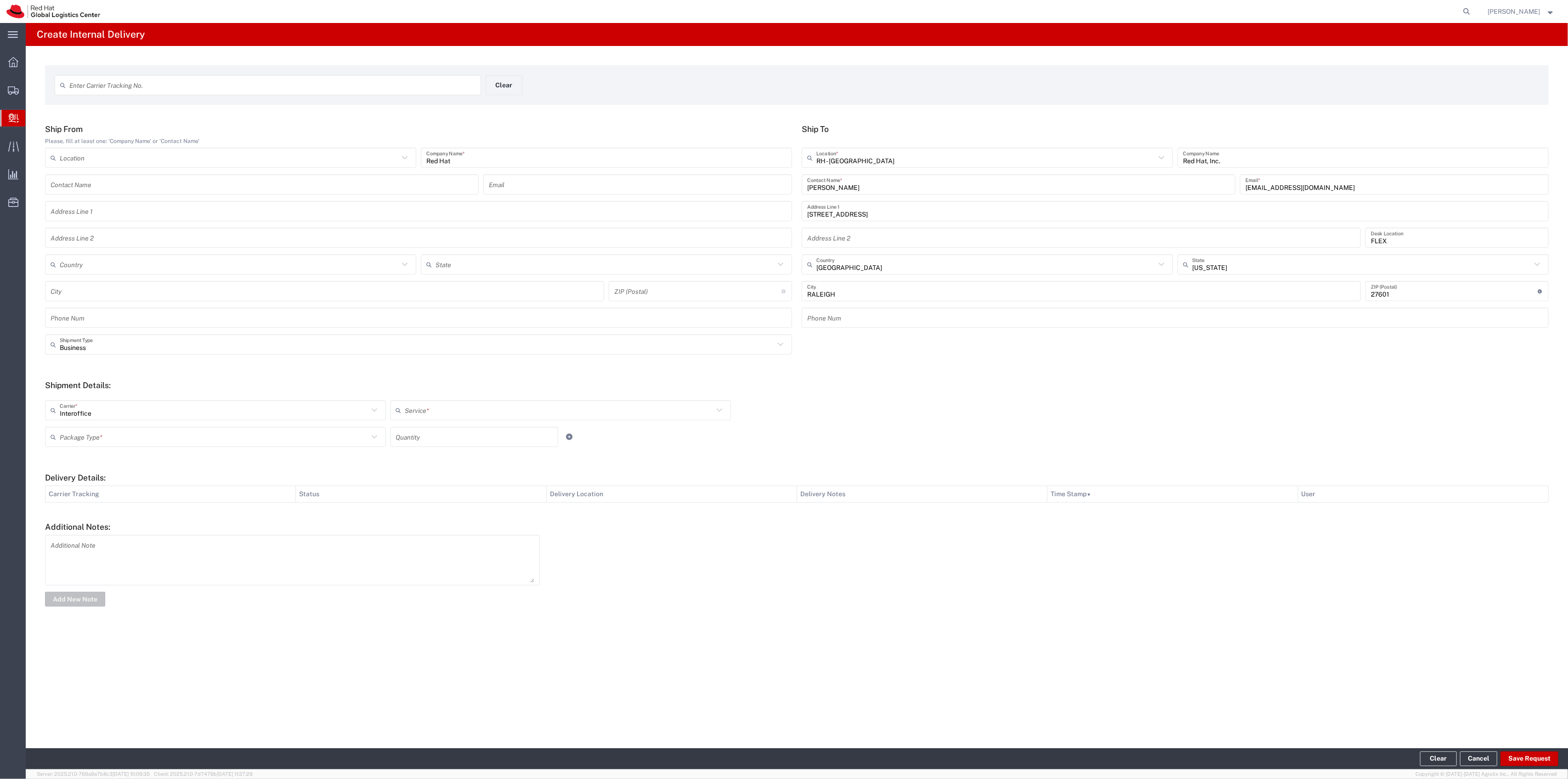
click at [432, 409] on input "text" at bounding box center [559, 410] width 309 height 16
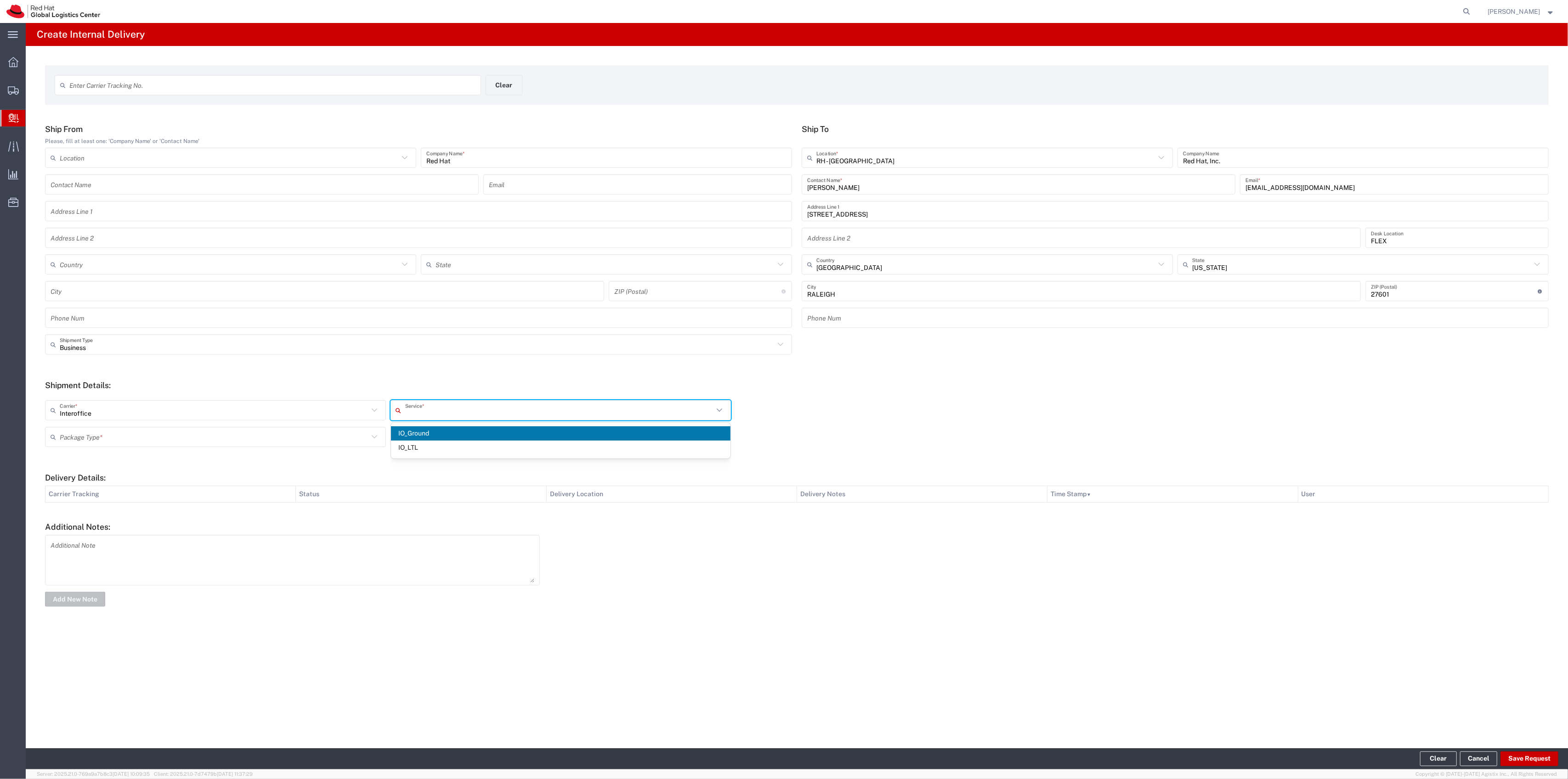
click at [438, 437] on span "IO_Ground" at bounding box center [560, 433] width 340 height 14
type input "IO_Ground"
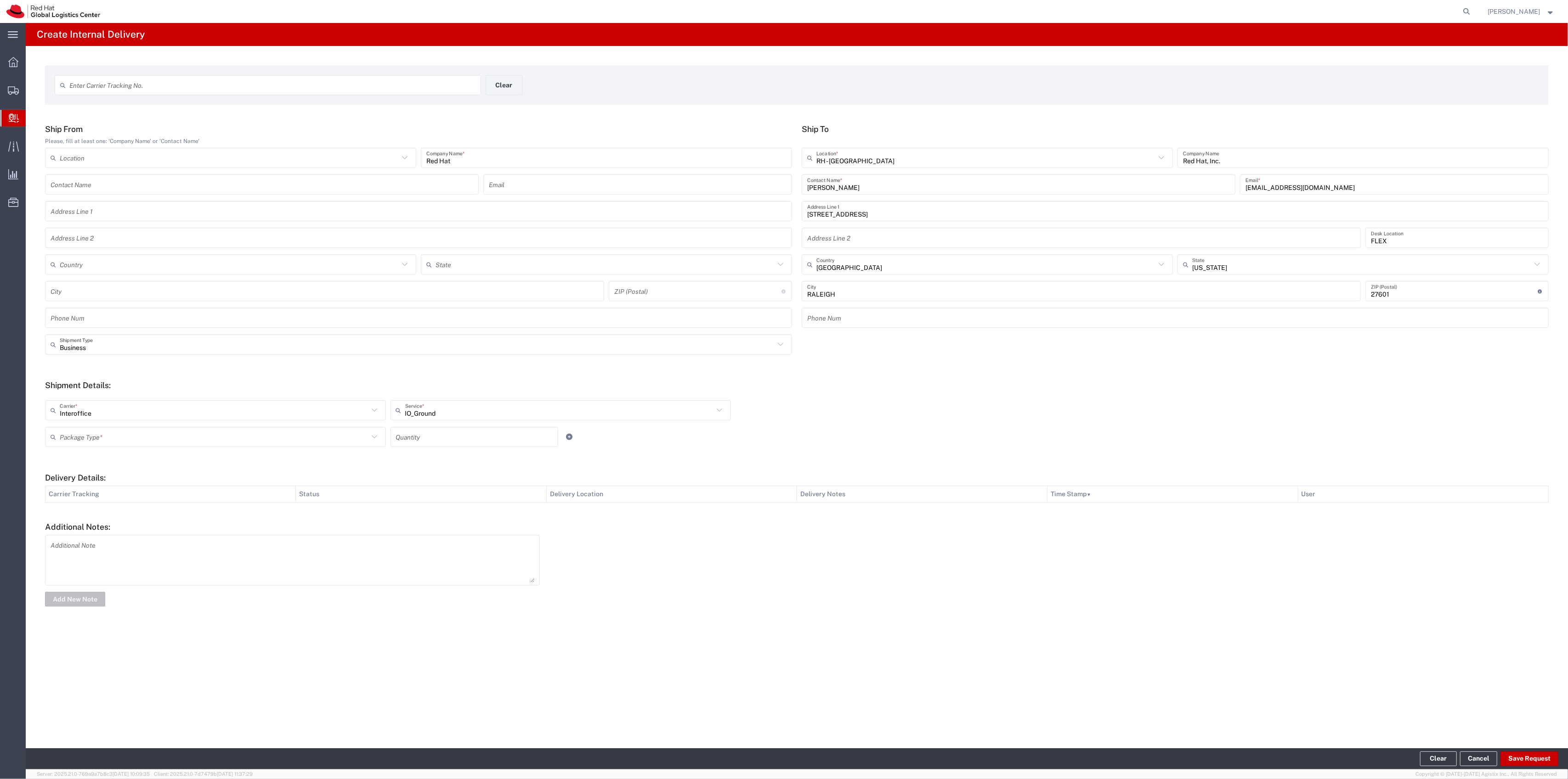
click at [355, 437] on input "text" at bounding box center [214, 437] width 309 height 16
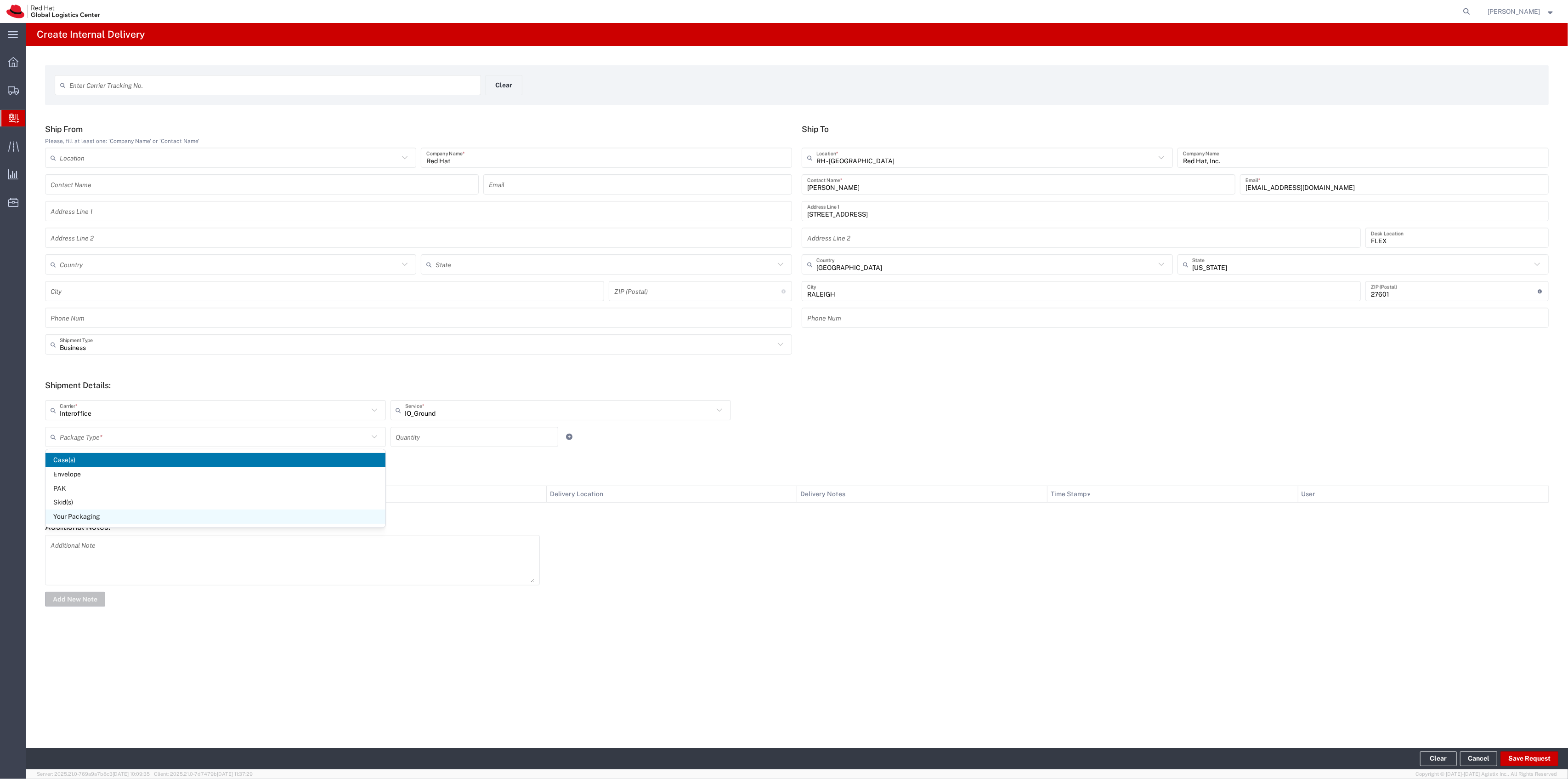
click at [200, 519] on span "Your Packaging" at bounding box center [215, 516] width 340 height 14
type input "Your Packaging"
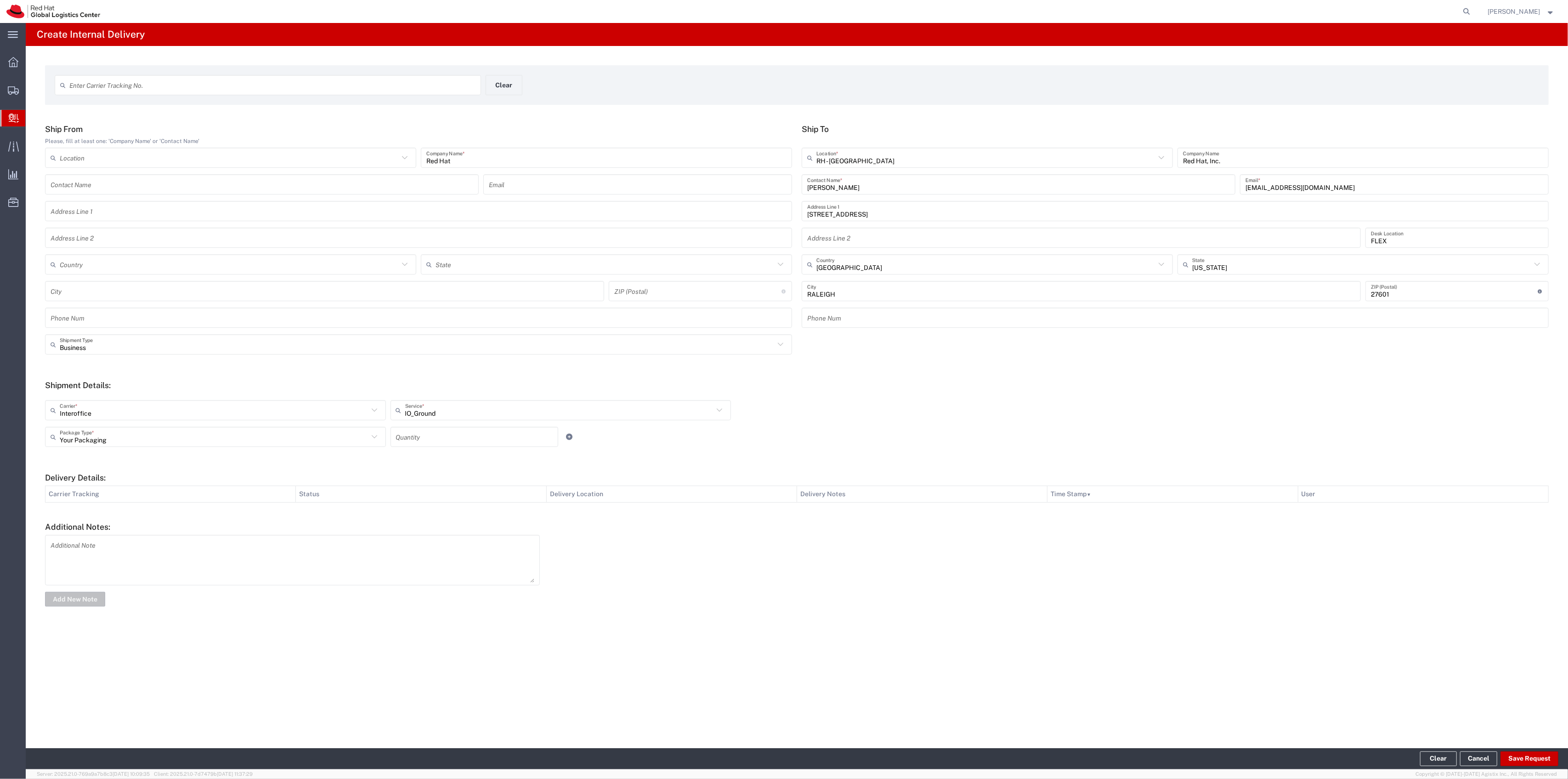
click at [407, 449] on div "Your Packaging Package Type * Case(s) Envelope PAK Skid(s) Your Packaging Quant…" at bounding box center [560, 440] width 1036 height 27
click at [429, 433] on input "number" at bounding box center [474, 437] width 157 height 16
type input "1"
click at [1537, 754] on button "Save Request" at bounding box center [1529, 759] width 58 height 15
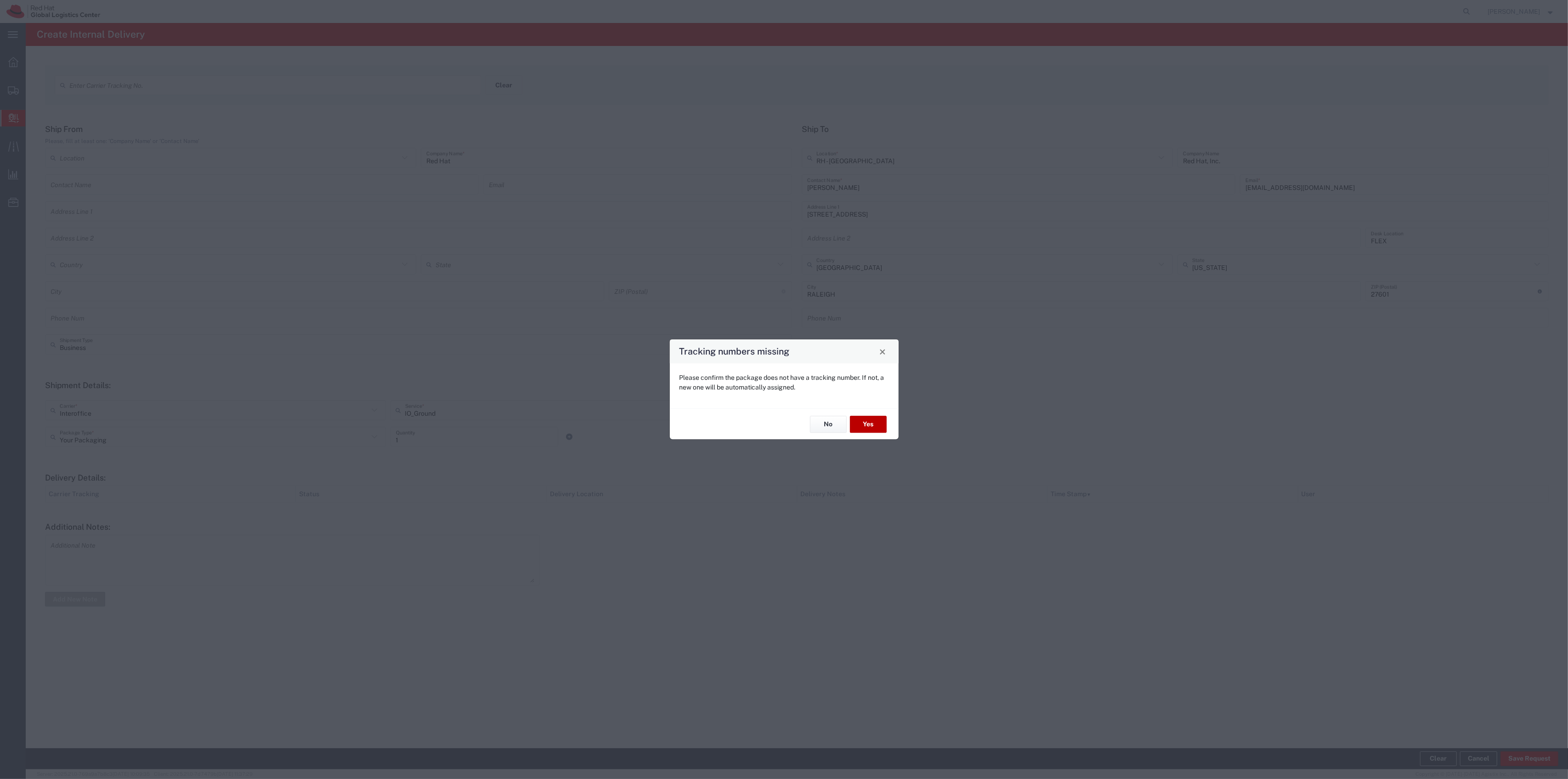
click at [879, 427] on button "Yes" at bounding box center [867, 424] width 36 height 17
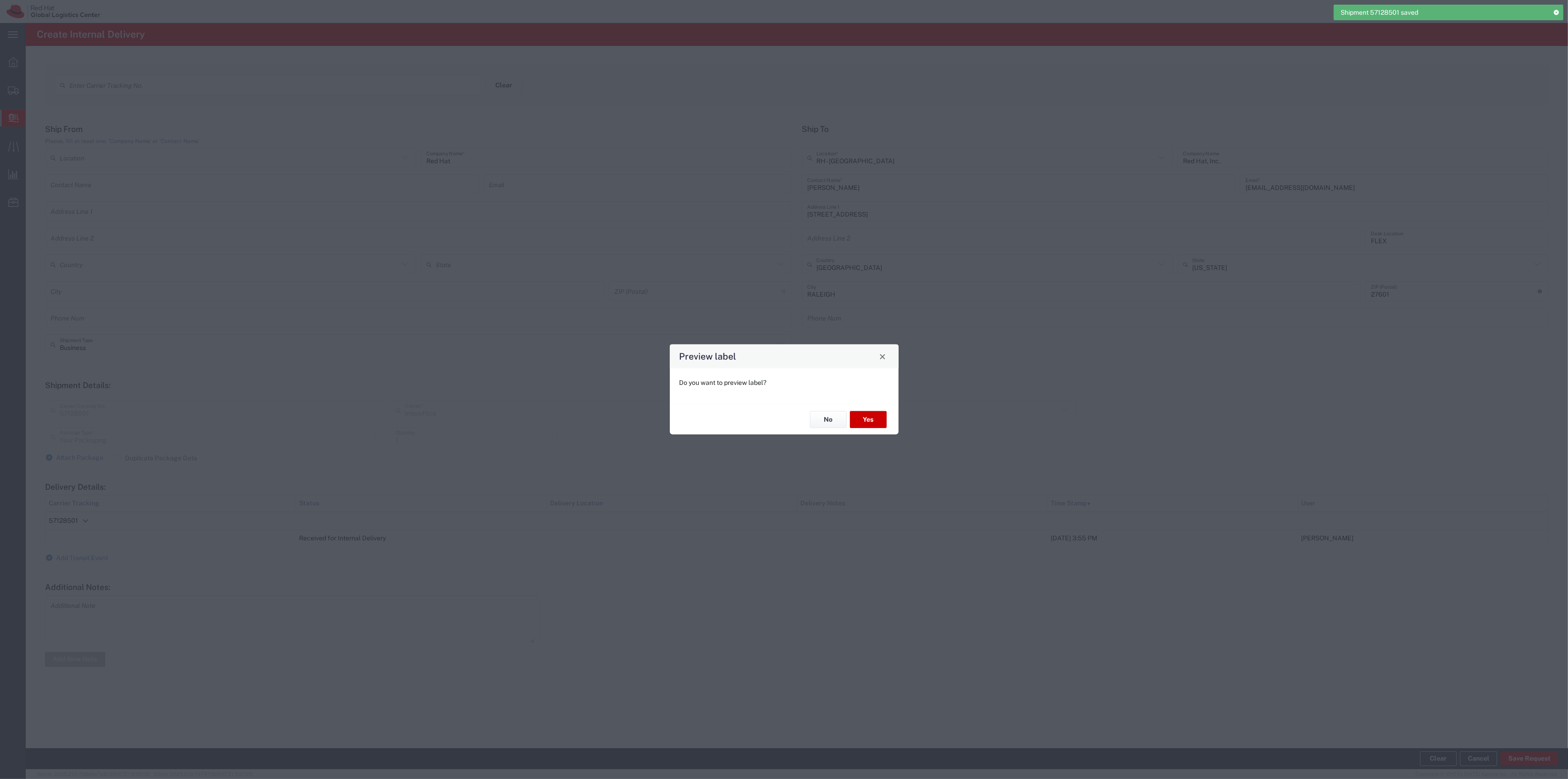
click at [855, 410] on div "No Yes" at bounding box center [785, 418] width 229 height 31
click at [860, 413] on button "Yes" at bounding box center [867, 419] width 36 height 17
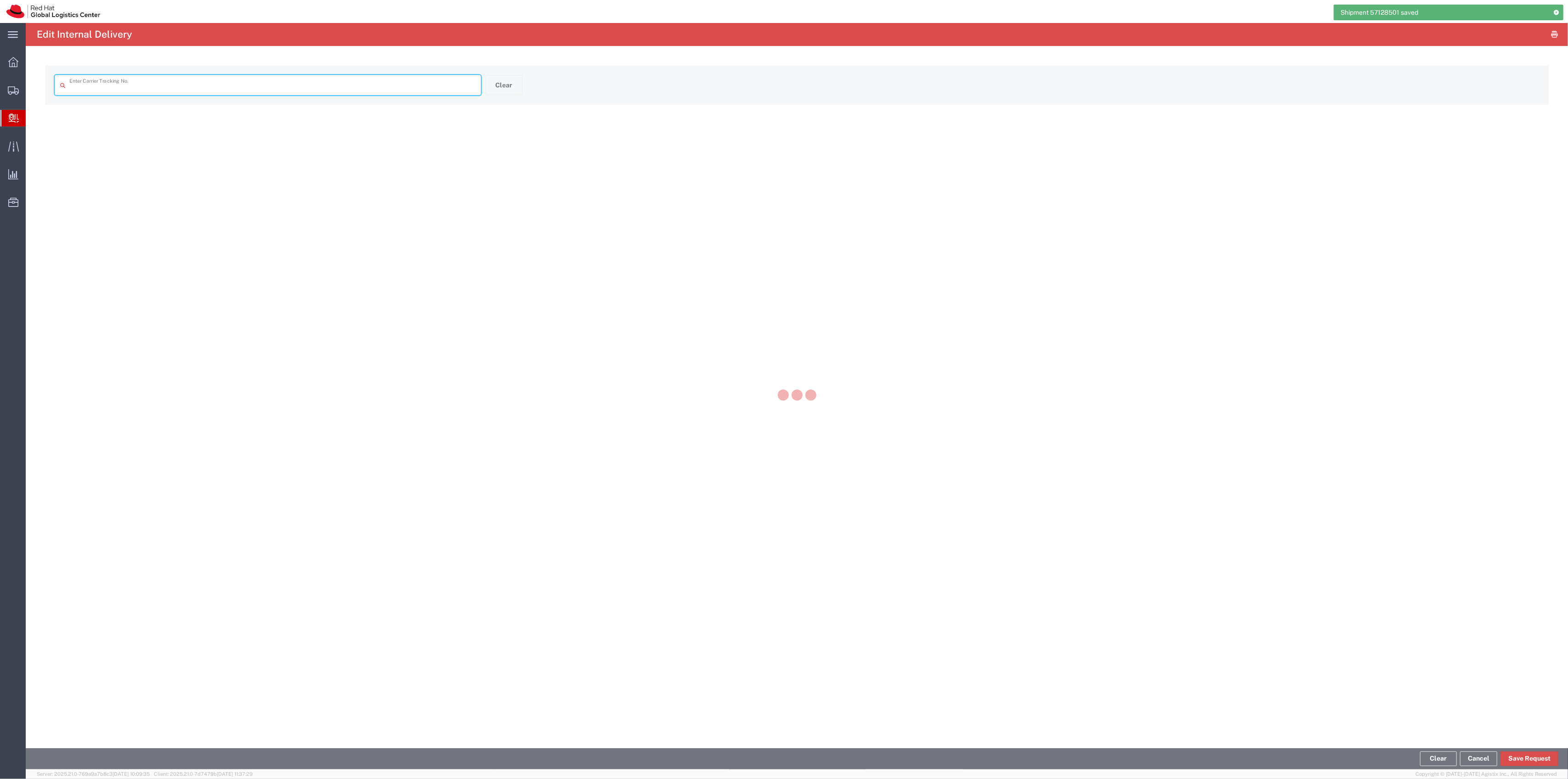
type input "57128501"
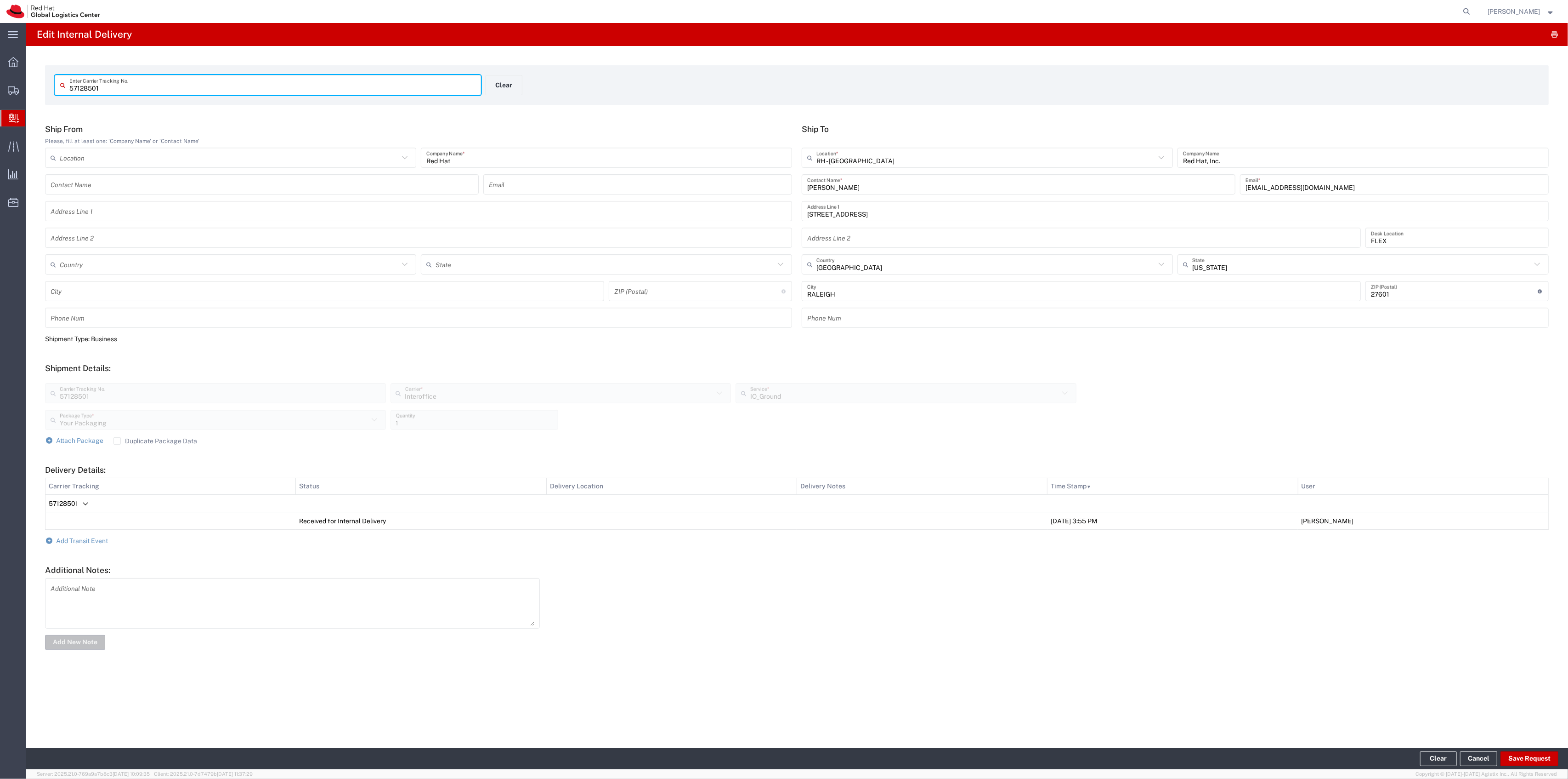
drag, startPoint x: 109, startPoint y: 83, endPoint x: 7, endPoint y: 76, distance: 102.2
click at [7, 76] on div "main_menu Created with Sketch. Collapse Menu Overview Shipments Shipment Manage…" at bounding box center [784, 401] width 1568 height 756
click at [0, 0] on span "Create Shipment" at bounding box center [0, 0] width 0 height 0
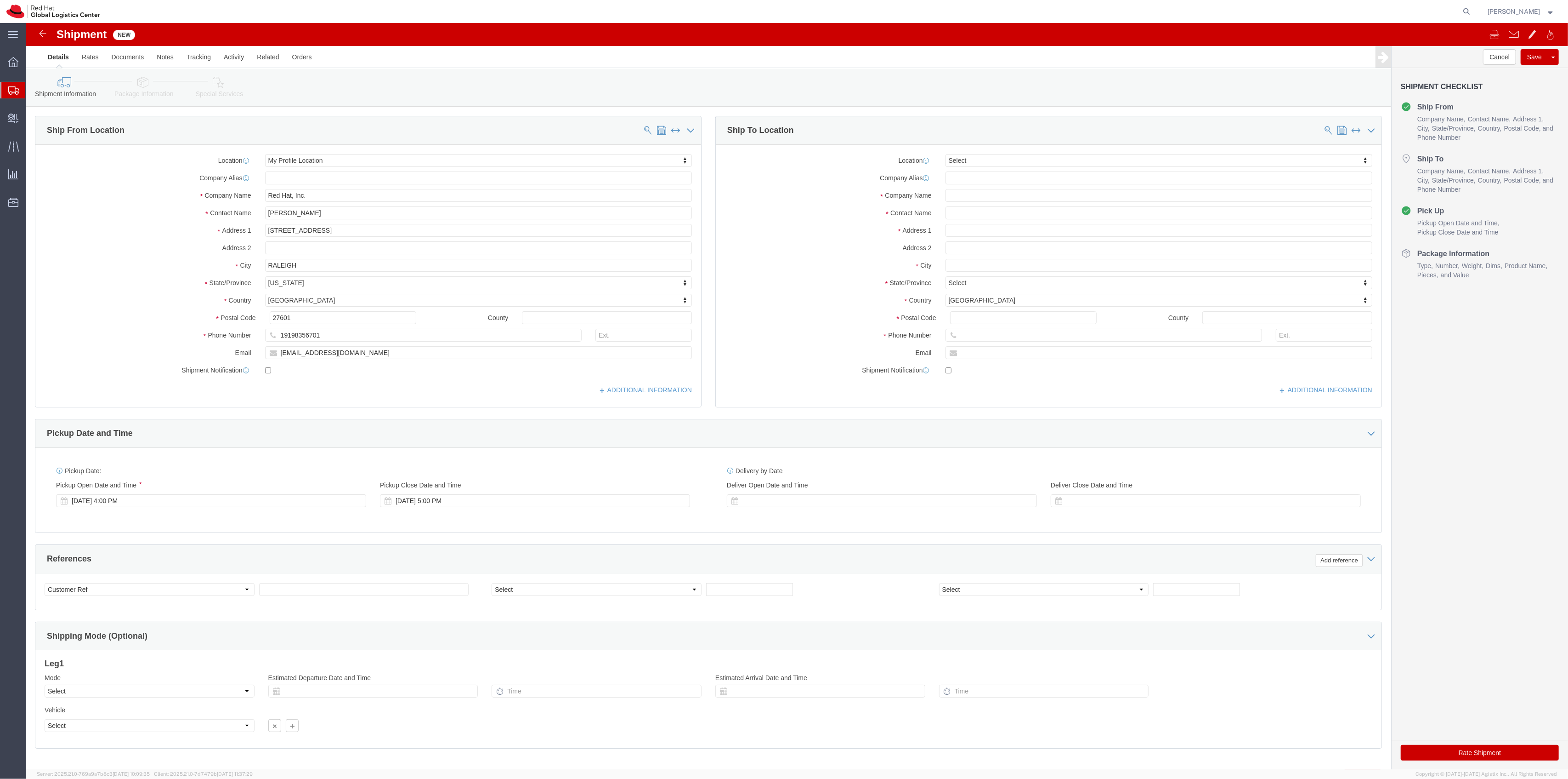
select select
drag, startPoint x: 315, startPoint y: 207, endPoint x: 198, endPoint y: 205, distance: 117.0
click div "Address 1 100 East Davie Street"
paste input "9 WATER ST FOXBORO"
type input "19 WATER ST FOXBORO"
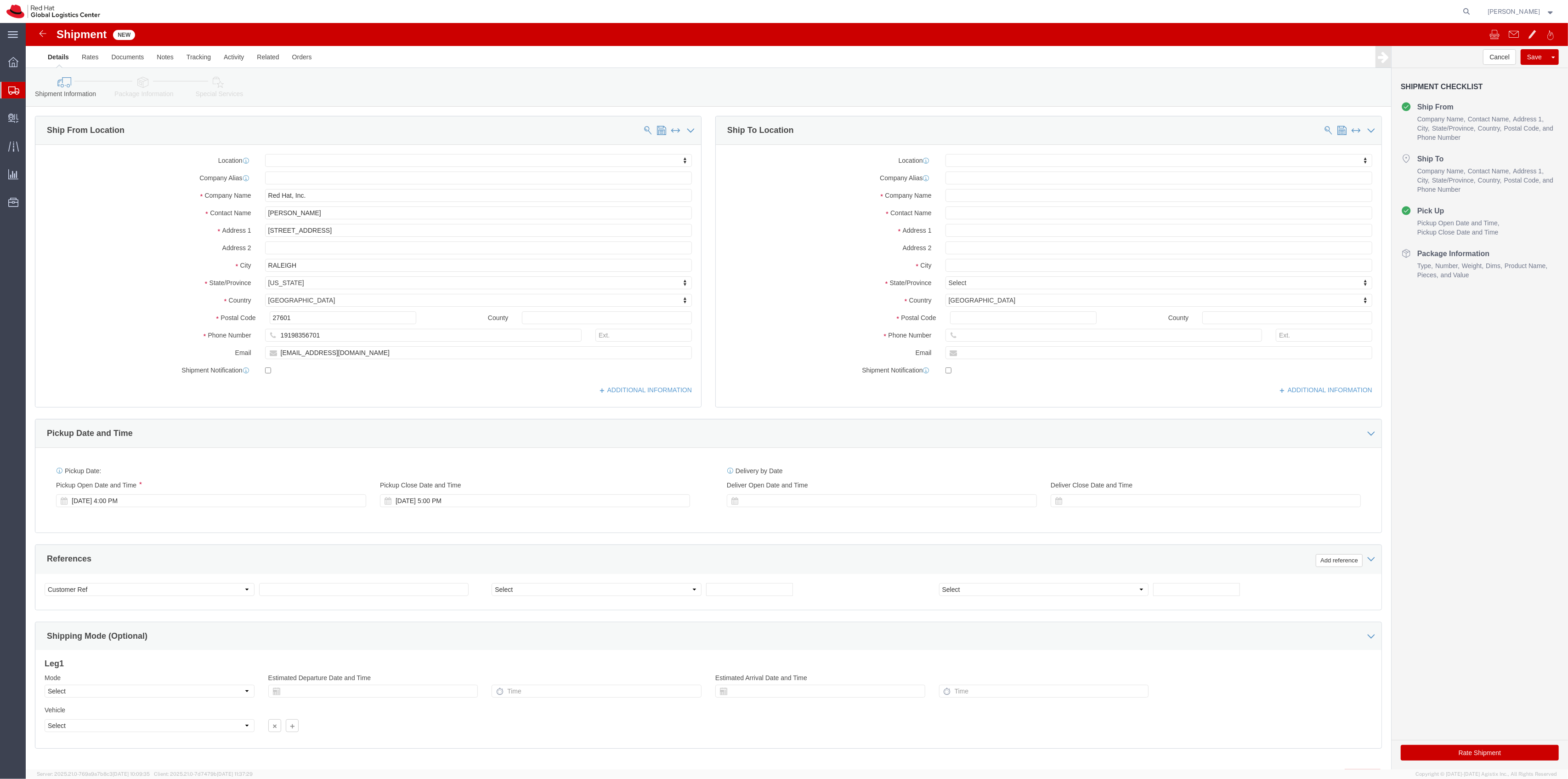
select select
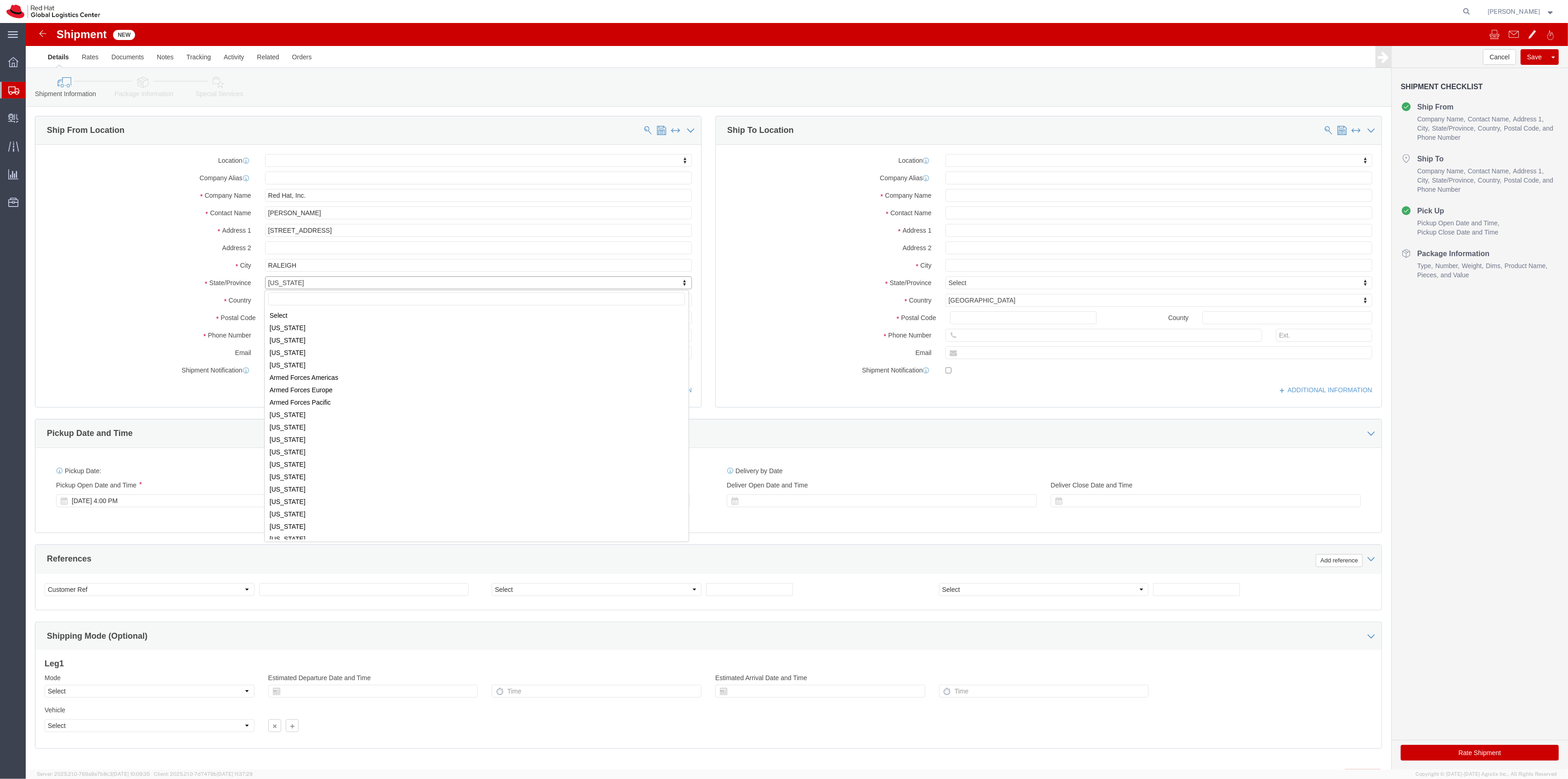
scroll to position [237, 0]
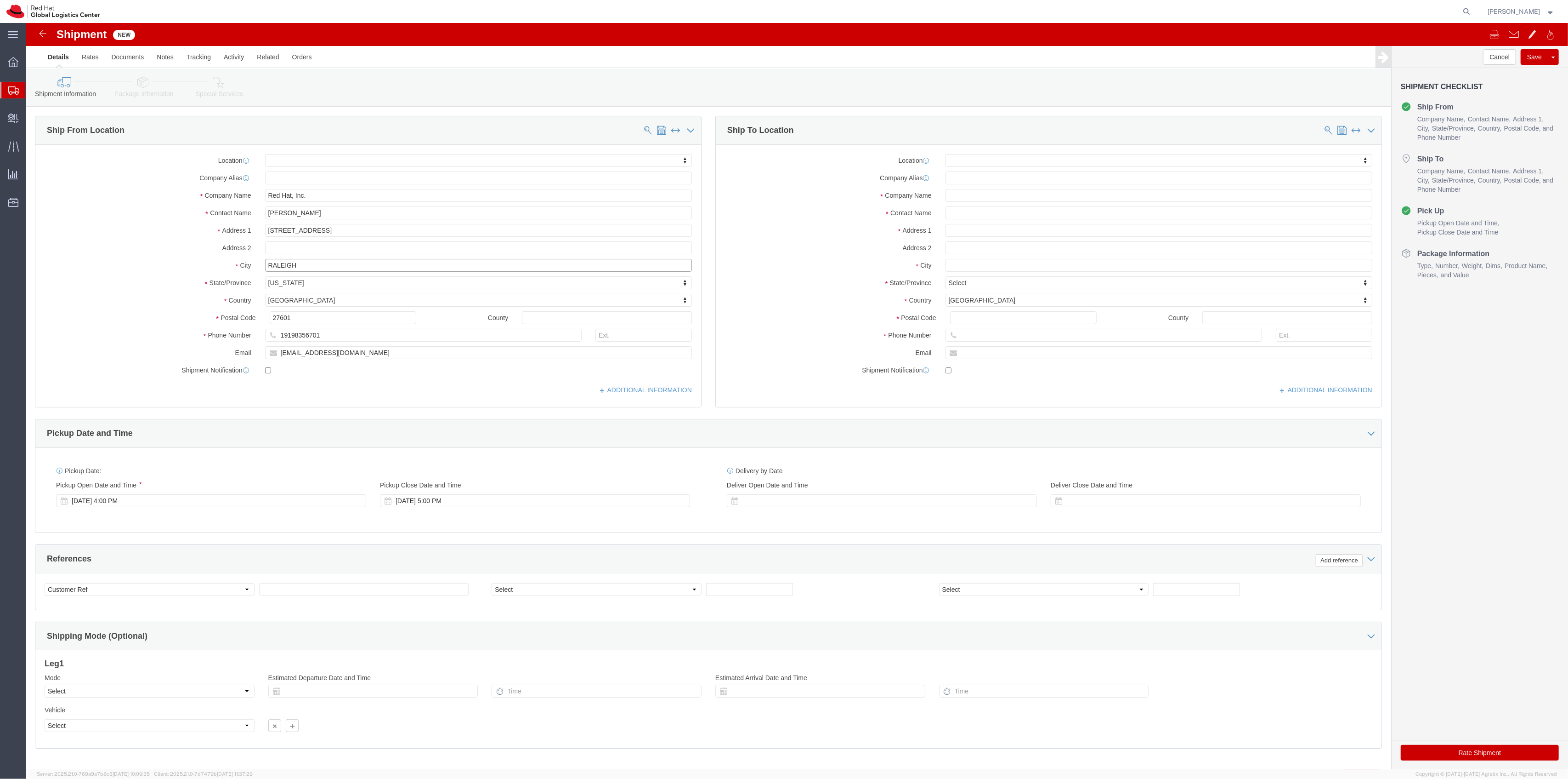
click input "RALEIGH"
drag, startPoint x: 319, startPoint y: 206, endPoint x: 287, endPoint y: 206, distance: 32.0
click input "19 WATER ST FOXBORO"
type input "19 WATER ST"
select select
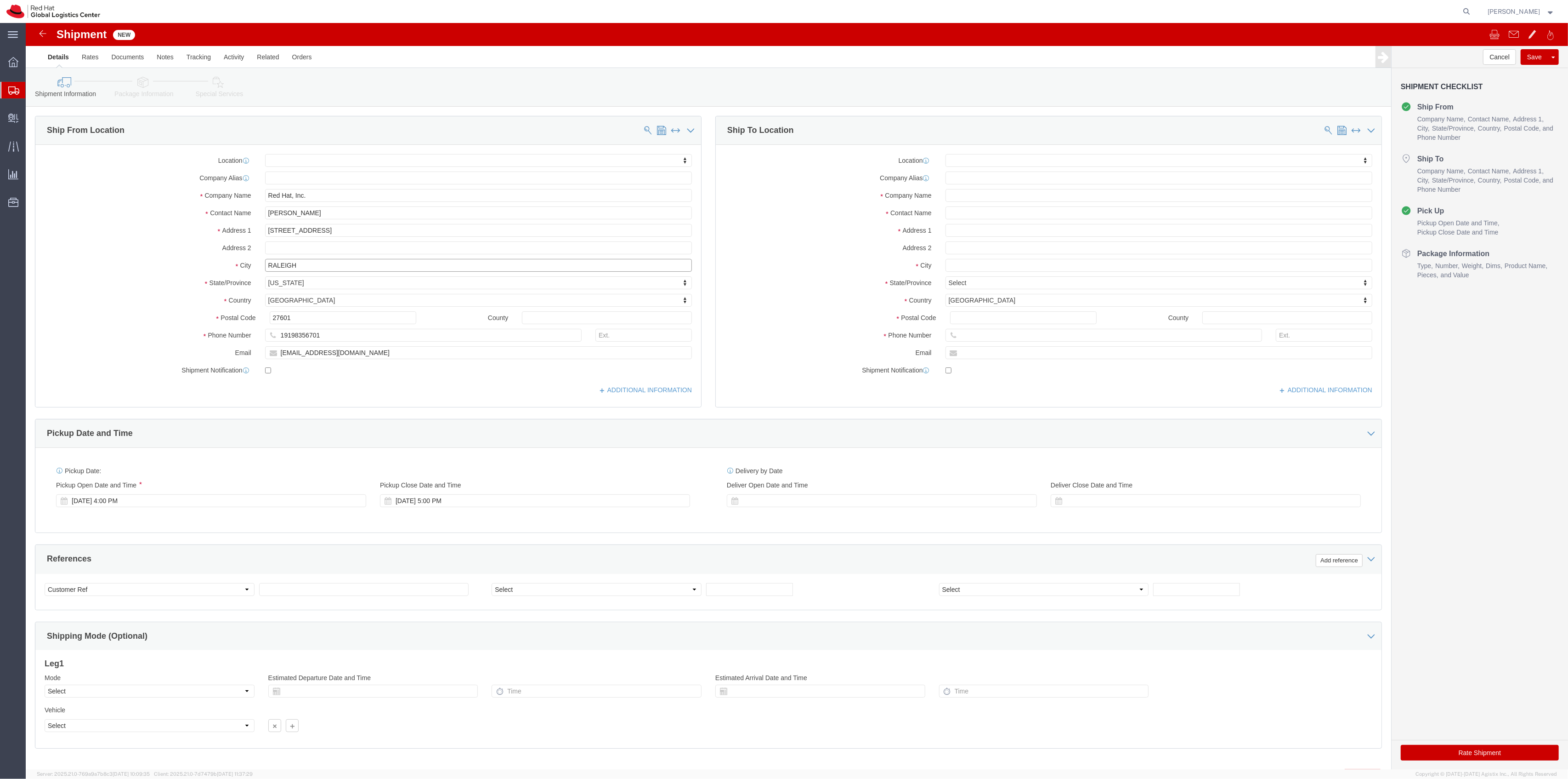
drag, startPoint x: 281, startPoint y: 242, endPoint x: 225, endPoint y: 229, distance: 57.5
click div "Location My Profile Location RH - Amsterdam - MSO RH - Amsterdam Data Center RH…"
paste input "FOXBORO"
type input "FOXBORO"
select select
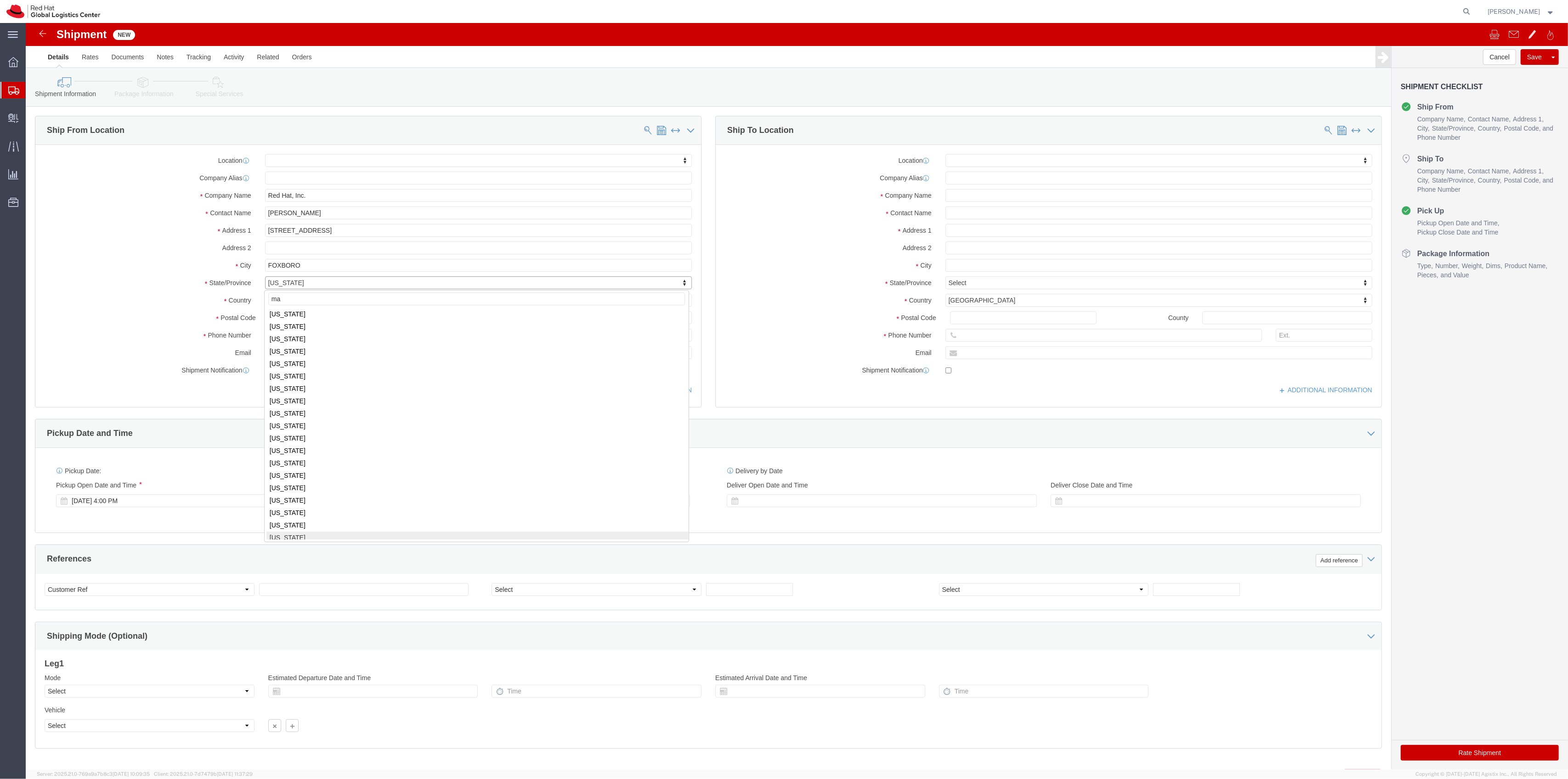
scroll to position [0, 0]
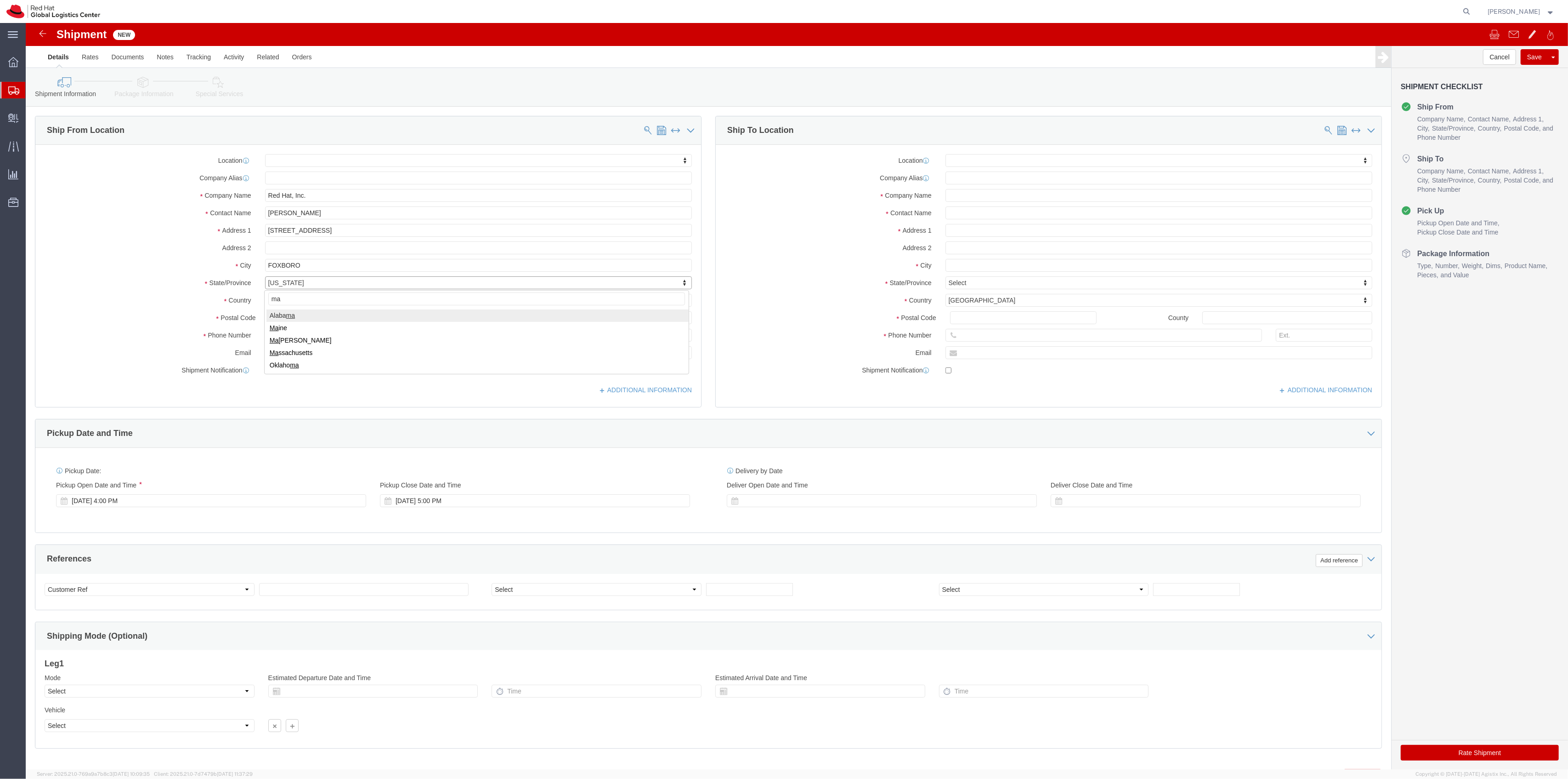
type input "mas"
select select
select select "MA"
drag, startPoint x: 278, startPoint y: 290, endPoint x: 173, endPoint y: 275, distance: 106.1
click div "Location My Profile Location RH - Amsterdam - MSO RH - Amsterdam Data Center RH…"
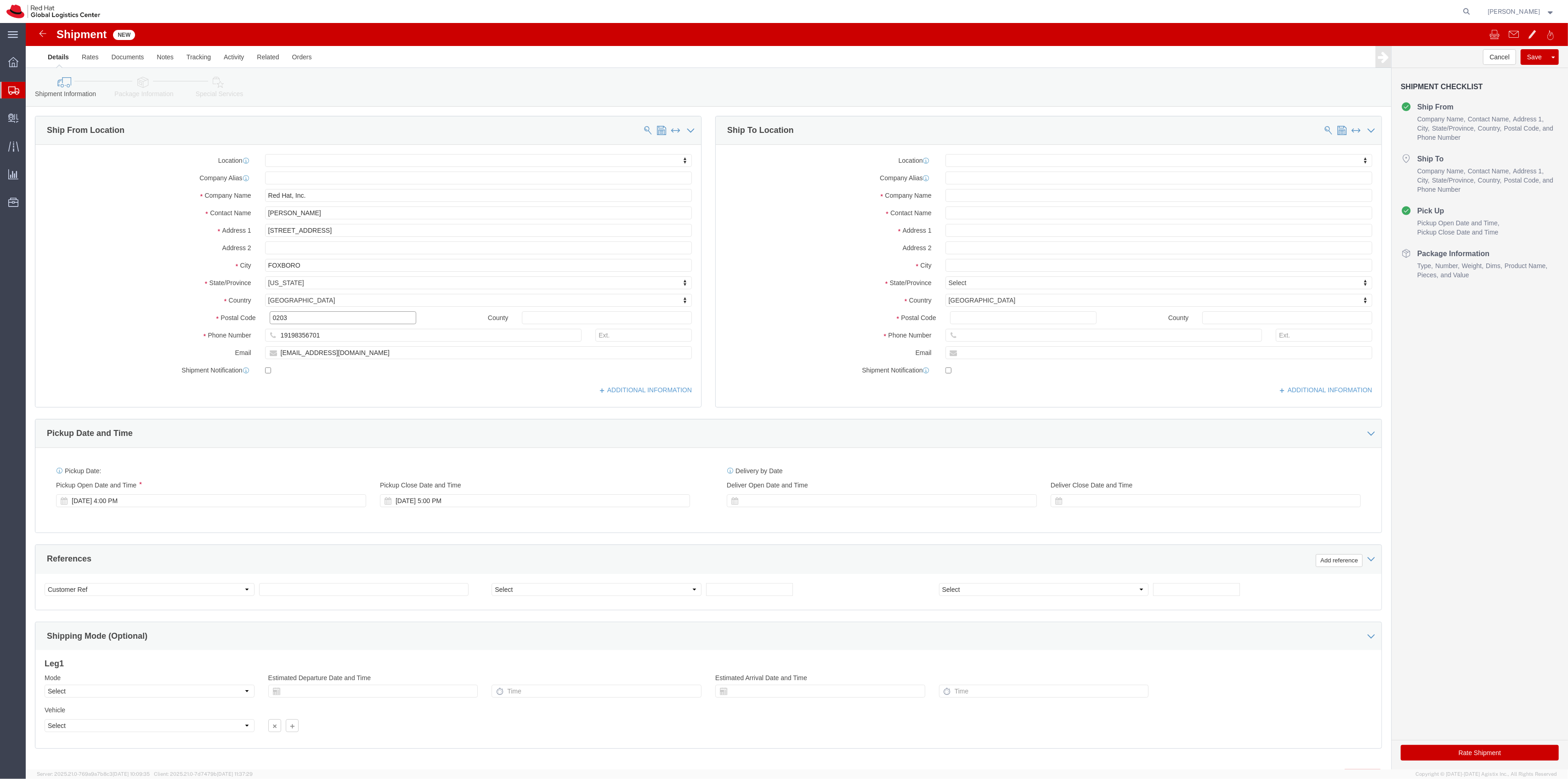
type input "0203"
select select
type input "02035"
select select
click input "text"
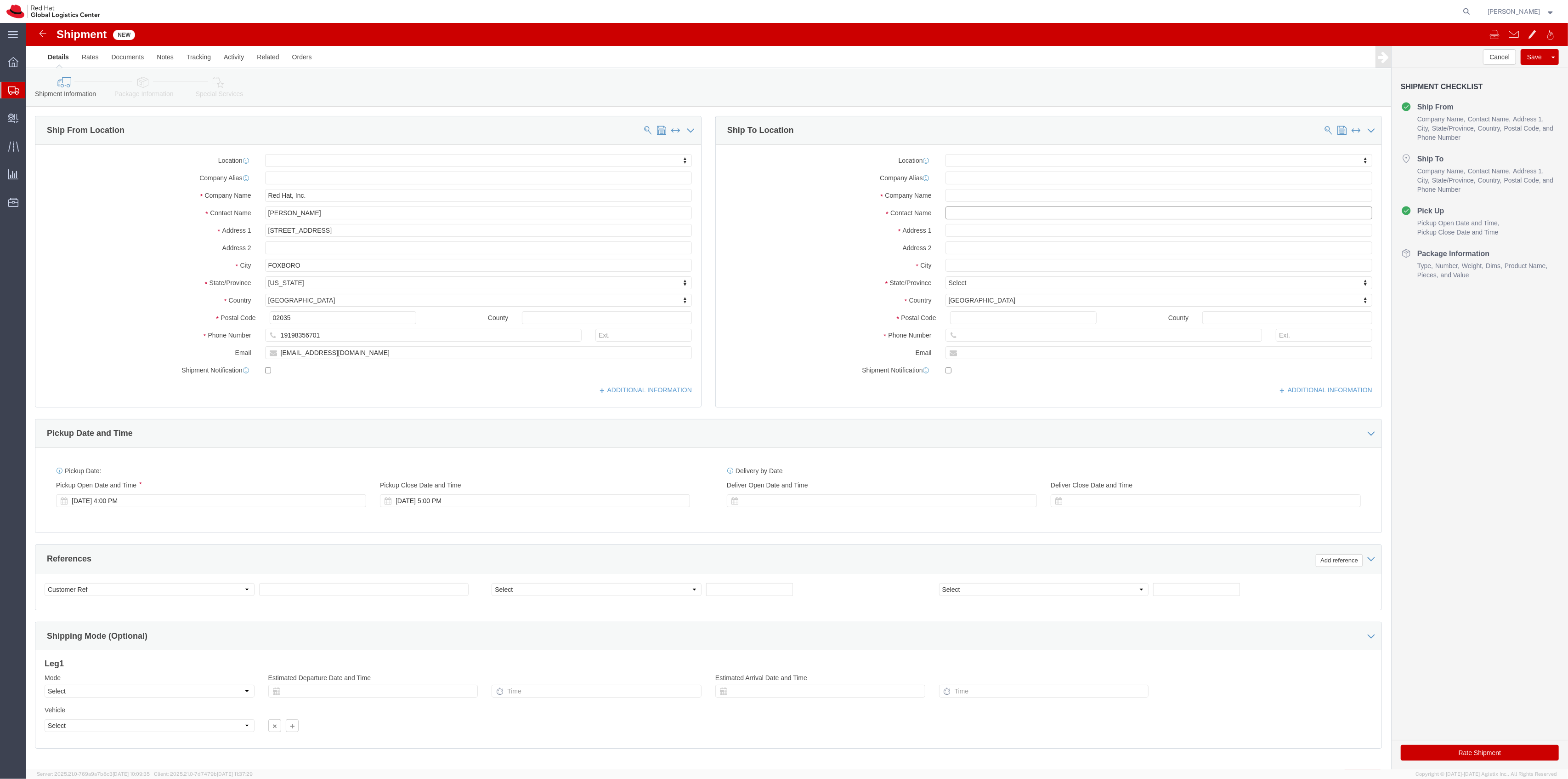
click input "text"
type input "Laly"
click p "- Red Hat - (Laly Villanueva)"
select select
type input "Red Hat"
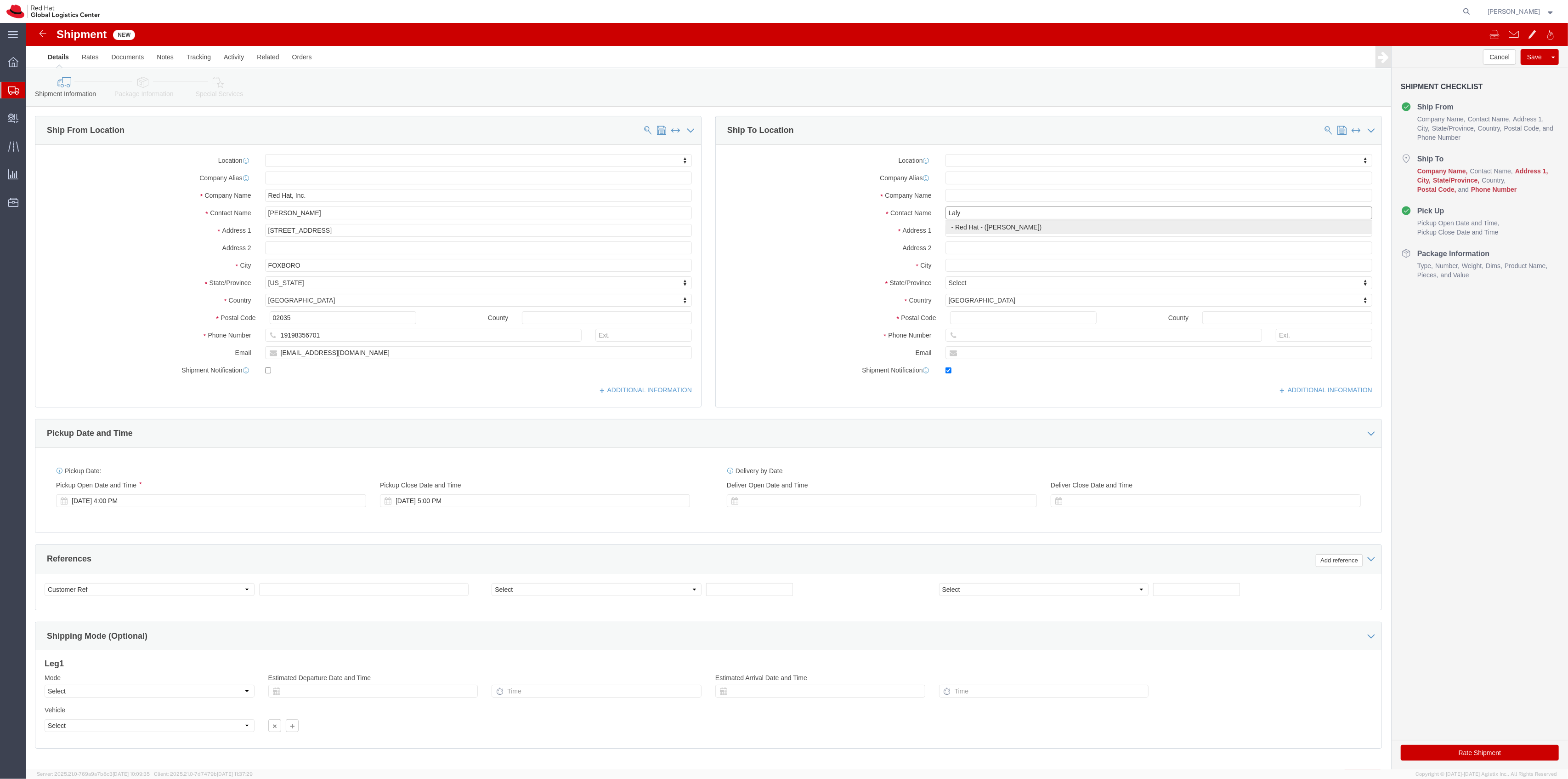
select select
type input "lvillanu@redhat.com"
checkbox input "true"
type input "Laly Villanueva"
click input "text"
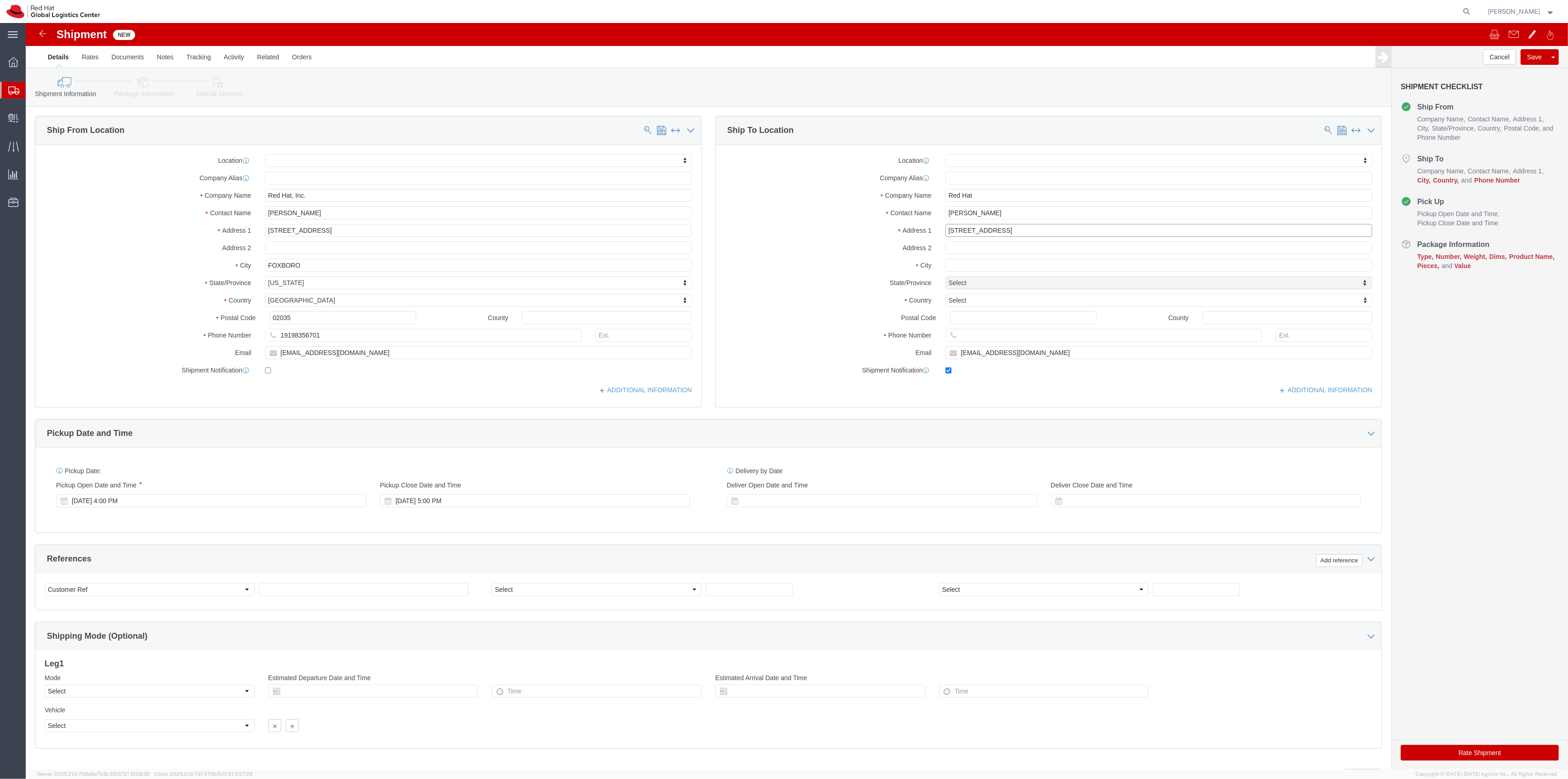
type input "100 E Davie St"
select select
click input "text"
type input "Raleigh"
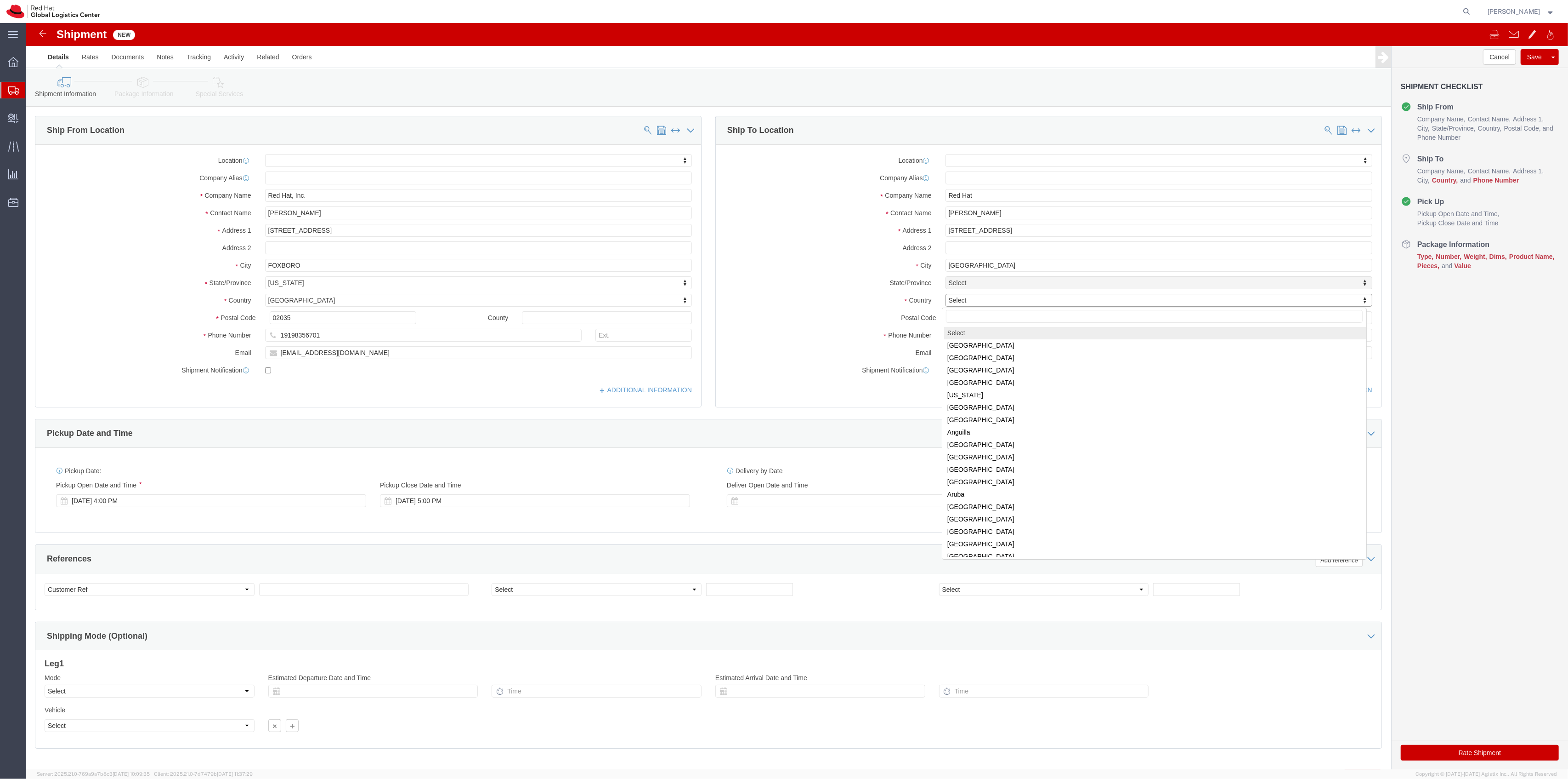
select select
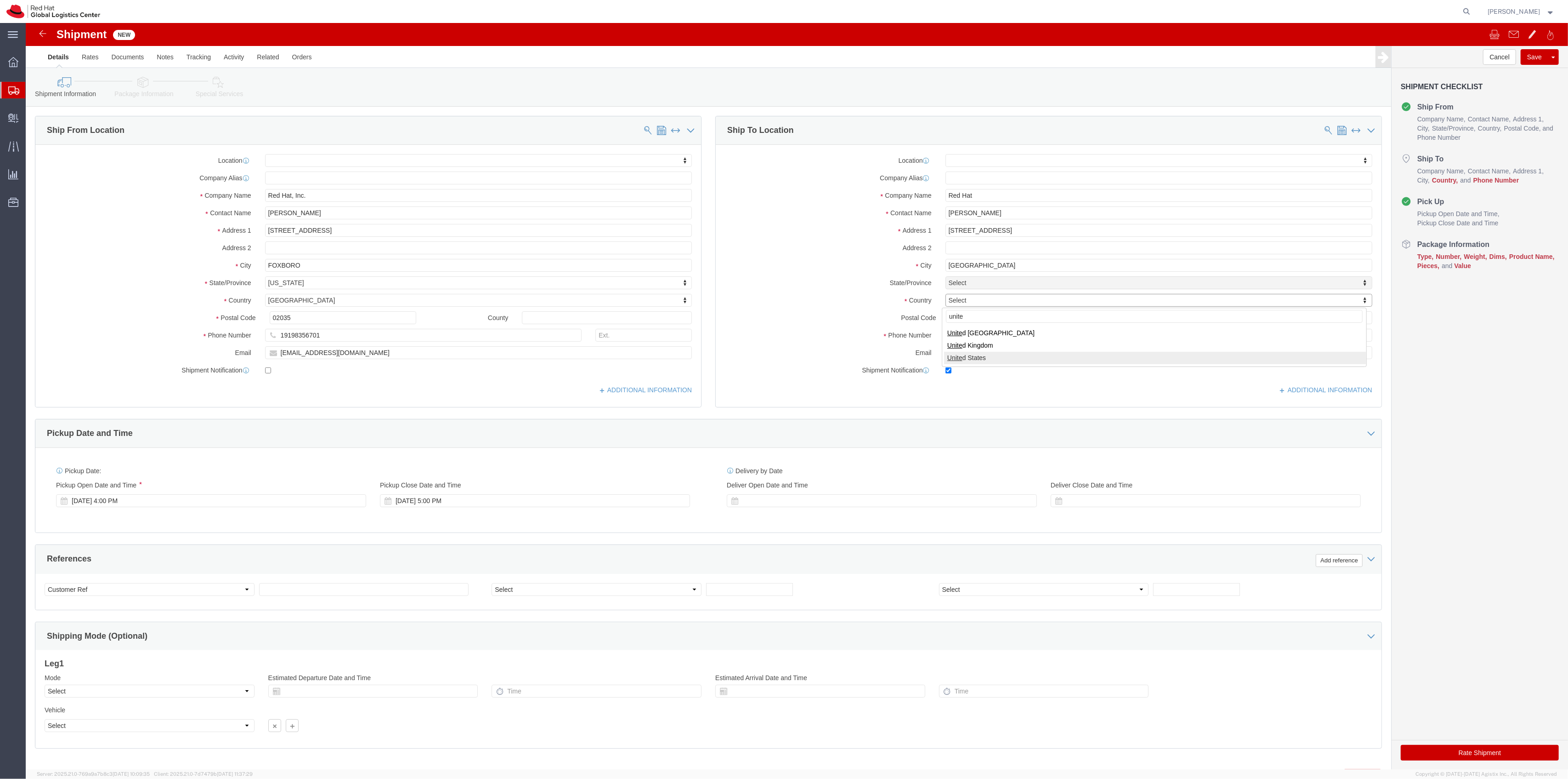
type input "unite"
select select
select select "US"
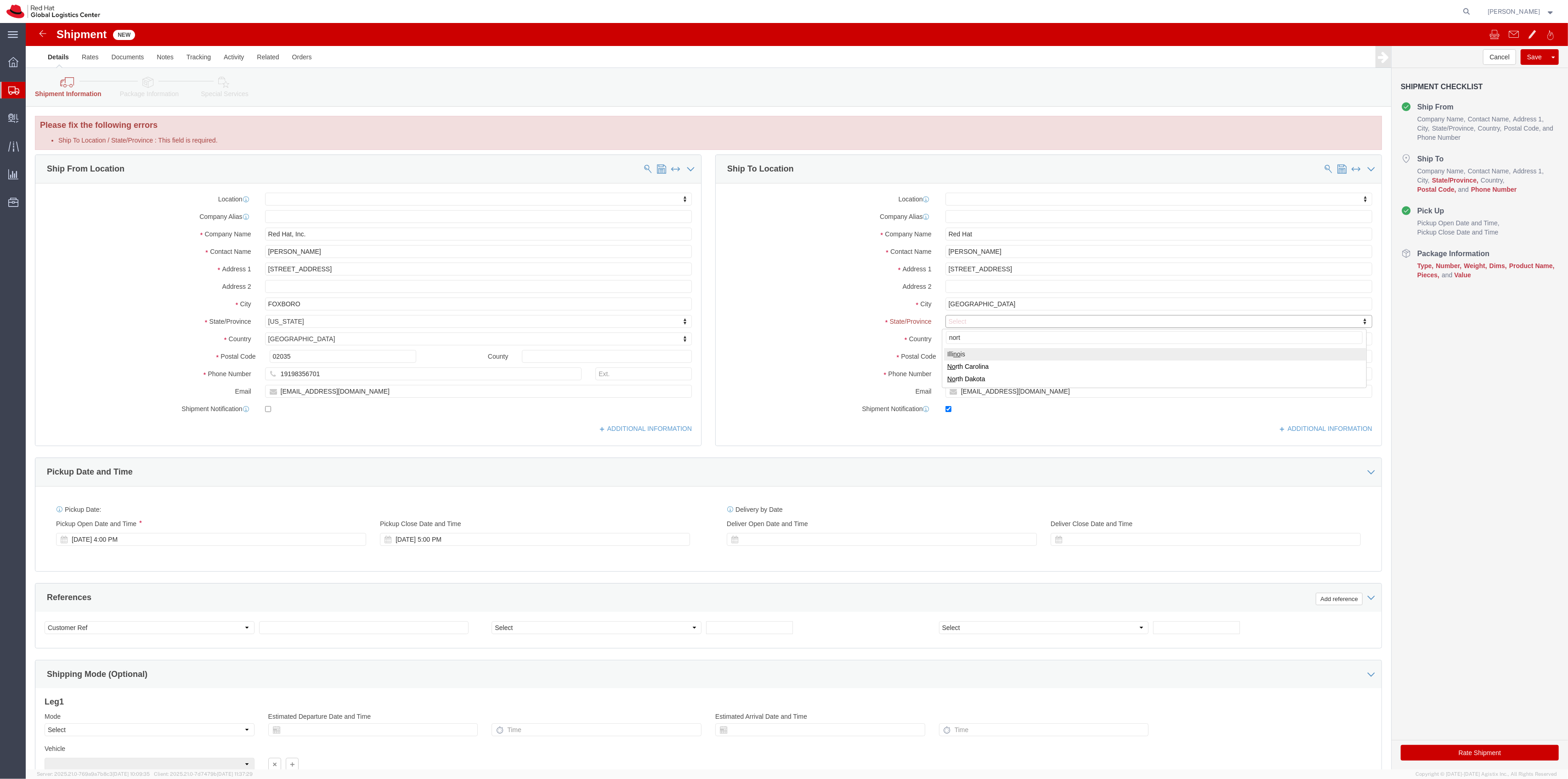
type input "north"
select select
select select "NC"
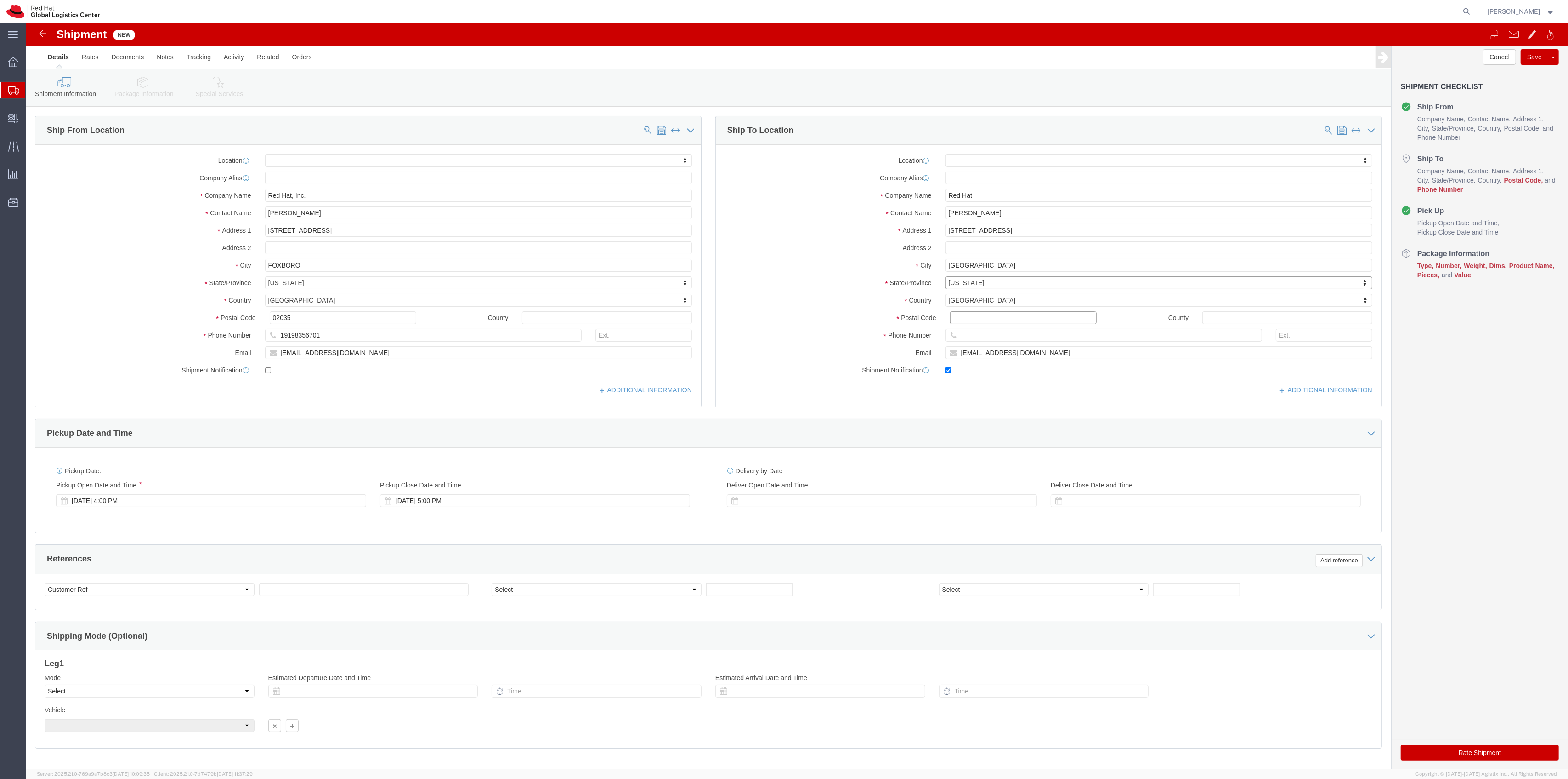
click input "Postal Code"
type input "27601"
select select
drag, startPoint x: 314, startPoint y: 316, endPoint x: 209, endPoint y: 309, distance: 105.2
click div "Phone Number 19198356701"
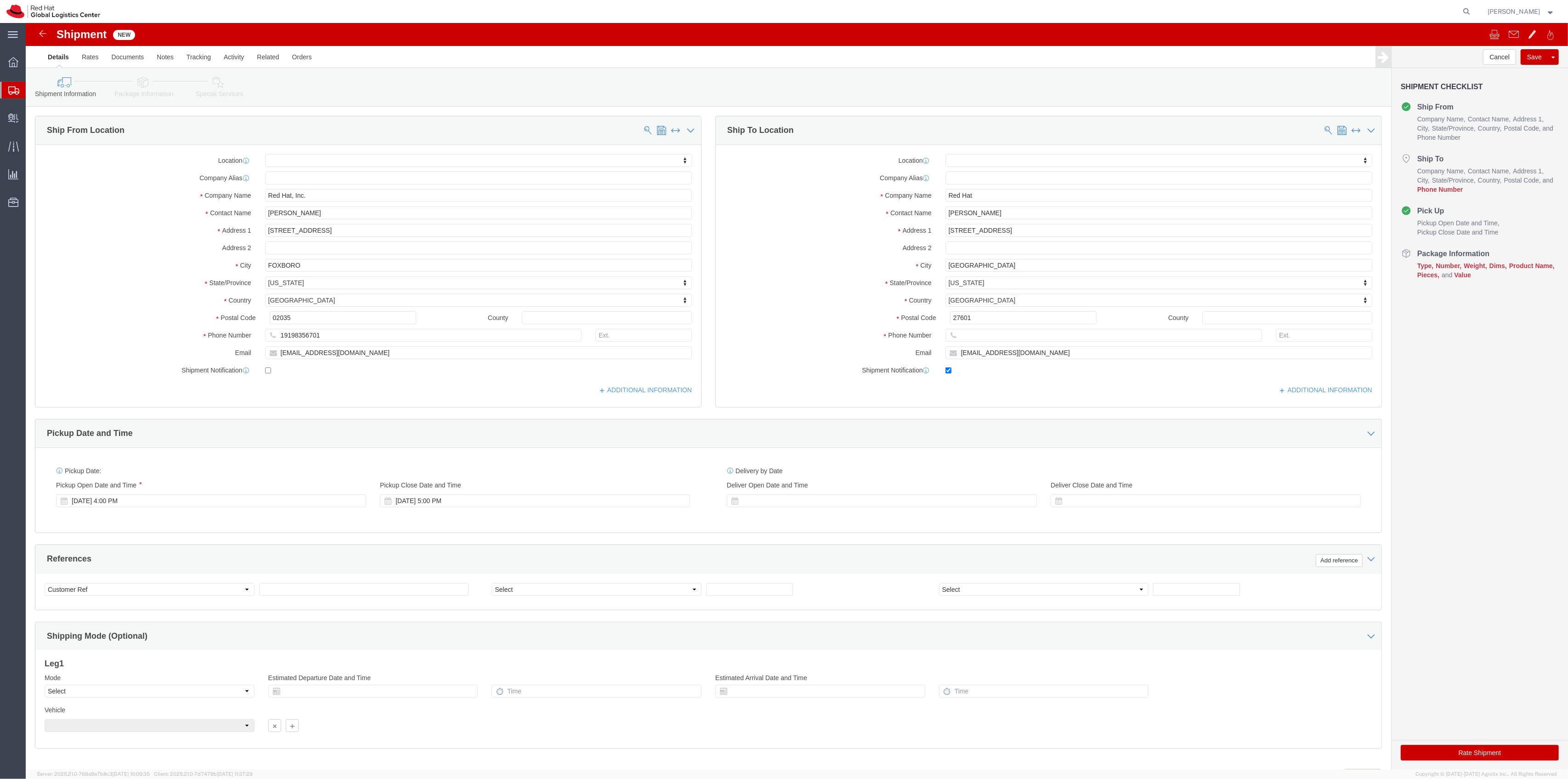
click div
click input "text"
paste input "19198356701"
type input "19198356701"
drag, startPoint x: 994, startPoint y: 330, endPoint x: 931, endPoint y: 327, distance: 63.1
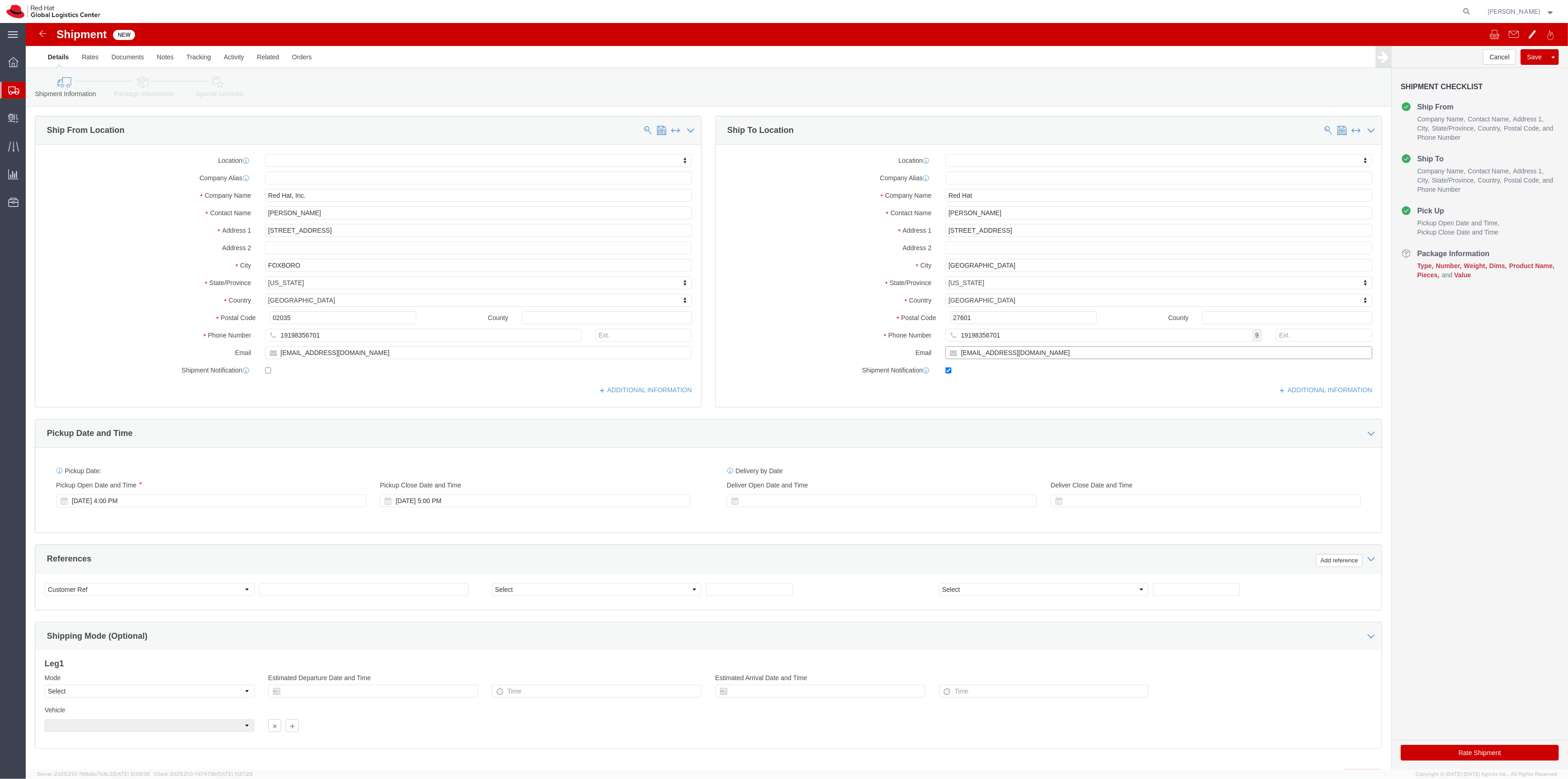
click input "lvillanu@redhat.com"
drag, startPoint x: 322, startPoint y: 332, endPoint x: 139, endPoint y: 316, distance: 183.7
click div "Location My Profile Location RH - Amsterdam - MSO RH - Amsterdam Data Center RH…"
paste input "lvillanu"
type input "lvillanu@redhat.com"
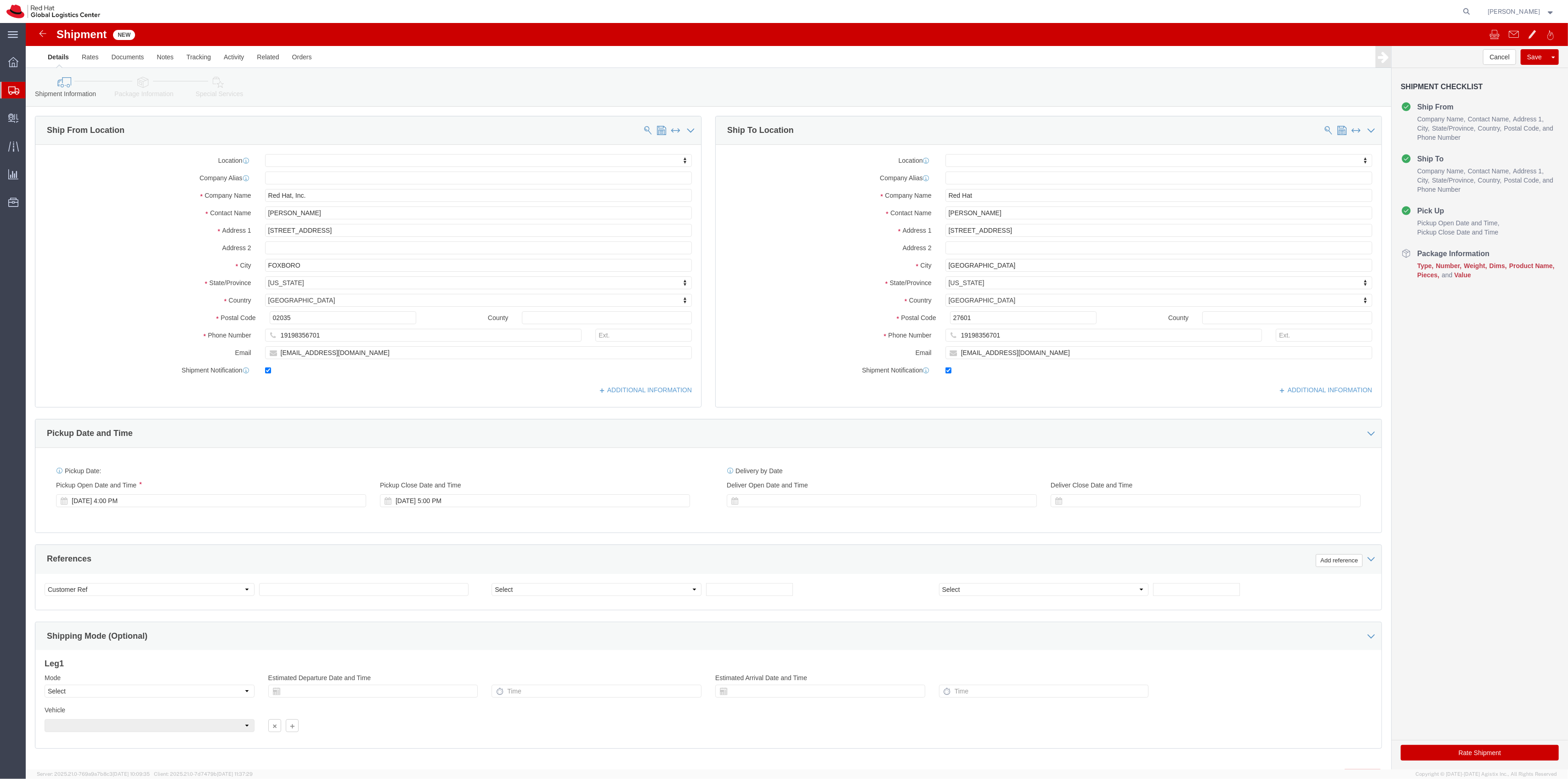
checkbox input "true"
click link "Package Information"
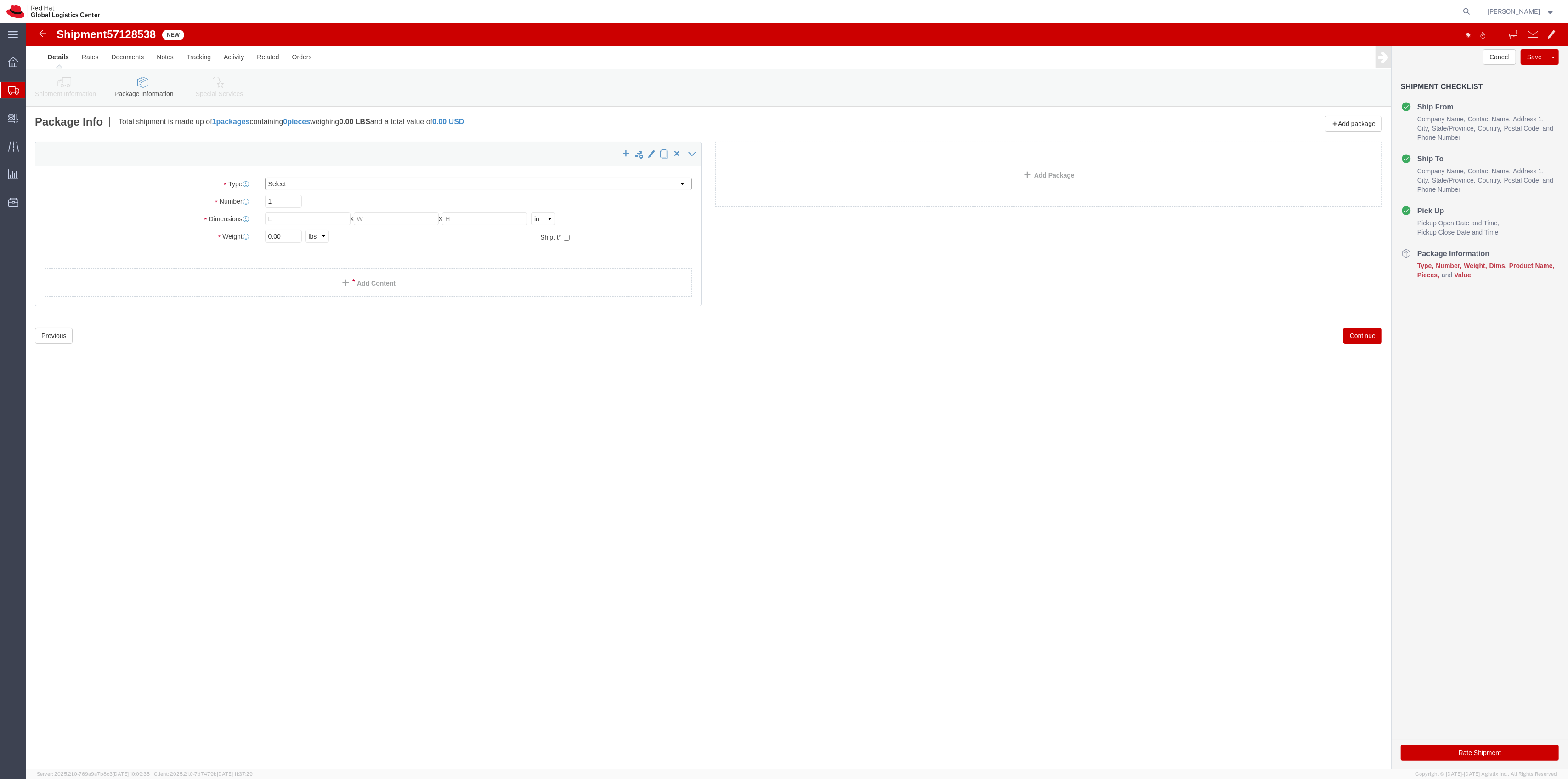
drag, startPoint x: 277, startPoint y: 159, endPoint x: 280, endPoint y: 166, distance: 7.6
click select "Select Case(s) Crate(s) Envelope Large Box Medium Box PAK Skid(s) Small Box Sma…"
select select "YRPK"
click select "Select Case(s) Crate(s) Envelope Large Box Medium Box PAK Skid(s) Small Box Sma…"
click input "text"
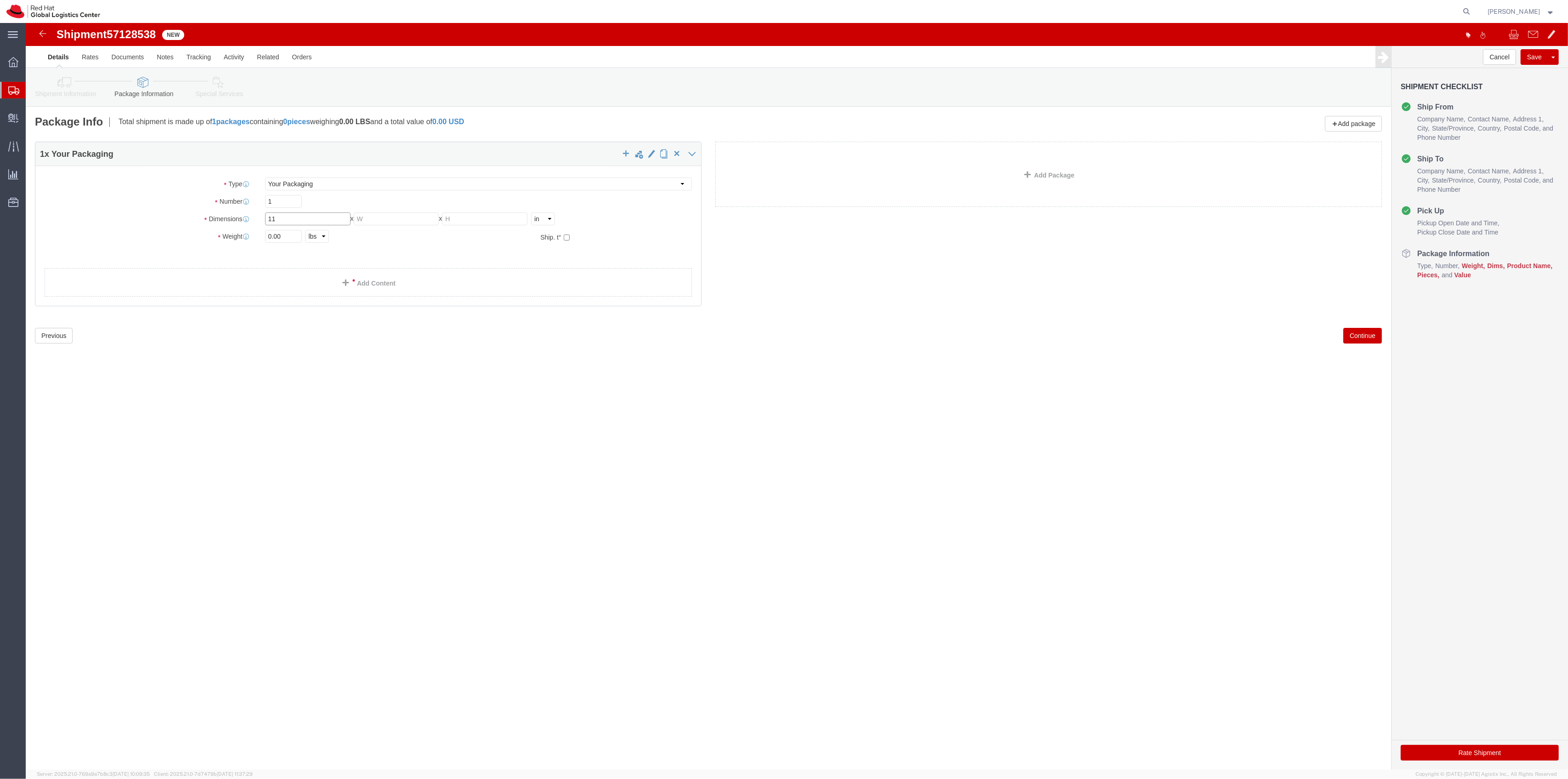
type input "11"
type input "4"
type input "19"
type input "18"
drag, startPoint x: 261, startPoint y: 211, endPoint x: 183, endPoint y: 185, distance: 82.2
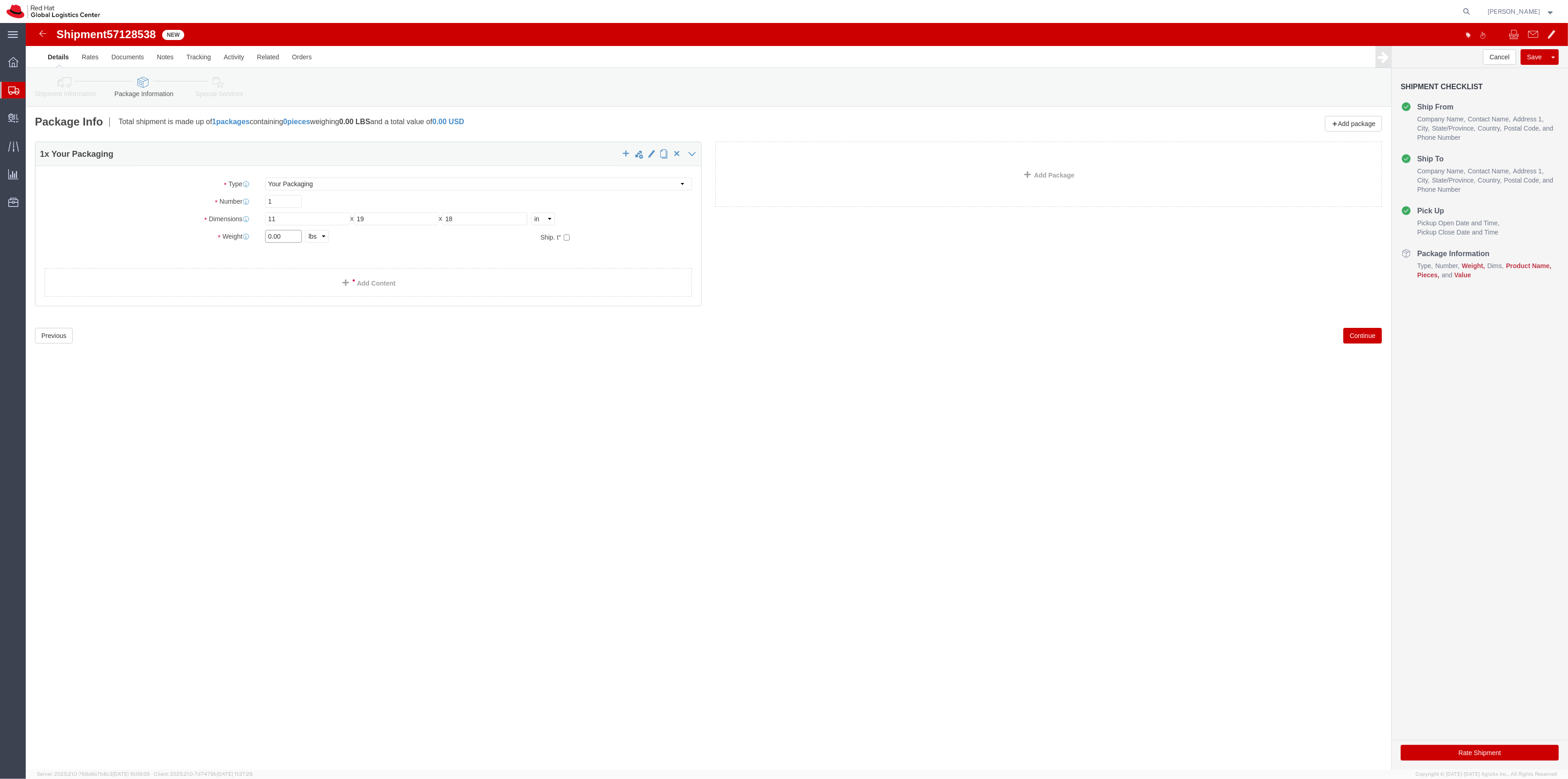
click div "Package Type Select Case(s) Crate(s) Envelope Large Box Medium Box PAK Skid(s) …"
type input "19"
click link "Add Content"
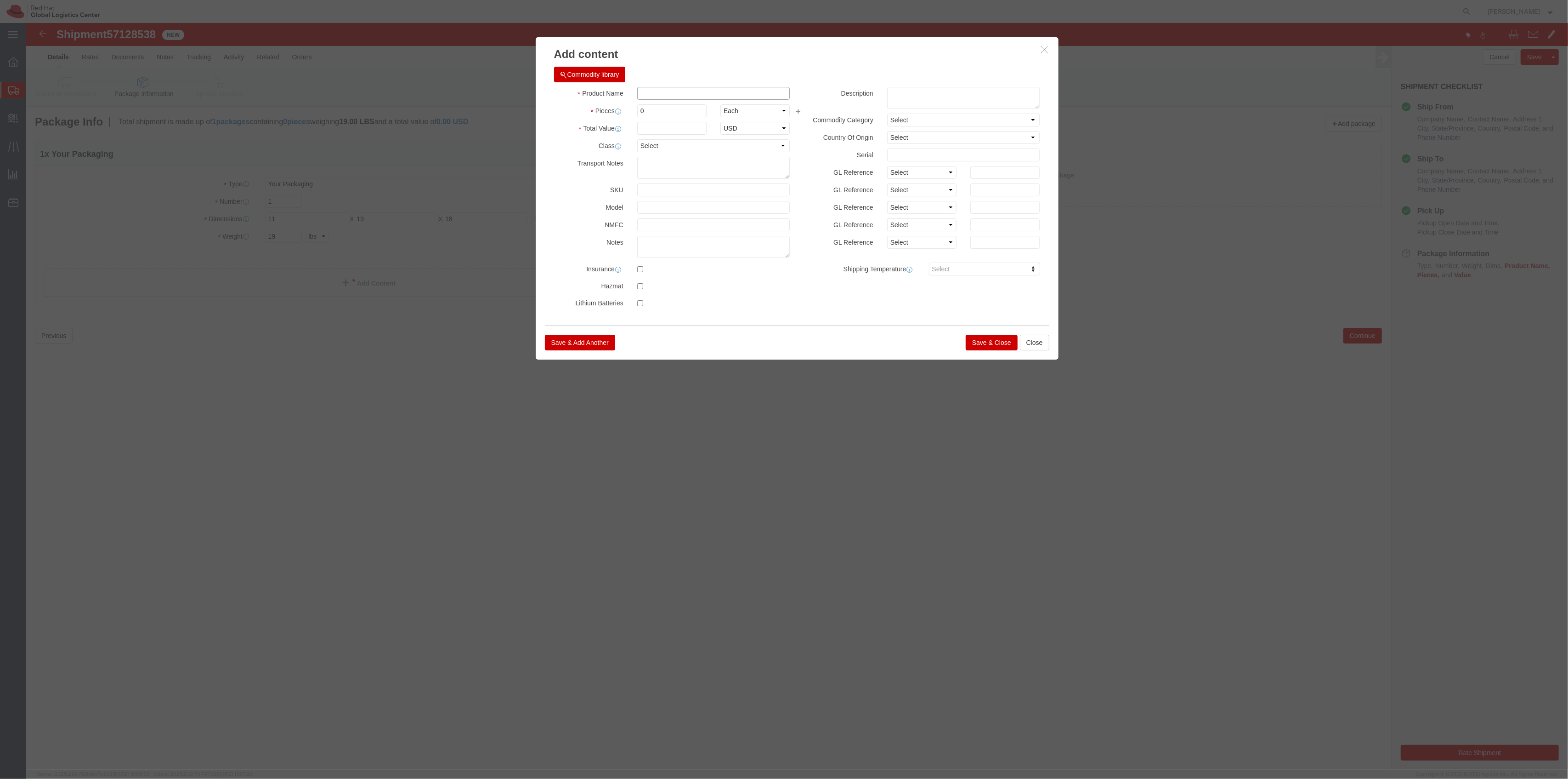
click input "text"
type input "Swag"
type input "1"
click input "text"
type input "1"
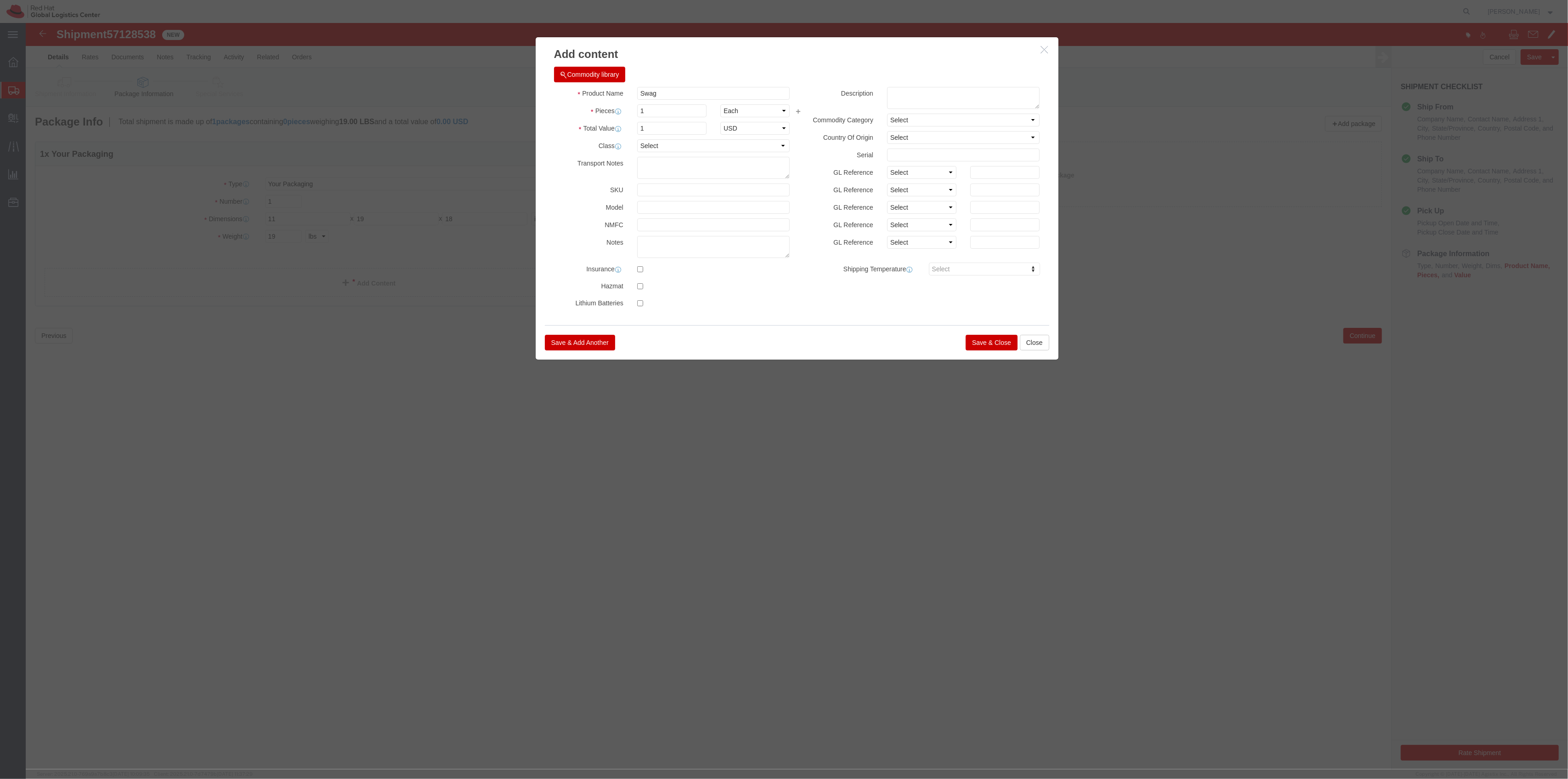
click button "Save & Close"
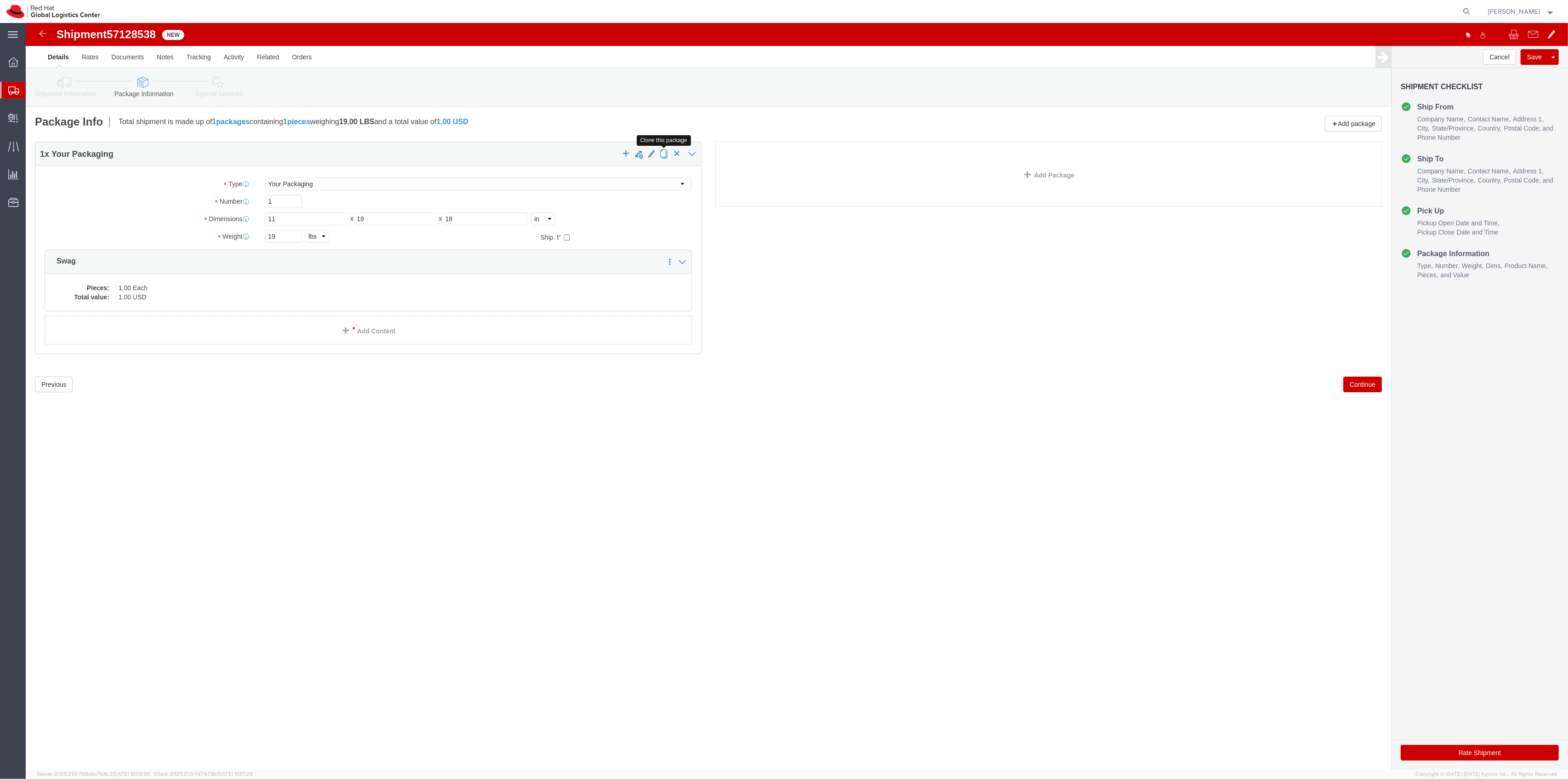
click span "button"
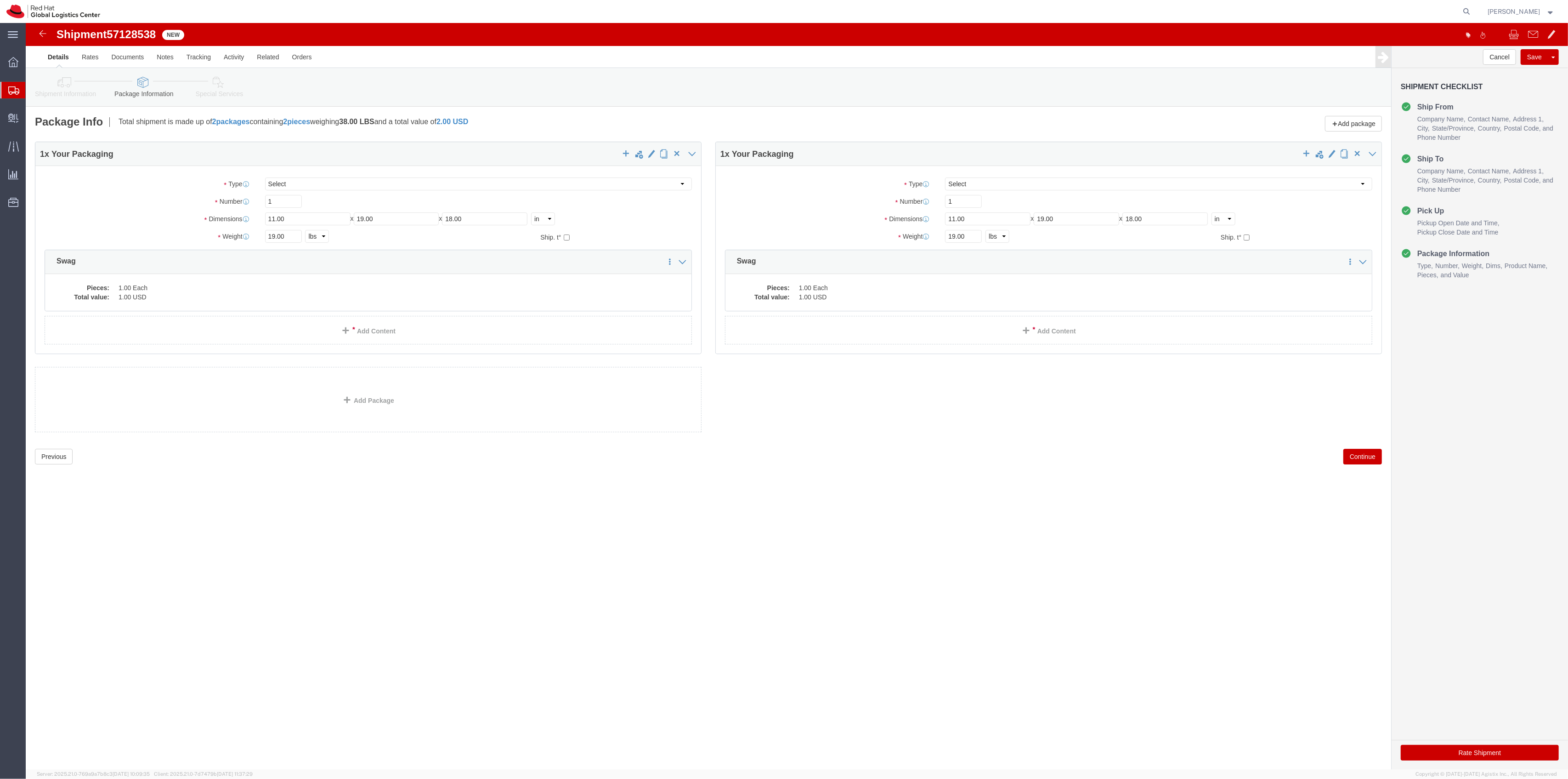
drag, startPoint x: 201, startPoint y: 71, endPoint x: 804, endPoint y: 422, distance: 697.7
click link "Special Services"
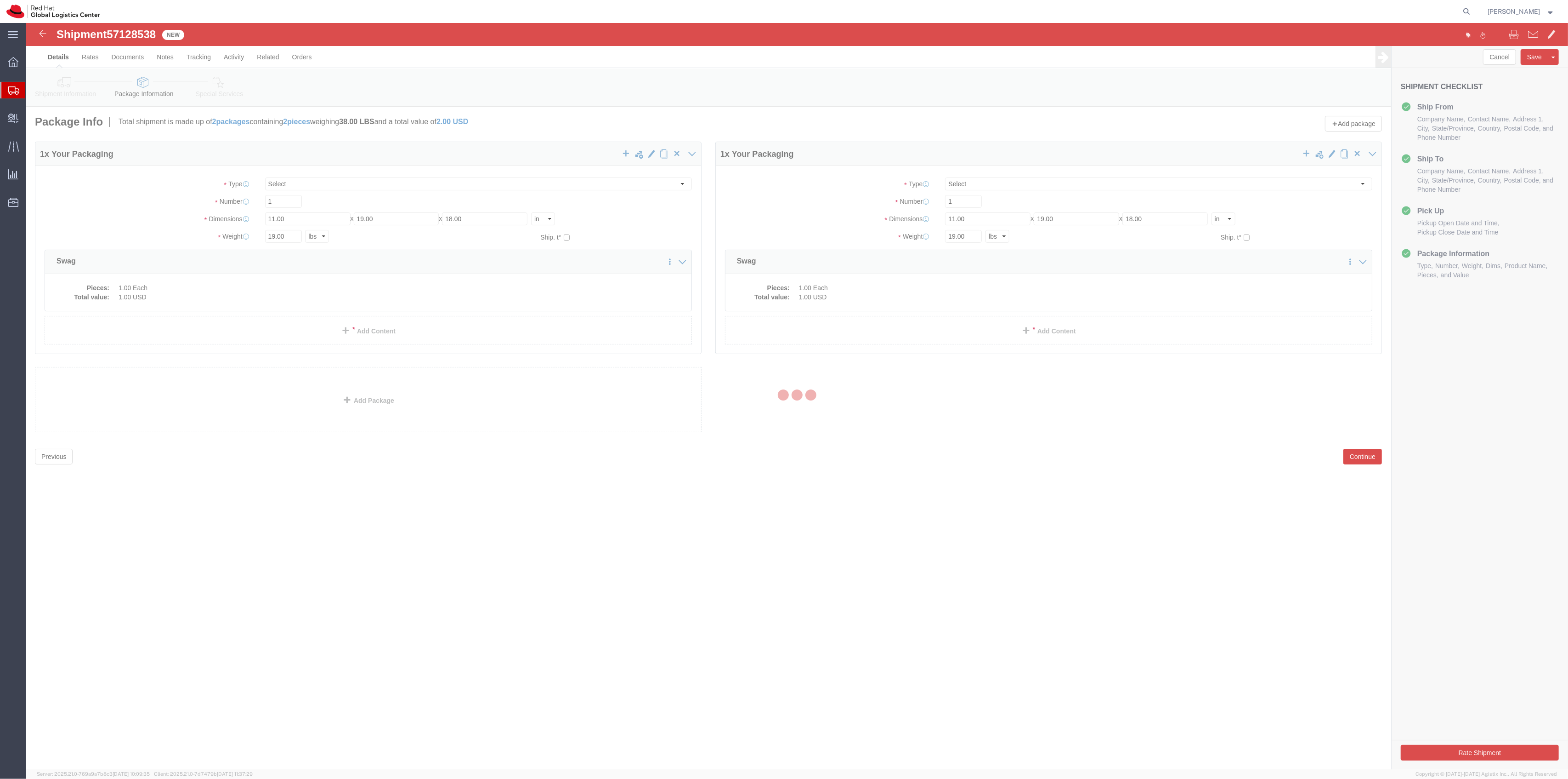
select select
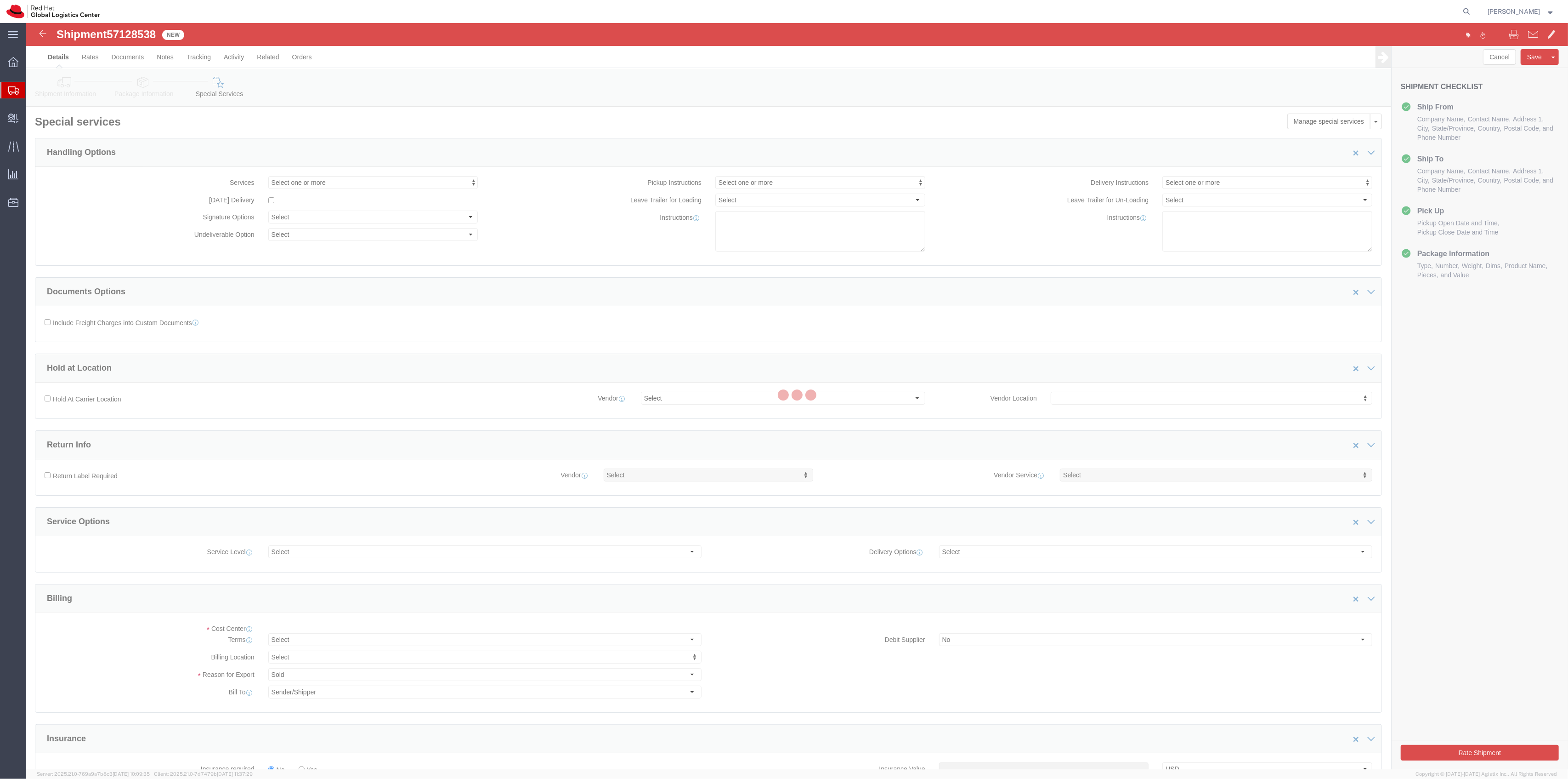
select select "COSTCENTER"
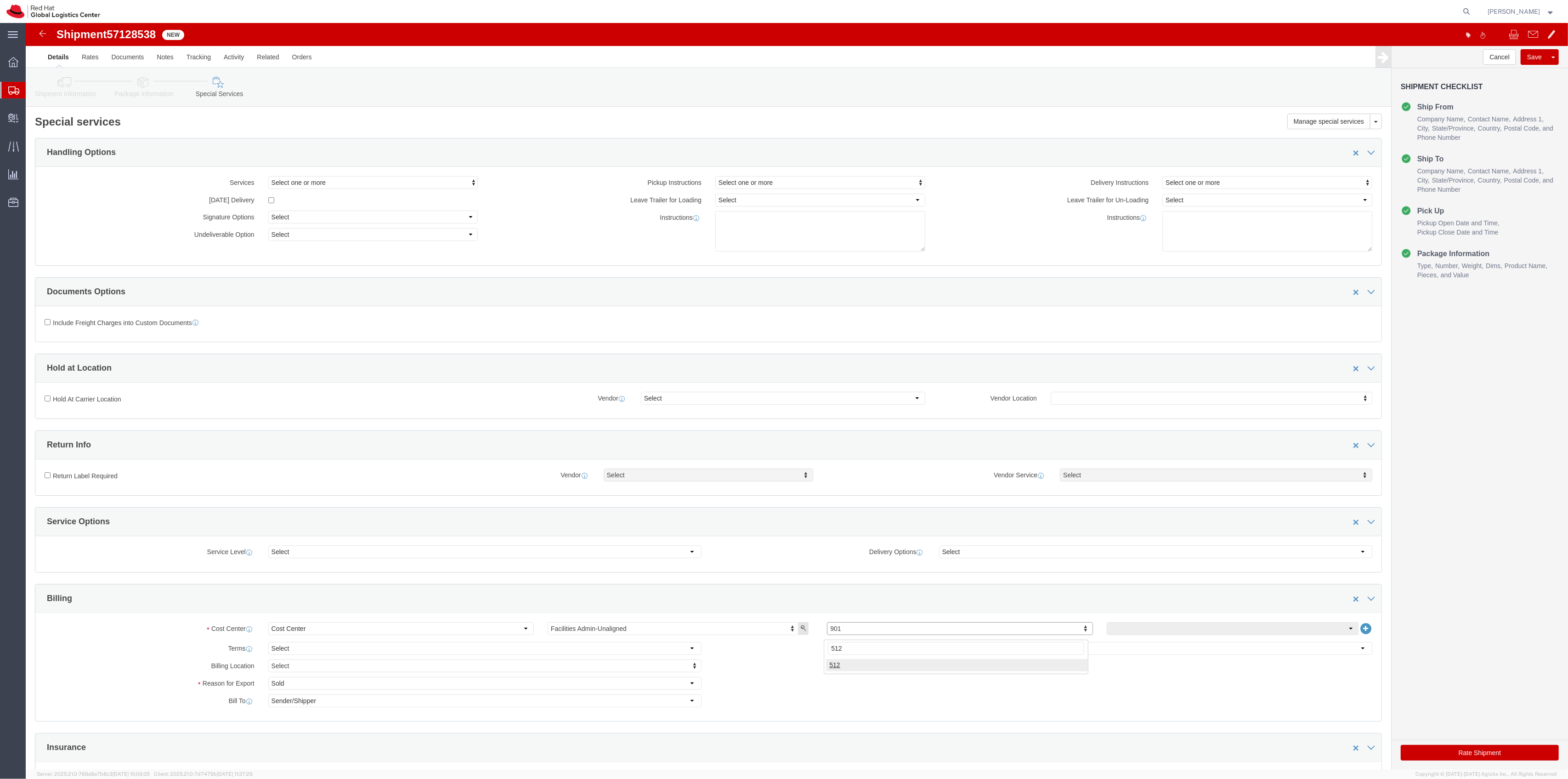
type input "512"
click icon
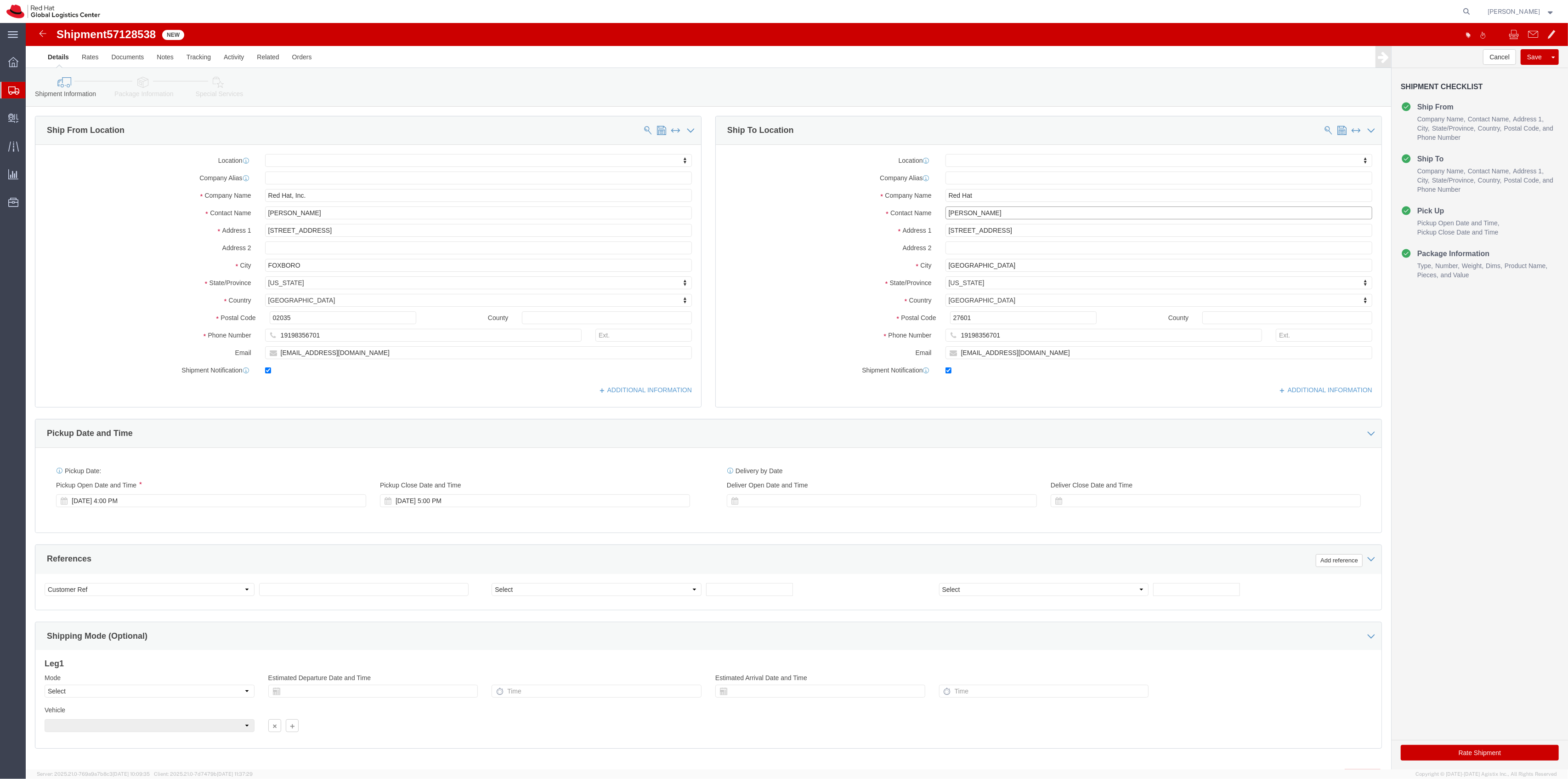
drag, startPoint x: 968, startPoint y: 189, endPoint x: 839, endPoint y: 189, distance: 129.0
click div "Contact Name Laly Villanueva Laly"
drag, startPoint x: 298, startPoint y: 189, endPoint x: 135, endPoint y: 179, distance: 163.3
click div "Location My Profile Location RH - Amsterdam - MSO RH - Amsterdam Data Center RH…"
paste input "Laly Villanueva"
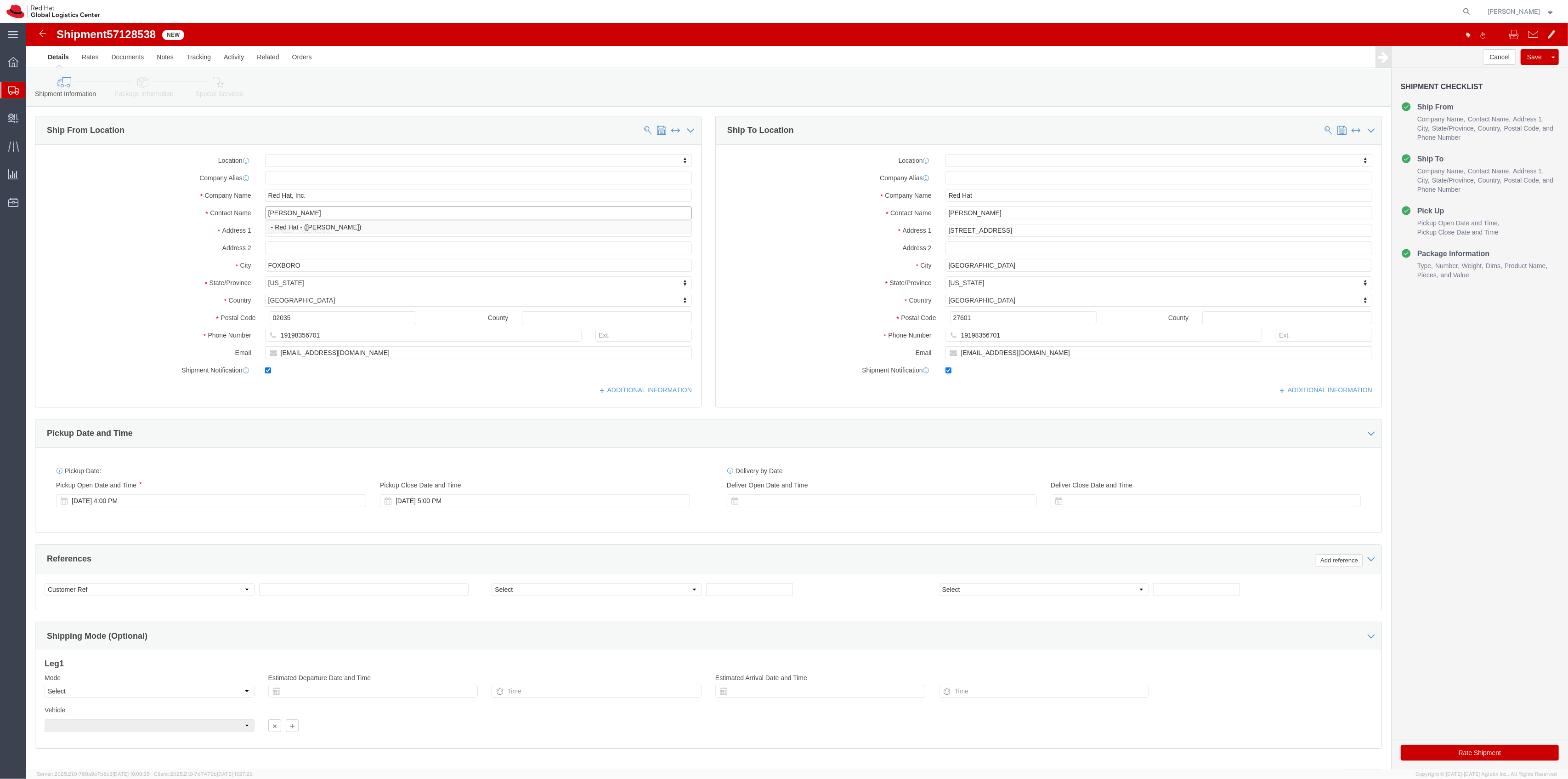
type input "Laly Villanueva"
drag, startPoint x: 215, startPoint y: 169, endPoint x: 149, endPoint y: 163, distance: 66.3
click div "Location My Profile Location RH - Amsterdam - MSO RH - Amsterdam Data Center RH…"
paste input "Laly Villanueva"
type input "Laly Villanueva"
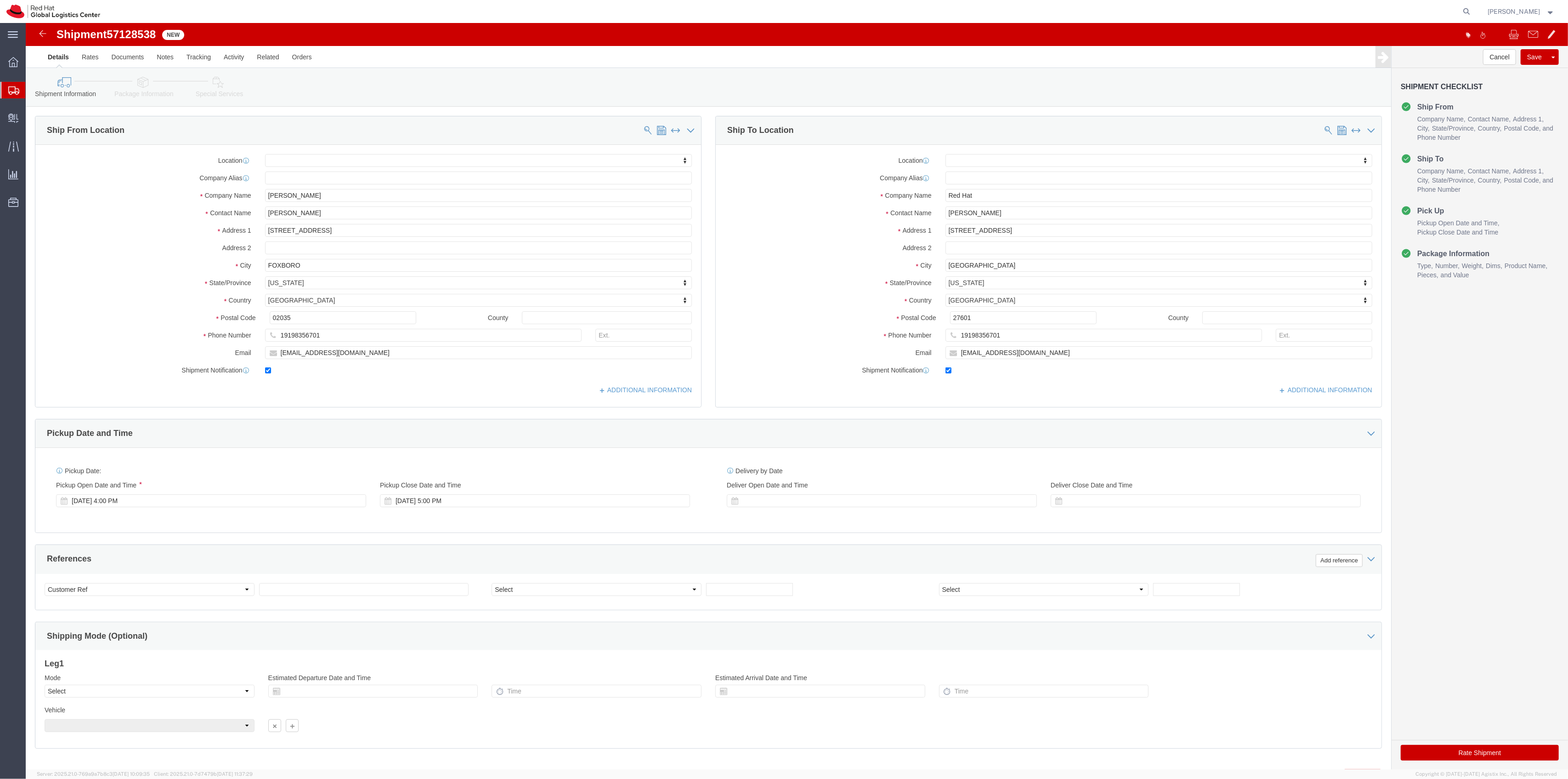
click div "Location My Profile Location RH - Amsterdam - MSO RH - Amsterdam Data Center RH…"
click button "Rate Shipment"
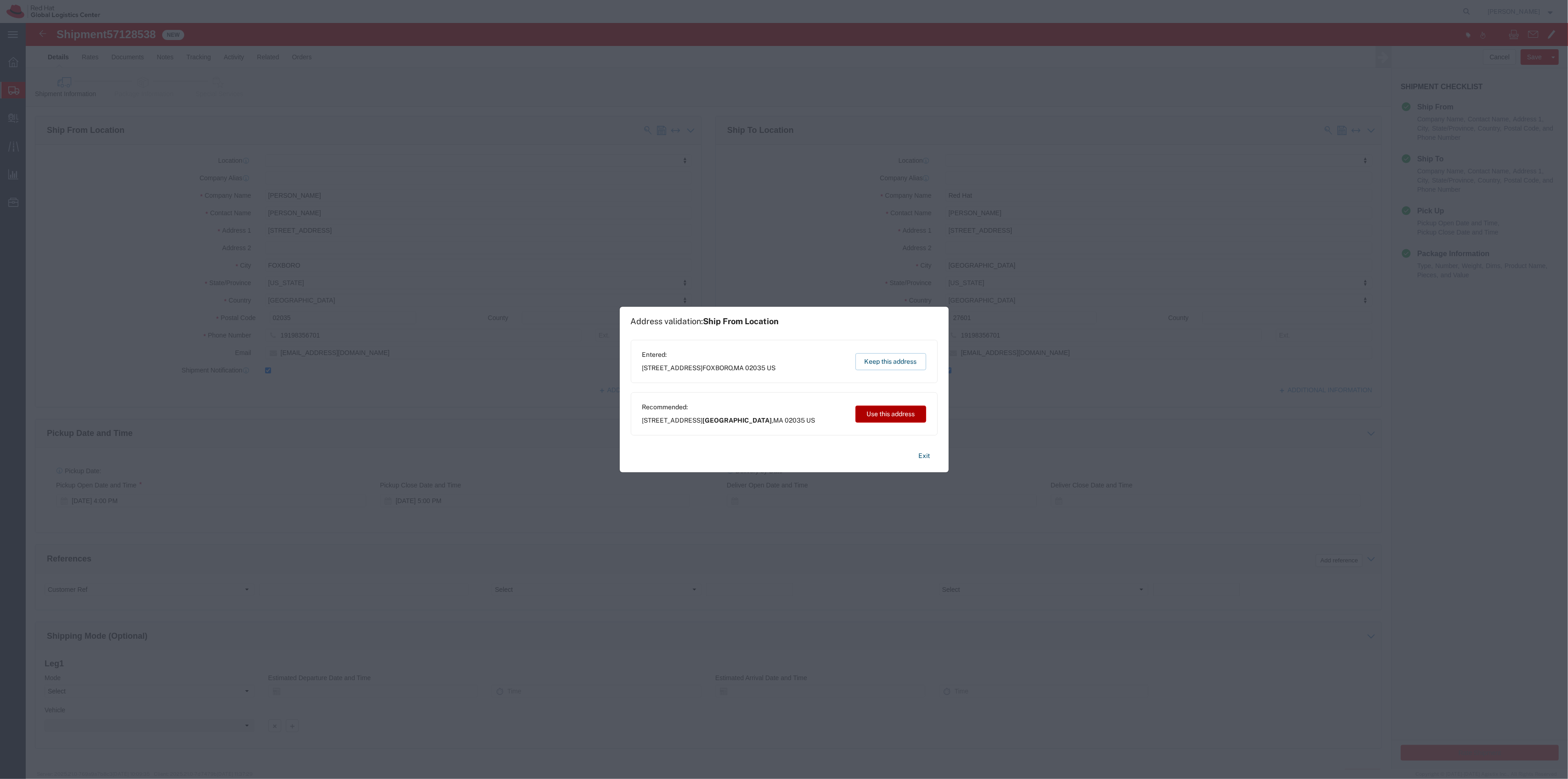
click at [881, 420] on button "Use this address" at bounding box center [891, 413] width 71 height 17
type input "Foxborough"
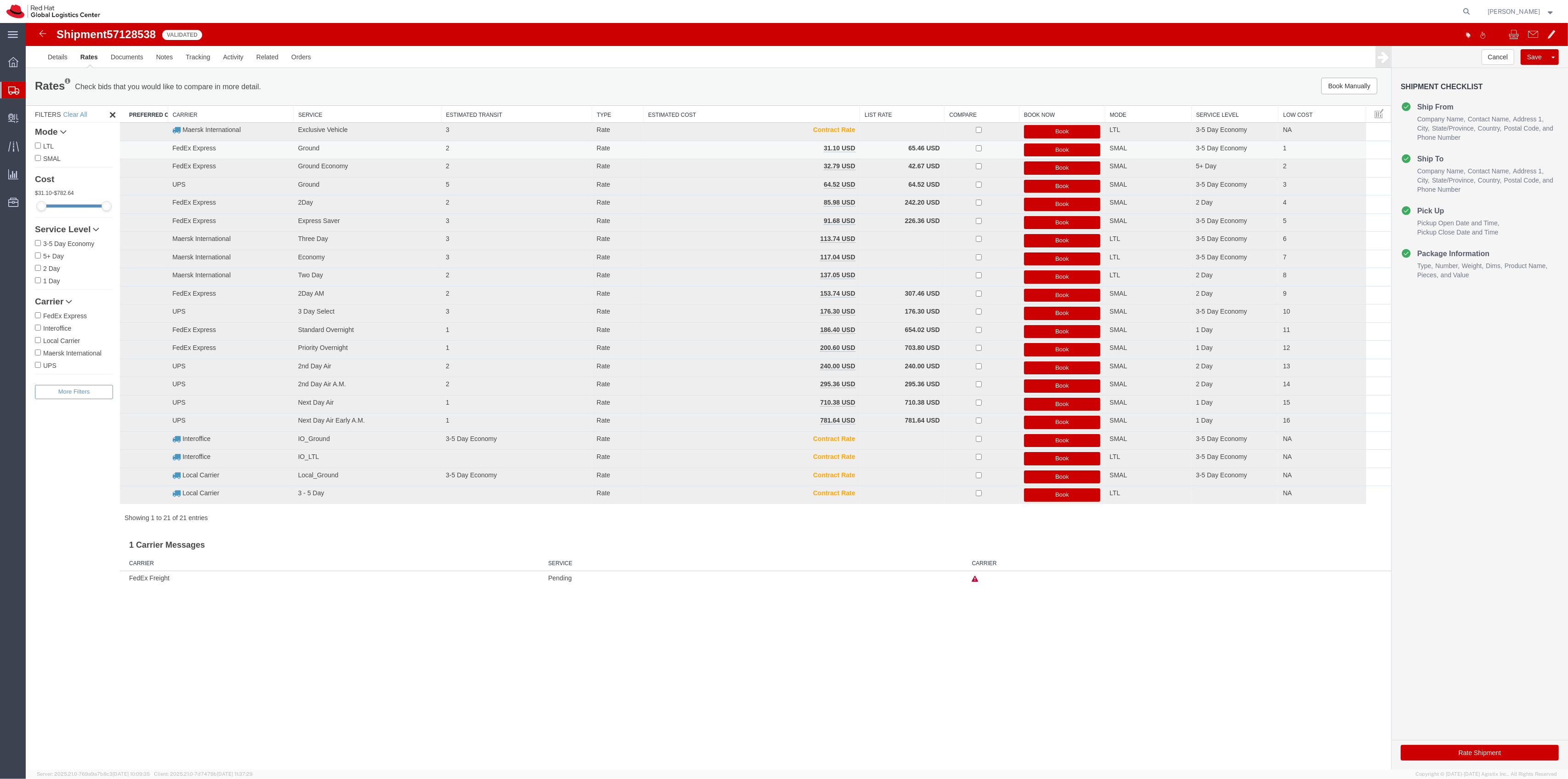
click at [1040, 150] on button "Book" at bounding box center [1063, 149] width 76 height 13
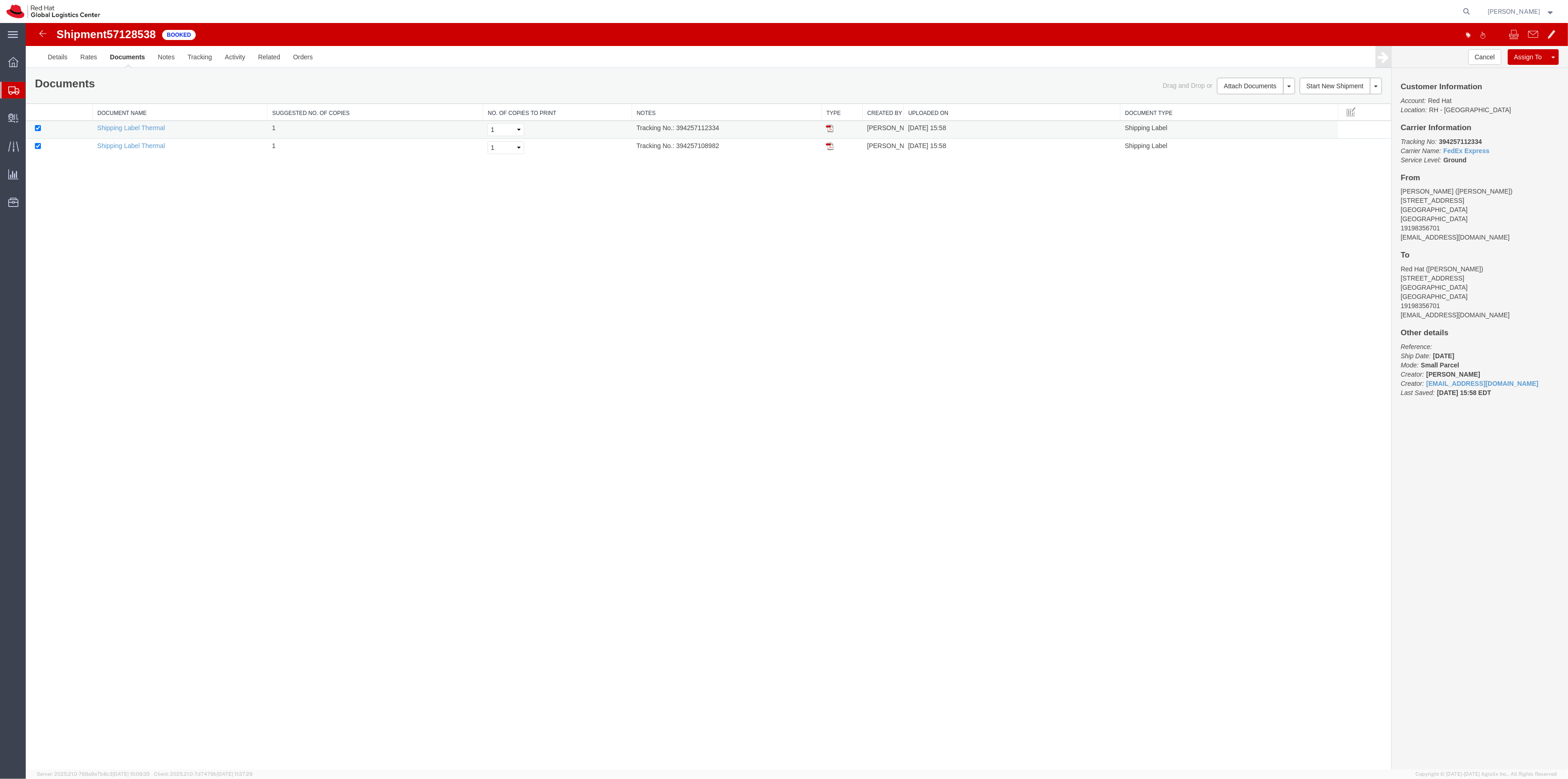
click at [830, 129] on img at bounding box center [830, 128] width 7 height 7
click at [834, 143] on td at bounding box center [842, 147] width 41 height 18
click at [833, 146] on img at bounding box center [830, 146] width 7 height 7
